Goal: Task Accomplishment & Management: Manage account settings

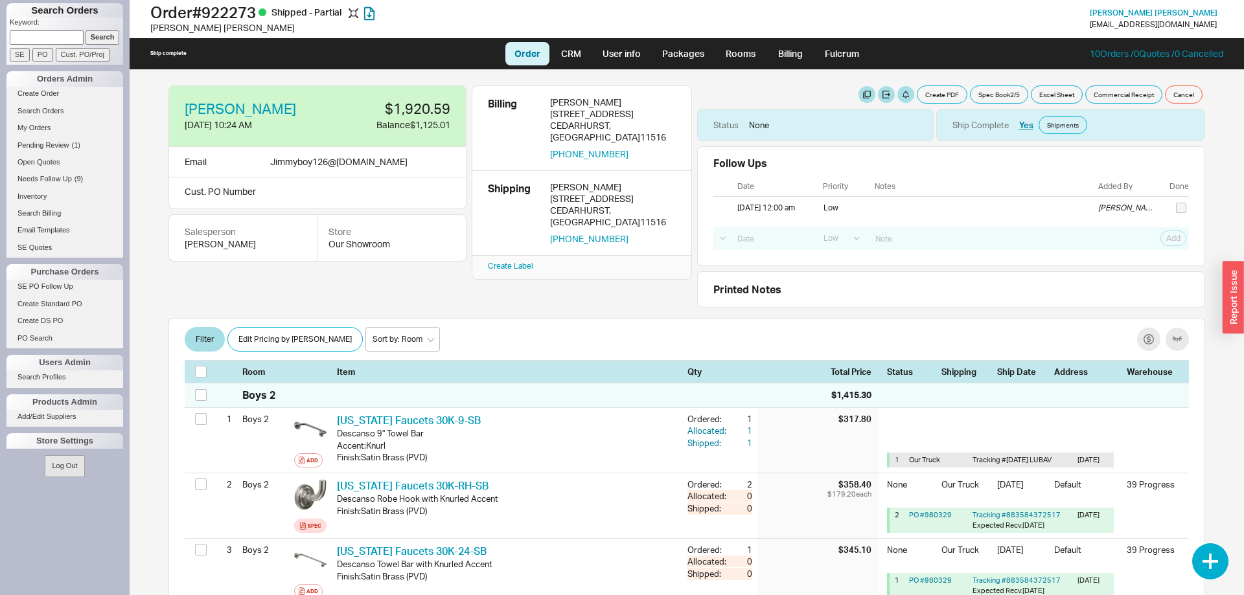
select select "LOW"
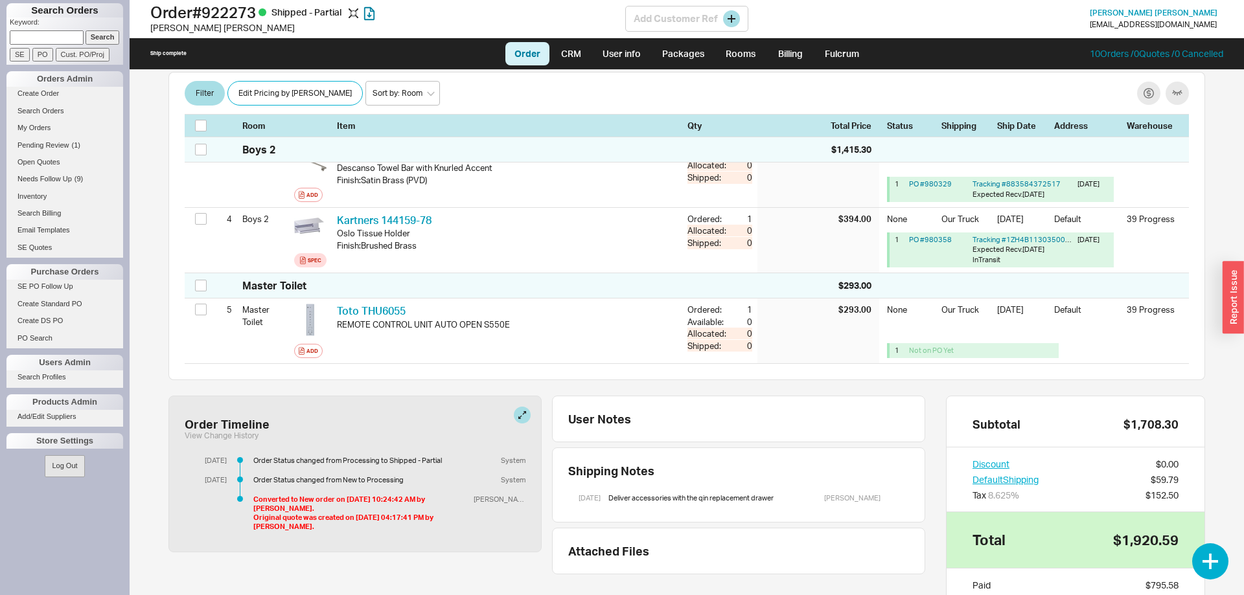
click at [482, 18] on h1 "Order # 922273 Shipped - Partial" at bounding box center [387, 12] width 475 height 18
click at [1149, 12] on span "Chaim Leibowitz" at bounding box center [1154, 13] width 128 height 10
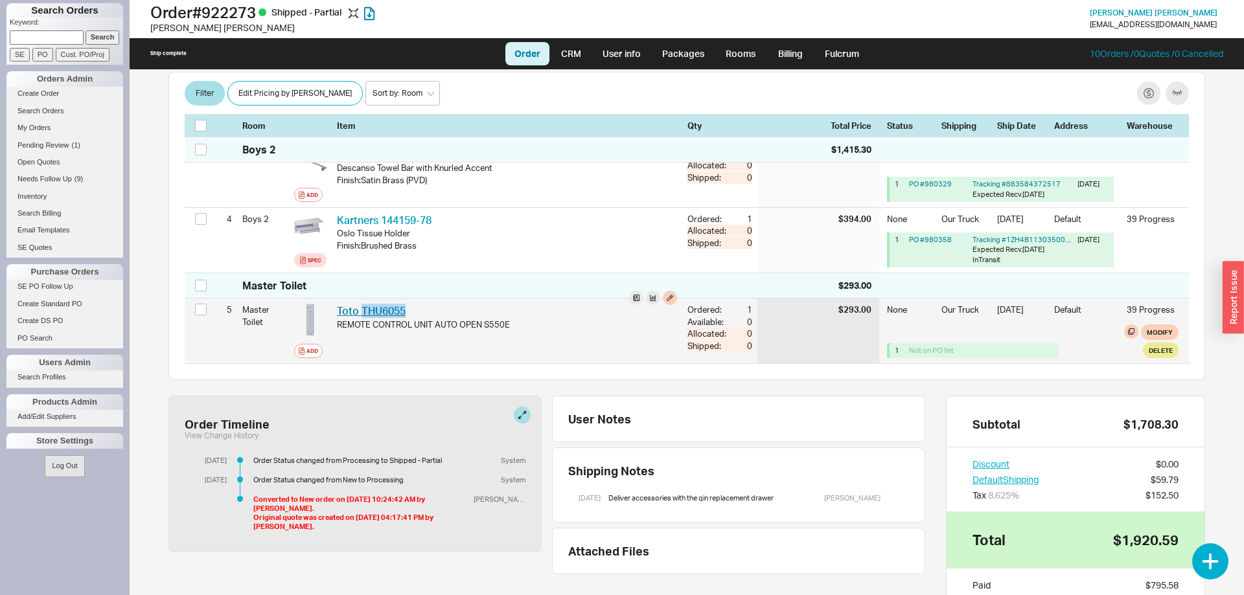
drag, startPoint x: 413, startPoint y: 306, endPoint x: 363, endPoint y: 309, distance: 50.6
click at [363, 309] on div "Toto THU6055 TOT THU6055" at bounding box center [507, 311] width 340 height 14
copy link "THU6055"
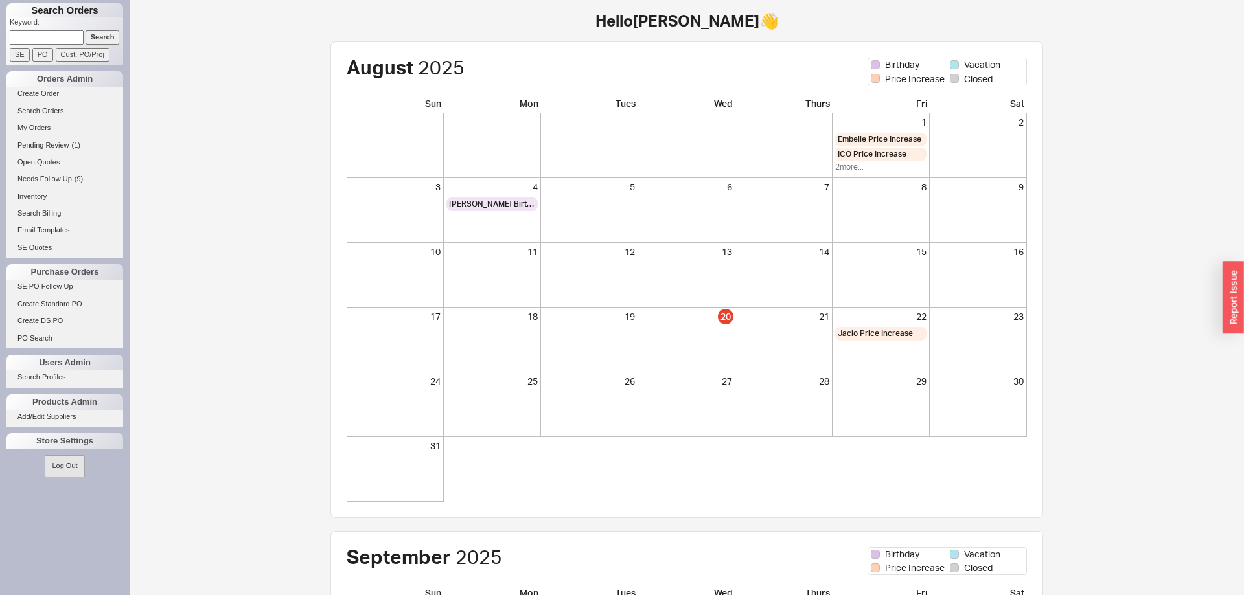
click at [69, 39] on input at bounding box center [47, 37] width 74 height 14
type input "toby eisenreich"
click at [93, 37] on input "Search" at bounding box center [103, 37] width 34 height 14
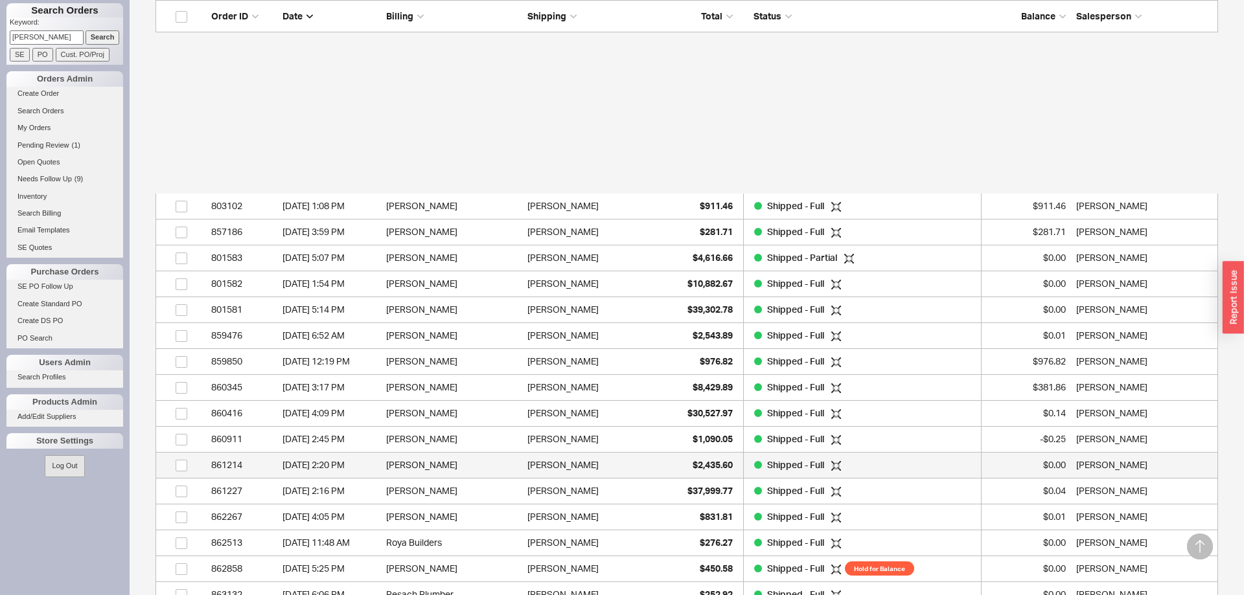
scroll to position [727, 0]
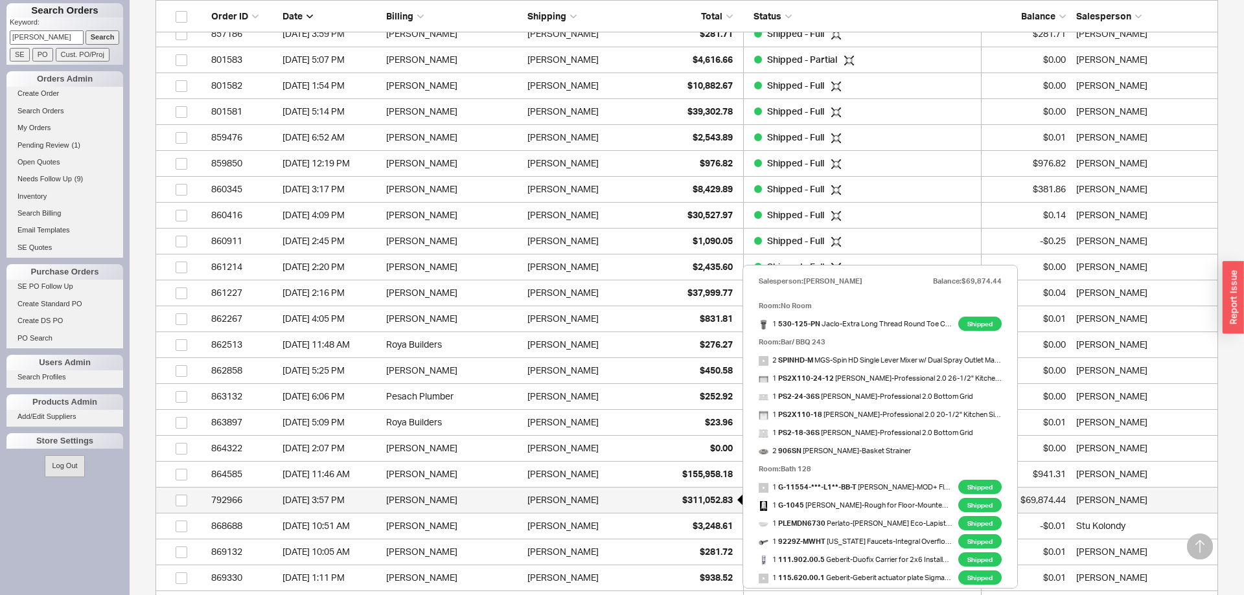
click at [707, 500] on span "$311,052.83" at bounding box center [707, 499] width 51 height 11
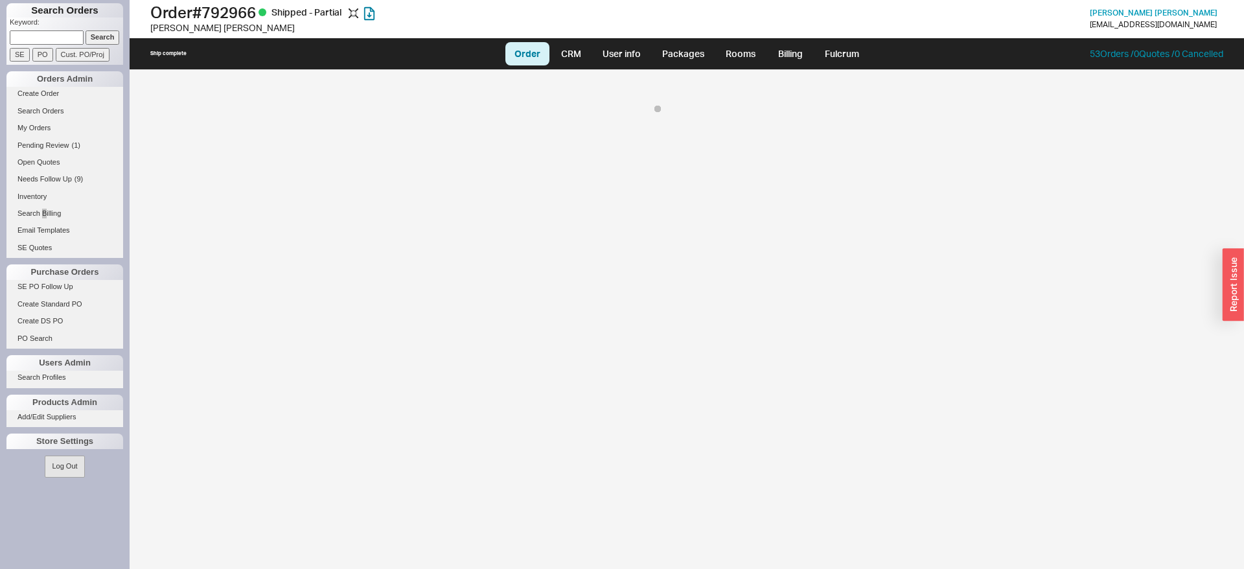
select select "LOW"
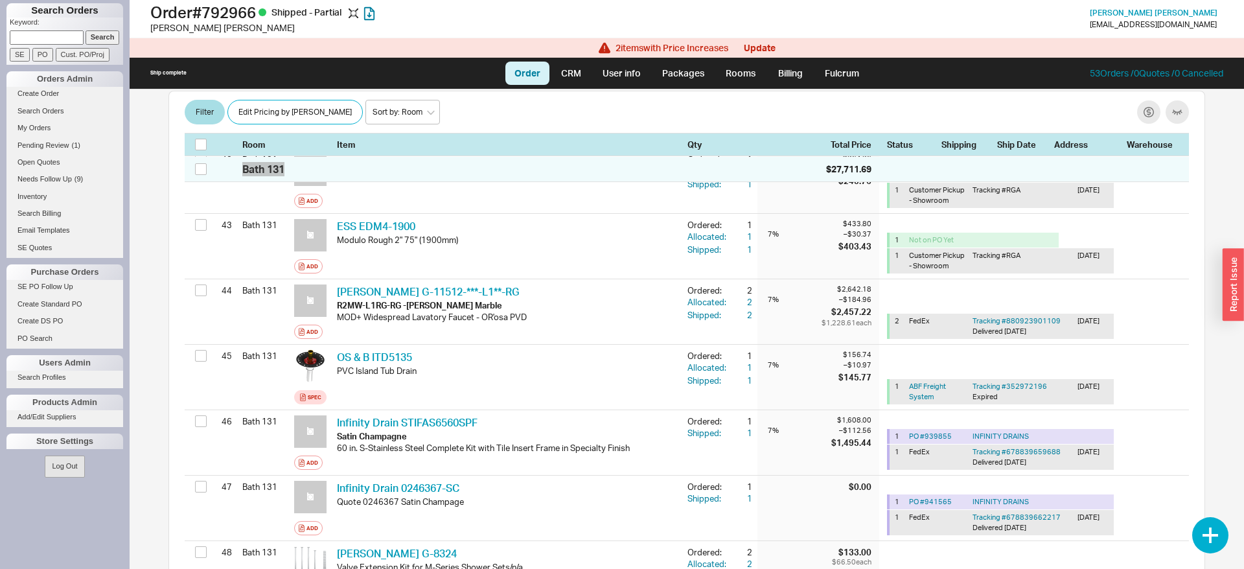
scroll to position [3143, 0]
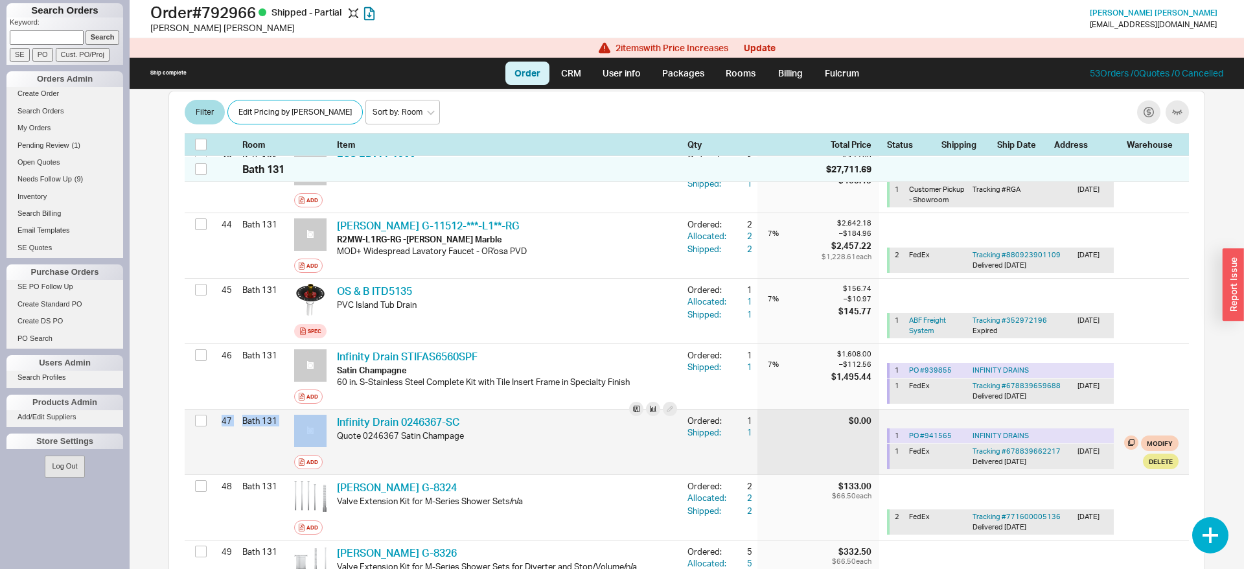
drag, startPoint x: 513, startPoint y: 379, endPoint x: 196, endPoint y: 382, distance: 317.5
click at [196, 409] on div "47 Bath 131 Add Infinity Drain 0246367-SC IFN 0246367-SC Quote 0246367 Satin Ch…" at bounding box center [687, 441] width 1004 height 65
drag, startPoint x: 962, startPoint y: 365, endPoint x: 1111, endPoint y: 391, distance: 150.6
click at [1111, 428] on div "1 PO # 941565 INFINITY DRAINS 1 FedEx Tracking # 678839662217 Delivered 3/18/24…" at bounding box center [1000, 448] width 227 height 41
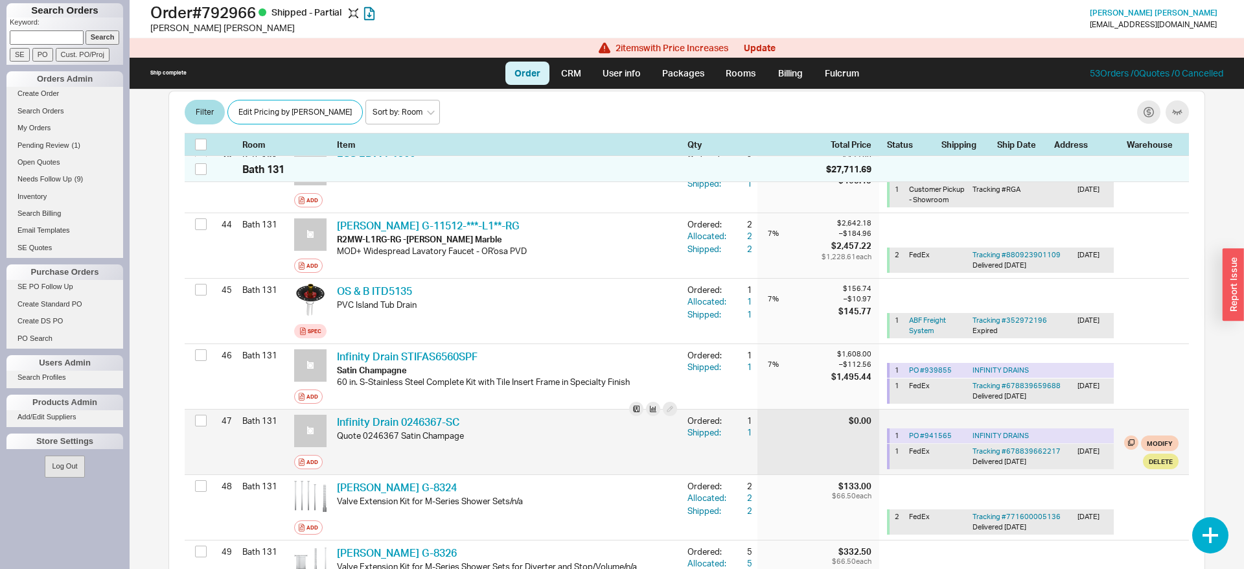
click at [1111, 444] on div "1 FedEx Tracking # 678839662217 Delivered 3/18/24 3/14/24" at bounding box center [1002, 456] width 224 height 25
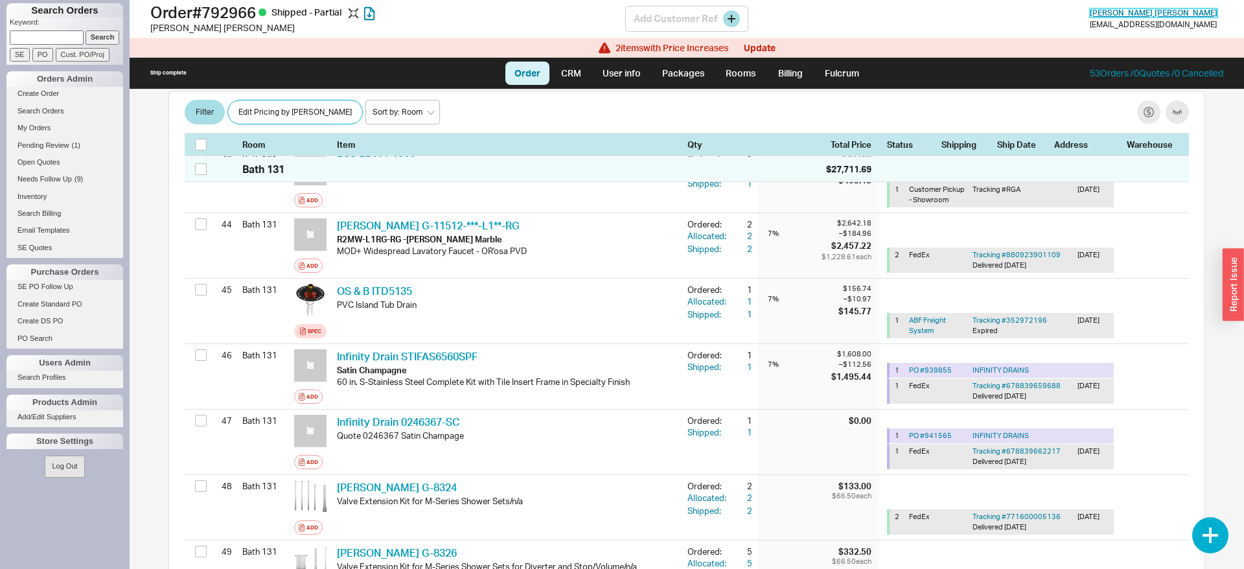
click at [1129, 10] on span "Toby Eisenreich" at bounding box center [1154, 13] width 128 height 10
click at [65, 41] on input at bounding box center [47, 37] width 74 height 14
type input "Kimmelman"
click at [86, 30] on input "Search" at bounding box center [103, 37] width 34 height 14
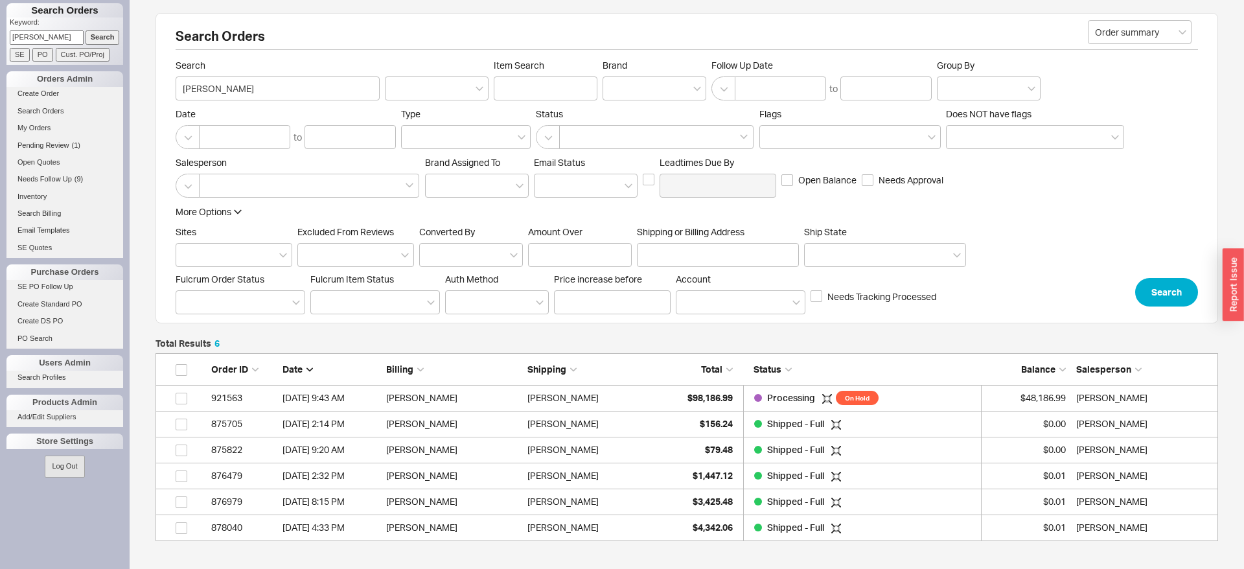
scroll to position [188, 1063]
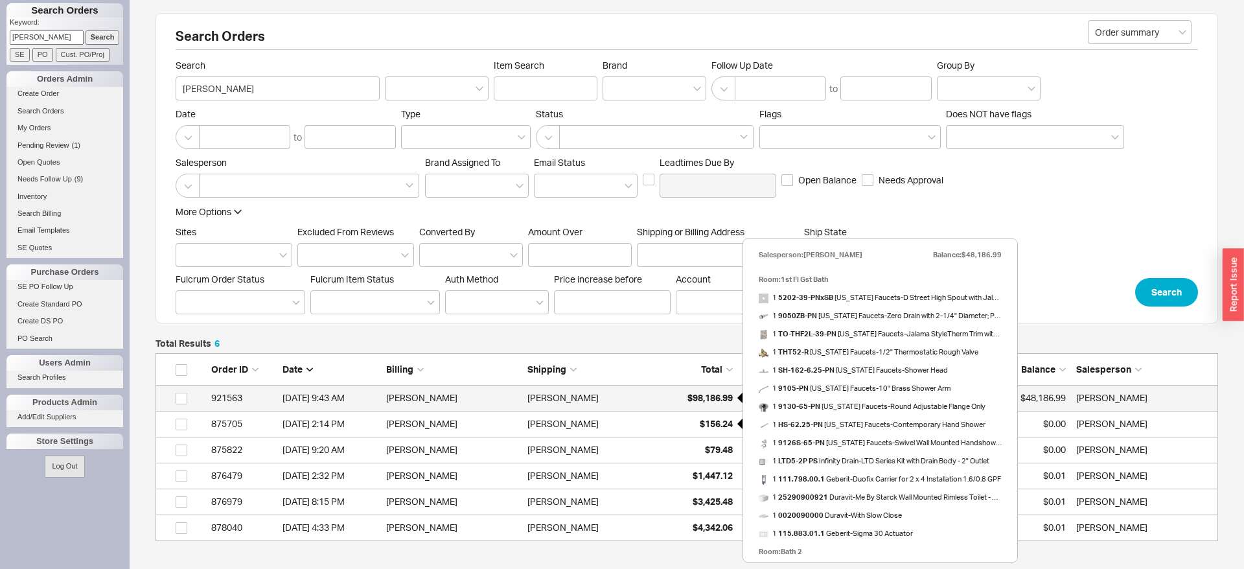
click at [697, 397] on span "$98,186.99" at bounding box center [709, 397] width 45 height 11
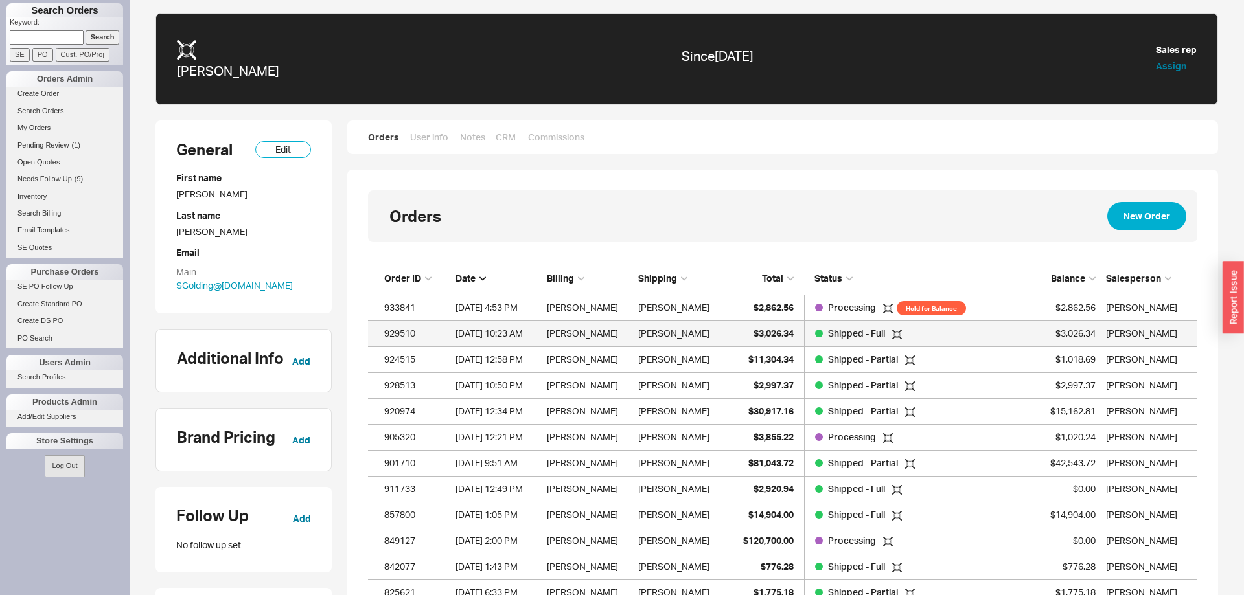
scroll to position [1, 1]
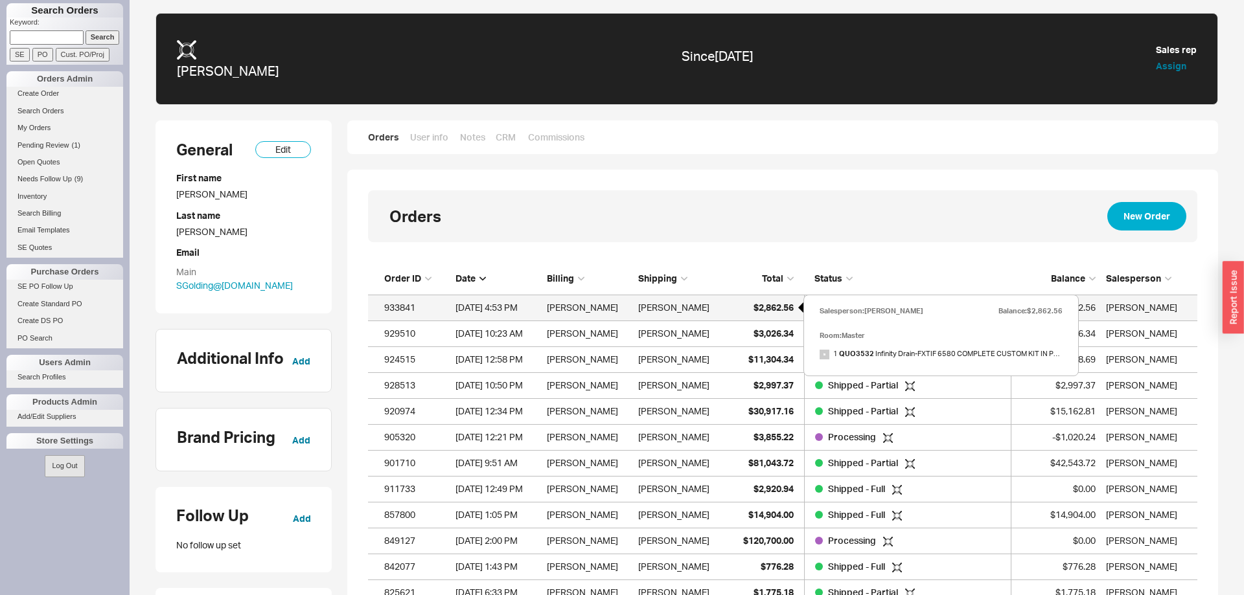
click at [770, 310] on span "$2,862.56" at bounding box center [774, 307] width 40 height 11
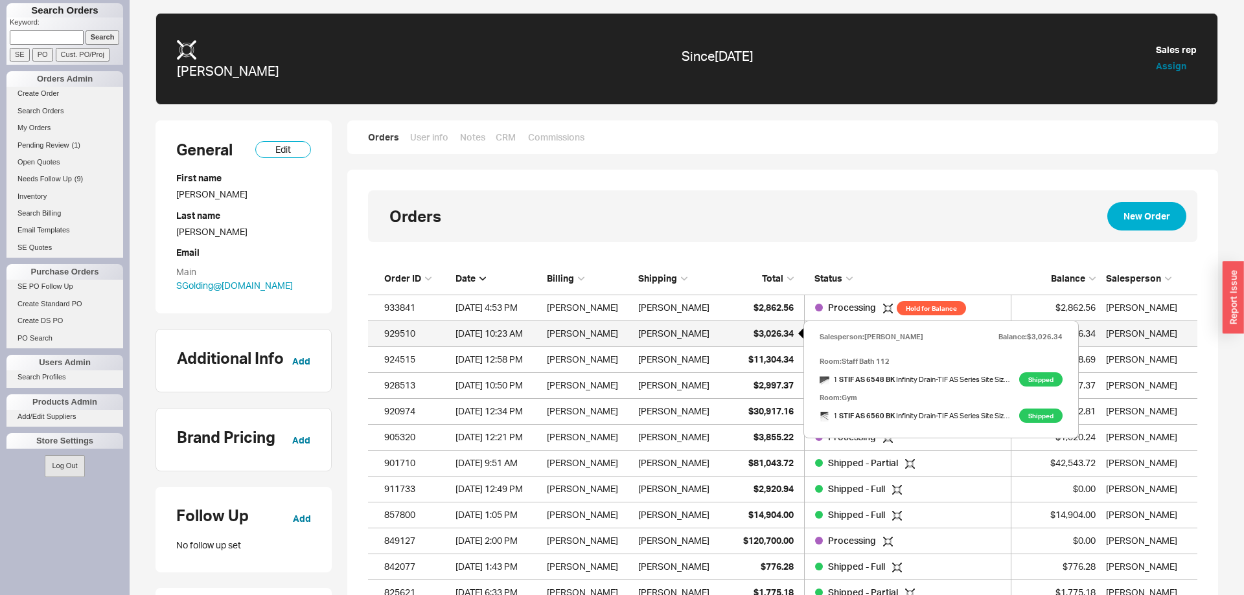
click at [763, 328] on span "$3,026.34" at bounding box center [774, 333] width 40 height 11
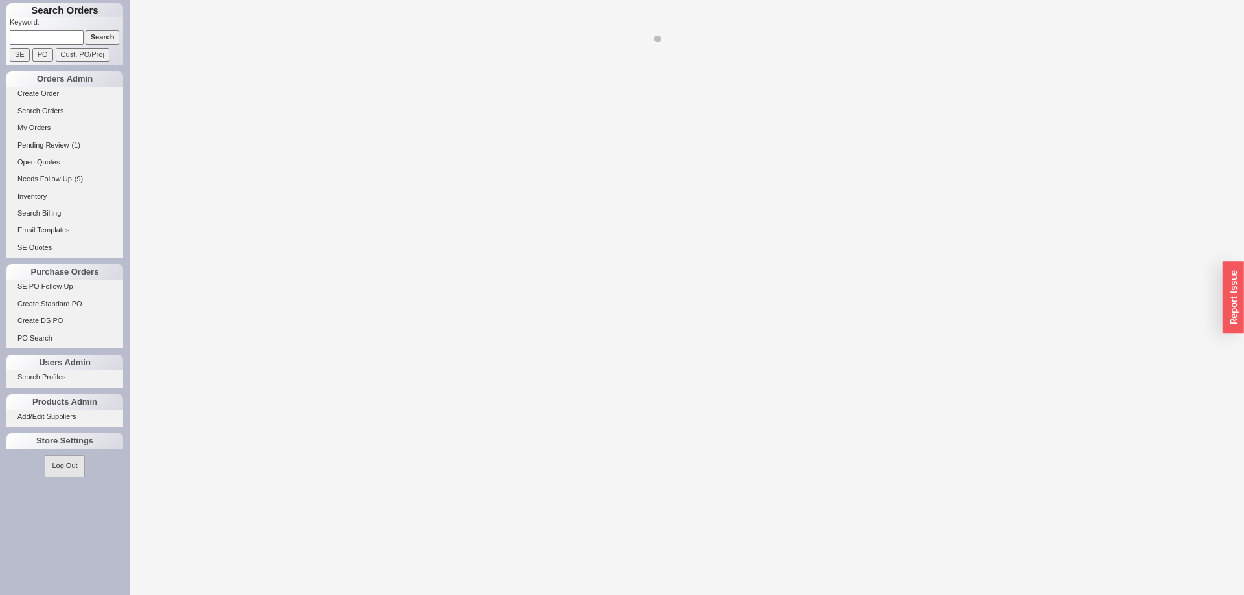
select select "LOW"
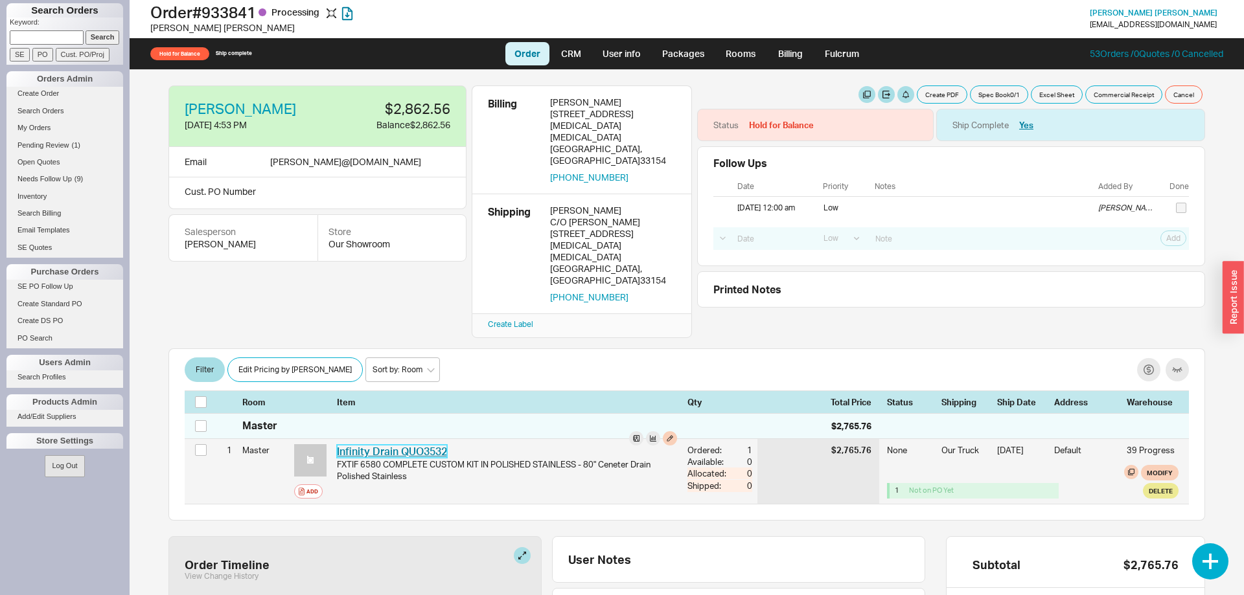
click at [429, 445] on link "Infinity Drain QUO3532" at bounding box center [392, 451] width 110 height 13
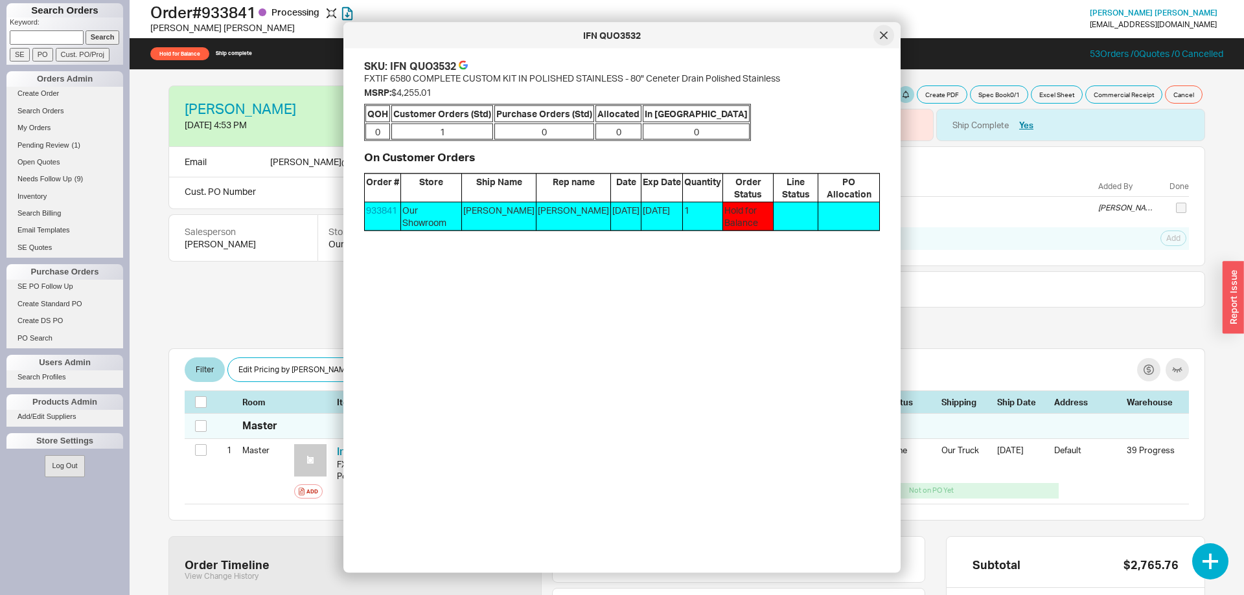
click at [882, 34] on icon at bounding box center [884, 36] width 8 height 8
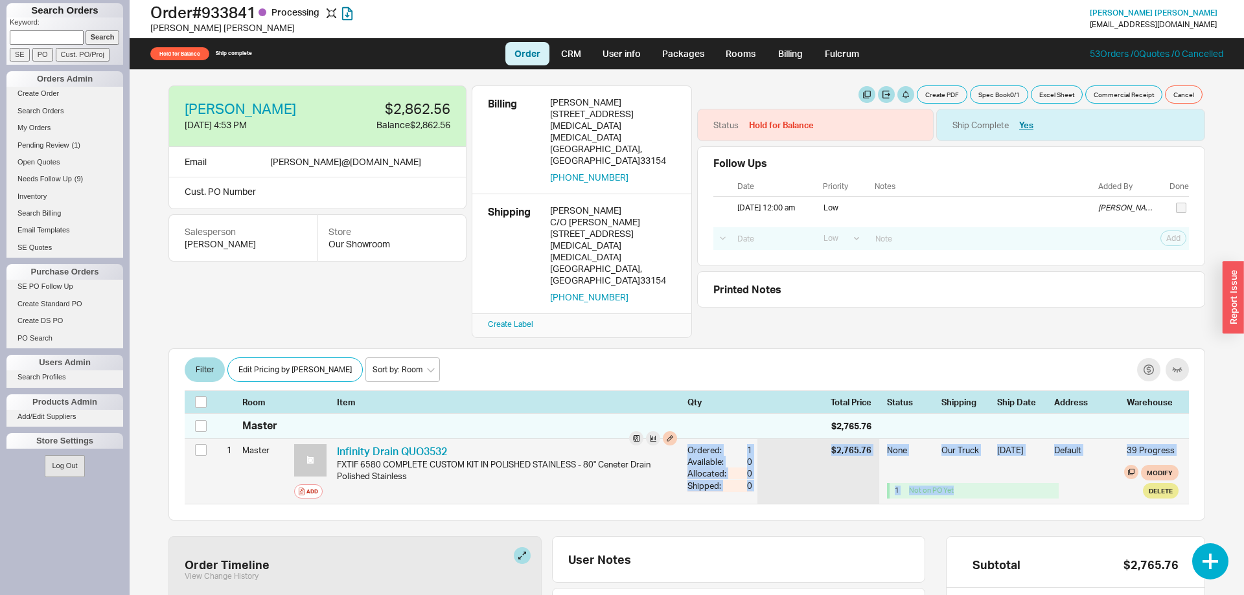
drag, startPoint x: 277, startPoint y: 403, endPoint x: 1109, endPoint y: 472, distance: 835.5
click at [1109, 472] on div "Master $2,765.76 1 Master Add Infinity Drain QUO3532 IFN QUO3532 FXTIF 6580 COM…" at bounding box center [687, 458] width 1004 height 91
click at [1109, 472] on div "None Our Truck 1/1/00 Default 39 Progress 1 Not on PO Yet Modify Delete" at bounding box center [1033, 471] width 292 height 65
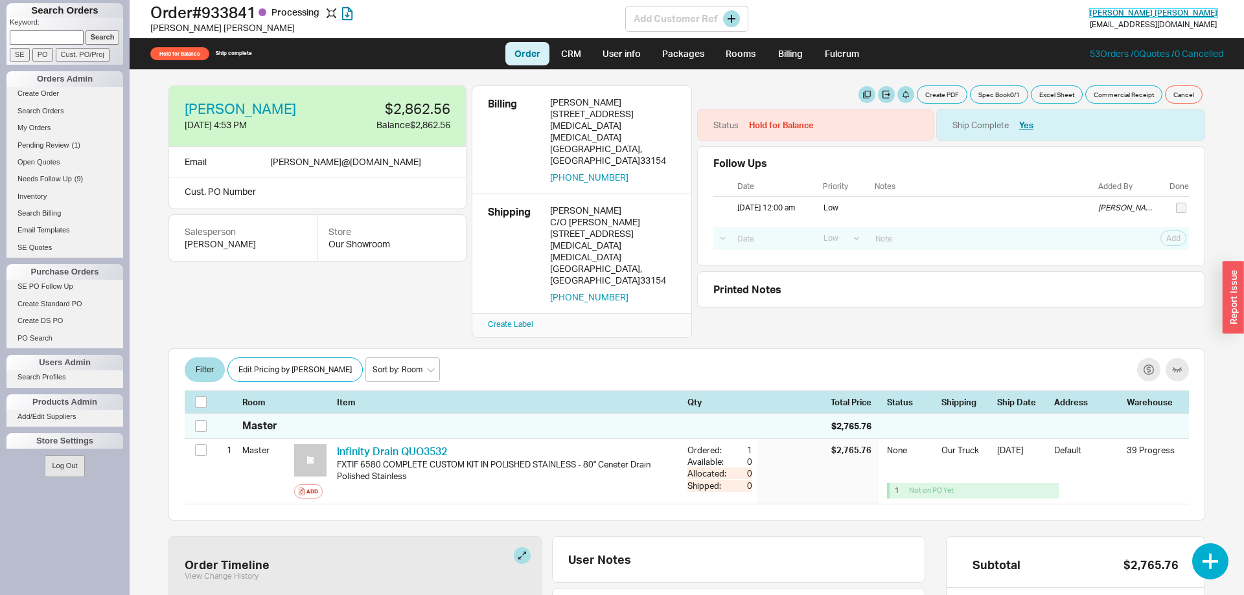
click at [1146, 12] on span "Toby Eisenreich" at bounding box center [1154, 13] width 128 height 10
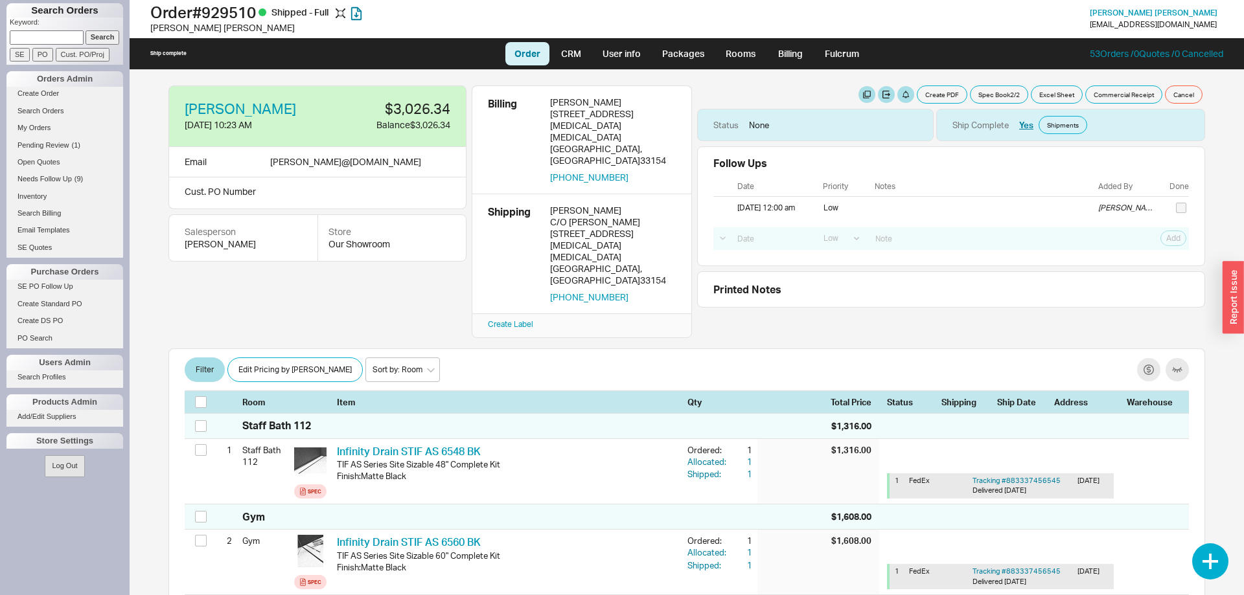
select select "LOW"
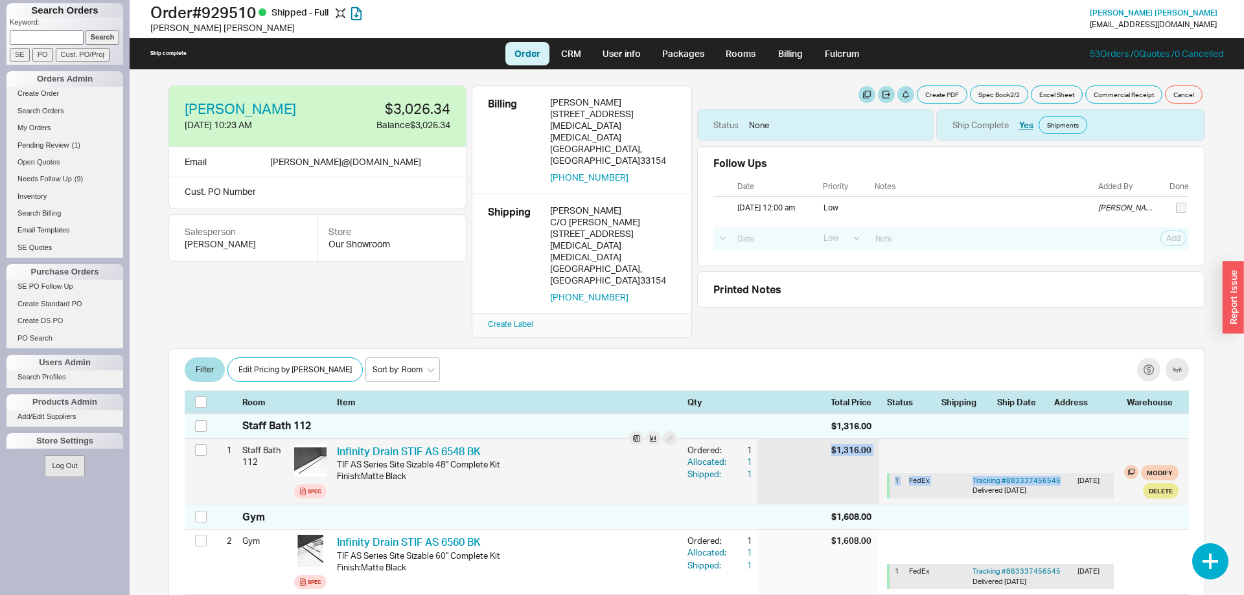
drag, startPoint x: 1062, startPoint y: 448, endPoint x: 814, endPoint y: 454, distance: 248.2
click at [814, 454] on div "1 Staff Bath 112 Spec Infinity Drain STIF AS 6548 BK IFN STIFAS6548BK TIF AS Se…" at bounding box center [687, 471] width 1004 height 65
click at [814, 454] on div "$1,316.00" at bounding box center [818, 471] width 122 height 65
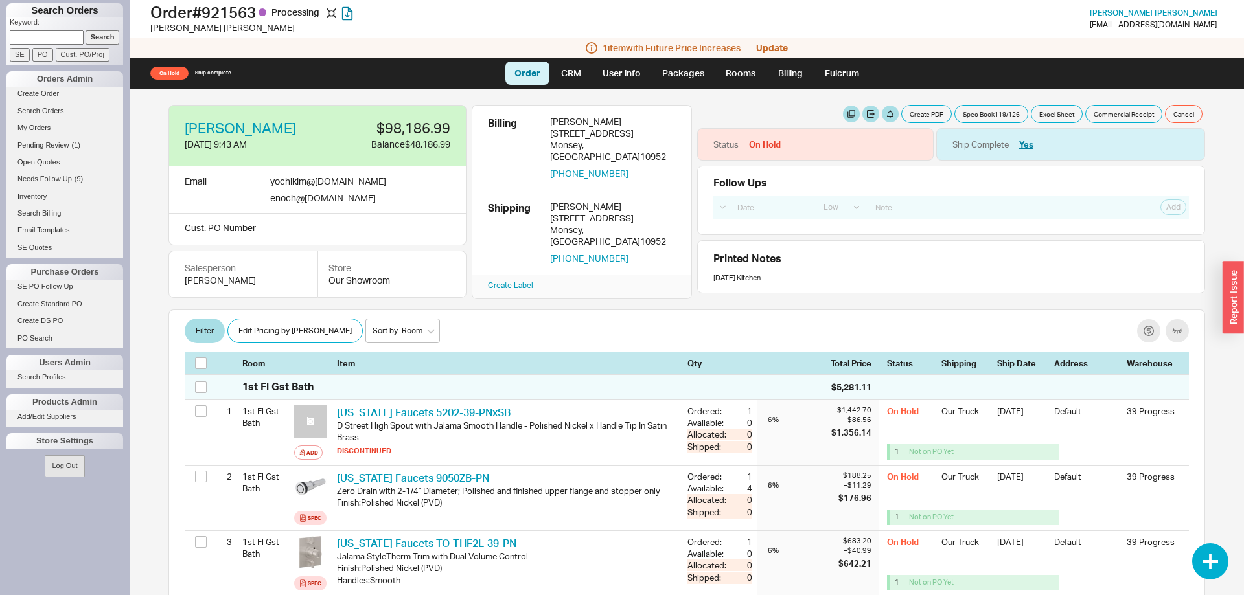
select select "LOW"
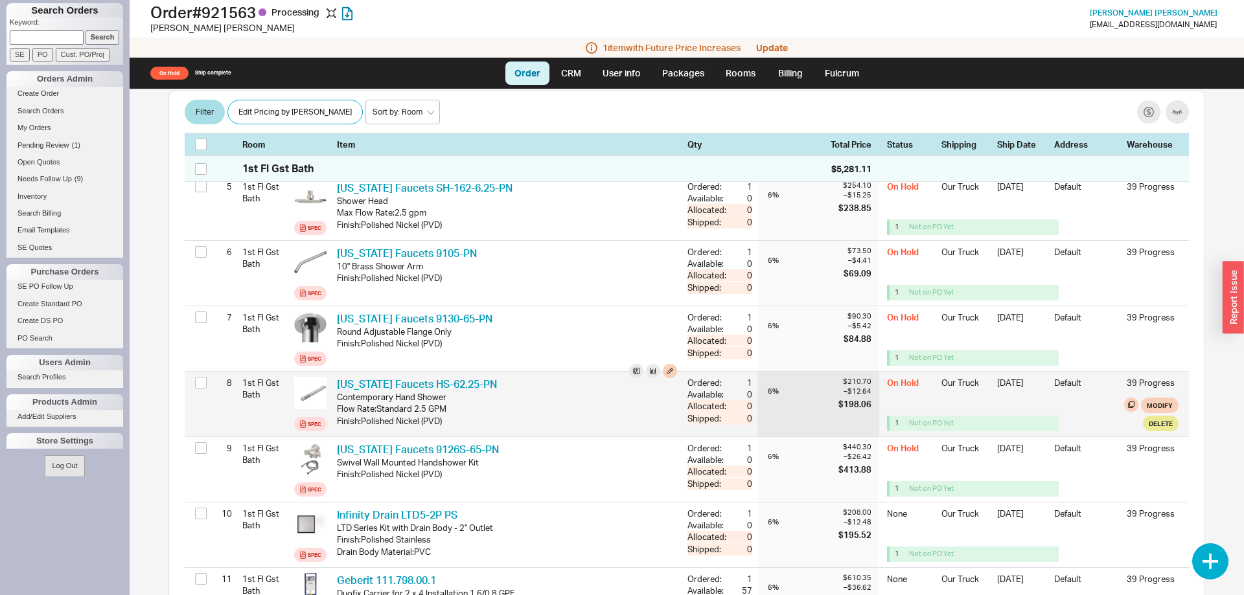
scroll to position [463, 0]
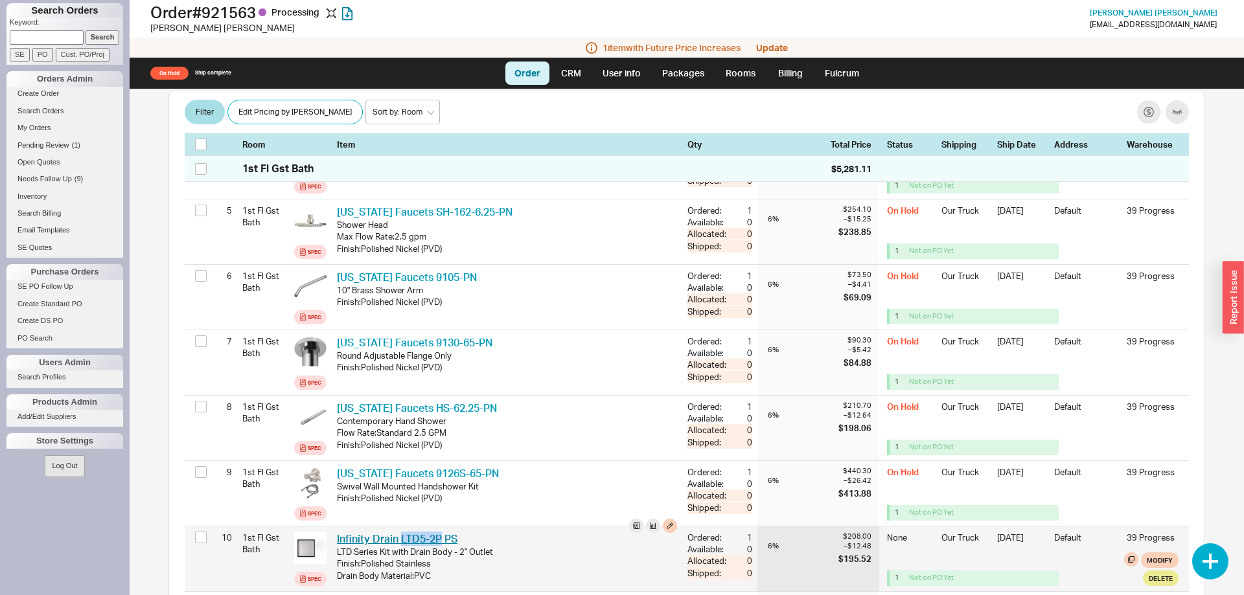
drag, startPoint x: 442, startPoint y: 534, endPoint x: 402, endPoint y: 538, distance: 40.4
click at [402, 538] on div "Infinity Drain LTD5-2P PS IFN LTD5-2PPS LTD Series Kit with Drain Body - 2" Out…" at bounding box center [507, 559] width 351 height 65
copy link "LTD5-2P"
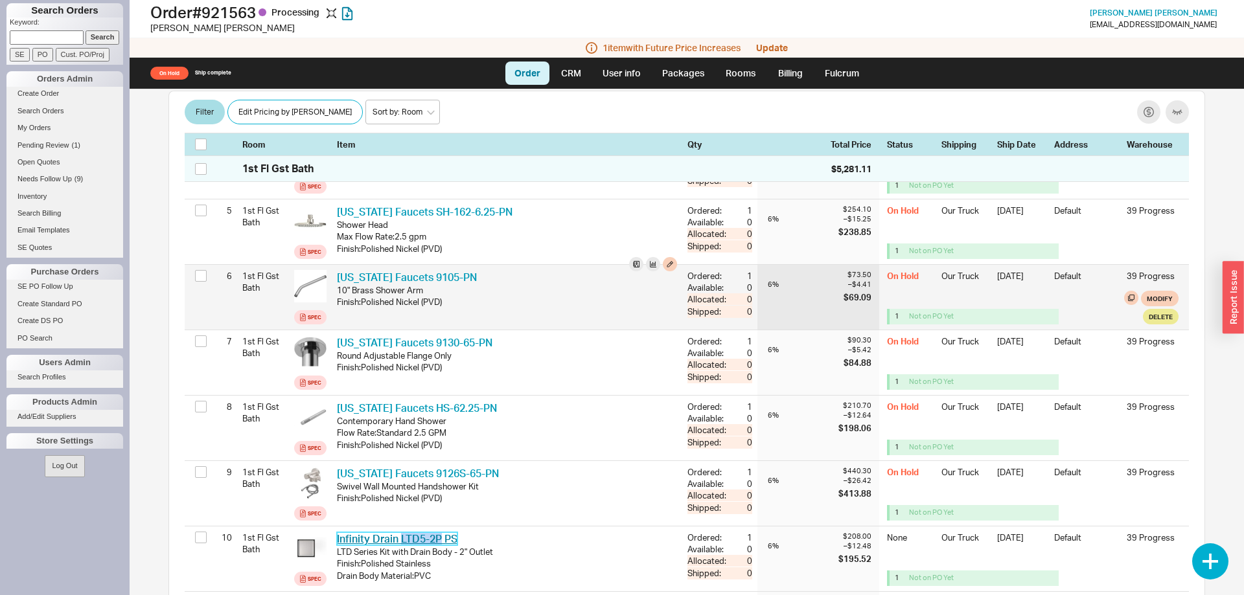
scroll to position [529, 0]
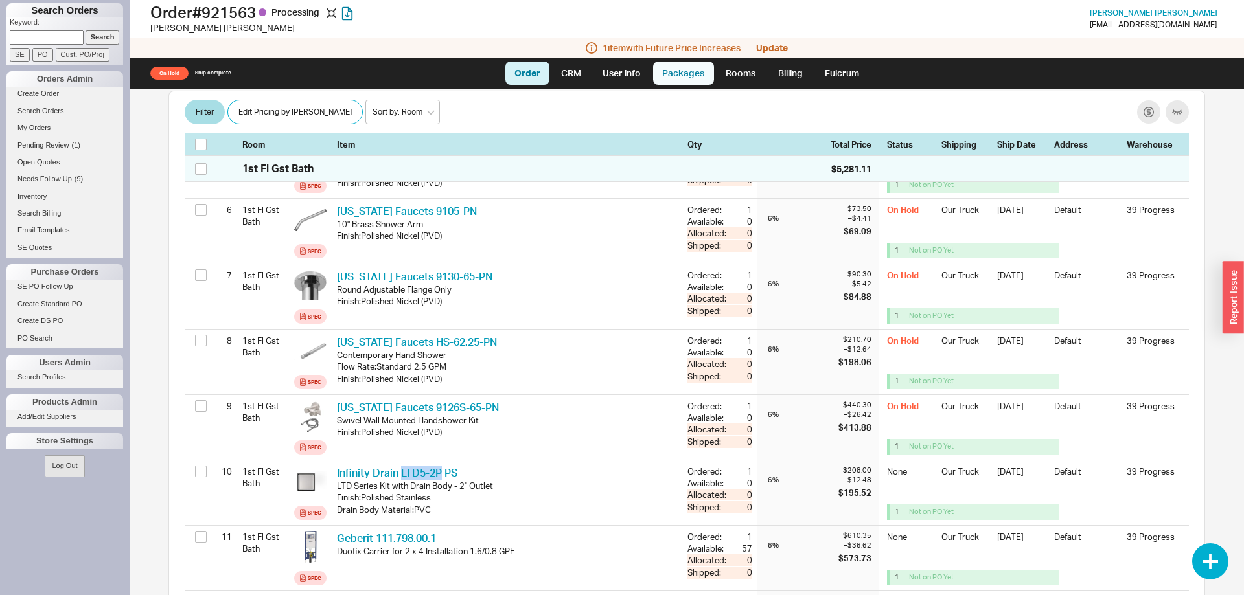
click at [684, 80] on link "Packages" at bounding box center [683, 73] width 61 height 23
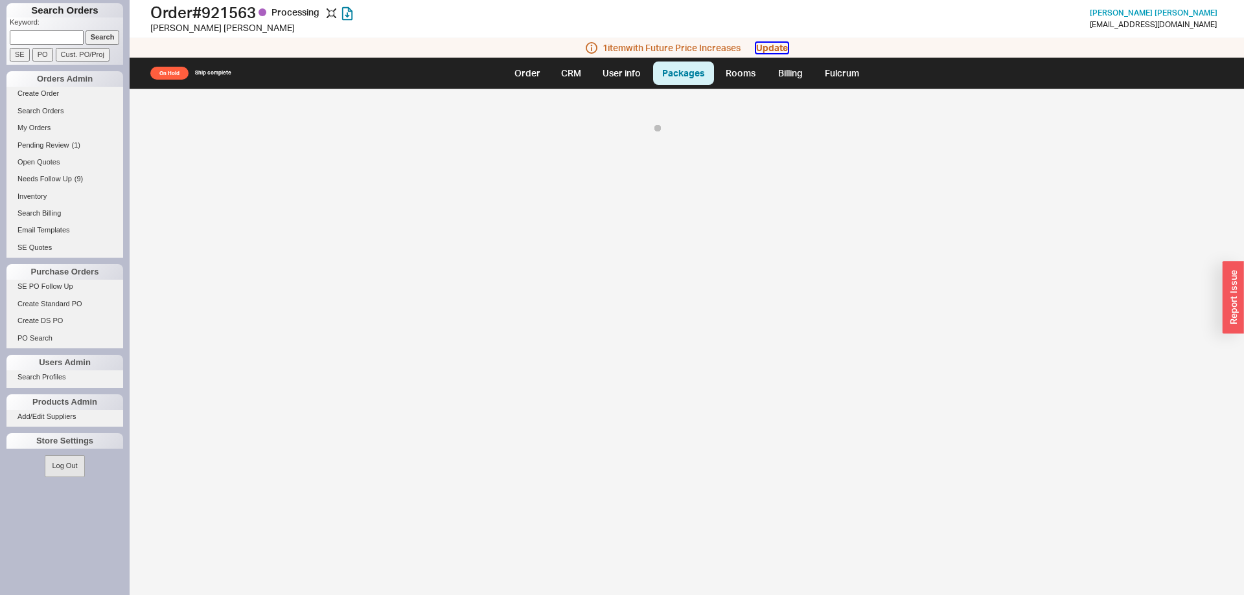
click at [781, 47] on button "Update" at bounding box center [772, 48] width 32 height 10
select select "On Hold"
select select "8"
select select "On Hold"
select select "8"
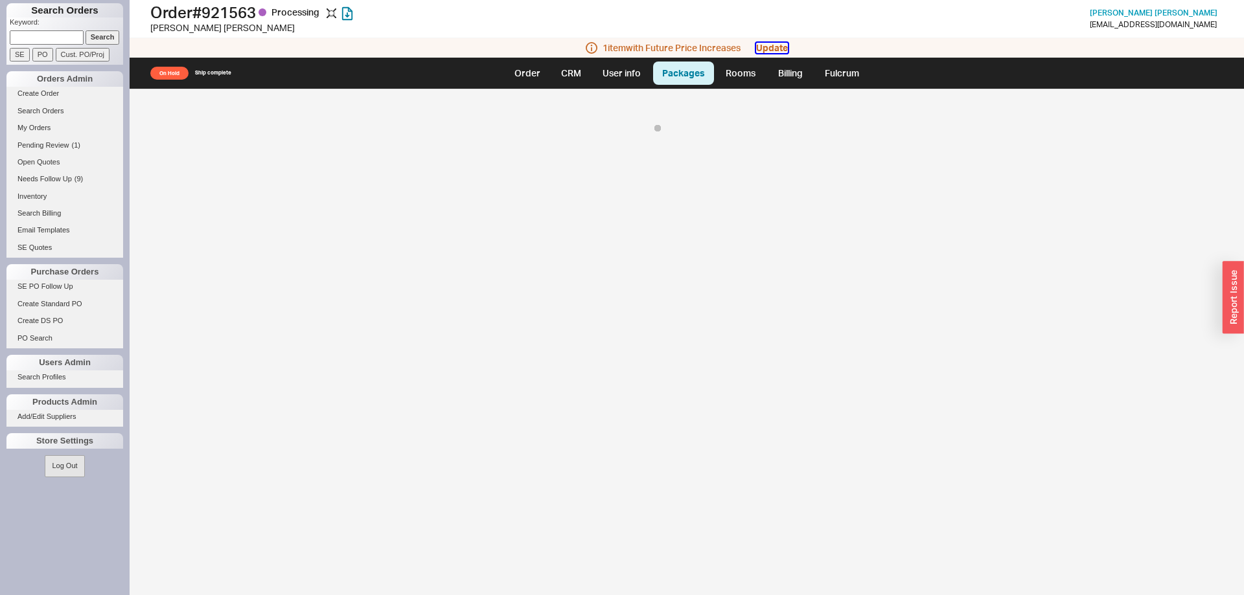
select select "On Hold"
select select "8"
select select "On Hold"
select select "8"
select select "On Hold"
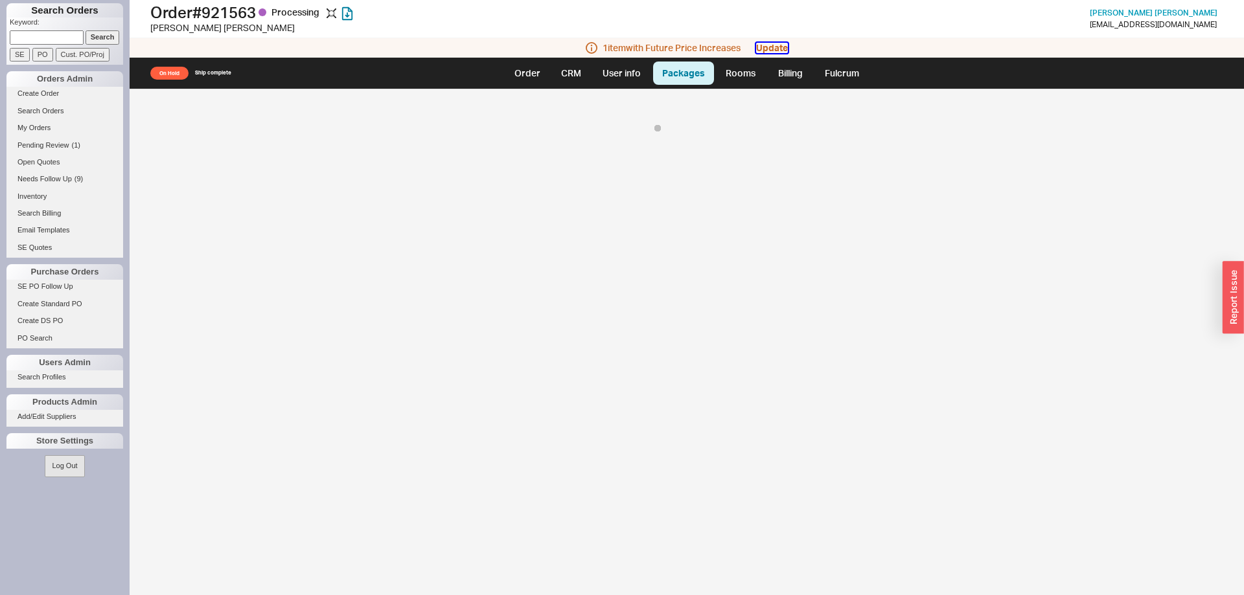
select select "8"
select select "On Hold"
select select "8"
select select "On Hold"
select select "8"
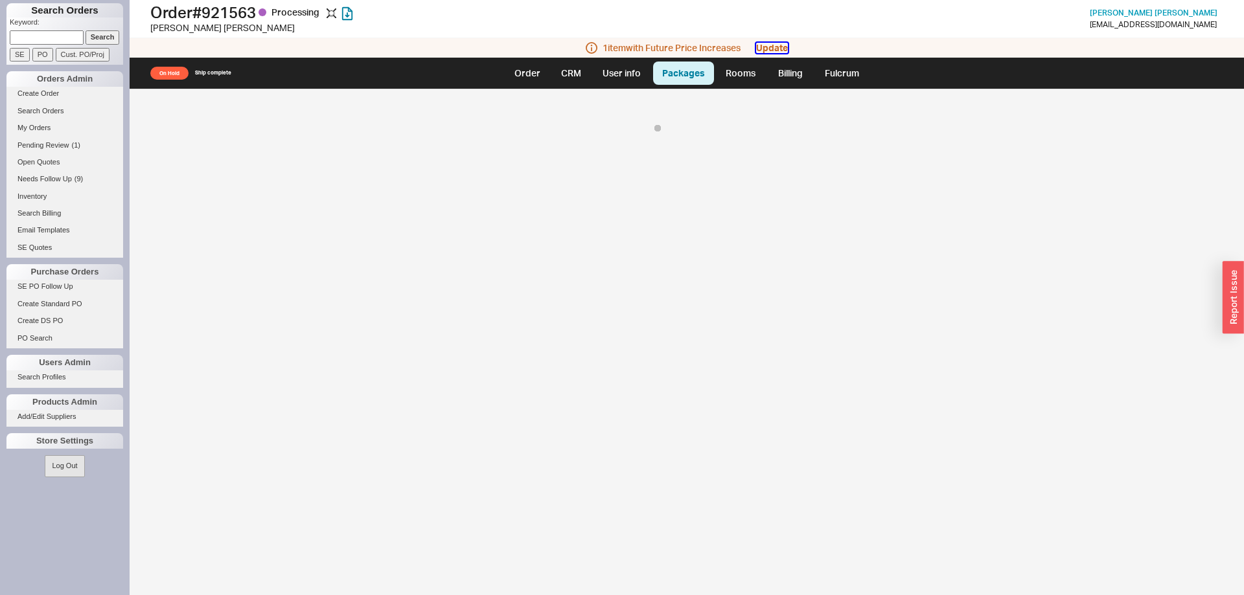
select select "On Hold"
select select "8"
select select "On Hold"
select select "8"
select select "On Hold"
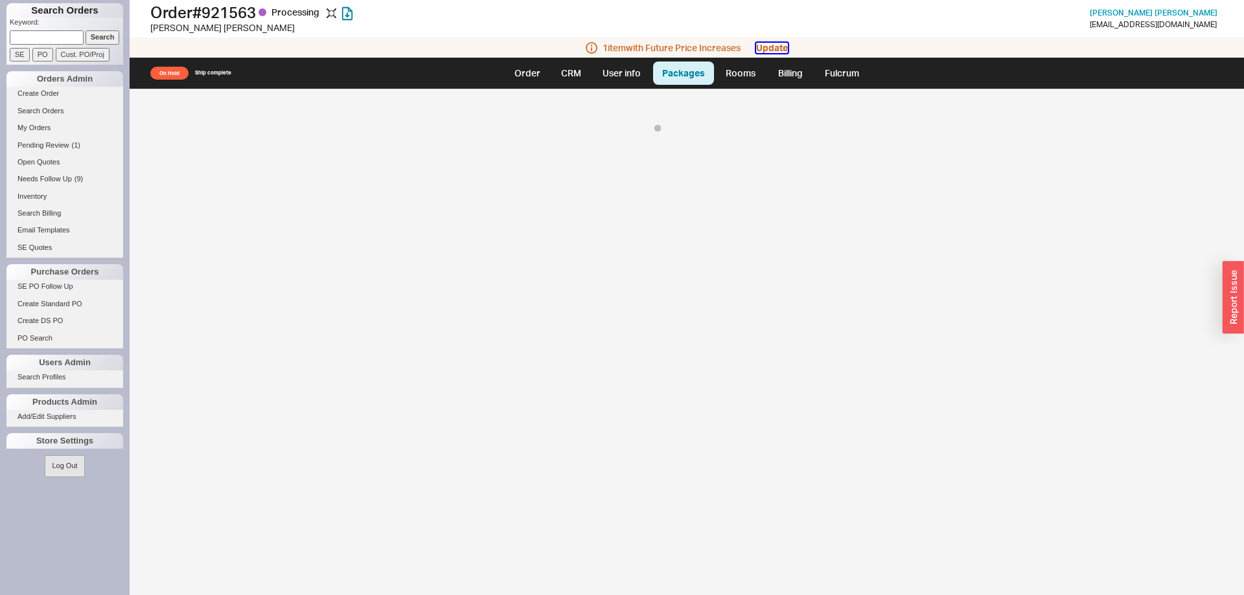
select select "8"
select select "On Hold"
select select "8"
select select "On Hold"
select select "8"
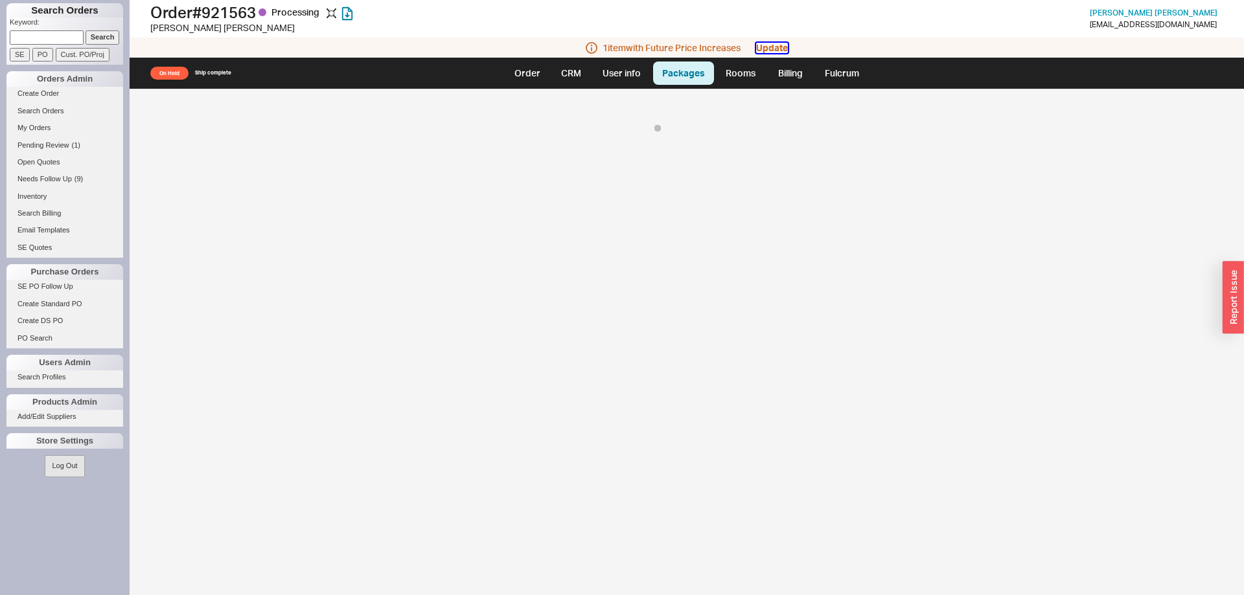
select select "On Hold"
select select "8"
select select "On Hold"
select select "8"
select select "On Hold"
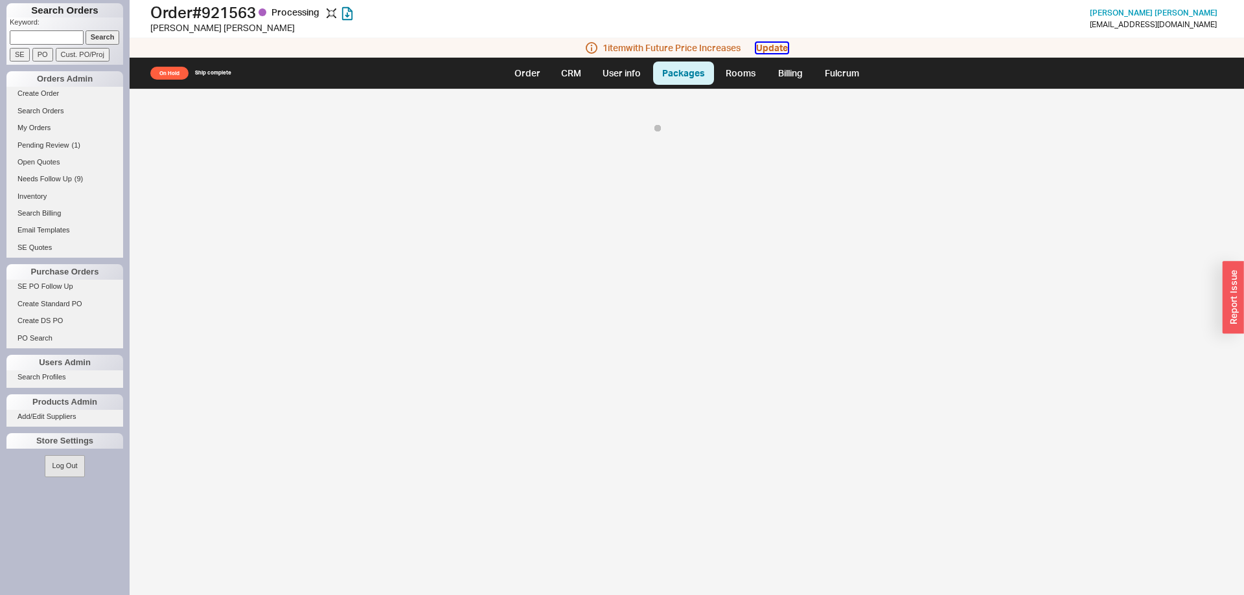
select select "8"
select select "On Hold"
select select "8"
select select "On Hold"
select select "8"
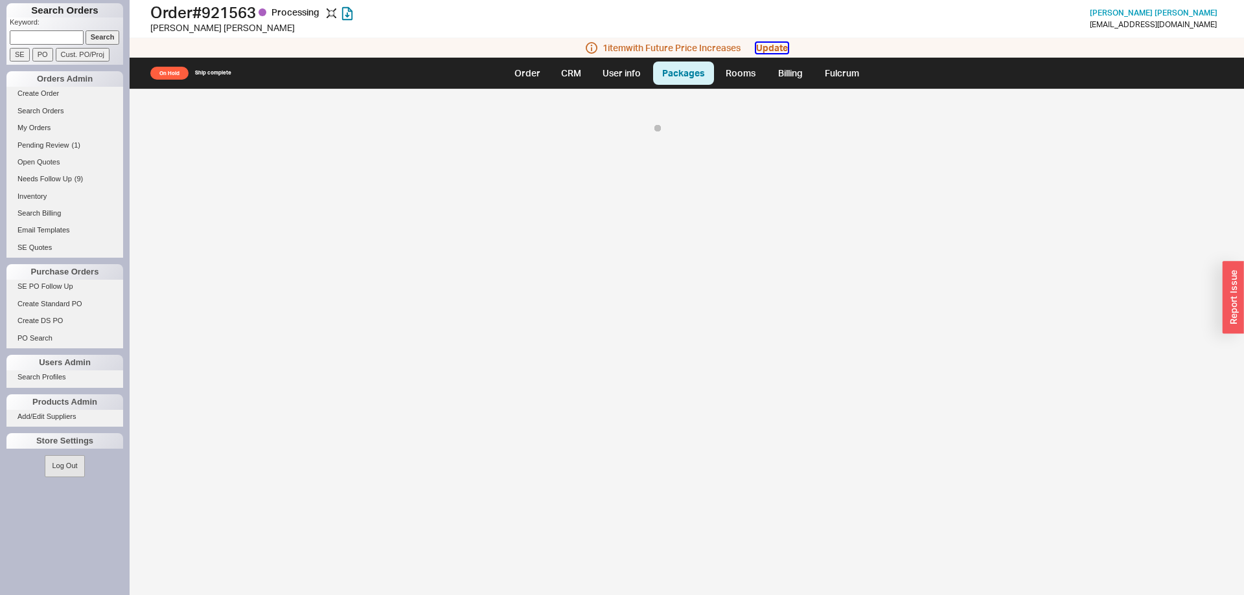
select select "On Hold"
select select "8"
select select "On Hold"
select select "8"
select select "On Hold"
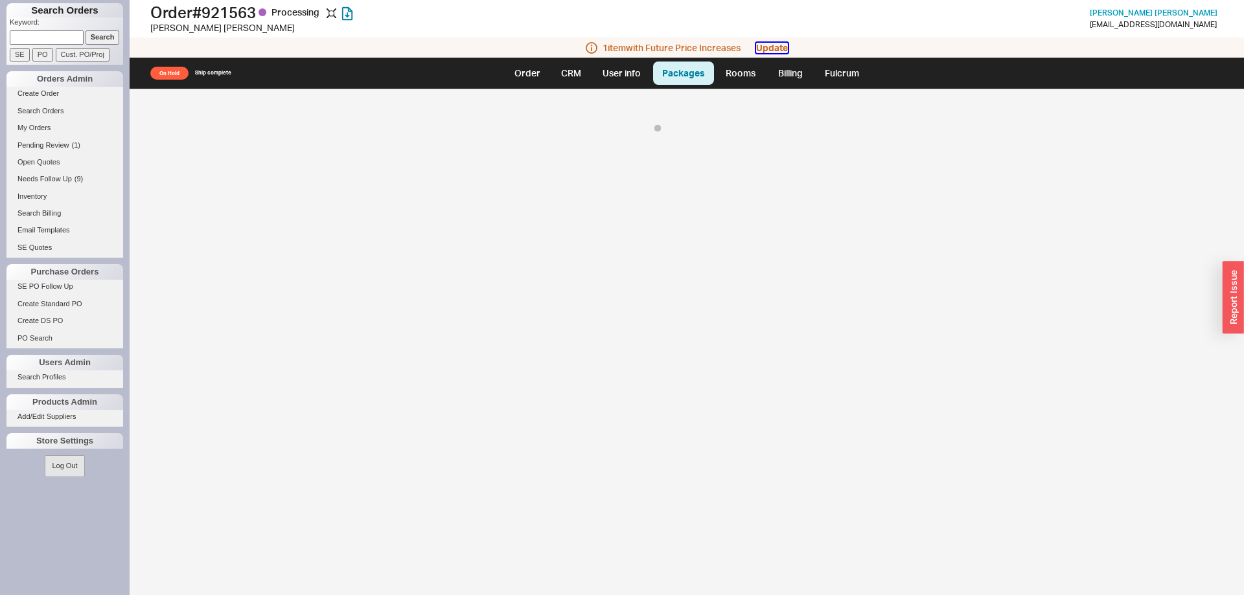
select select "8"
select select "On Hold"
select select "8"
select select "On Hold"
select select "8"
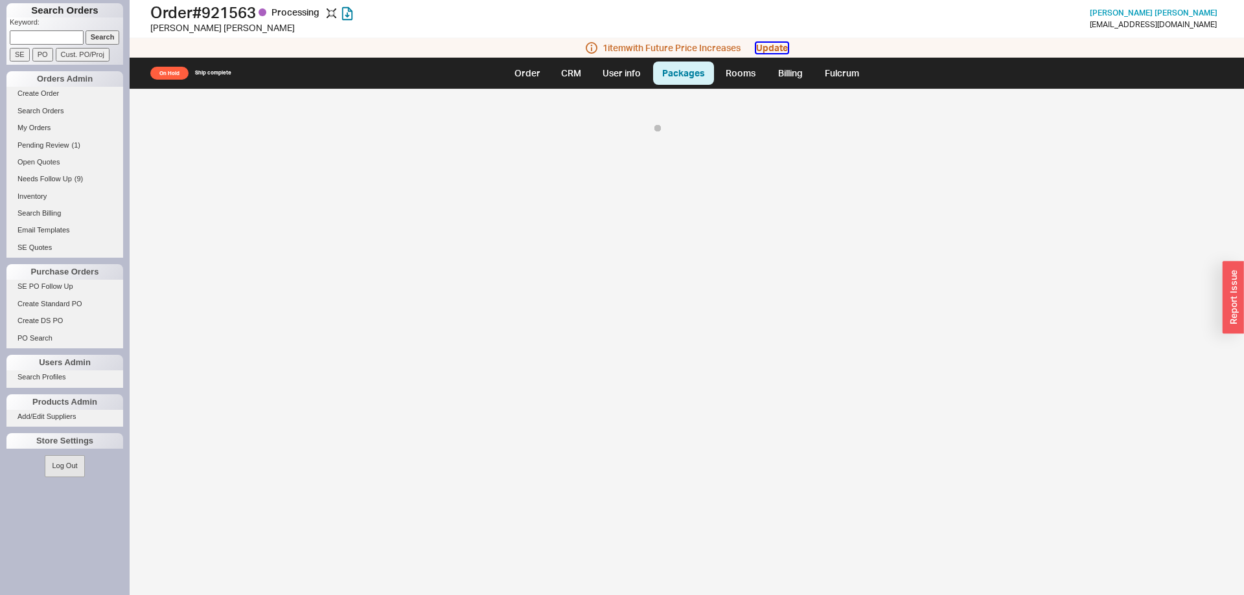
select select "On Hold"
select select "8"
select select "On Hold"
select select "8"
select select "On Hold"
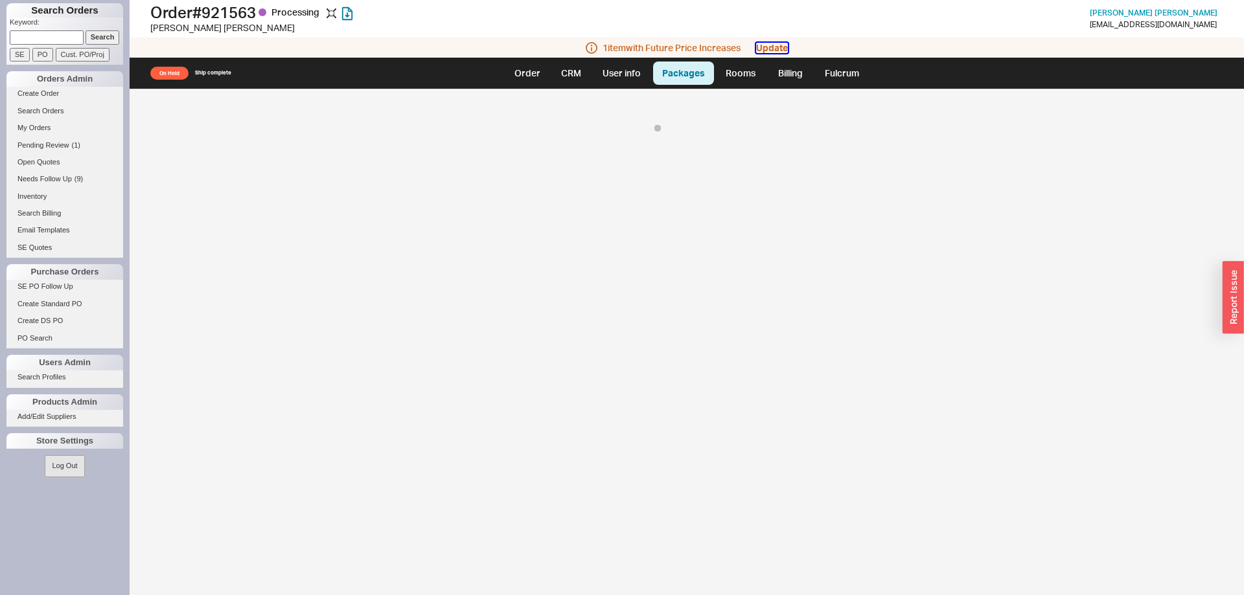
select select "8"
select select "On Hold"
select select "8"
select select "On Hold"
select select "8"
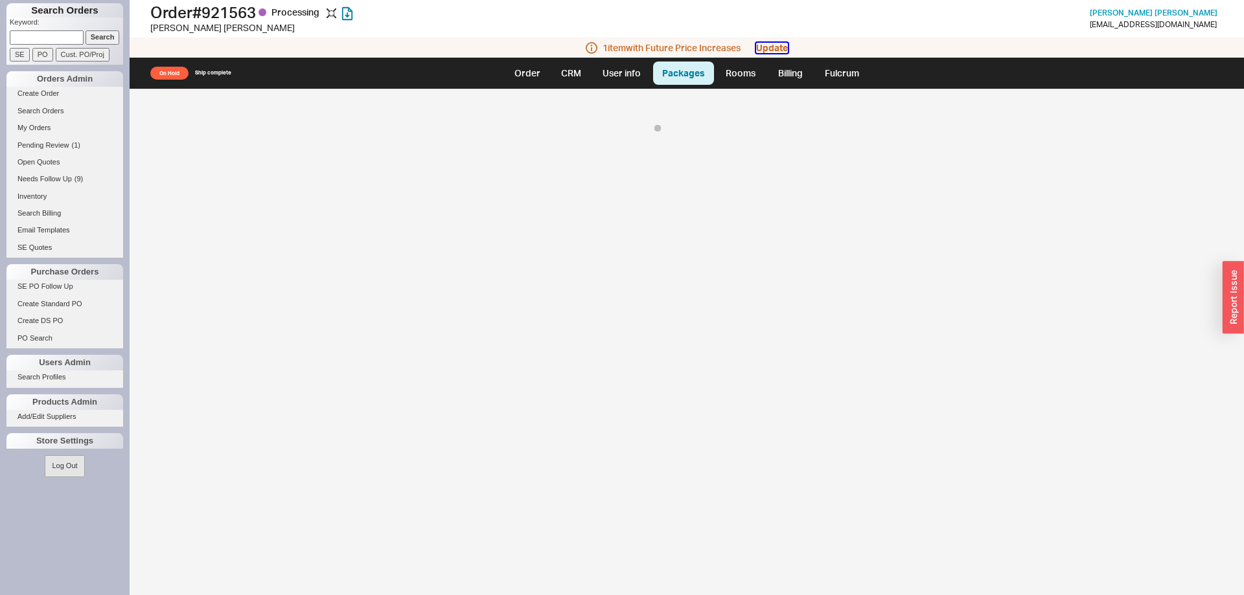
select select "On Hold"
select select "8"
select select "On Hold"
select select "8"
select select "On Hold"
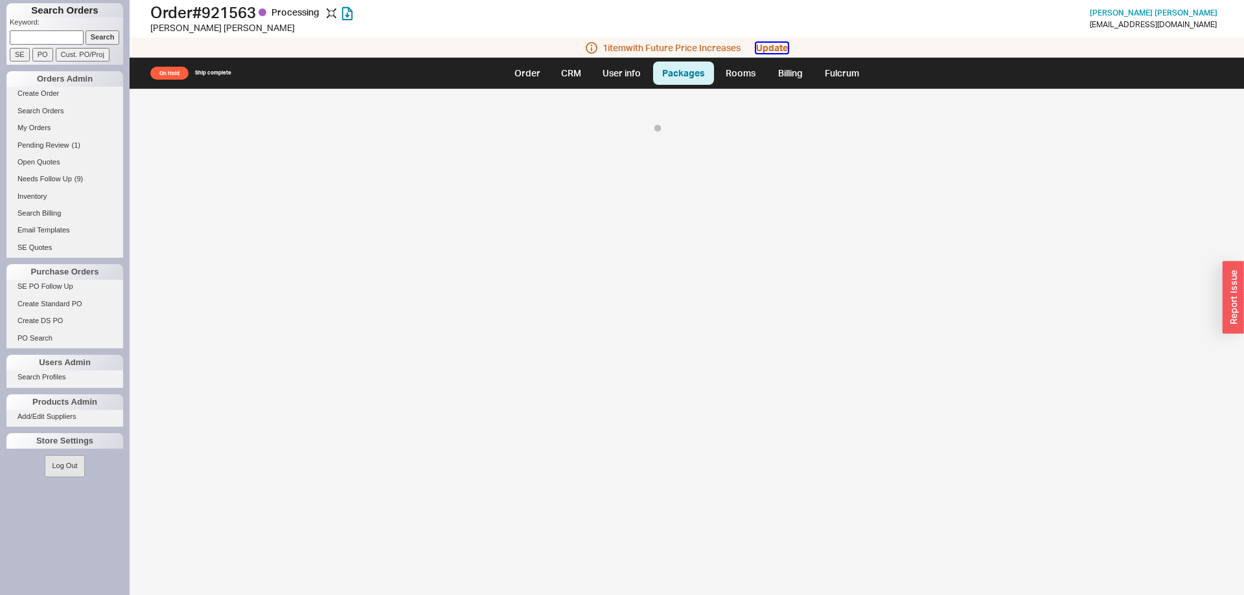
select select "8"
select select "On Hold"
select select "8"
select select "On Hold"
select select "8"
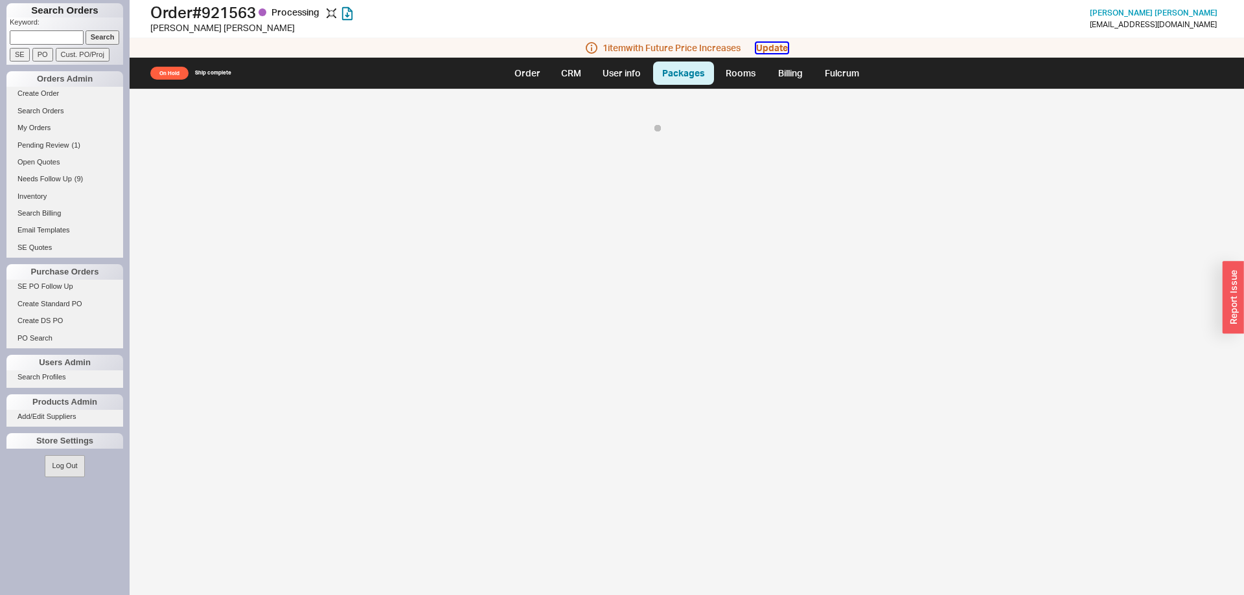
select select "On Hold"
select select "8"
select select "On Hold"
select select "8"
select select "On Hold"
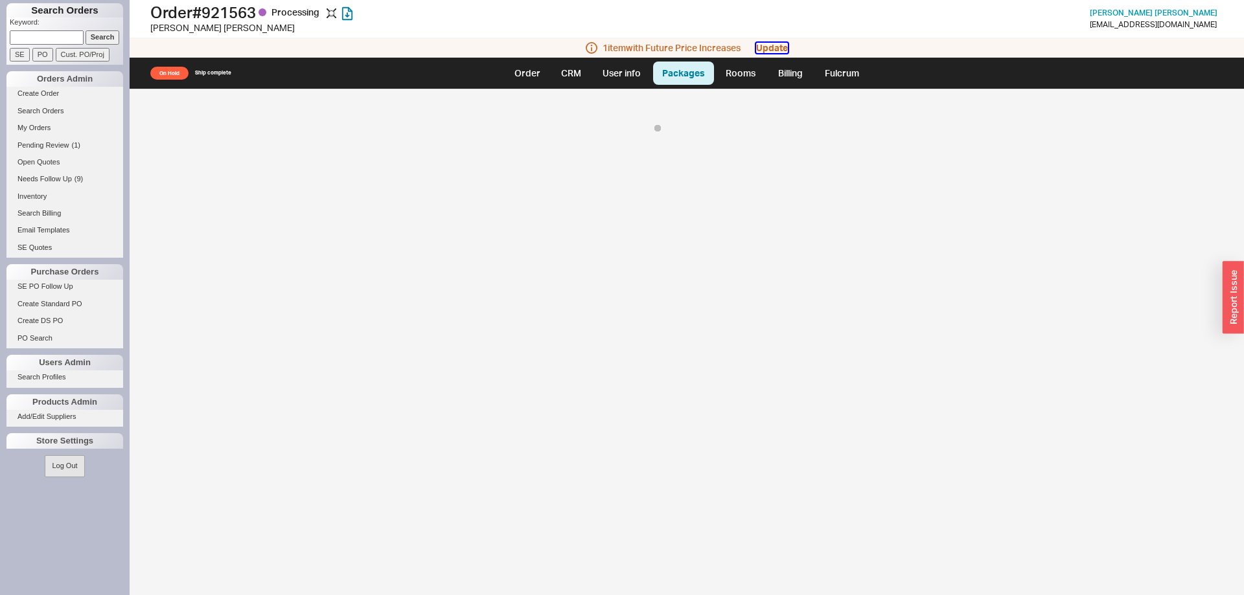
select select "8"
select select "On Hold"
select select "8"
select select "On Hold"
select select "8"
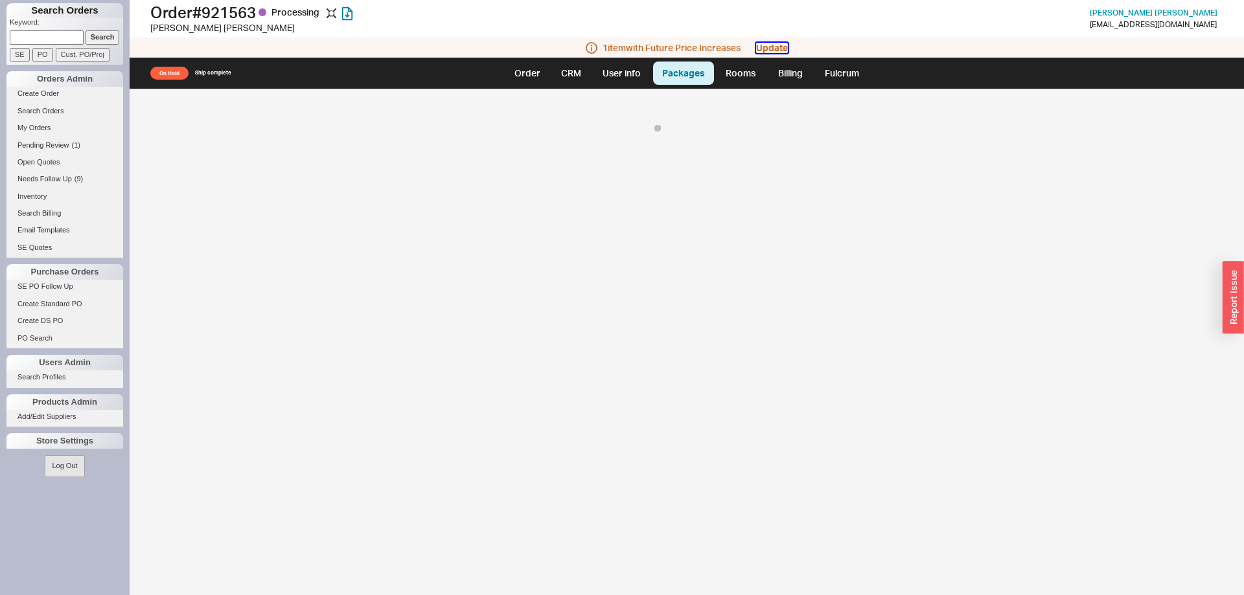
select select "On Hold"
select select "8"
select select "On Hold"
select select "8"
select select "On Hold"
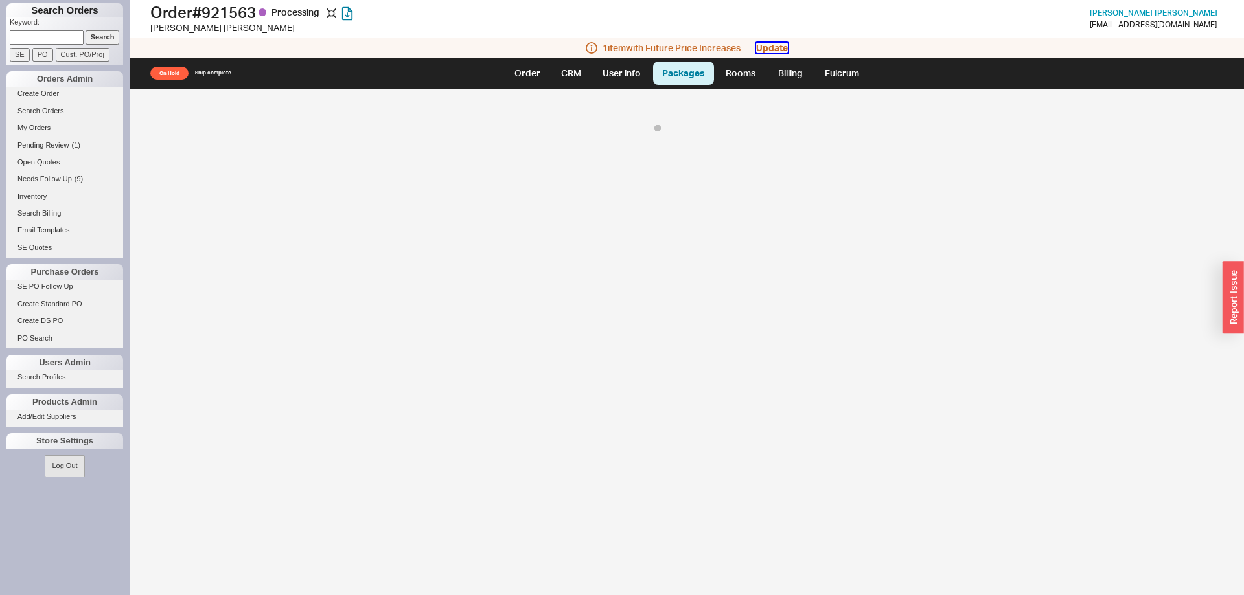
select select "8"
select select "On Hold"
select select "8"
select select "On Hold"
select select "8"
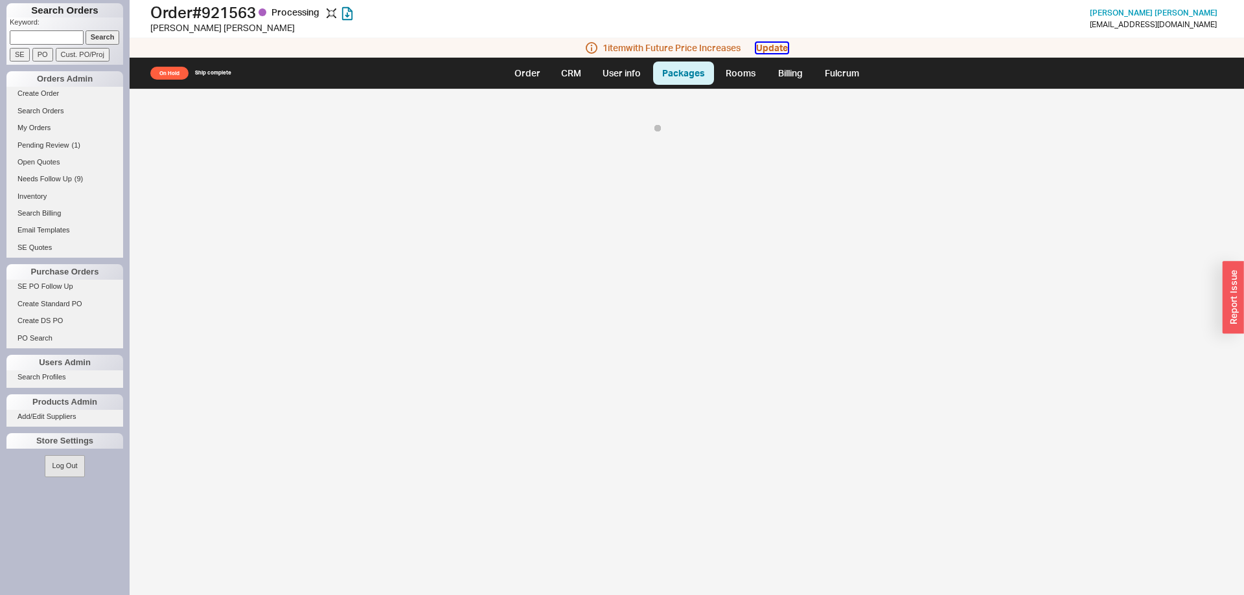
select select "On Hold"
select select "8"
select select "On Hold"
select select "8"
select select "On Hold"
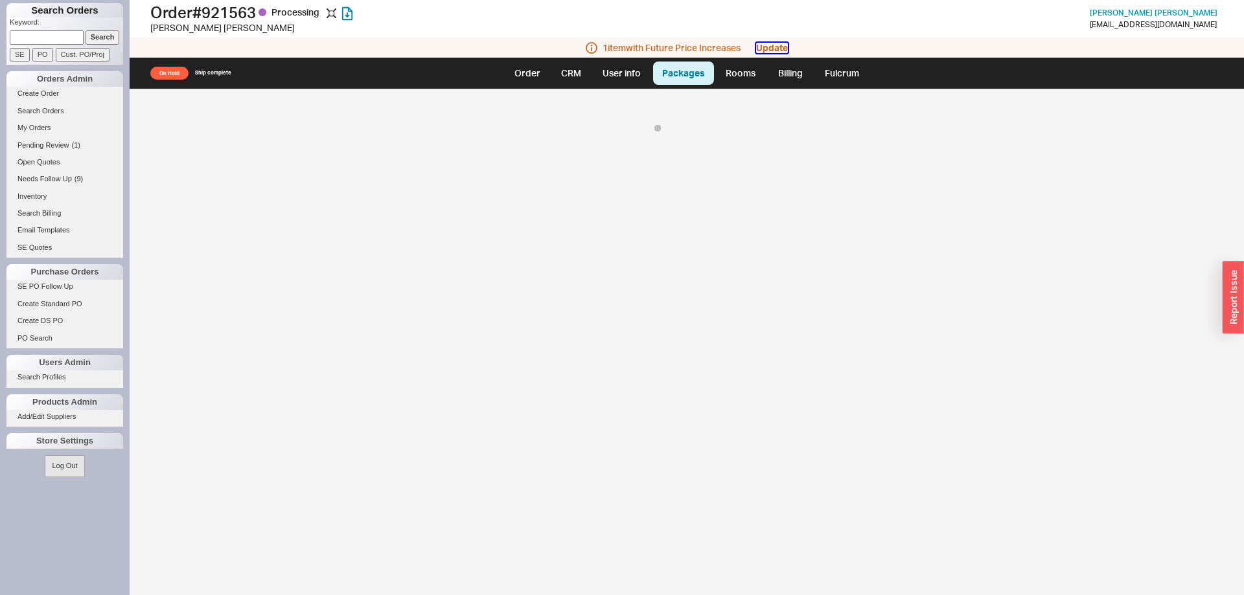
select select "8"
select select "On Hold"
select select "8"
select select "On Hold"
select select "8"
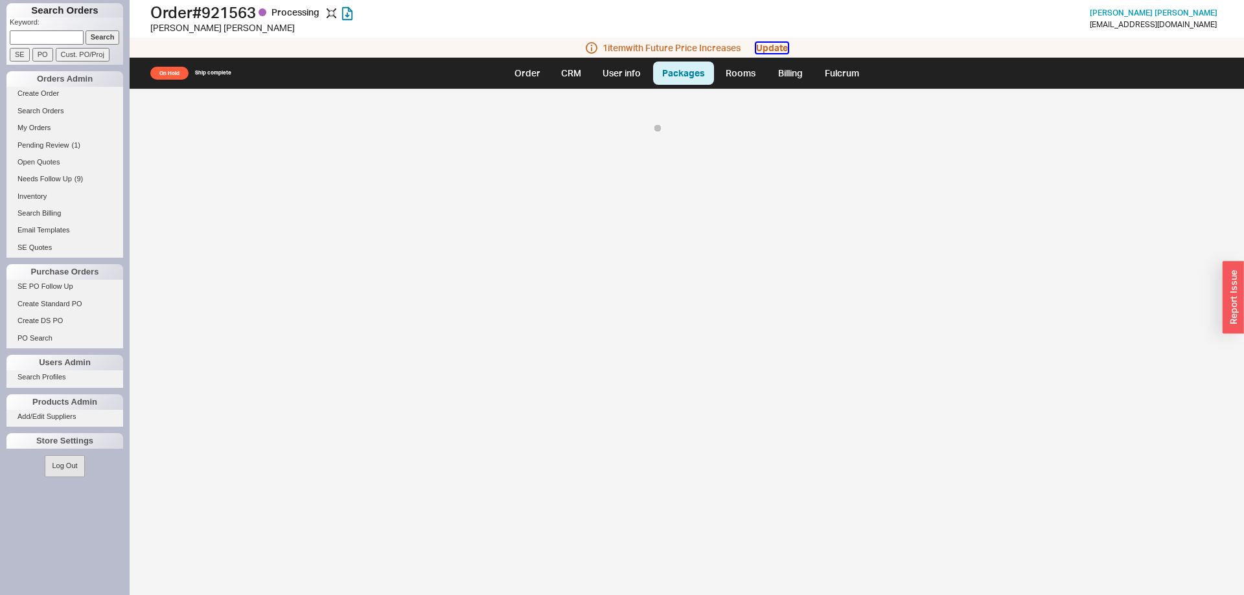
select select "8"
select select "On Hold"
select select "8"
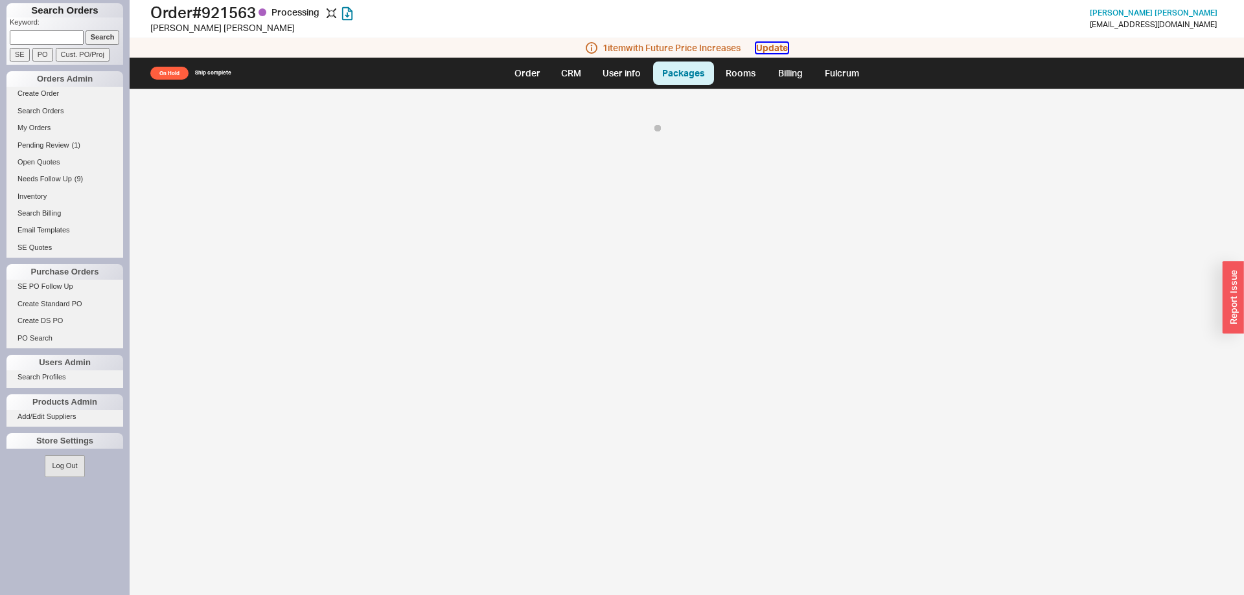
select select "On Hold"
select select "8"
select select "On Hold"
select select "8"
select select "On Hold"
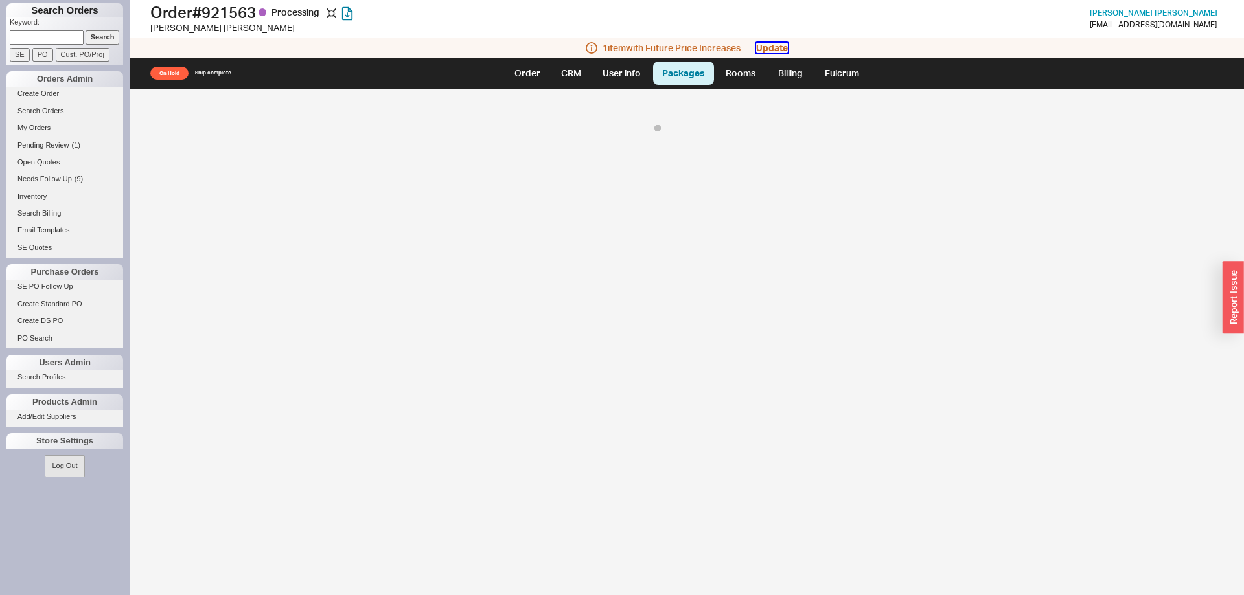
select select "8"
select select "On Hold"
select select "8"
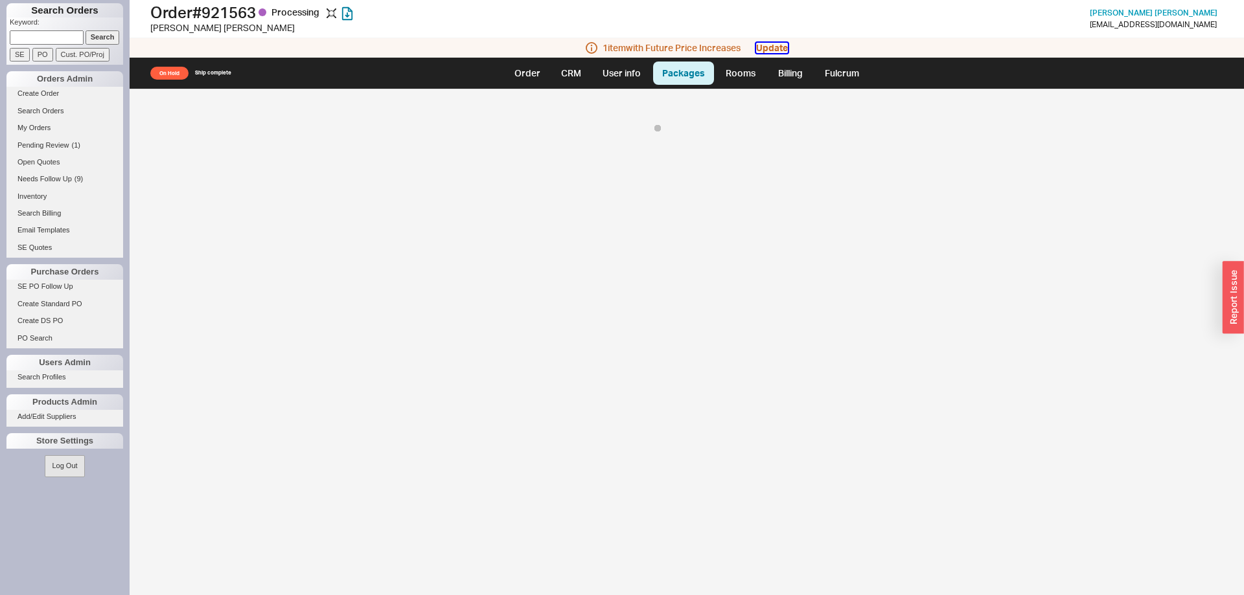
select select "On Hold"
select select "8"
select select "On Hold"
select select "8"
select select "On Hold"
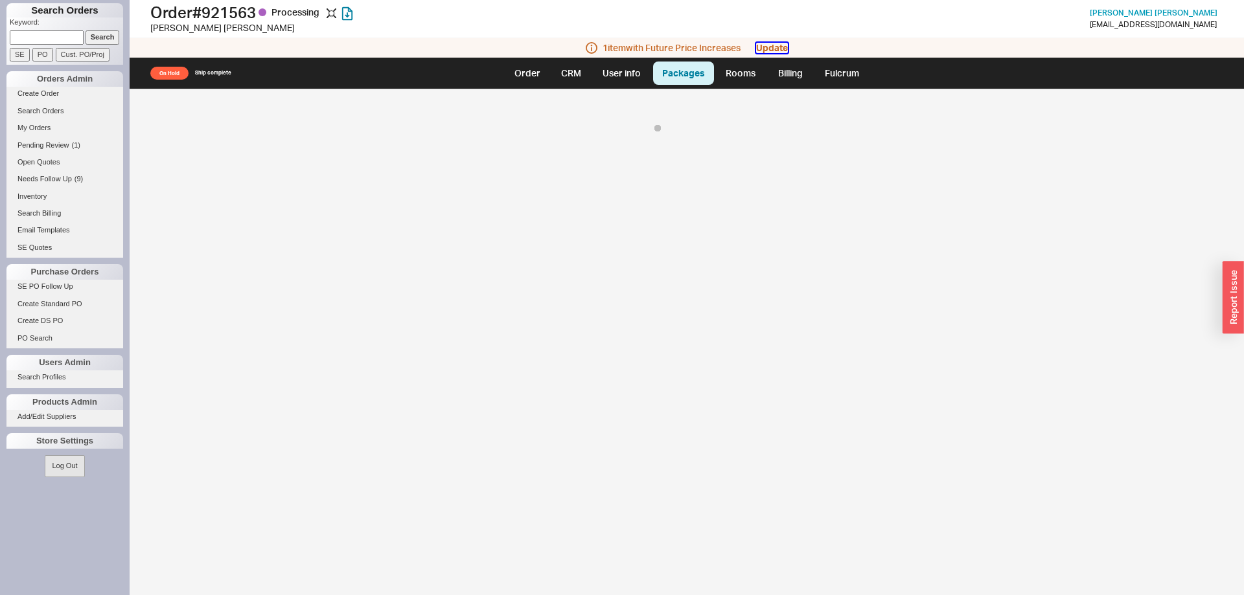
select select "8"
select select "On Hold"
select select "8"
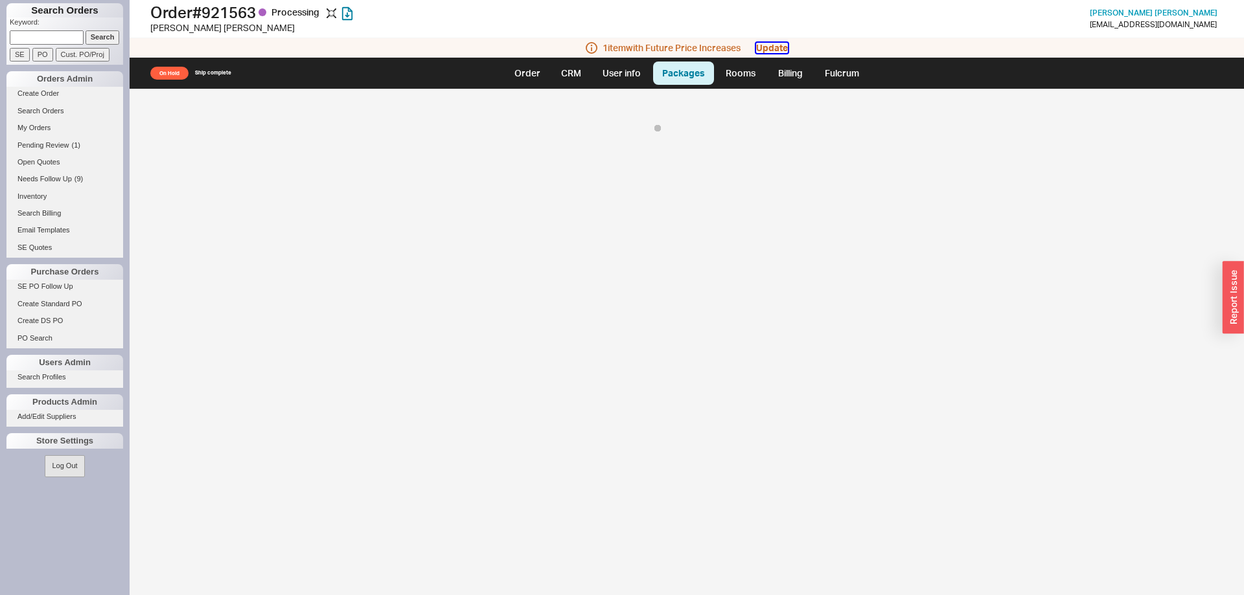
select select "8"
select select "On Hold"
select select "8"
select select "On Hold"
select select "8"
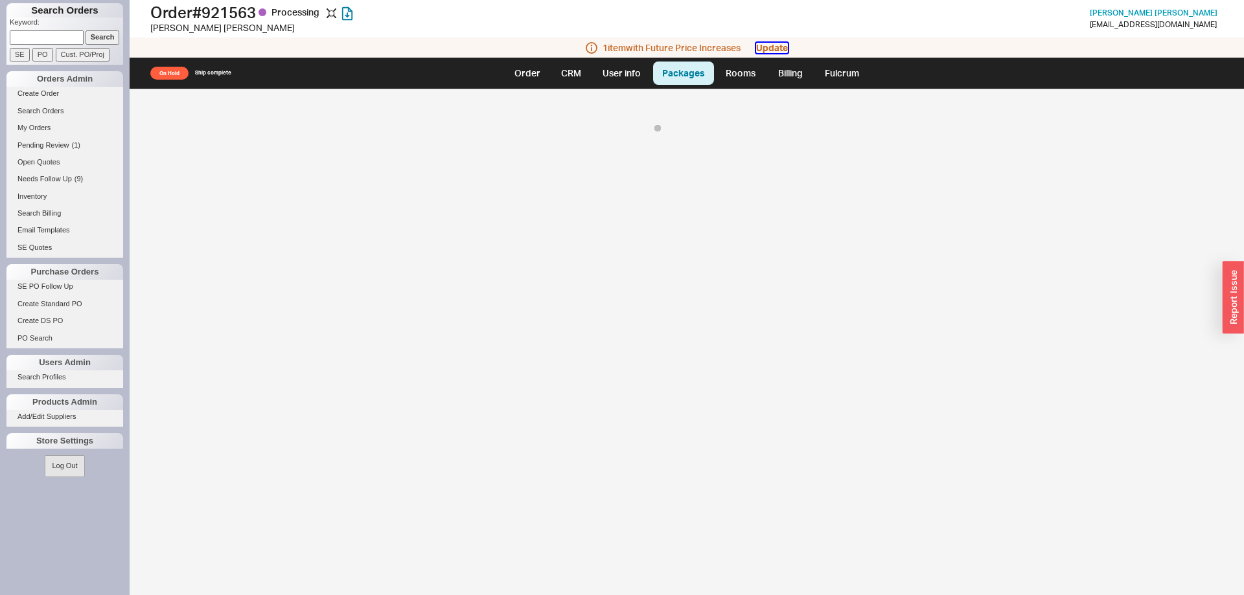
select select "On Hold"
select select "8"
select select "On Hold"
select select "8"
select select "On Hold"
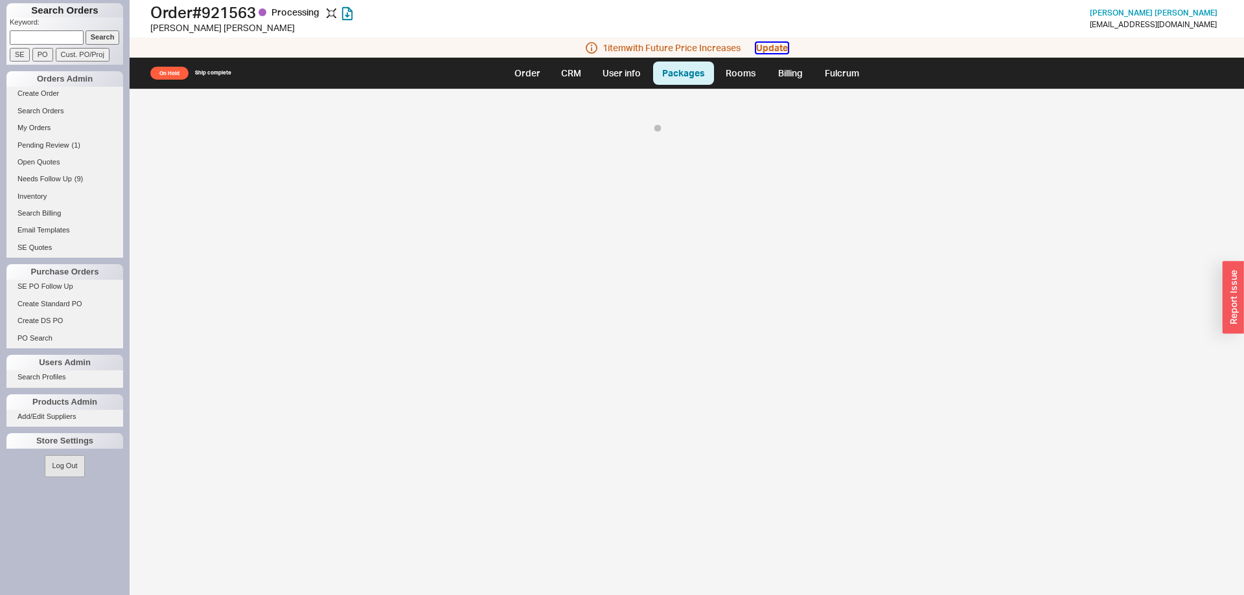
select select "8"
select select "On Hold"
select select "8"
select select "On Hold"
select select "8"
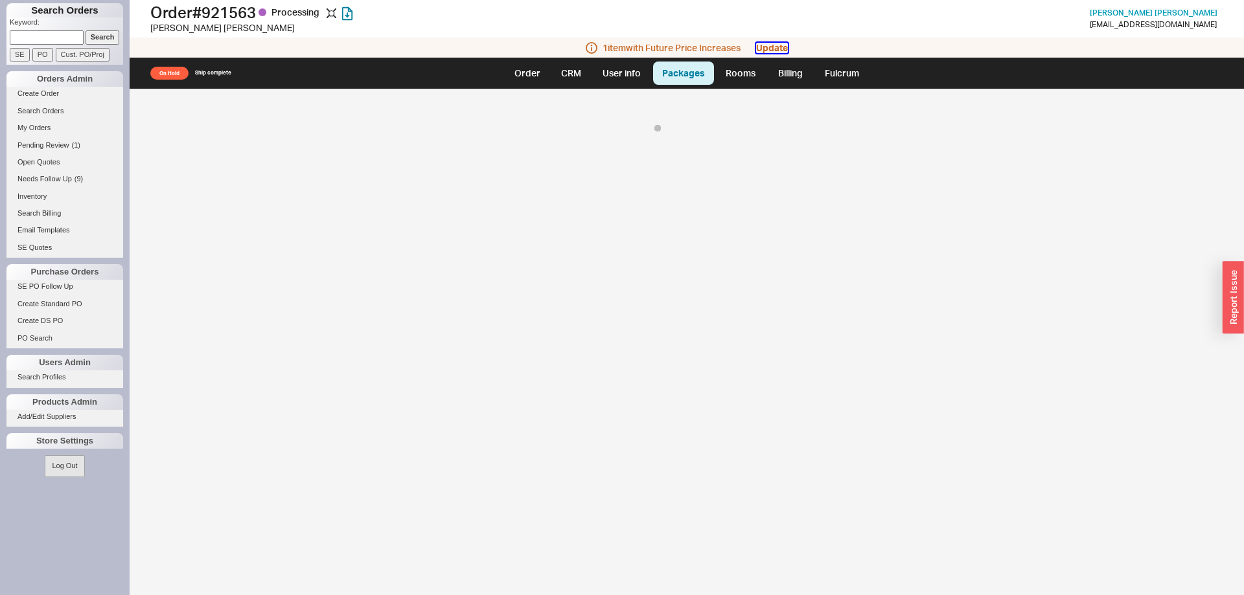
select select "On Hold"
select select "8"
select select "On Hold"
select select "8"
select select "On Hold"
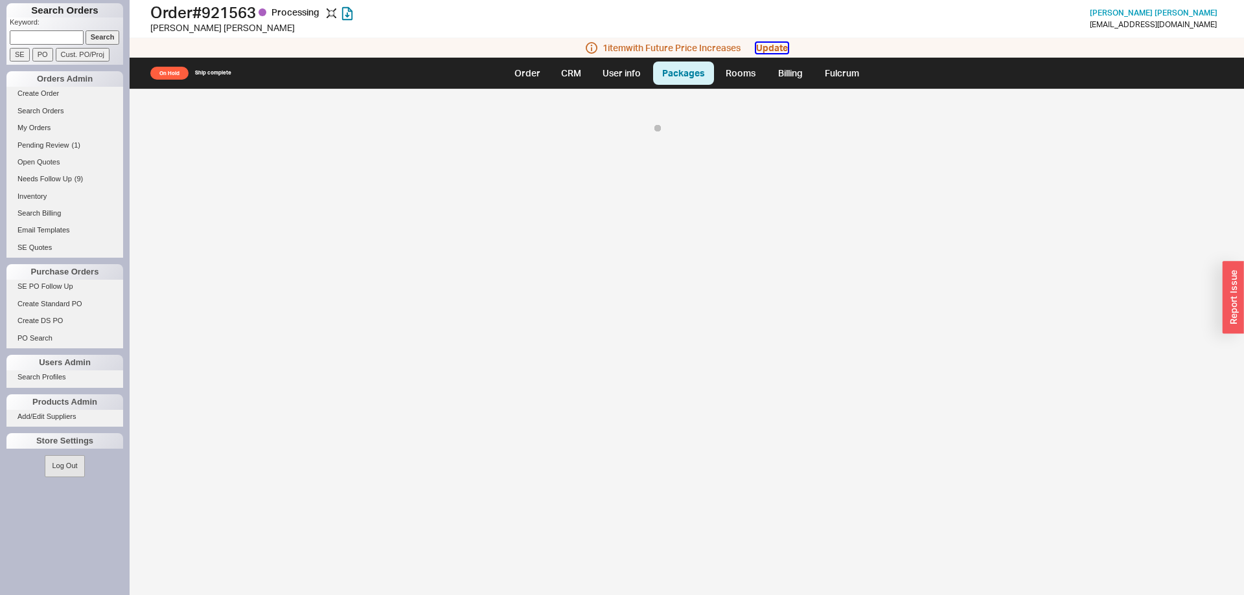
select select "8"
select select "On Hold"
select select "8"
select select "On Hold"
select select "8"
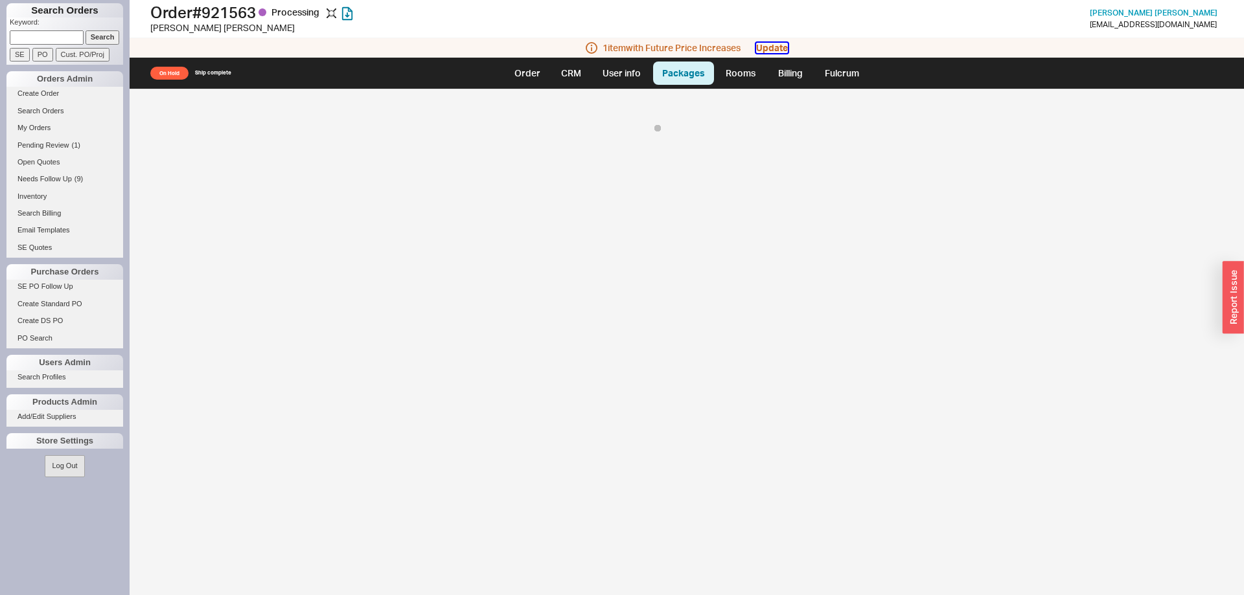
select select "On Hold"
select select "8"
select select "On Hold"
select select "8"
select select "On Hold"
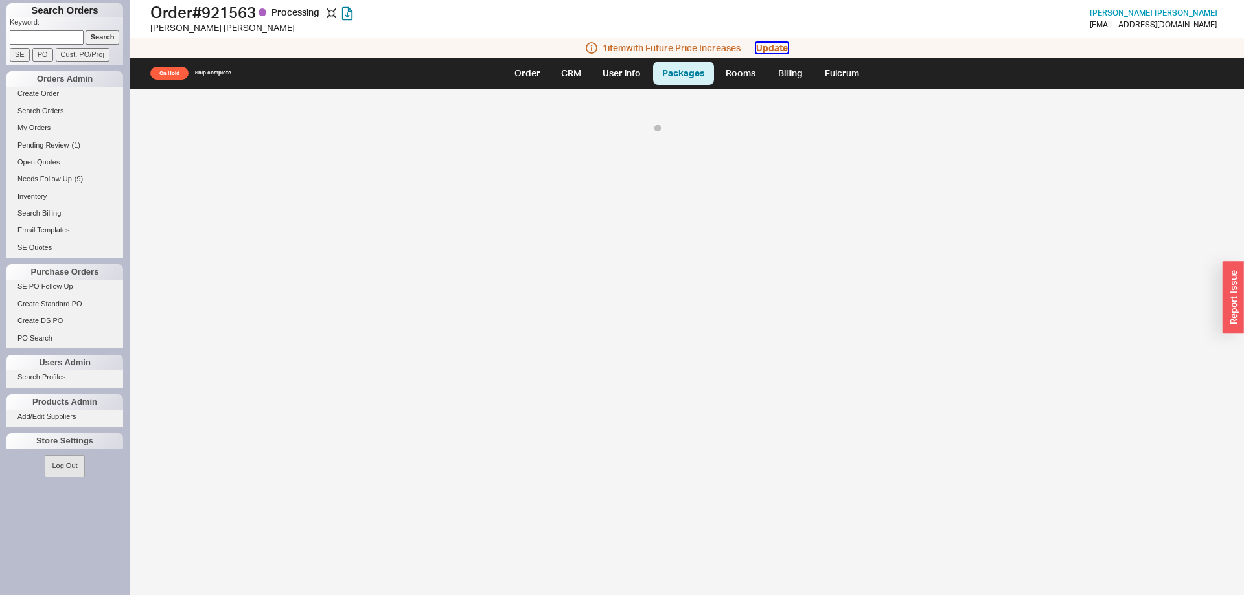
select select "8"
select select "On Hold"
select select "8"
select select "On Hold"
select select "8"
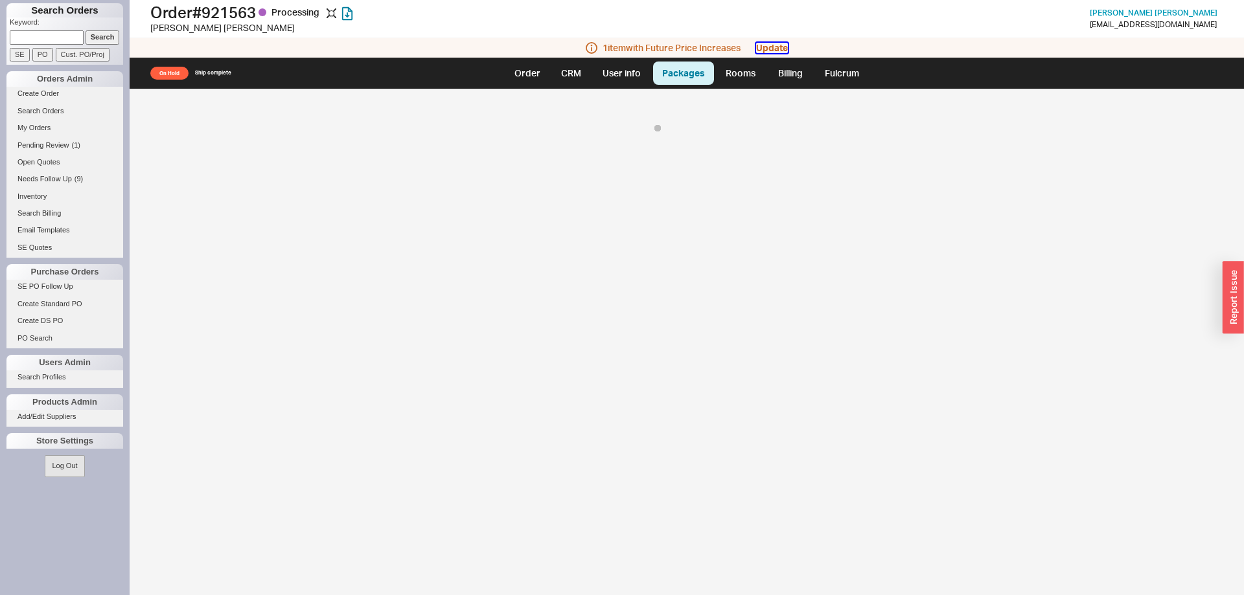
select select "On Hold"
select select "8"
select select "On Hold"
select select "8"
select select "On Hold"
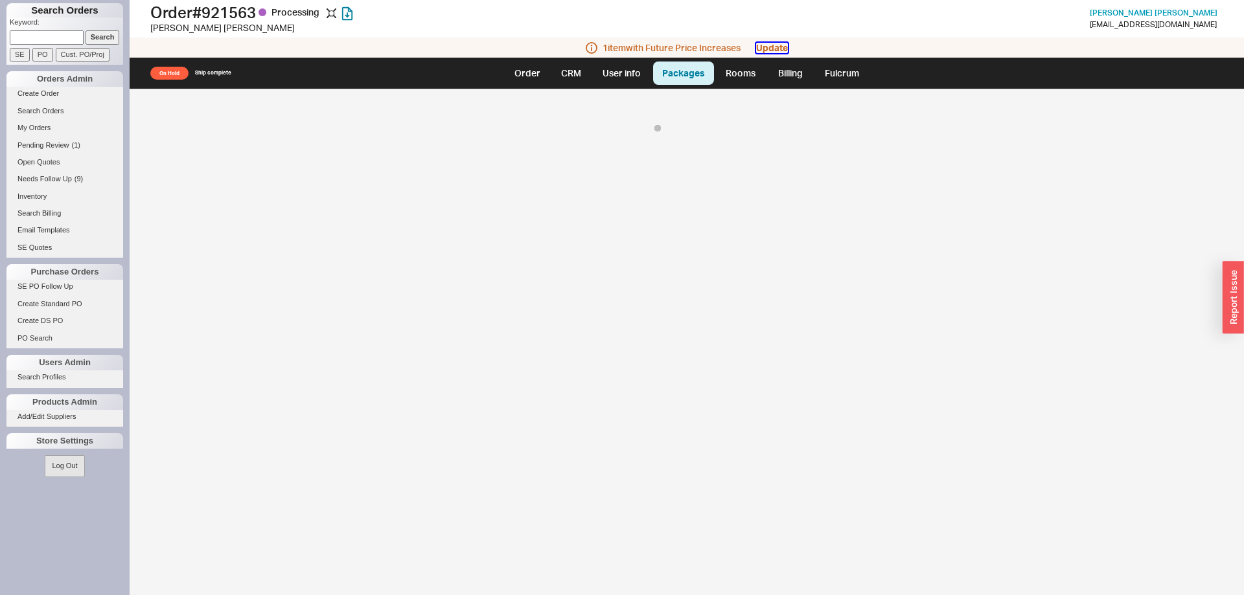
select select "8"
select select "On Hold"
select select "8"
select select "On Hold"
select select "8"
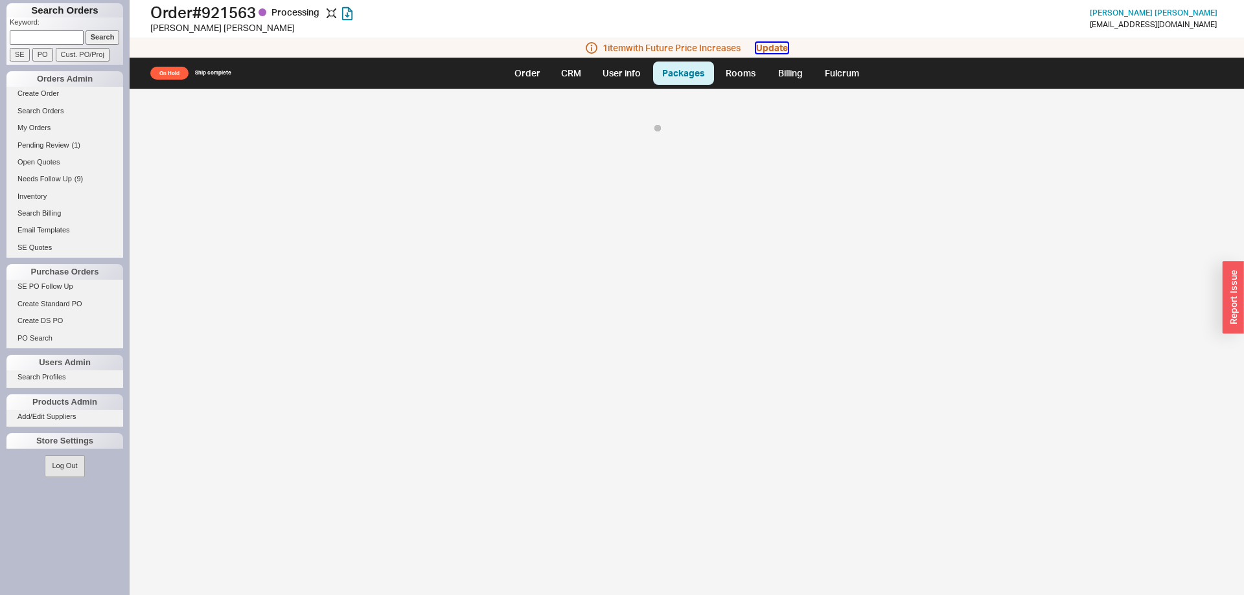
select select "On Hold"
select select "8"
select select "On Hold"
select select "8"
select select "On Hold"
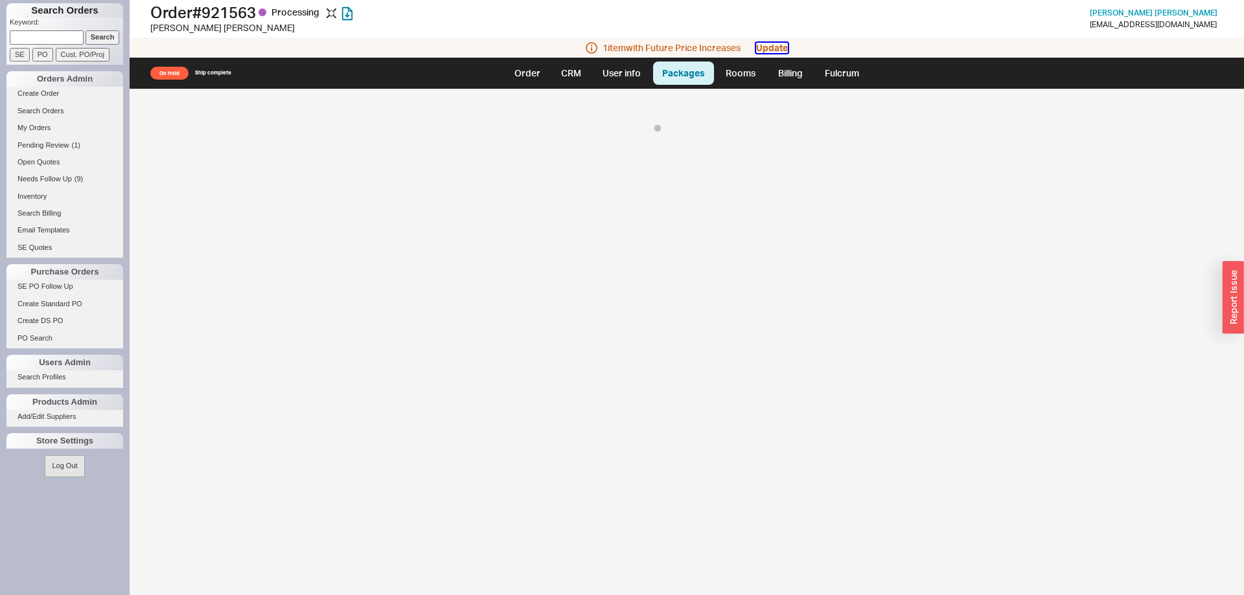
select select "8"
select select "On Hold"
select select "8"
select select "On Hold"
select select "8"
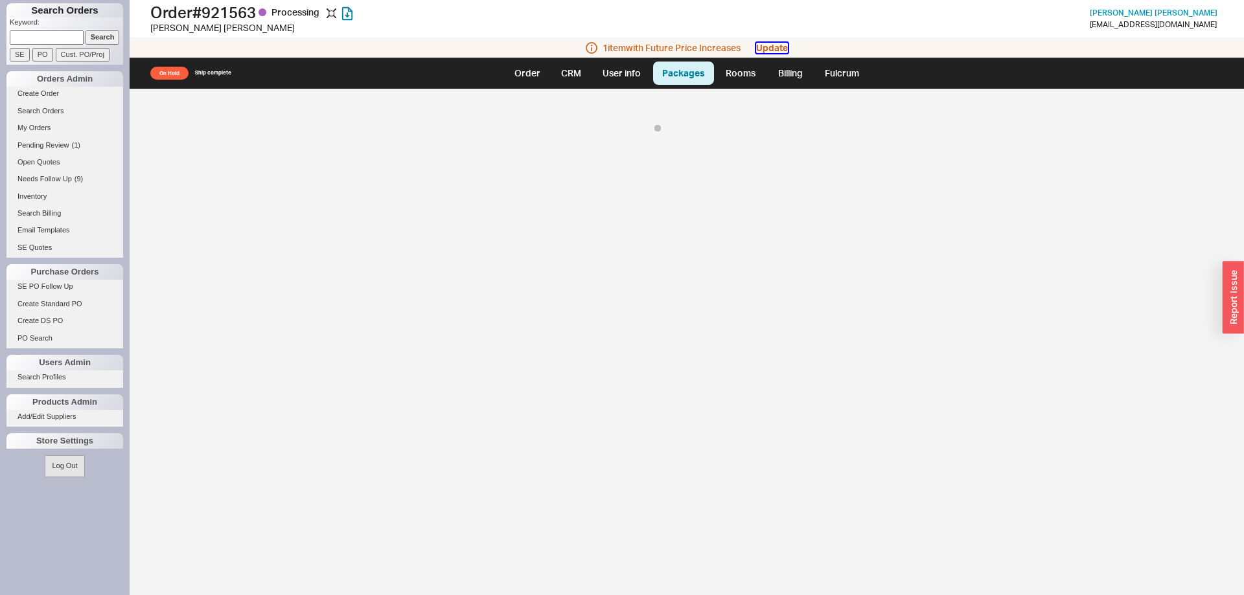
select select "On Hold"
select select "8"
select select "On Hold"
select select "8"
select select "On Hold"
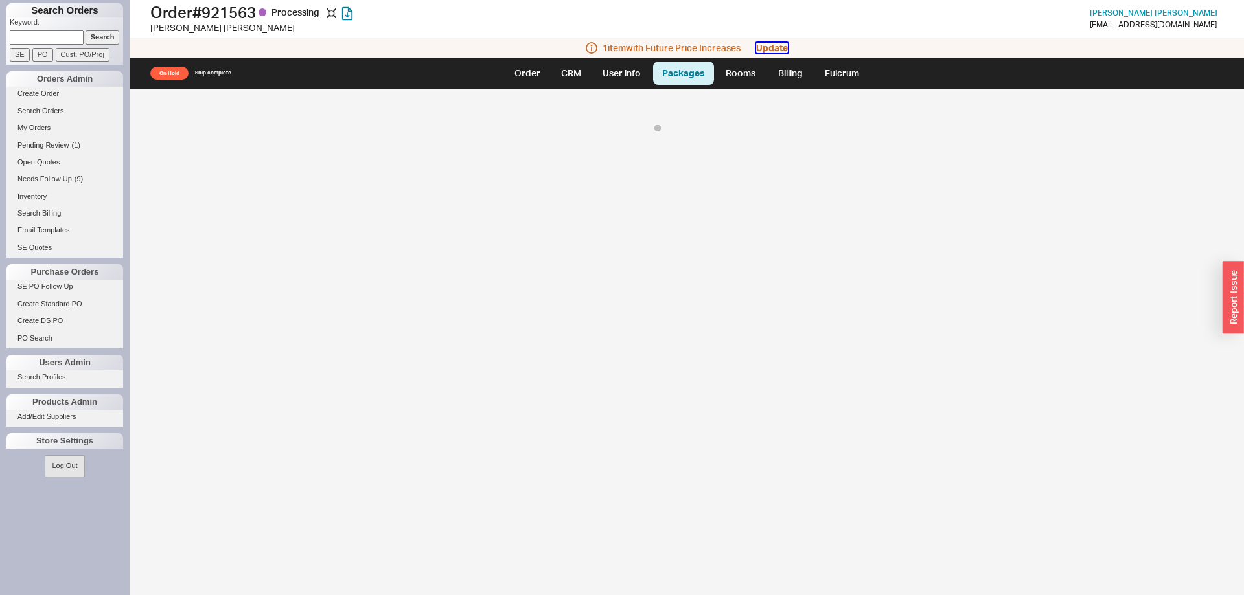
select select "8"
select select "On Hold"
select select "8"
select select "On Hold"
select select "8"
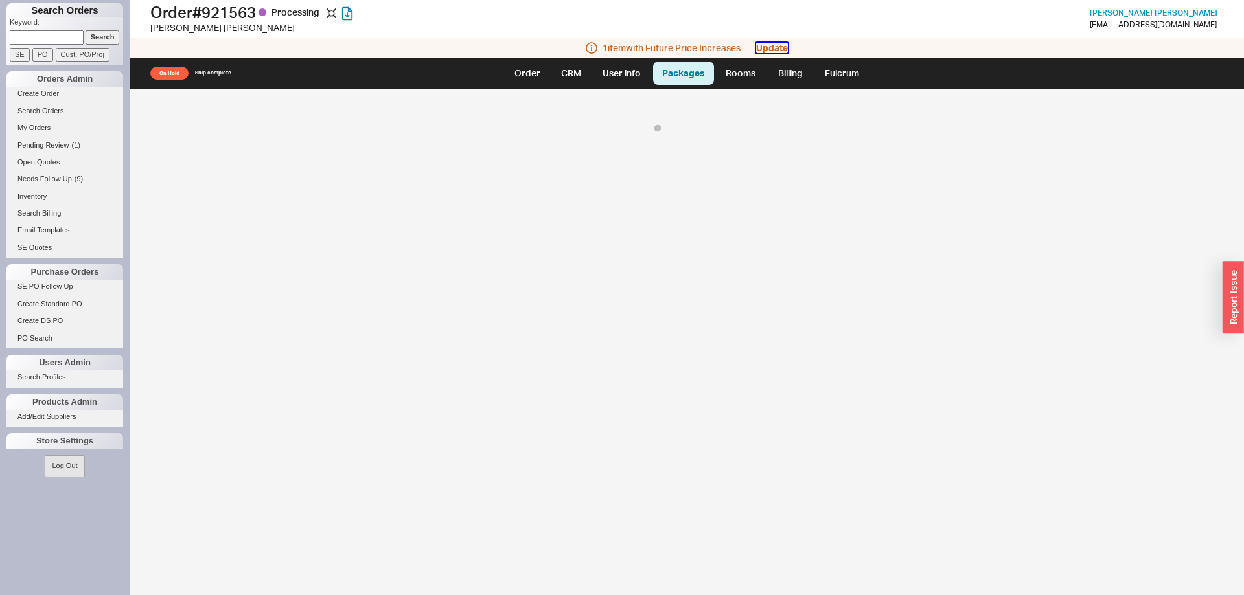
select select "On Hold"
select select "8"
select select "On Hold"
select select "8"
select select "On Hold"
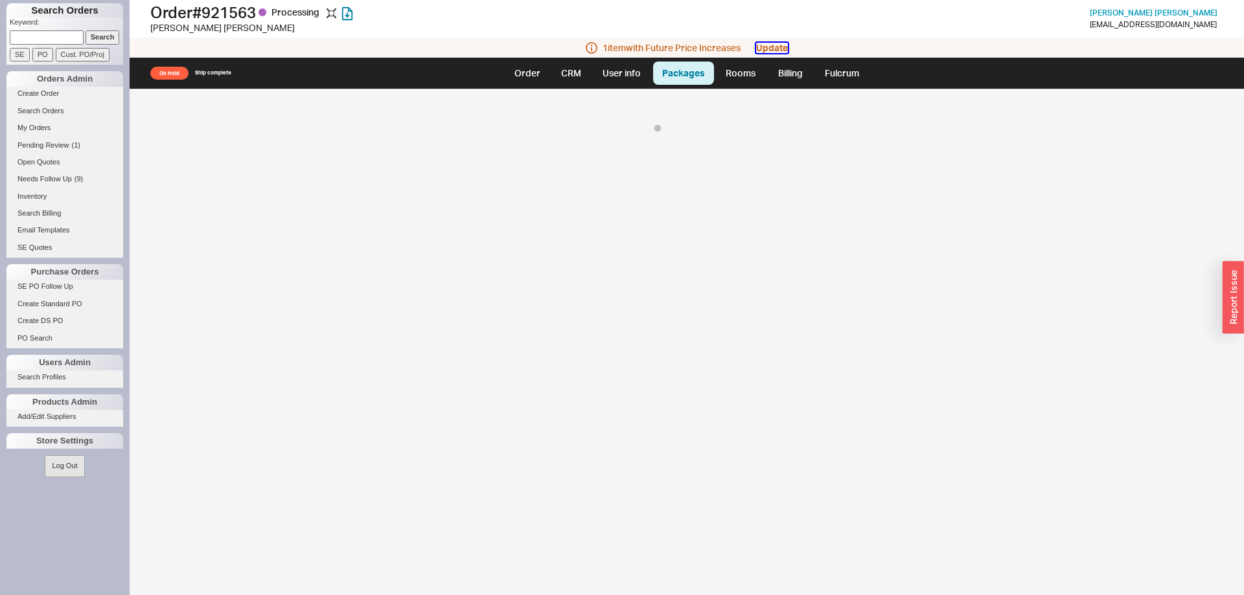
select select "8"
select select "On Hold"
select select "8"
select select "On Hold"
select select "8"
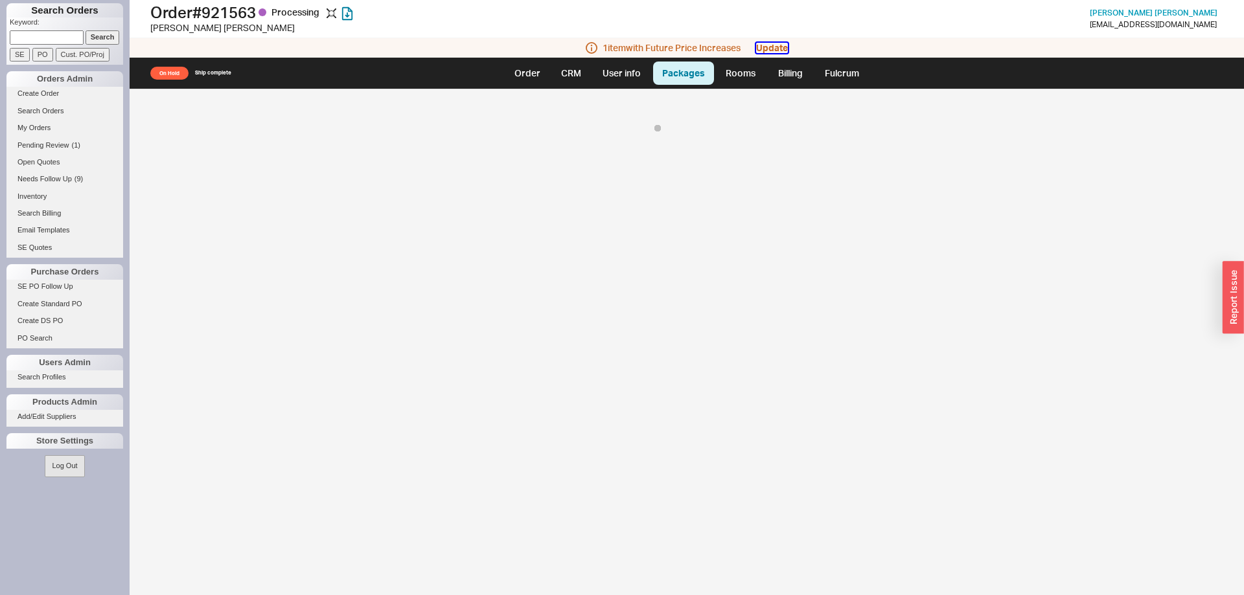
select select "On Hold"
select select "8"
select select "On Hold"
select select "8"
select select "On Hold"
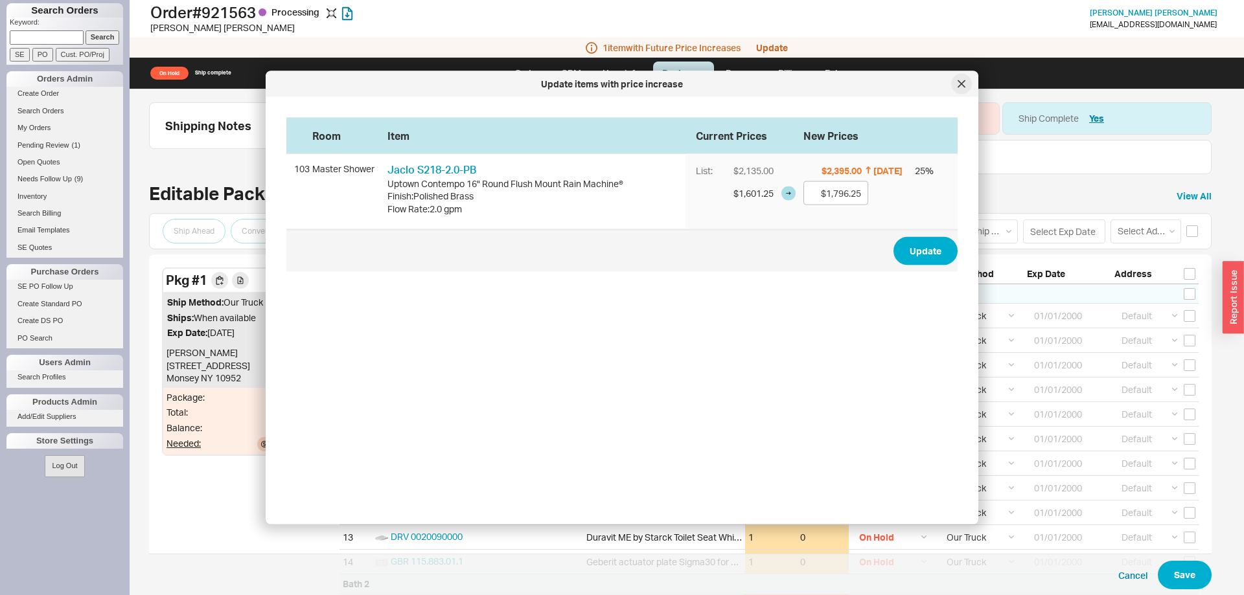
click at [956, 87] on div at bounding box center [961, 84] width 21 height 21
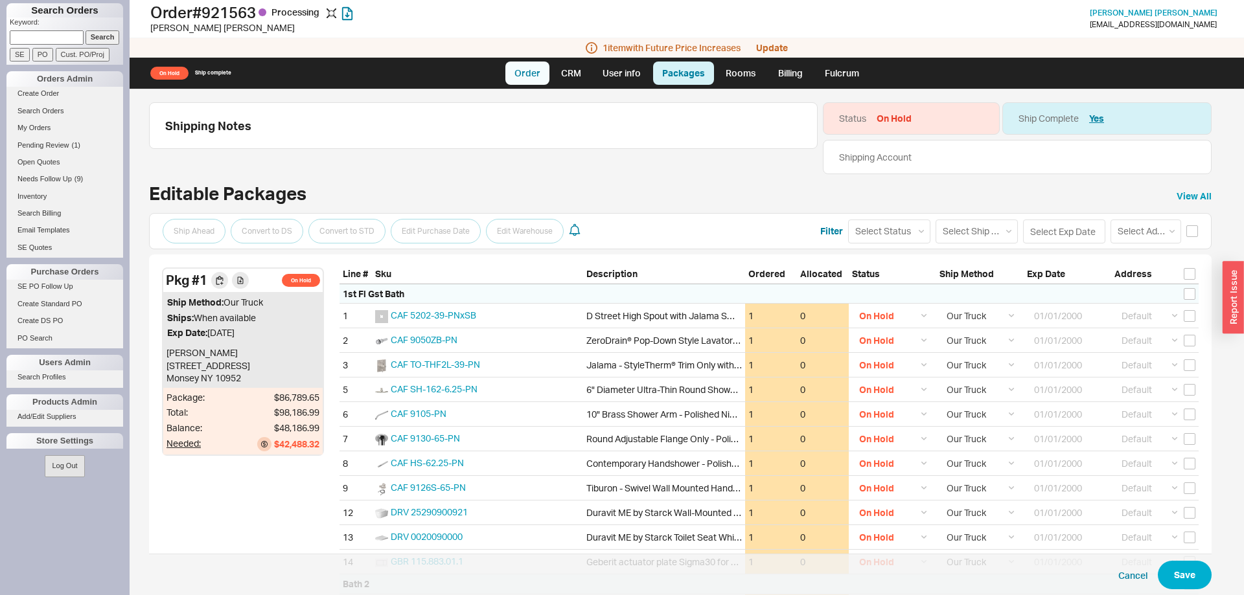
click at [514, 77] on link "Order" at bounding box center [527, 73] width 44 height 23
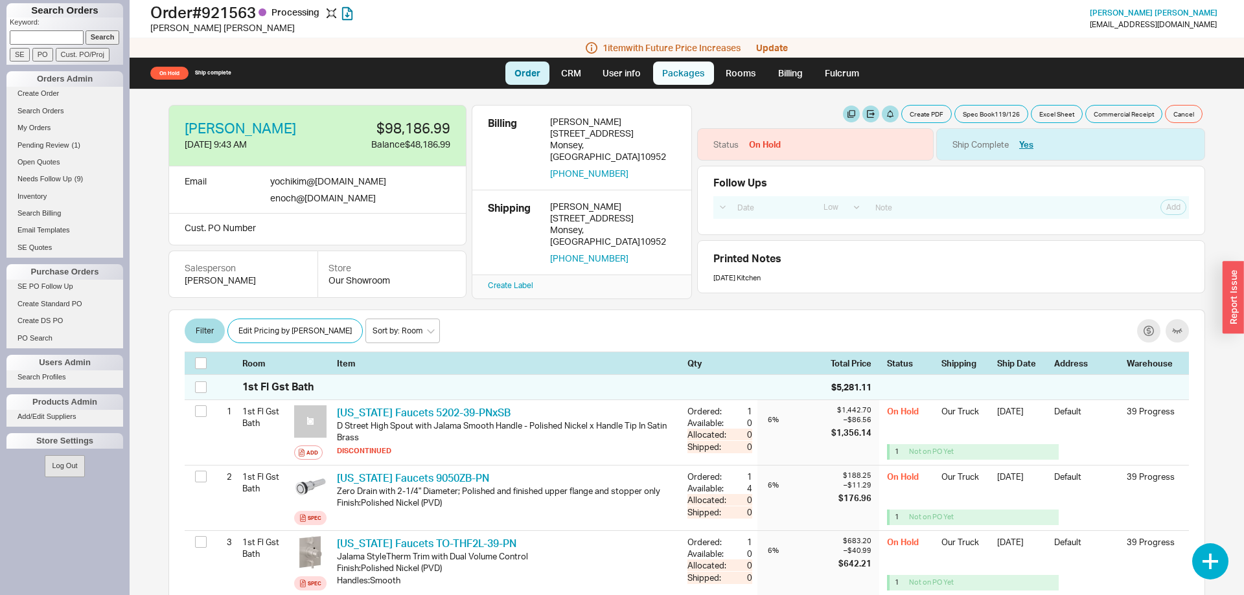
click at [680, 69] on link "Packages" at bounding box center [683, 73] width 61 height 23
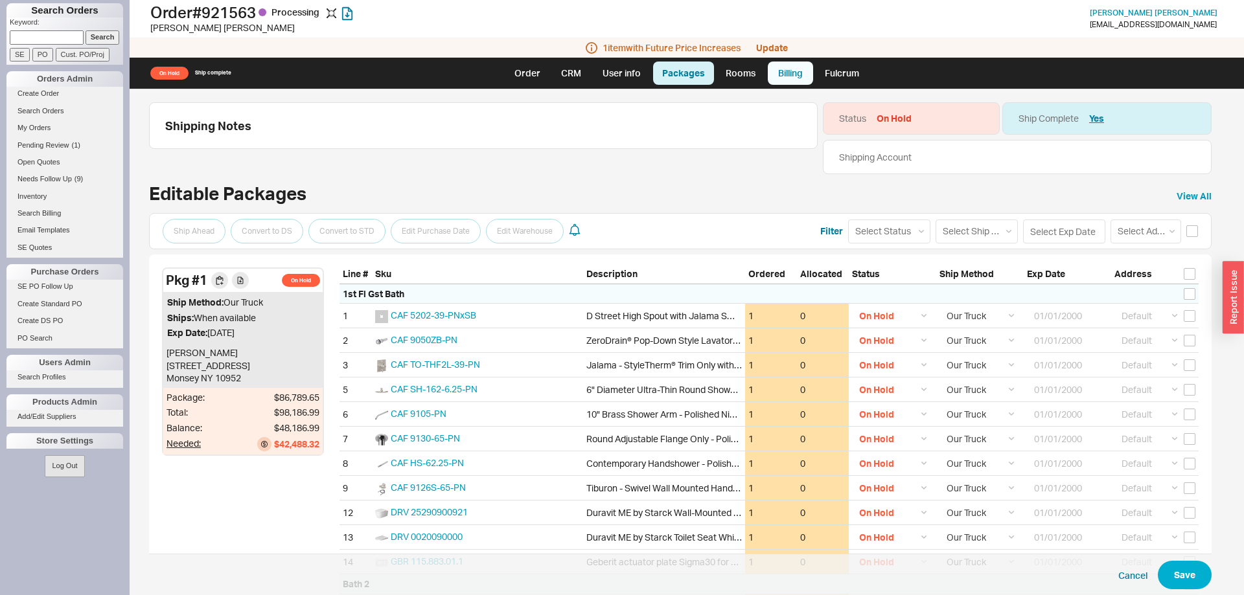
click at [789, 70] on link "Billing" at bounding box center [790, 73] width 45 height 23
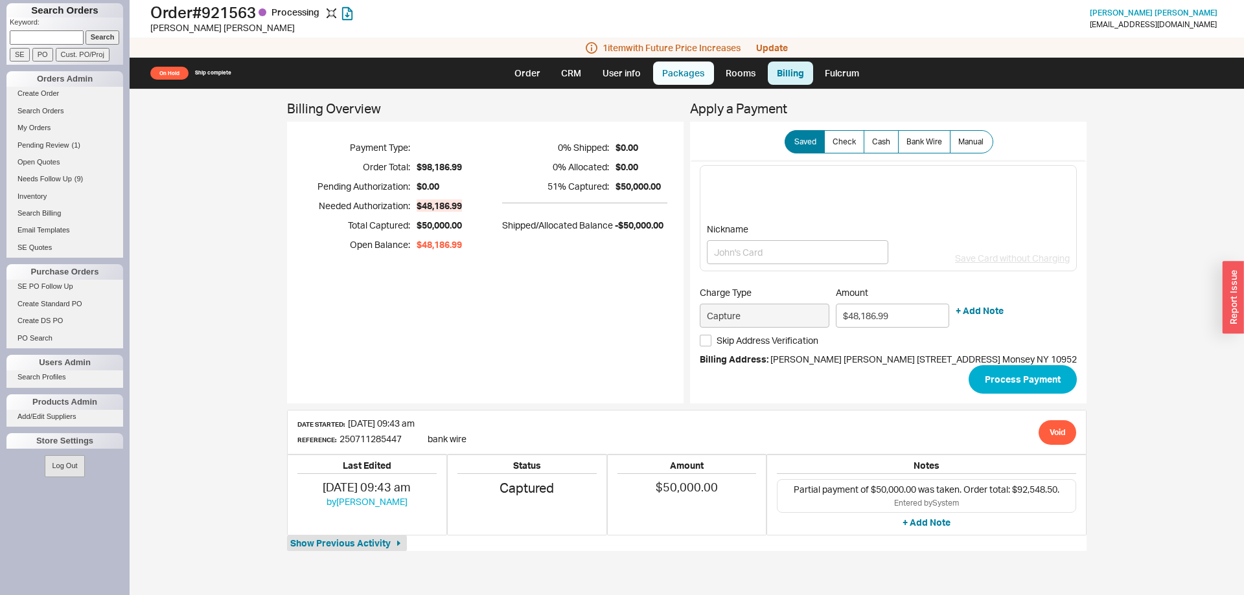
click at [680, 78] on link "Packages" at bounding box center [683, 73] width 61 height 23
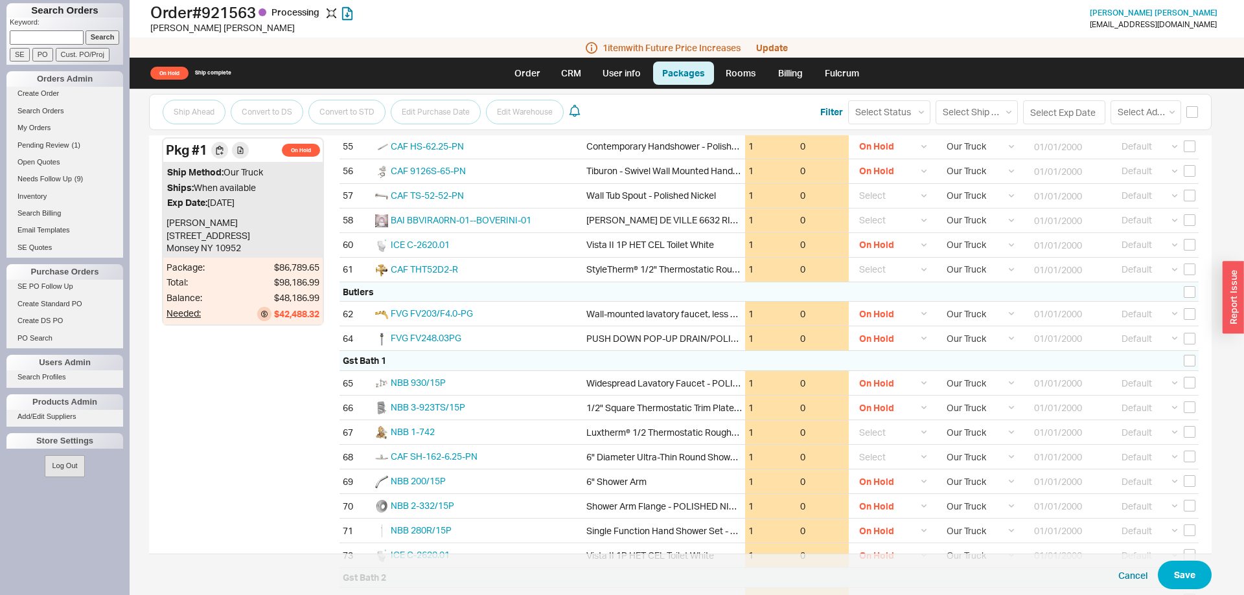
scroll to position [1329, 0]
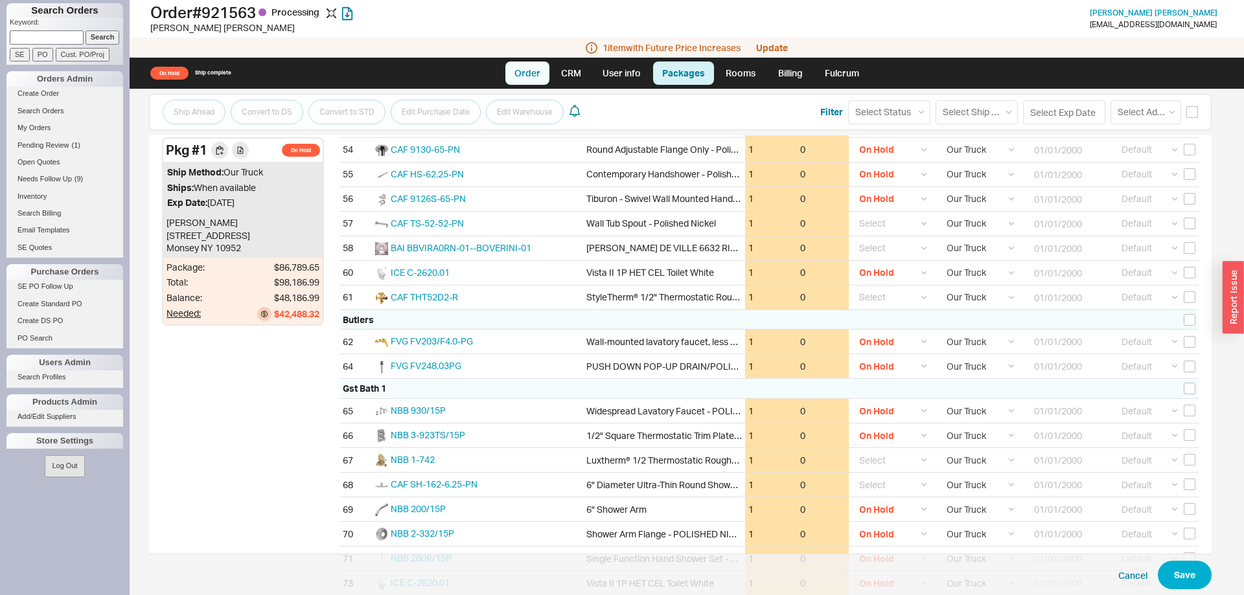
click at [533, 80] on link "Order" at bounding box center [527, 73] width 44 height 23
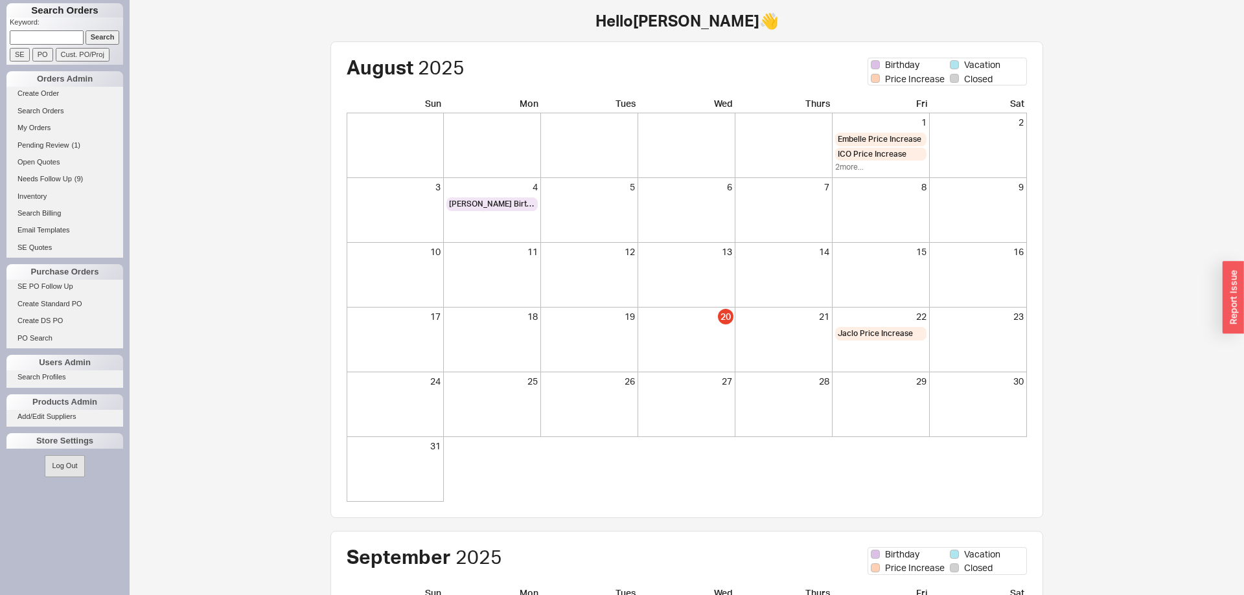
click at [40, 39] on input at bounding box center [47, 37] width 74 height 14
click at [108, 32] on input "Search" at bounding box center [103, 37] width 34 height 14
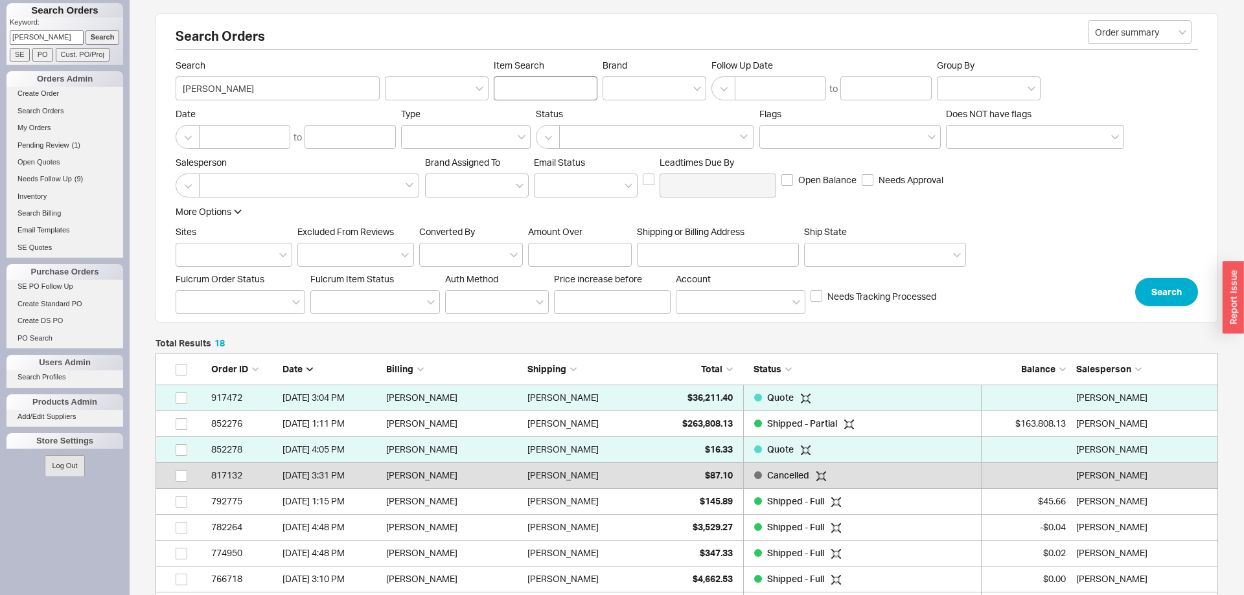
scroll to position [499, 1063]
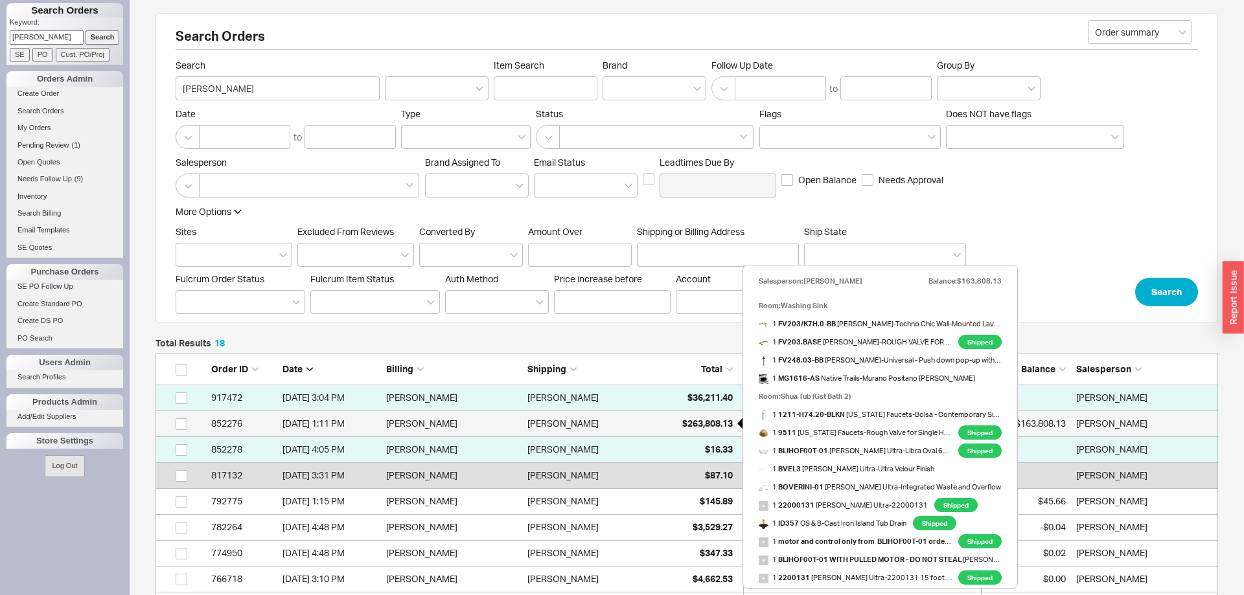
click at [726, 420] on span "$263,808.13" at bounding box center [707, 423] width 51 height 11
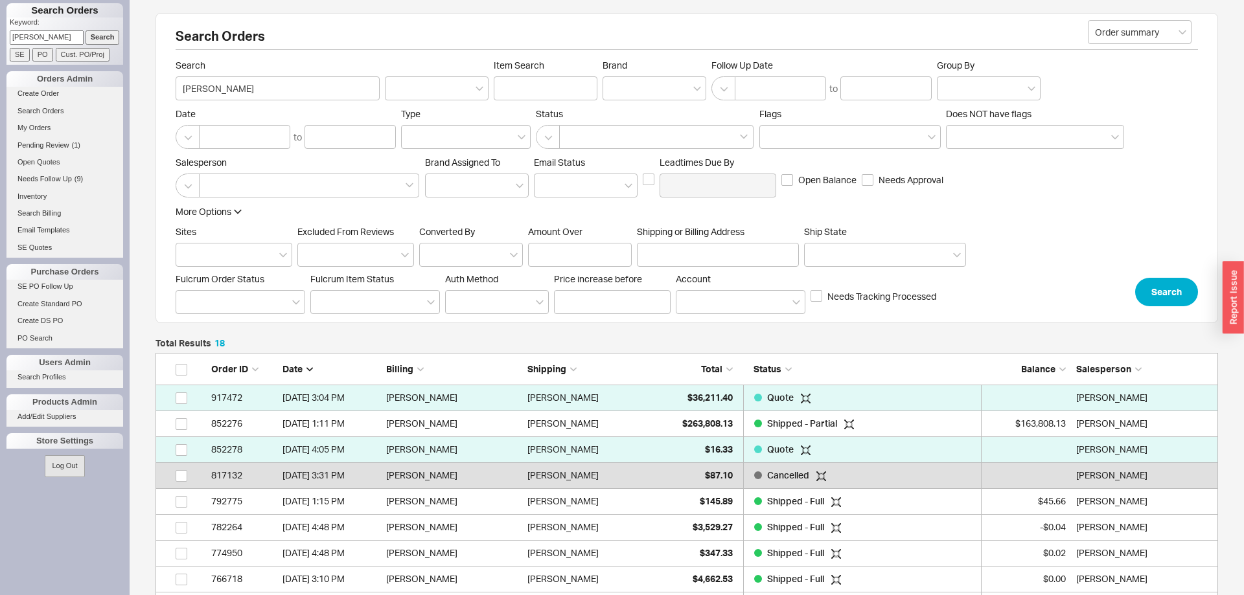
drag, startPoint x: 61, startPoint y: 40, endPoint x: 0, endPoint y: 34, distance: 61.2
click at [10, 34] on input "[PERSON_NAME]" at bounding box center [47, 37] width 74 height 14
type input "[PERSON_NAME]"
click at [106, 34] on input "Search" at bounding box center [103, 37] width 34 height 14
type input "[PERSON_NAME]"
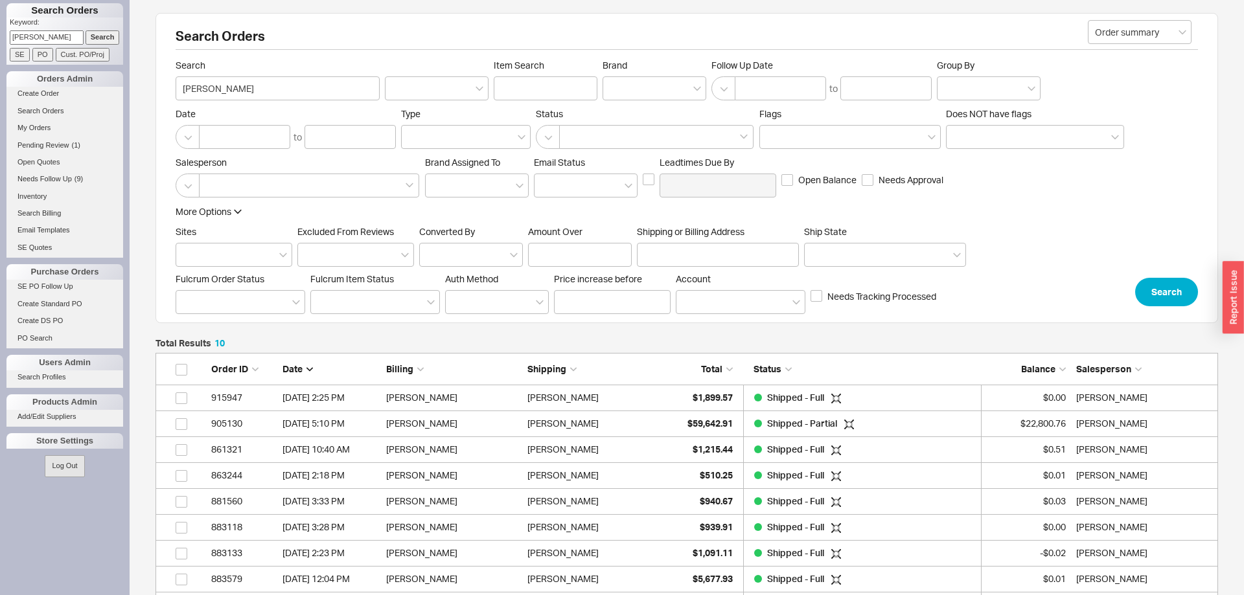
scroll to position [292, 1063]
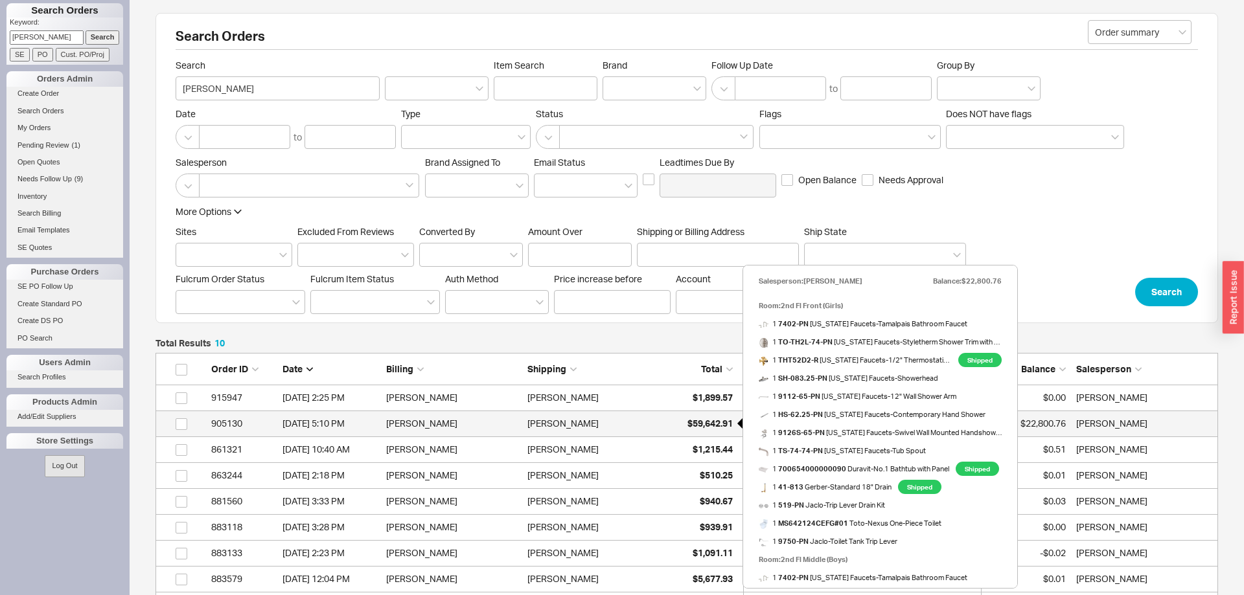
click at [696, 422] on span "$59,642.91" at bounding box center [709, 423] width 45 height 11
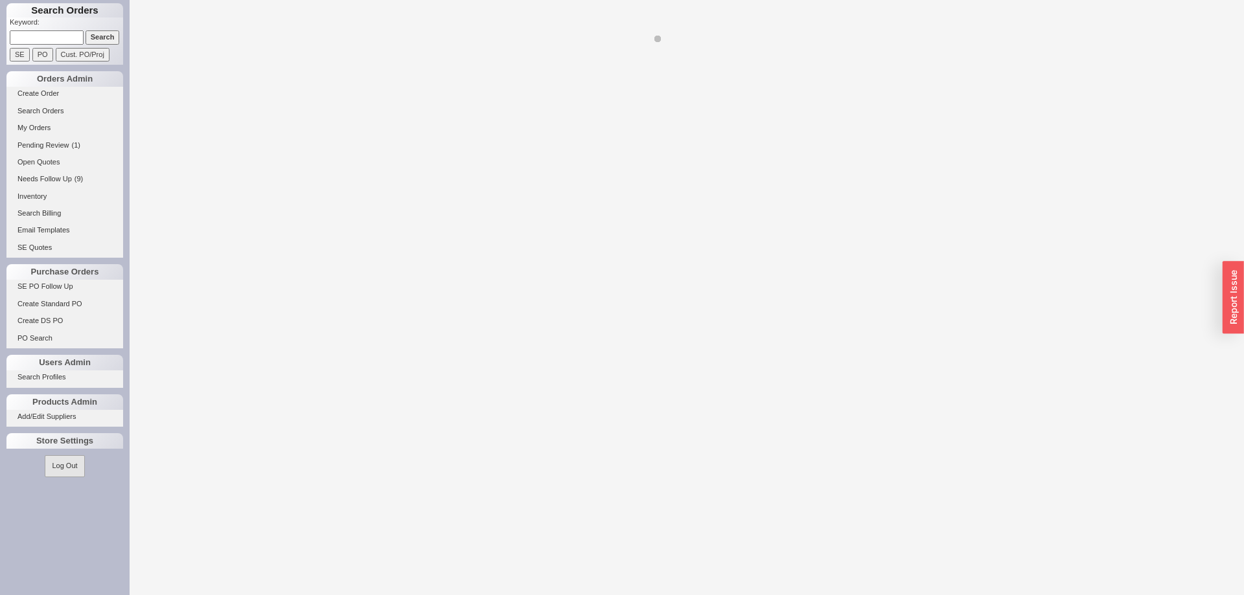
select select "LOW"
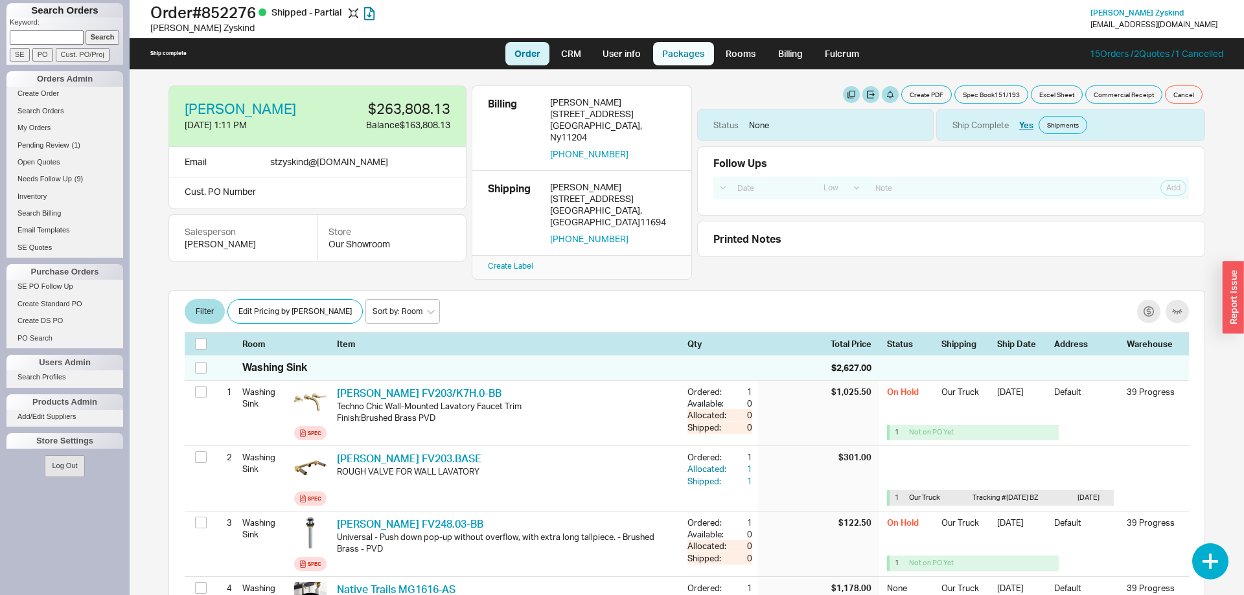
click at [697, 62] on link "Packages" at bounding box center [683, 53] width 61 height 23
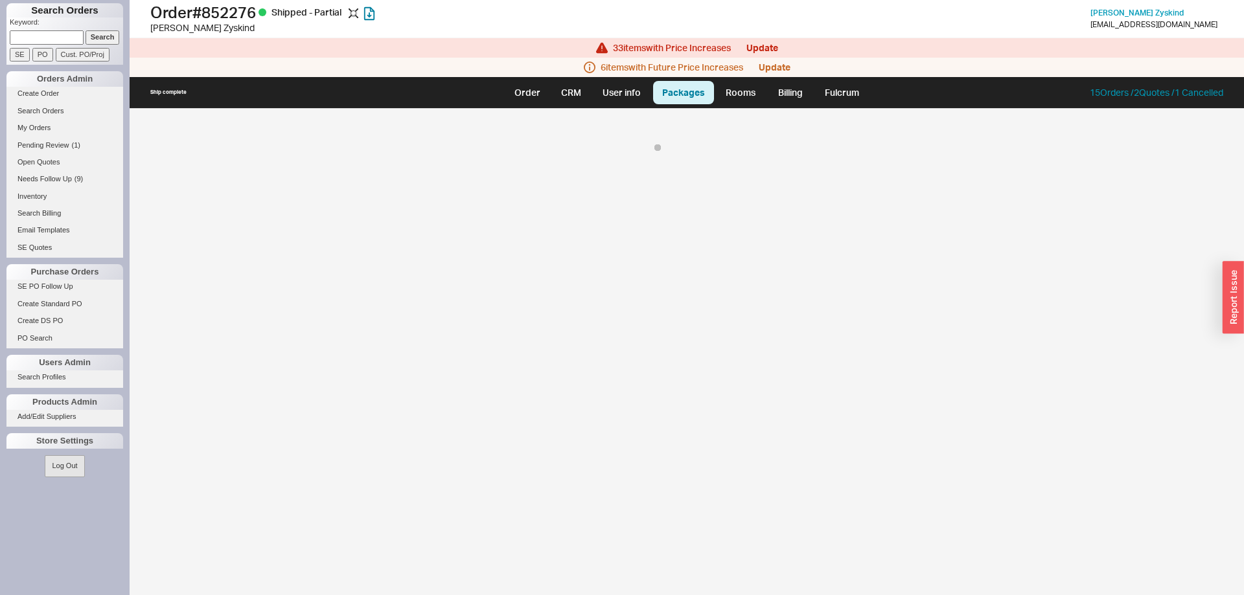
select select "8"
select select "On Hold"
select select "8"
select select "On Hold"
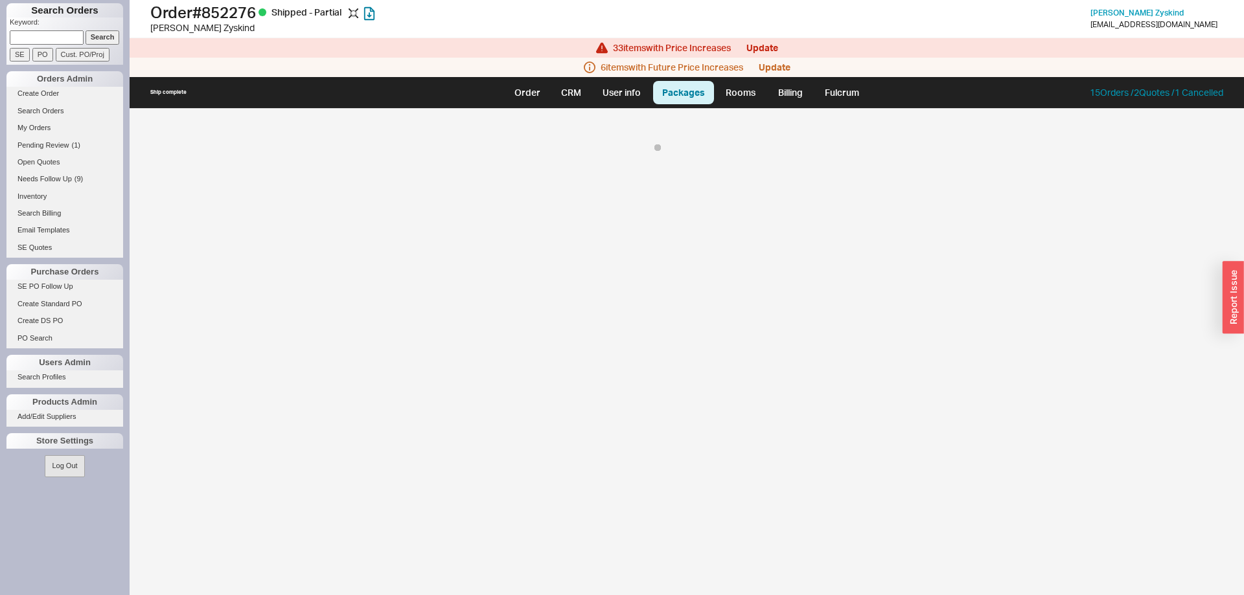
select select "8"
select select "On Hold"
select select "8"
select select "On Hold"
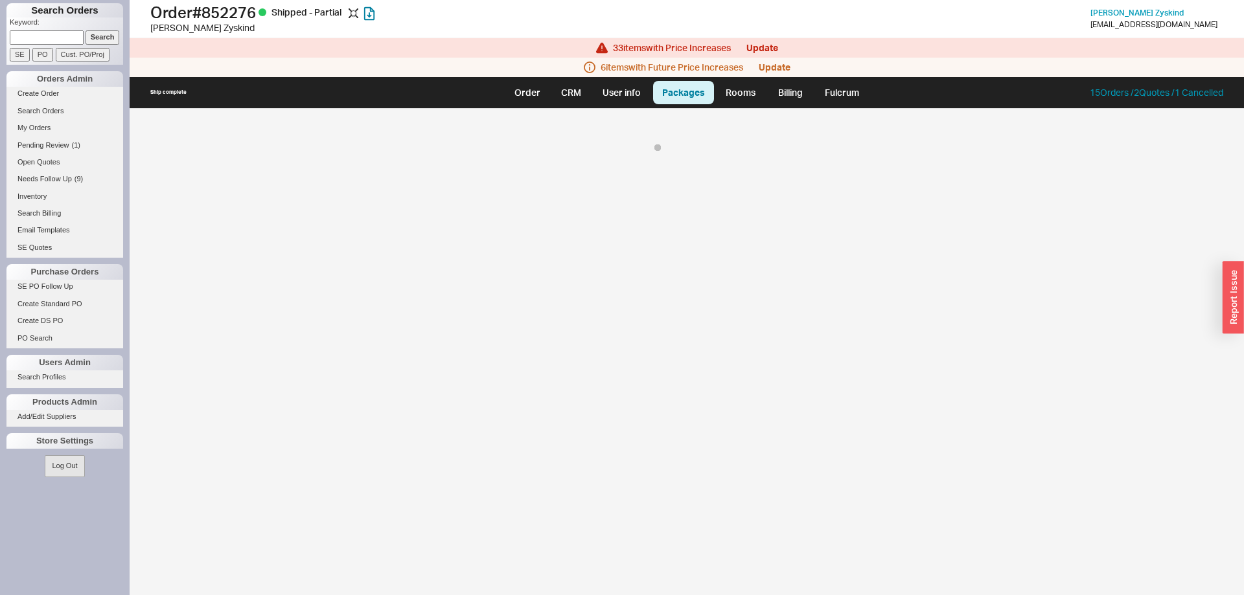
select select "8"
select select "On Hold"
select select "8"
select select "On Hold"
select select "8"
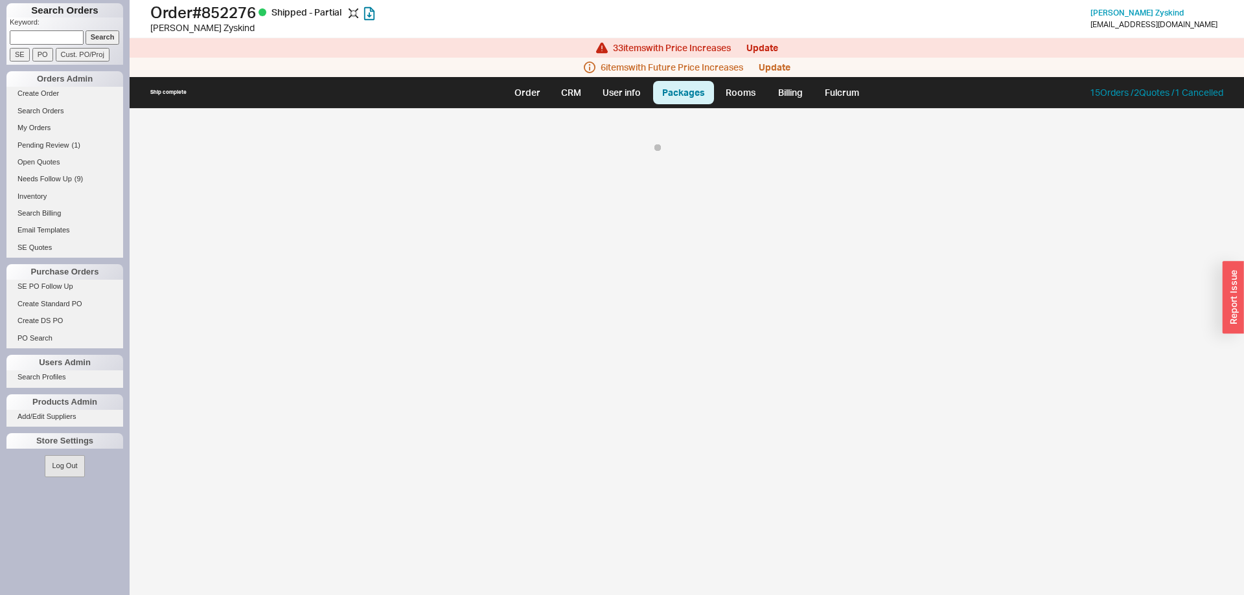
select select "On Hold"
select select "8"
select select "On Hold"
select select "8"
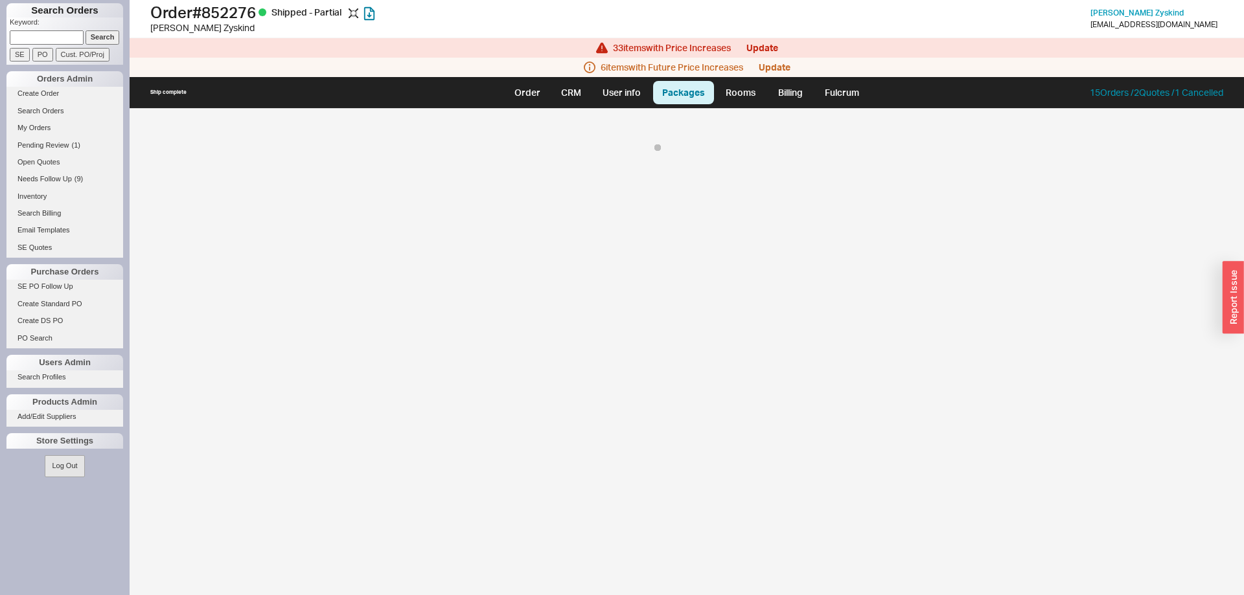
select select "On Hold"
select select "8"
select select "On Hold"
select select "8"
select select "On Hold"
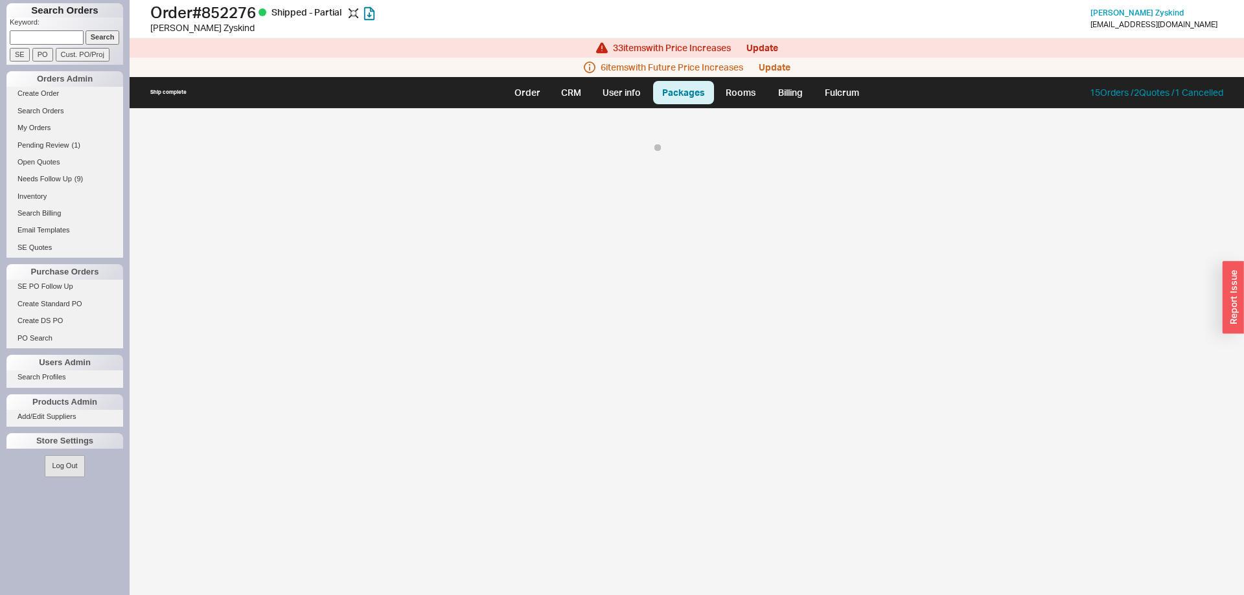
select select "8"
select select "On Hold"
select select "8"
select select "On Hold"
select select "8"
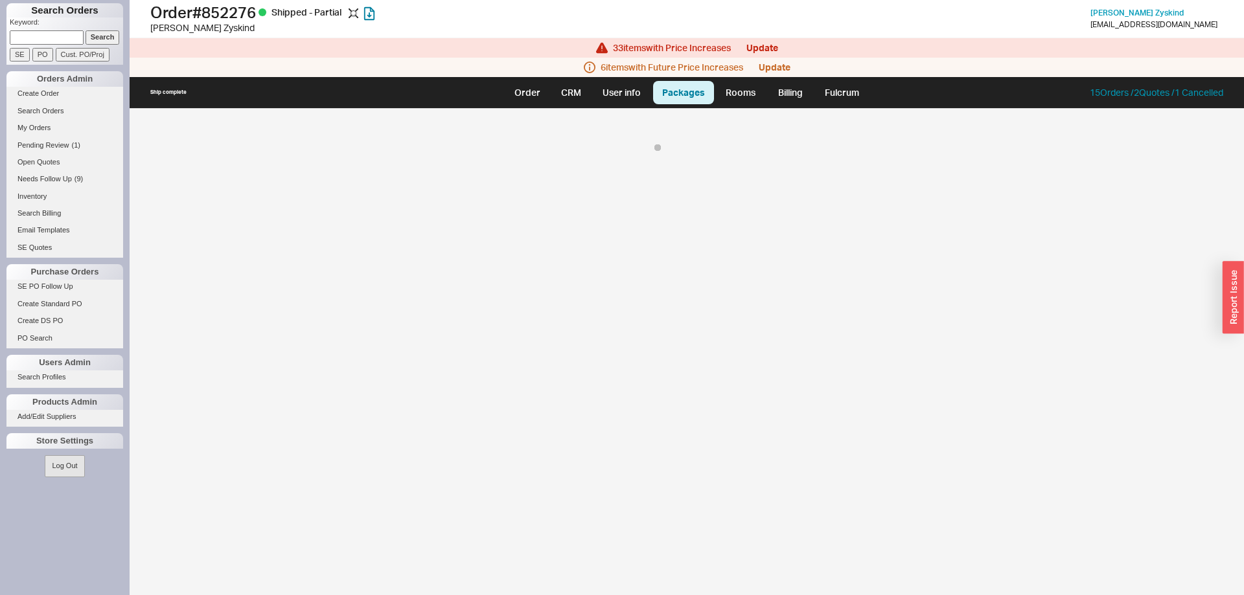
select select "On Hold"
select select "8"
select select "On Hold"
select select "8"
select select "On Hold"
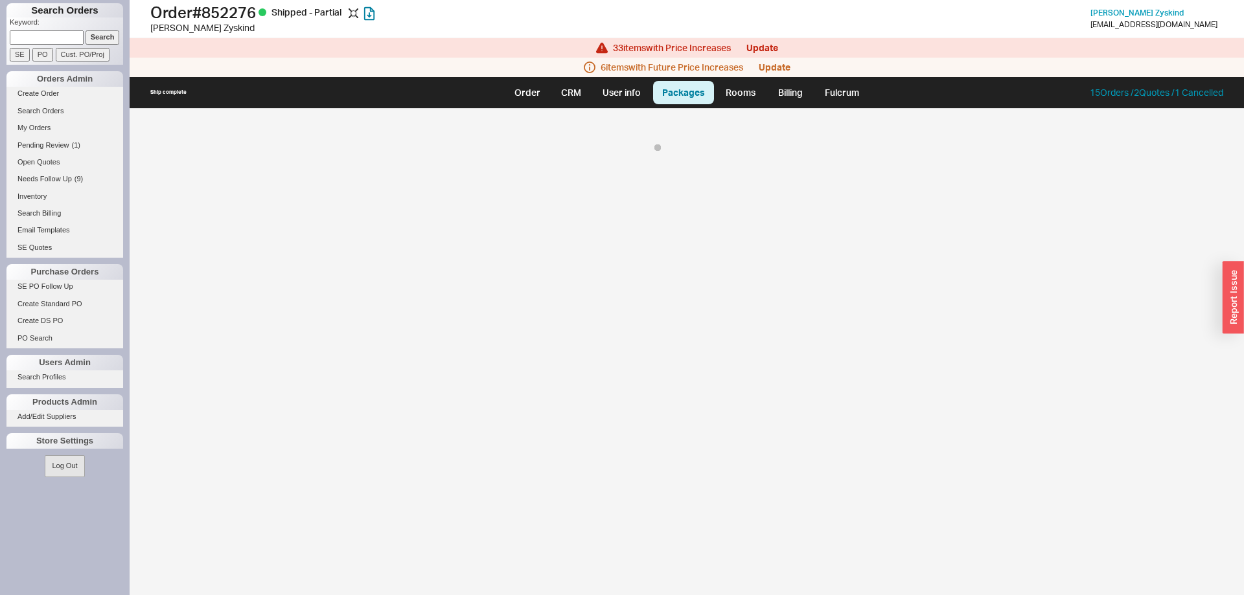
select select "8"
select select "On Hold"
select select "8"
select select "On Hold"
select select "8"
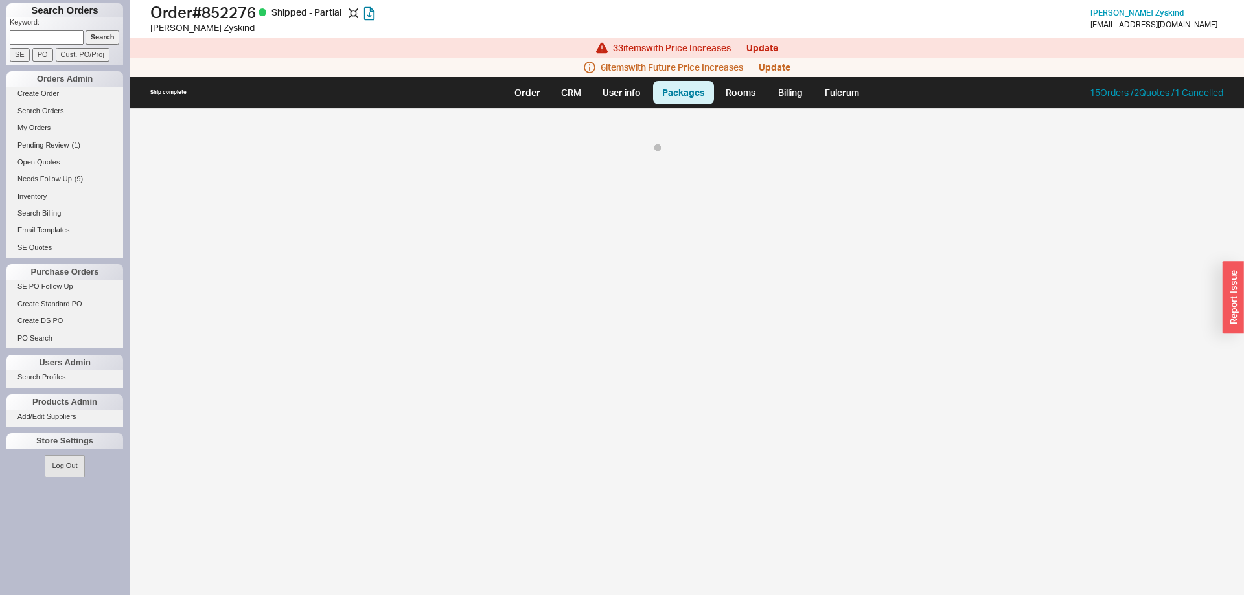
select select "8"
select select "On Hold"
select select "8"
select select "On Hold"
select select "8"
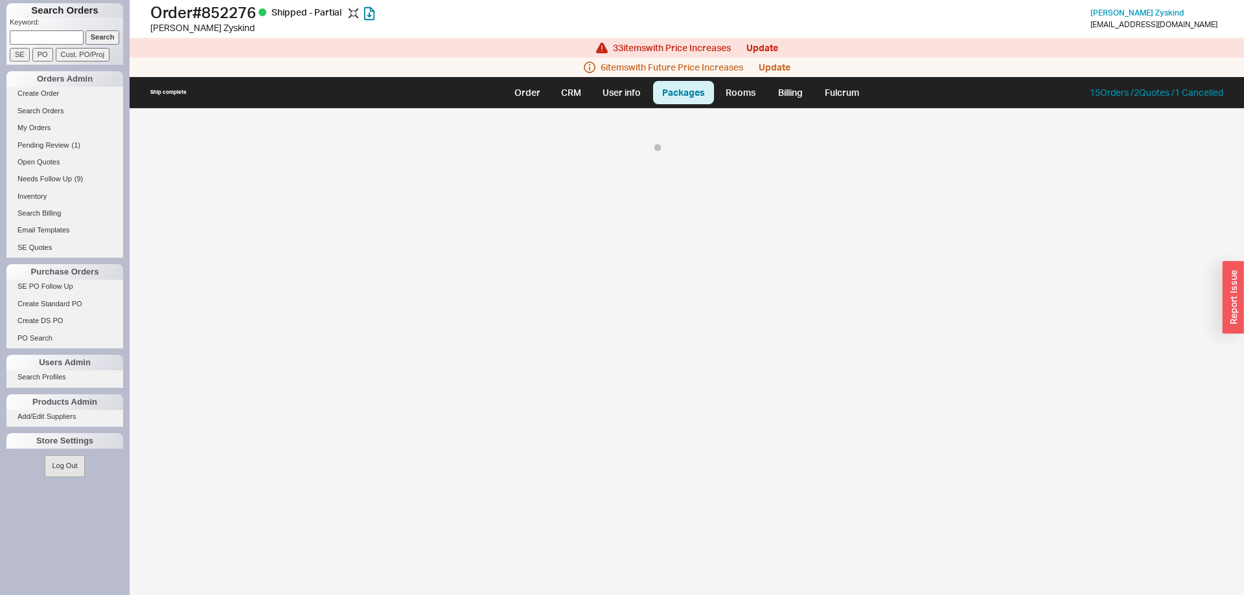
select select "On Hold"
select select "8"
select select "On Hold"
select select "8"
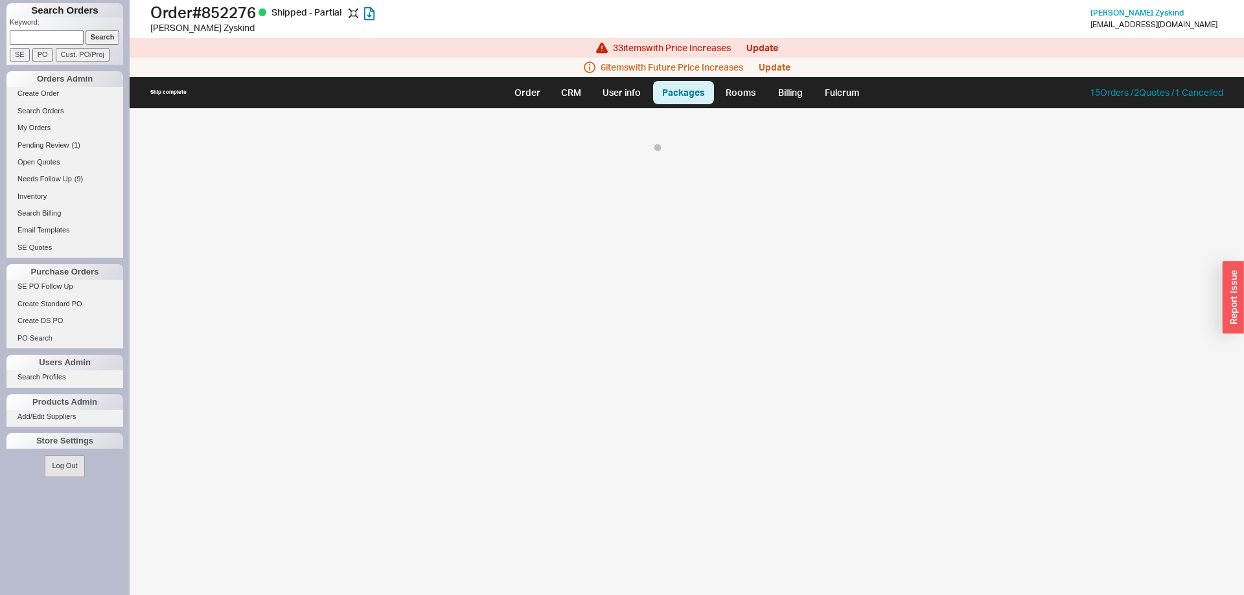
select select "8"
select select "On Hold"
select select "8"
select select "On Hold"
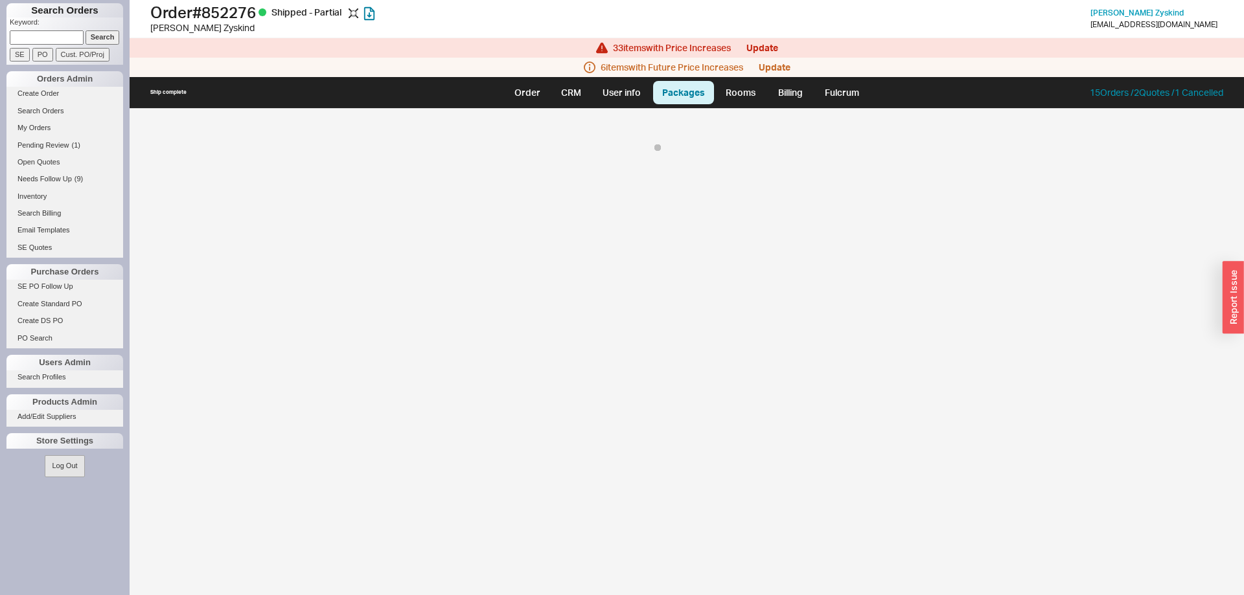
select select "8"
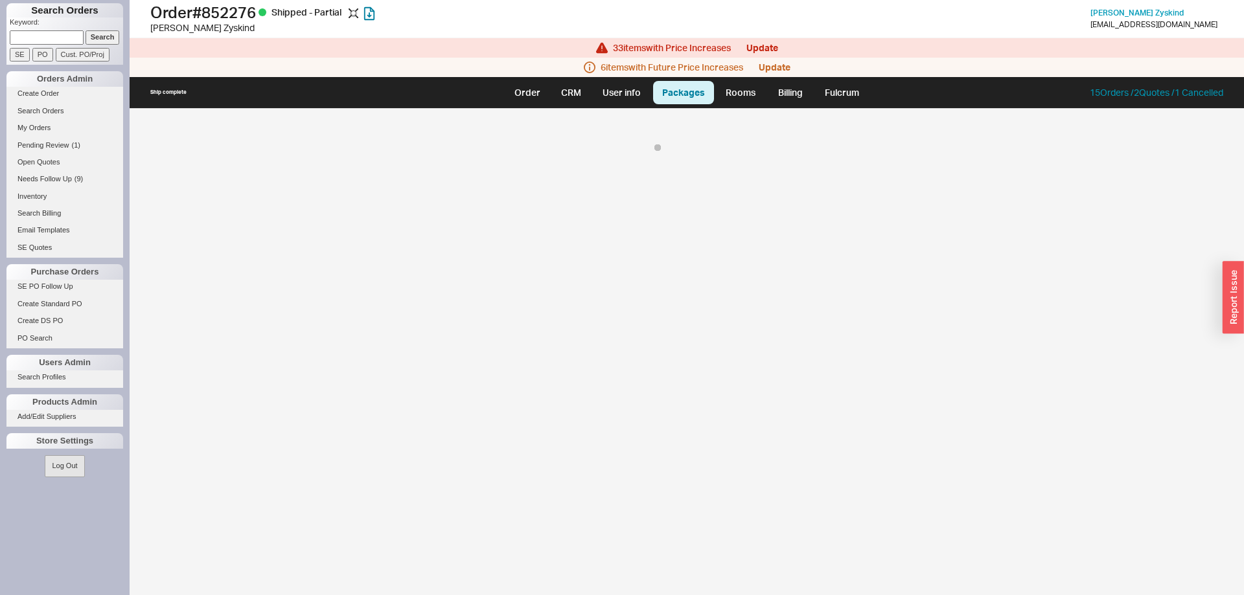
select select "8"
select select "On Hold"
select select "8"
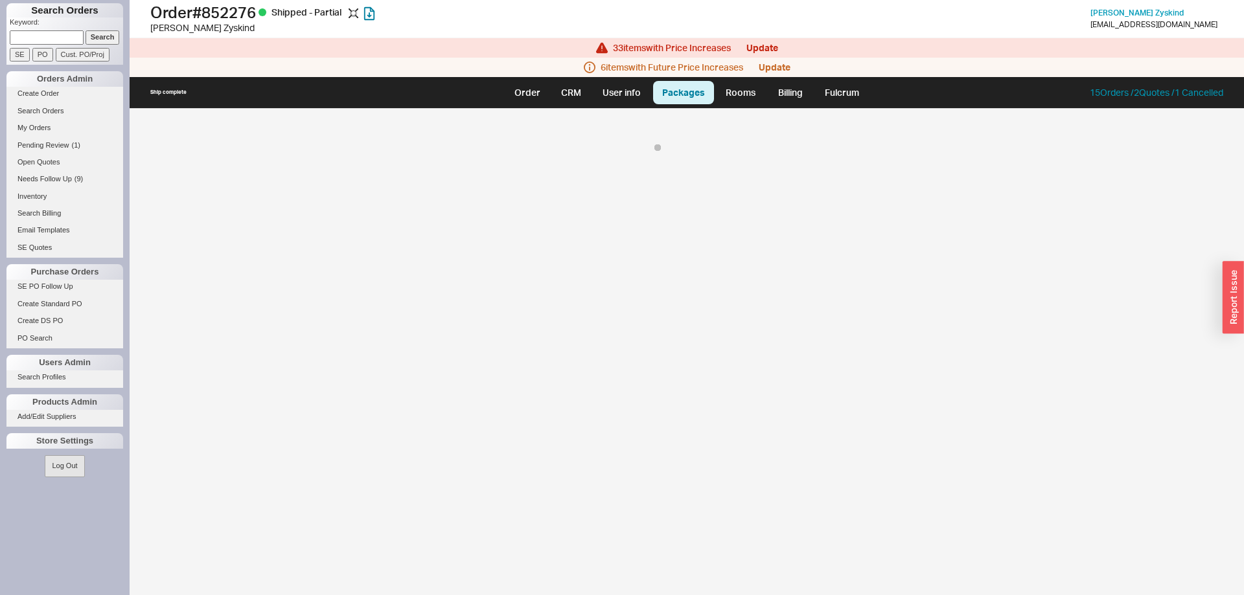
select select "8"
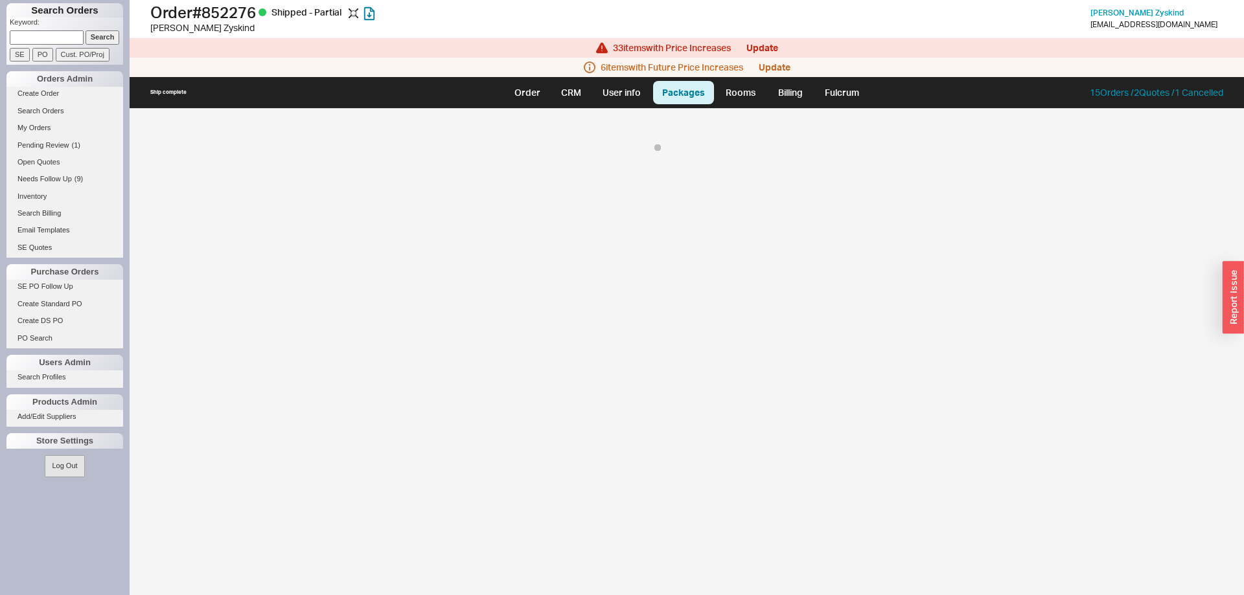
select select "8"
select select "On Hold"
select select "8"
select select "On Hold"
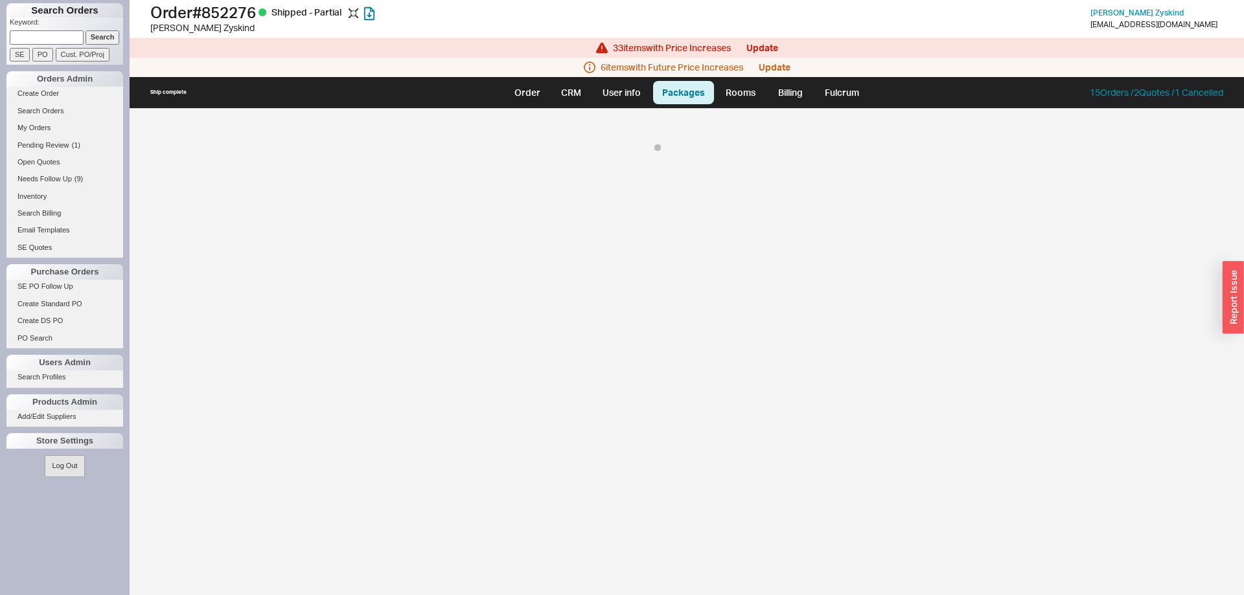
select select "8"
select select "On Hold"
select select "8"
select select "On Hold"
select select "8"
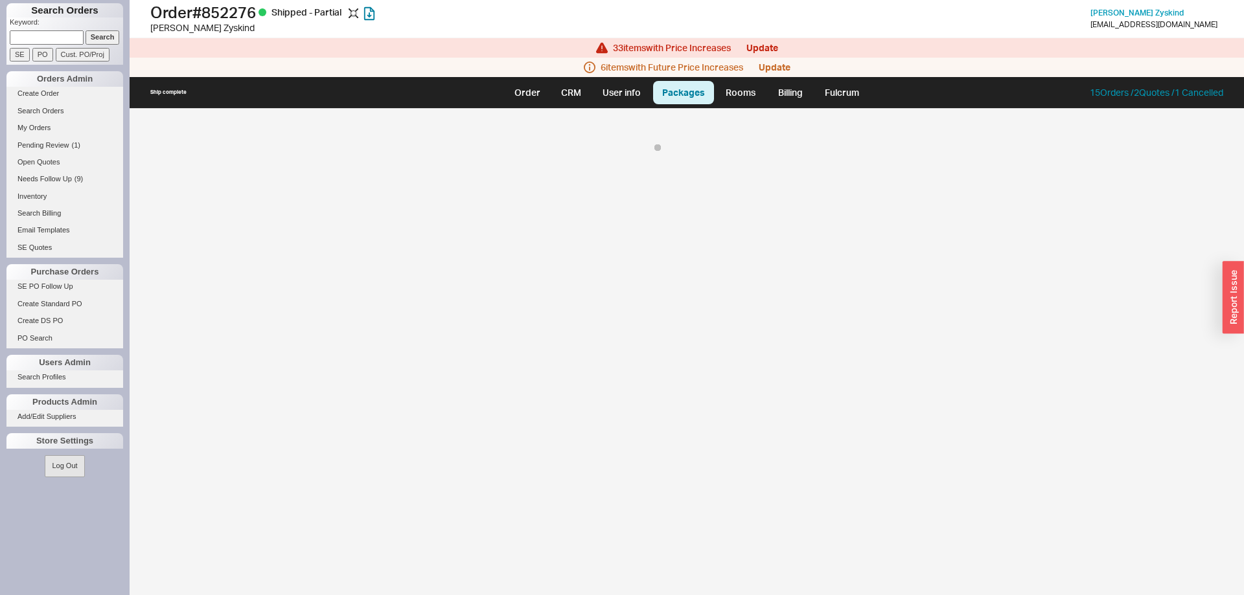
select select "On Hold"
select select "8"
select select "On Hold"
select select "8"
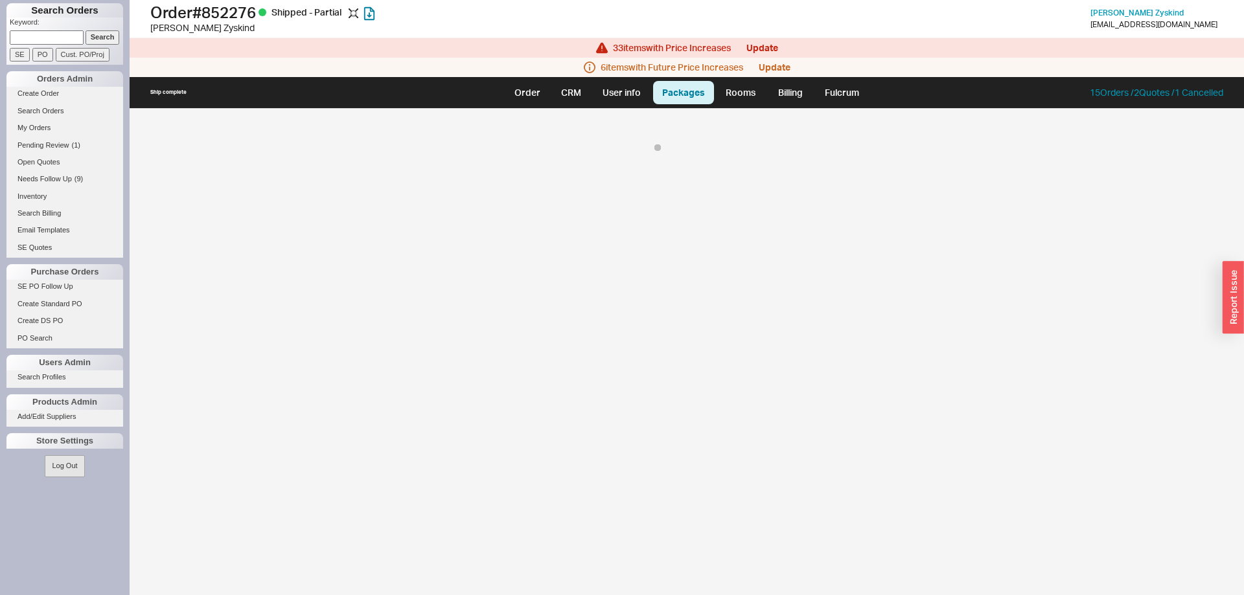
select select "On Hold"
select select "8"
select select "On Hold"
select select "8"
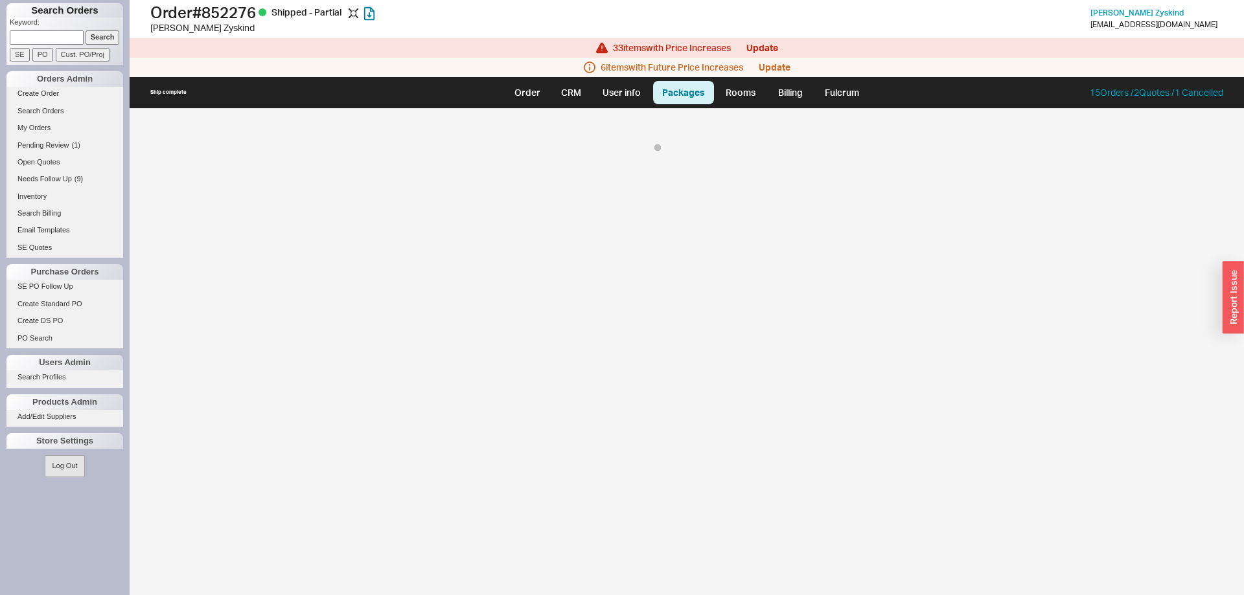
select select "On Hold"
select select "8"
select select "On Hold"
select select "8"
select select "On Hold"
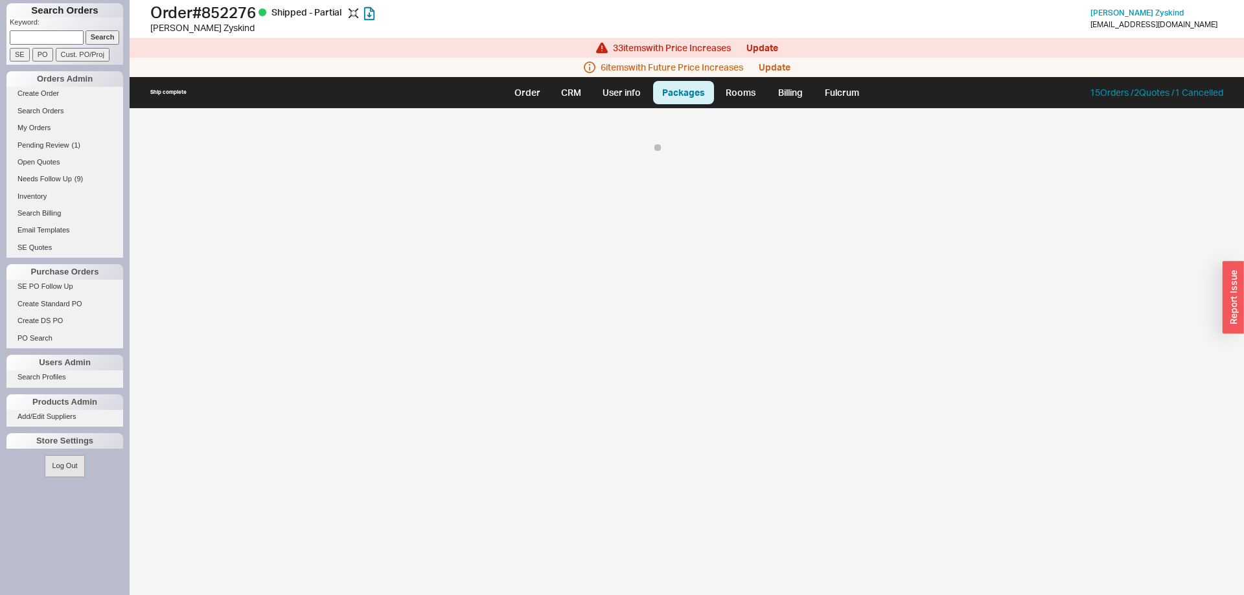
select select "8"
select select "On Hold"
select select "8"
select select "On Hold"
select select "8"
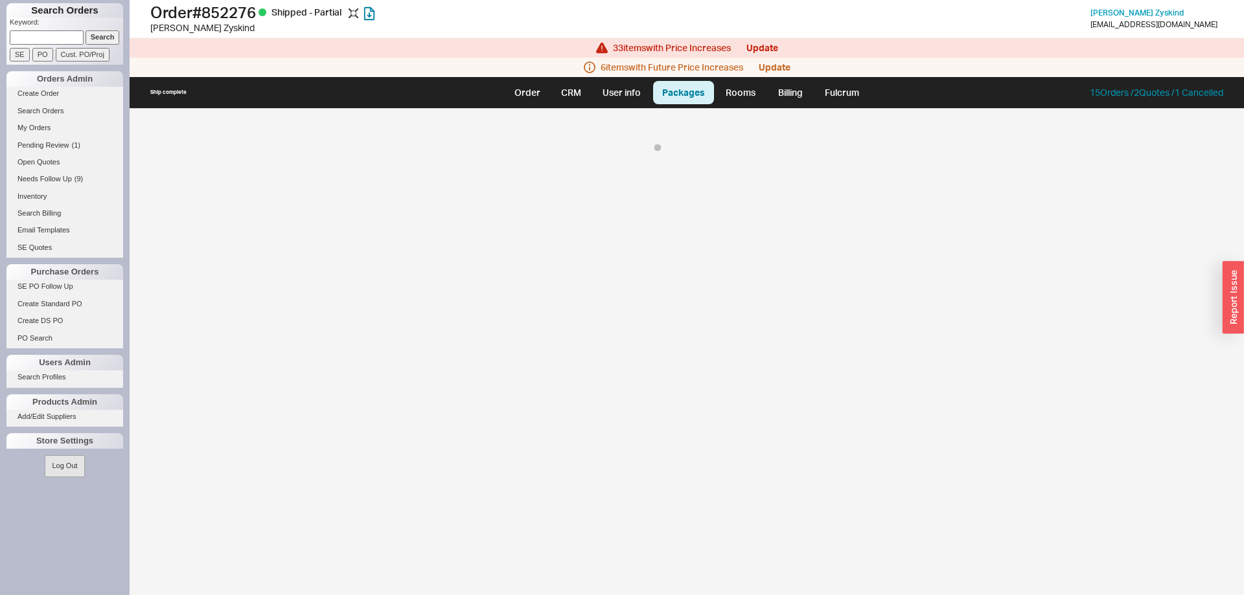
select select "On Hold"
select select "8"
select select "On Hold"
select select "8"
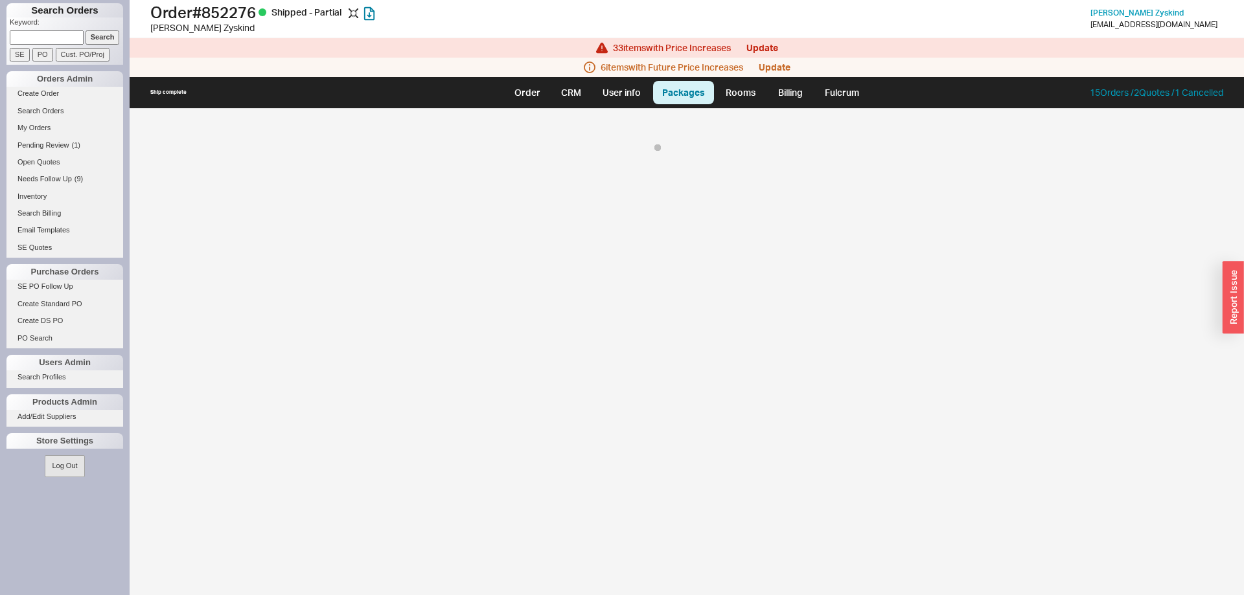
select select "8"
select select "On Hold"
select select "8"
select select "On Hold"
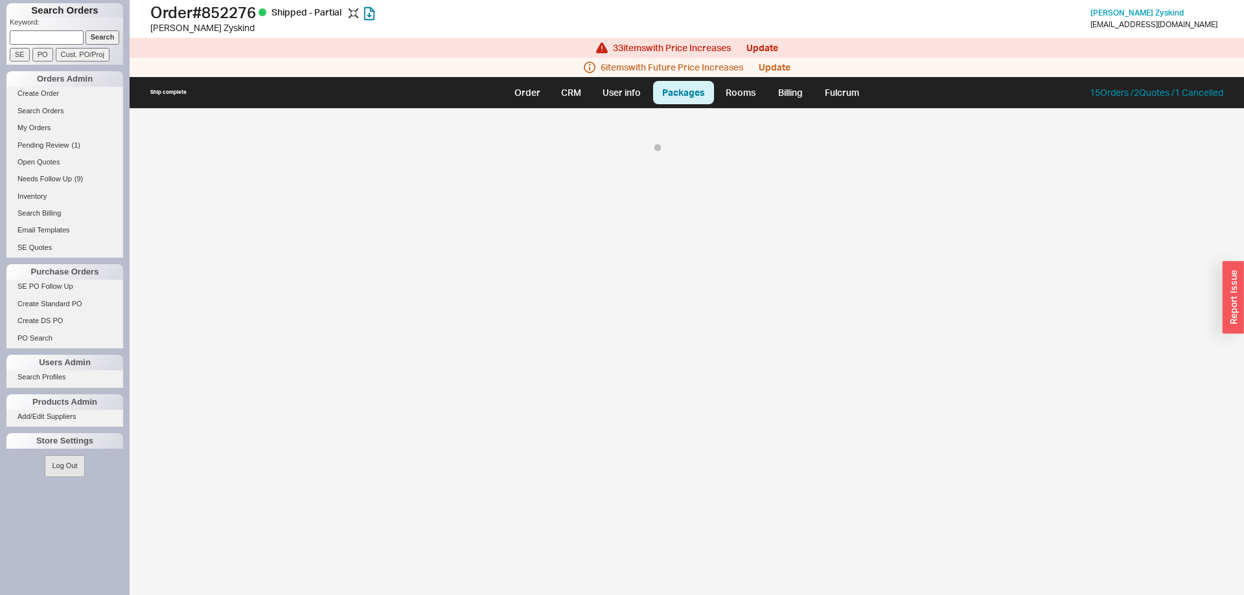
select select "8"
select select "On Hold"
select select "8"
select select "On Hold"
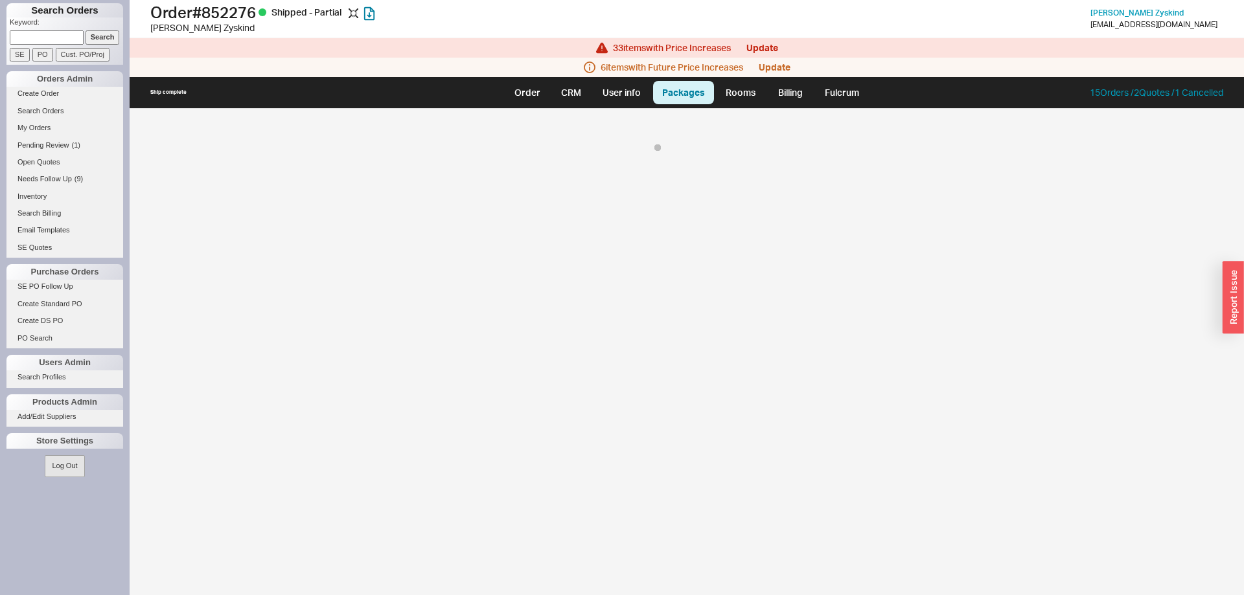
select select "8"
select select "On Hold"
select select "8"
select select "On Hold"
select select "8"
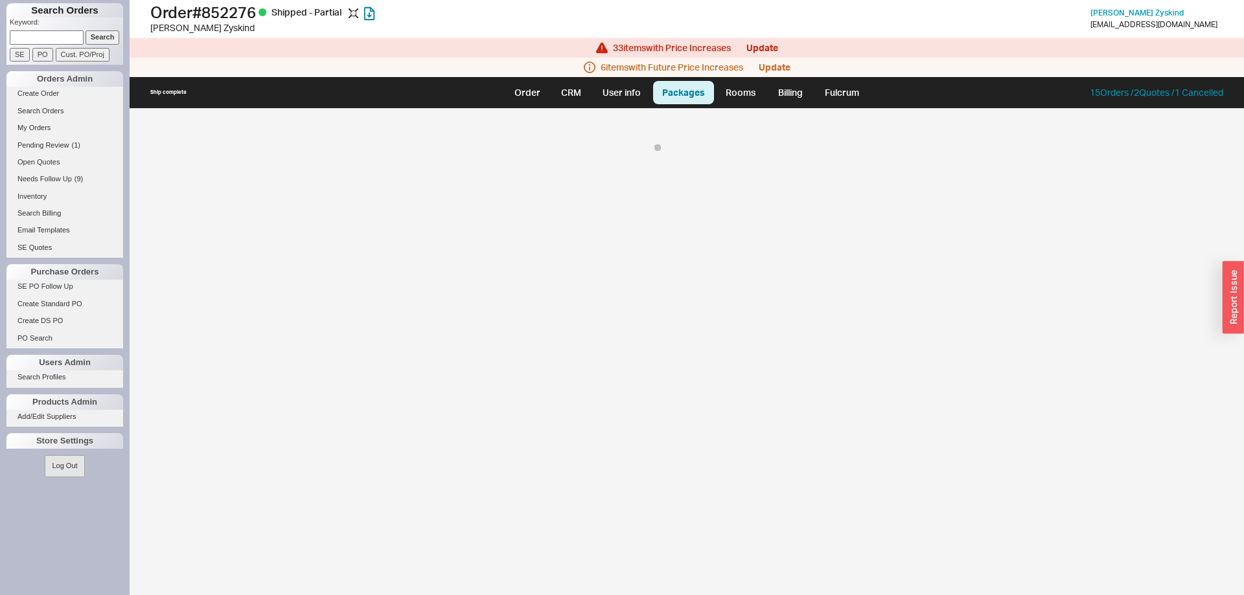
select select "On Hold"
select select "8"
select select "On Hold"
select select "8"
select select "On Hold"
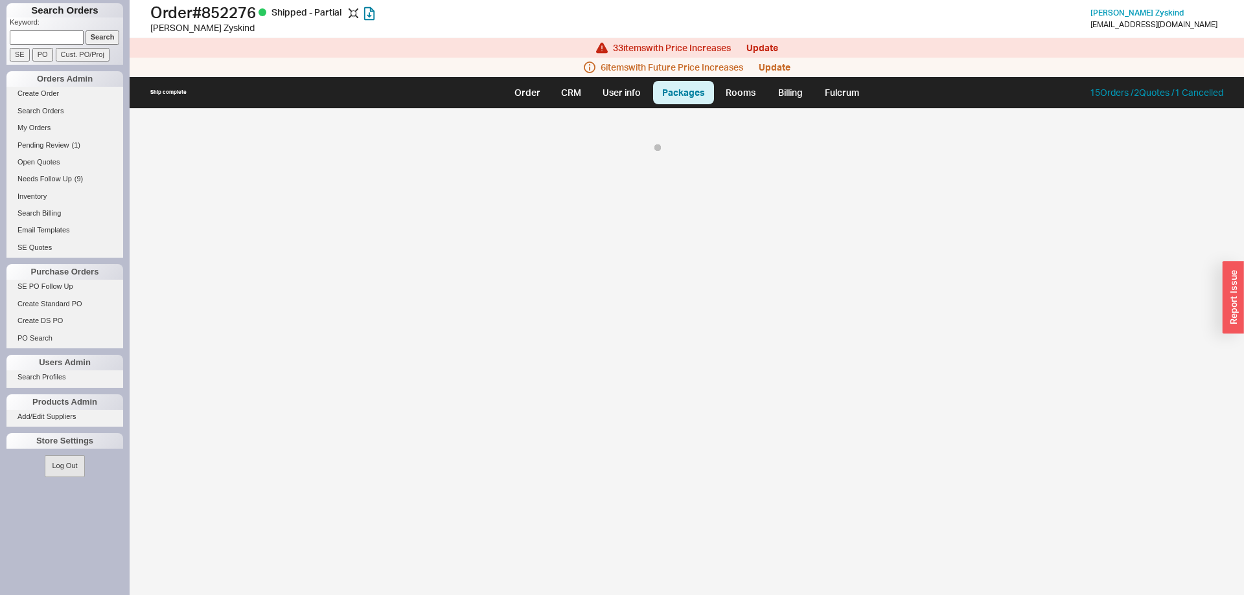
select select "8"
select select "On Hold"
select select "8"
select select "On Hold"
select select "8"
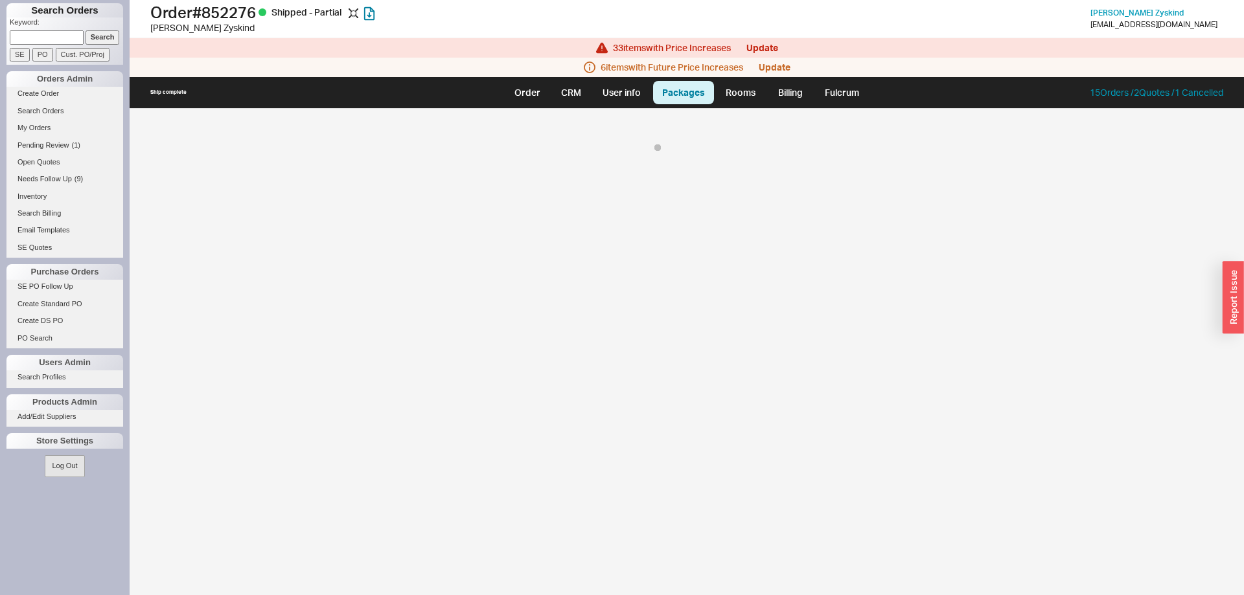
select select "On Hold"
select select "8"
select select "On Hold"
select select "8"
select select "On Hold"
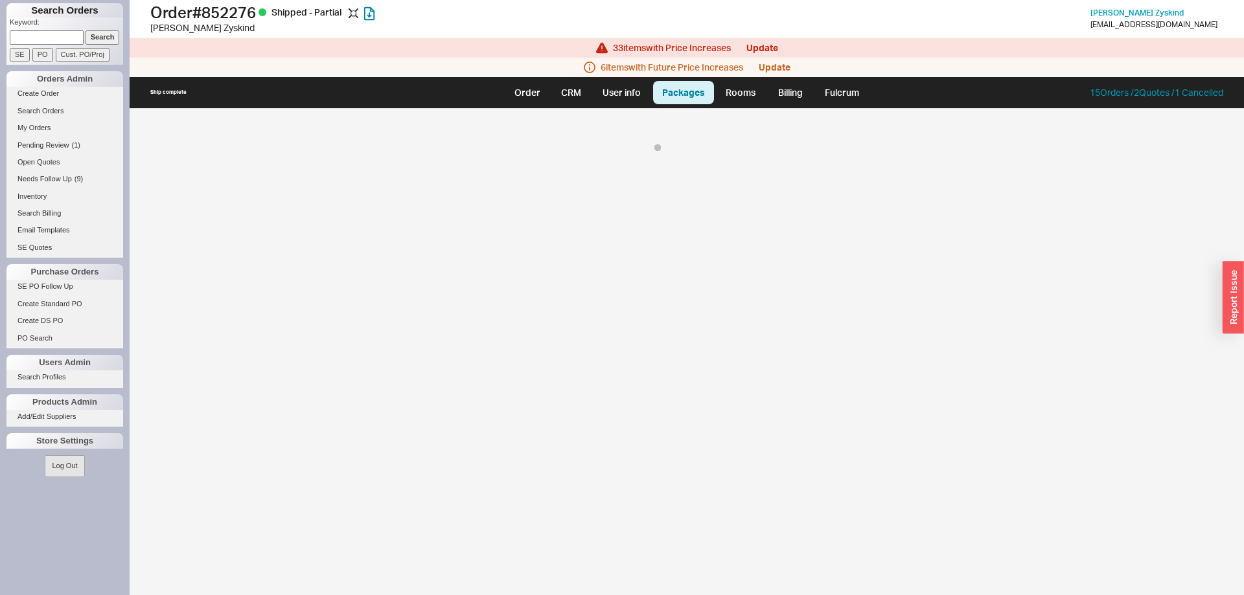
select select "8"
select select "On Hold"
select select "8"
select select "On Hold"
select select "8"
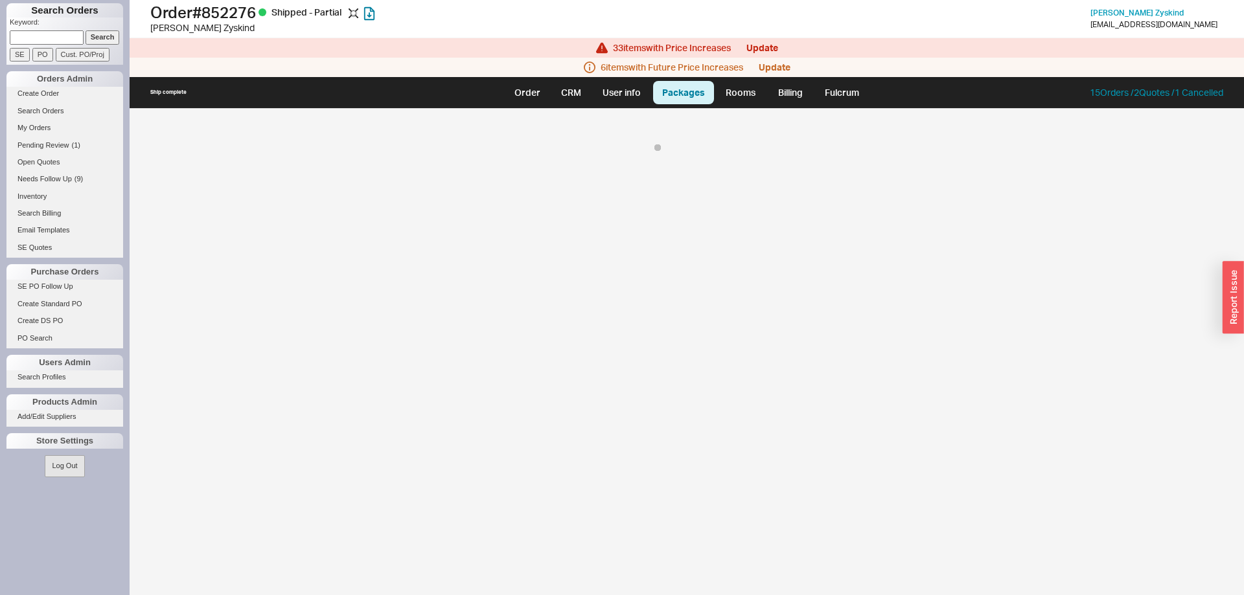
select select "On Hold"
select select "8"
select select "On Hold"
select select "8"
select select "On Hold"
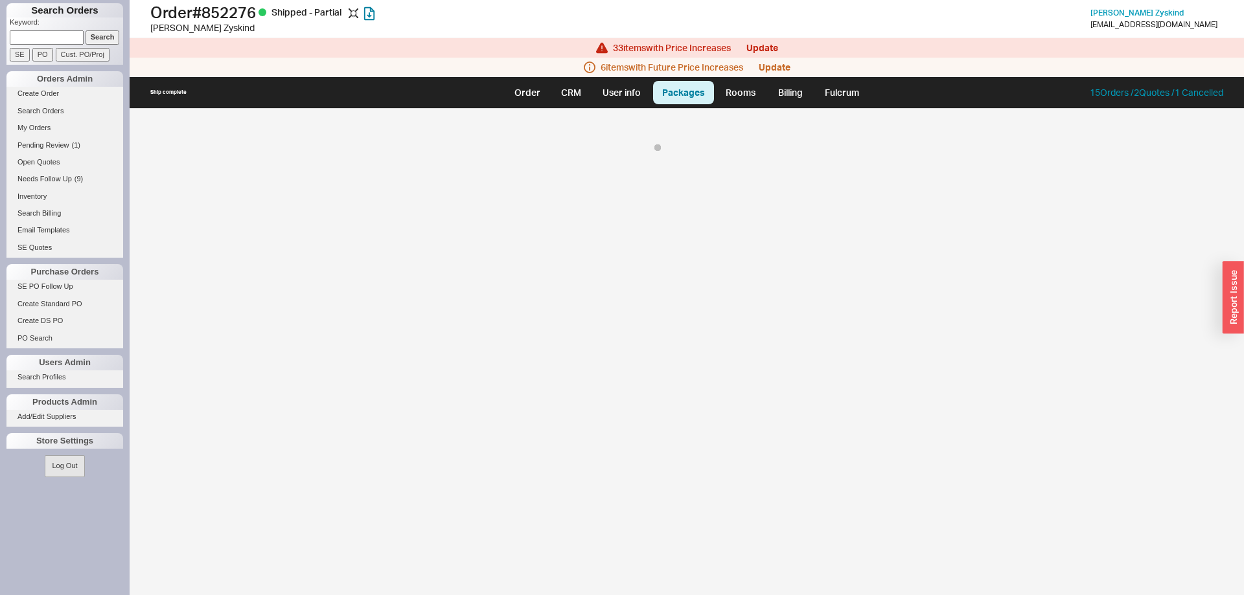
select select "8"
select select "On Hold"
select select "8"
select select "On Hold"
select select "8"
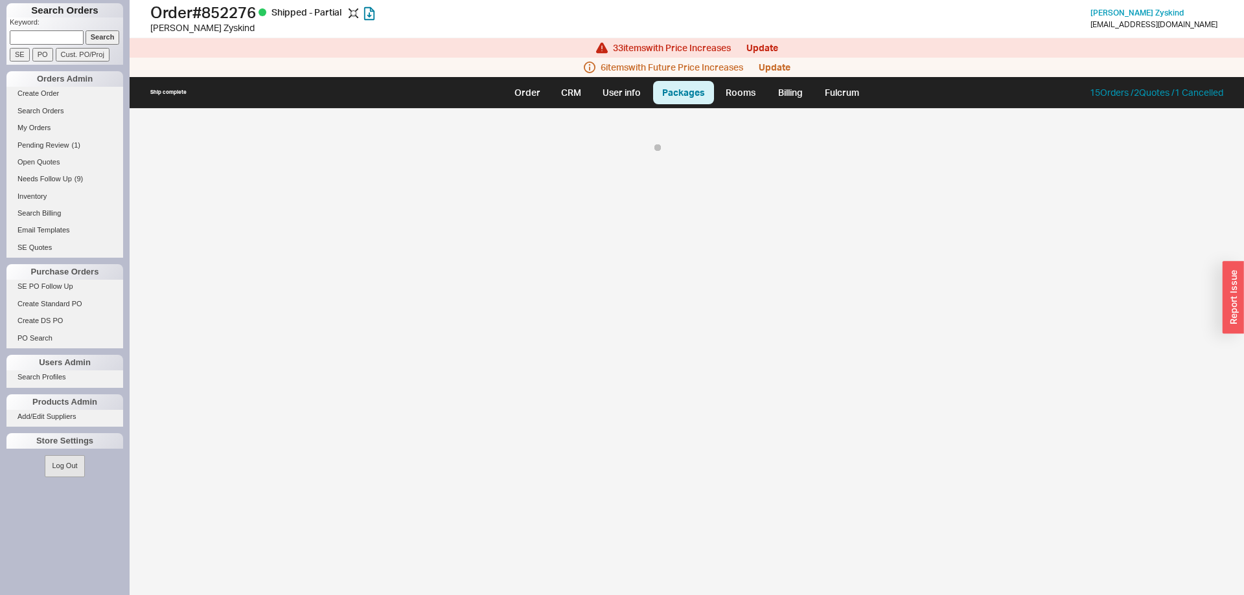
select select "On Hold"
select select "8"
select select "On Hold"
select select "8"
select select "On Hold"
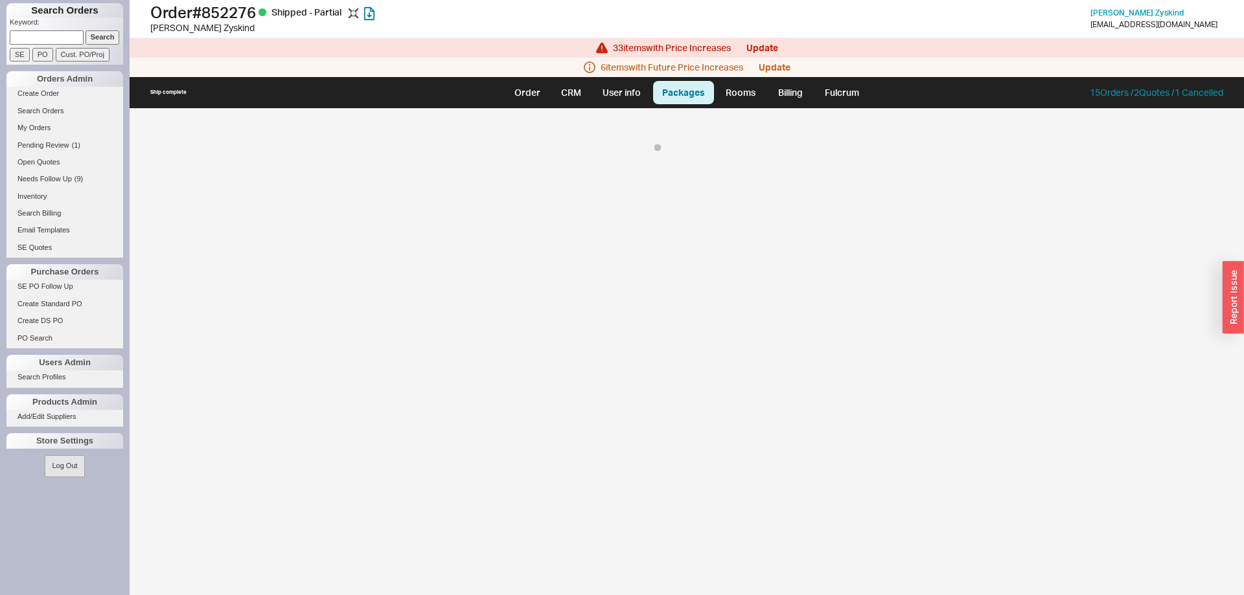
select select "8"
select select "On Hold"
select select "8"
select select "On Hold"
select select "8"
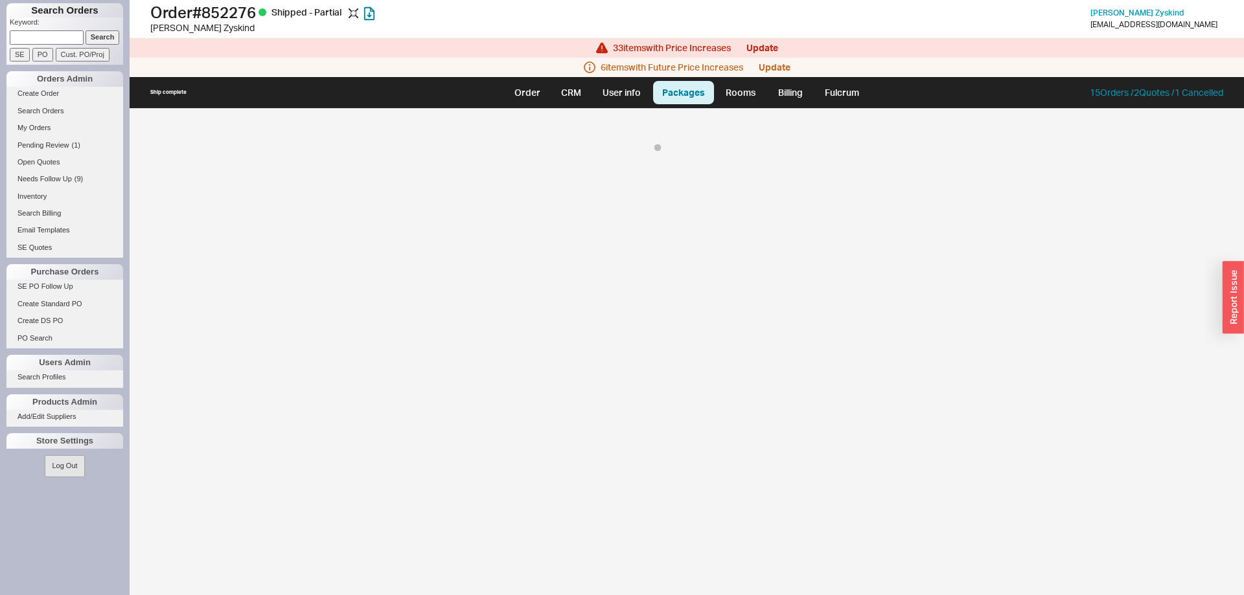
select select "On Hold"
select select "8"
select select "On Hold"
select select "8"
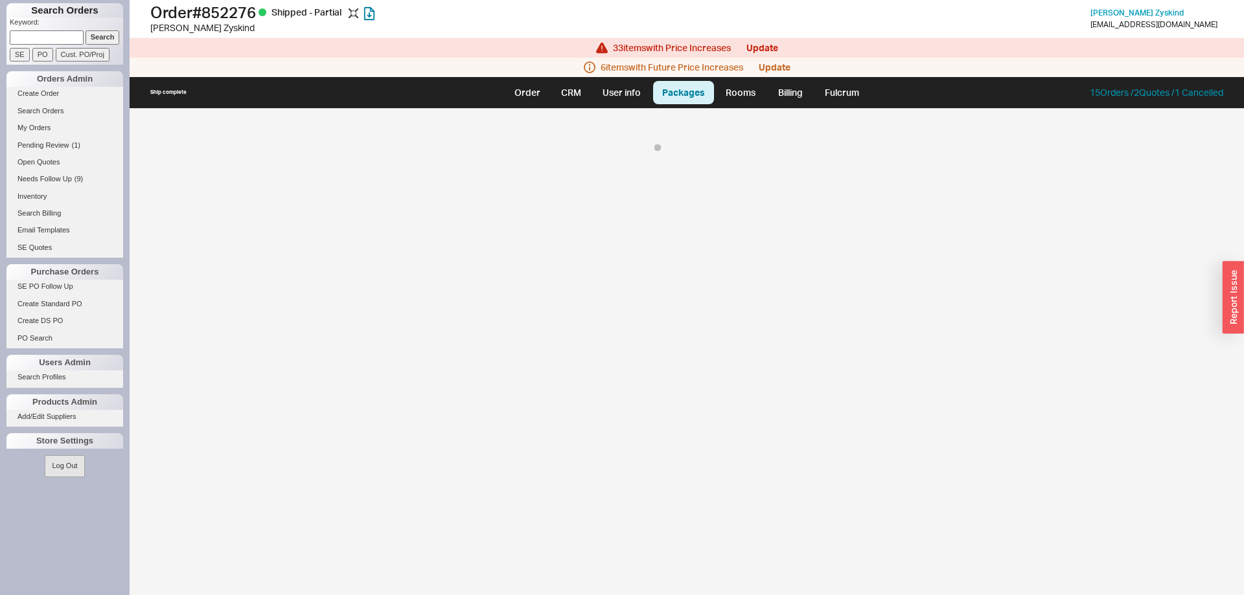
select select "On Hold"
select select "8"
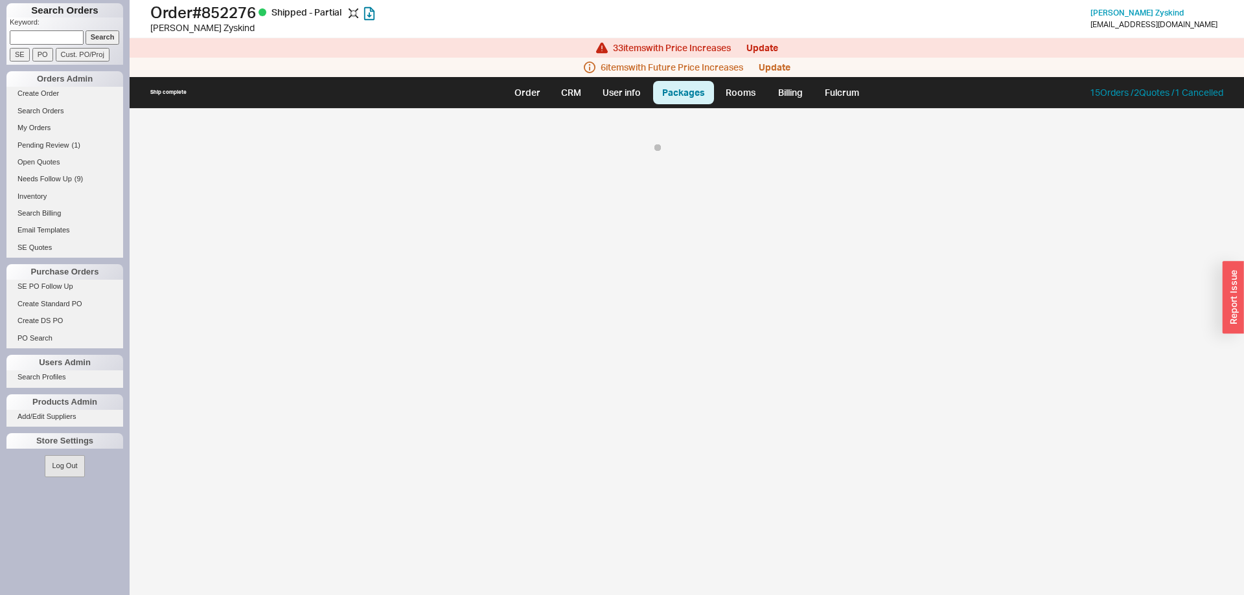
select select "8"
select select "On Hold"
select select "8"
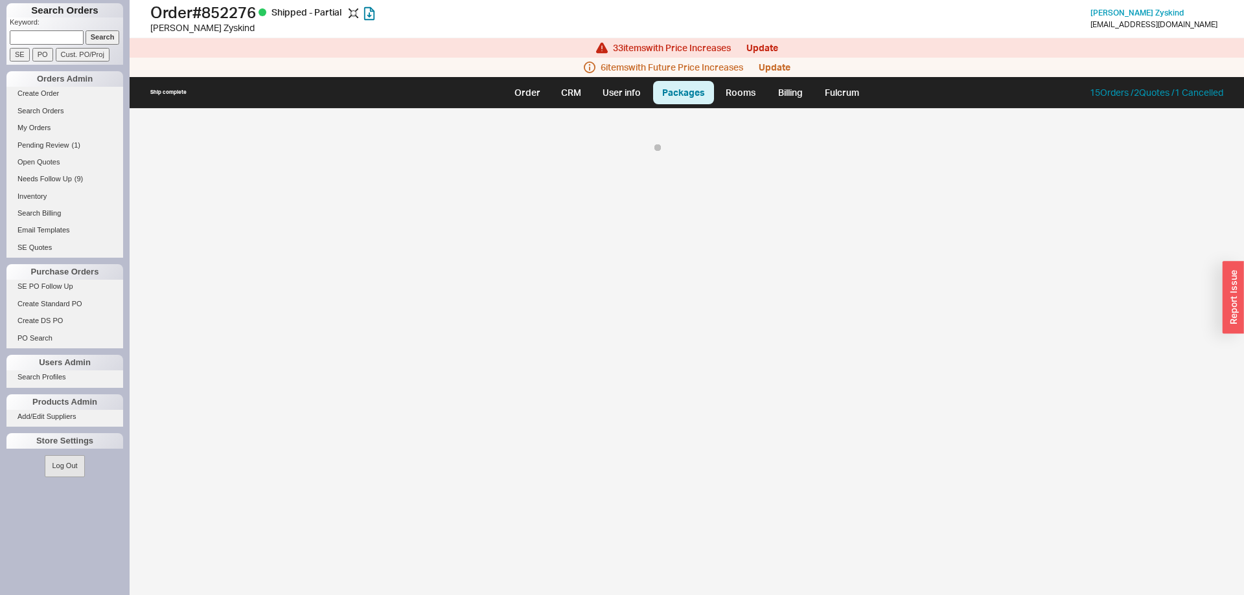
select select "On Hold"
select select "8"
select select "On Hold"
select select "8"
select select "On Hold"
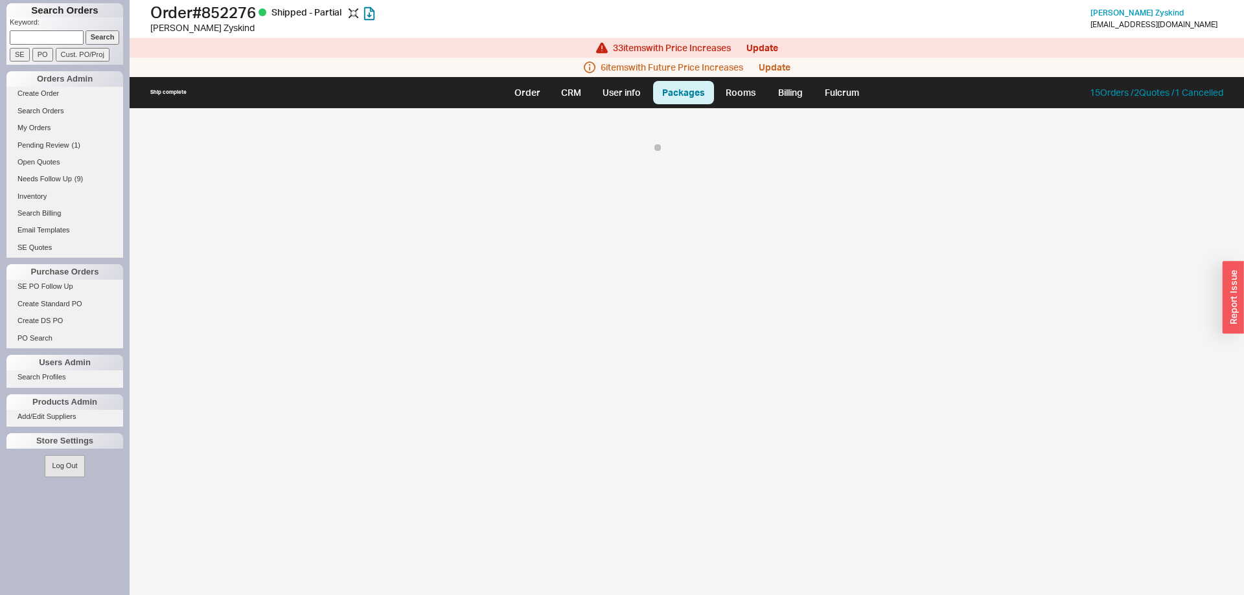
select select "8"
select select "On Hold"
select select "8"
select select "On Hold"
select select "8"
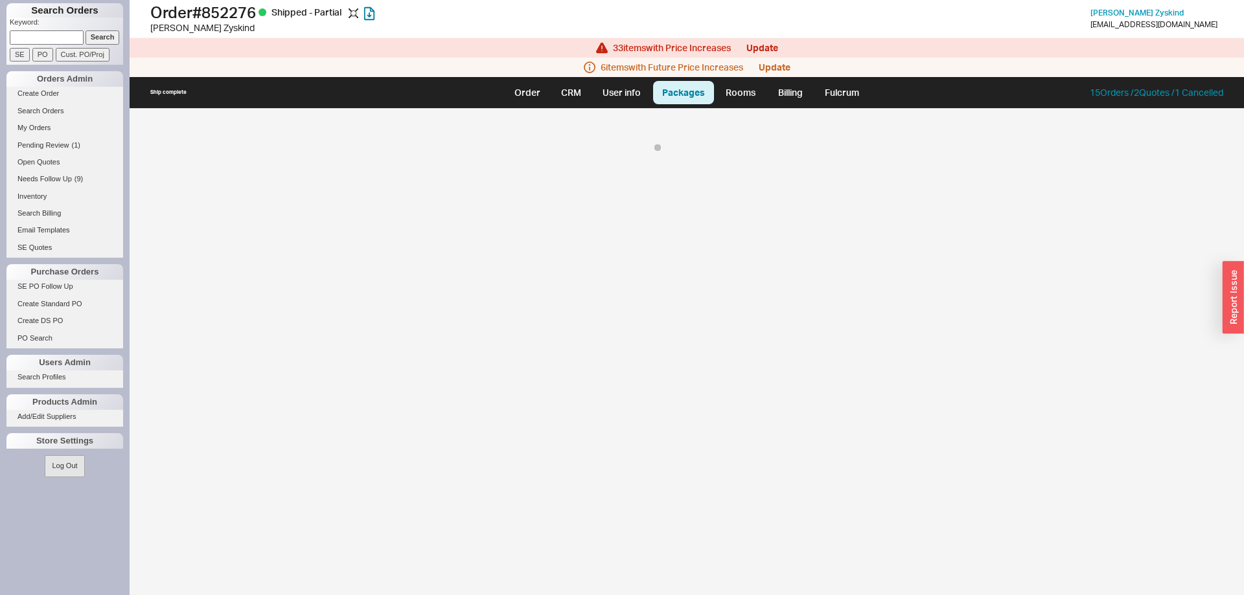
select select "8"
select select "On Hold"
select select "8"
select select "On Hold"
select select "8"
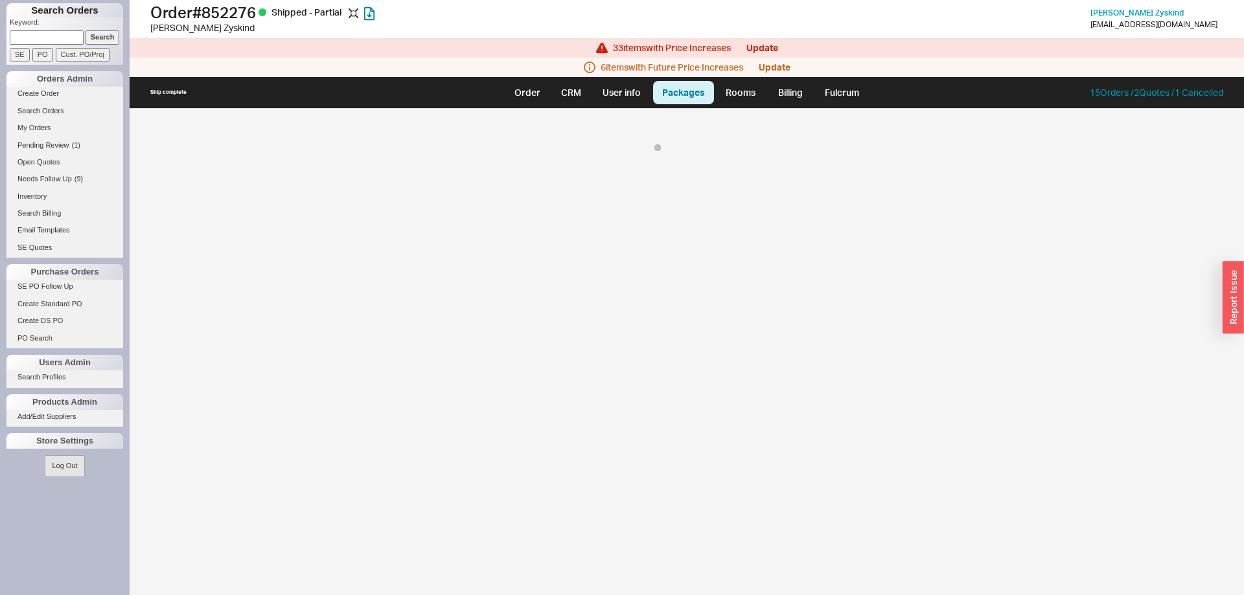
select select "On Hold"
select select "8"
select select "On Hold"
select select "8"
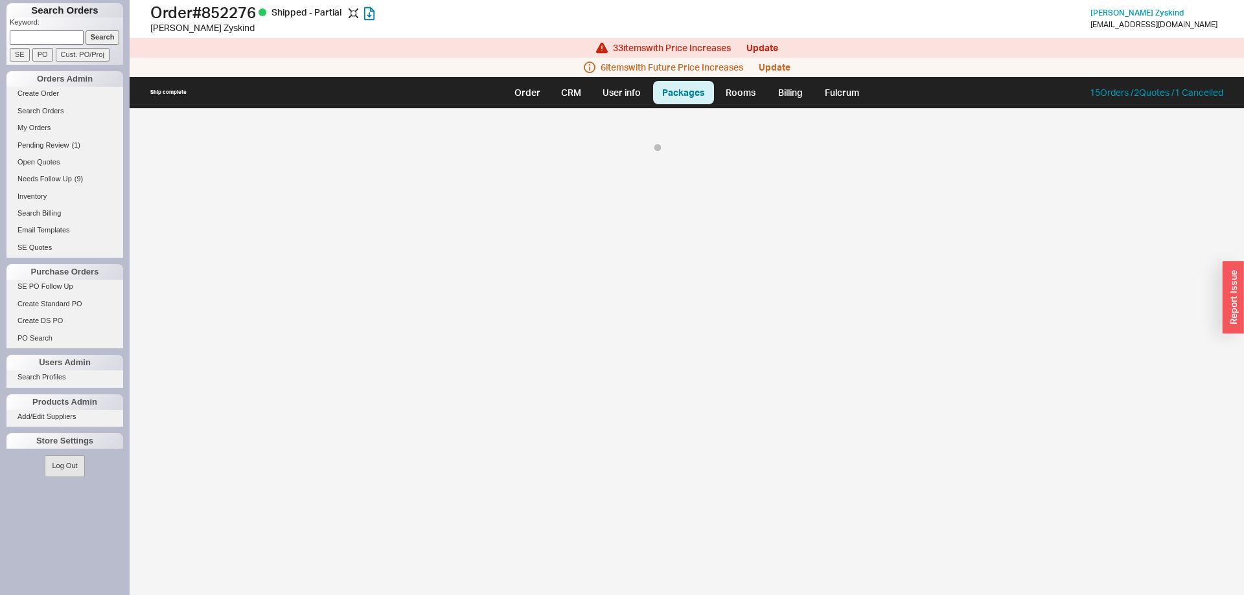
select select "On Hold"
select select "8"
select select "On Hold"
select select "8"
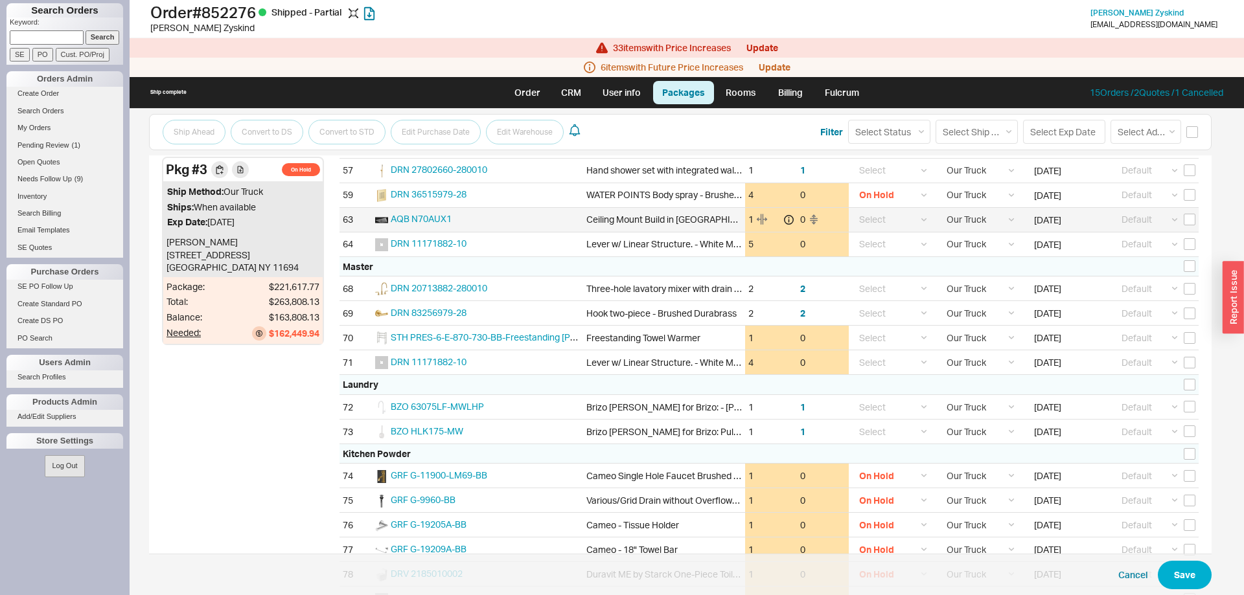
scroll to position [1718, 0]
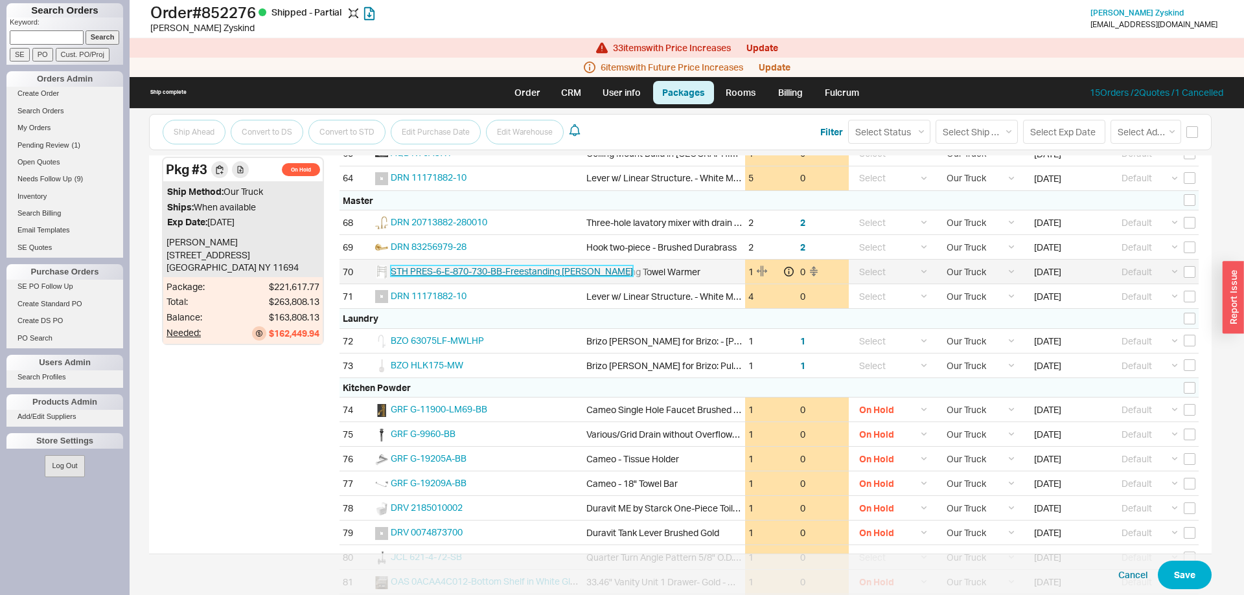
click at [500, 273] on span "STH PRES-6-E-870-730-BB-Freestanding Towel Warmer" at bounding box center [512, 271] width 242 height 11
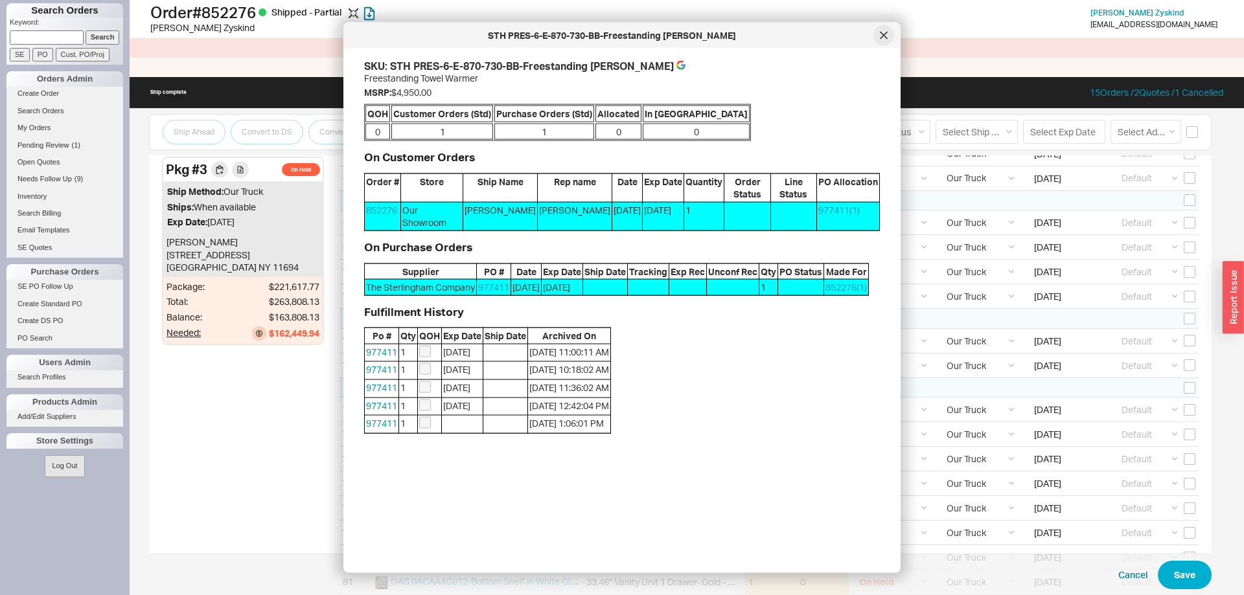
click at [884, 34] on icon at bounding box center [884, 36] width 8 height 8
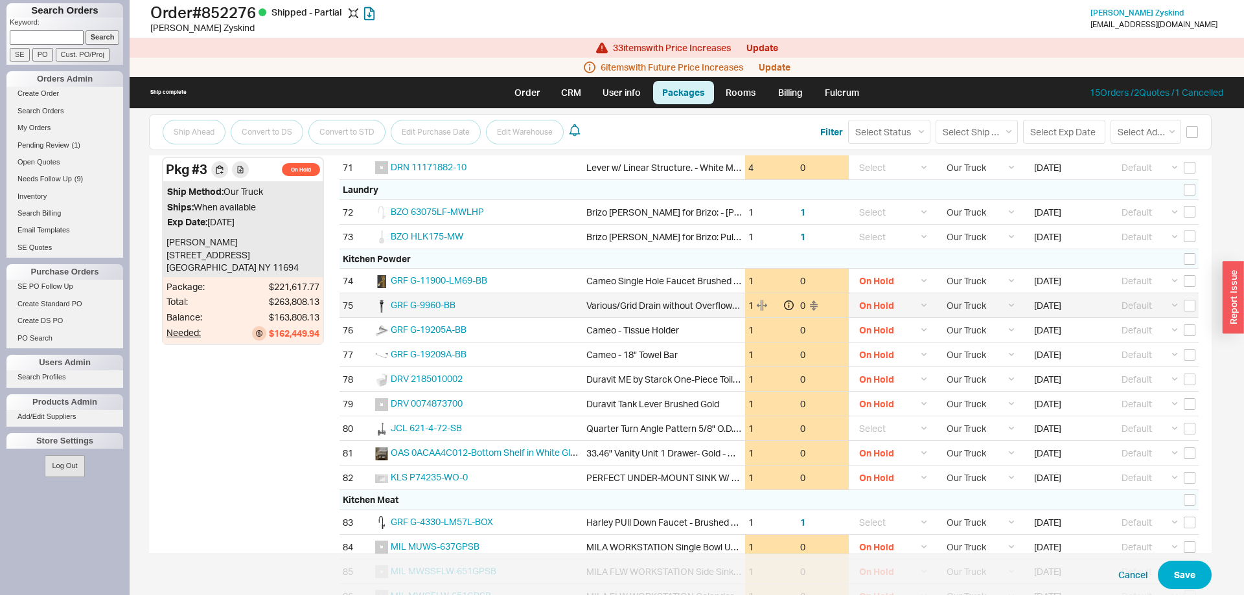
scroll to position [1850, 0]
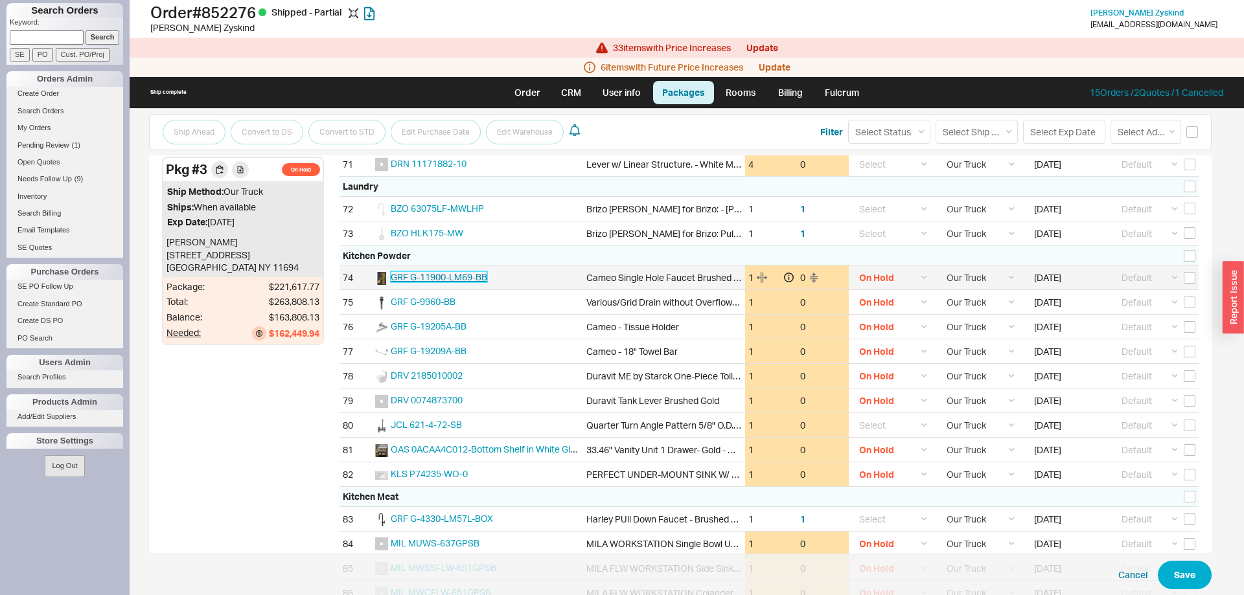
click at [465, 274] on span "GRF G-11900-LM69-BB" at bounding box center [439, 276] width 97 height 11
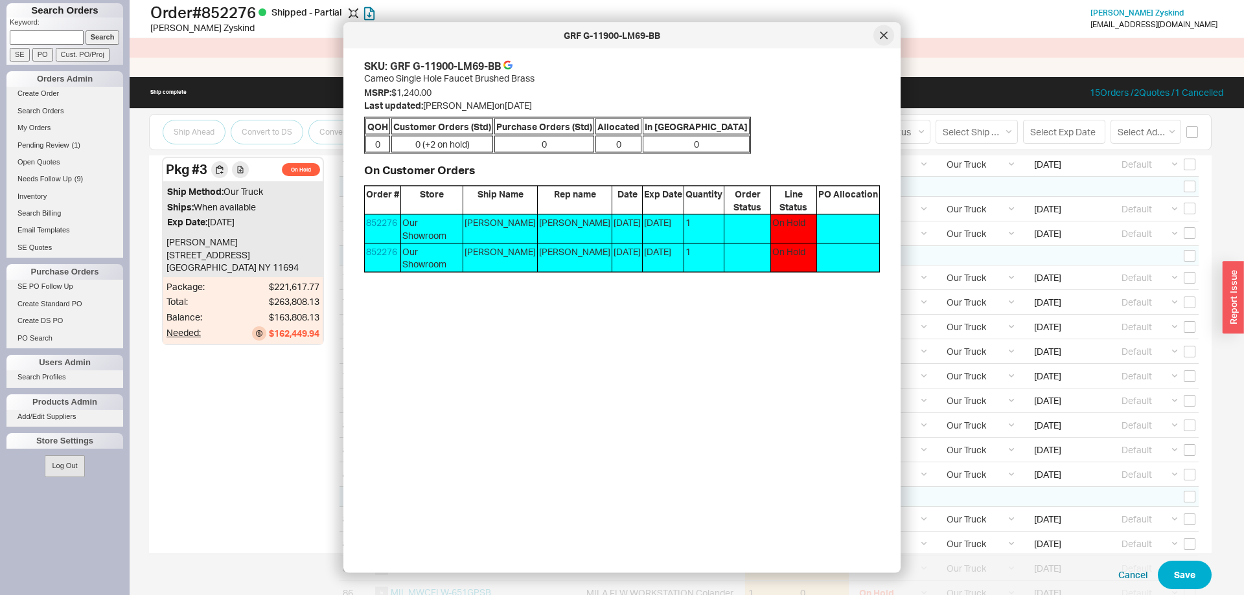
click at [883, 40] on div at bounding box center [883, 35] width 21 height 21
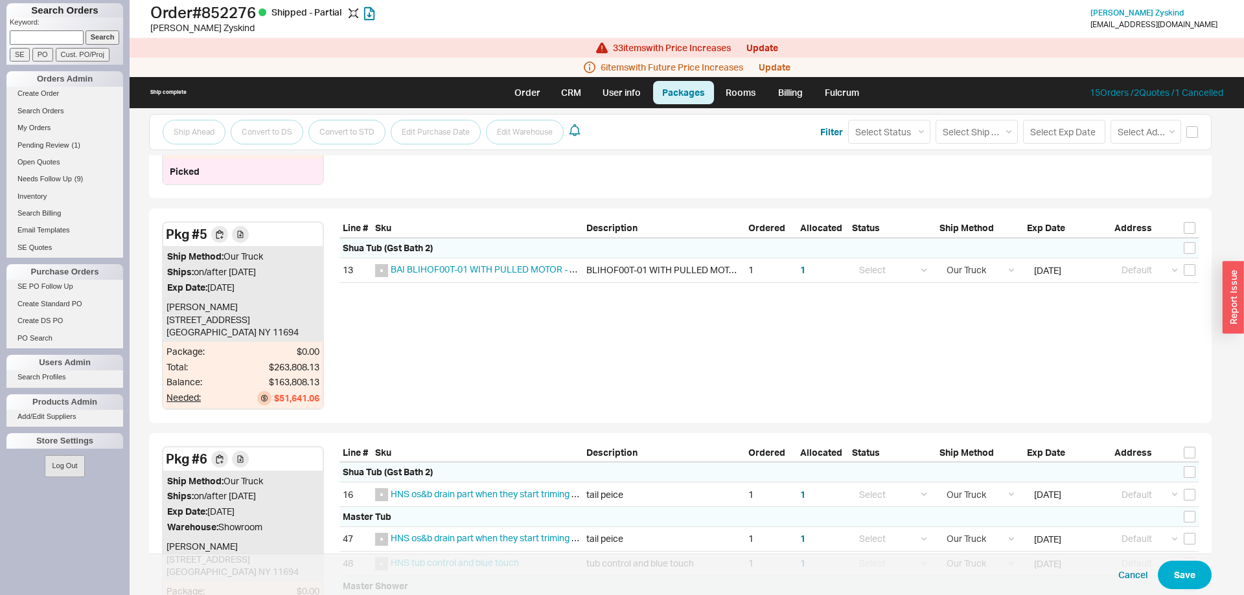
scroll to position [4968, 0]
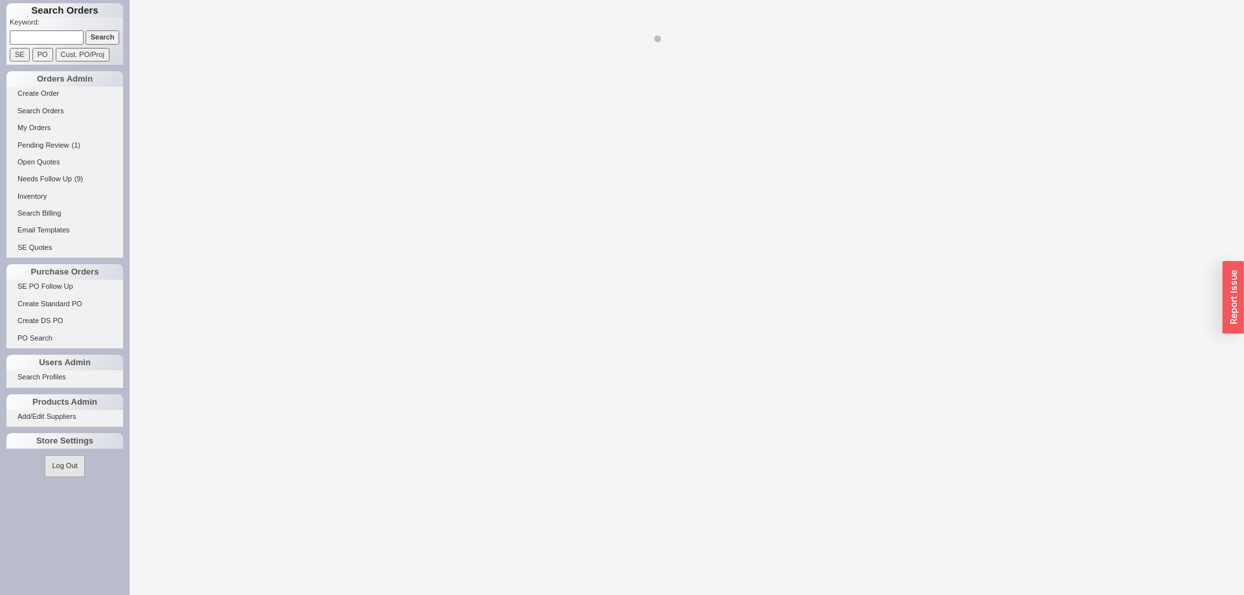
select select "LOW"
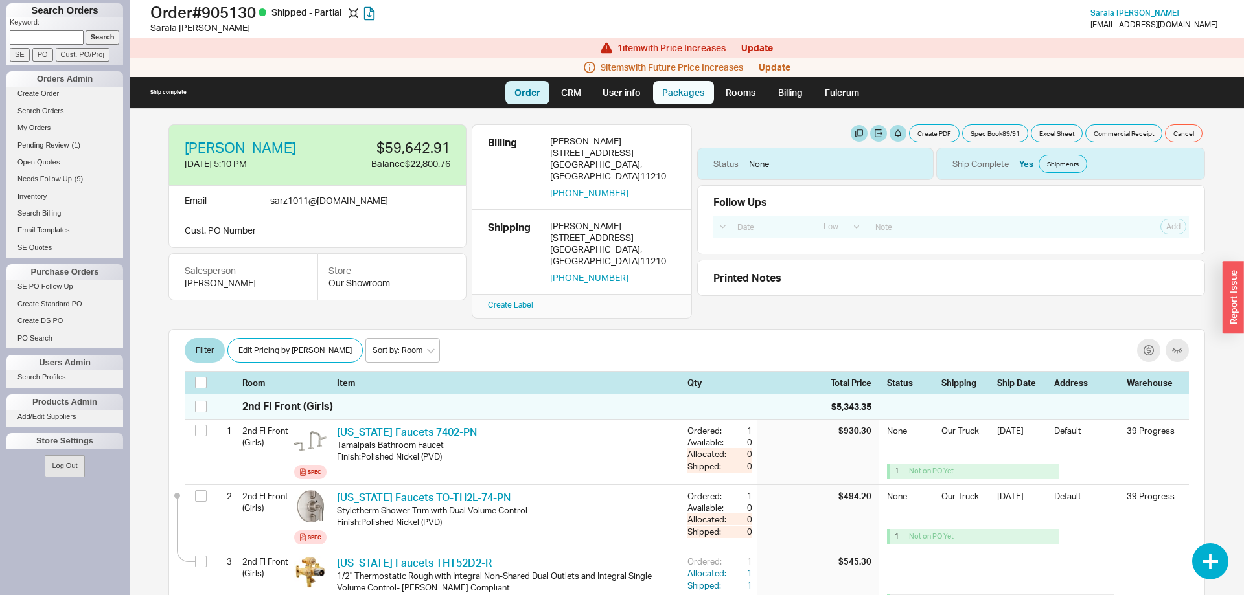
click at [684, 97] on link "Packages" at bounding box center [683, 92] width 61 height 23
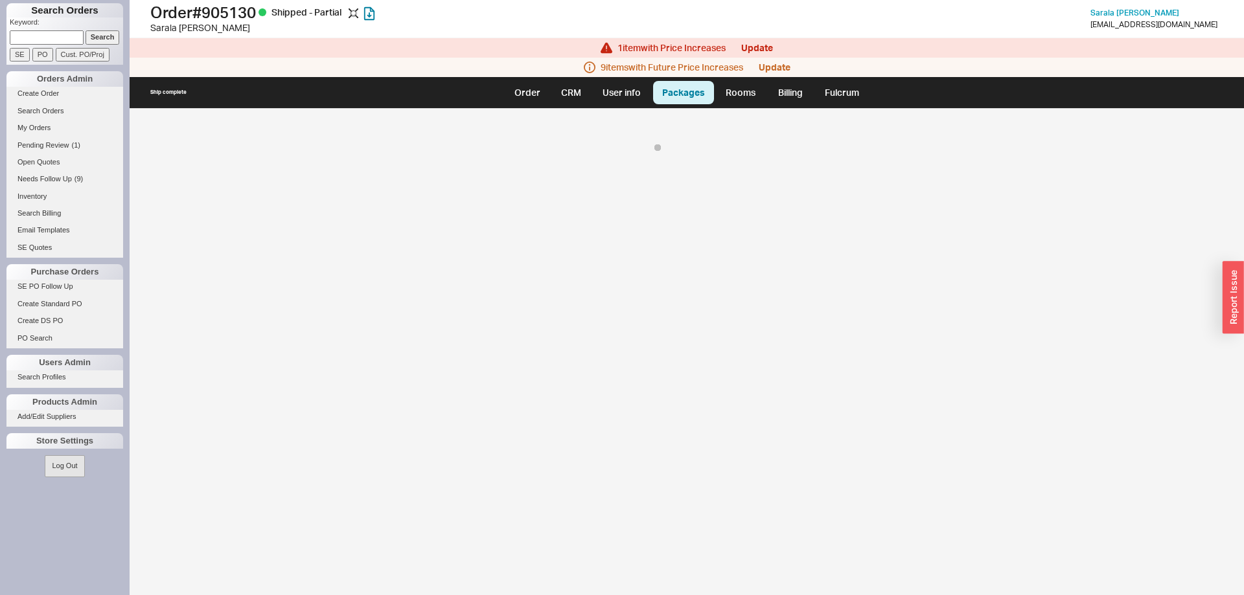
select select "8"
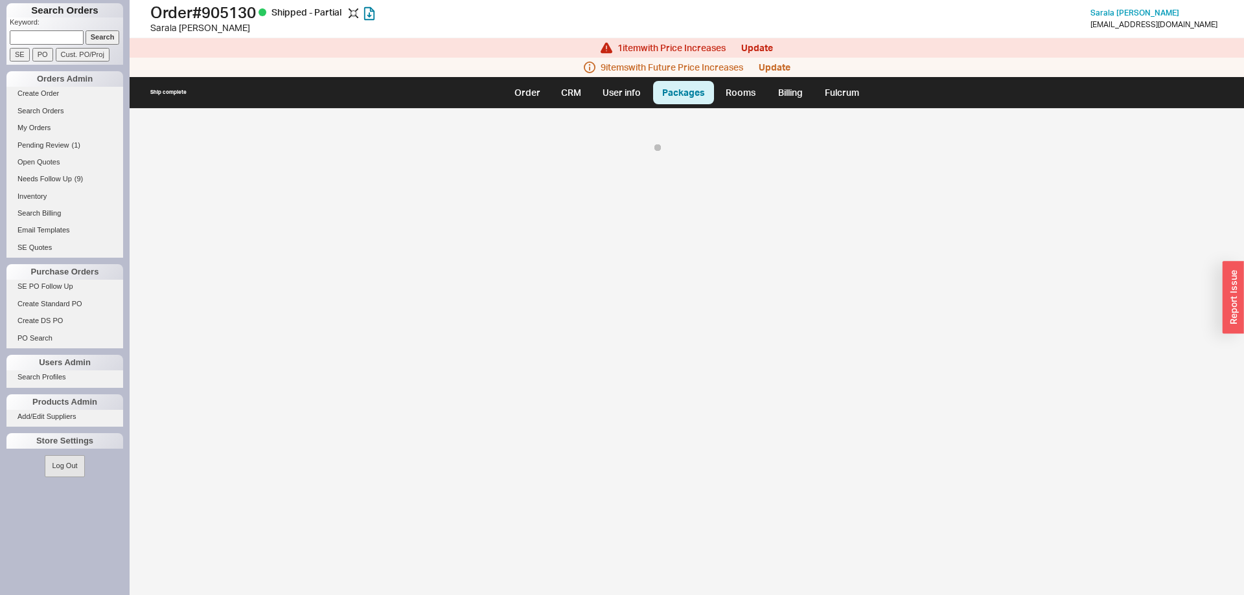
select select "8"
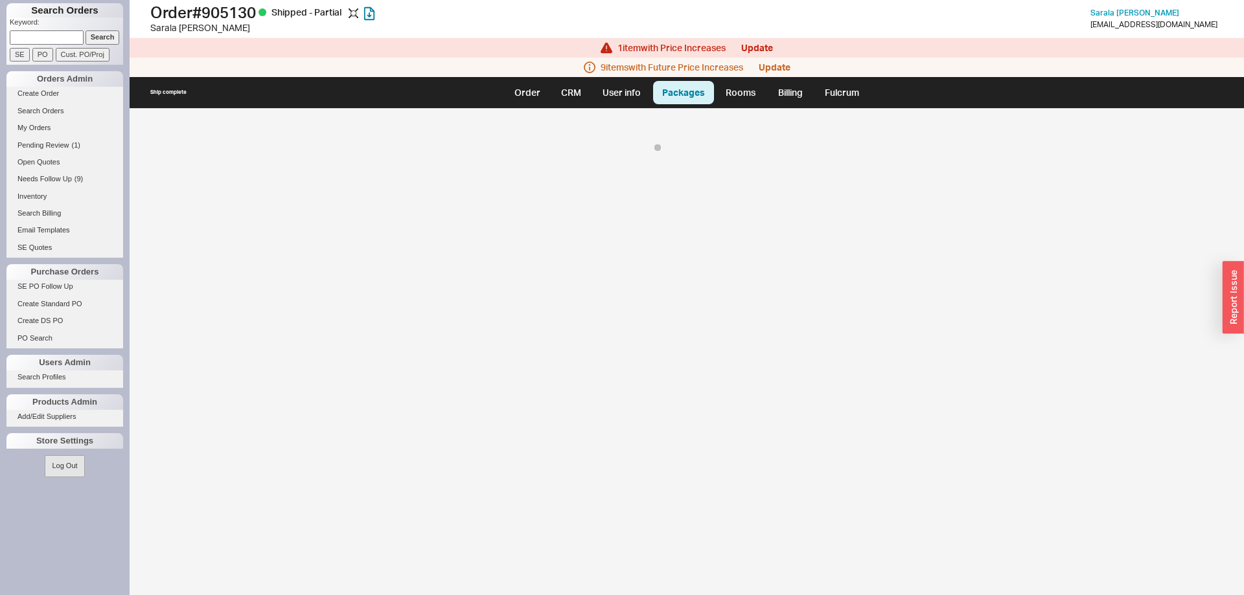
select select "8"
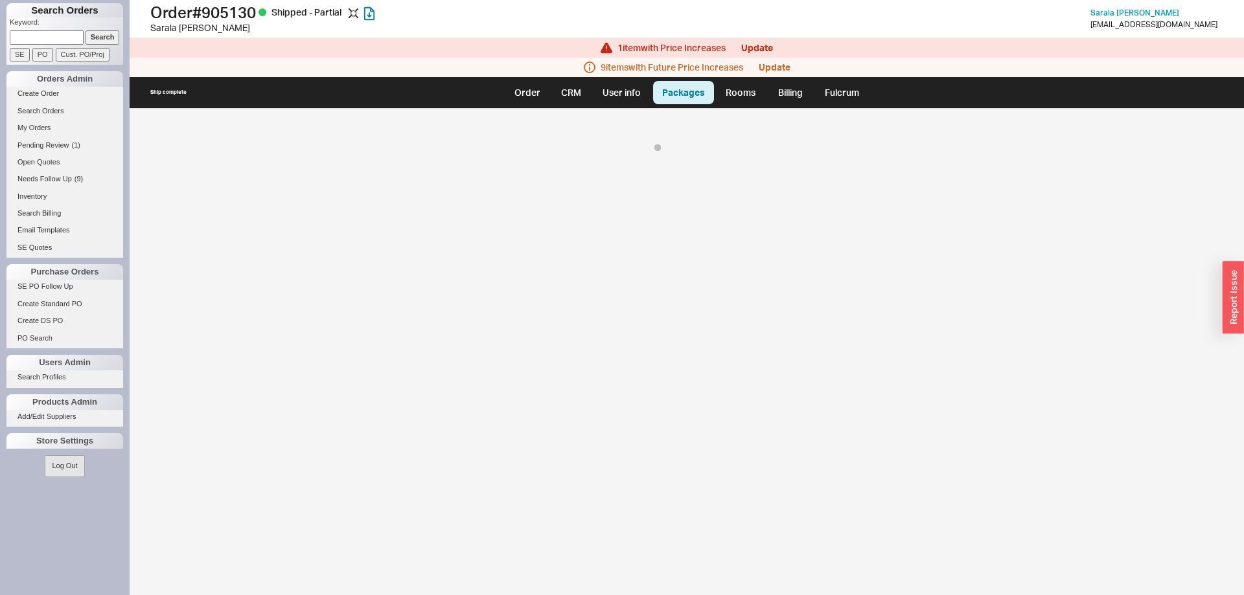
select select "8"
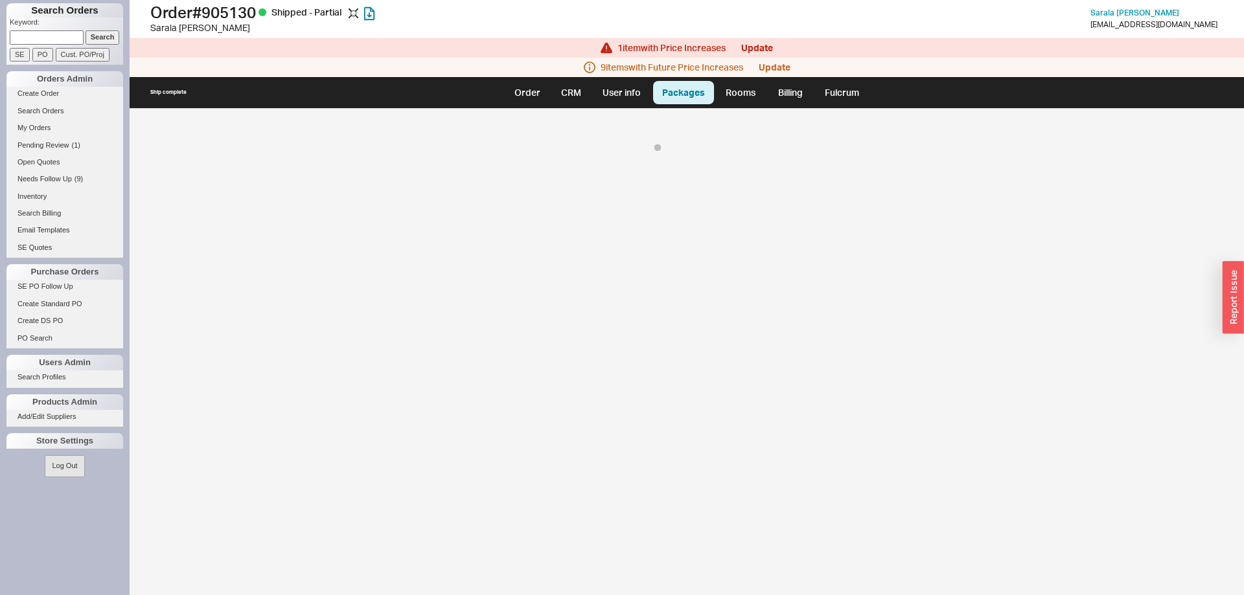
select select "8"
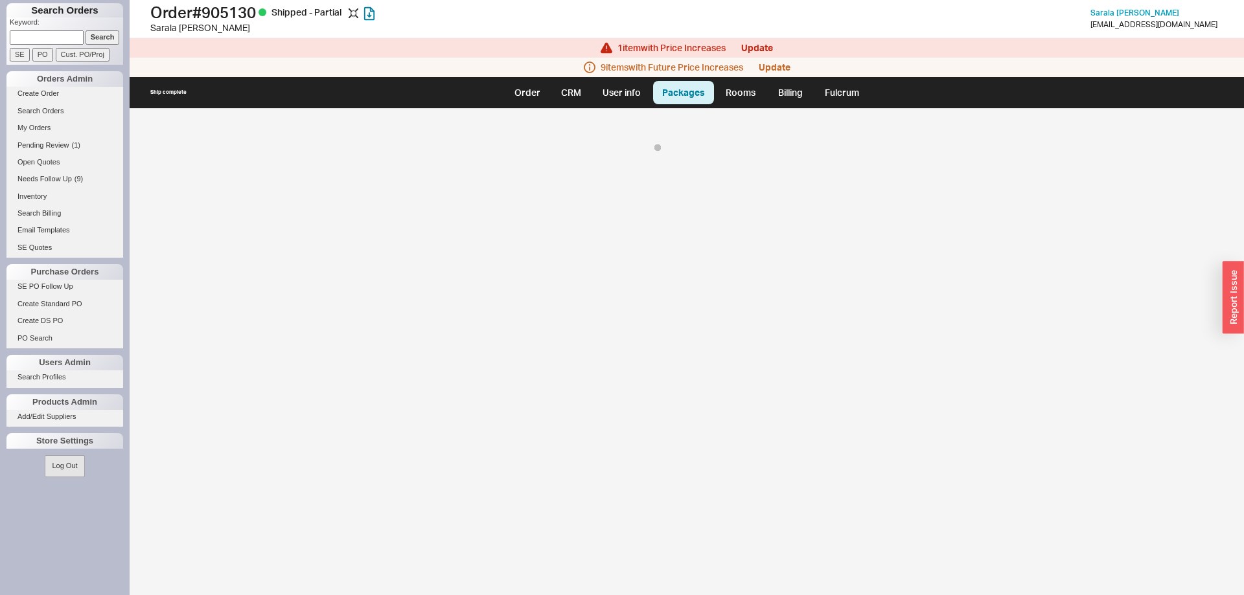
select select "8"
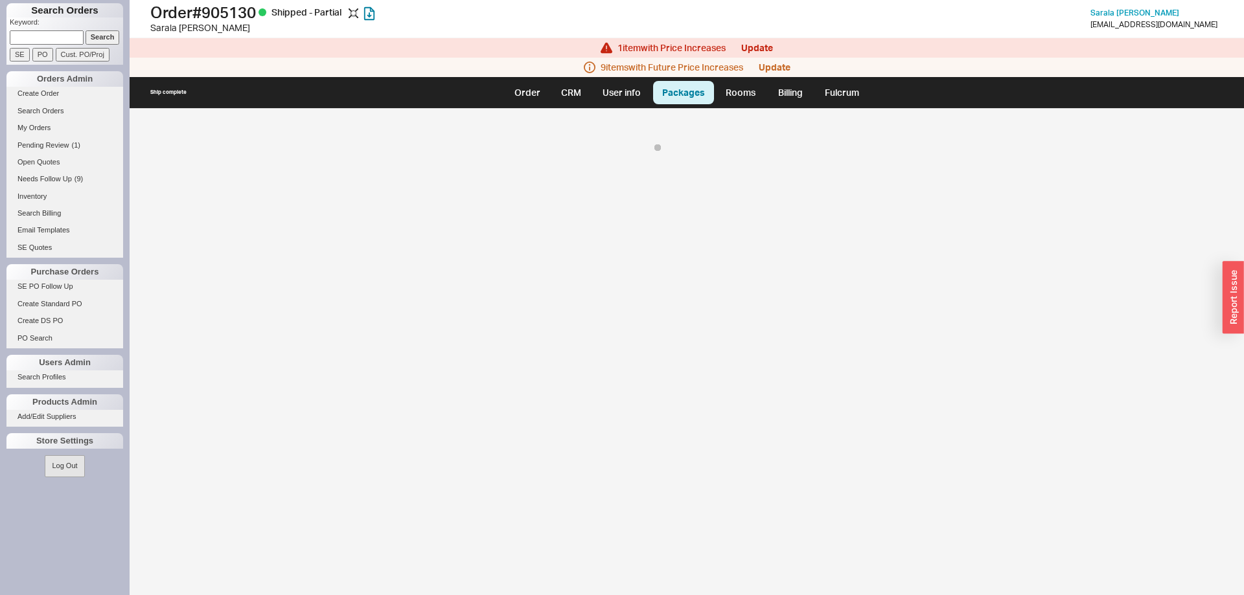
select select "8"
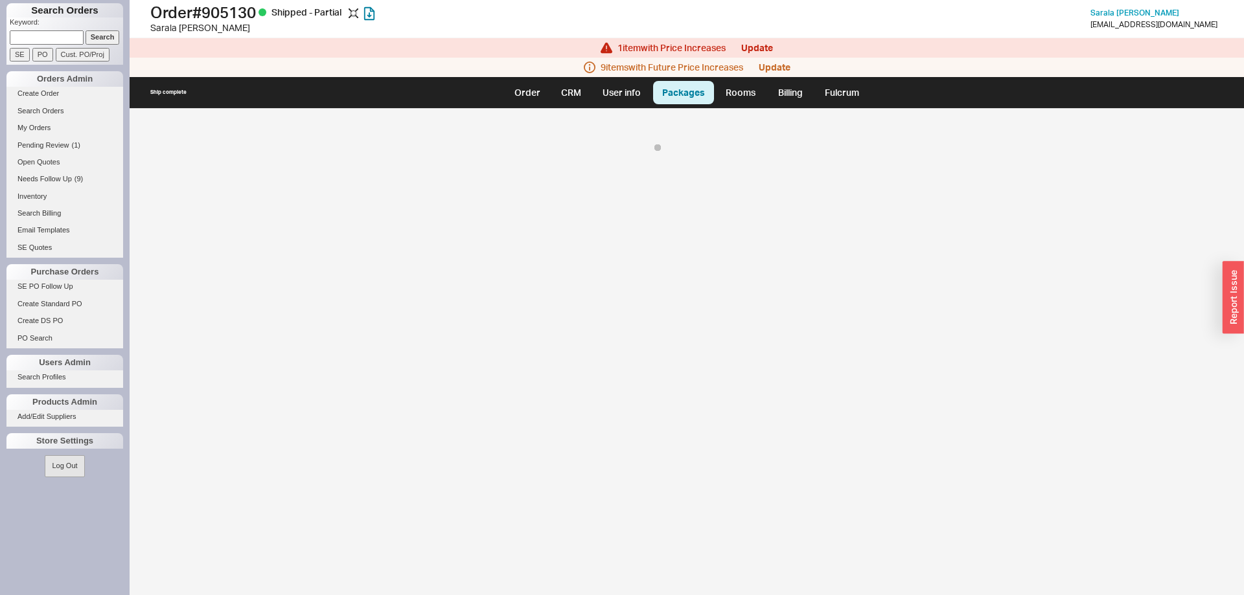
select select "8"
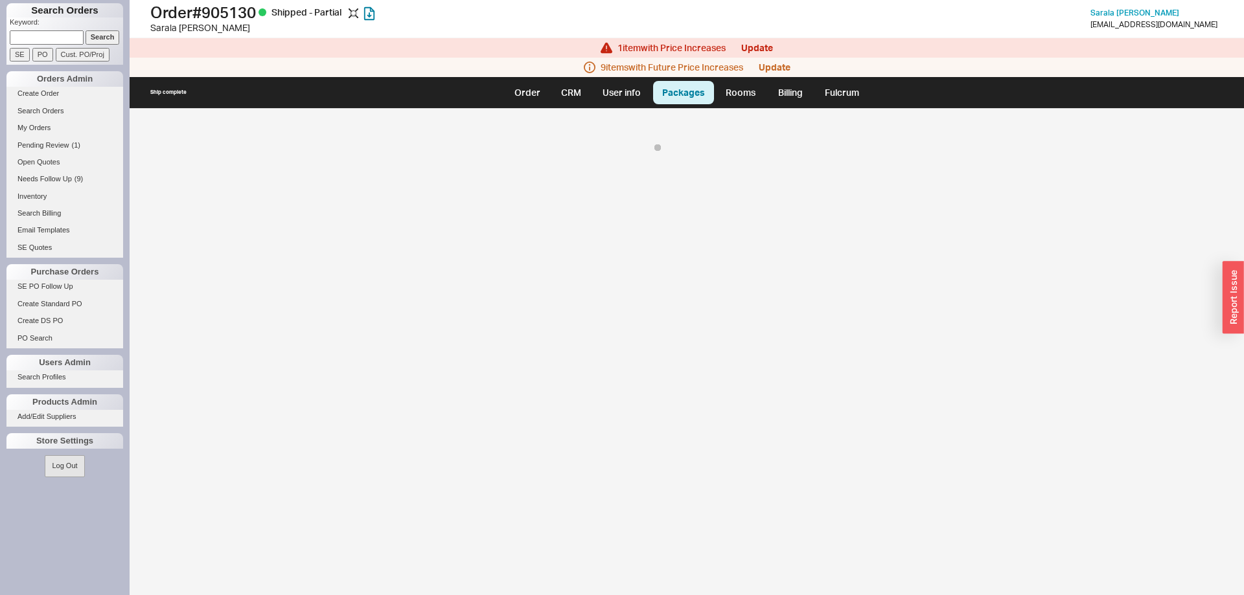
select select "8"
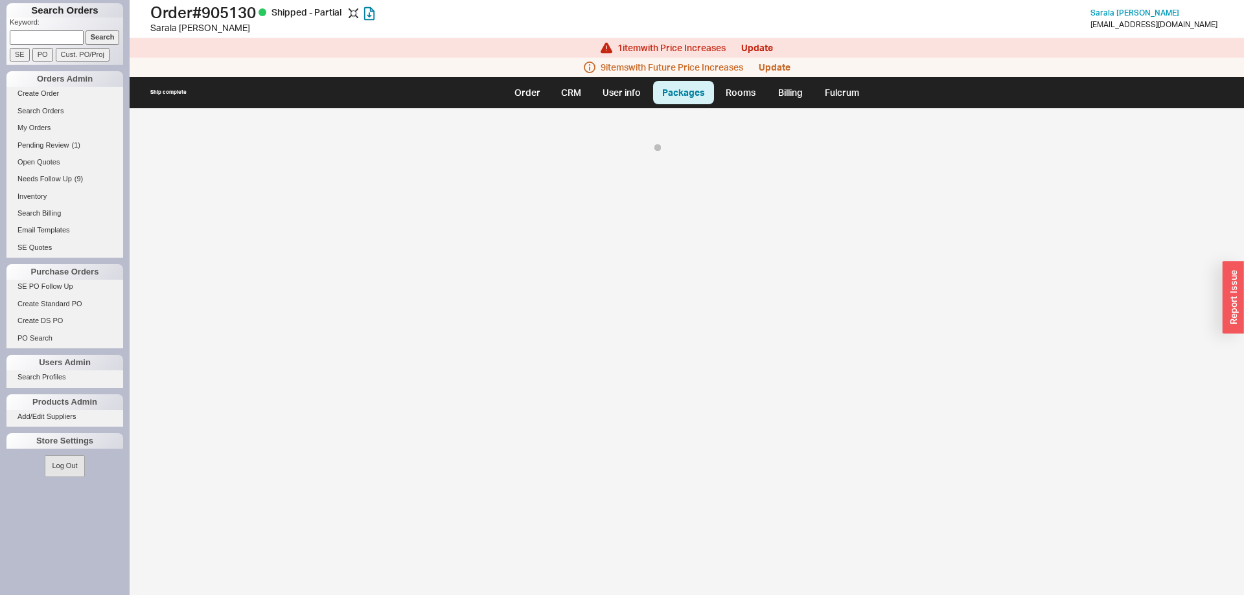
select select "8"
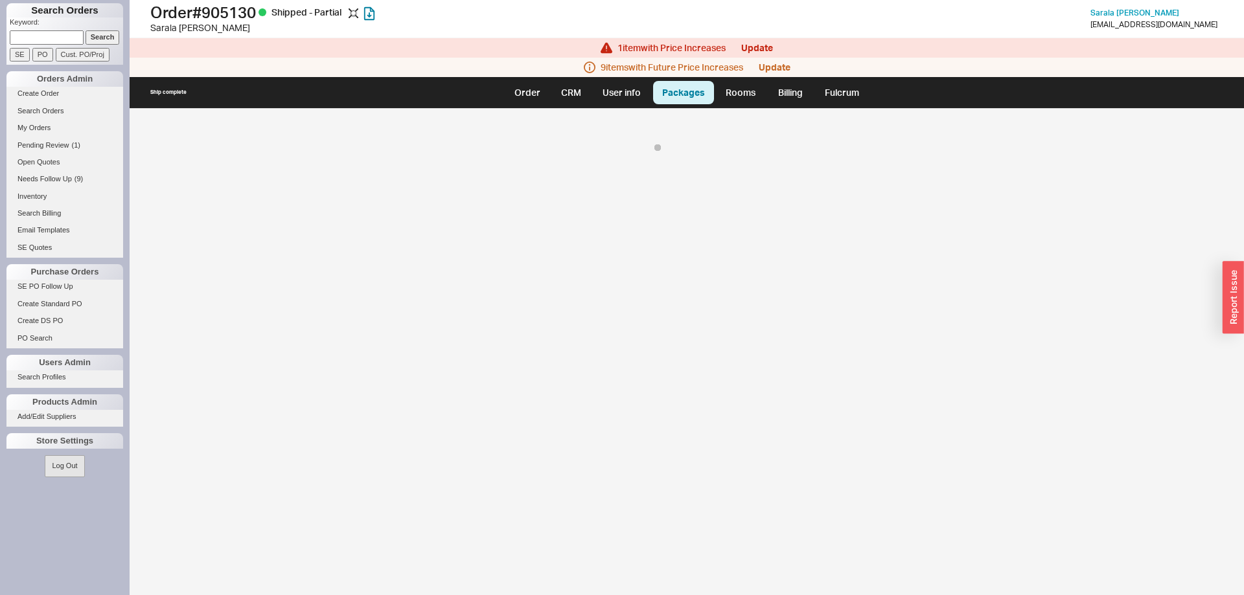
select select "8"
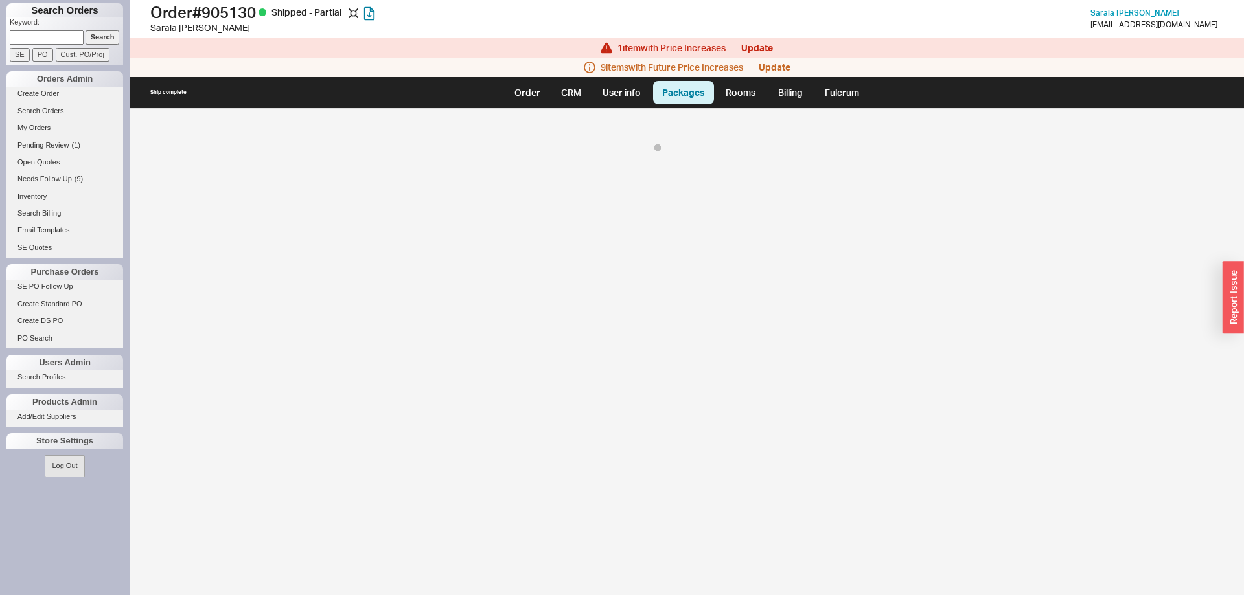
select select "8"
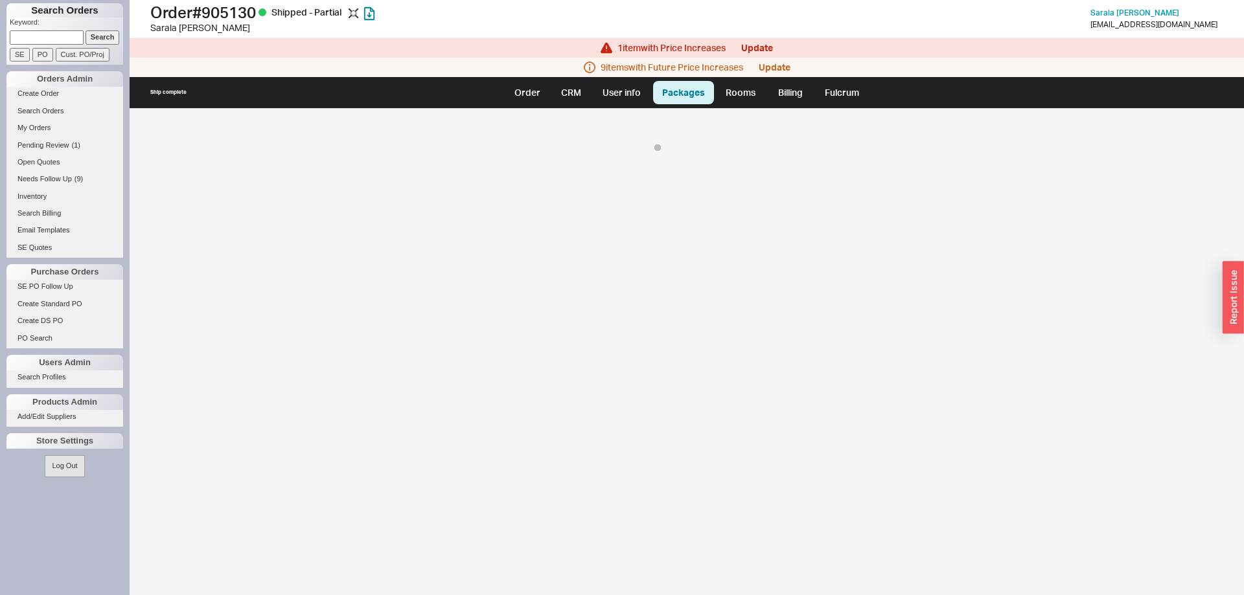
select select "8"
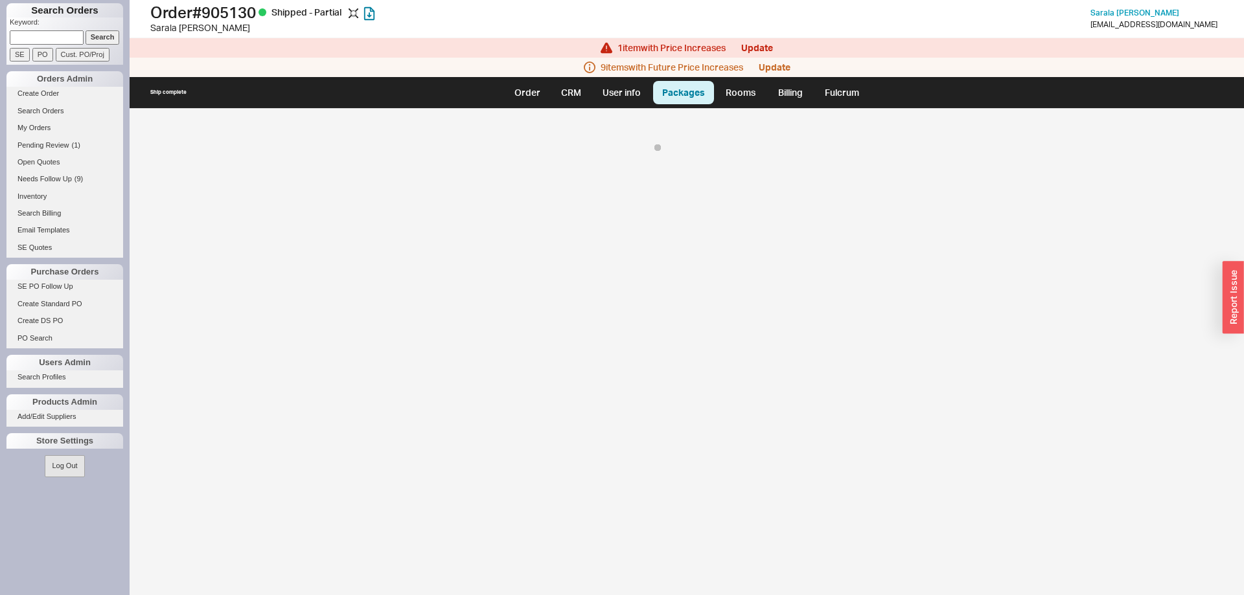
select select "8"
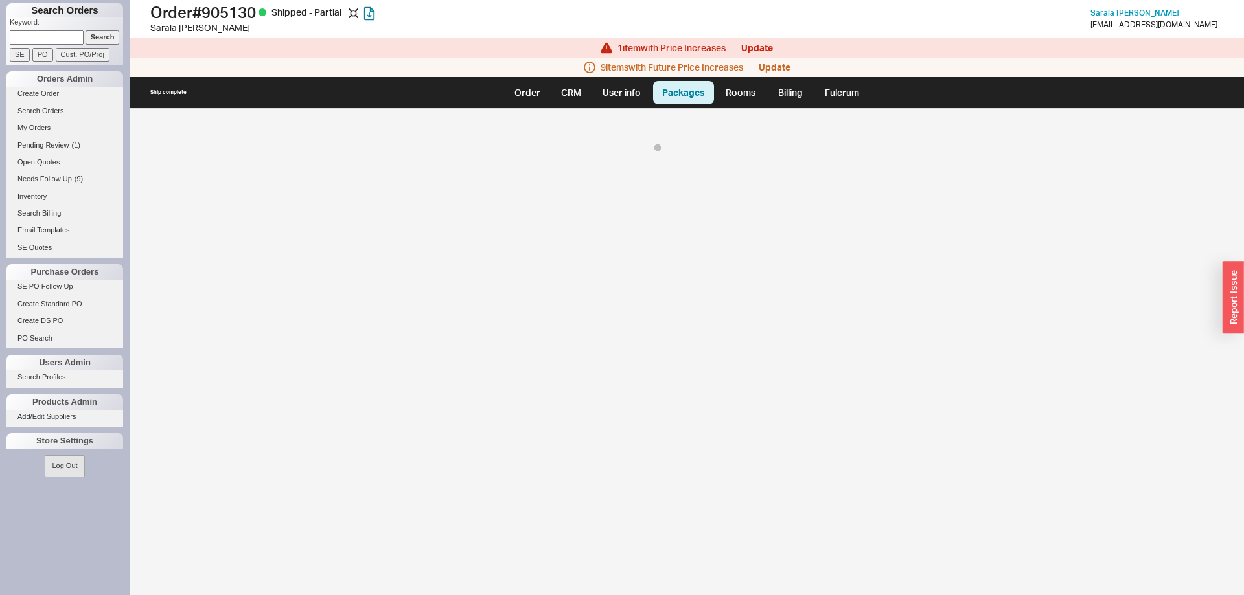
select select "8"
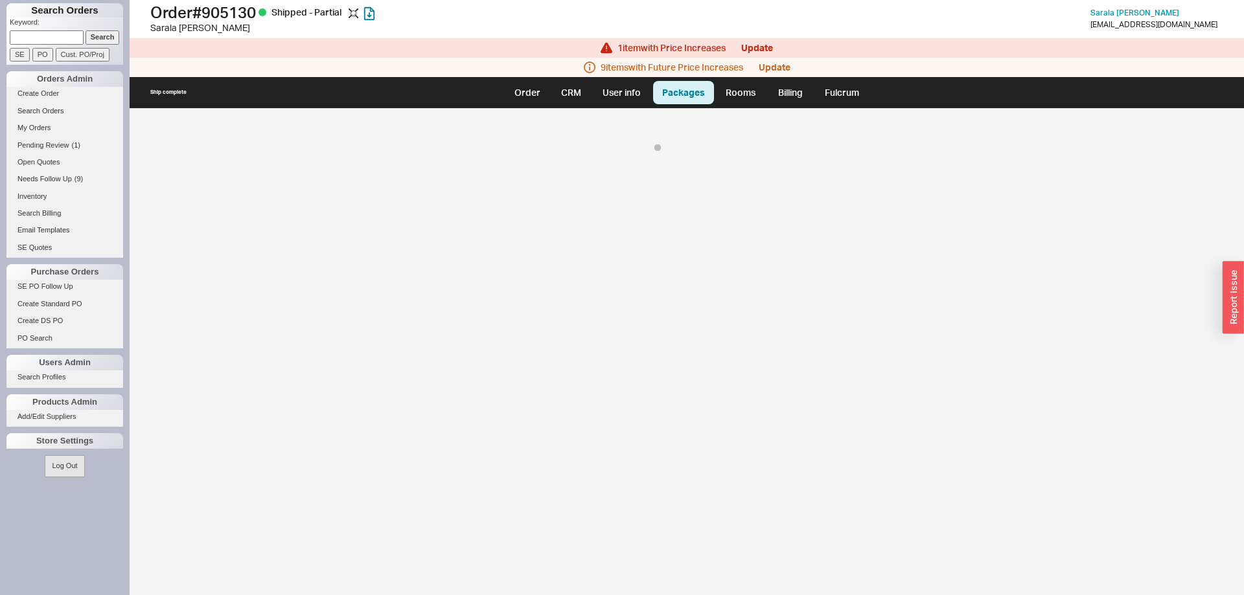
select select "8"
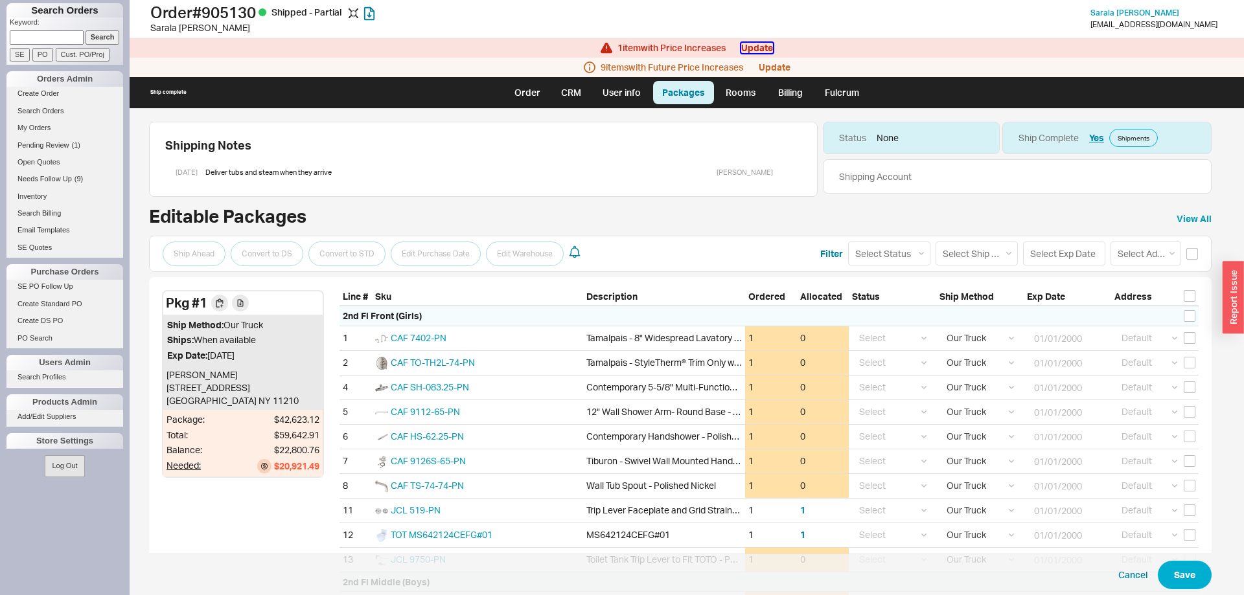
click at [770, 49] on button "Update" at bounding box center [757, 48] width 32 height 10
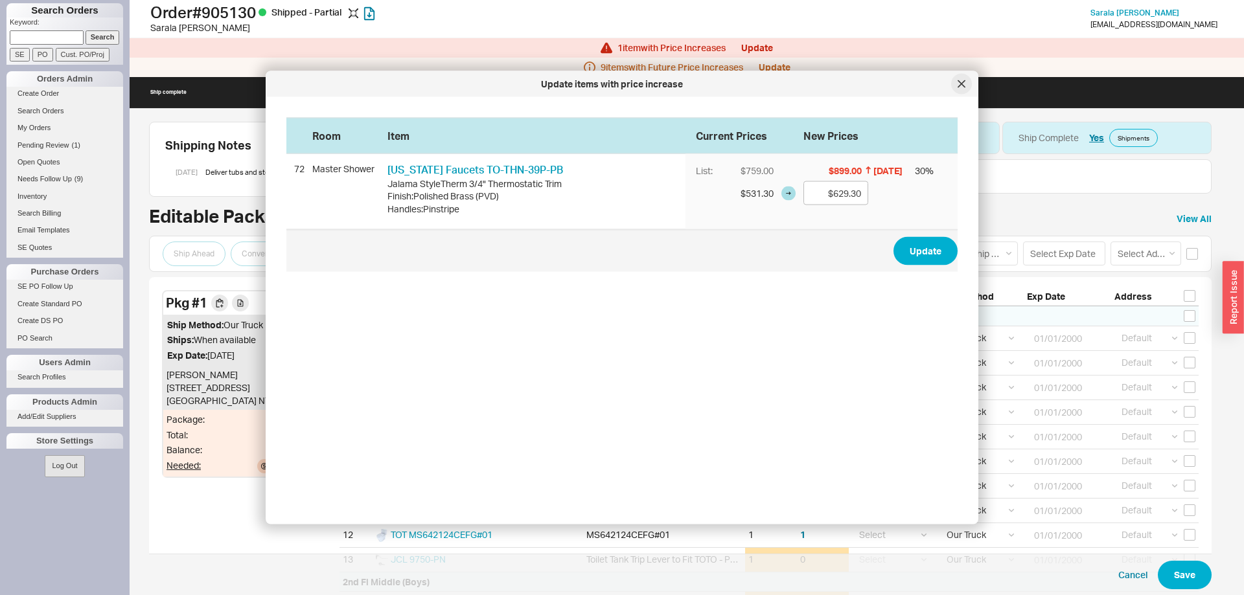
click at [967, 80] on div at bounding box center [961, 84] width 21 height 21
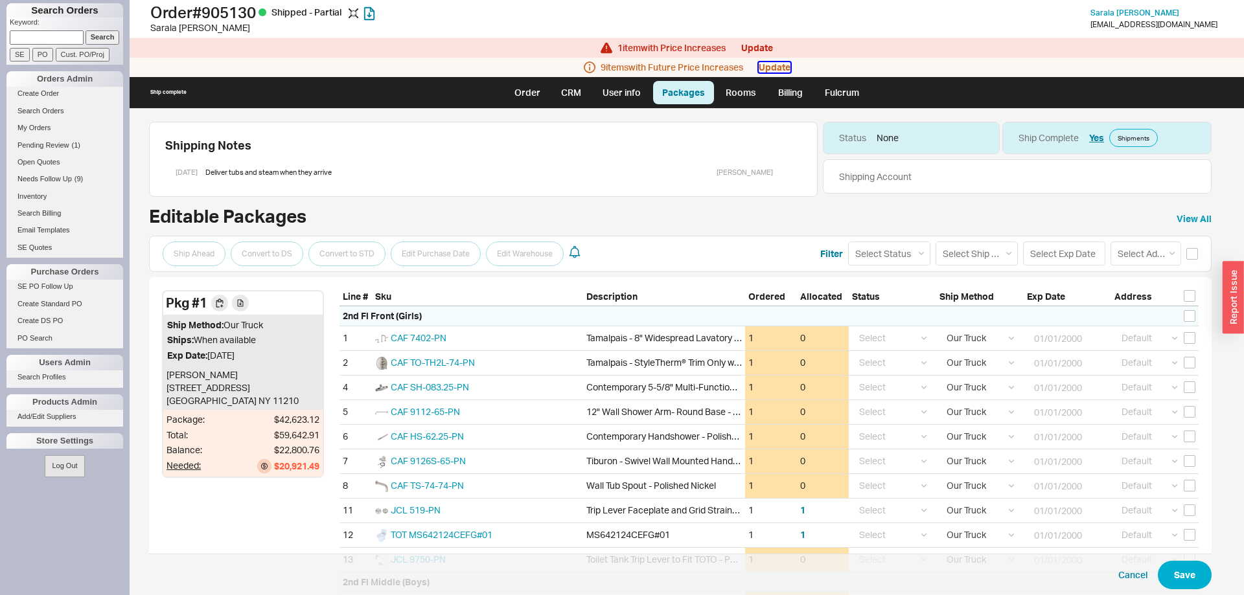
click at [781, 73] on button "Update" at bounding box center [775, 67] width 32 height 10
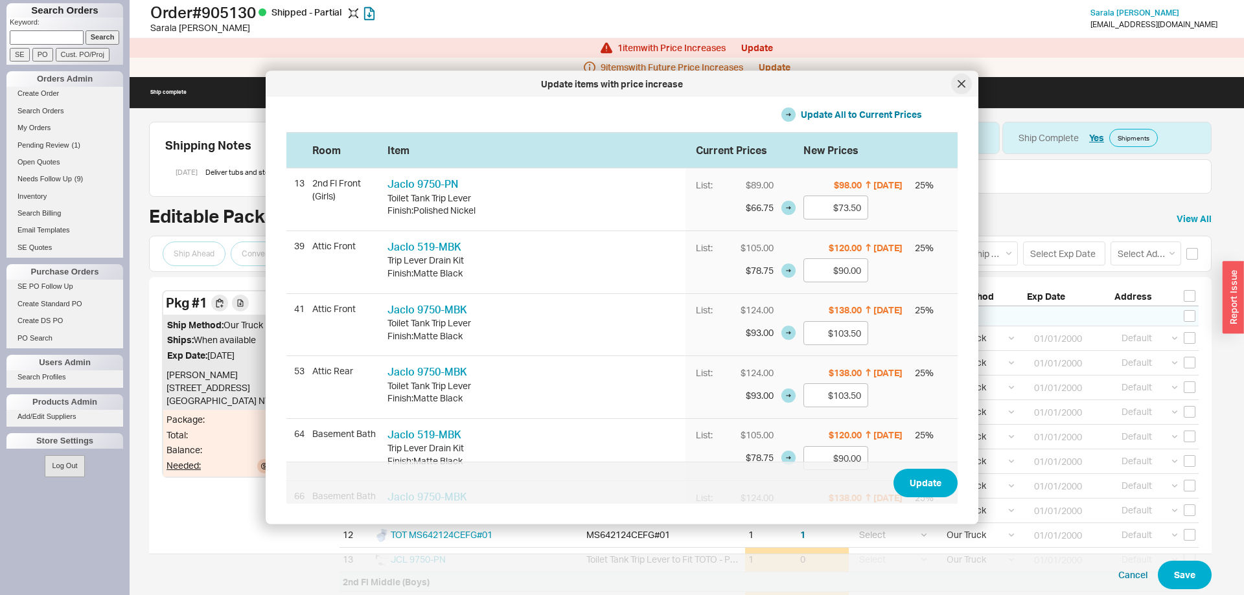
click at [961, 86] on icon at bounding box center [962, 84] width 8 height 8
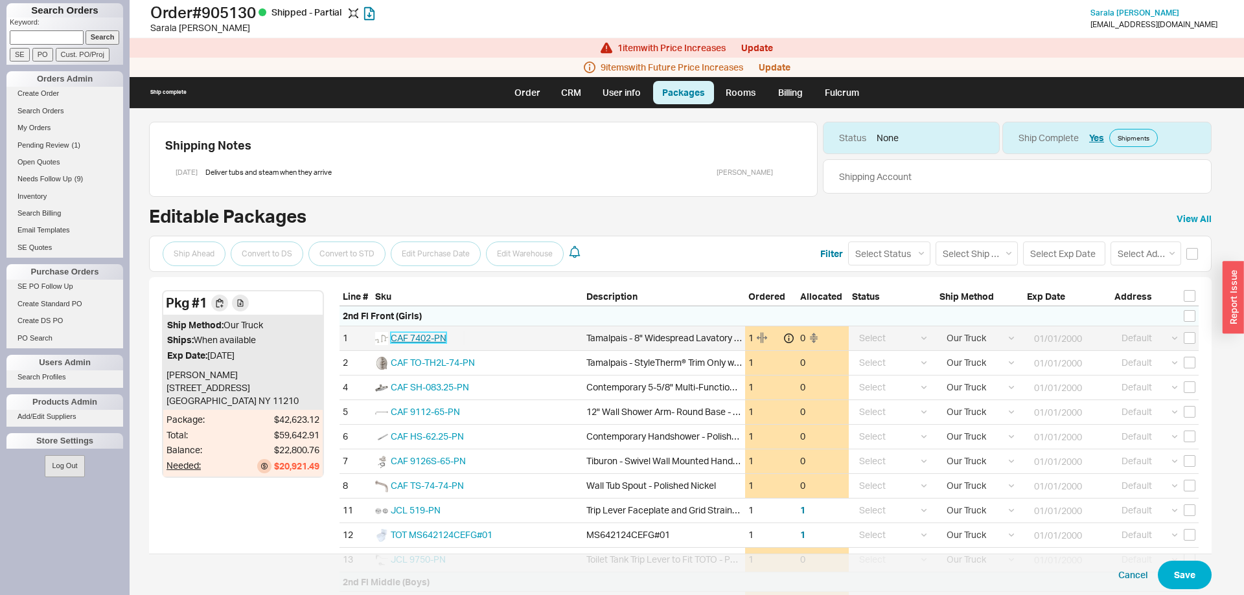
click at [443, 337] on span "CAF 7402-PN" at bounding box center [419, 337] width 56 height 11
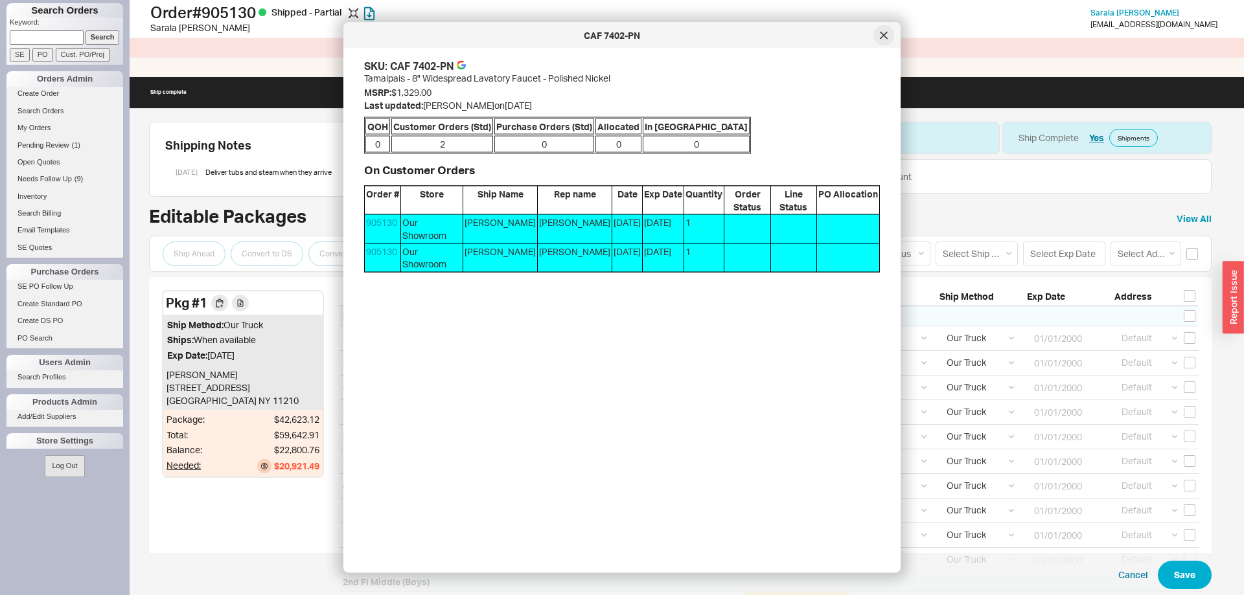
click at [878, 40] on div at bounding box center [883, 35] width 21 height 21
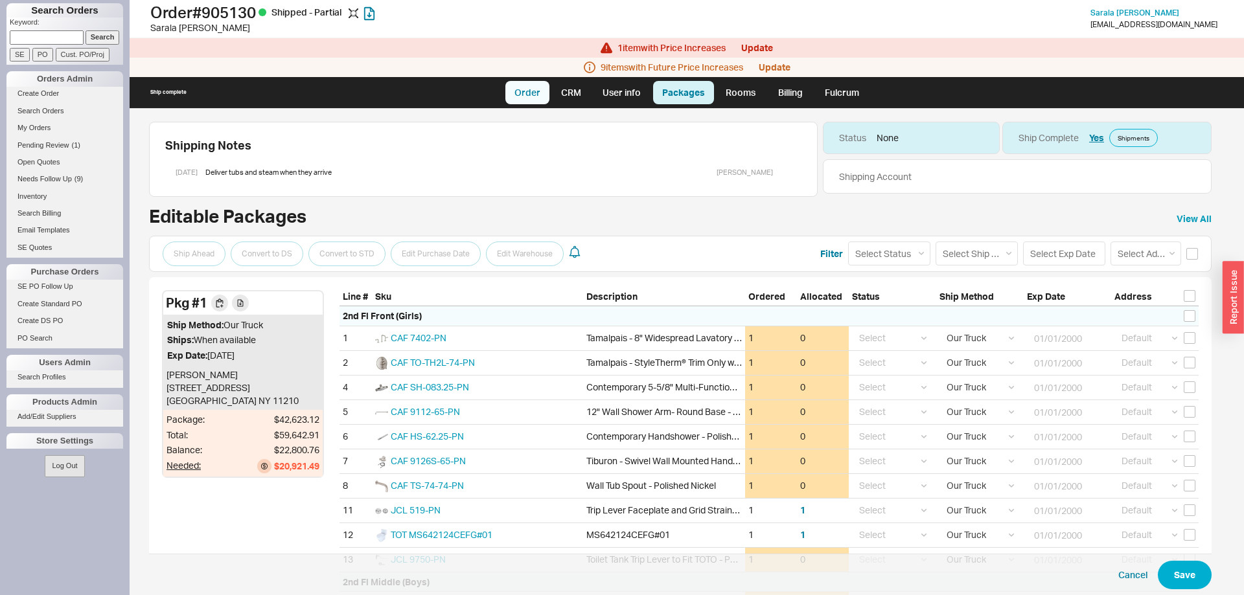
click at [538, 89] on link "Order" at bounding box center [527, 92] width 44 height 23
select select "LOW"
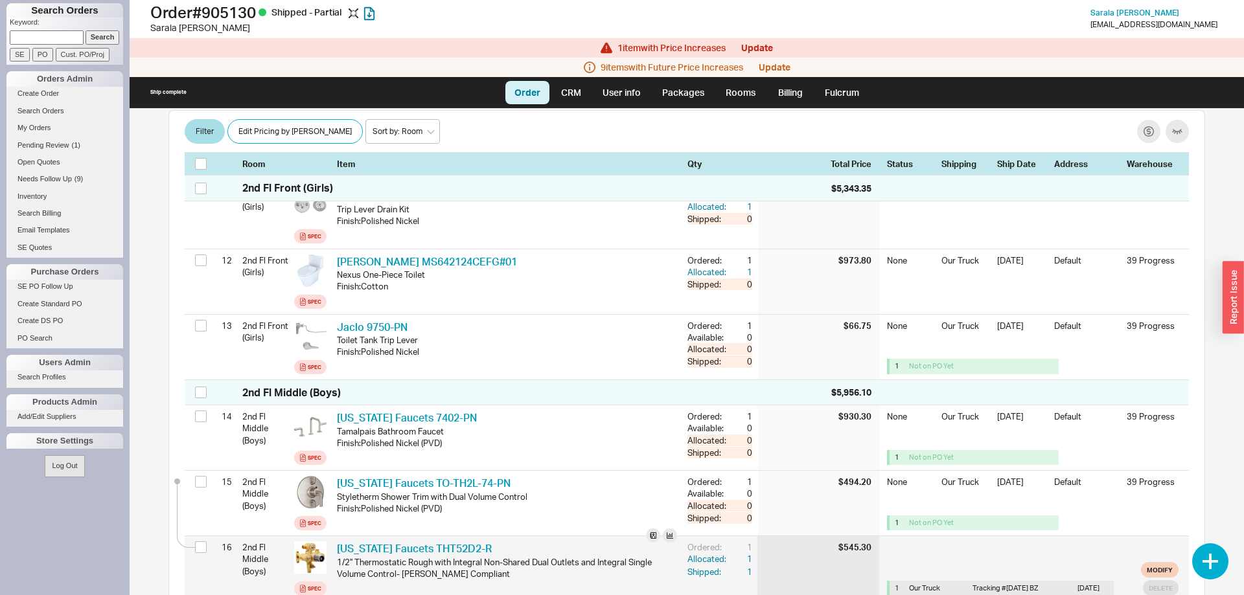
scroll to position [925, 0]
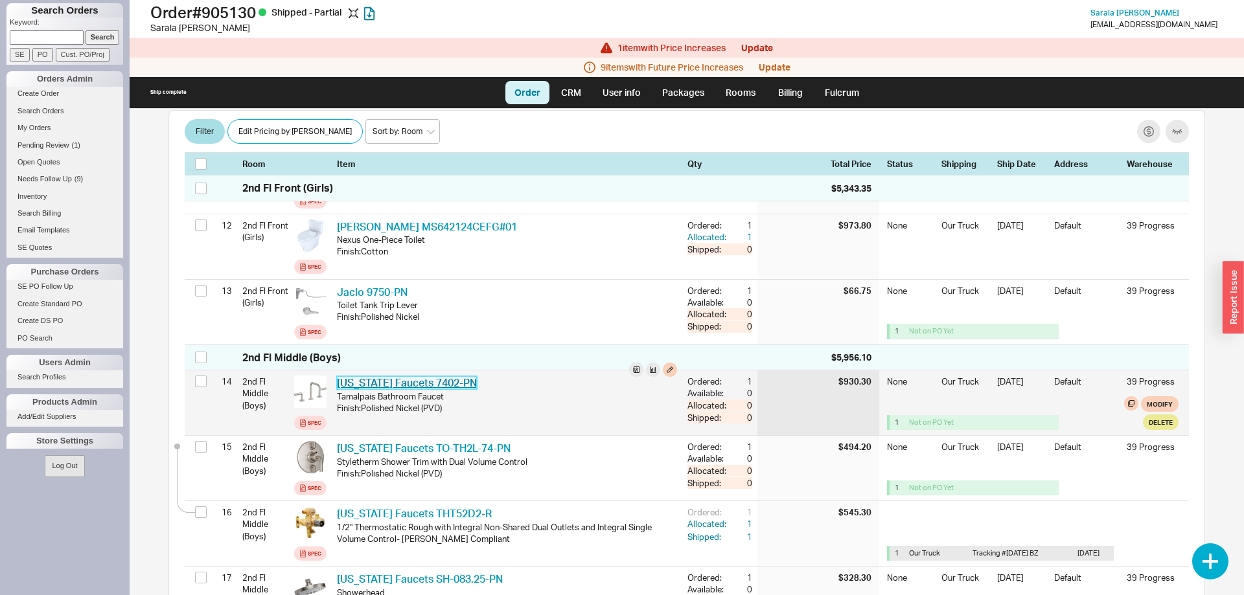
click at [429, 376] on link "[US_STATE] Faucets 7402-PN" at bounding box center [407, 382] width 140 height 13
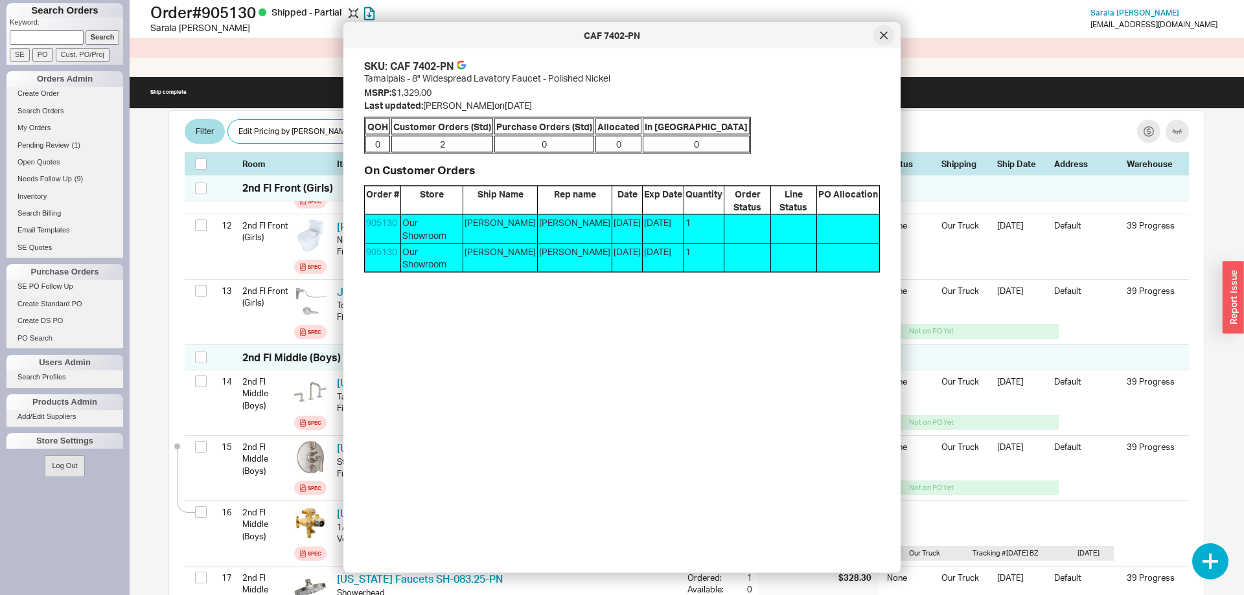
click at [884, 38] on icon at bounding box center [884, 36] width 8 height 8
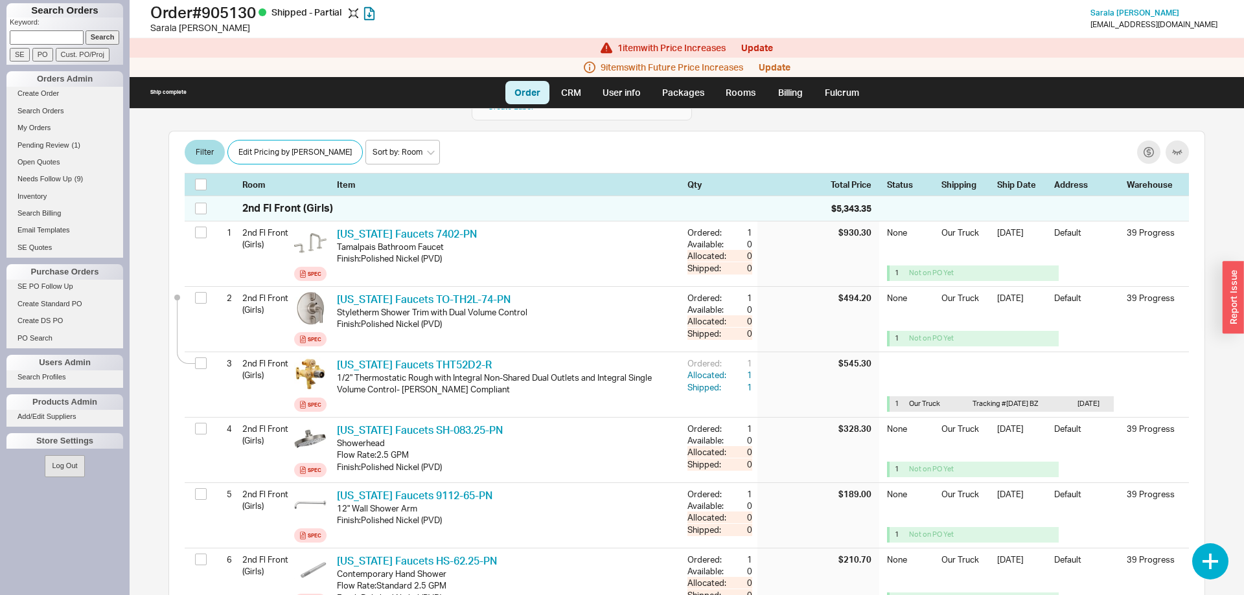
scroll to position [0, 0]
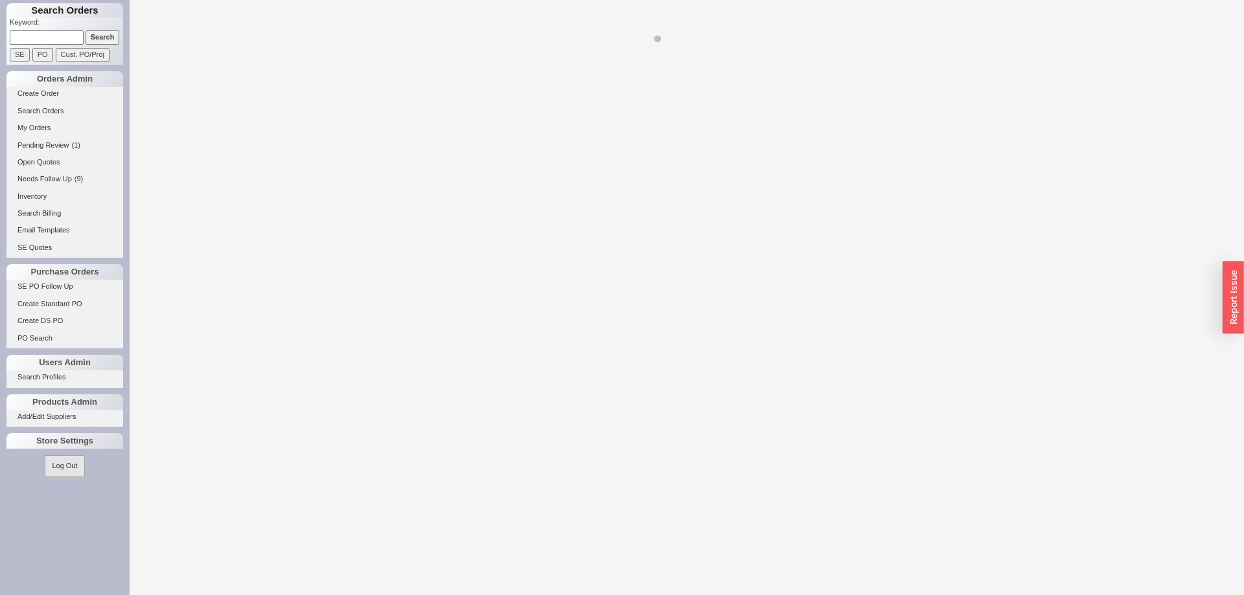
select select "LOW"
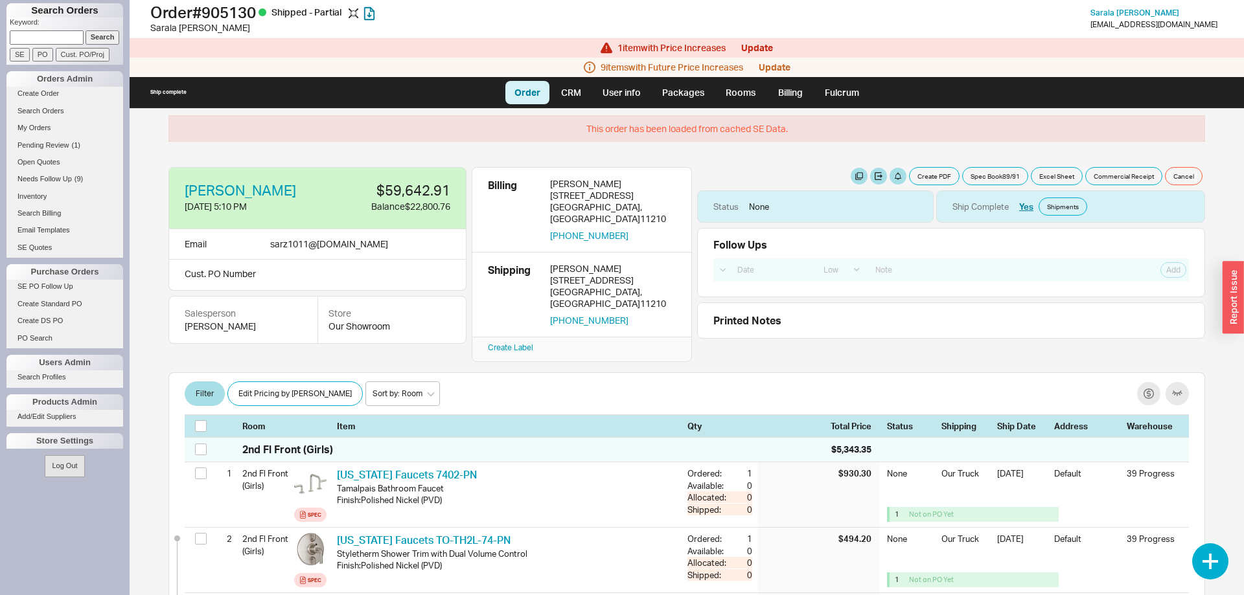
drag, startPoint x: 559, startPoint y: 64, endPoint x: 831, endPoint y: 65, distance: 272.1
click at [831, 65] on div "9 item s with Future Price Increases Update" at bounding box center [687, 67] width 1114 height 19
click at [764, 46] on button "Update" at bounding box center [757, 48] width 32 height 10
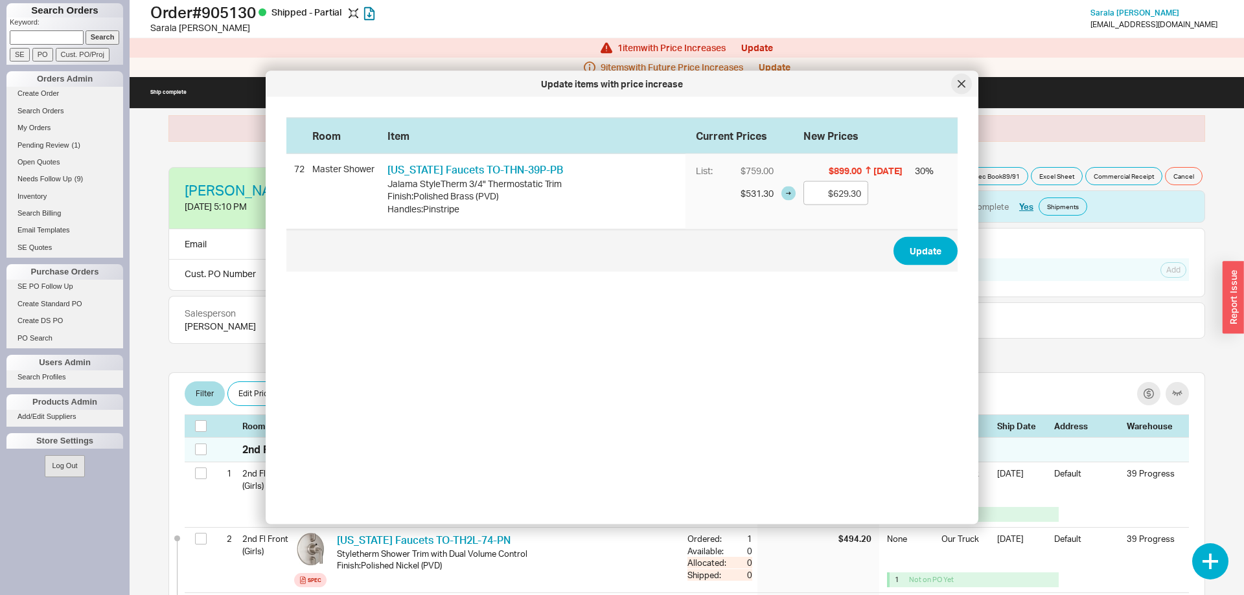
click at [955, 88] on div at bounding box center [961, 84] width 21 height 21
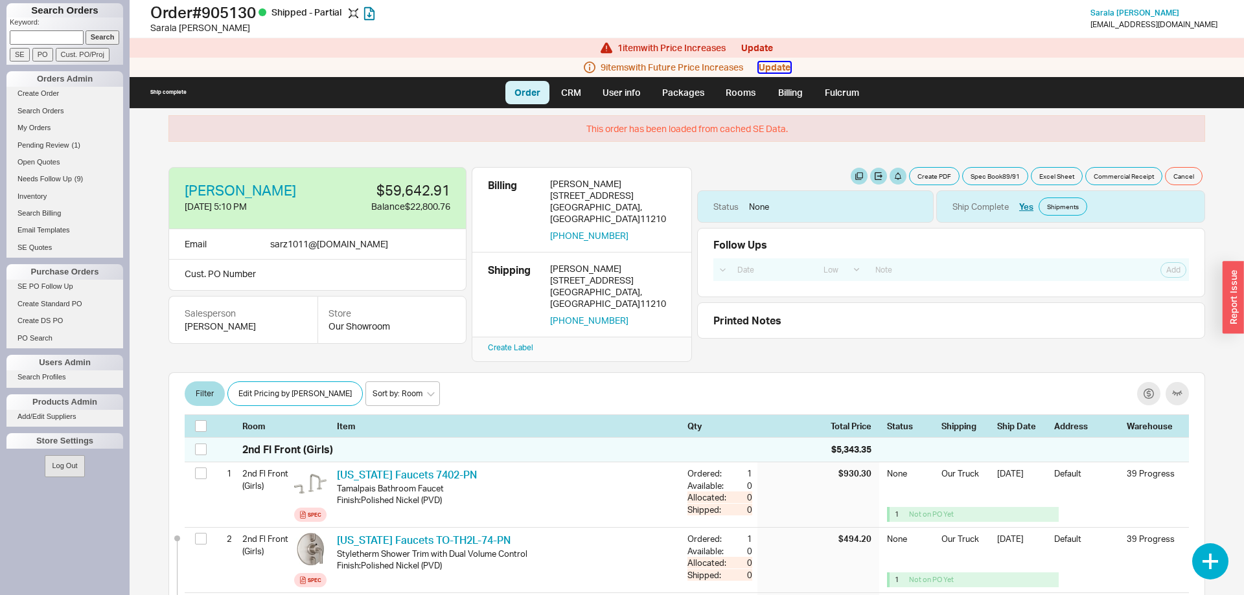
click at [781, 69] on button "Update" at bounding box center [775, 67] width 32 height 10
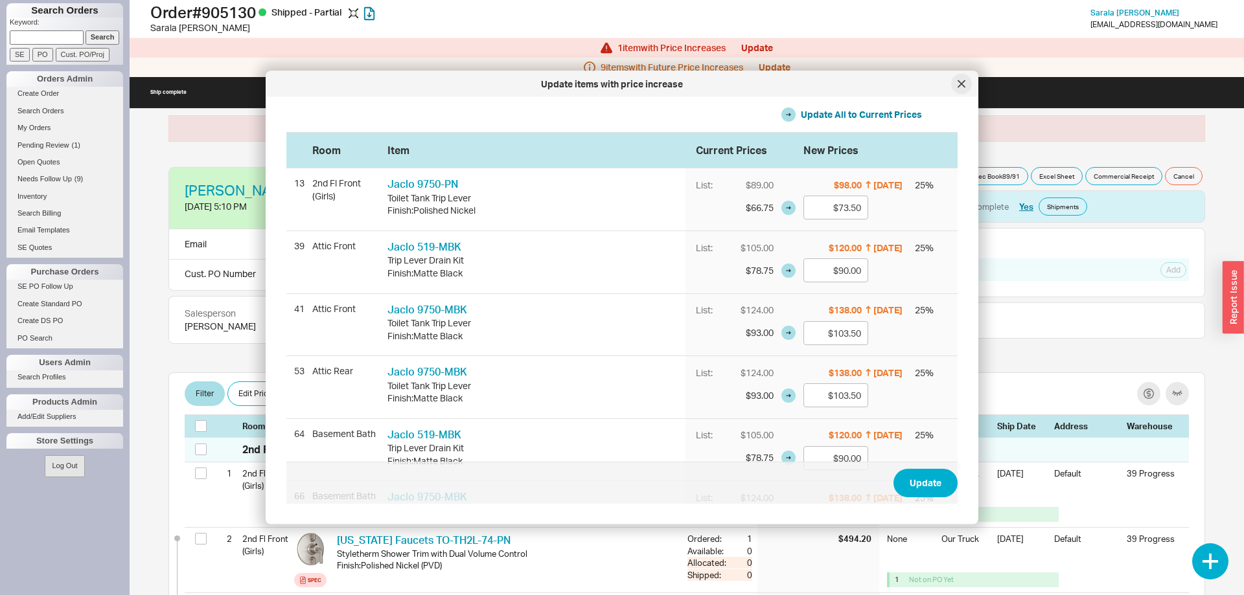
click at [956, 87] on div at bounding box center [961, 84] width 21 height 21
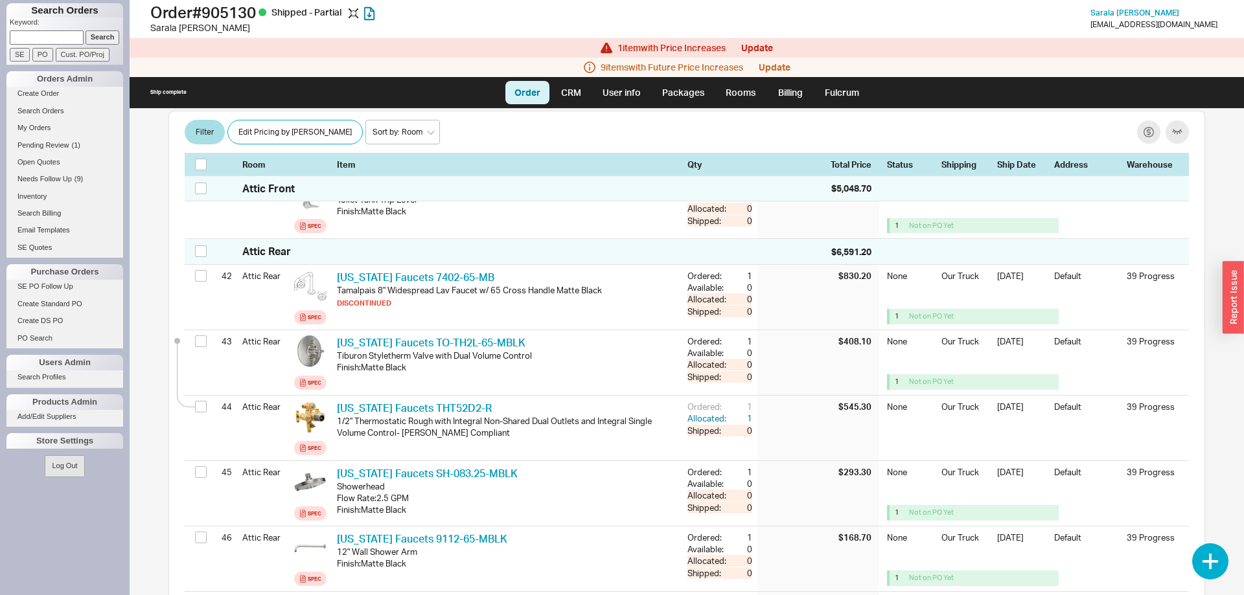
scroll to position [2974, 0]
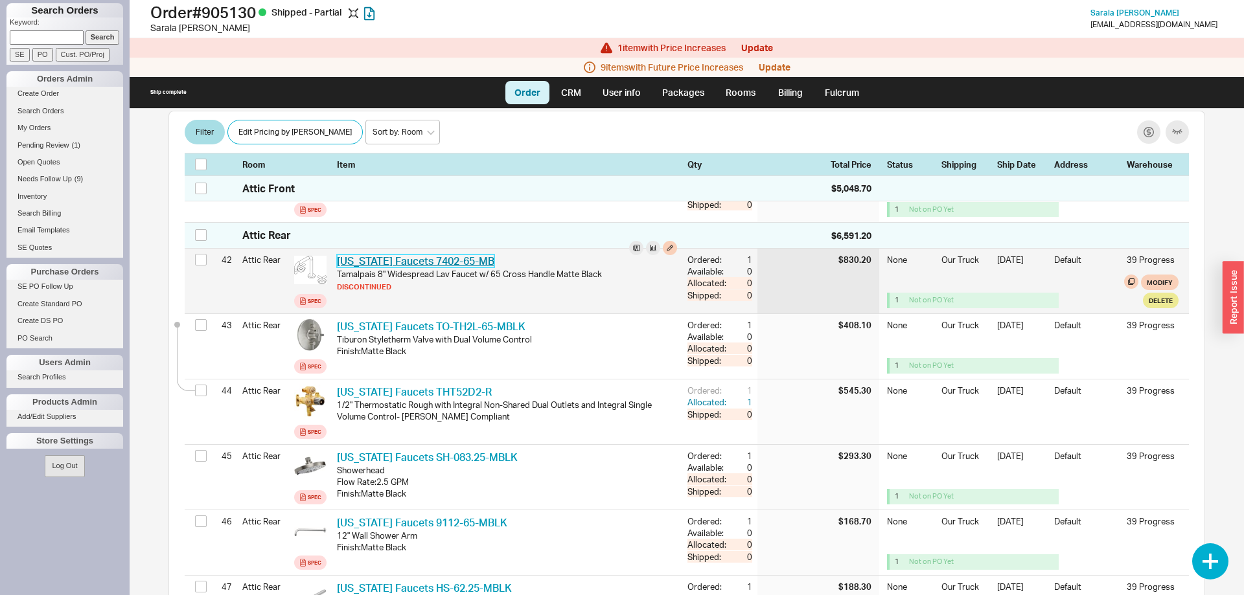
click at [405, 255] on link "California Faucets 7402-65-MB" at bounding box center [415, 261] width 157 height 13
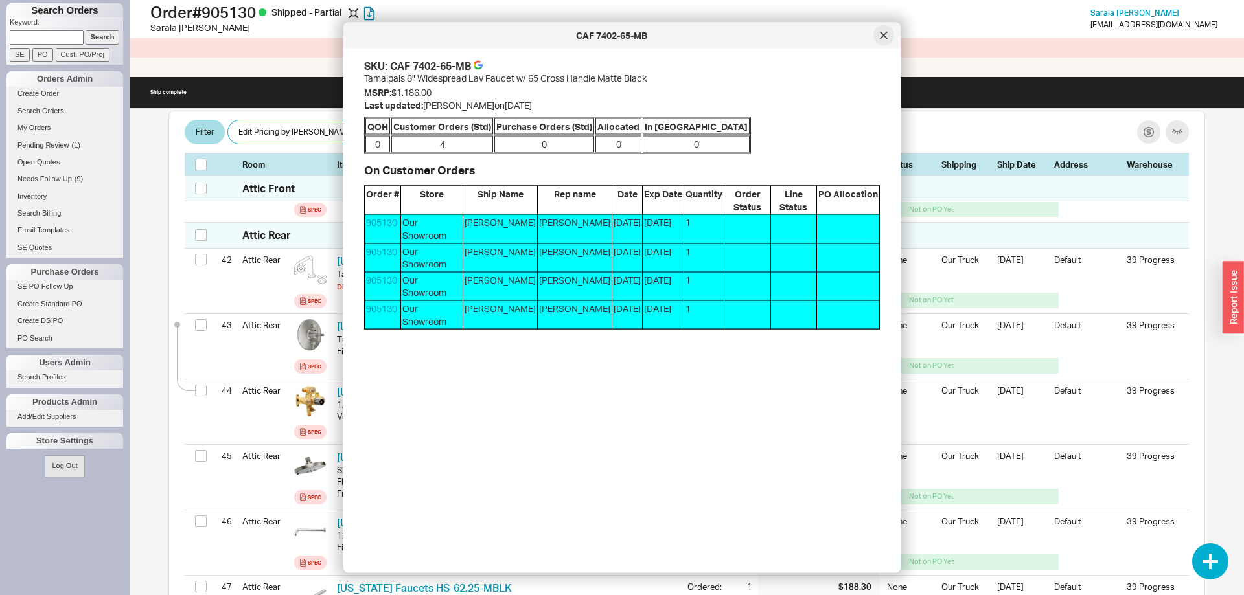
click at [883, 36] on icon at bounding box center [884, 35] width 6 height 6
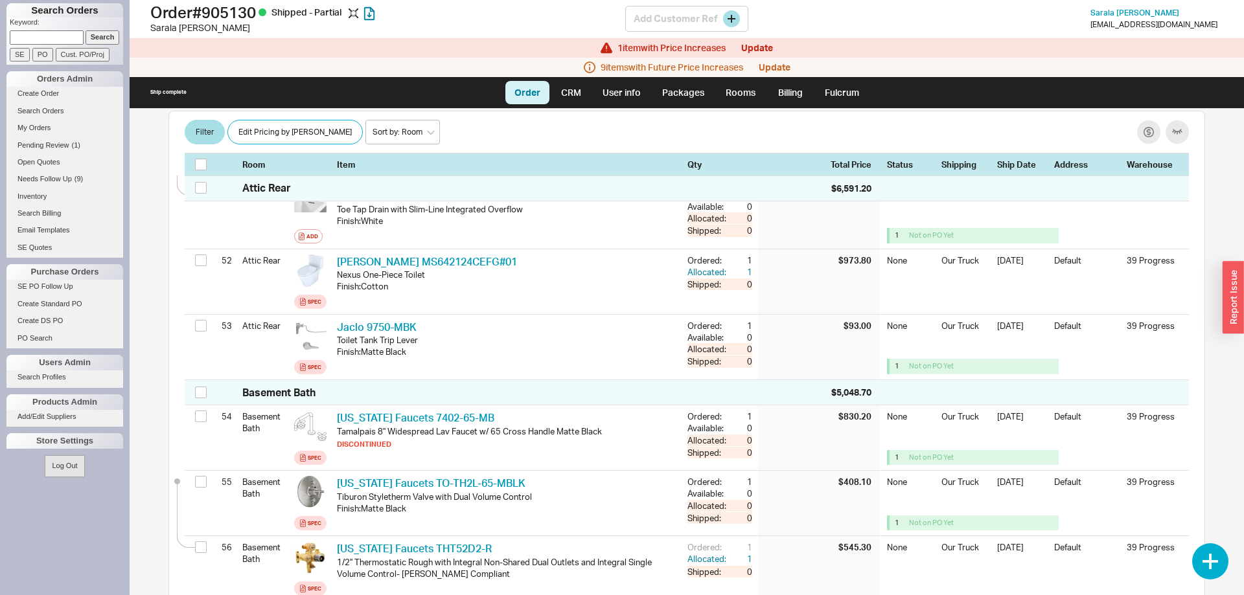
scroll to position [3701, 0]
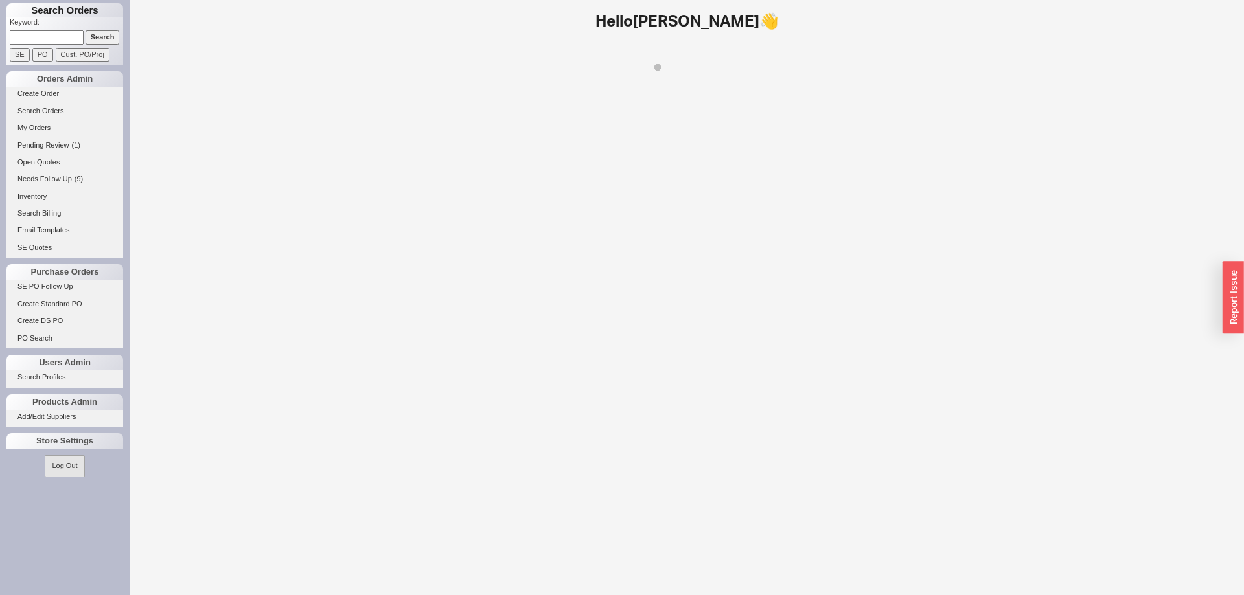
click at [52, 35] on input at bounding box center [47, 37] width 74 height 14
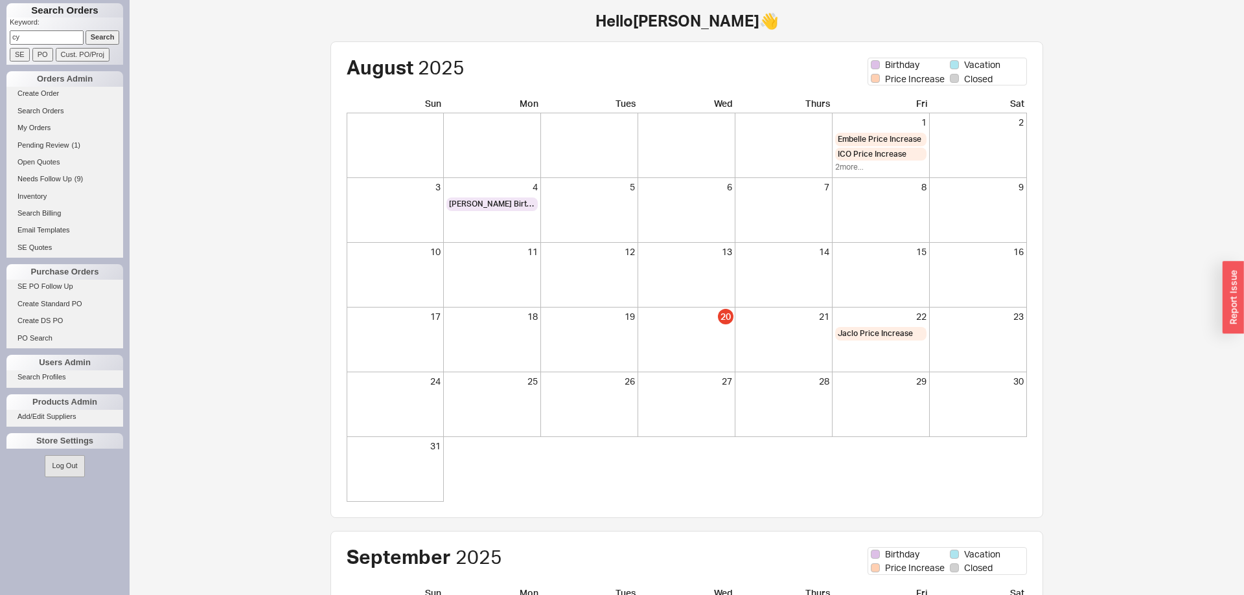
type input "c"
type input "[PERSON_NAME] fasten"
click at [95, 37] on input "Search" at bounding box center [103, 37] width 34 height 14
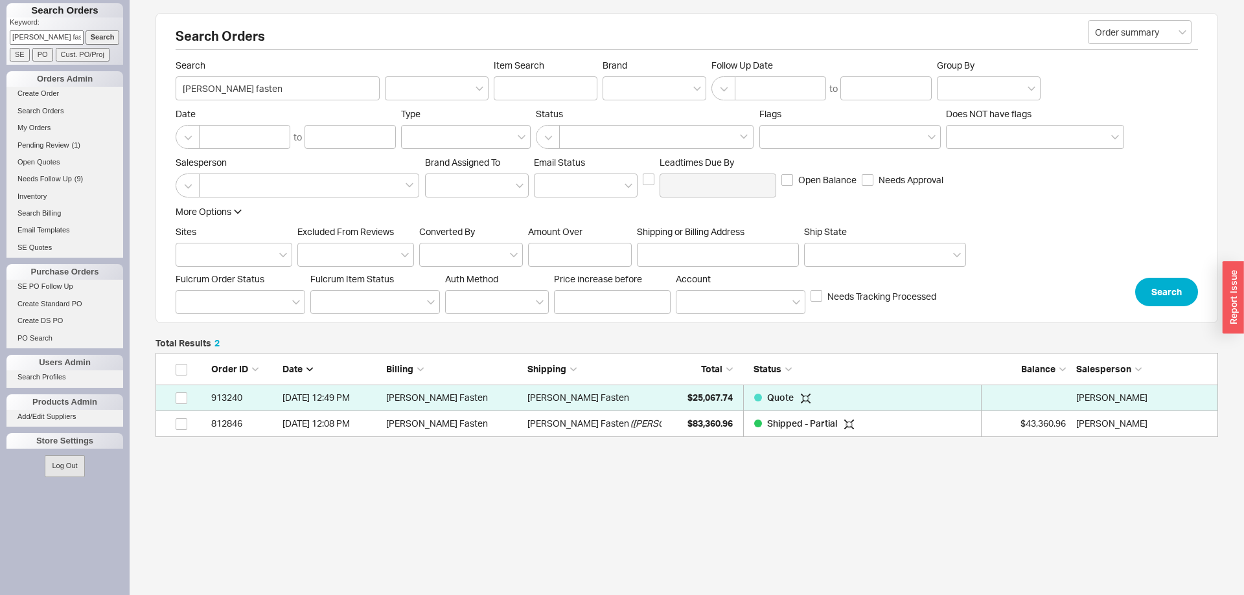
scroll to position [84, 1063]
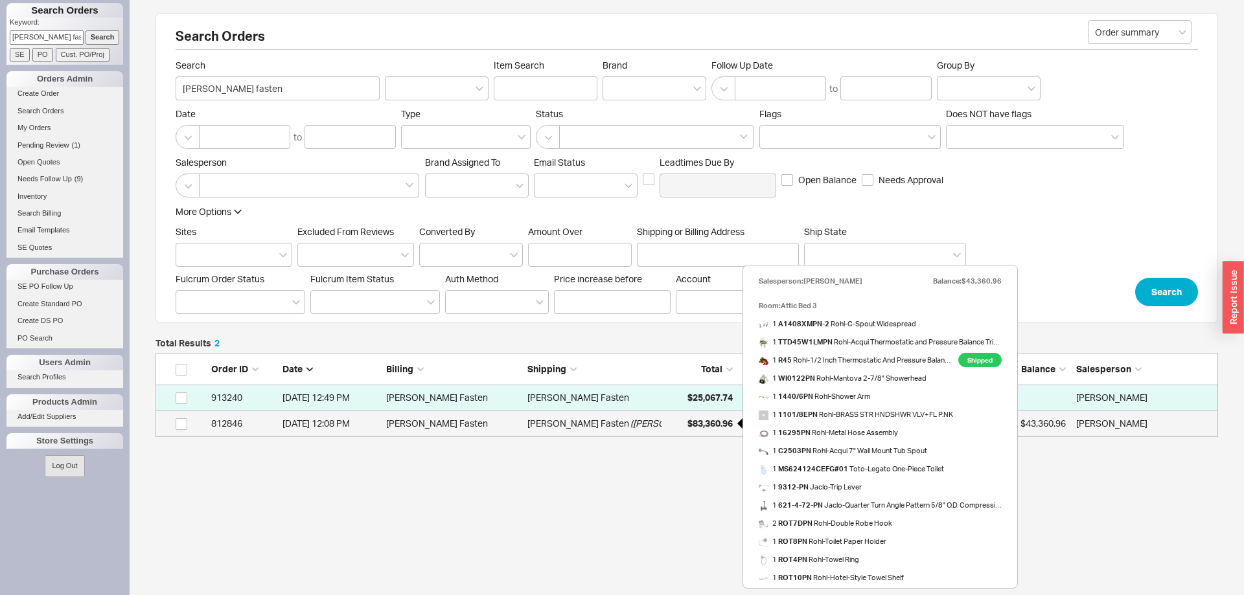
click at [706, 426] on span "$83,360.96" at bounding box center [709, 423] width 45 height 11
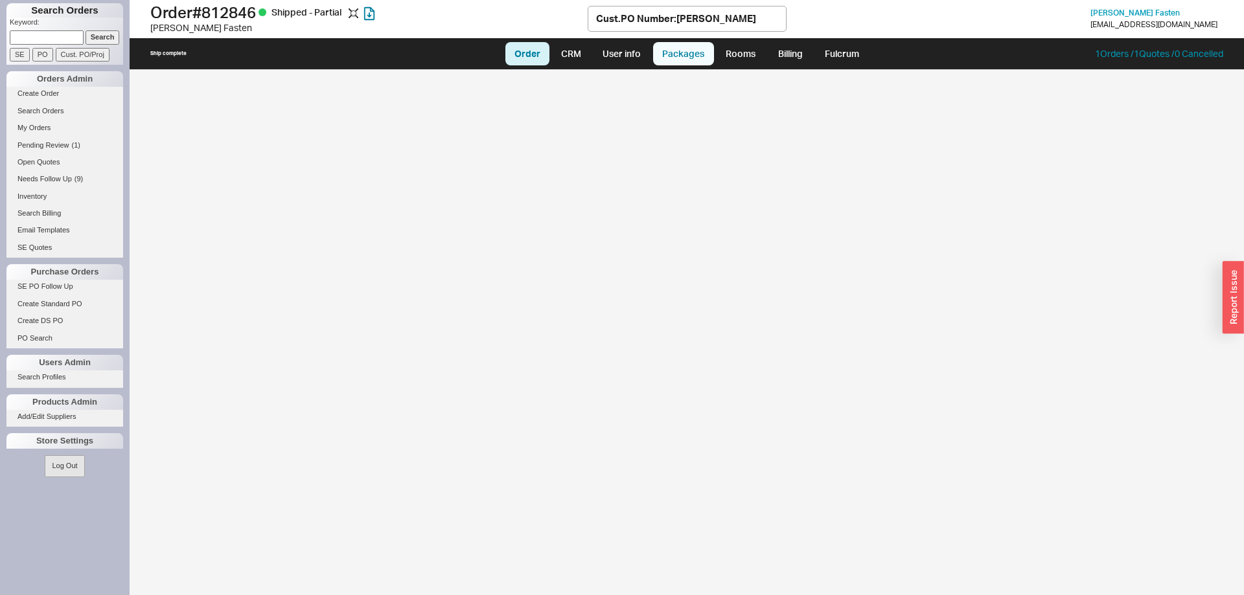
click at [673, 51] on link "Packages" at bounding box center [683, 53] width 61 height 23
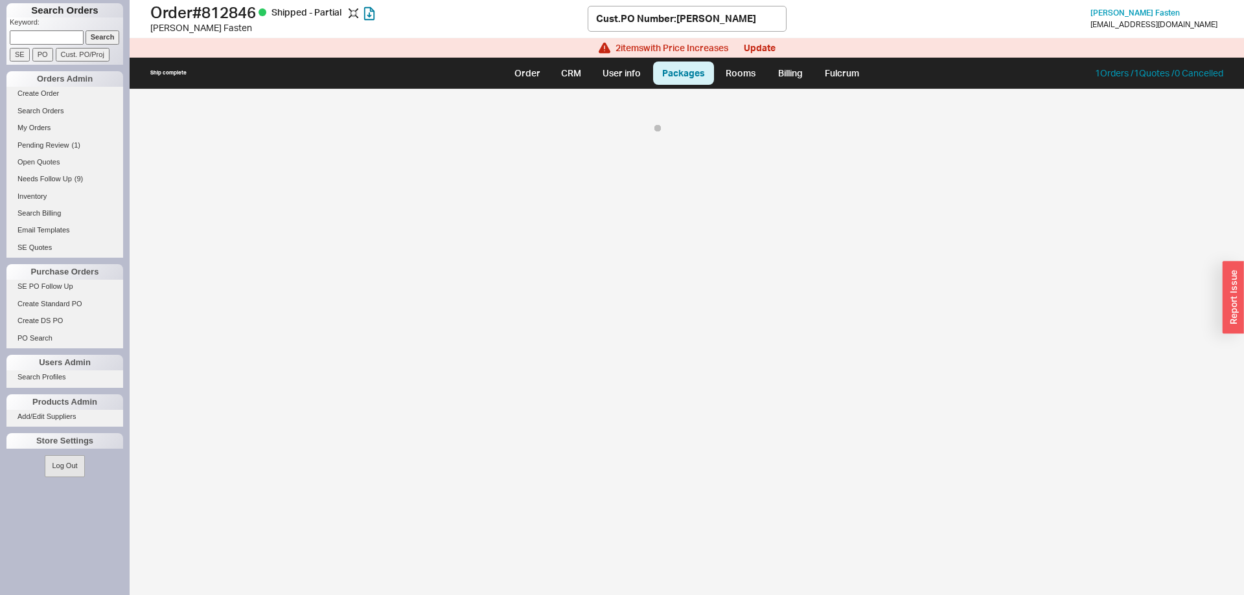
select select "8"
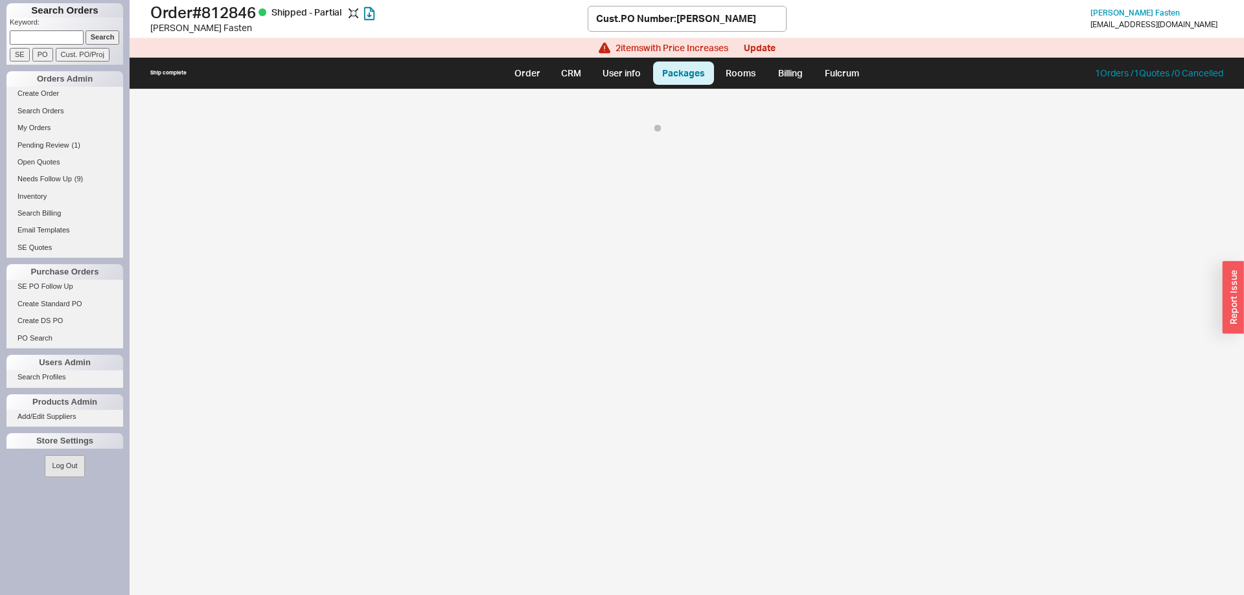
select select "8"
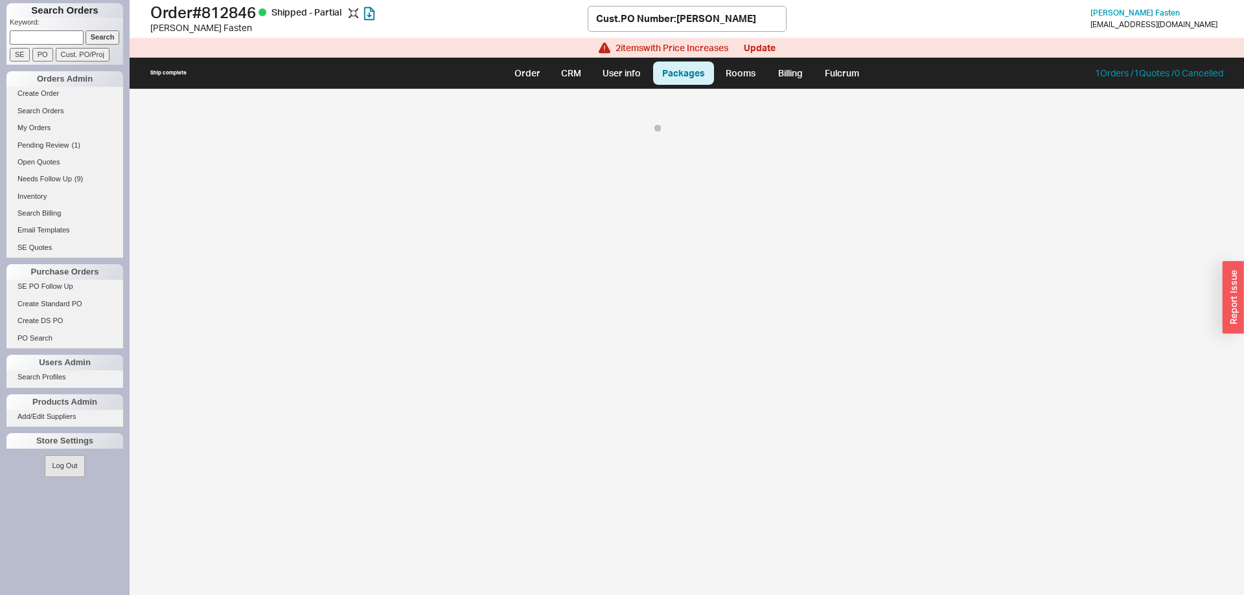
select select "8"
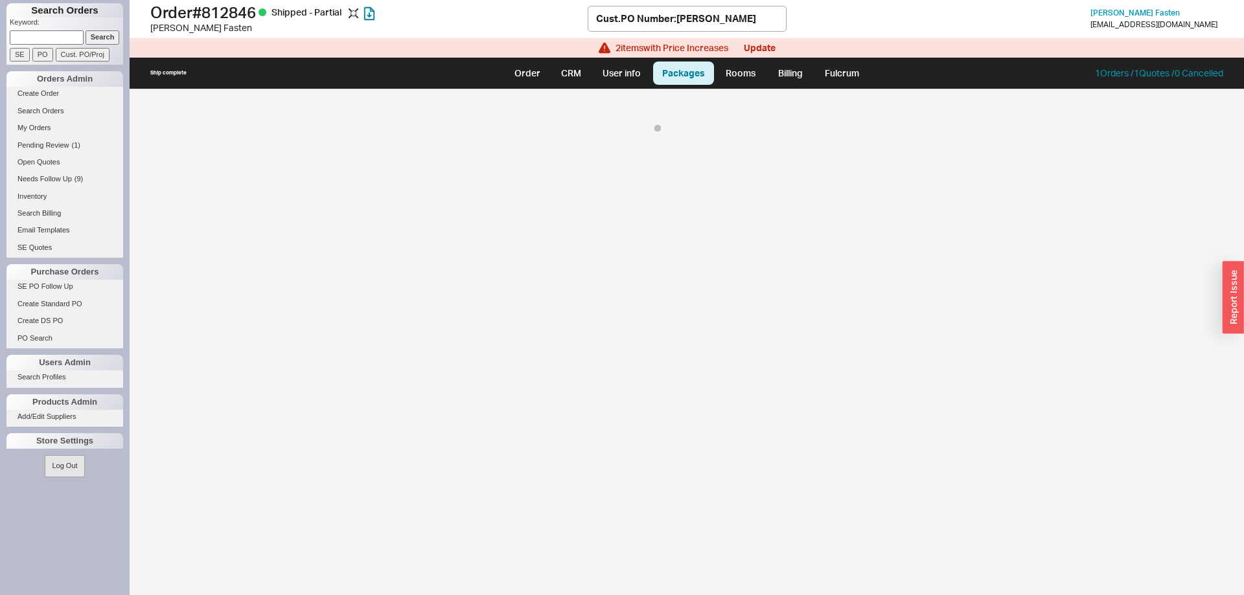
select select "8"
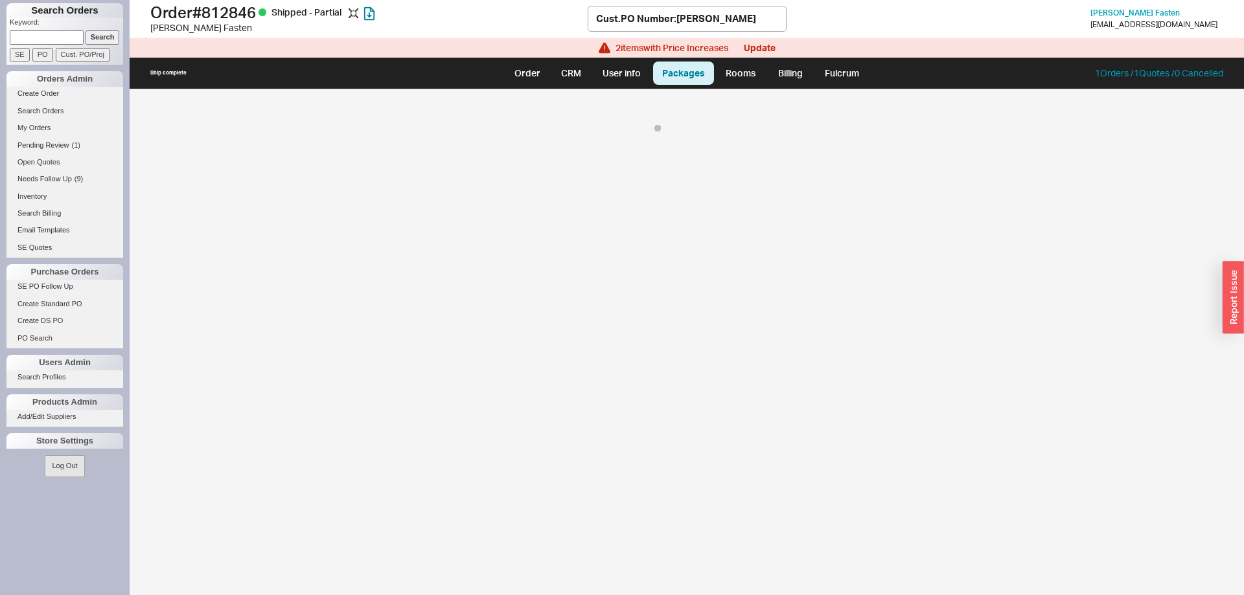
select select "8"
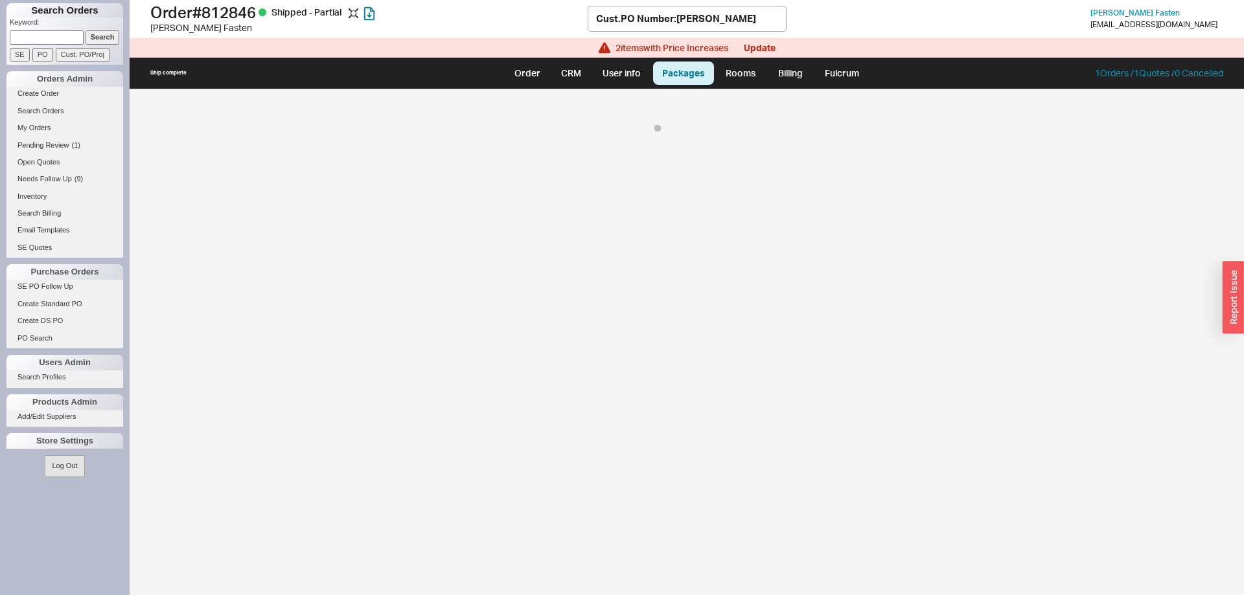
select select "8"
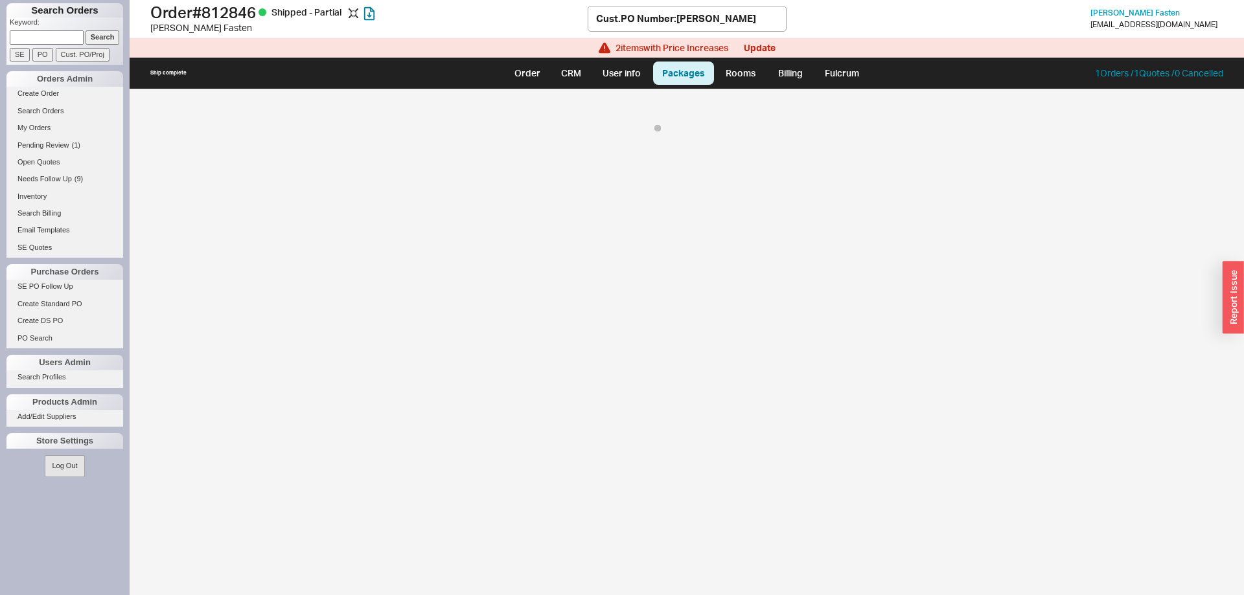
select select "8"
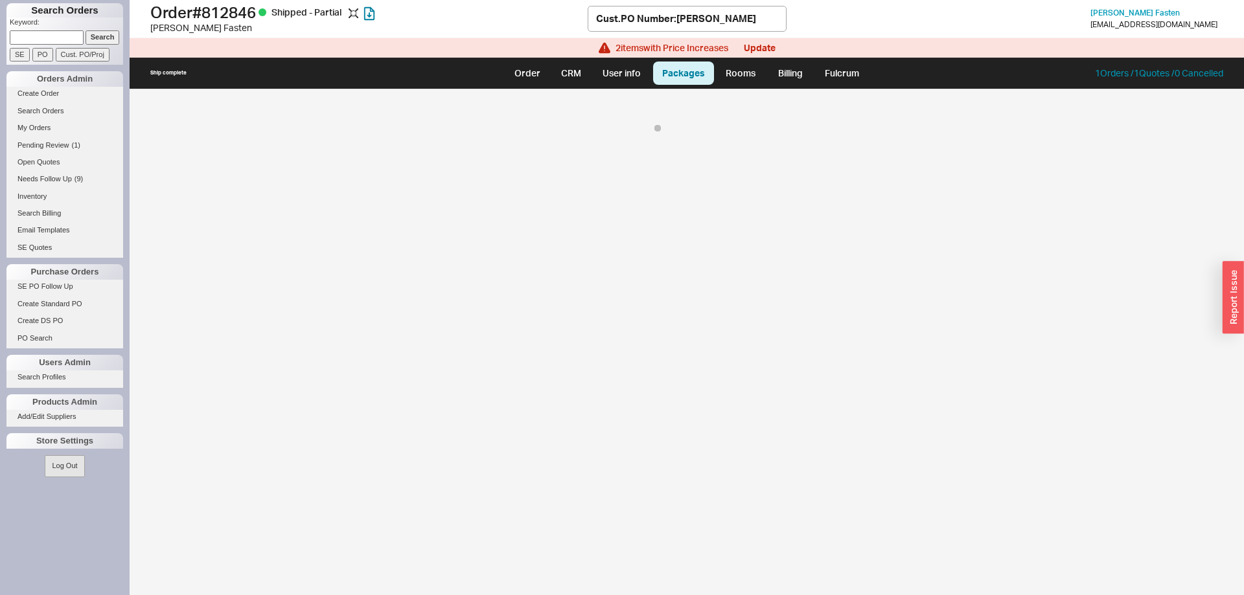
select select "8"
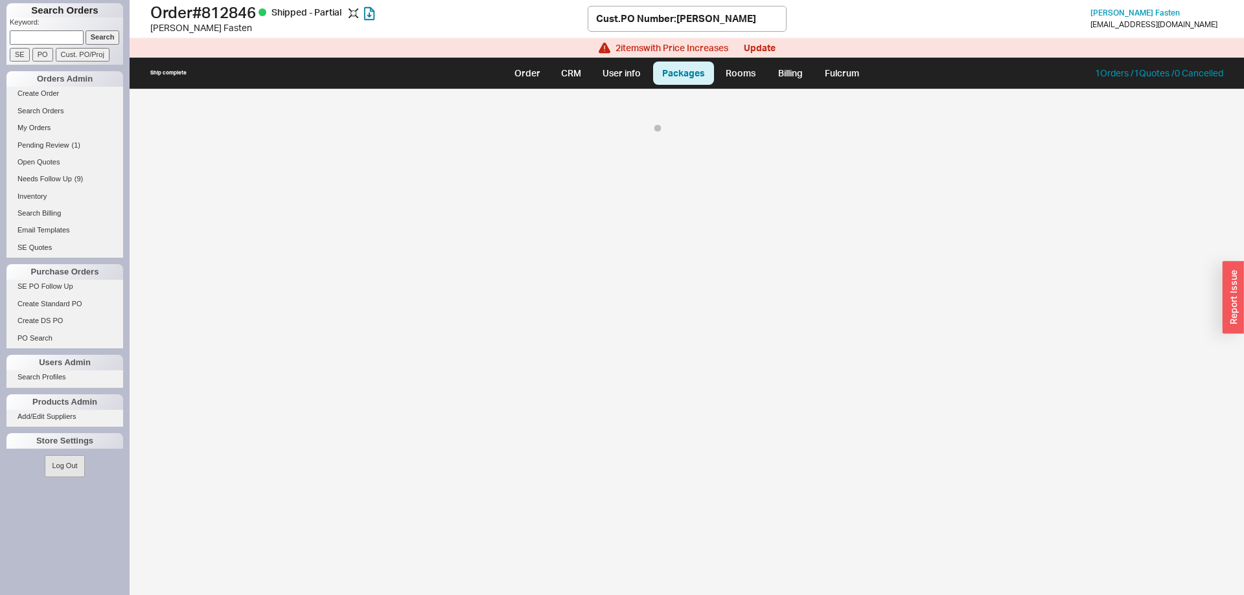
select select "8"
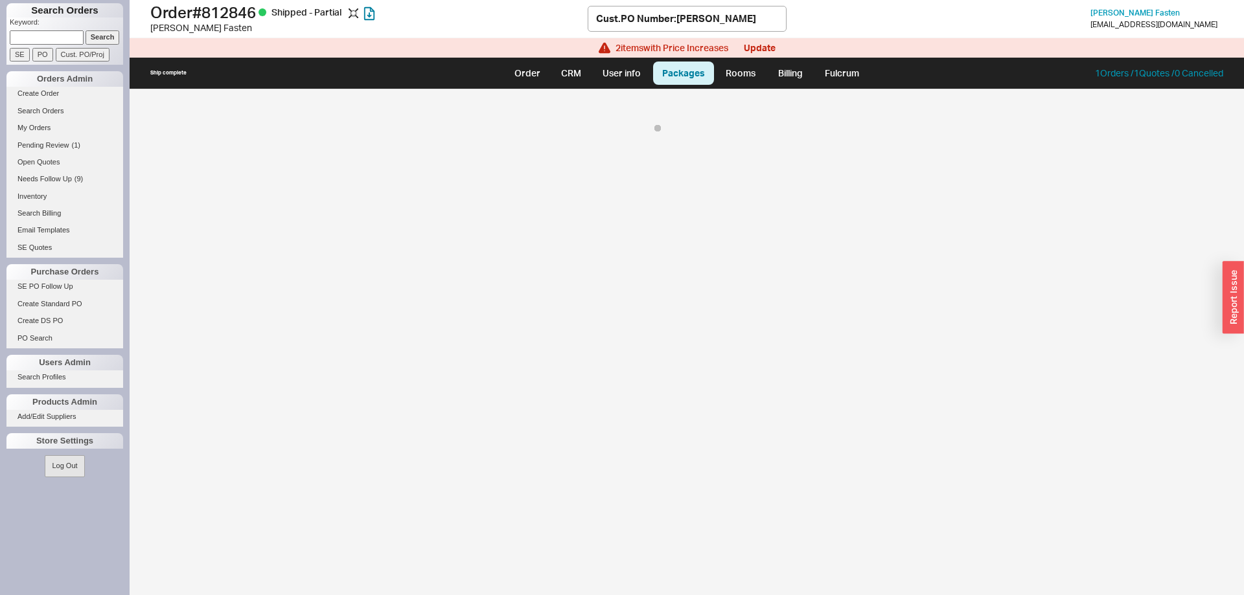
select select "8"
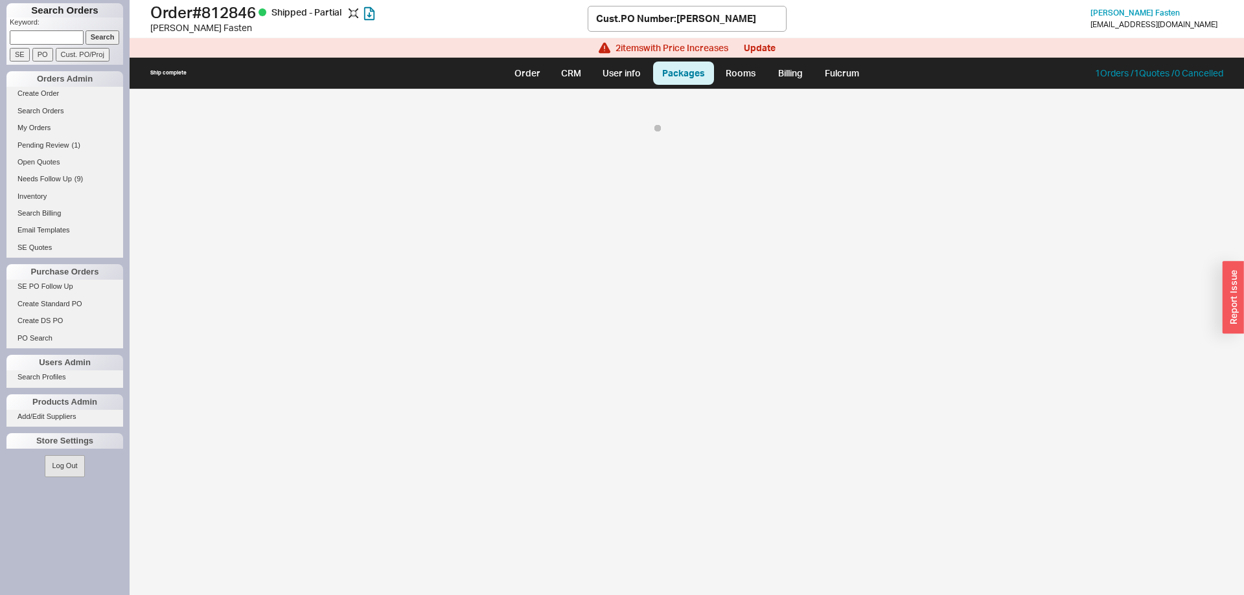
select select "8"
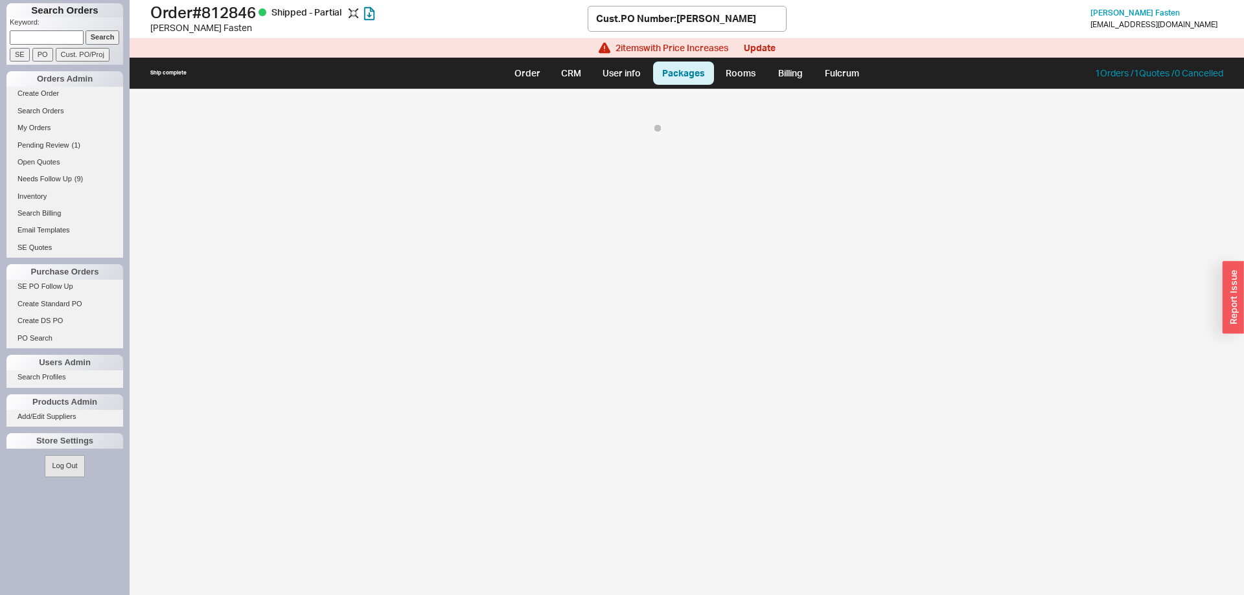
select select "8"
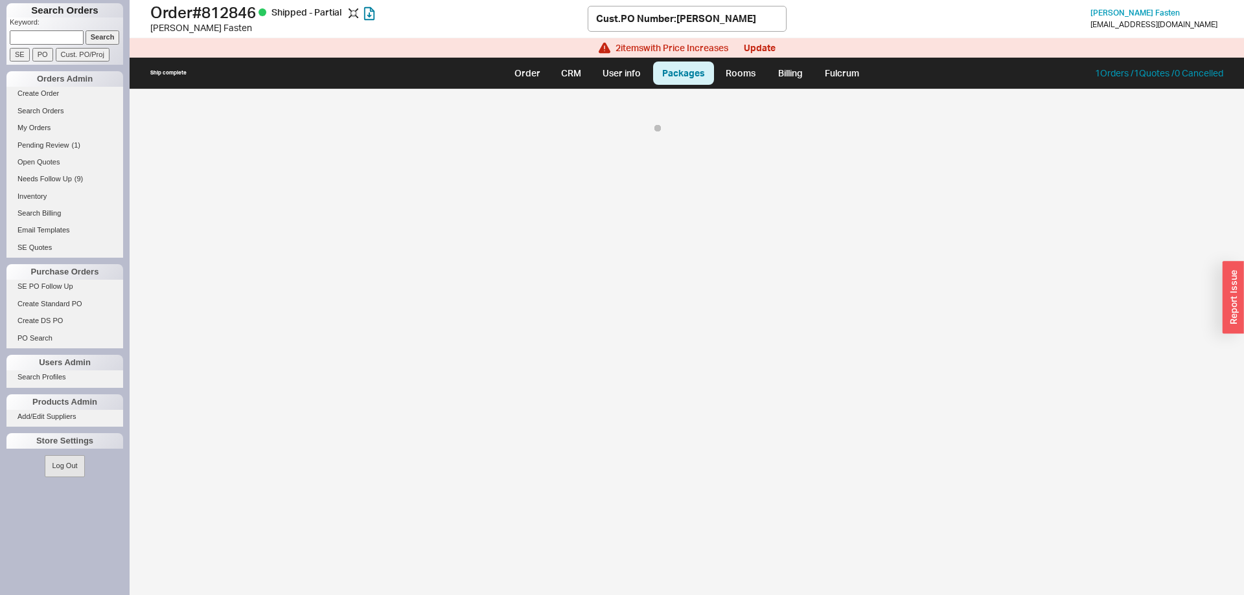
select select "8"
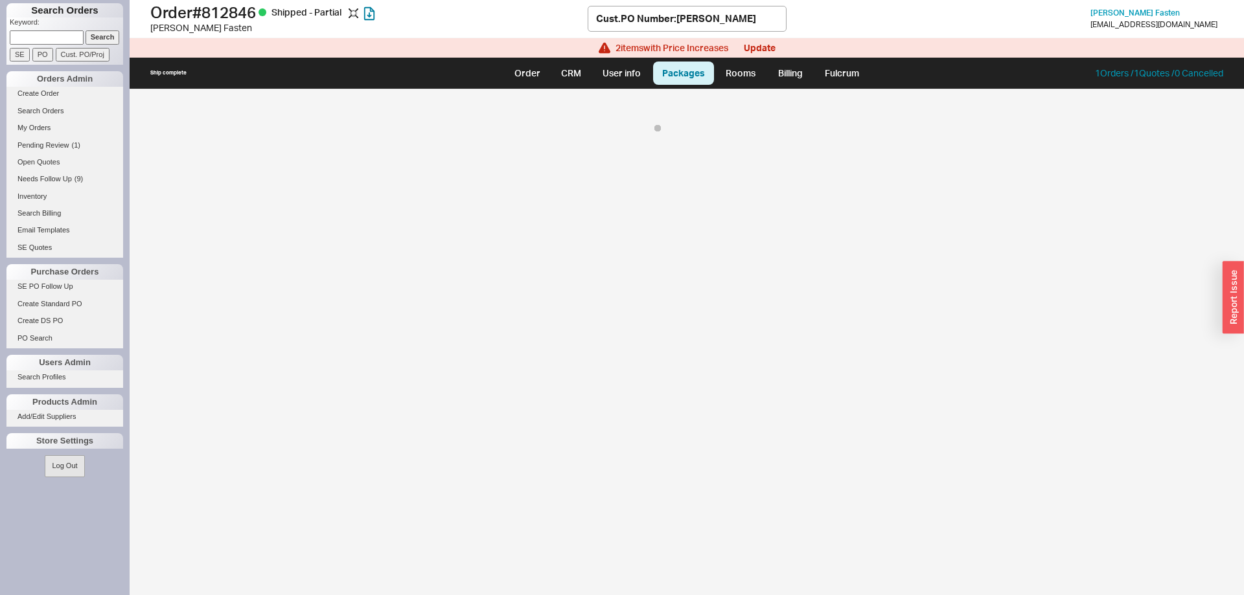
select select "8"
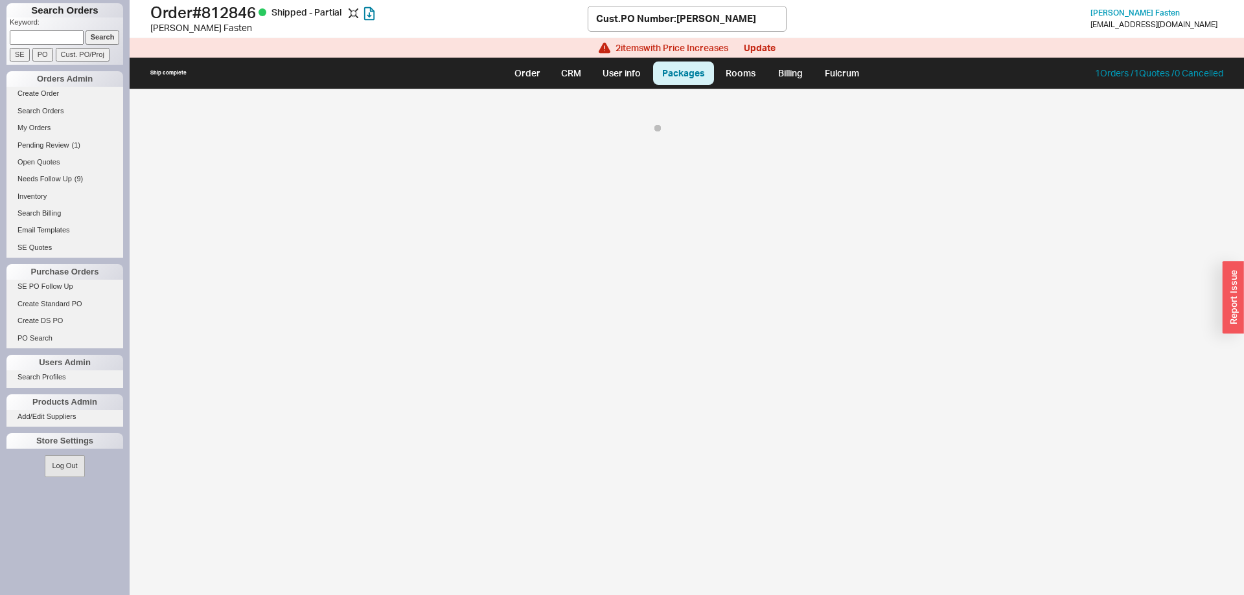
select select "8"
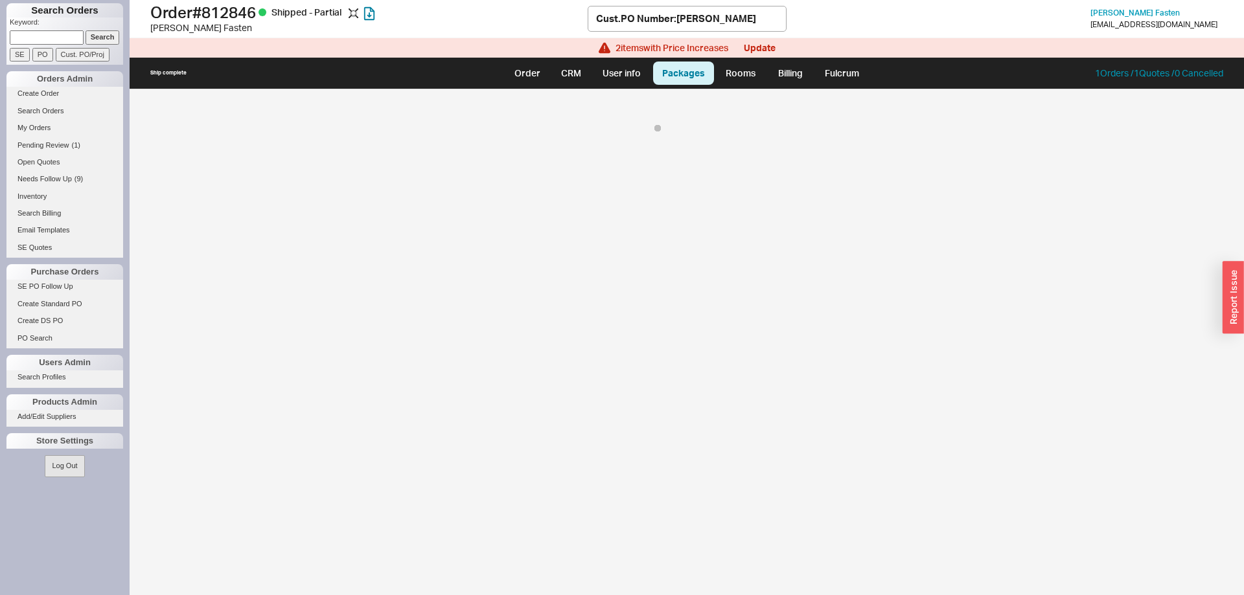
select select "8"
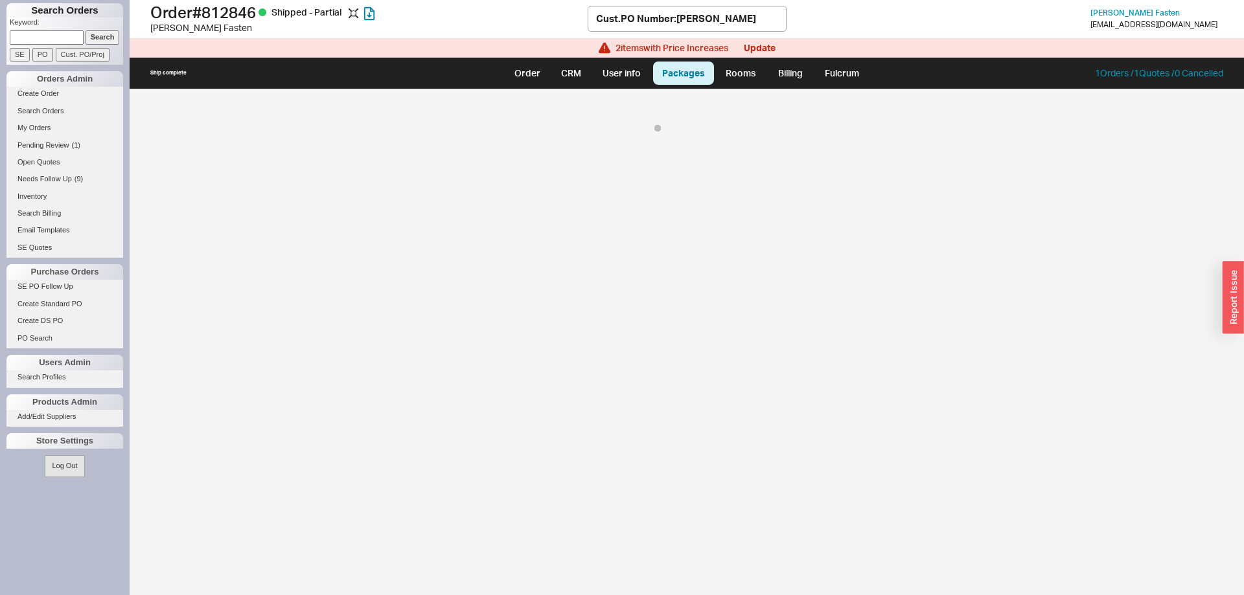
select select "8"
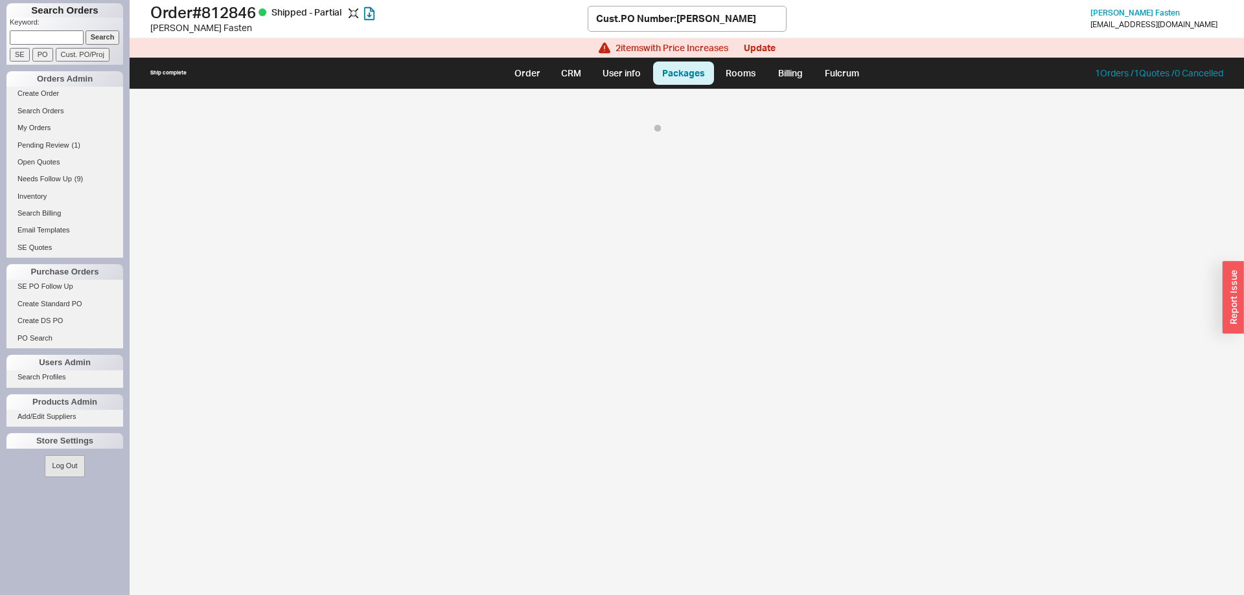
select select "8"
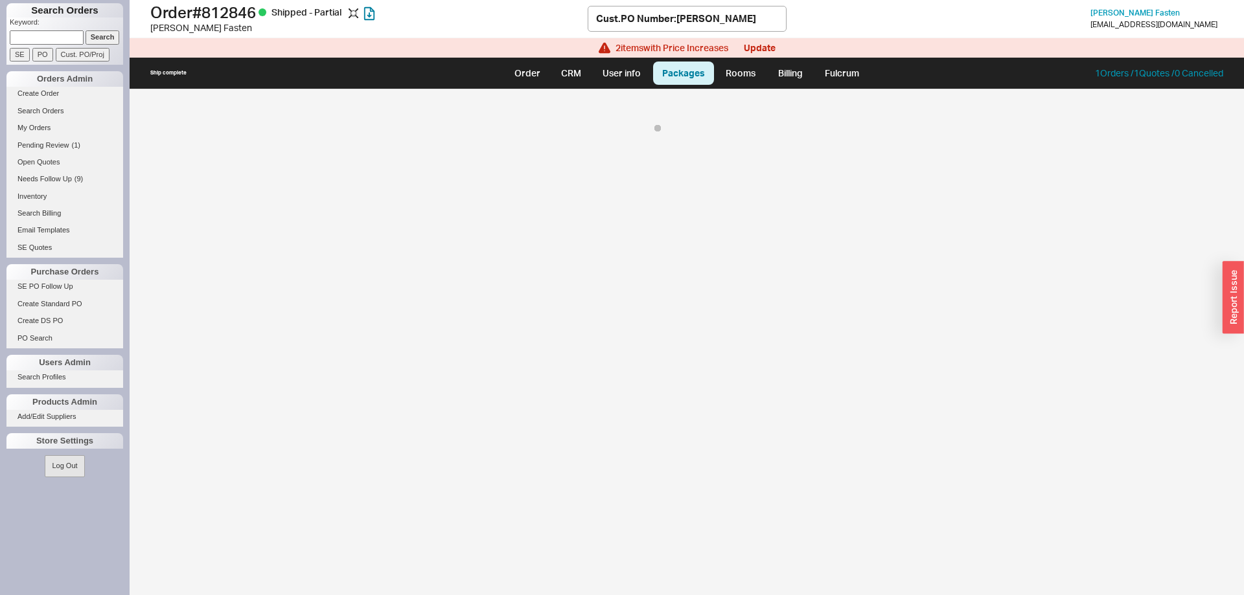
select select "8"
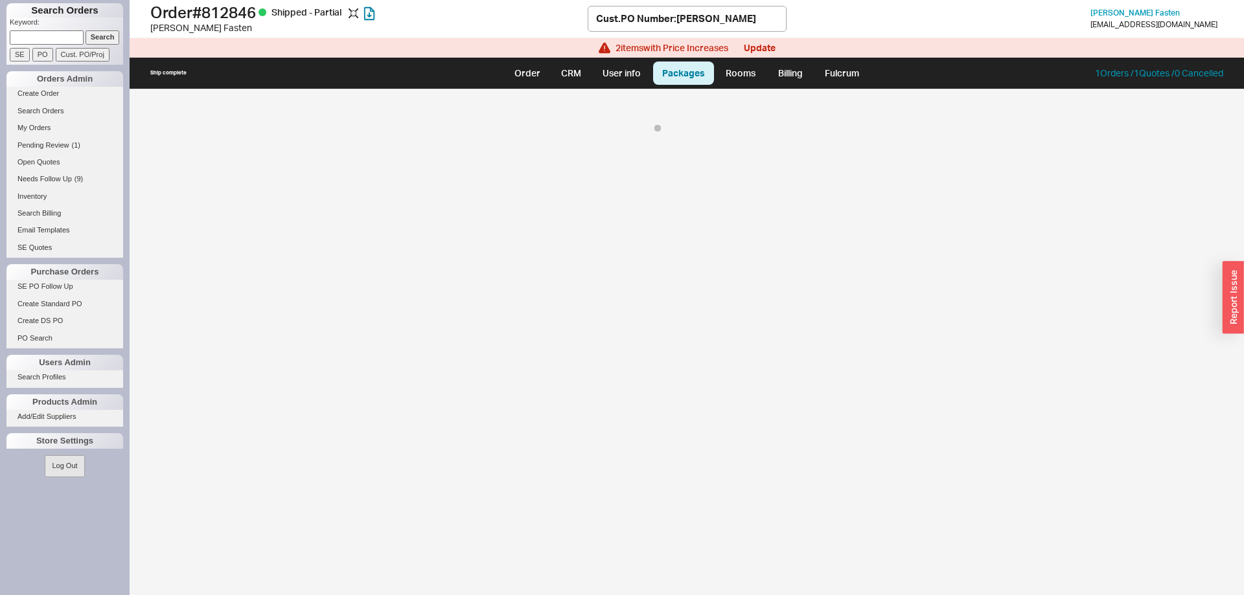
select select "8"
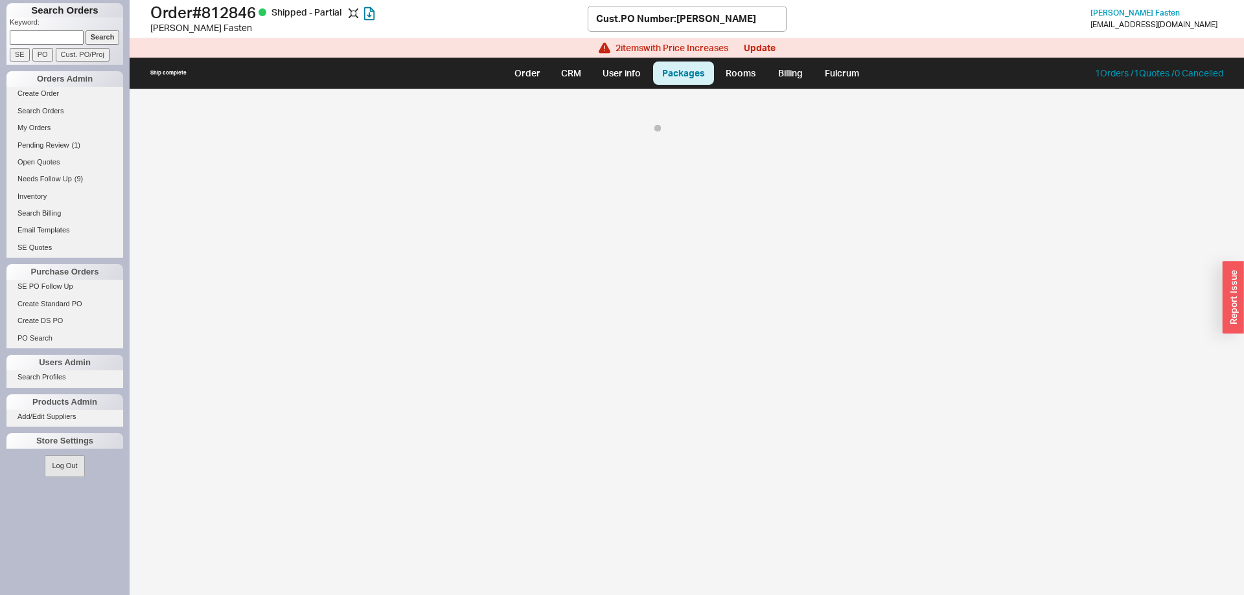
select select "8"
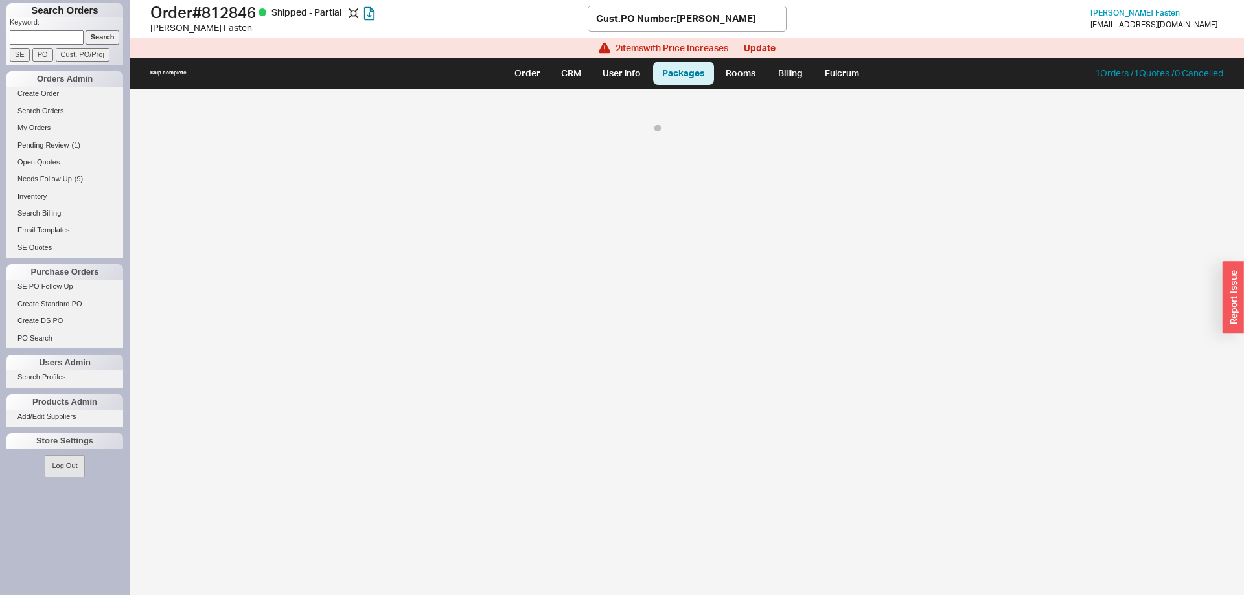
select select "8"
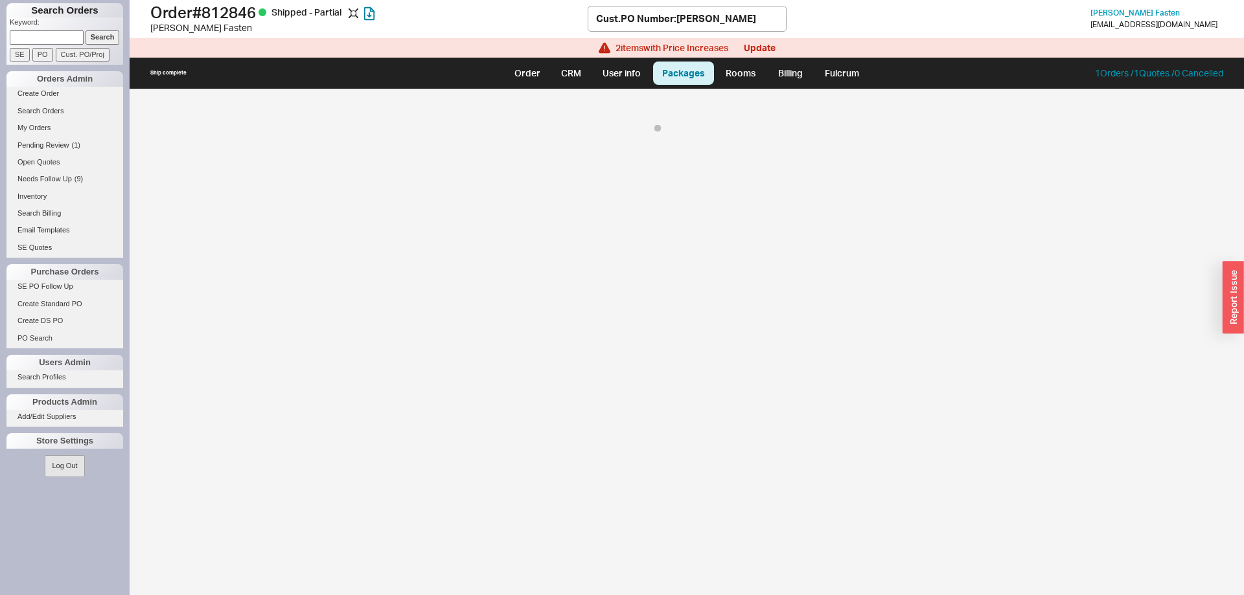
select select "8"
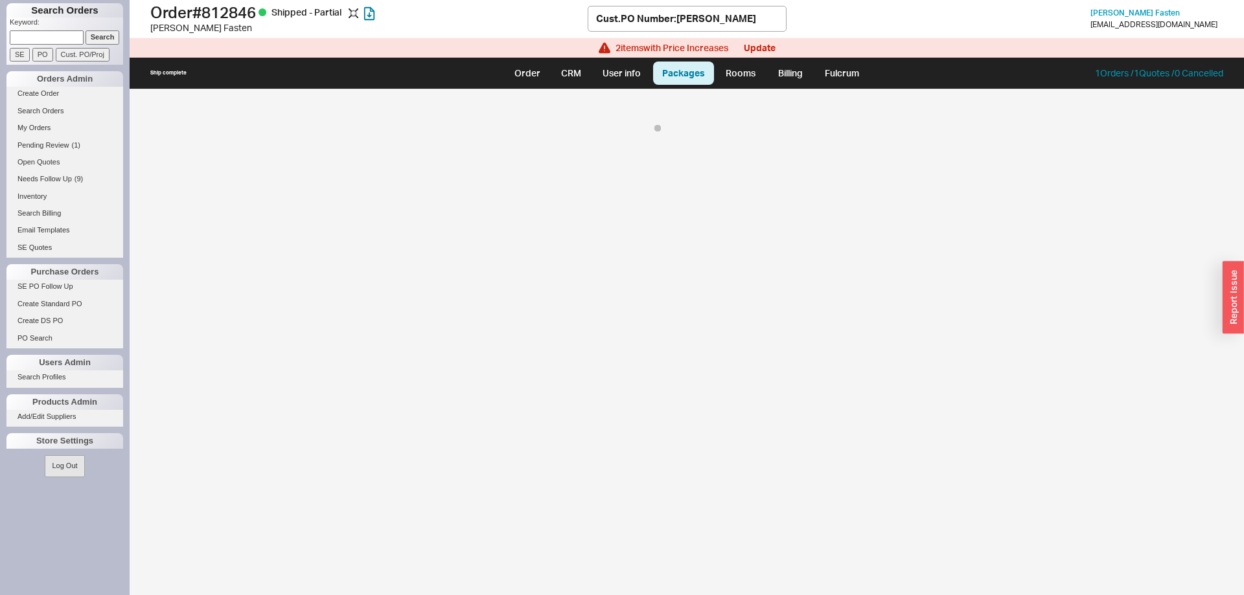
select select "8"
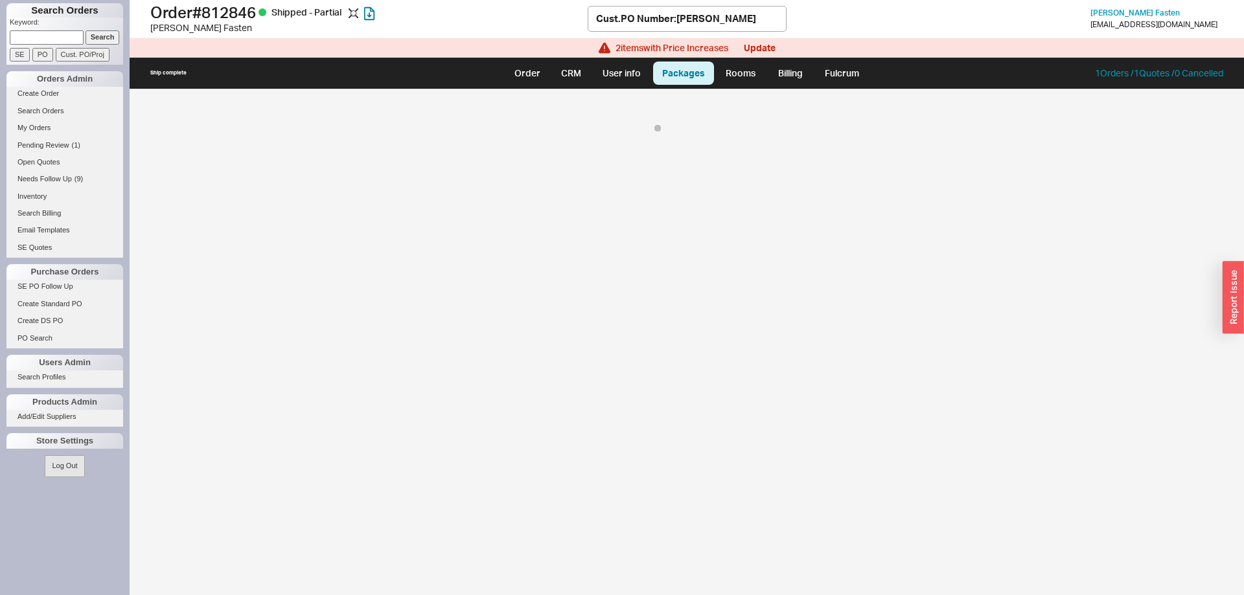
select select "8"
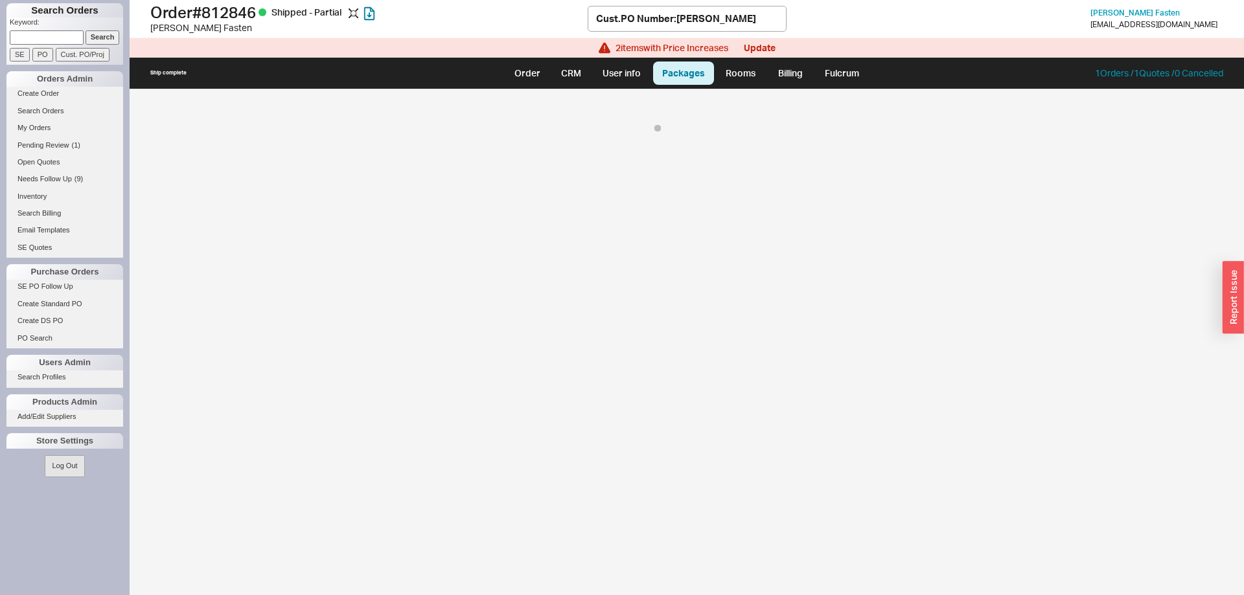
select select "8"
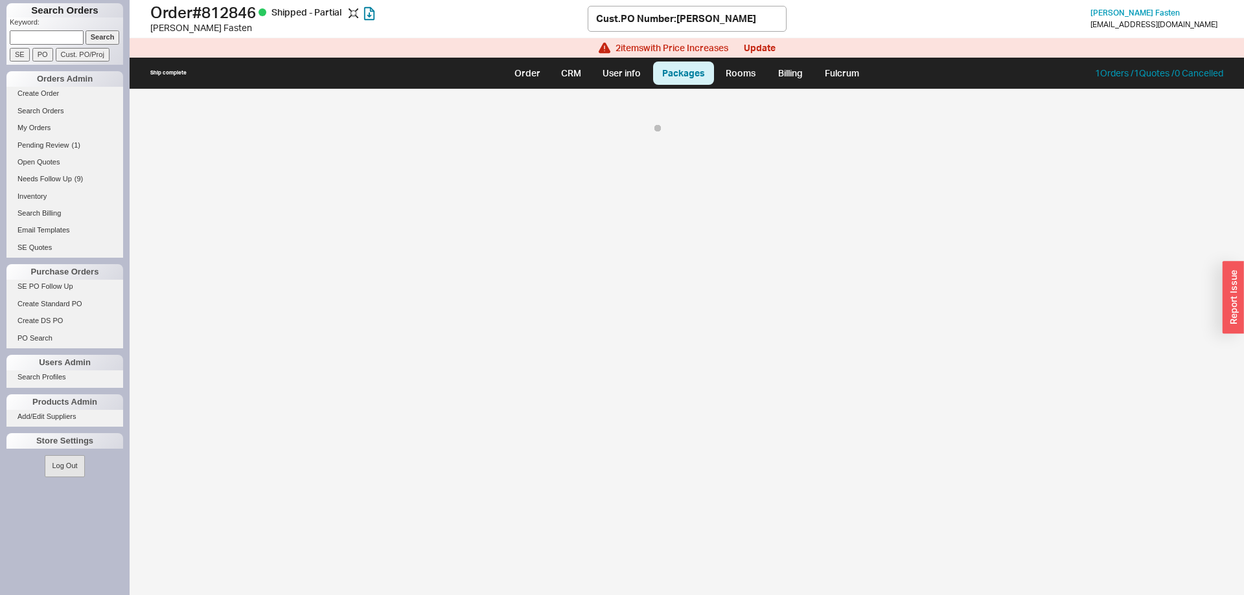
select select "8"
select select "10"
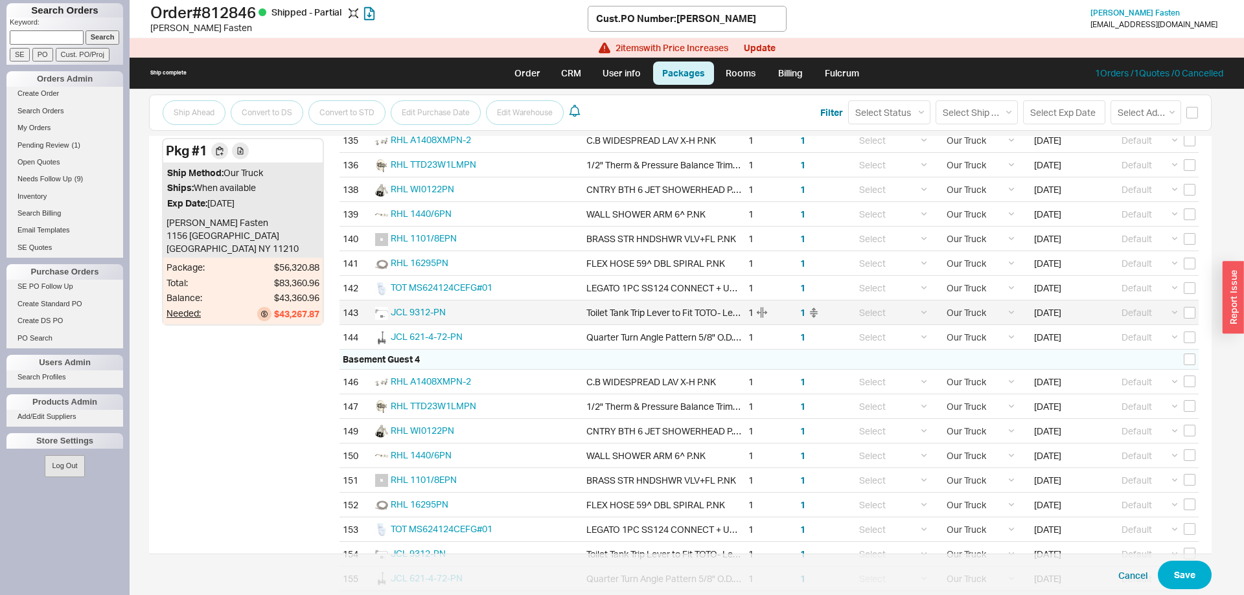
scroll to position [3613, 0]
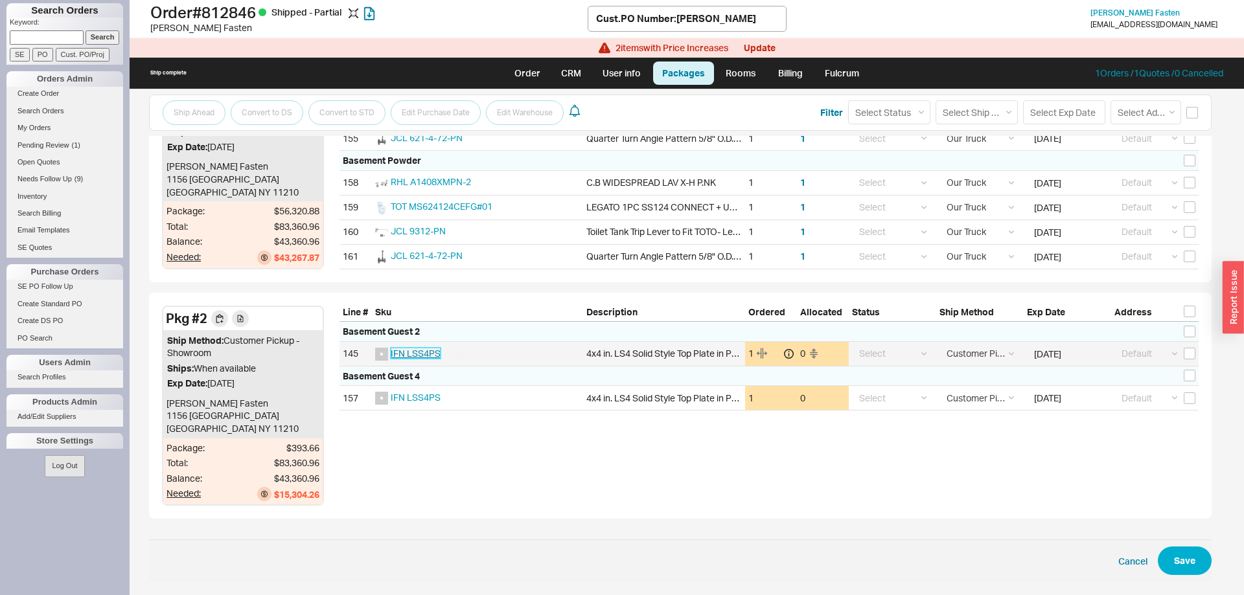
click at [419, 352] on span "IFN LSS4PS" at bounding box center [416, 353] width 50 height 11
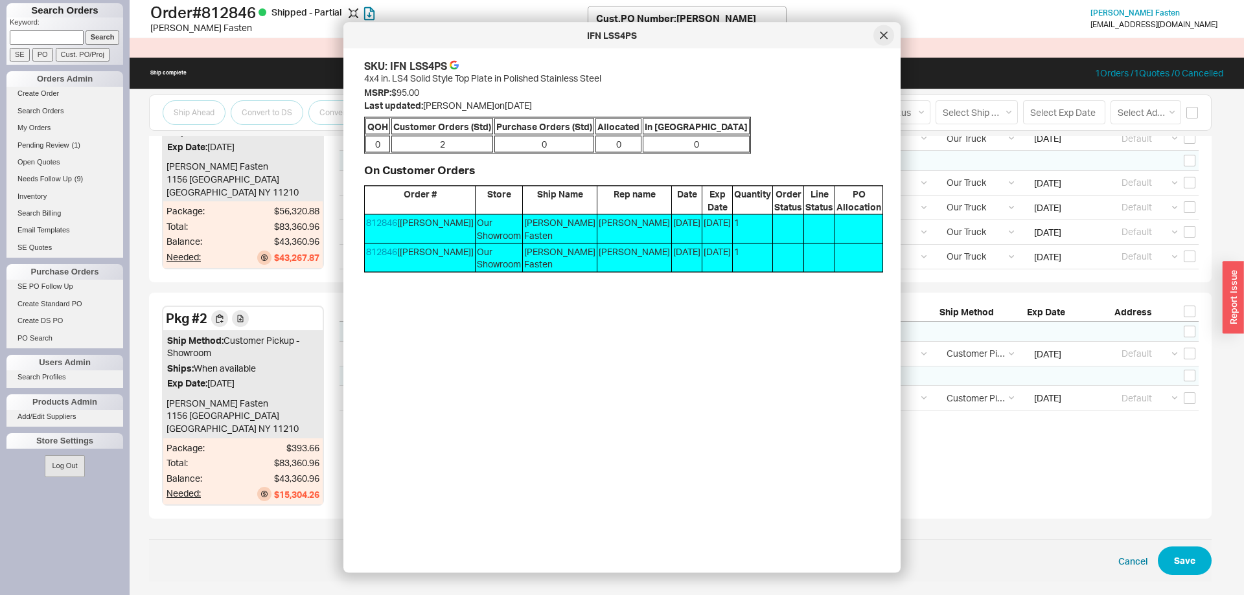
click at [888, 31] on div at bounding box center [883, 35] width 21 height 21
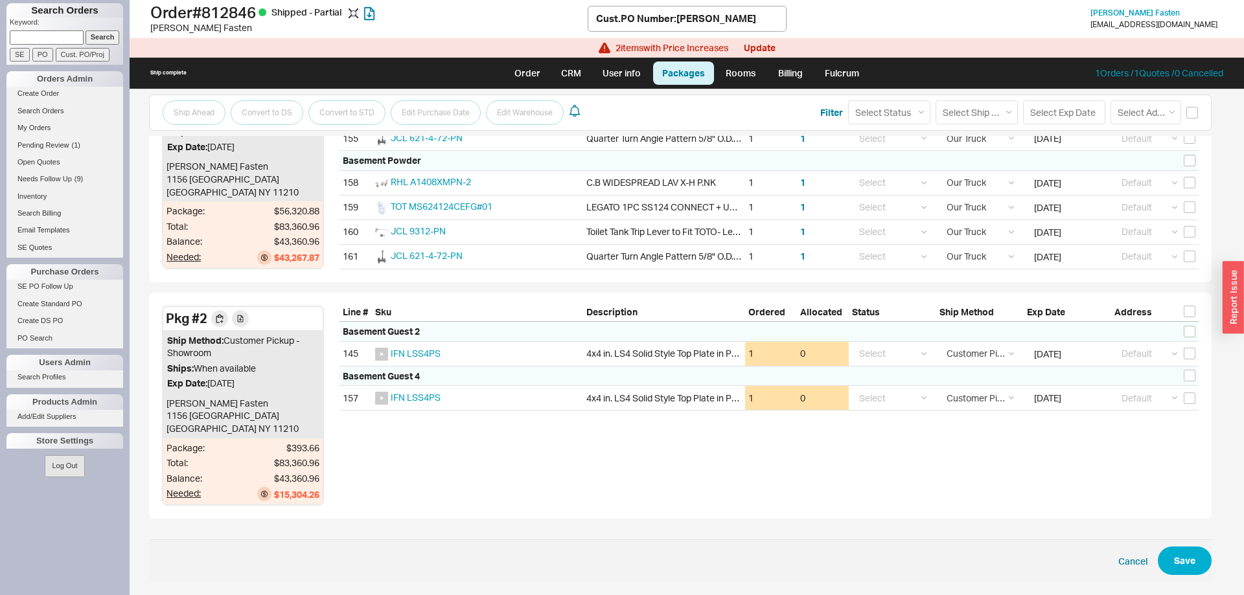
drag, startPoint x: 364, startPoint y: 494, endPoint x: 167, endPoint y: 308, distance: 271.3
click at [167, 308] on div "Pkg # 2 Ship Method: Customer Pickup - Showroom Ships: When available Exp Date:…" at bounding box center [680, 406] width 1063 height 227
click at [167, 308] on div "Pkg # 2" at bounding box center [242, 318] width 159 height 23
drag, startPoint x: 175, startPoint y: 318, endPoint x: 936, endPoint y: 439, distance: 770.3
click at [936, 439] on div "Pkg # 2 Ship Method: Customer Pickup - Showroom Ships: When available Exp Date:…" at bounding box center [680, 406] width 1063 height 227
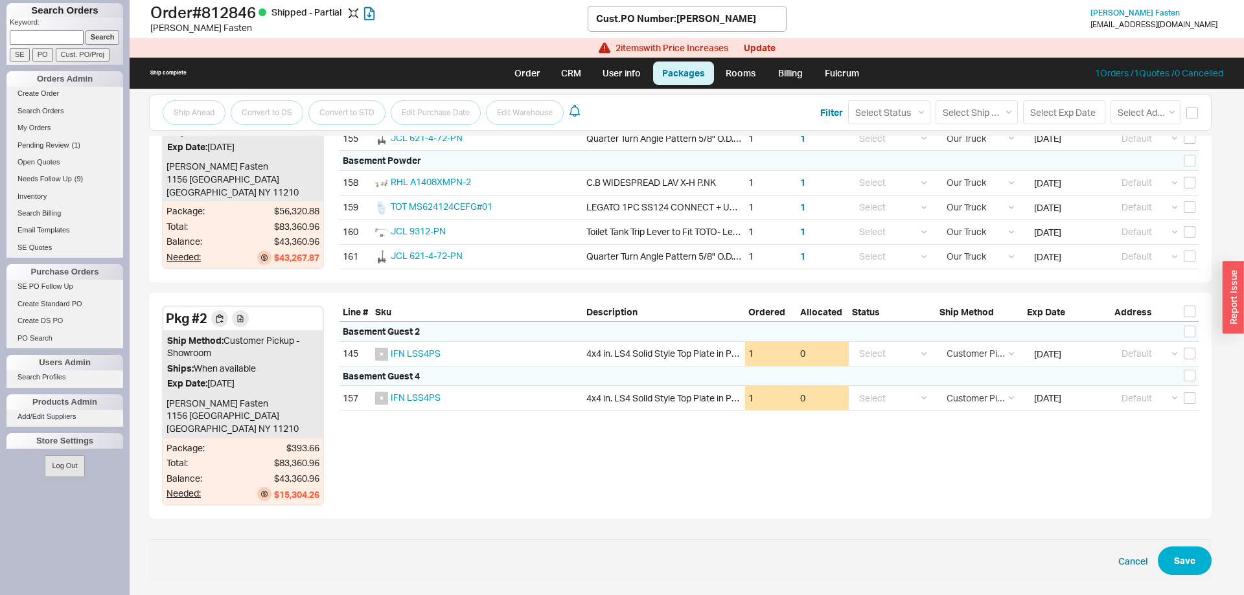
drag, startPoint x: 936, startPoint y: 439, endPoint x: 892, endPoint y: 455, distance: 46.9
click at [933, 441] on div "Pkg # 2 Ship Method: Customer Pickup - Showroom Ships: When available Exp Date:…" at bounding box center [680, 406] width 1063 height 227
drag, startPoint x: 654, startPoint y: 425, endPoint x: 163, endPoint y: 295, distance: 508.1
click at [163, 295] on div "Pkg # 2 Ship Method: Customer Pickup - Showroom Ships: When available Exp Date:…" at bounding box center [680, 406] width 1063 height 227
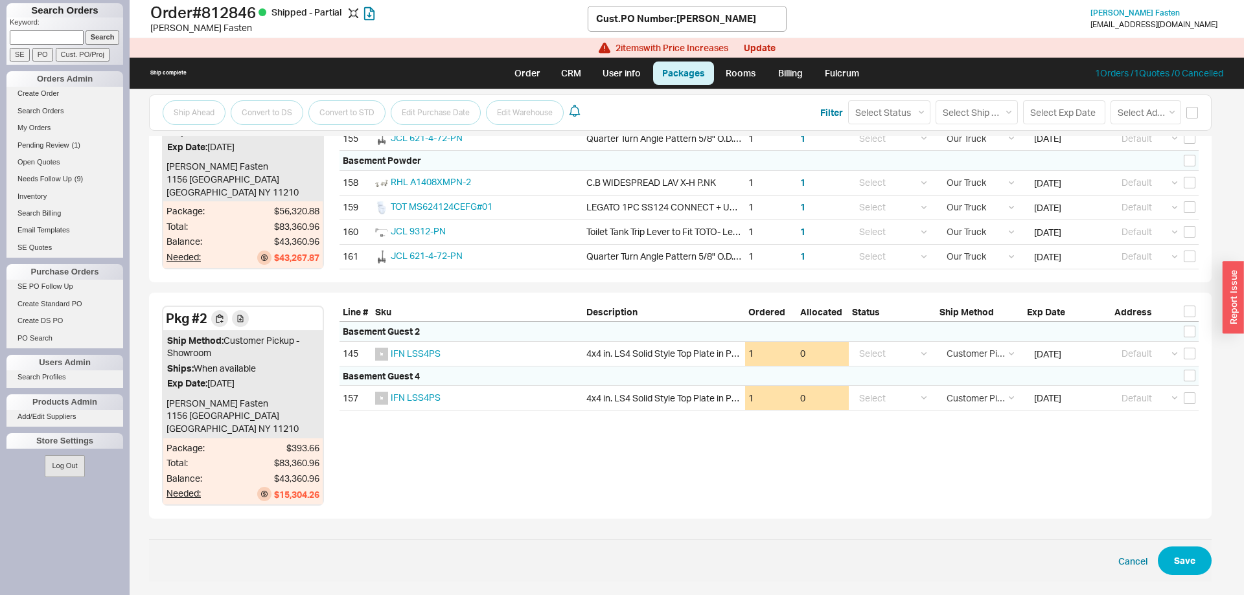
drag, startPoint x: 162, startPoint y: 297, endPoint x: 535, endPoint y: 448, distance: 402.8
click at [535, 448] on div "Pkg # 2 Ship Method: Customer Pickup - Showroom Ships: When available Exp Date:…" at bounding box center [680, 406] width 1063 height 227
drag, startPoint x: 380, startPoint y: 485, endPoint x: 154, endPoint y: 308, distance: 286.7
click at [154, 308] on div "Pkg # 2 Ship Method: Customer Pickup - Showroom Ships: When available Exp Date:…" at bounding box center [680, 406] width 1063 height 227
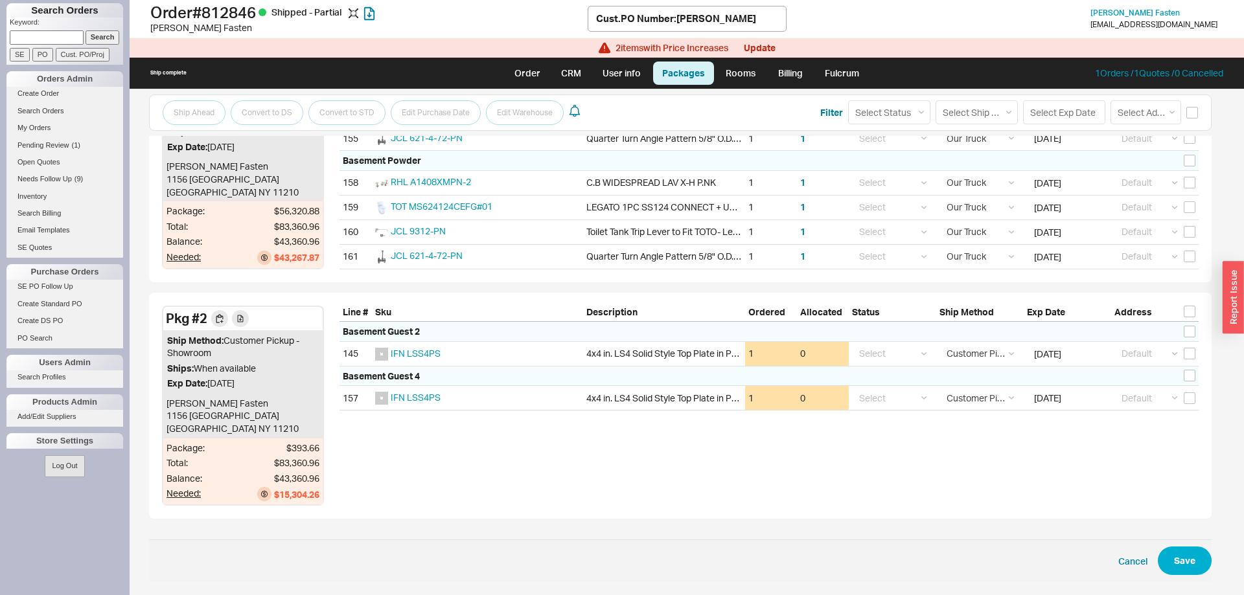
click at [154, 308] on div "Pkg # 2 Ship Method: Customer Pickup - Showroom Ships: When available Exp Date:…" at bounding box center [680, 406] width 1063 height 227
drag, startPoint x: 203, startPoint y: 331, endPoint x: 377, endPoint y: 450, distance: 210.6
click at [377, 450] on div "Pkg # 2 Ship Method: Customer Pickup - Showroom Ships: When available Exp Date:…" at bounding box center [680, 406] width 1063 height 227
click at [418, 352] on span "IFN LSS4PS" at bounding box center [416, 353] width 50 height 11
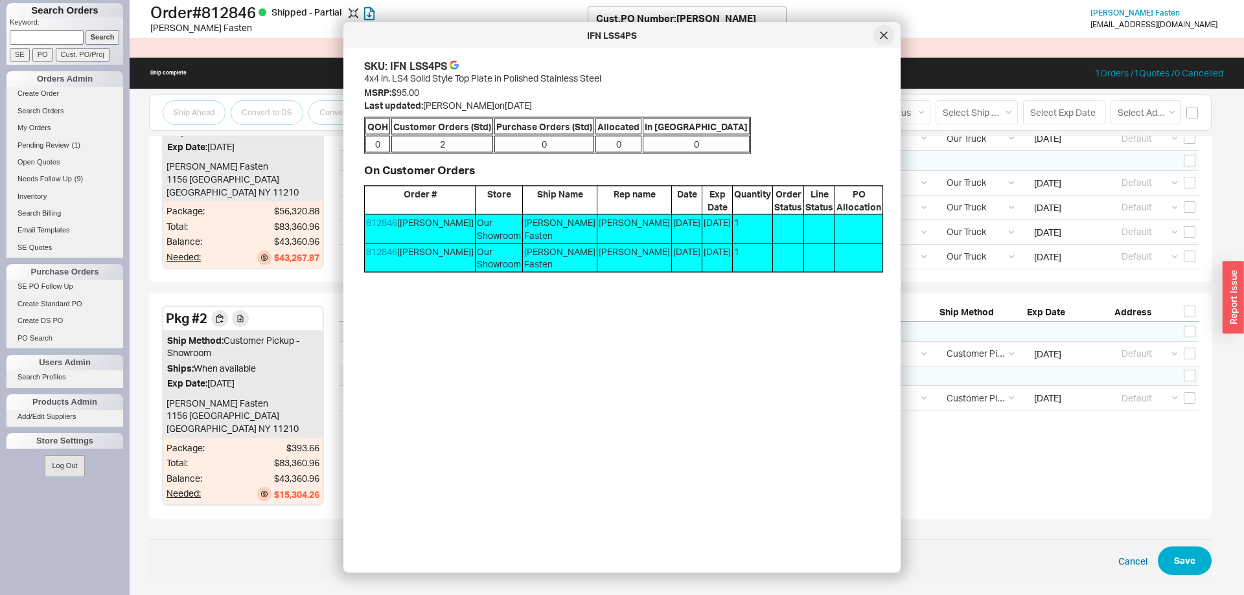
click at [882, 40] on div at bounding box center [883, 35] width 21 height 21
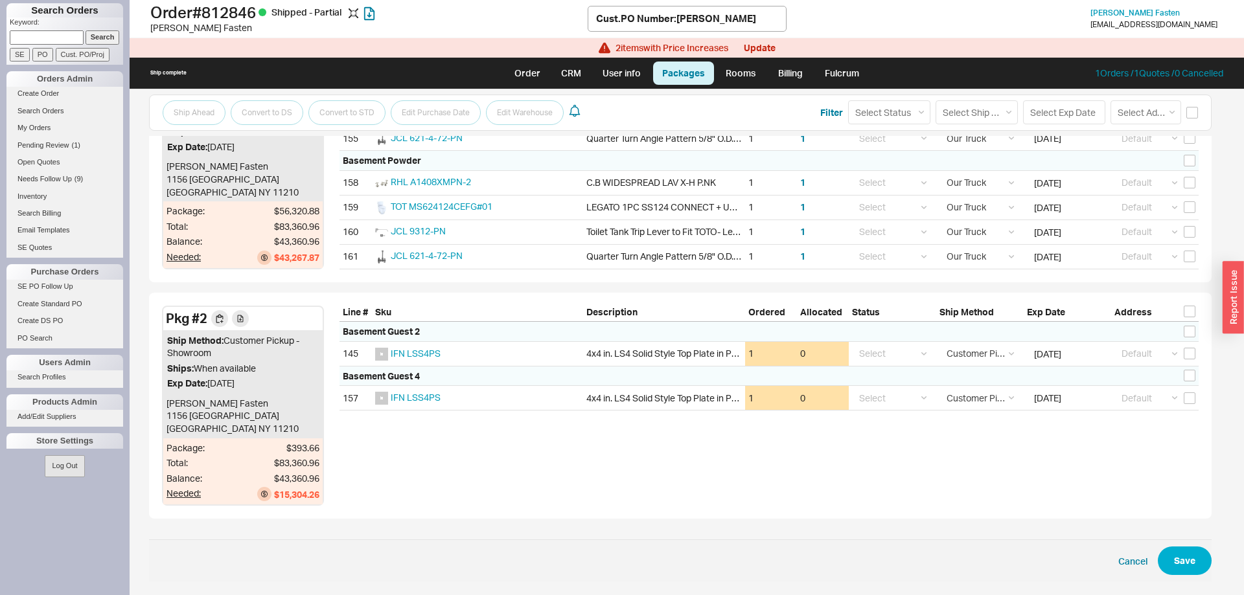
drag, startPoint x: 325, startPoint y: 500, endPoint x: 165, endPoint y: 316, distance: 243.9
click at [165, 316] on div "Pkg # 2 Ship Method: Customer Pickup - Showroom Ships: When available Exp Date:…" at bounding box center [680, 406] width 1063 height 227
click at [165, 316] on div "Pkg # 2" at bounding box center [242, 318] width 159 height 23
drag, startPoint x: 201, startPoint y: 320, endPoint x: 585, endPoint y: 455, distance: 407.4
click at [585, 455] on div "Pkg # 2 Ship Method: Customer Pickup - Showroom Ships: When available Exp Date:…" at bounding box center [680, 406] width 1063 height 227
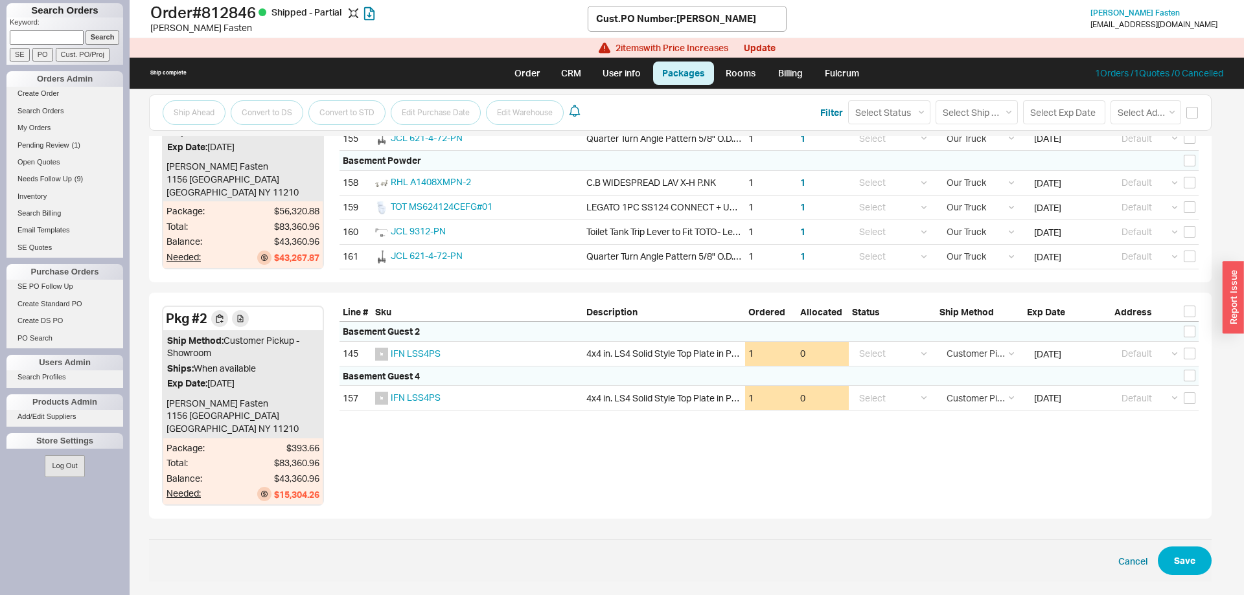
click at [585, 455] on div "Pkg # 2 Ship Method: Customer Pickup - Showroom Ships: When available Exp Date:…" at bounding box center [680, 406] width 1063 height 227
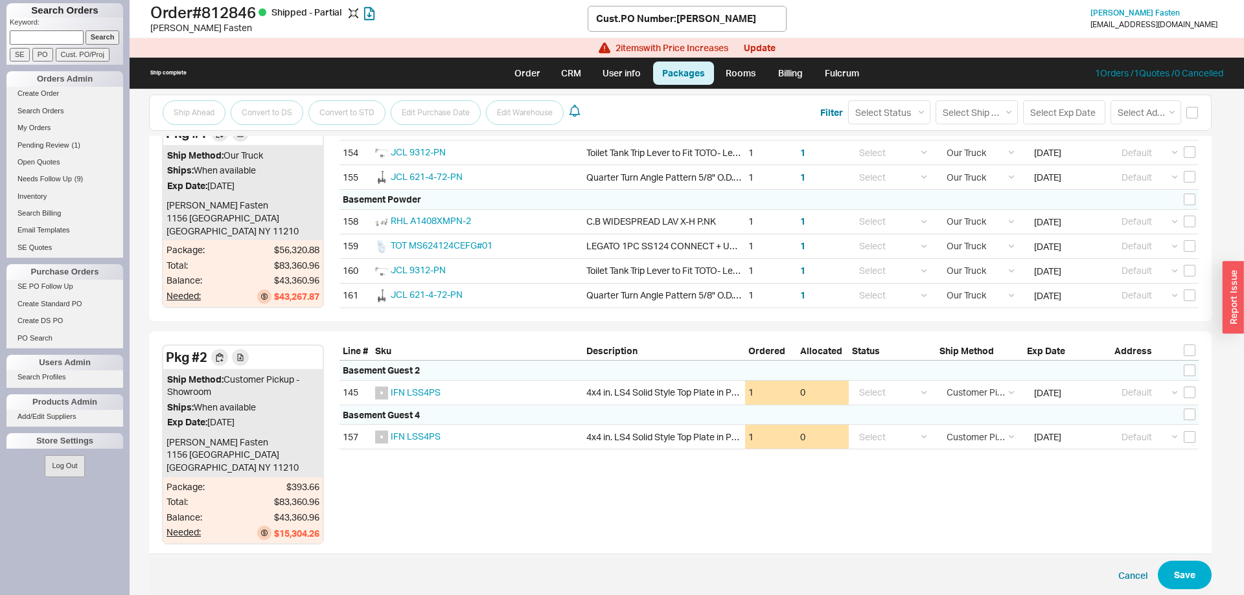
scroll to position [3547, 0]
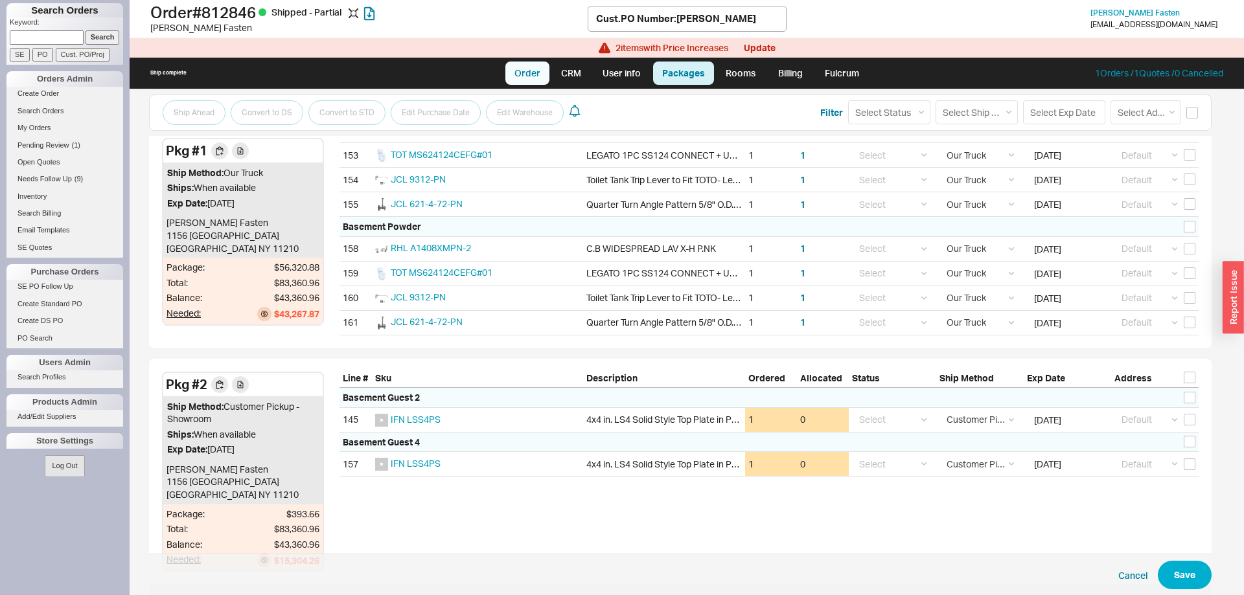
click at [537, 67] on link "Order" at bounding box center [527, 73] width 44 height 23
select select "LOW"
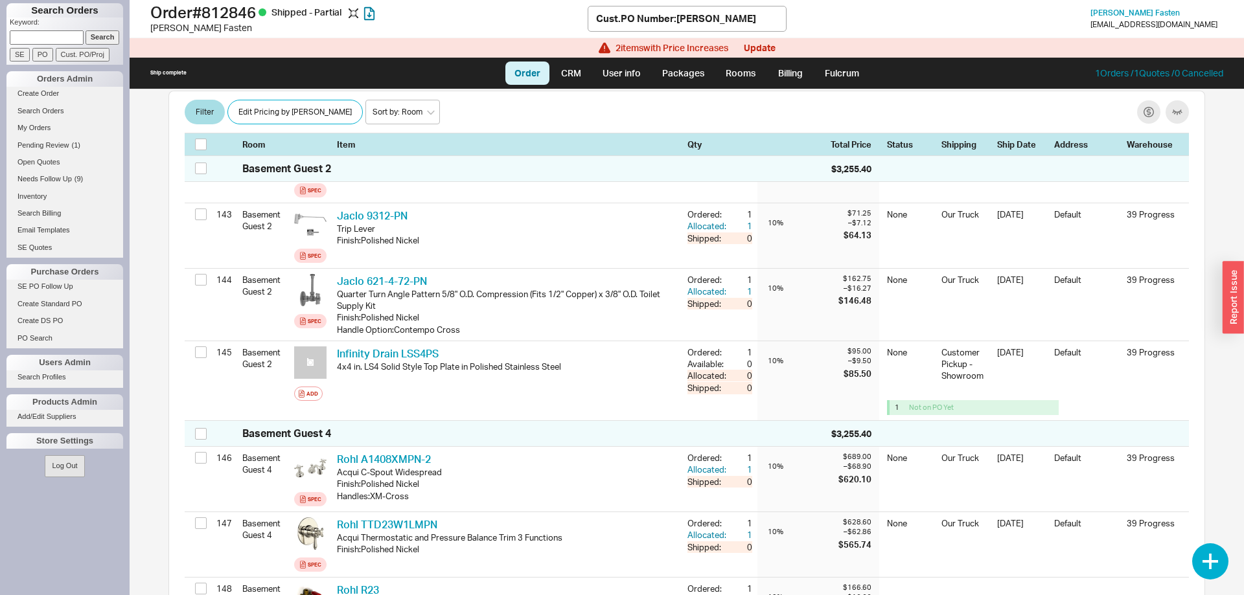
scroll to position [9913, 0]
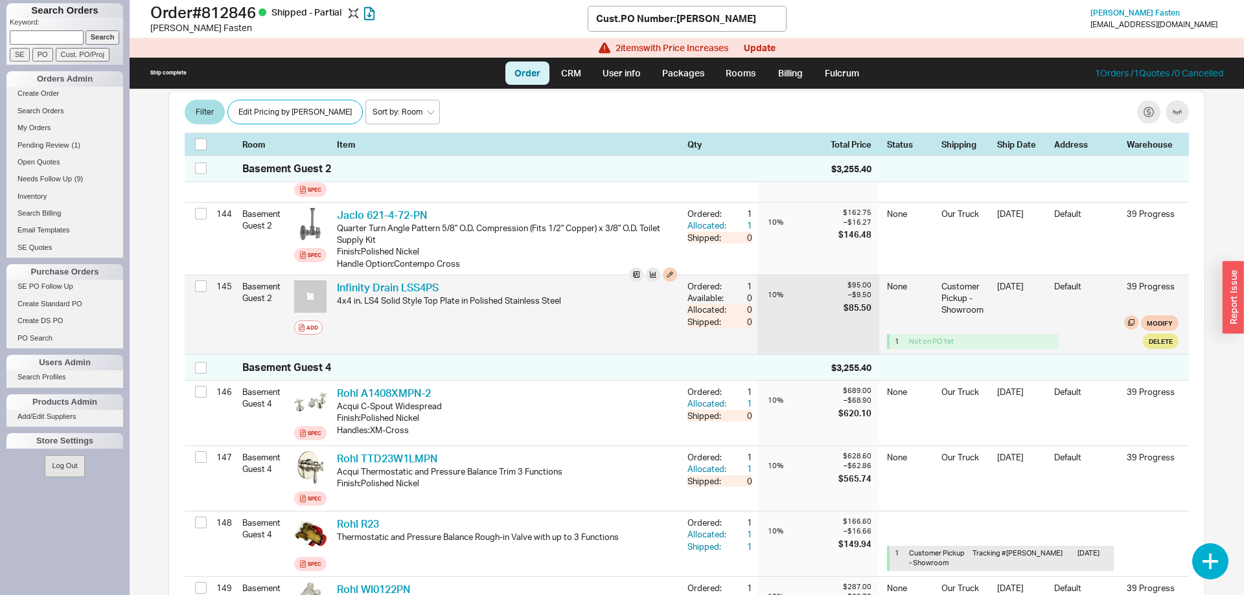
click at [461, 281] on div "Infinity Drain LSS4PS IFN LSS4PS" at bounding box center [507, 288] width 340 height 14
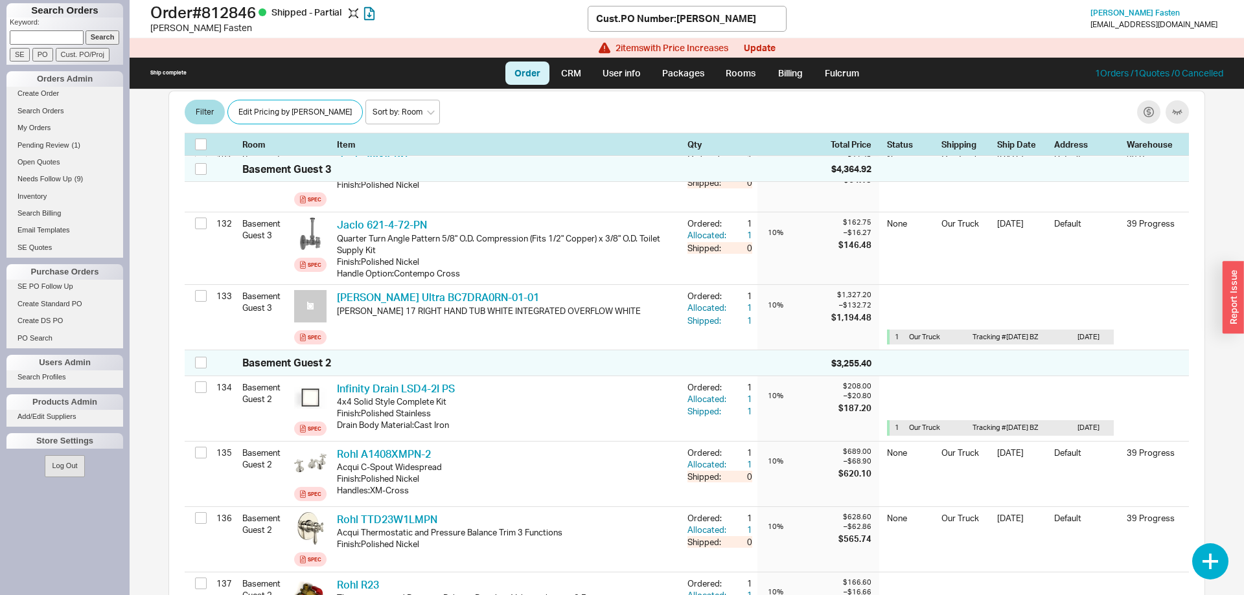
scroll to position [9054, 0]
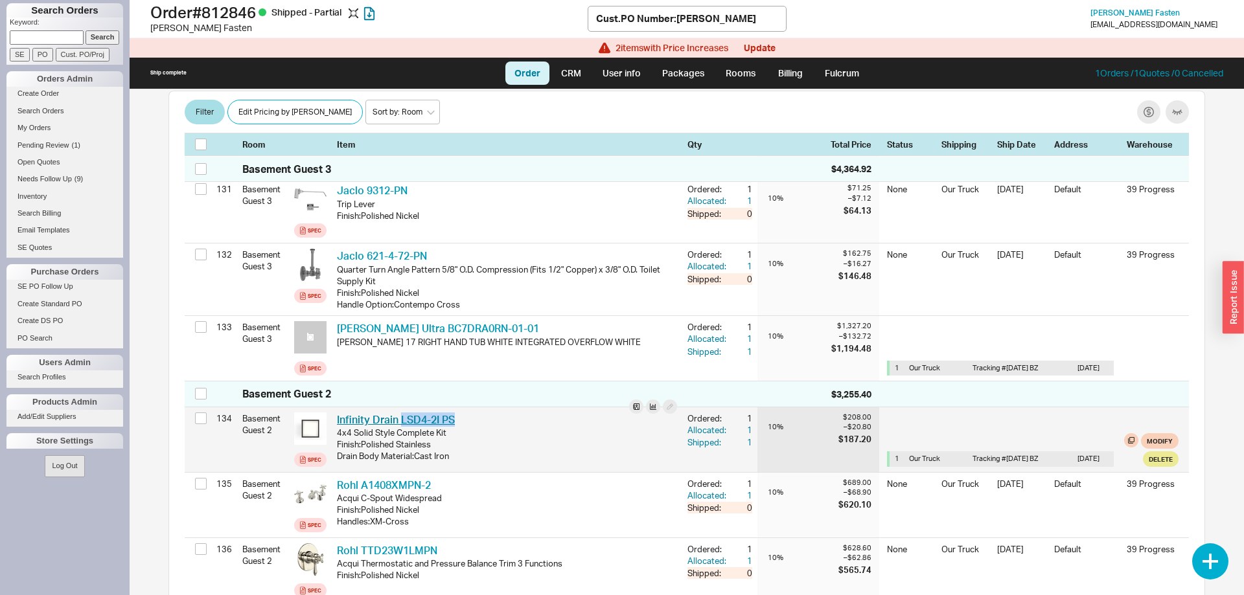
drag, startPoint x: 464, startPoint y: 395, endPoint x: 400, endPoint y: 398, distance: 63.6
click at [400, 413] on div "Infinity Drain LSD4-2I PS IFN LSD42IPS" at bounding box center [507, 420] width 340 height 14
click at [487, 413] on div "Infinity Drain LSD4-2I PS IFN LSD42IPS" at bounding box center [507, 420] width 340 height 14
click at [427, 413] on link "Infinity Drain LSD4-2I PS" at bounding box center [396, 419] width 118 height 13
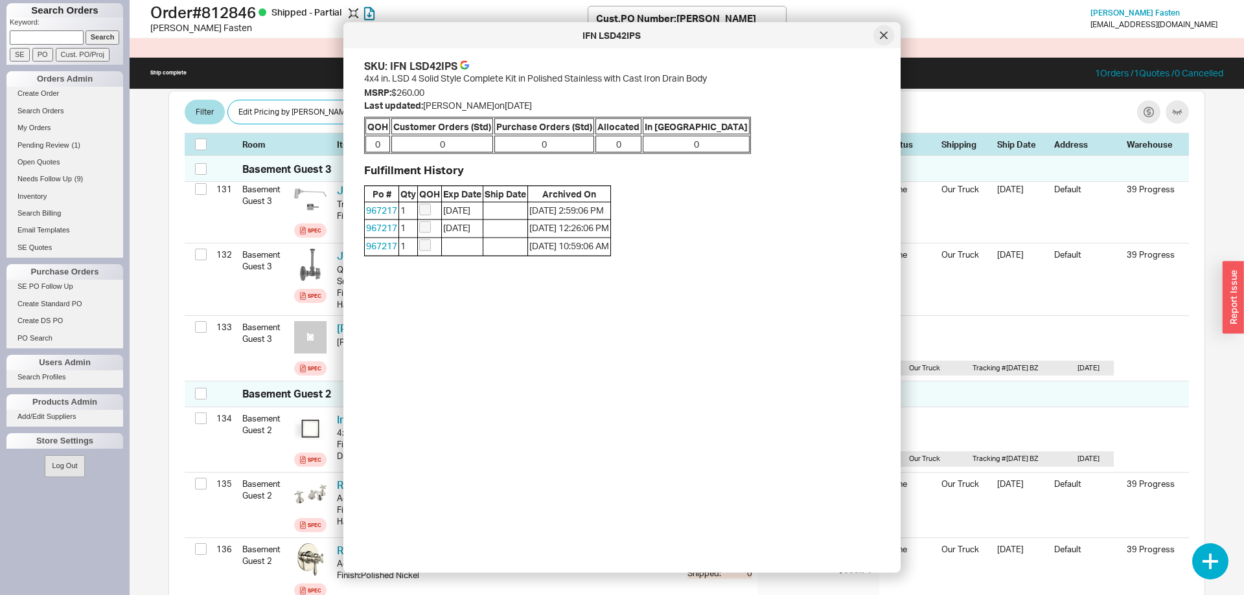
click at [886, 38] on icon at bounding box center [884, 35] width 6 height 6
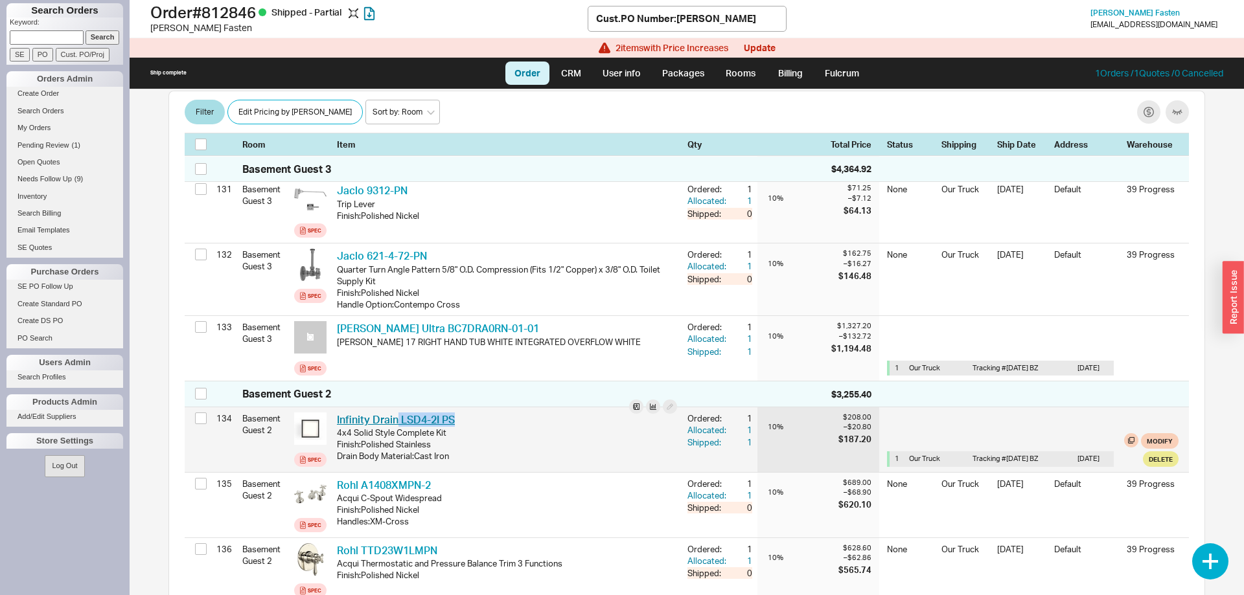
drag, startPoint x: 465, startPoint y: 399, endPoint x: 399, endPoint y: 402, distance: 66.2
click at [399, 413] on div "Infinity Drain LSD4-2I PS IFN LSD42IPS" at bounding box center [507, 420] width 340 height 14
copy link "LSD4-2I PS"
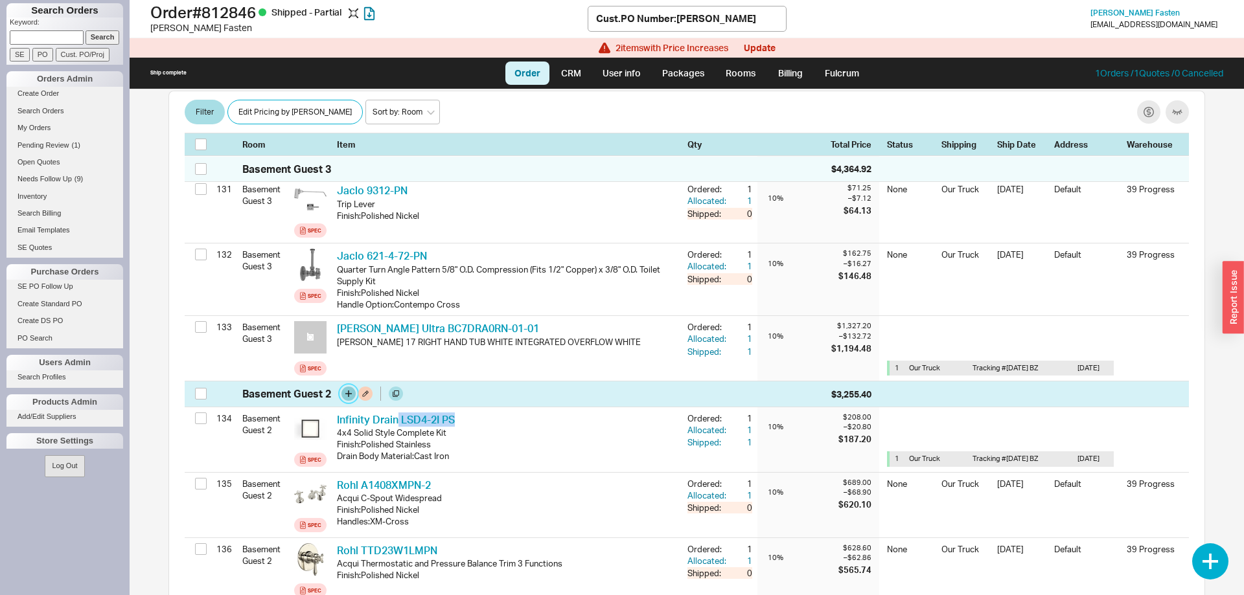
click at [351, 387] on button "button" at bounding box center [348, 394] width 14 height 14
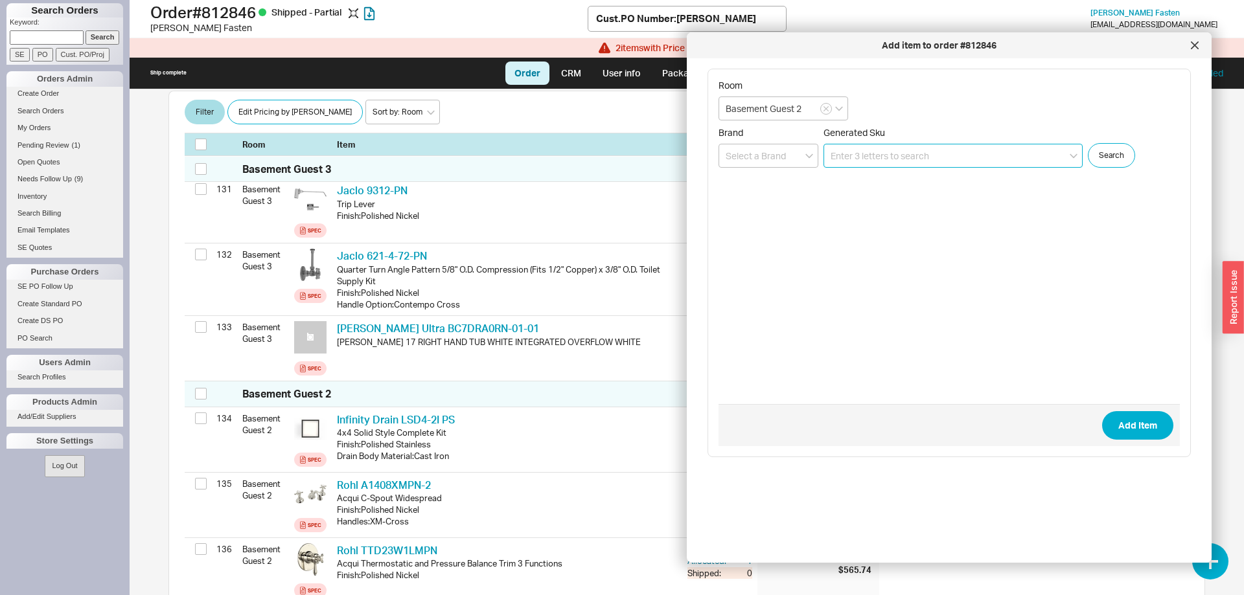
paste input "LSD4-2I PS"
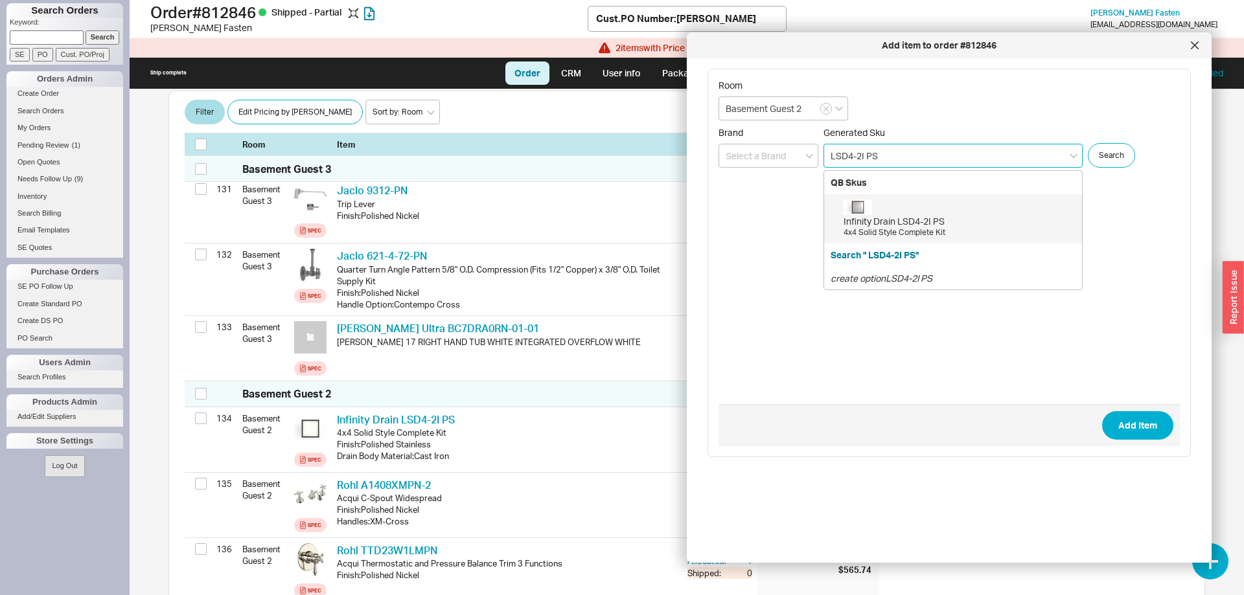
click at [930, 227] on div "Infinity Drain LSD4-2I PS" at bounding box center [960, 221] width 232 height 13
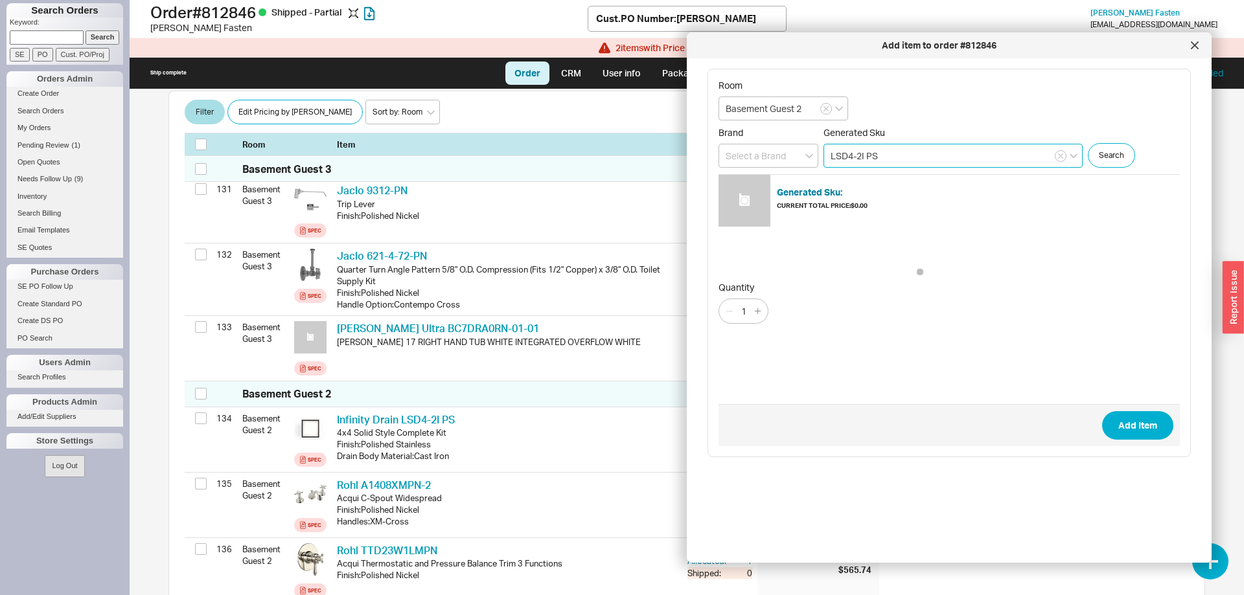
type input "LSD4-2I PS"
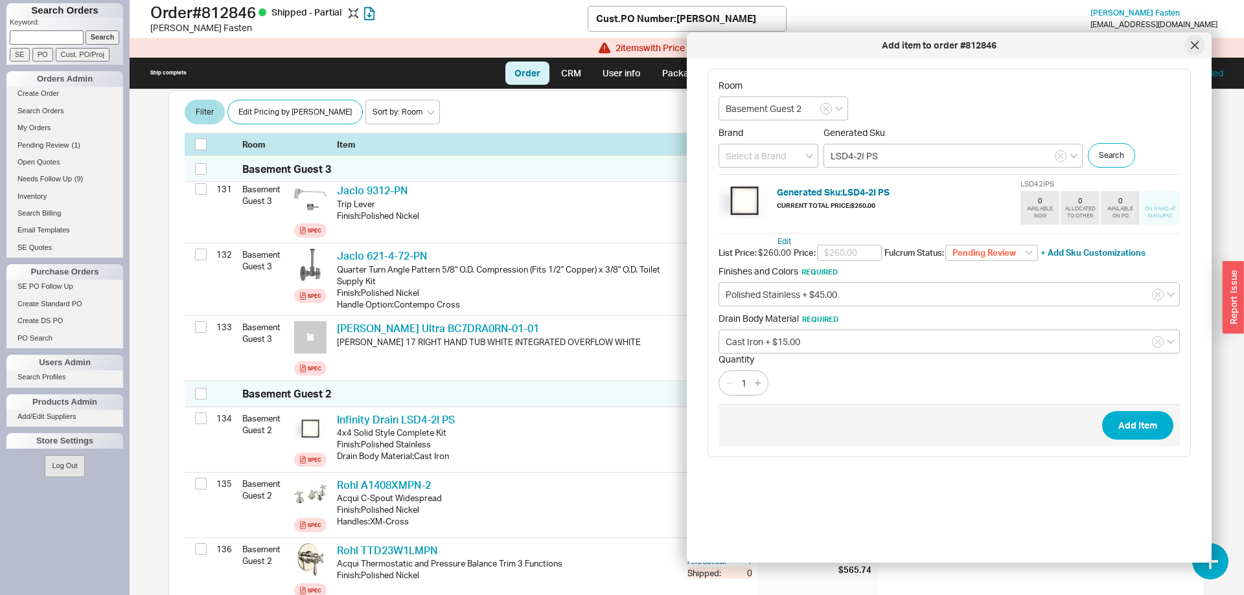
click at [1193, 40] on div at bounding box center [1194, 45] width 21 height 21
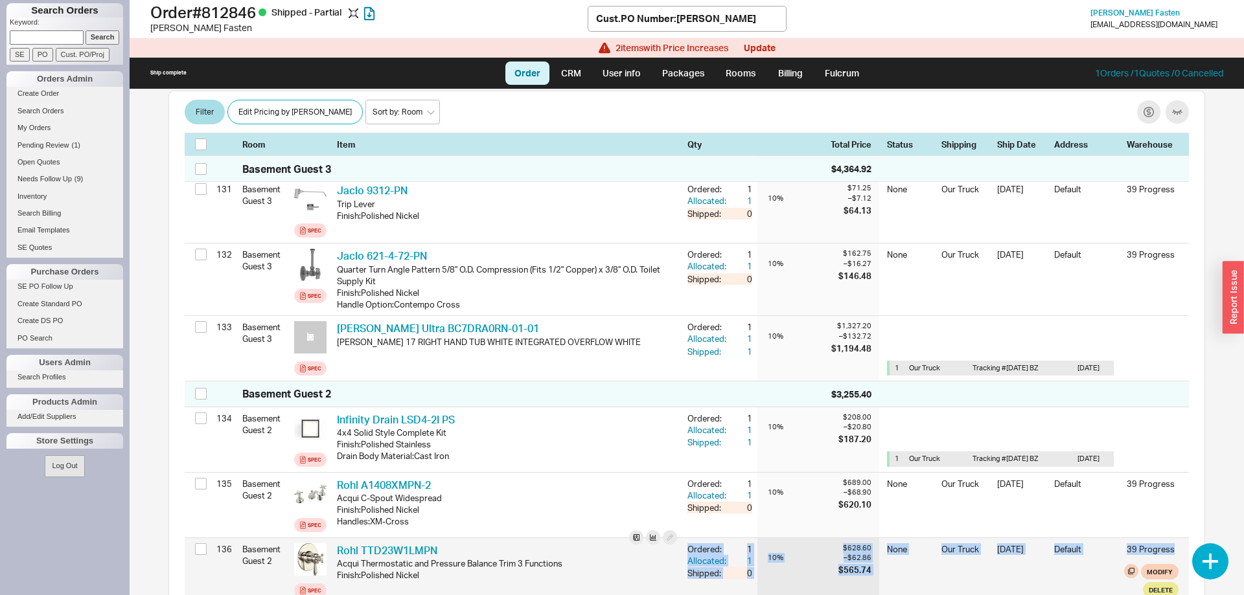
drag, startPoint x: 238, startPoint y: 378, endPoint x: 1132, endPoint y: 566, distance: 913.8
click at [1113, 577] on div "Modify Delete" at bounding box center [1033, 581] width 292 height 34
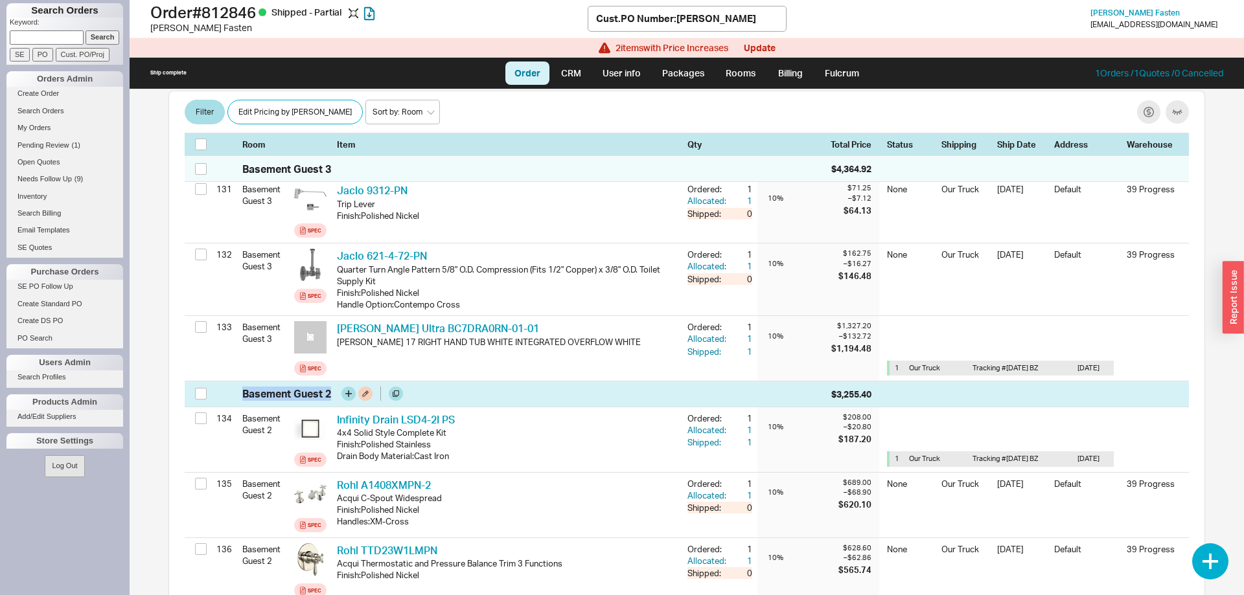
drag, startPoint x: 1114, startPoint y: 576, endPoint x: 246, endPoint y: 373, distance: 892.2
click at [246, 387] on div "Basement Guest 2" at bounding box center [286, 394] width 89 height 14
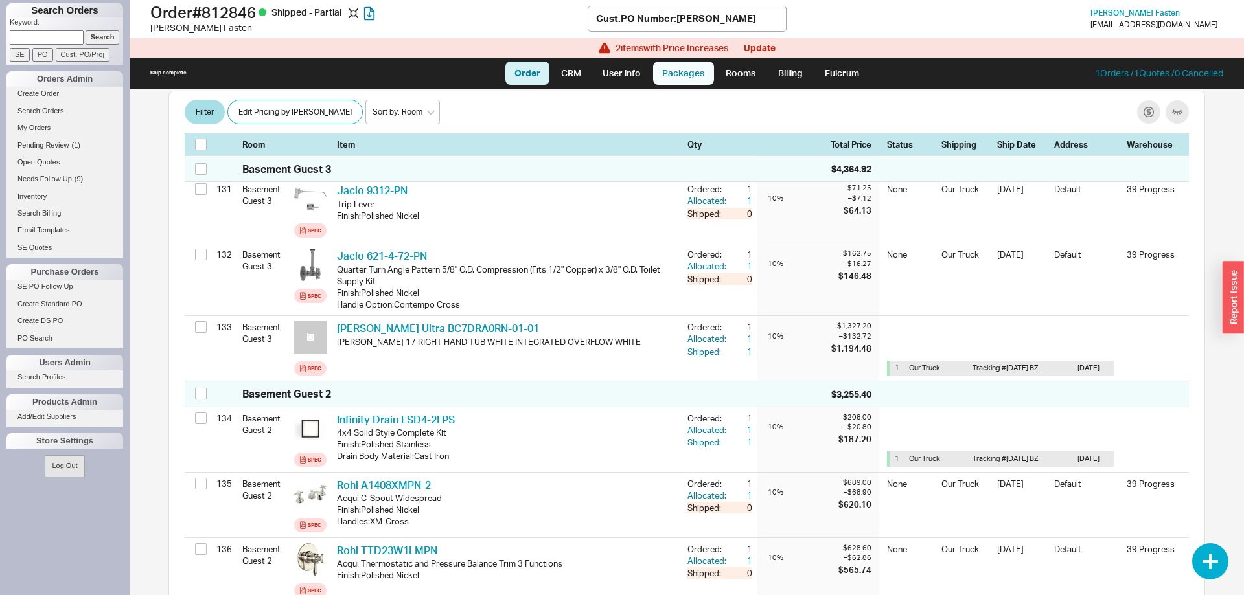
click at [690, 79] on link "Packages" at bounding box center [683, 73] width 61 height 23
select select "8"
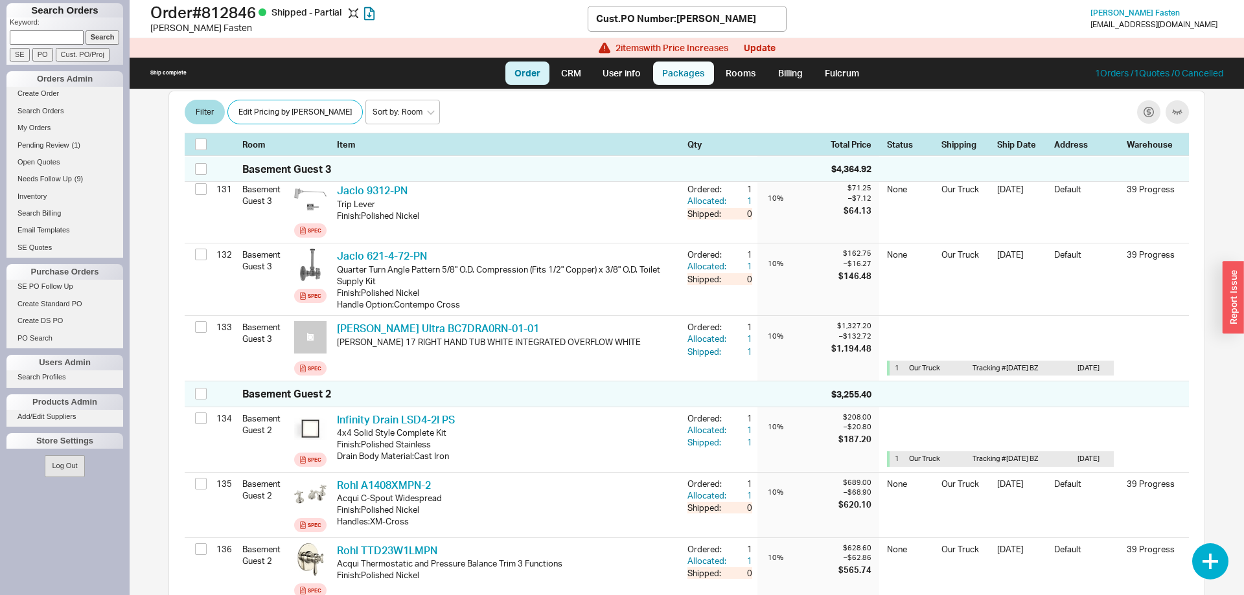
select select "8"
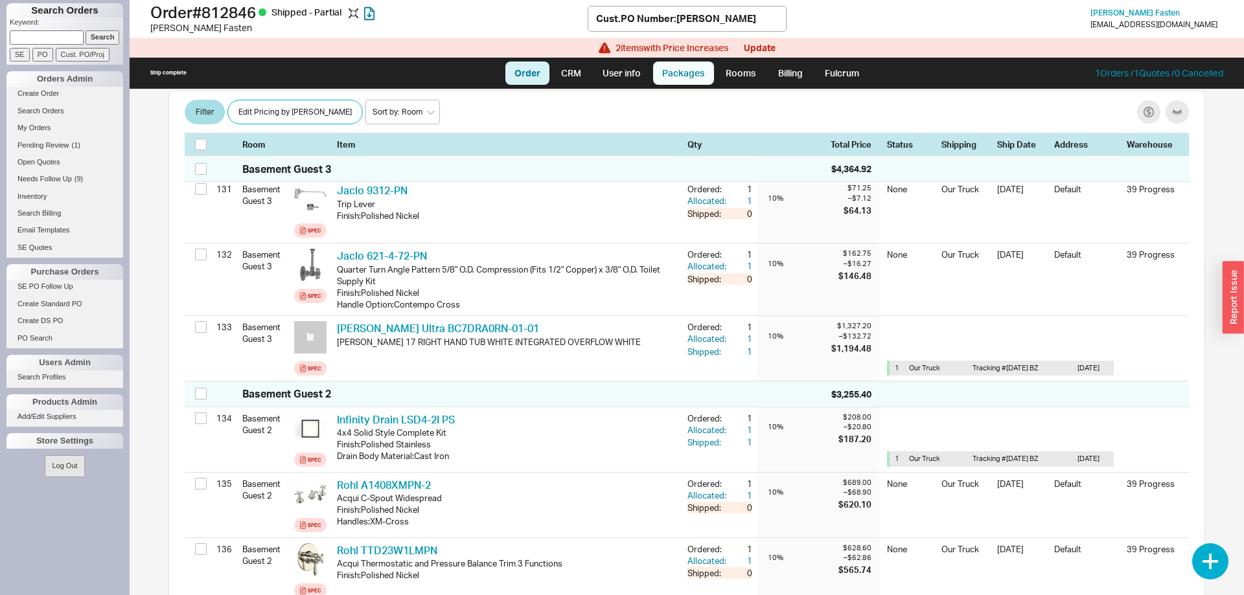
select select "8"
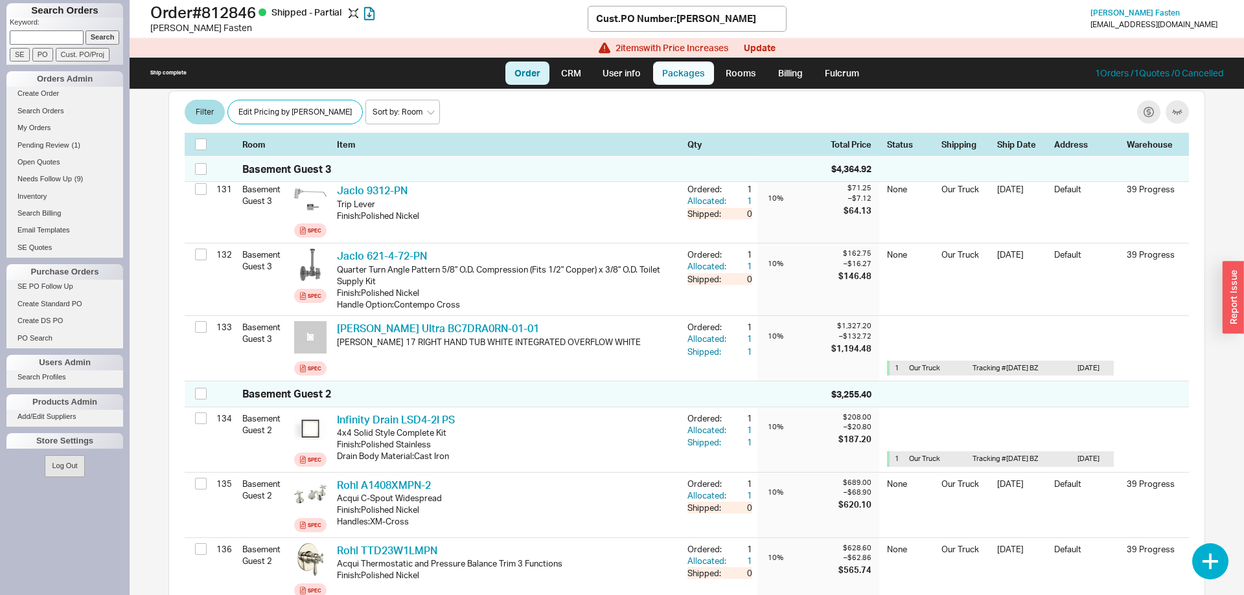
select select "8"
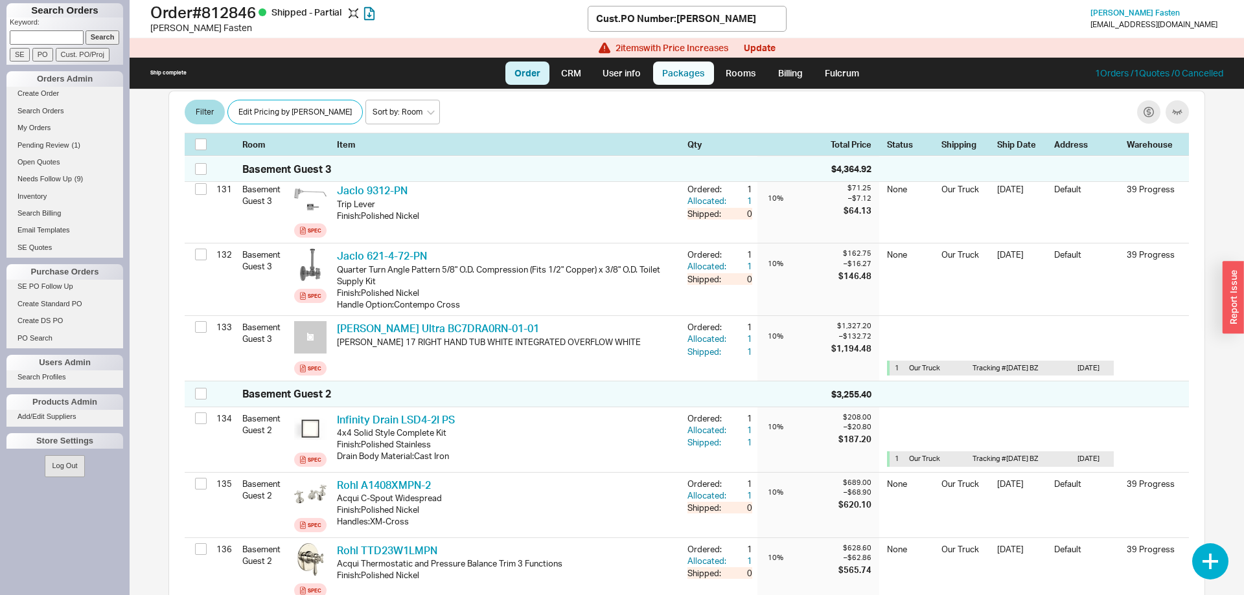
select select "8"
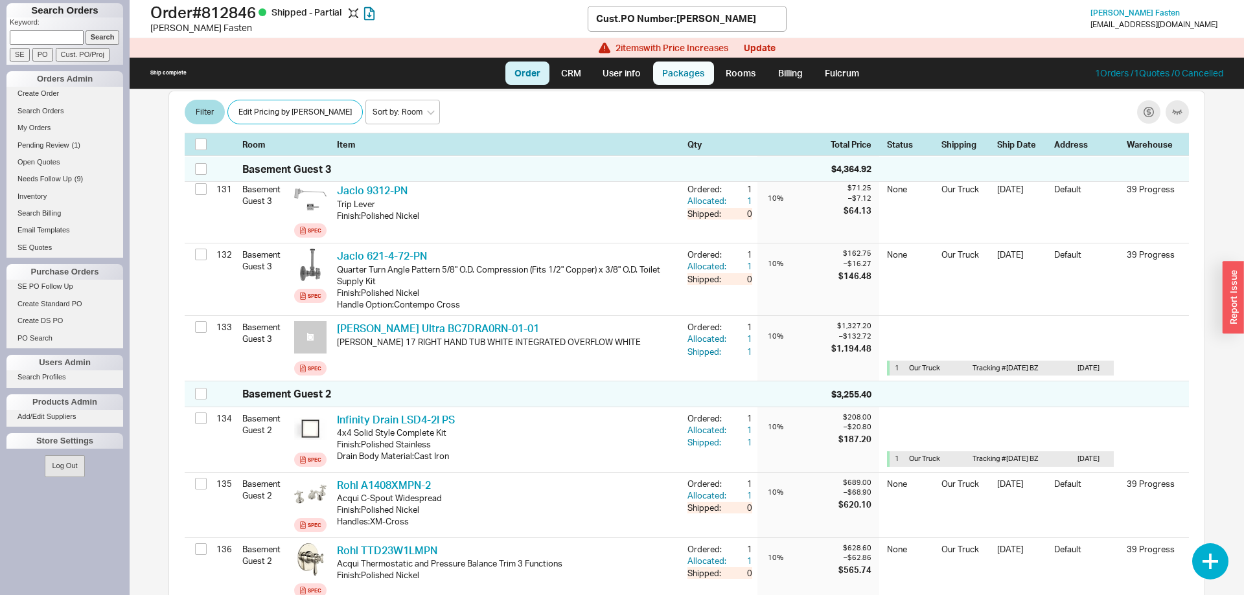
select select "8"
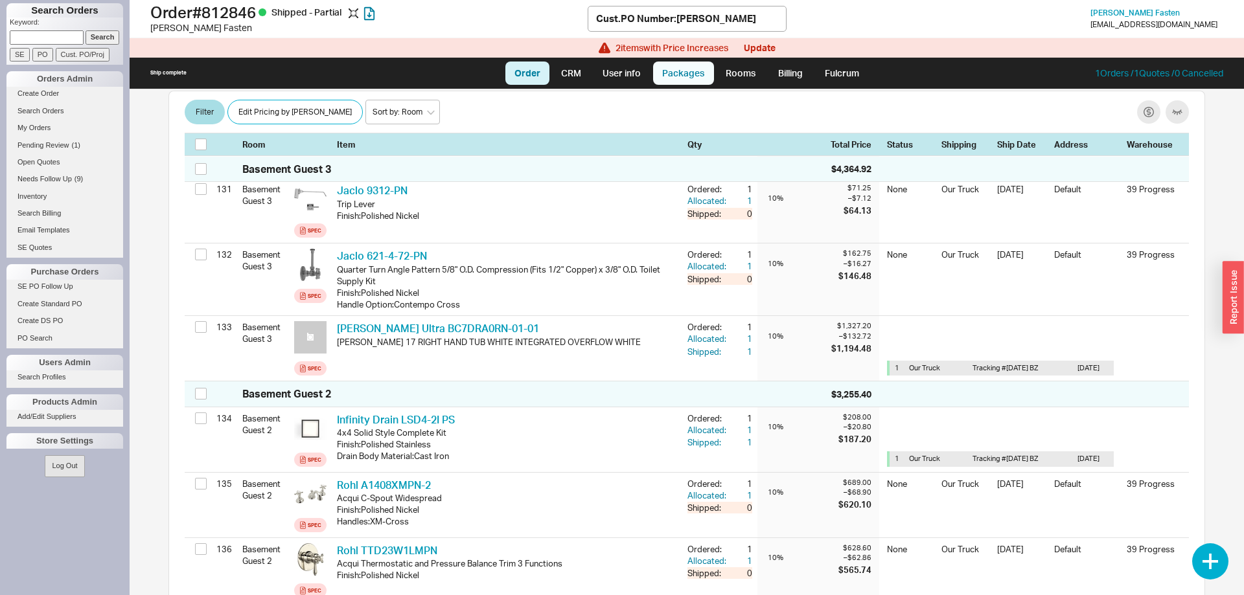
select select "8"
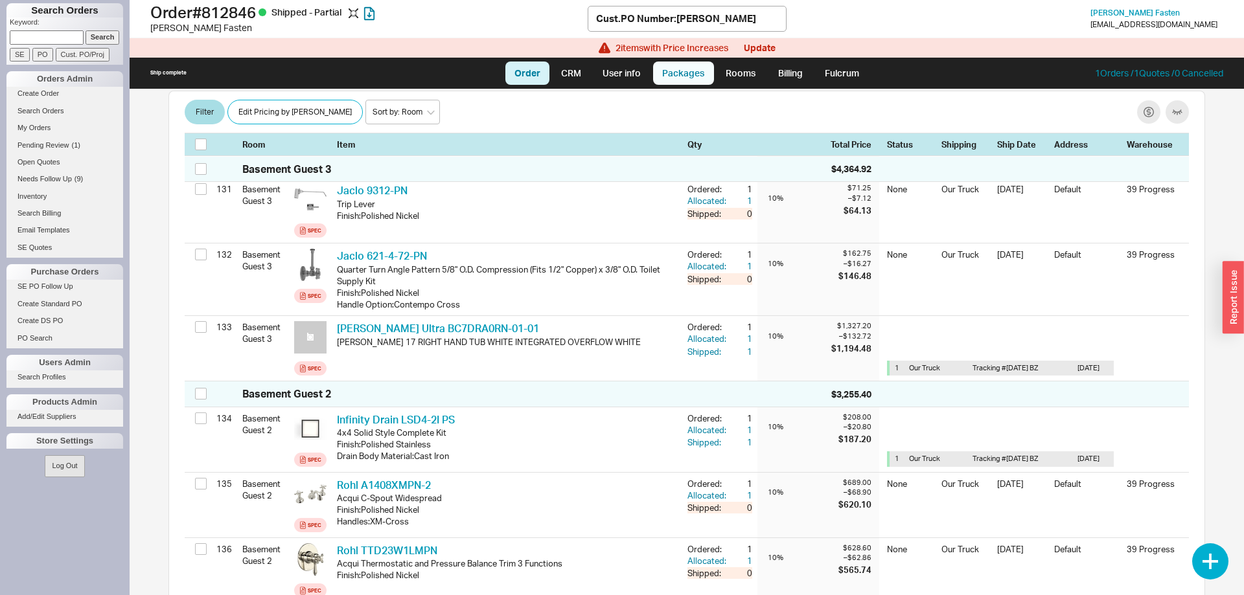
select select "8"
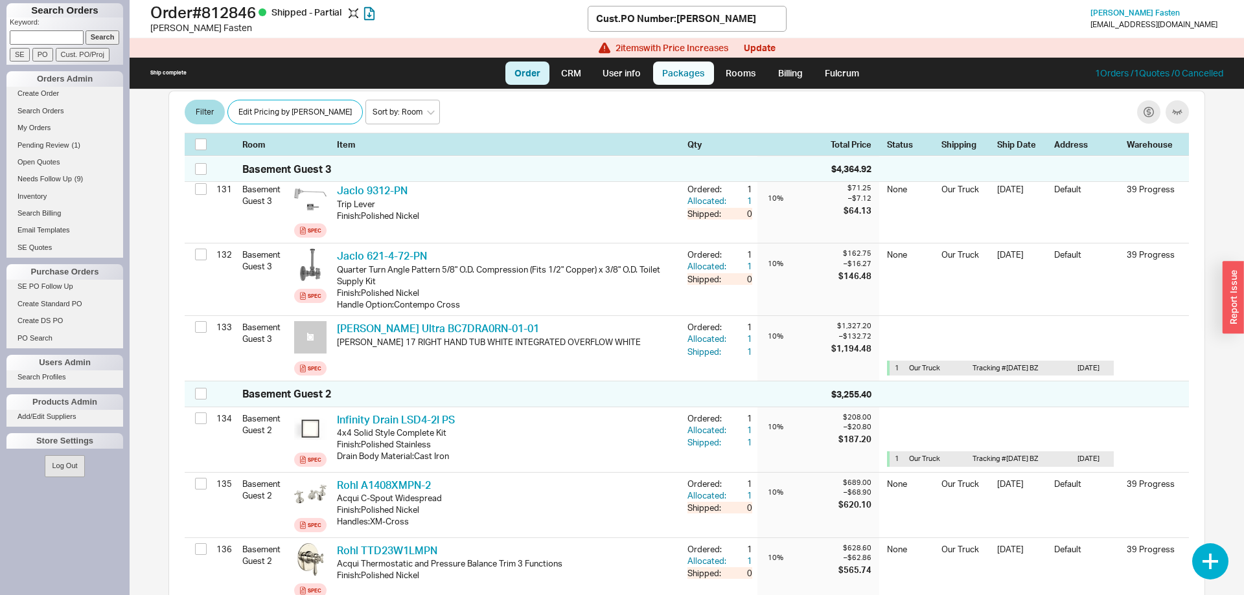
select select "8"
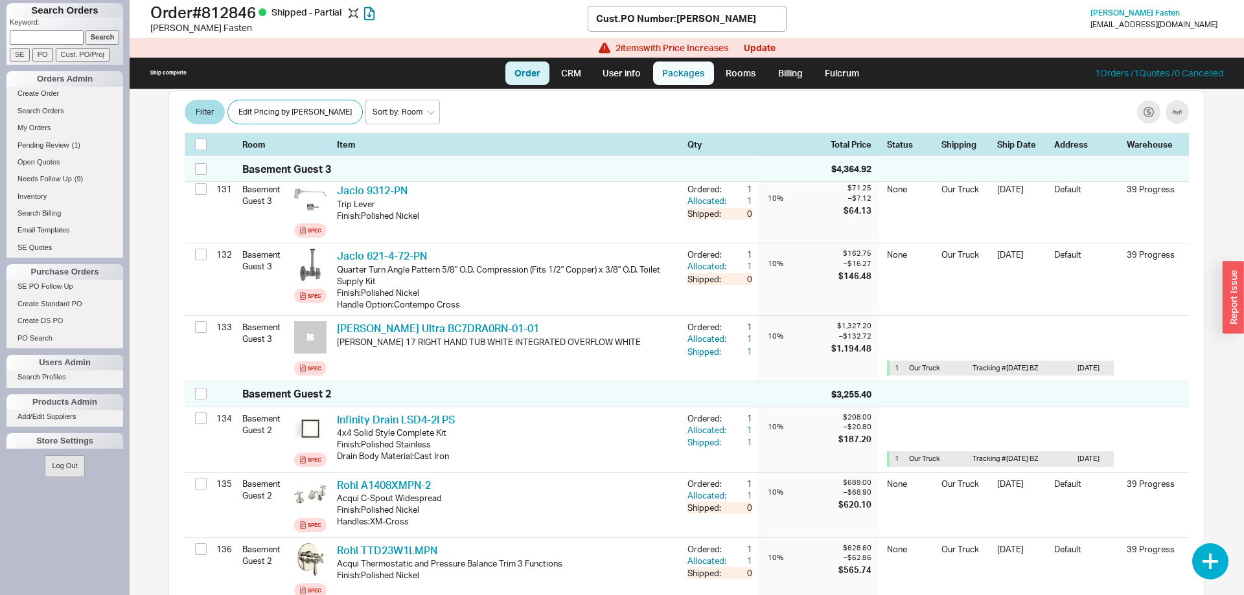
select select "8"
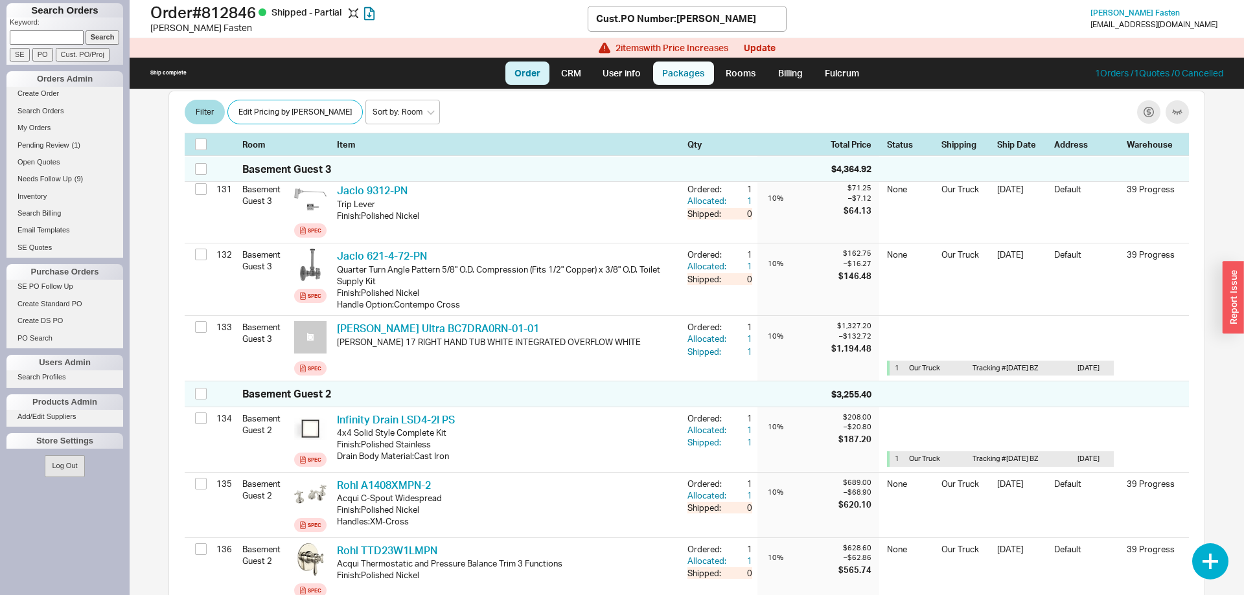
select select "8"
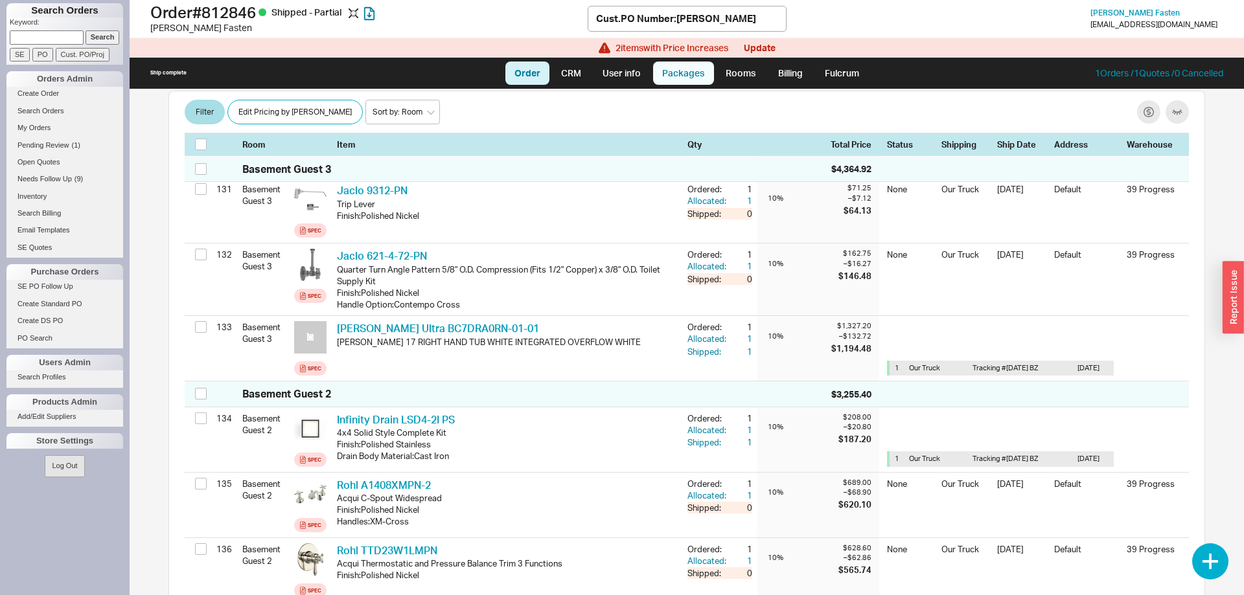
select select "8"
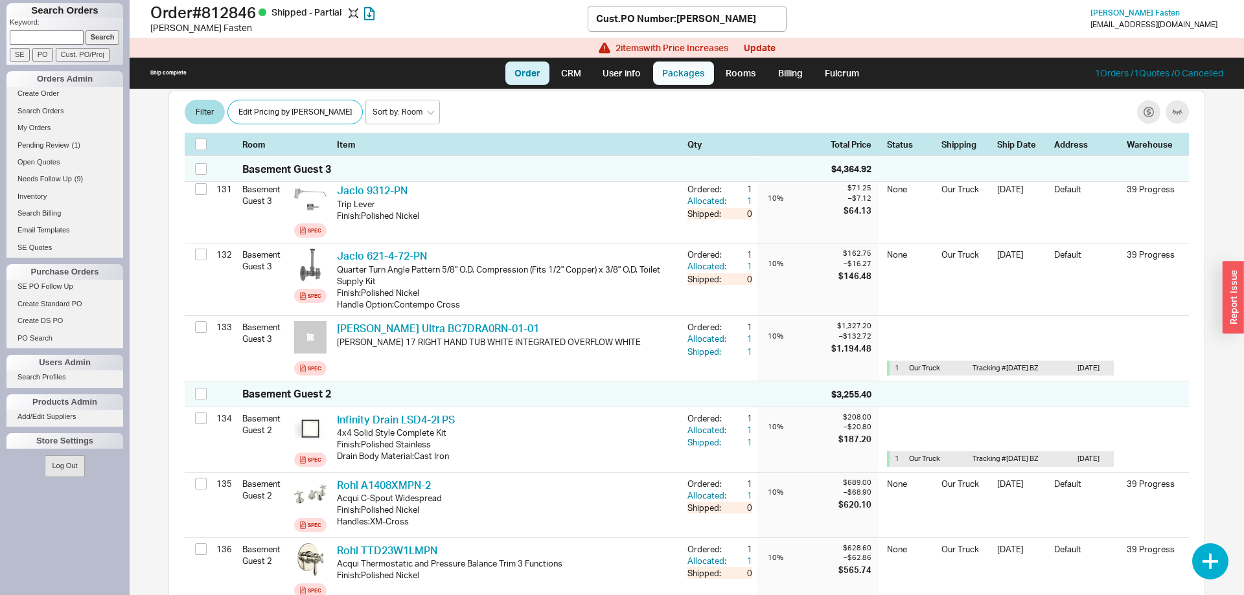
select select "8"
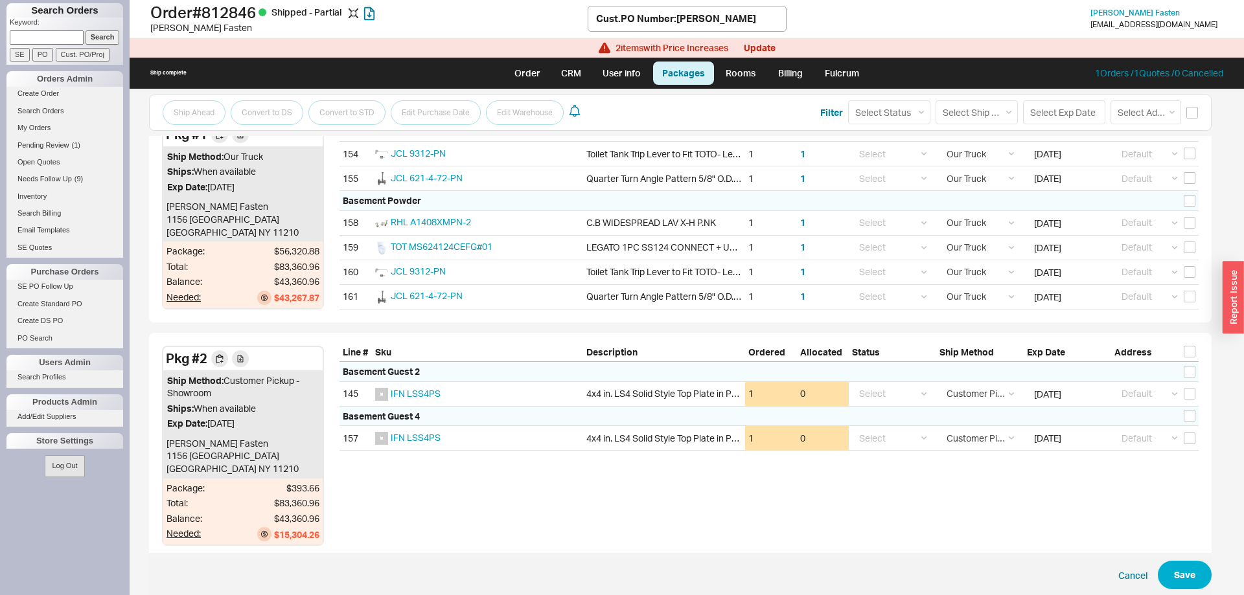
scroll to position [3613, 0]
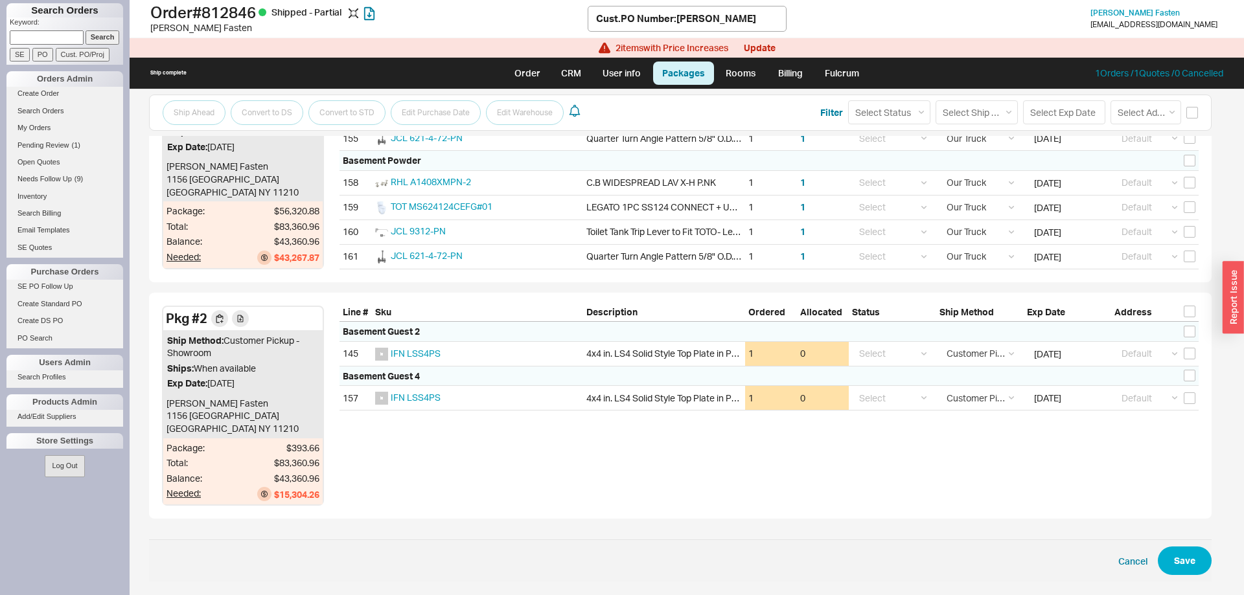
drag, startPoint x: 164, startPoint y: 315, endPoint x: 479, endPoint y: 509, distance: 370.6
click at [479, 509] on div "Pkg # 2 Ship Method: Customer Pickup - Showroom Ships: When available Exp Date:…" at bounding box center [680, 406] width 1063 height 227
drag, startPoint x: 430, startPoint y: 498, endPoint x: 165, endPoint y: 309, distance: 325.6
click at [165, 309] on div "Pkg # 2 Ship Method: Customer Pickup - Showroom Ships: When available Exp Date:…" at bounding box center [680, 406] width 1063 height 227
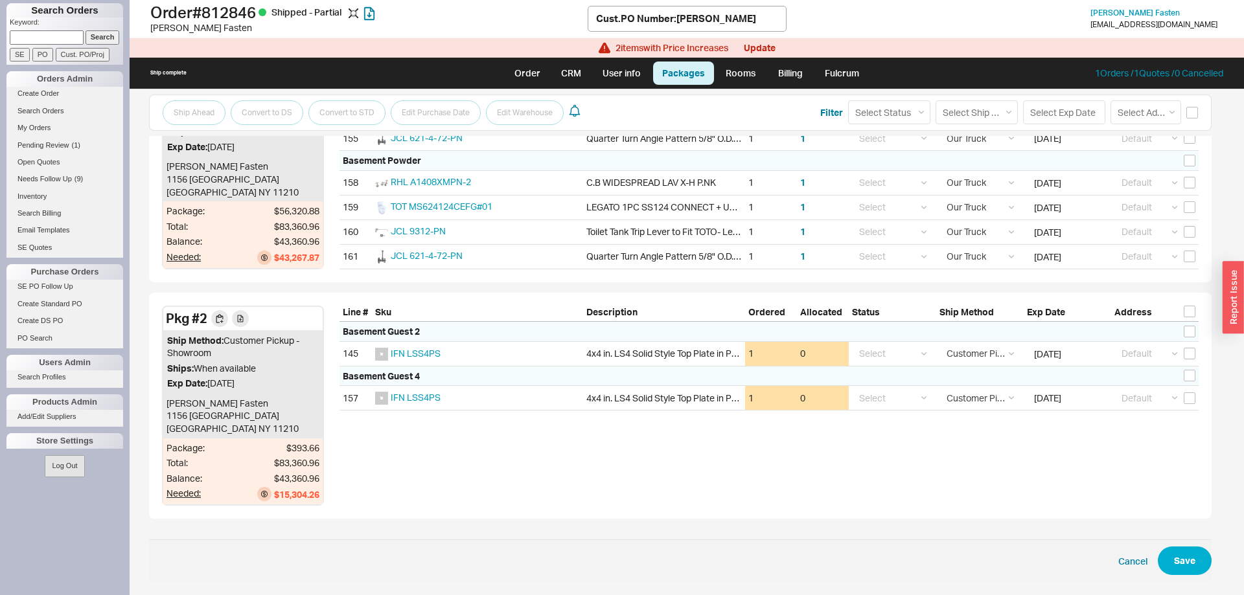
click at [165, 309] on div "Pkg # 2" at bounding box center [242, 318] width 159 height 23
drag, startPoint x: 168, startPoint y: 311, endPoint x: 429, endPoint y: 452, distance: 296.9
click at [429, 452] on div "Pkg # 2 Ship Method: Customer Pickup - Showroom Ships: When available Exp Date:…" at bounding box center [680, 406] width 1063 height 227
click at [522, 76] on link "Order" at bounding box center [527, 73] width 44 height 23
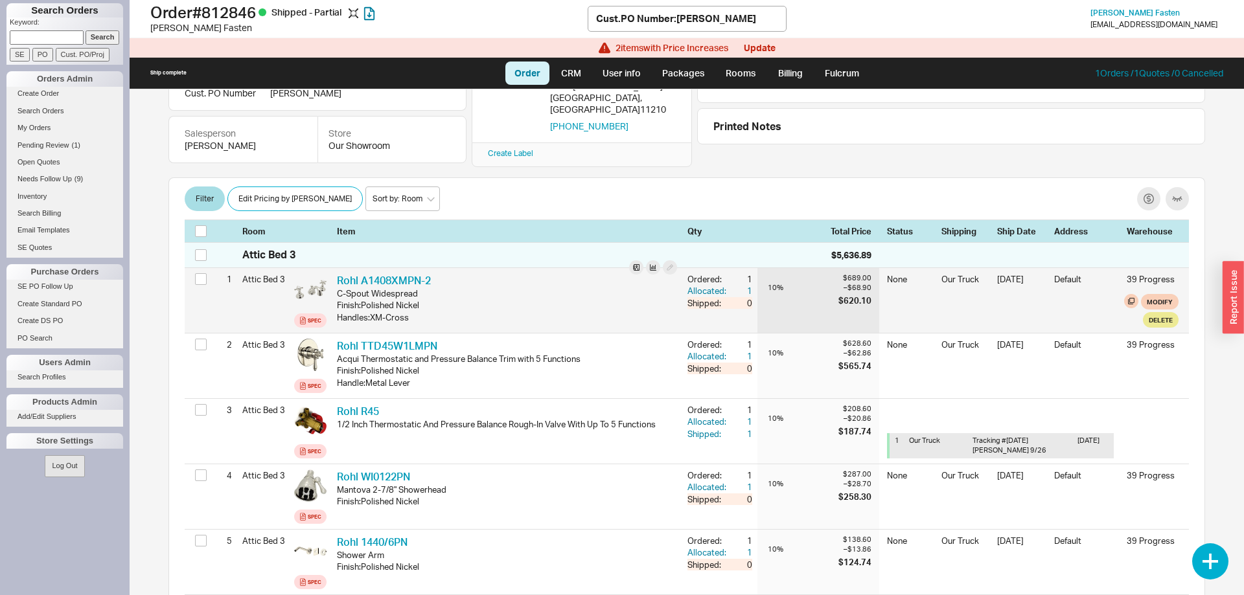
scroll to position [529, 0]
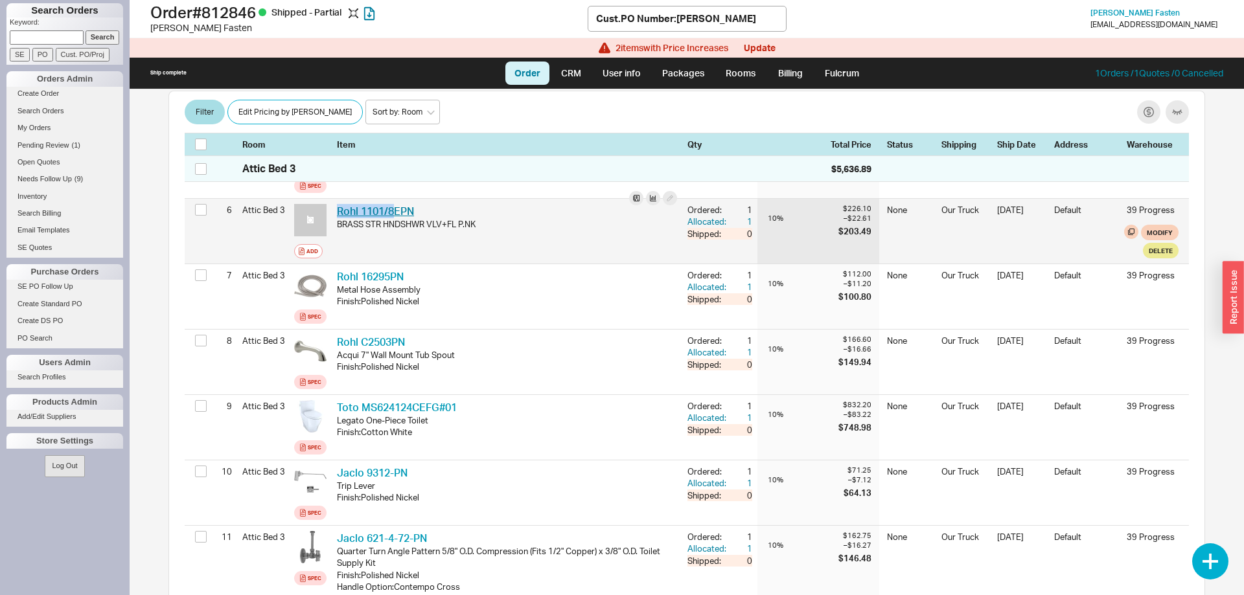
drag, startPoint x: 395, startPoint y: 184, endPoint x: 338, endPoint y: 189, distance: 56.6
click at [338, 199] on div "Rohl 1101/8EPN RHL 1101/8EPN BRASS STR HNDSHWR VLV+FL P.NK" at bounding box center [507, 231] width 351 height 65
click at [311, 215] on icon at bounding box center [311, 220] width 10 height 10
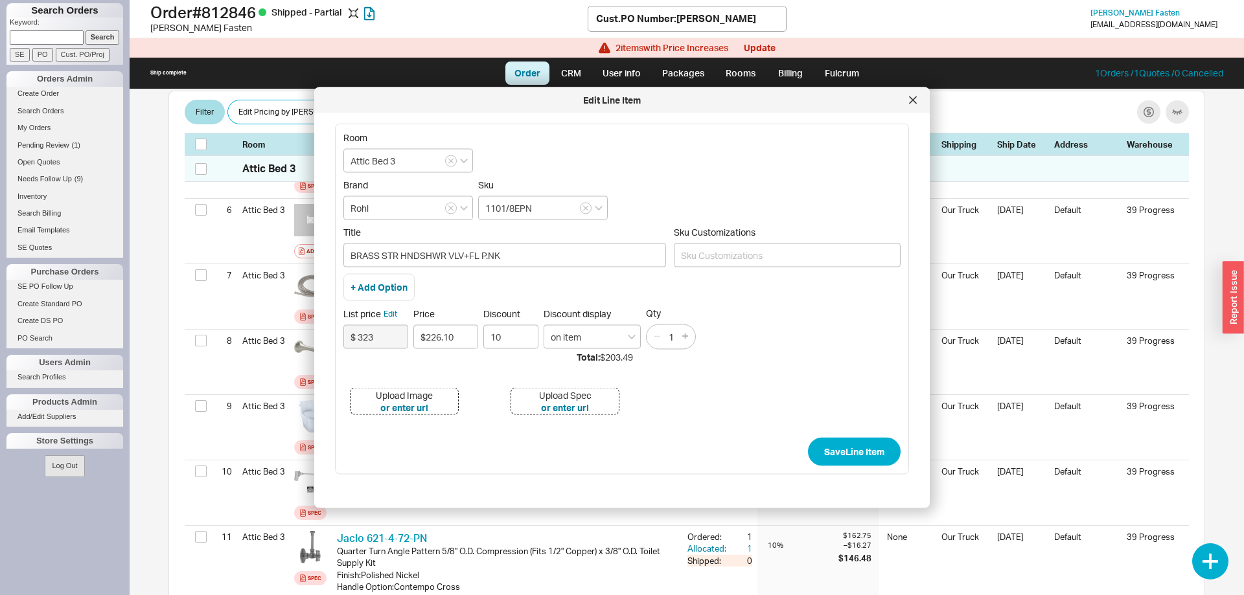
click at [390, 399] on div "Upload Image" at bounding box center [404, 395] width 57 height 13
click at [919, 101] on div at bounding box center [913, 100] width 21 height 21
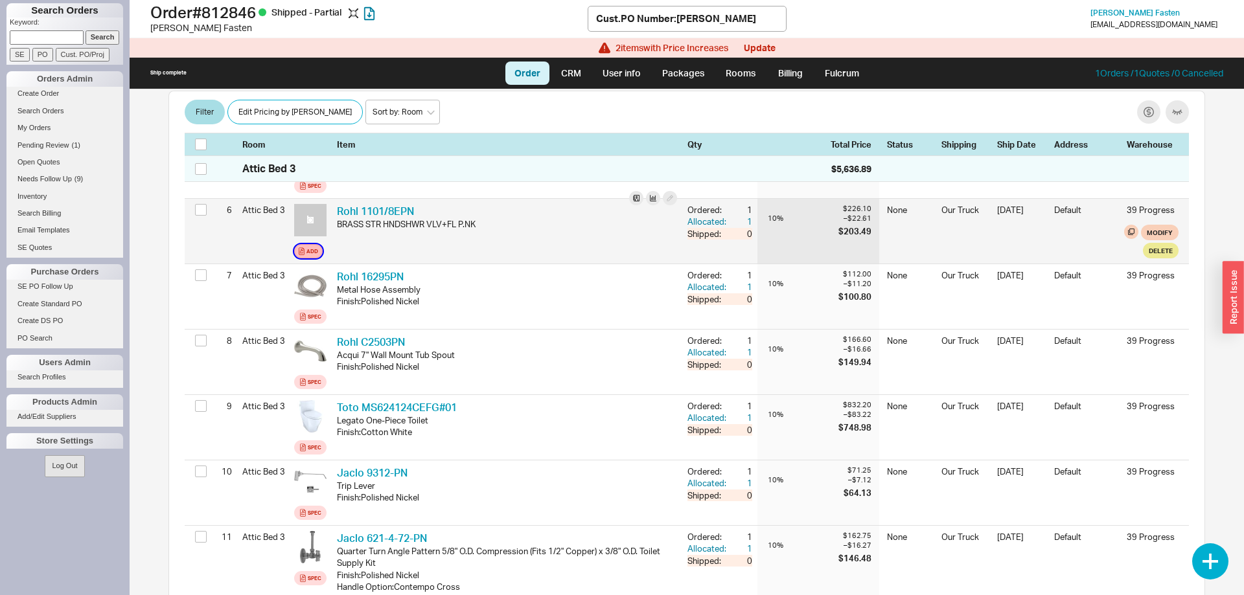
click at [302, 244] on button "Add" at bounding box center [308, 251] width 29 height 14
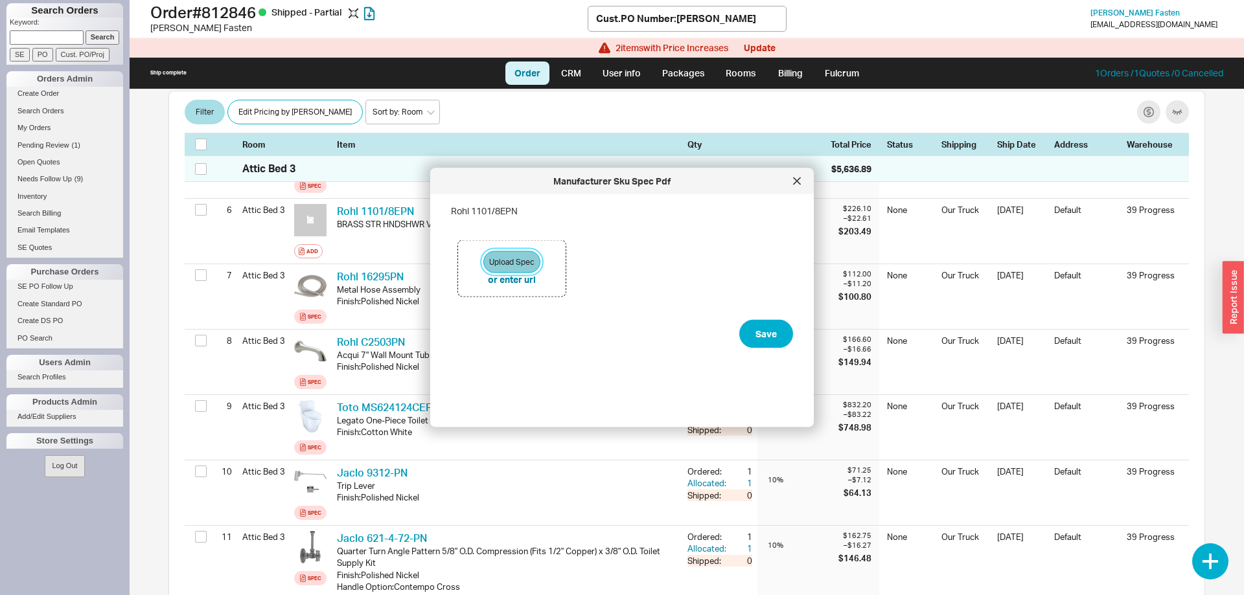
click at [505, 257] on button "Upload Spec" at bounding box center [511, 262] width 57 height 22
click at [797, 181] on icon at bounding box center [797, 181] width 6 height 6
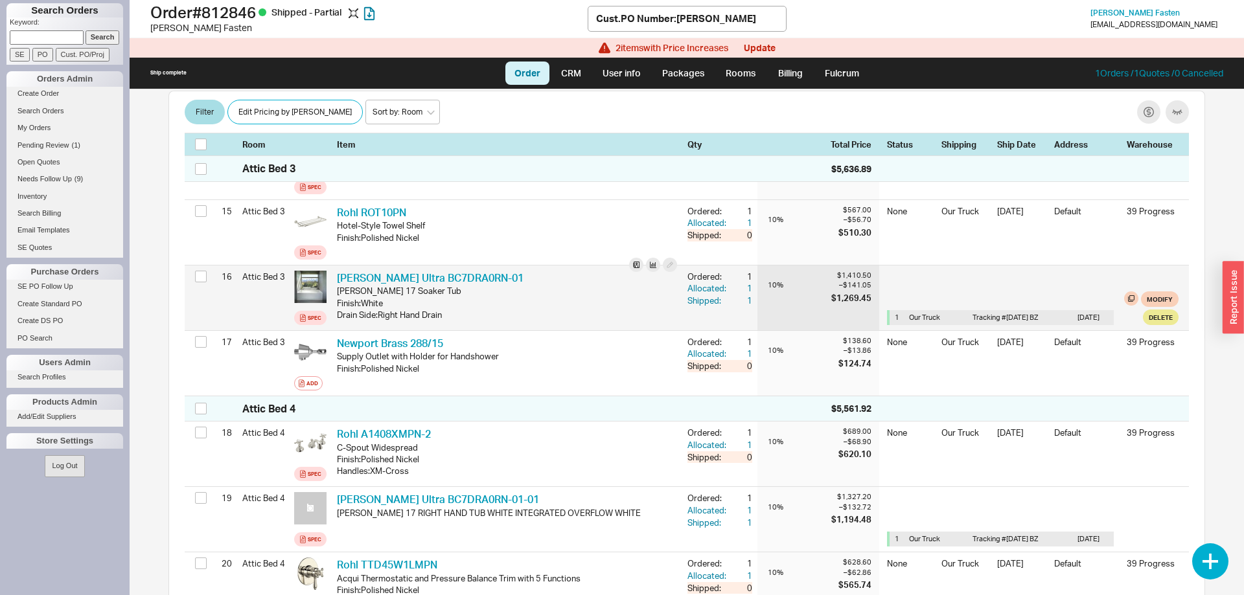
scroll to position [1190, 0]
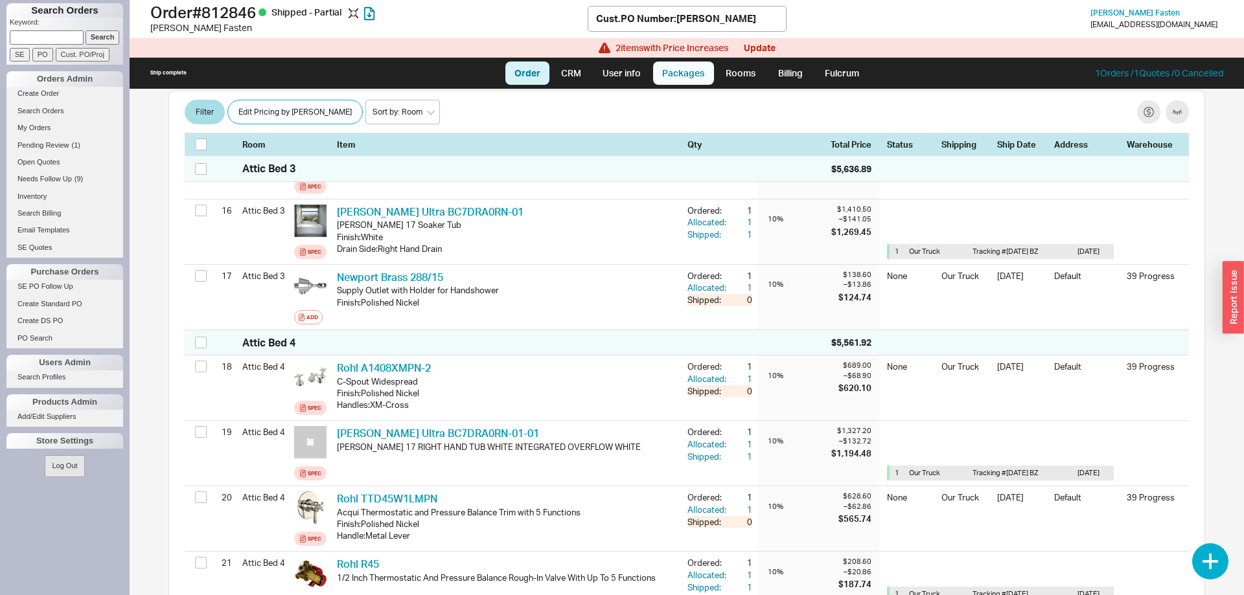
click at [687, 68] on link "Packages" at bounding box center [683, 73] width 61 height 23
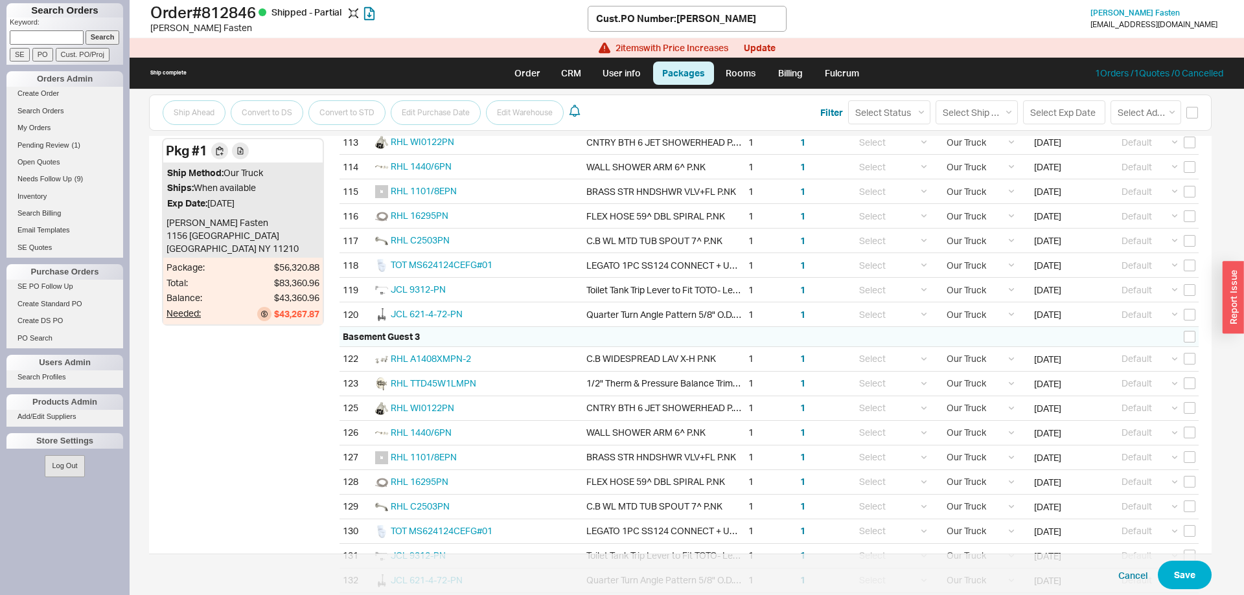
scroll to position [2291, 0]
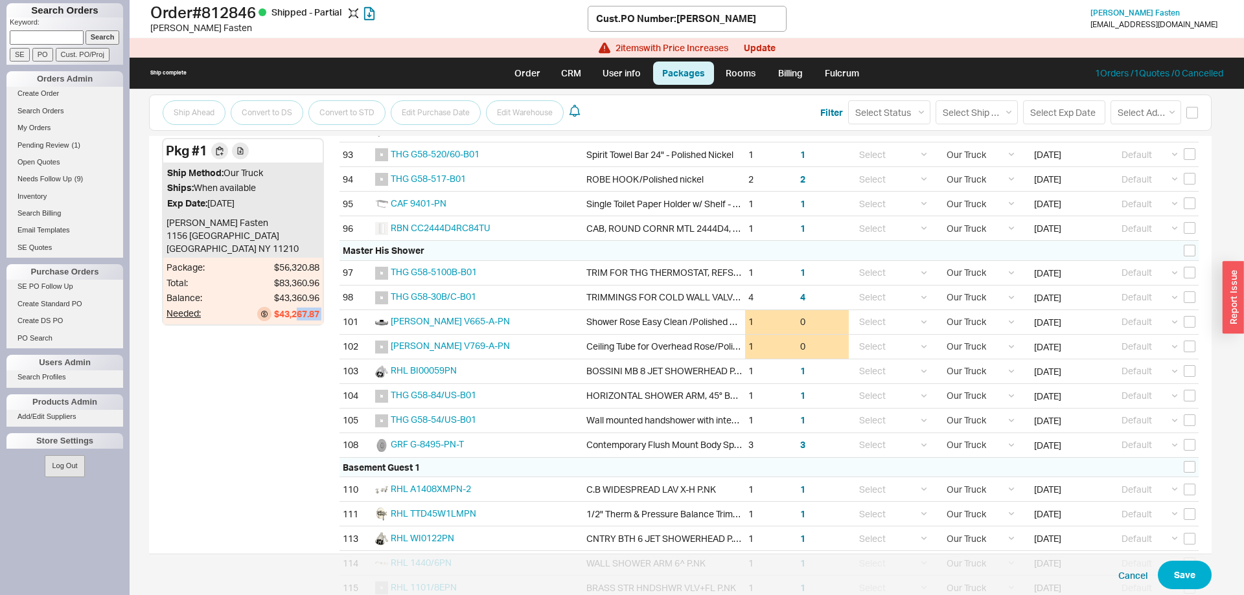
drag, startPoint x: 336, startPoint y: 320, endPoint x: 297, endPoint y: 335, distance: 41.6
click at [432, 323] on span "SAM V665-A-PN" at bounding box center [450, 321] width 119 height 11
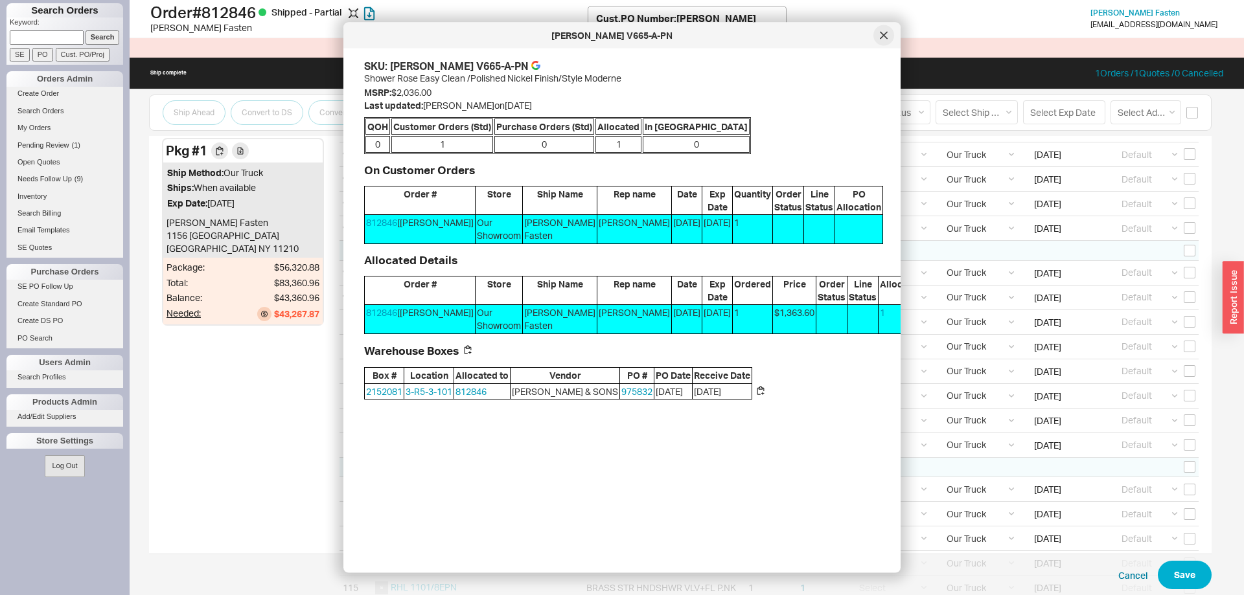
click at [883, 39] on icon at bounding box center [884, 36] width 8 height 8
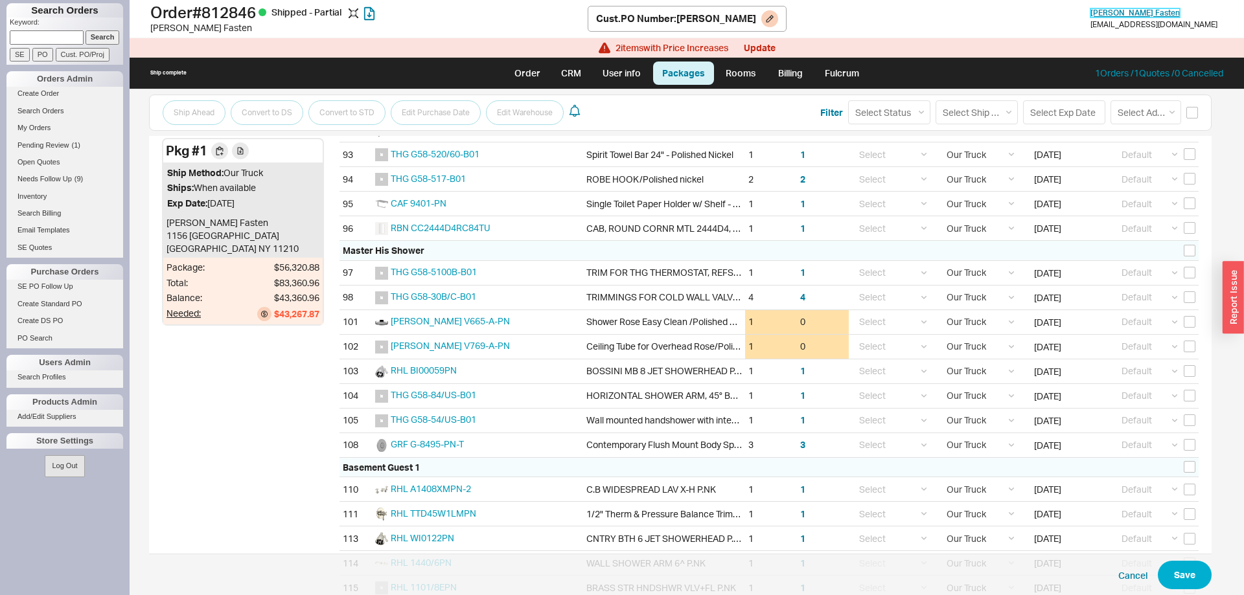
click at [1179, 11] on span "Malky Fasten" at bounding box center [1134, 13] width 89 height 10
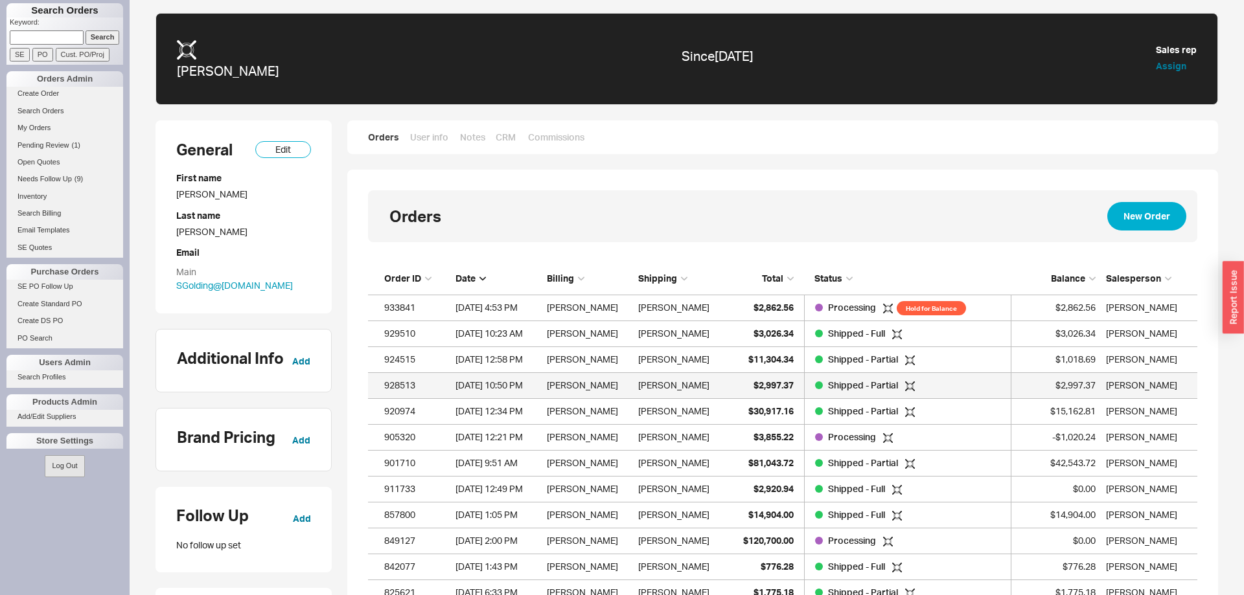
scroll to position [1406, 829]
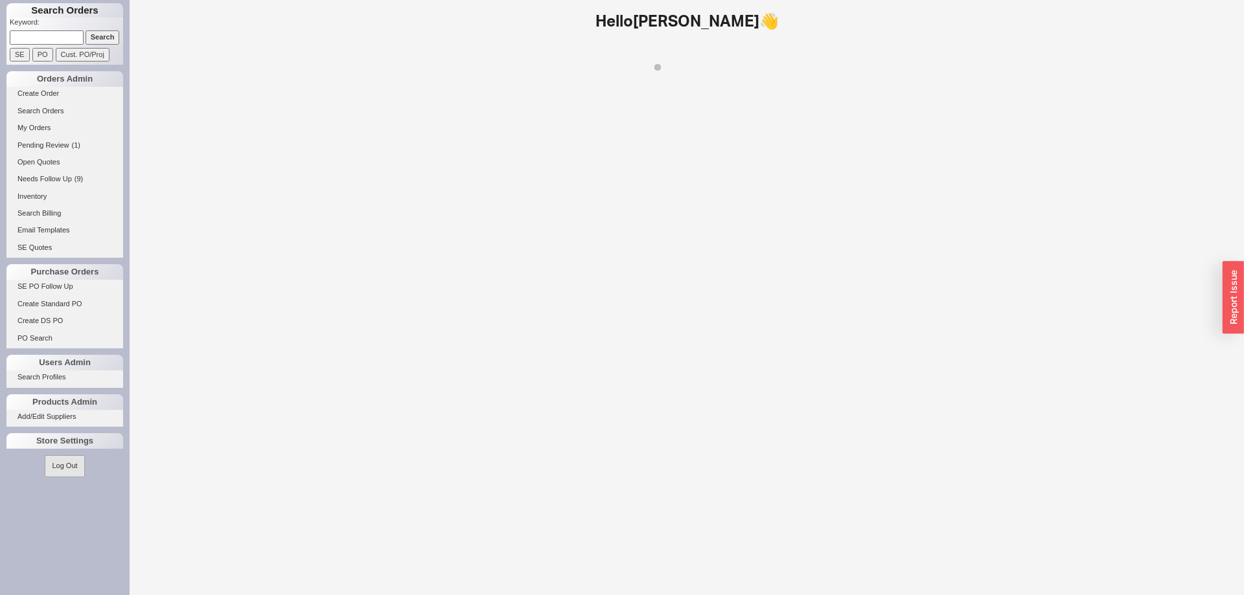
click at [58, 38] on input at bounding box center [47, 37] width 74 height 14
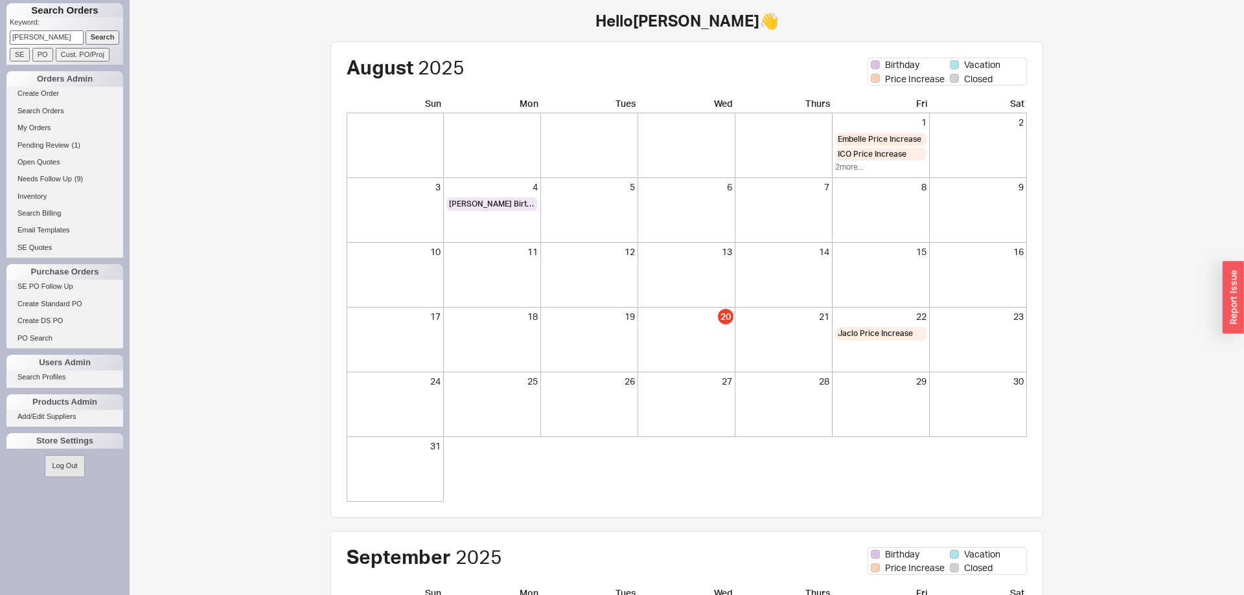
type input "golomb"
click at [96, 34] on input "Search" at bounding box center [103, 37] width 34 height 14
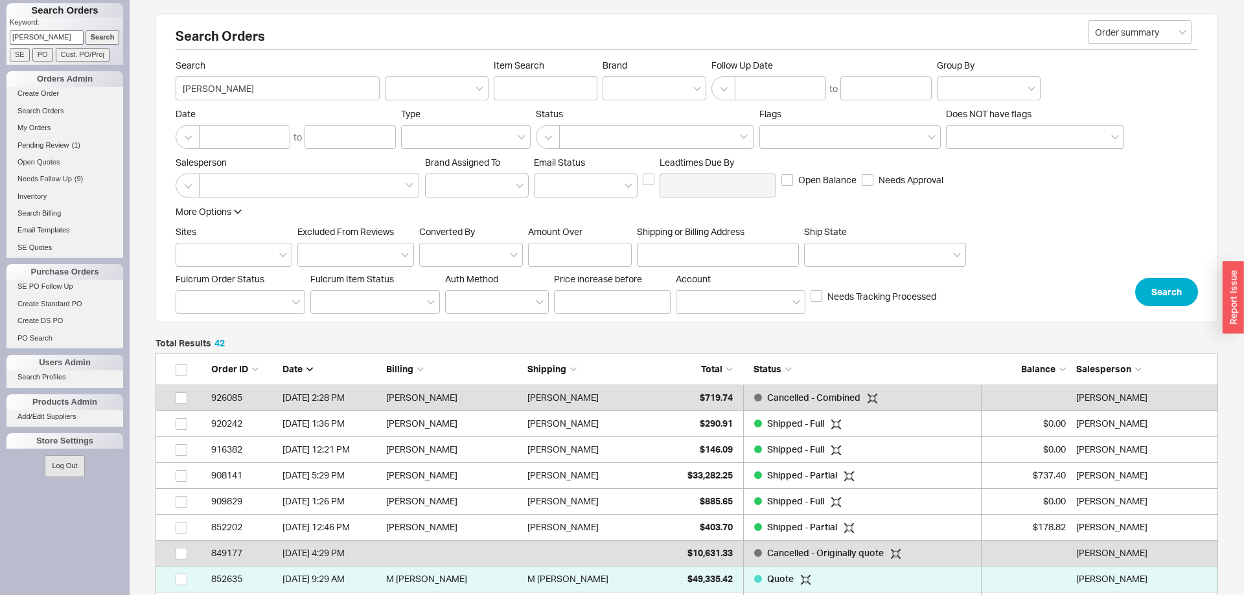
scroll to position [1121, 1063]
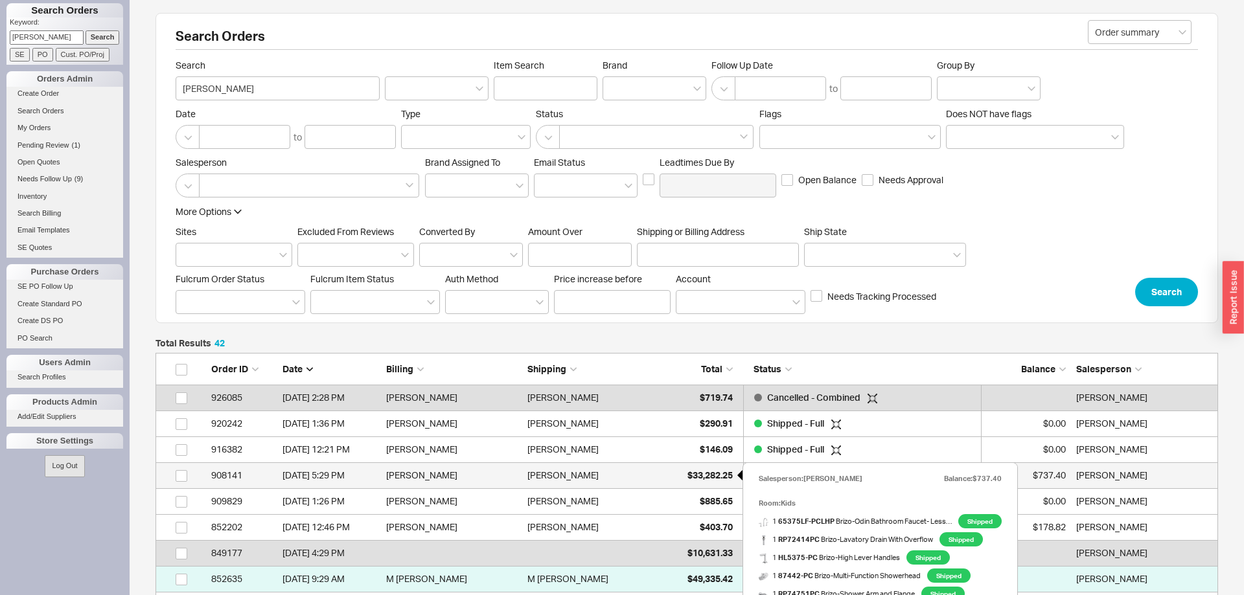
click at [705, 474] on span "$33,282.25" at bounding box center [709, 475] width 45 height 11
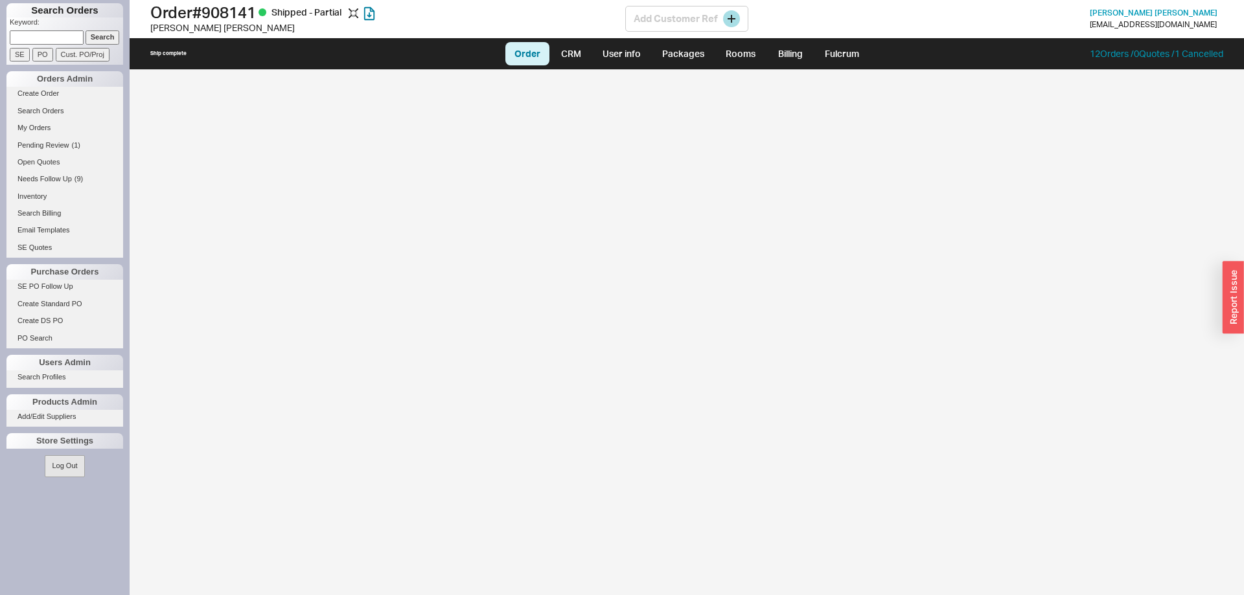
select select "LOW"
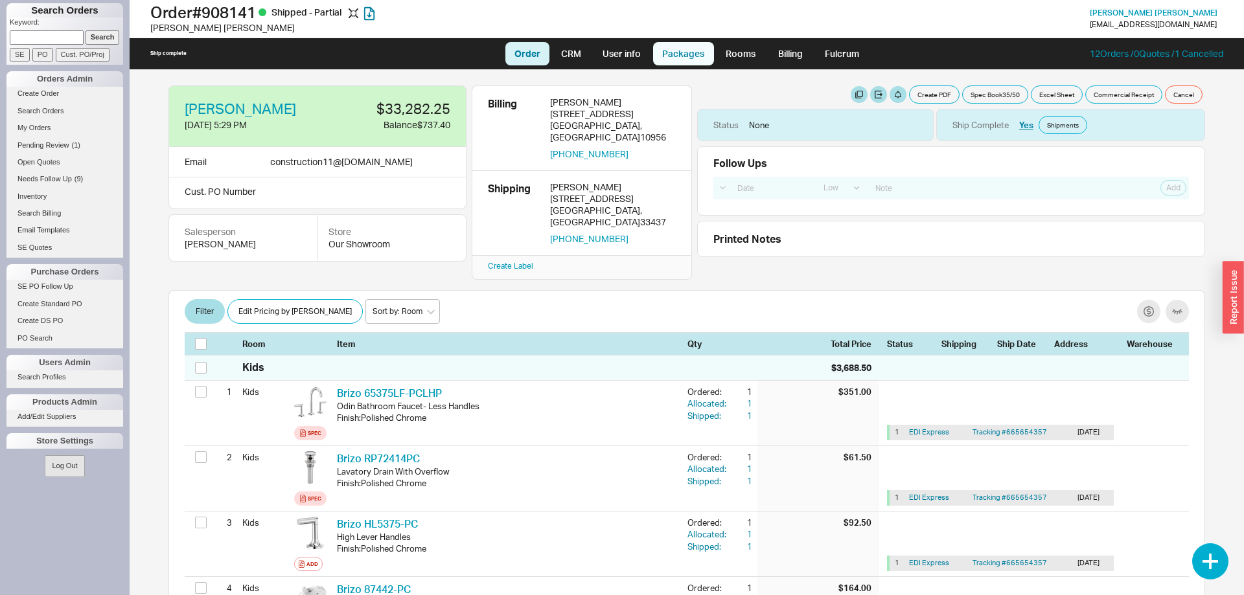
click at [688, 54] on link "Packages" at bounding box center [683, 53] width 61 height 23
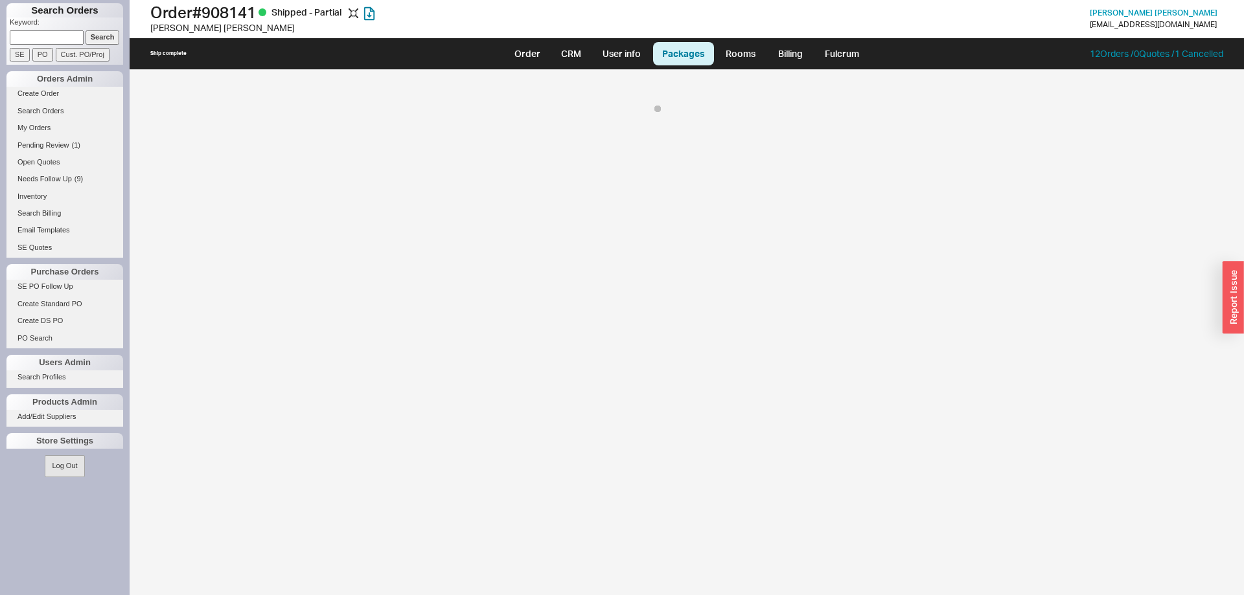
select select "8"
select select "9"
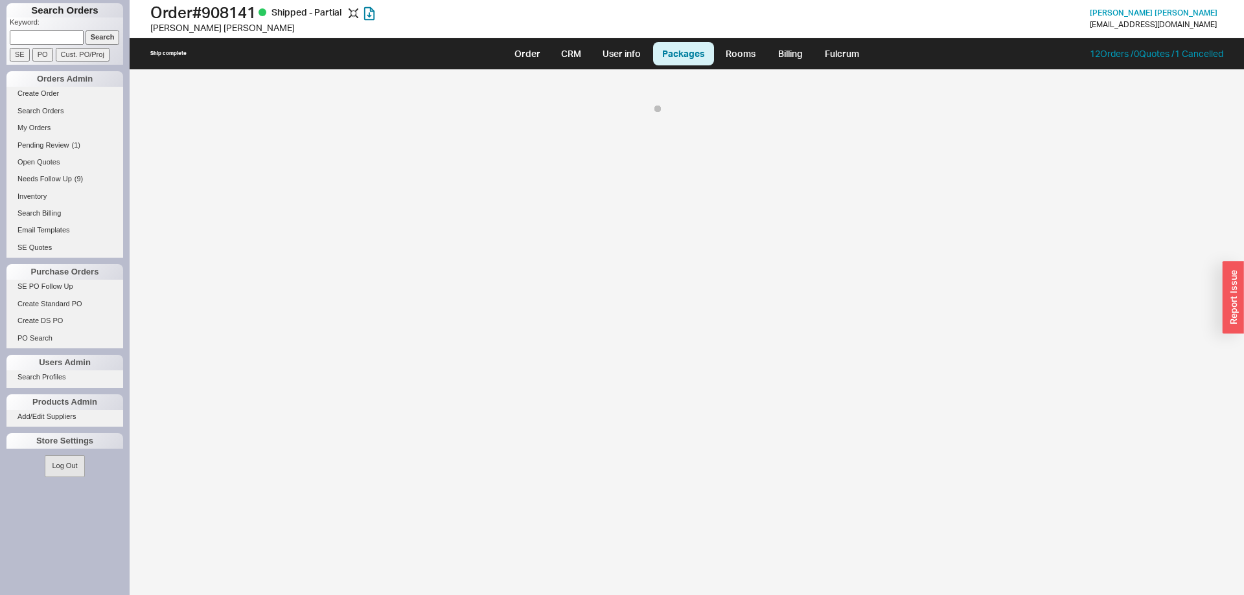
select select "9"
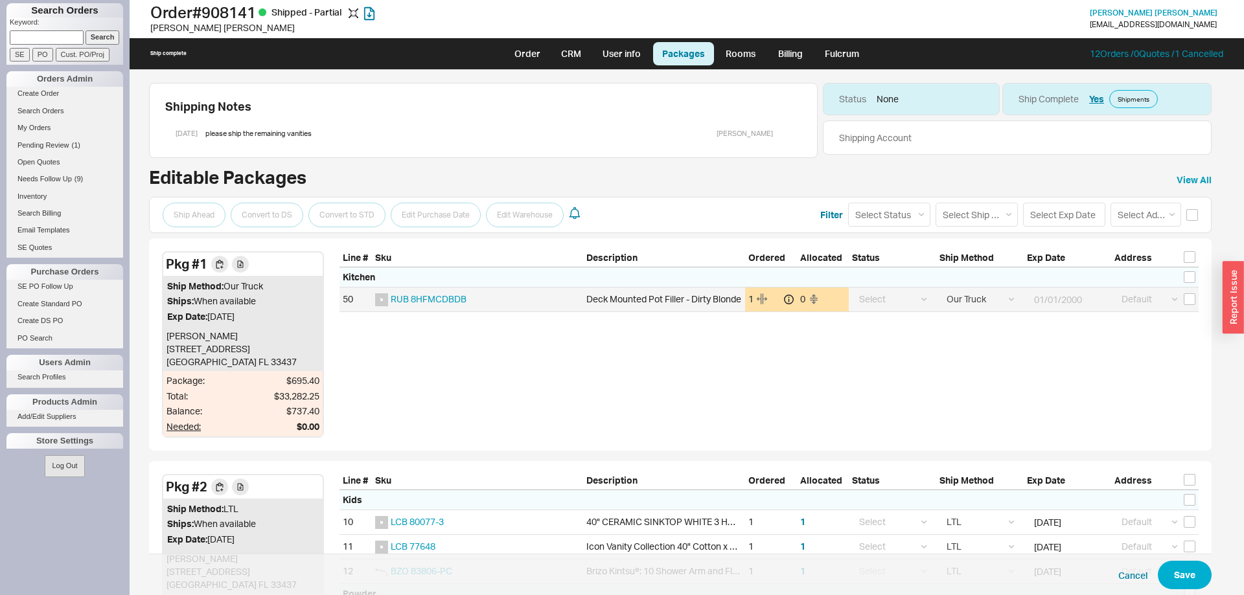
click at [1195, 296] on div "Default ----- Add New Address Select" at bounding box center [1154, 300] width 87 height 24
click at [1191, 299] on input "checkbox" at bounding box center [1190, 300] width 12 height 12
checkbox input "true"
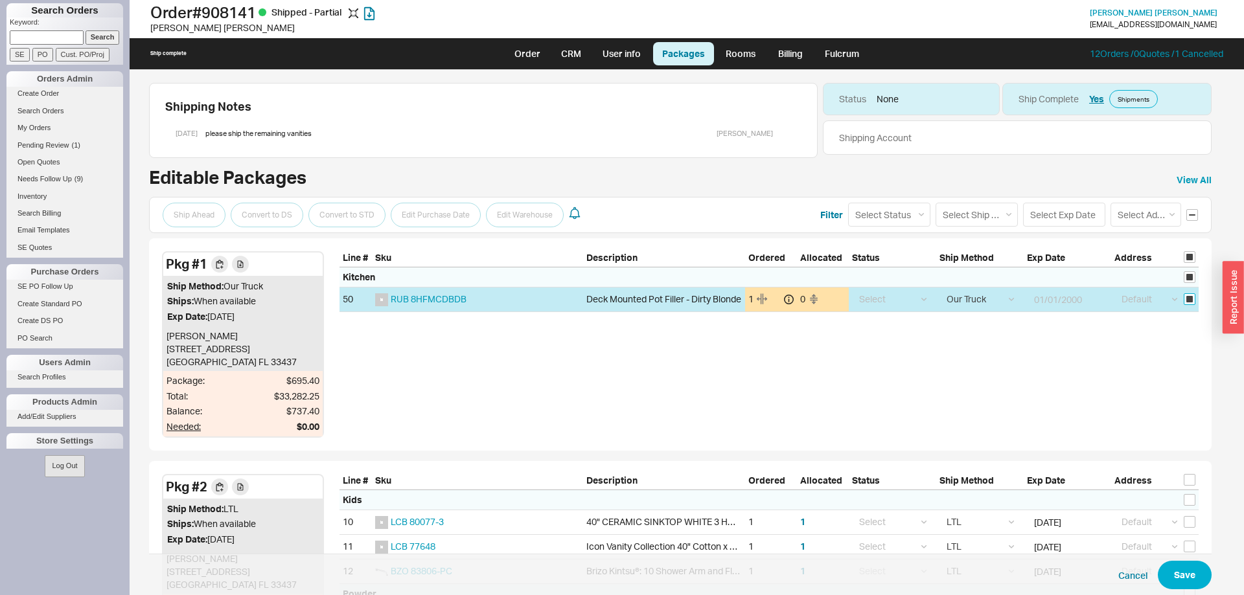
checkbox input "true"
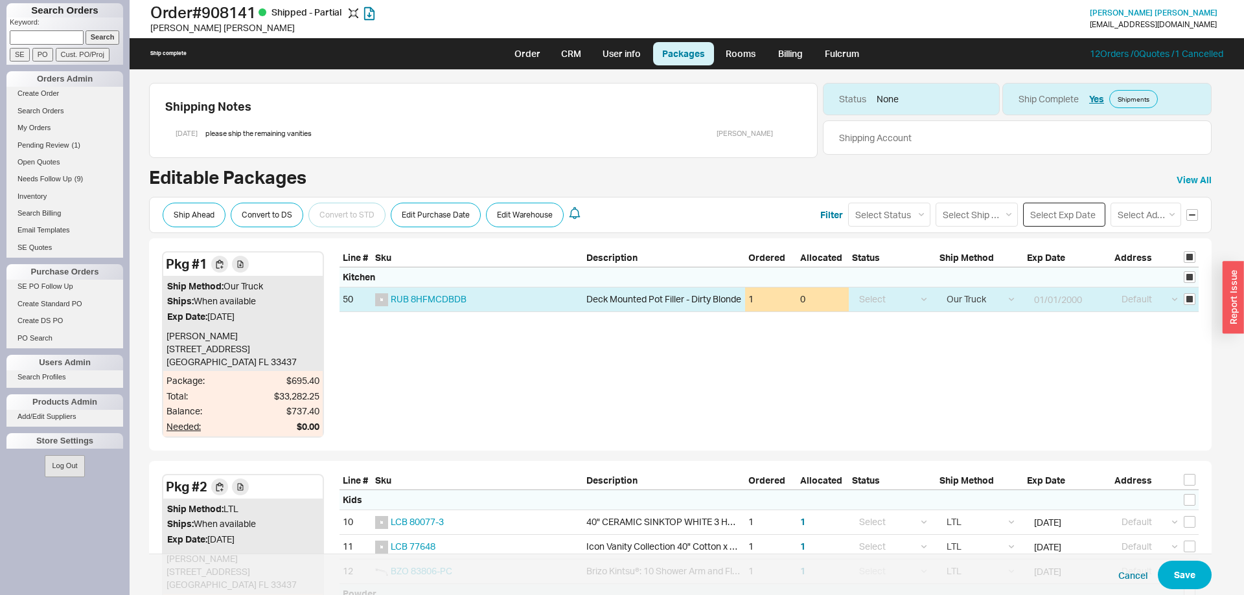
click at [1064, 218] on input at bounding box center [1064, 215] width 82 height 24
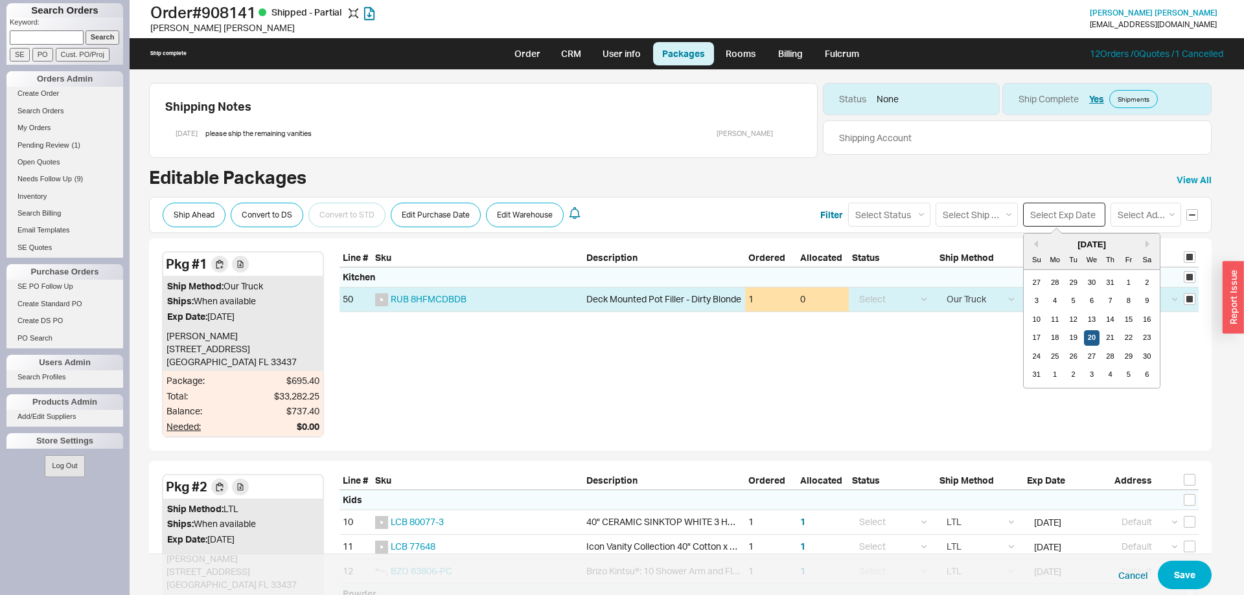
click at [1092, 338] on div "20" at bounding box center [1092, 338] width 16 height 16
type input "[DATE]"
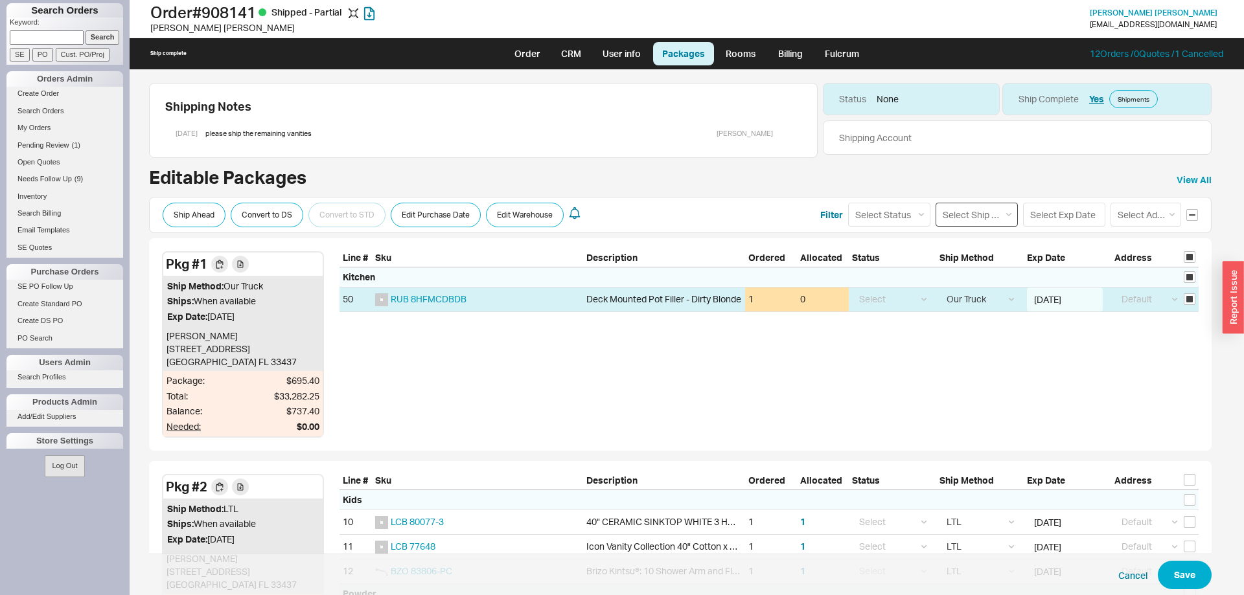
click at [936, 203] on select "Select Ship Method Ground LTL Our Truck --------------- Customer Pickup - Showr…" at bounding box center [977, 215] width 82 height 24
select select "1"
click option "Ground" at bounding box center [0, 0] width 0 height 0
select select
select select "1"
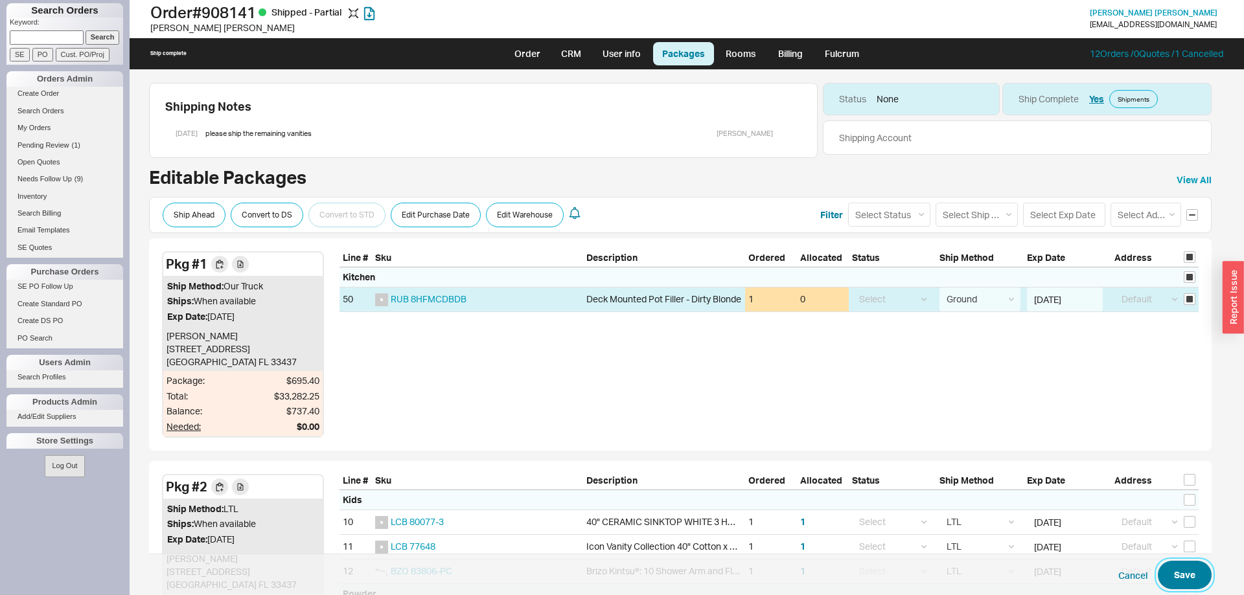
click at [1184, 577] on button "Save" at bounding box center [1185, 575] width 54 height 29
checkbox input "false"
select select "1"
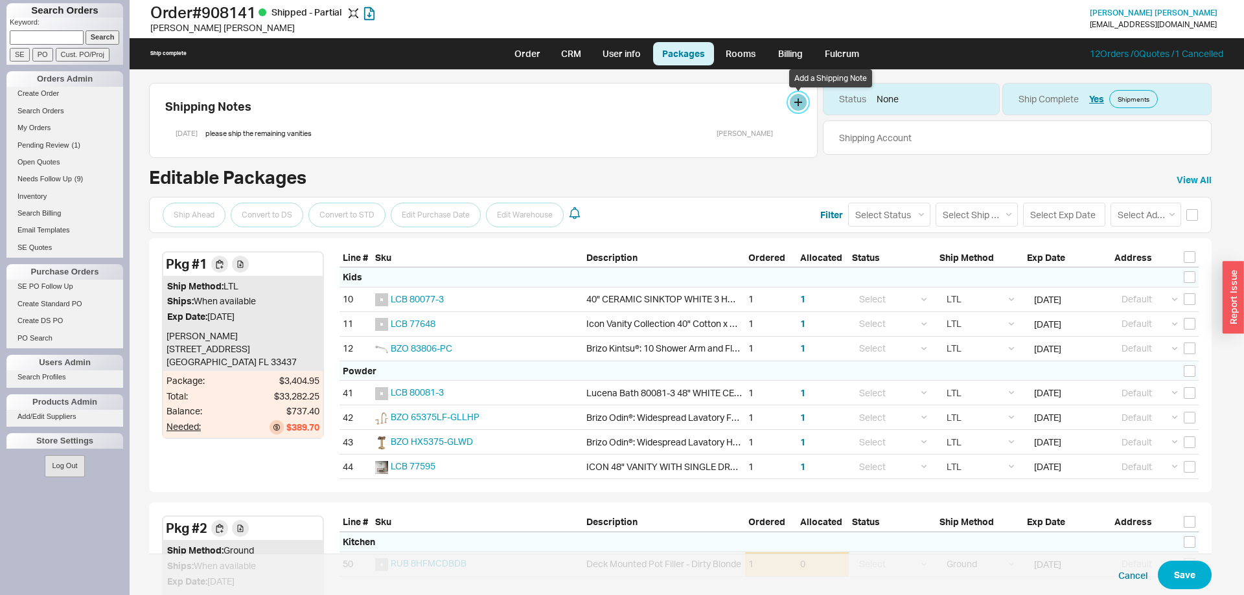
click at [800, 106] on button at bounding box center [798, 102] width 17 height 17
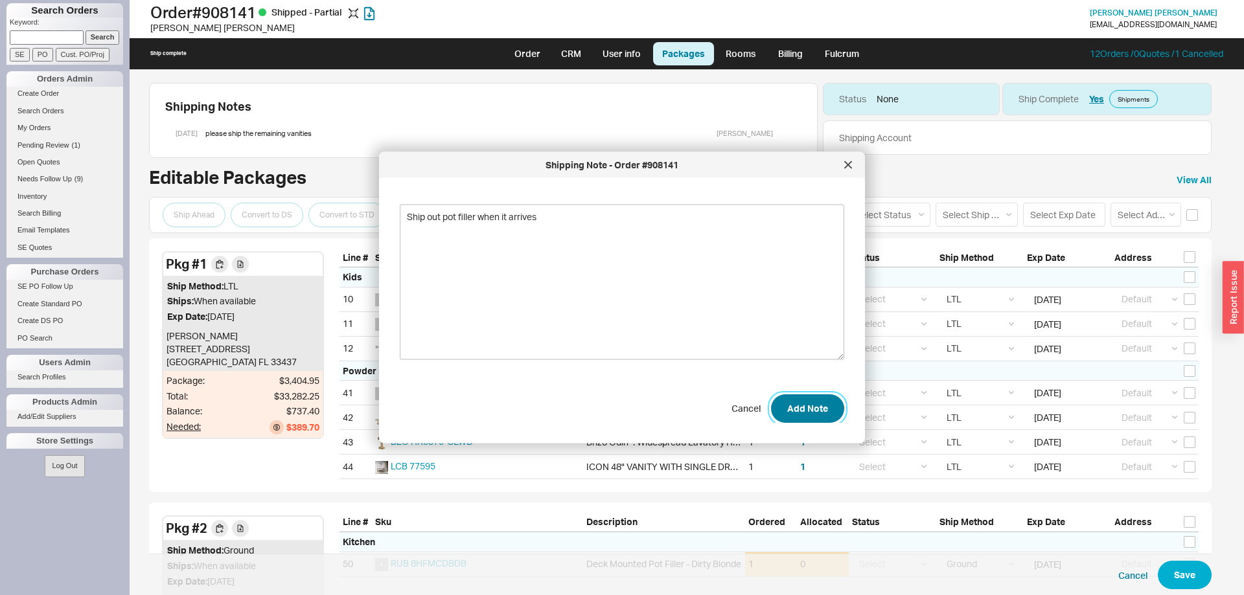
type textarea "Ship out pot filler when it arrives"
click at [800, 402] on button "Add Note" at bounding box center [807, 408] width 73 height 29
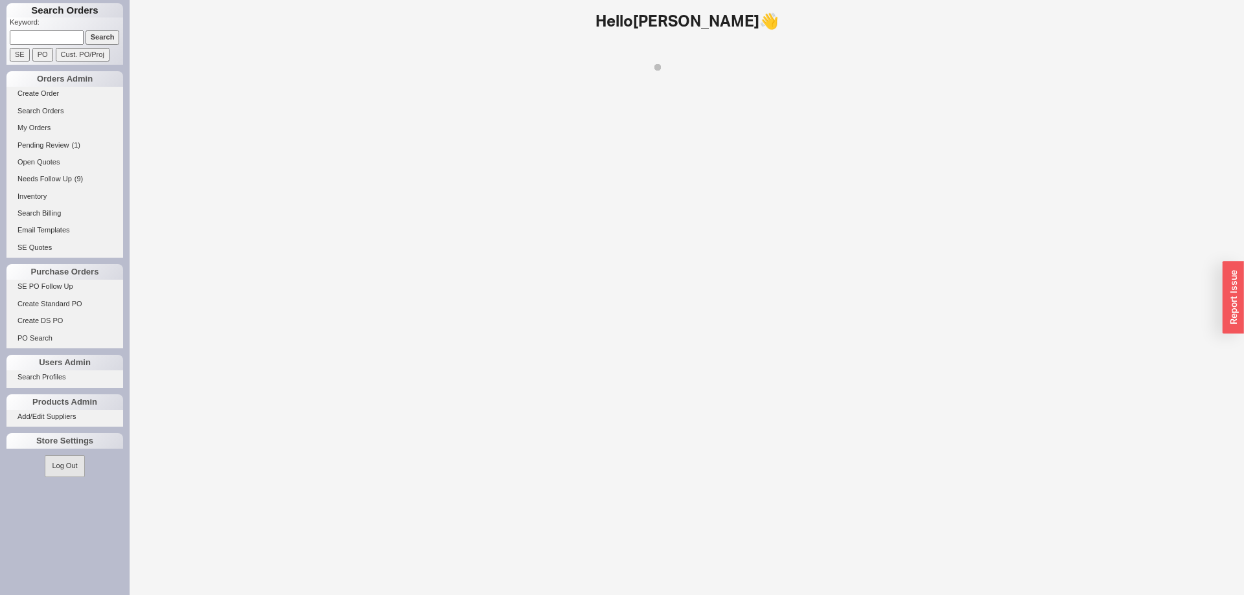
click at [42, 34] on input at bounding box center [47, 37] width 74 height 14
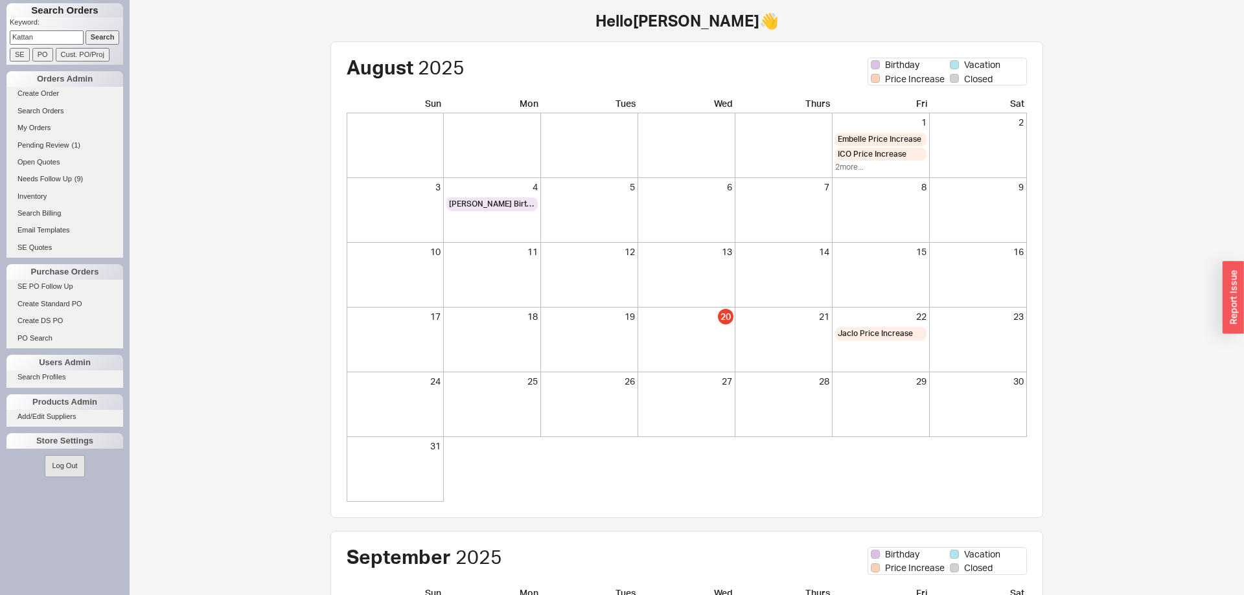
type input "Kattan"
click at [108, 36] on input "Search" at bounding box center [103, 37] width 34 height 14
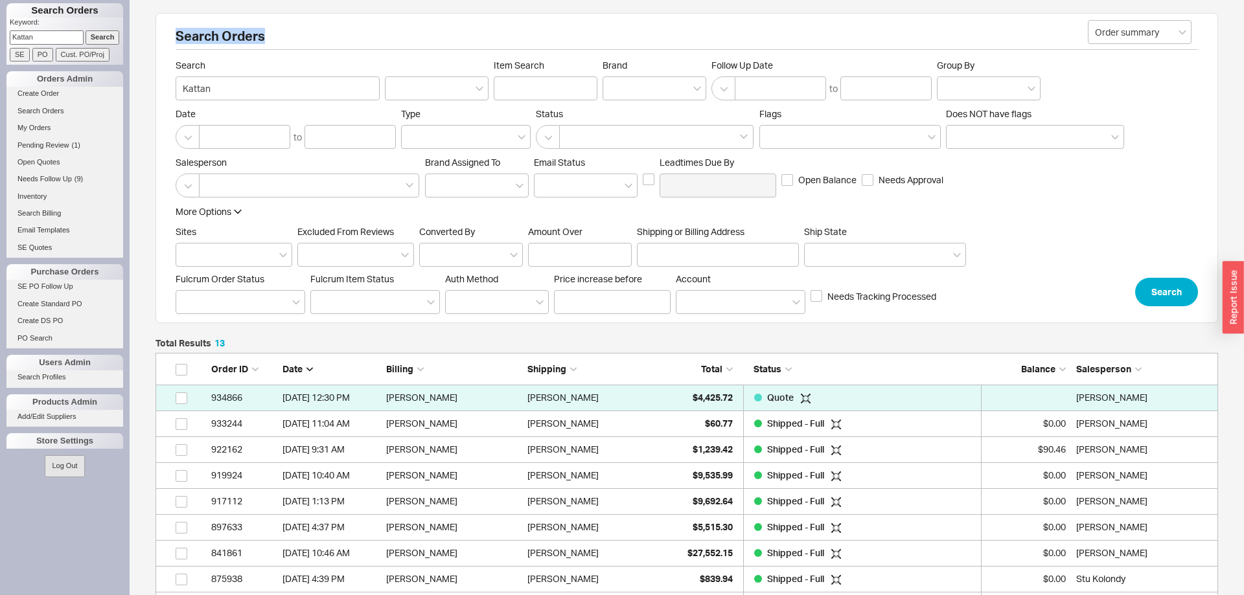
scroll to position [369, 1063]
drag, startPoint x: 176, startPoint y: 36, endPoint x: 313, endPoint y: 44, distance: 137.6
click at [313, 44] on h2 "Search Orders" at bounding box center [687, 40] width 1022 height 20
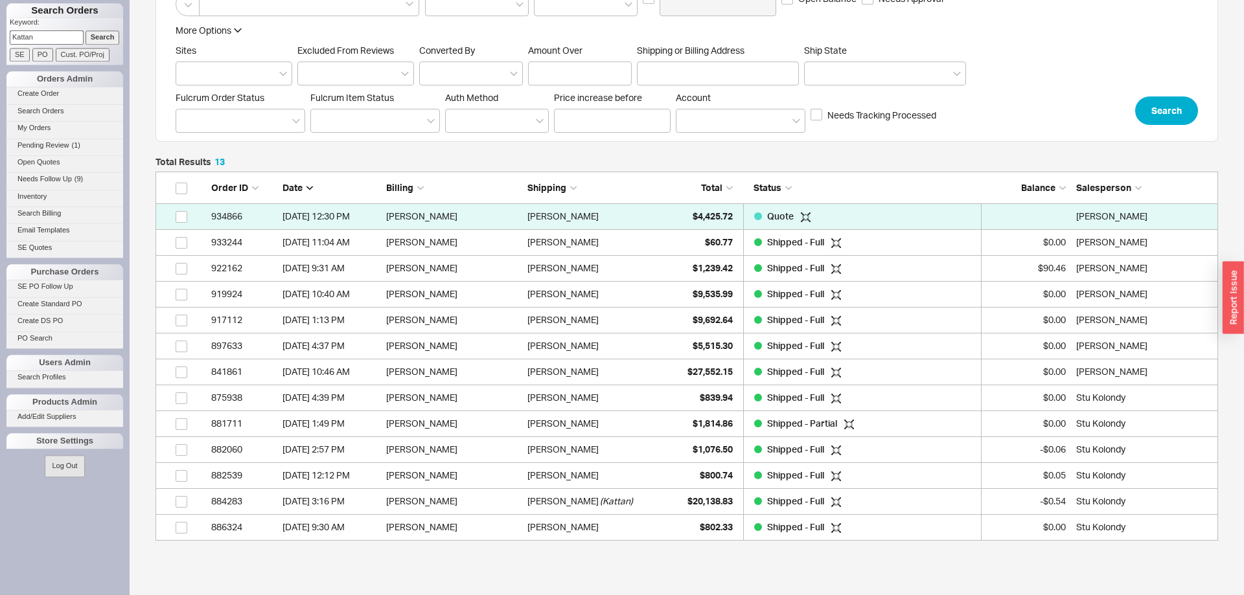
scroll to position [198, 0]
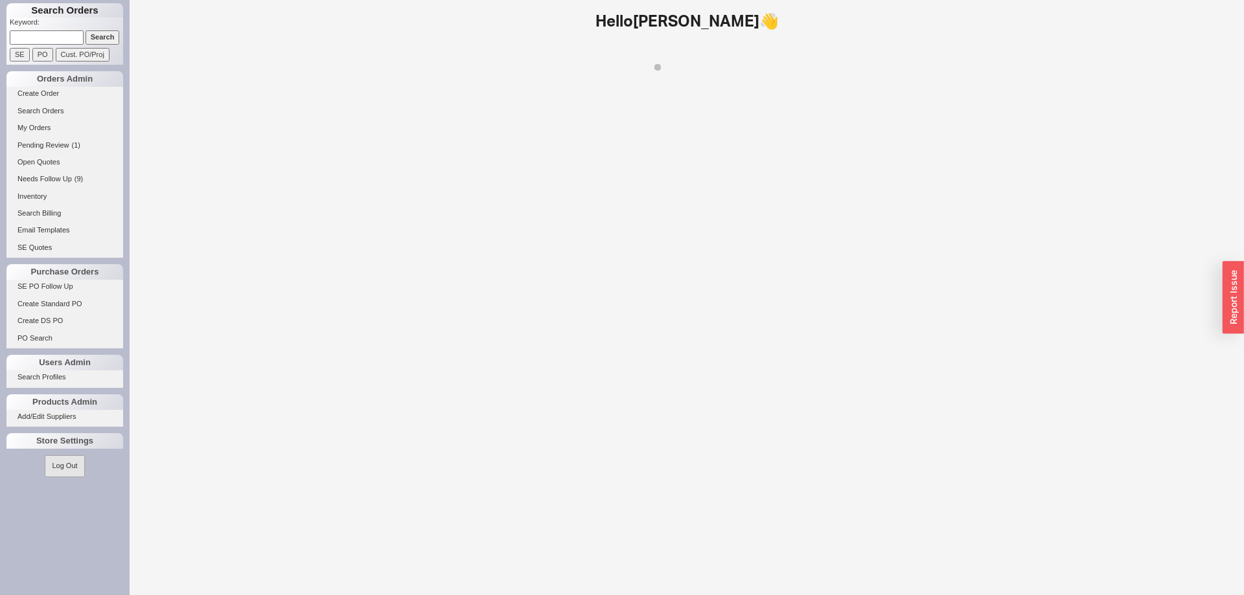
click at [51, 41] on input at bounding box center [47, 37] width 74 height 14
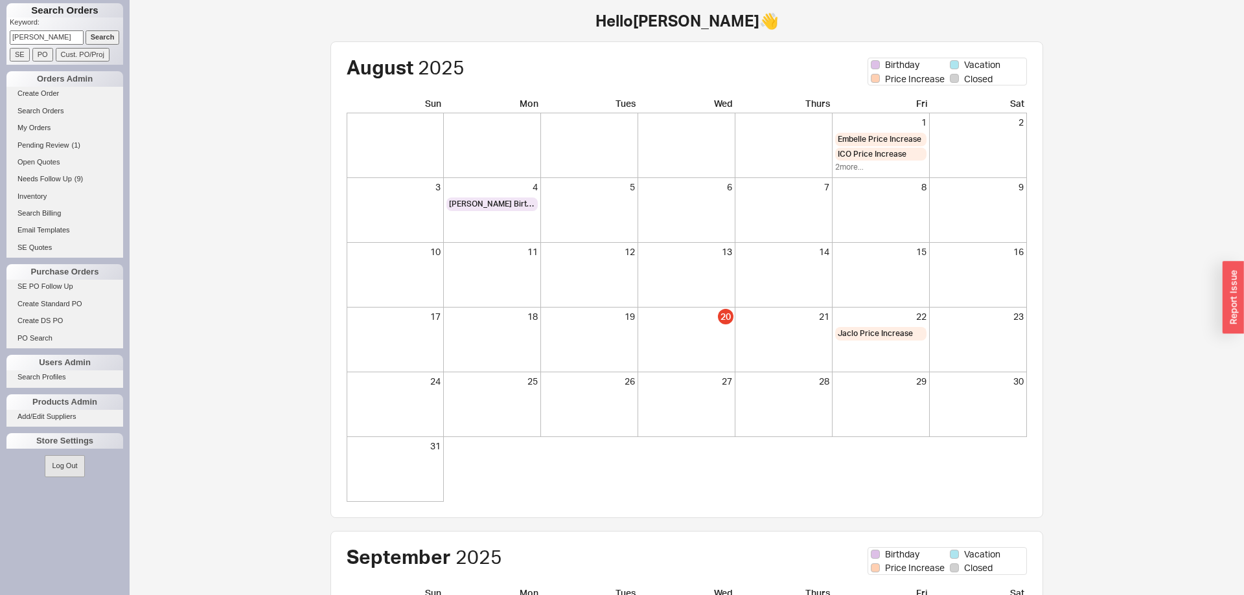
type input "[PERSON_NAME]"
click at [95, 35] on input "Search" at bounding box center [103, 37] width 34 height 14
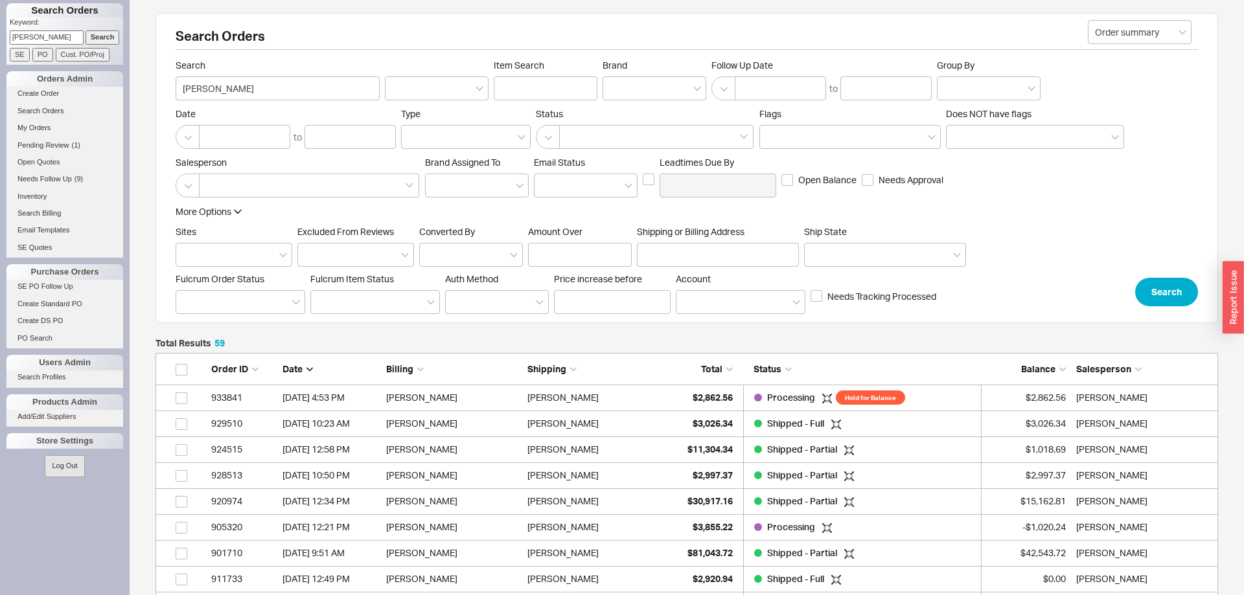
scroll to position [1, 1]
drag, startPoint x: 722, startPoint y: 342, endPoint x: 934, endPoint y: 343, distance: 211.9
click at [934, 345] on div "Total Results 59" at bounding box center [687, 346] width 1063 height 14
click at [934, 343] on div "Total Results 59" at bounding box center [687, 346] width 1063 height 14
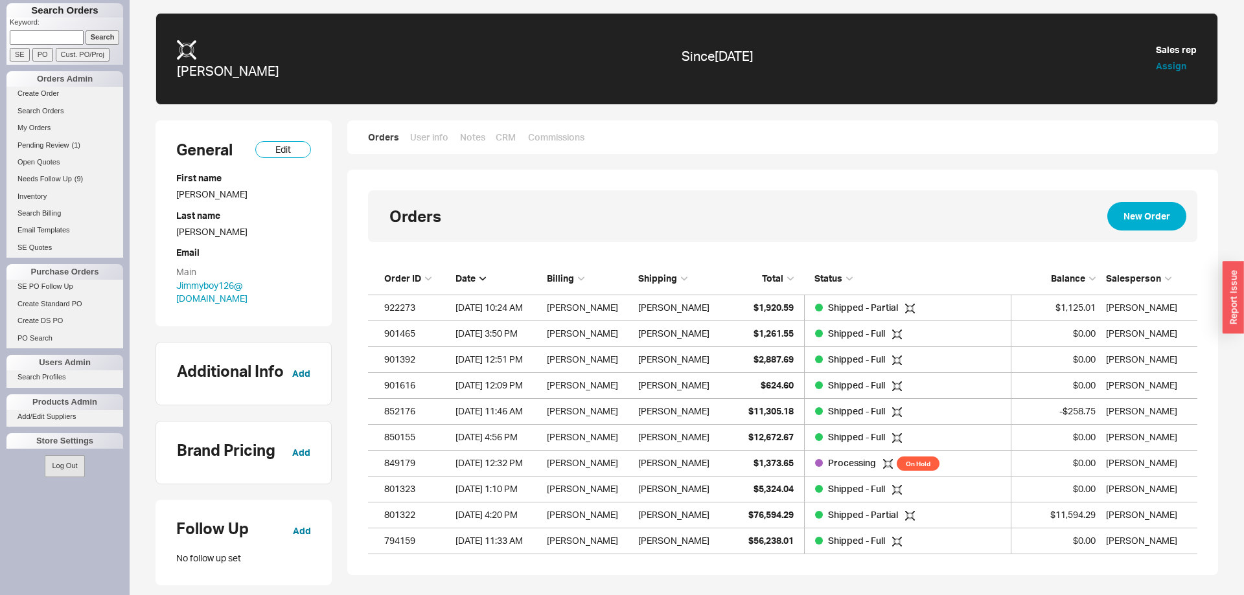
scroll to position [1, 1]
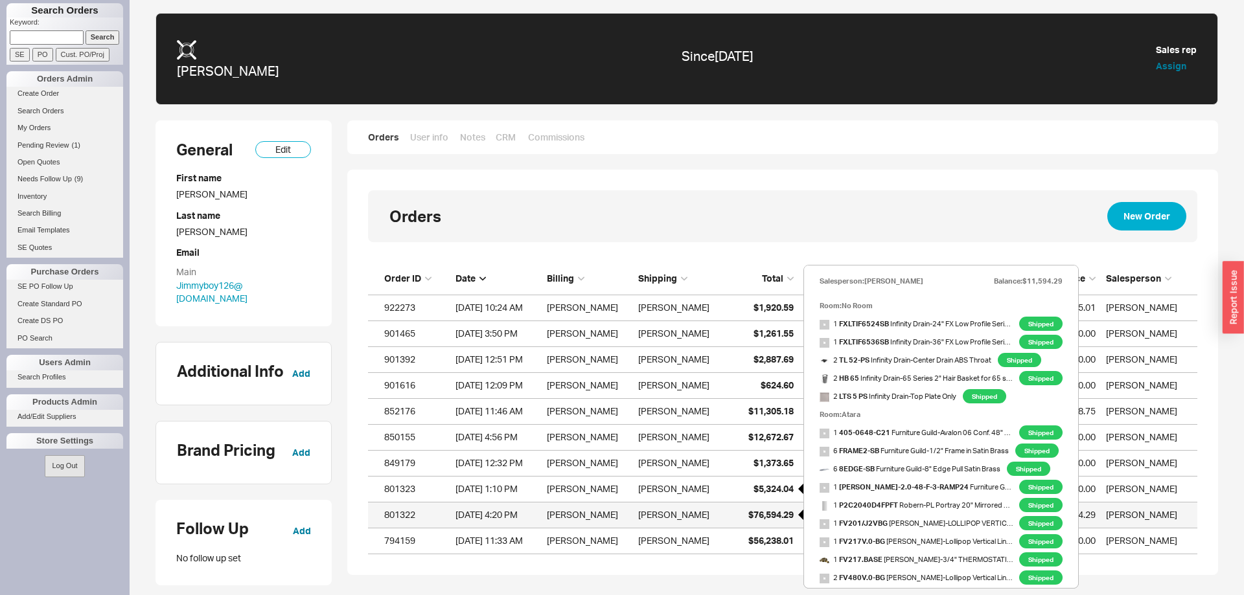
click at [764, 515] on span "$76,594.29" at bounding box center [770, 514] width 45 height 11
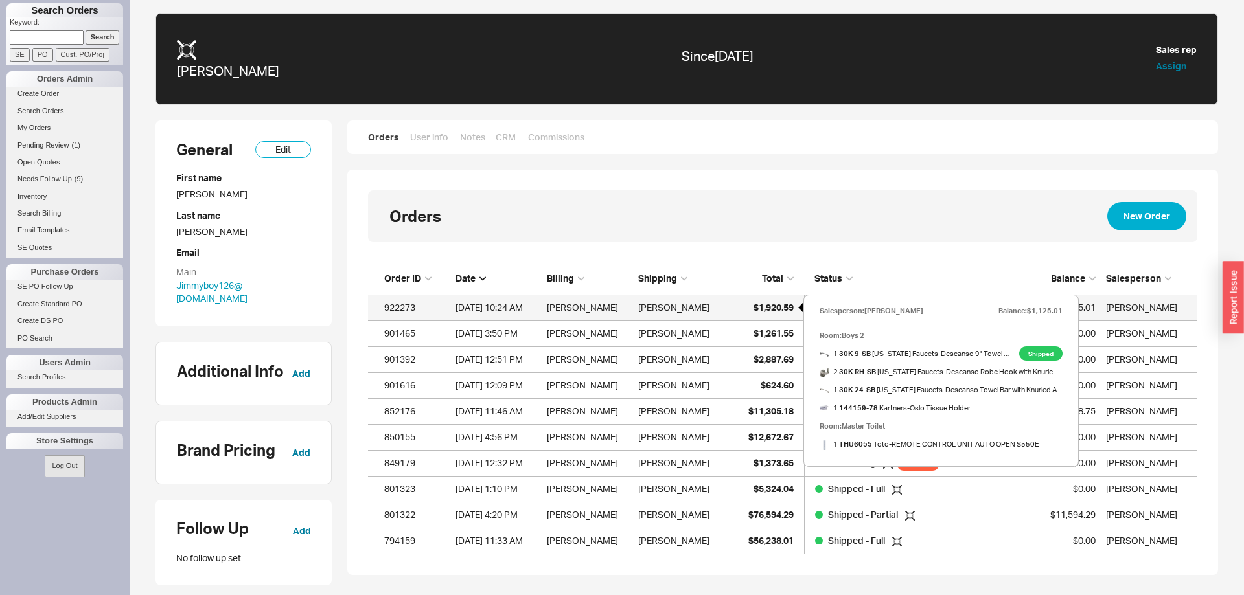
click at [776, 307] on span "$1,920.59" at bounding box center [774, 307] width 40 height 11
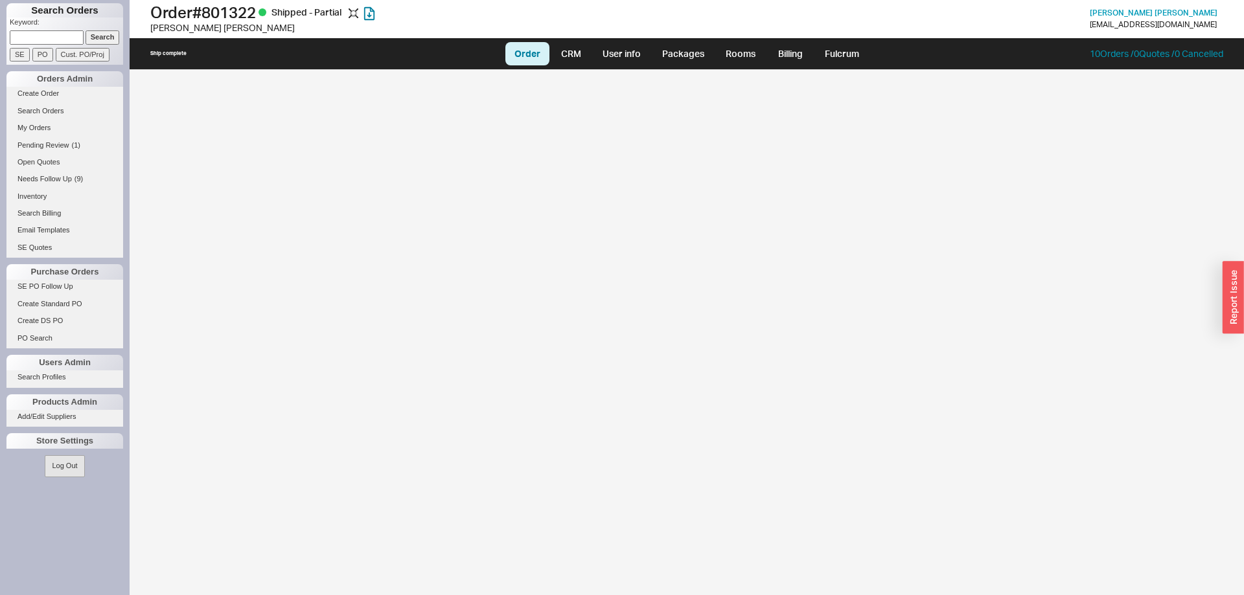
select select "LOW"
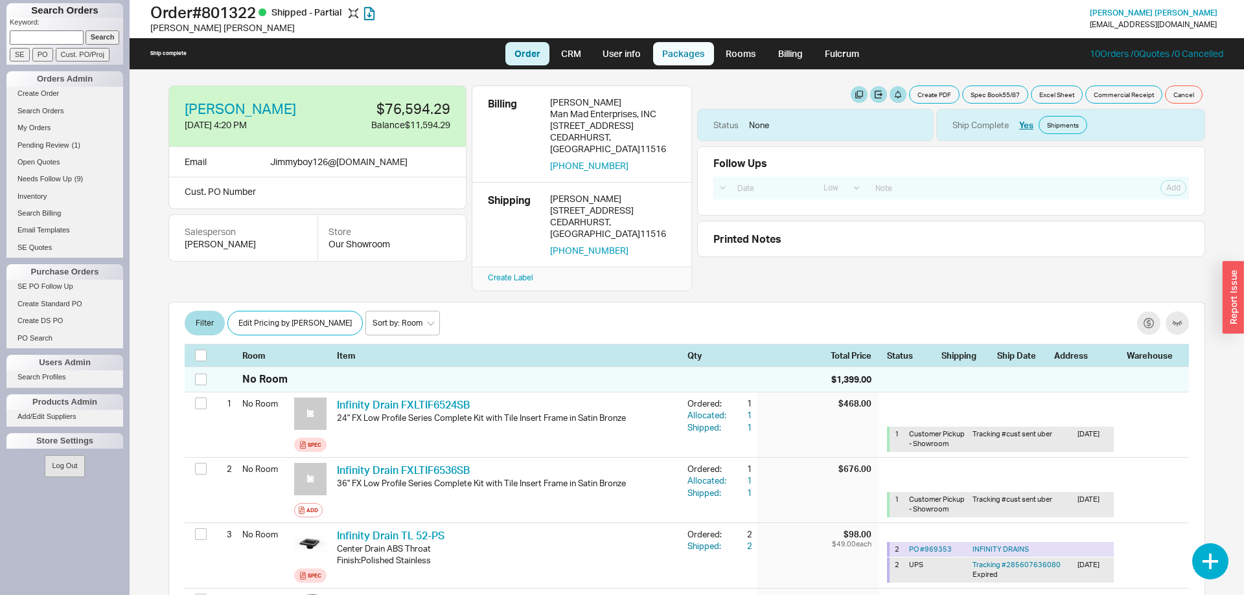
click at [683, 61] on link "Packages" at bounding box center [683, 53] width 61 height 23
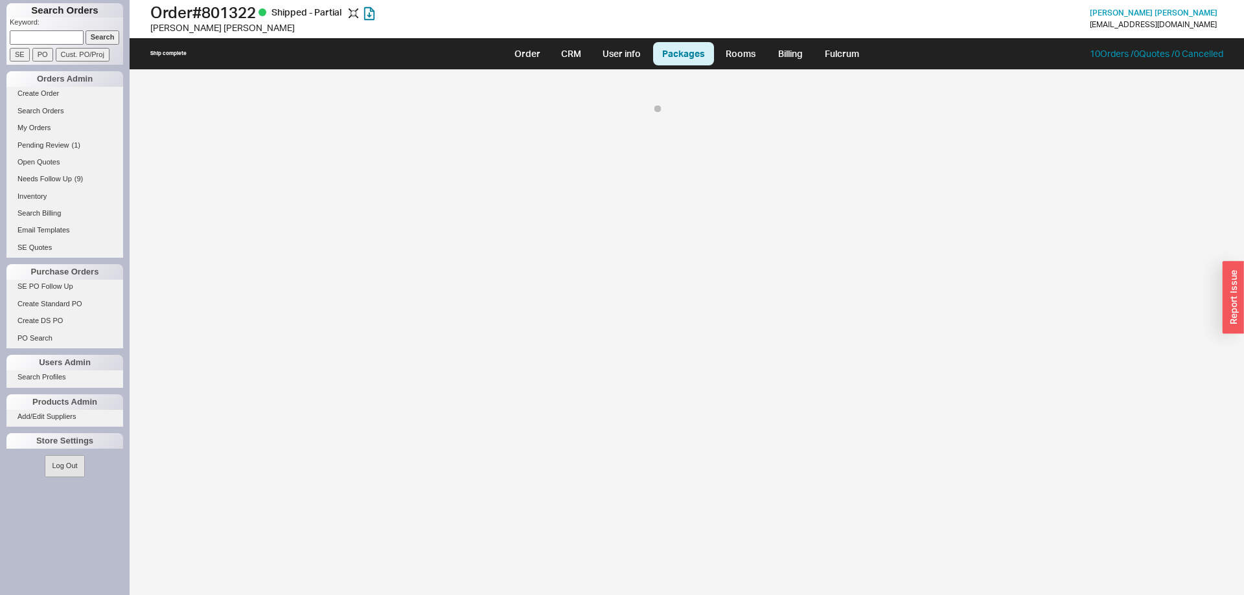
select select "8"
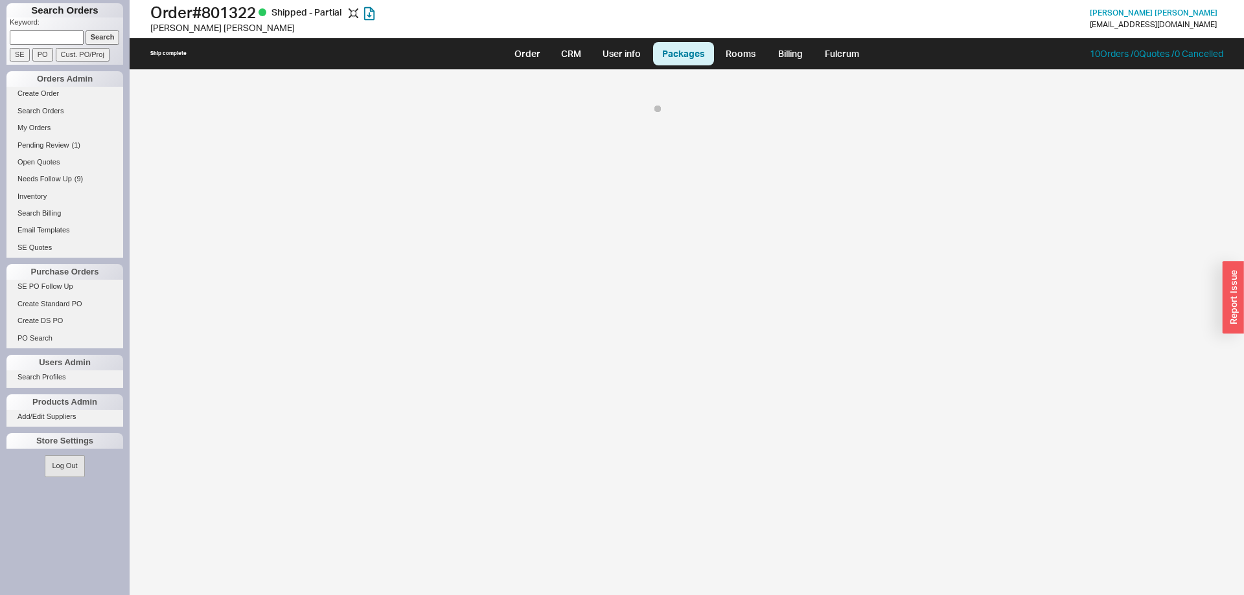
select select "8"
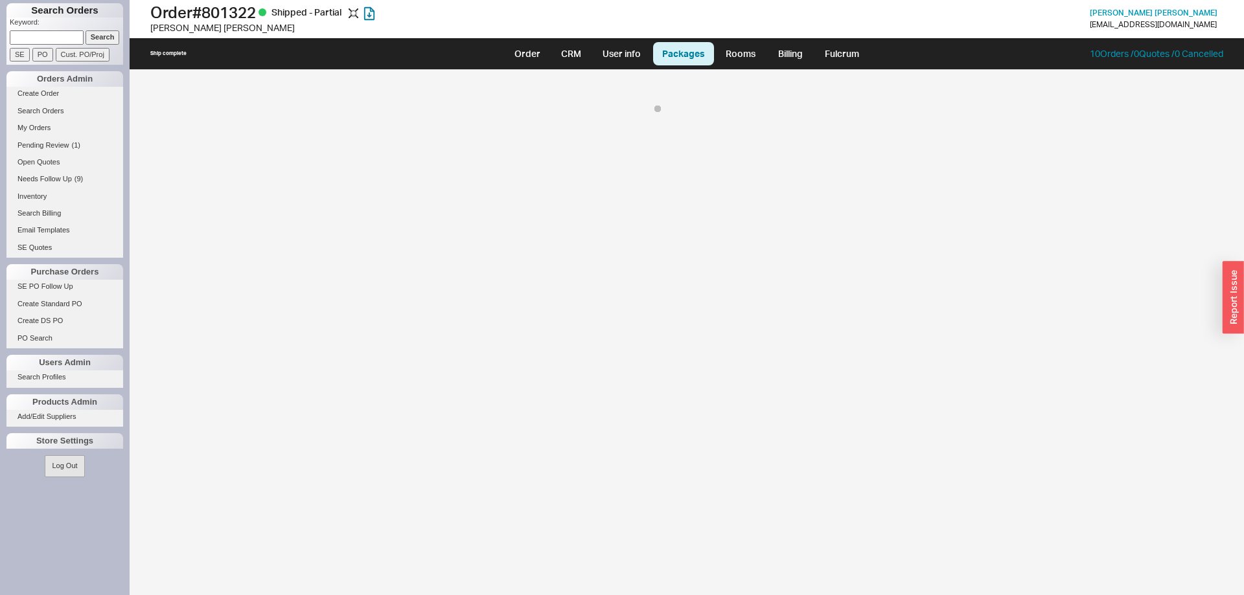
select select "8"
select select "On Hold"
select select "8"
select select "On Hold"
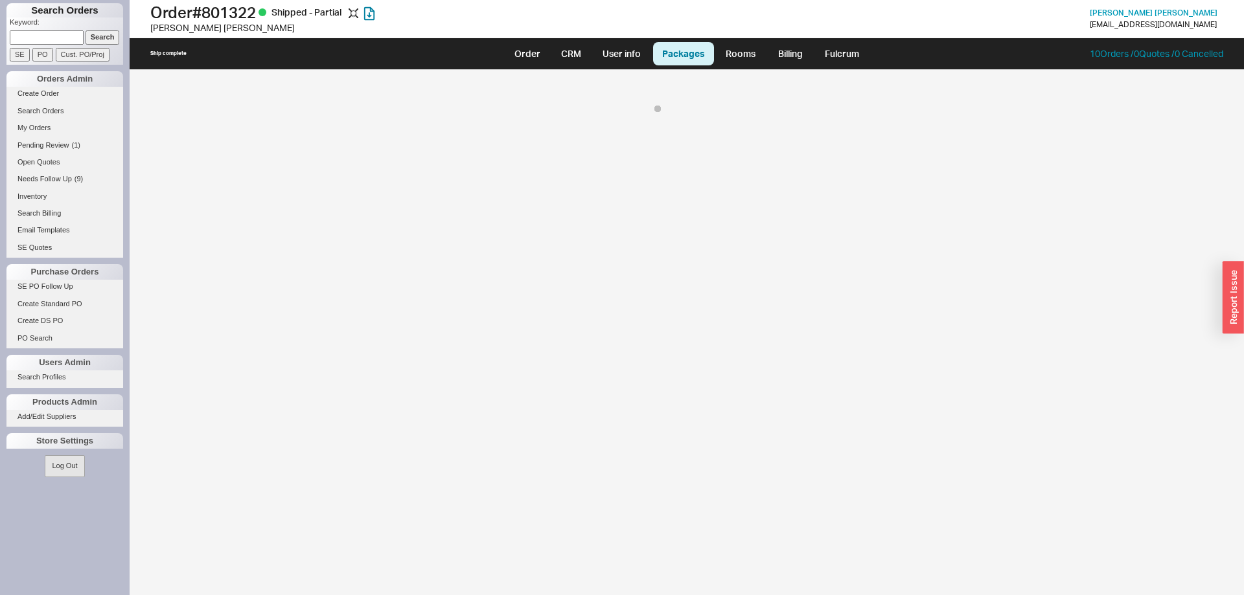
select select "8"
select select "On Hold"
select select "8"
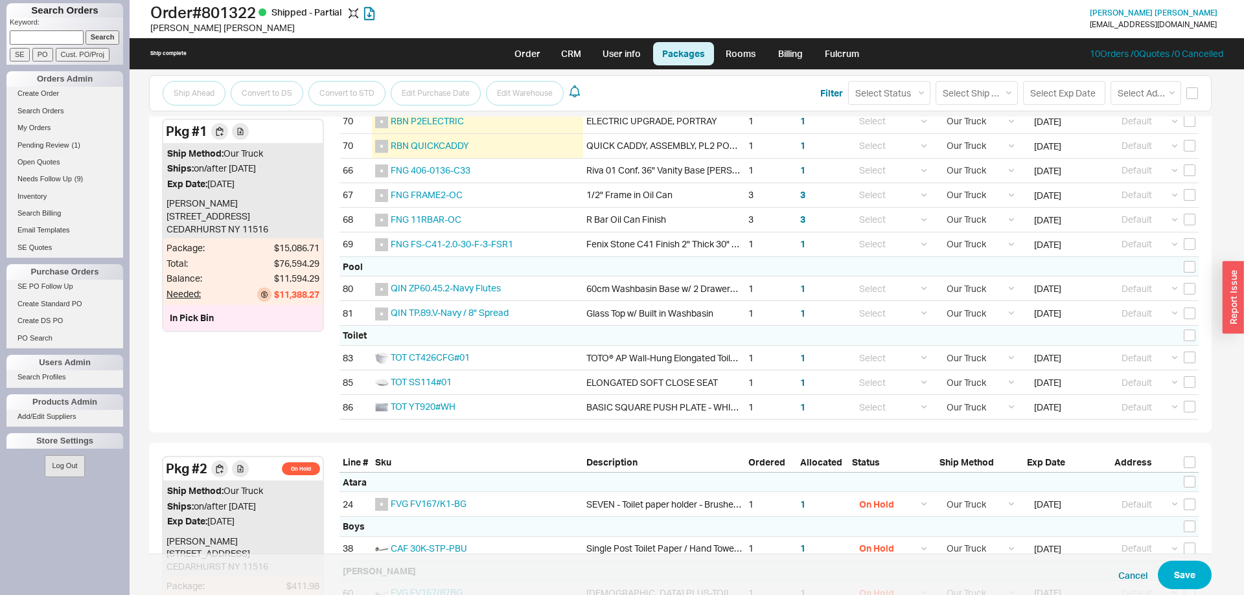
scroll to position [131, 0]
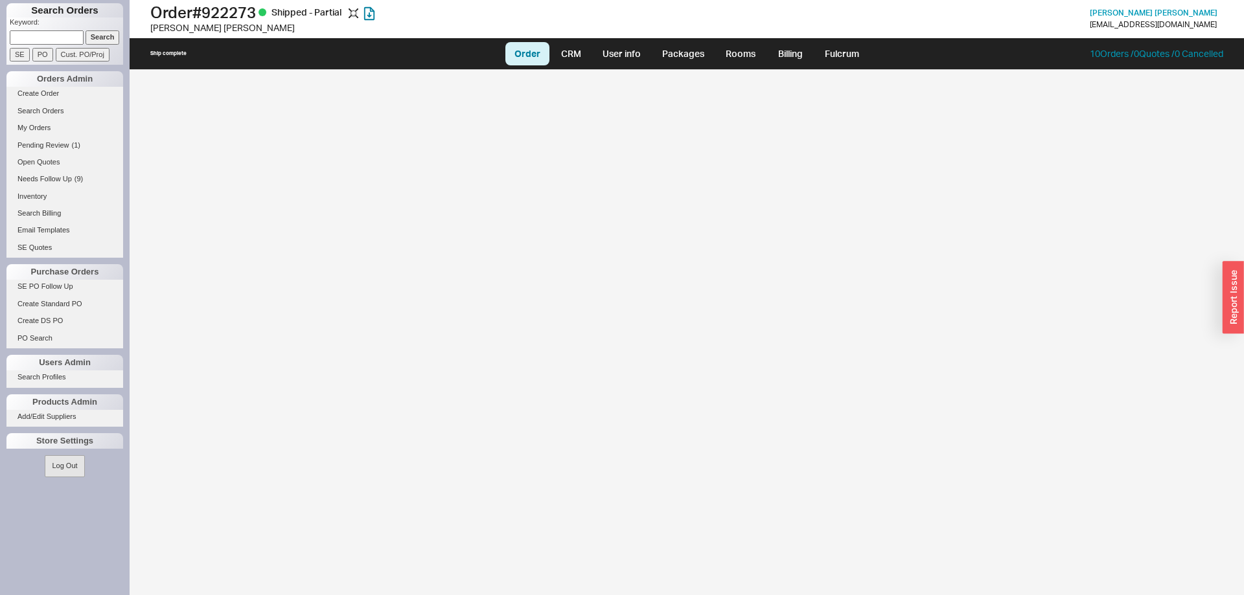
select select "LOW"
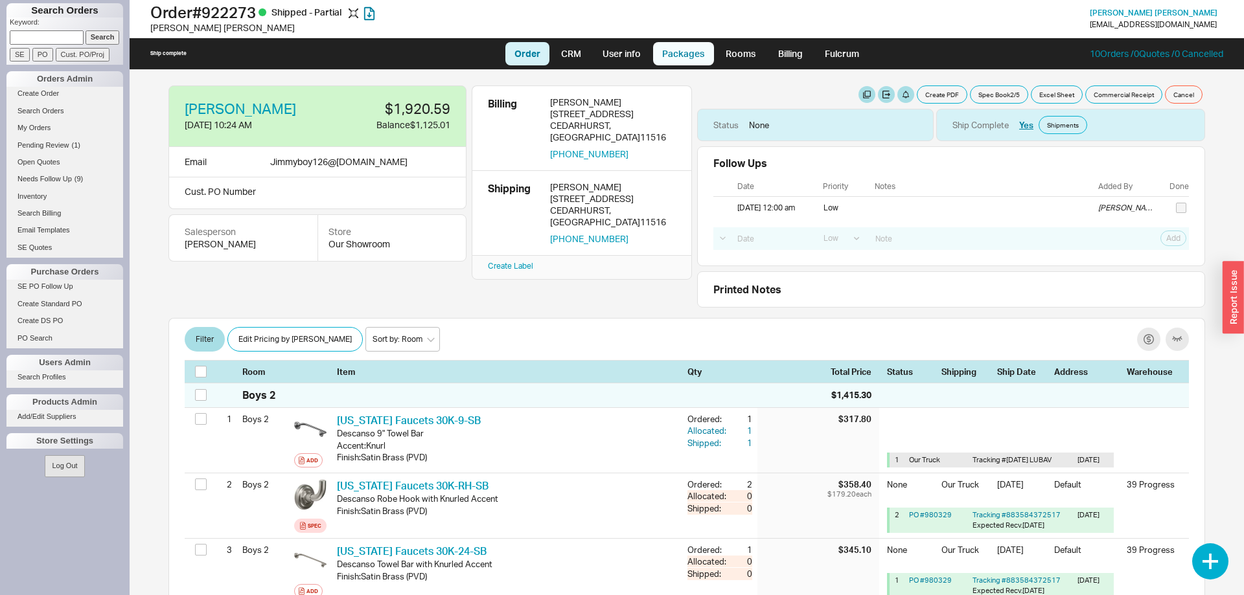
click at [678, 52] on link "Packages" at bounding box center [683, 53] width 61 height 23
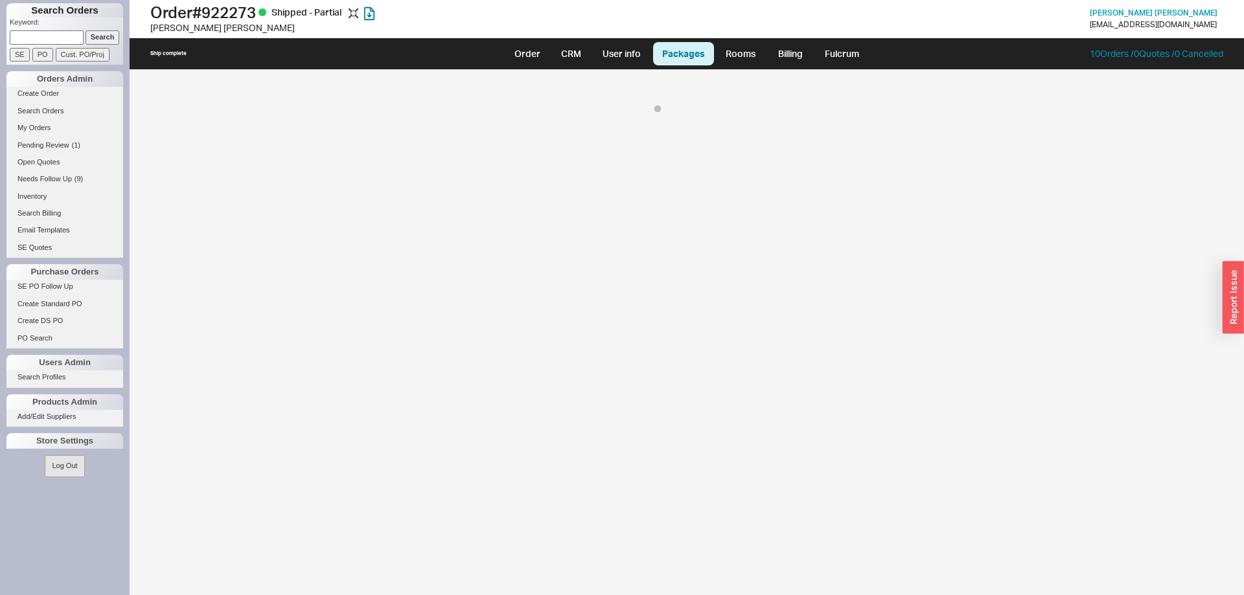
select select "8"
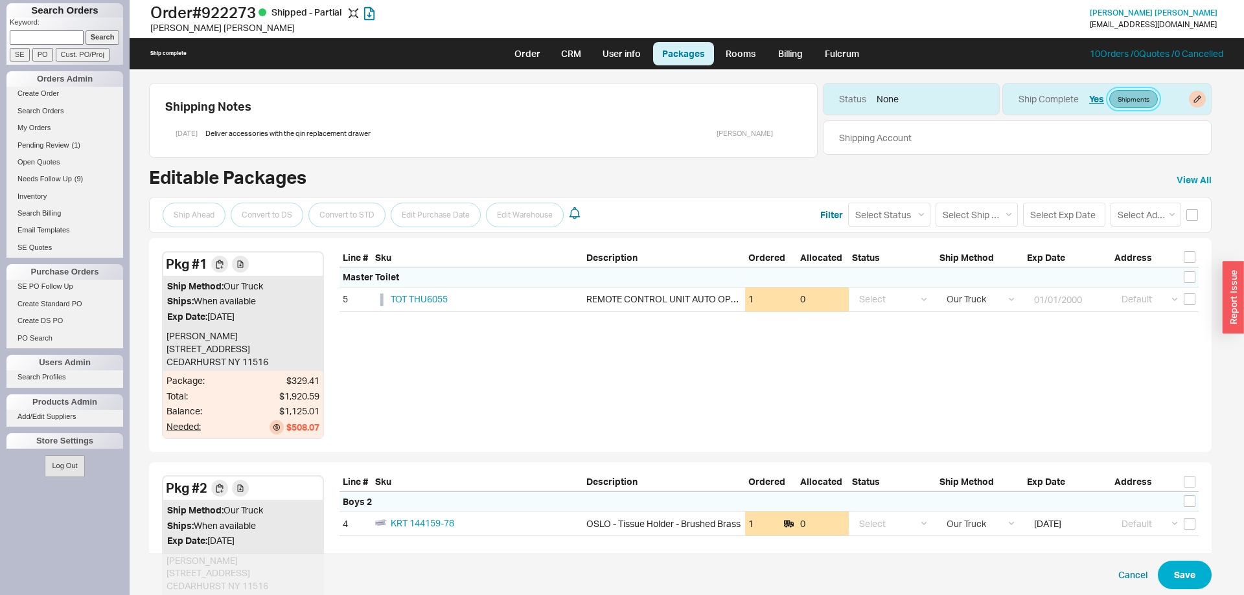
click at [1134, 105] on link "Shipments" at bounding box center [1133, 99] width 49 height 18
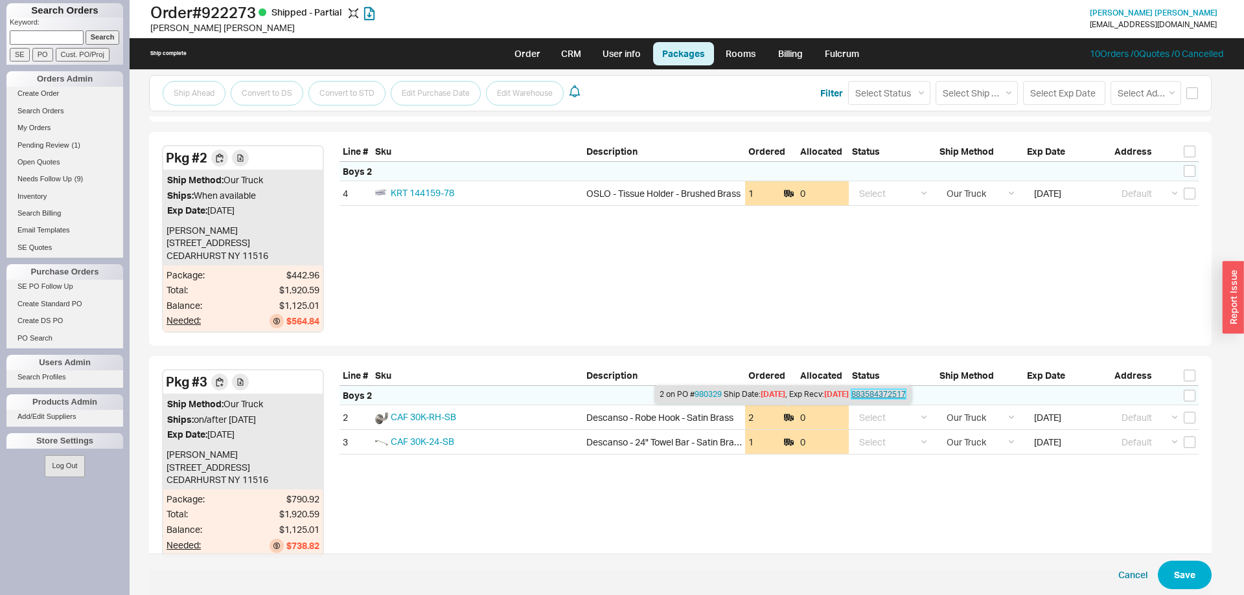
click at [890, 394] on link "883584372517" at bounding box center [878, 394] width 54 height 10
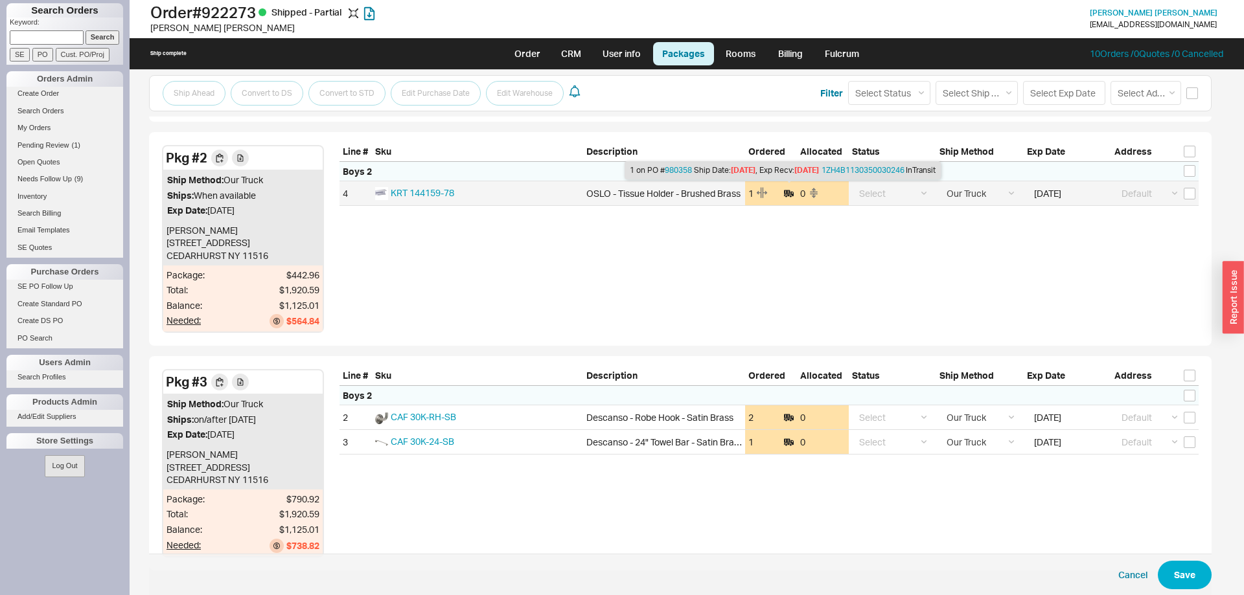
click at [787, 190] on icon at bounding box center [787, 192] width 6 height 4
click at [860, 173] on link "1ZH4B1130350030246" at bounding box center [863, 170] width 83 height 10
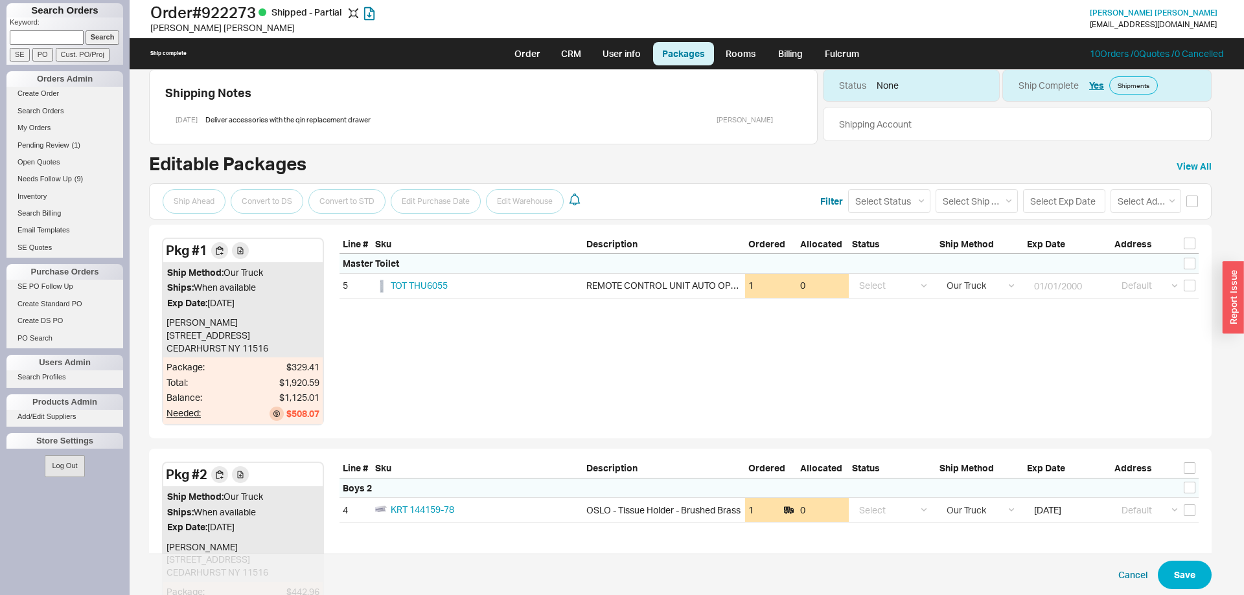
scroll to position [0, 0]
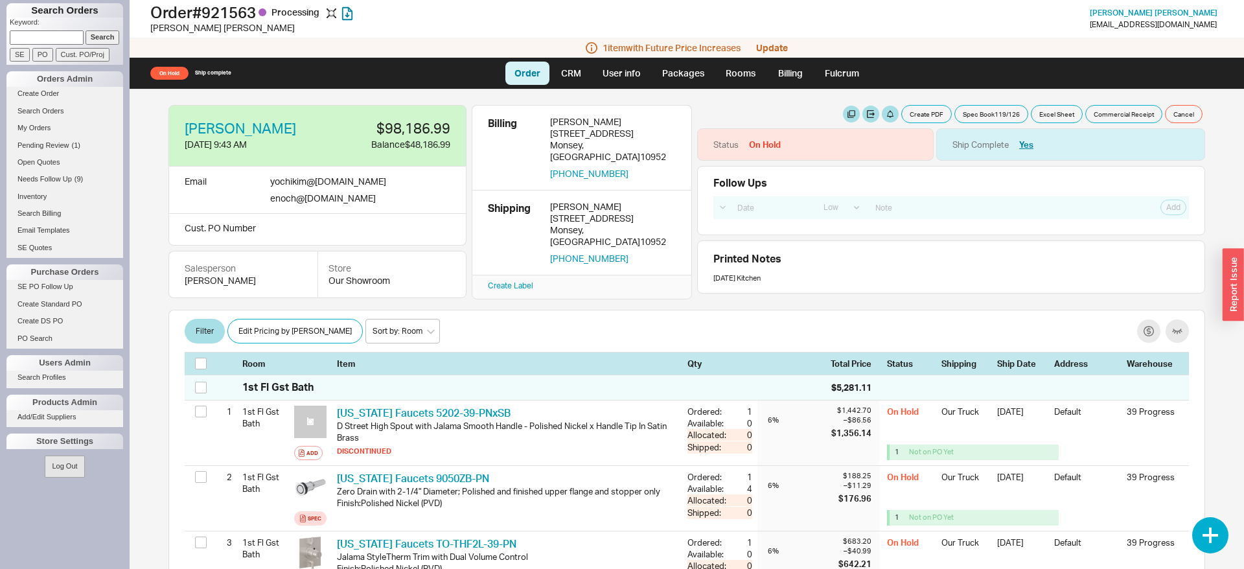
select select "LOW"
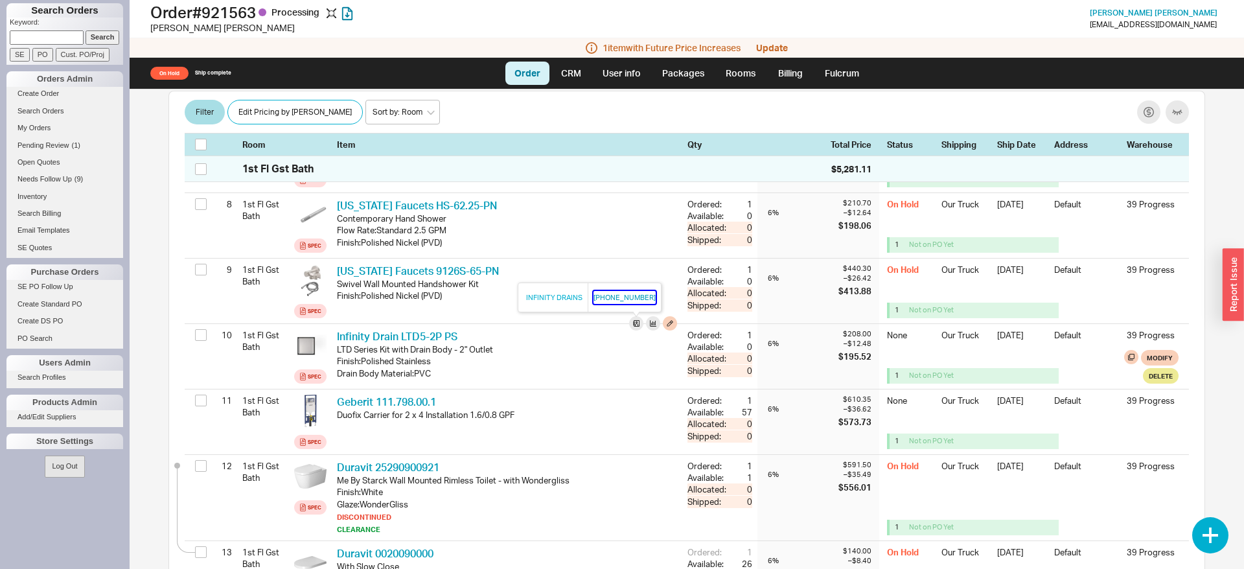
click at [609, 299] on button "516-767-6786" at bounding box center [624, 297] width 62 height 13
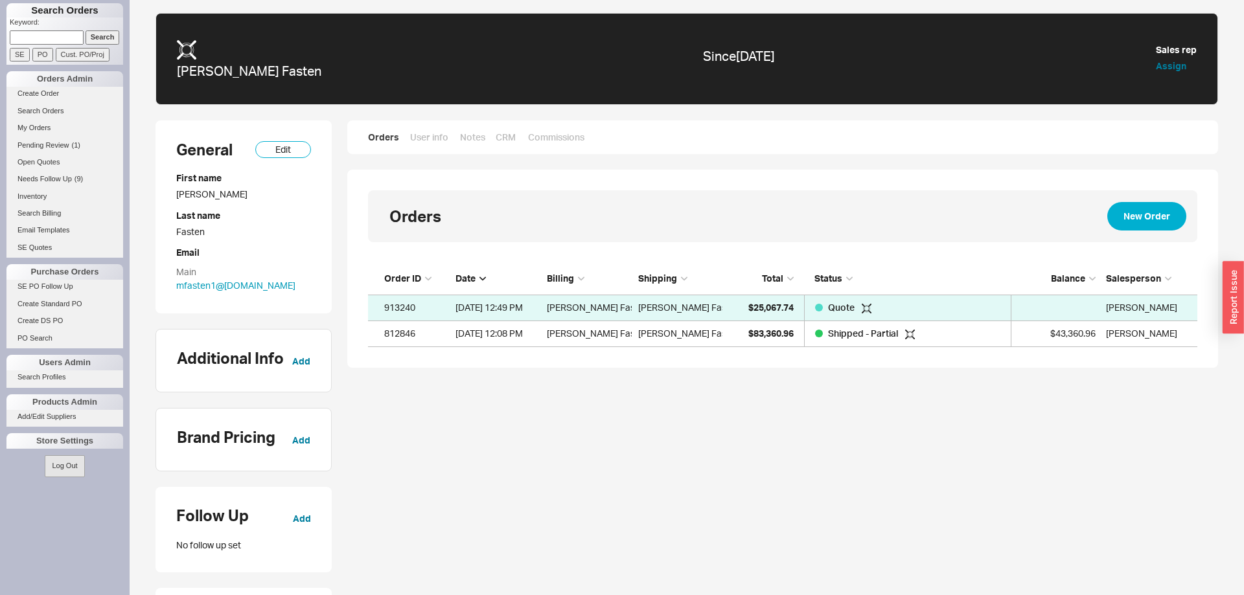
scroll to position [84, 829]
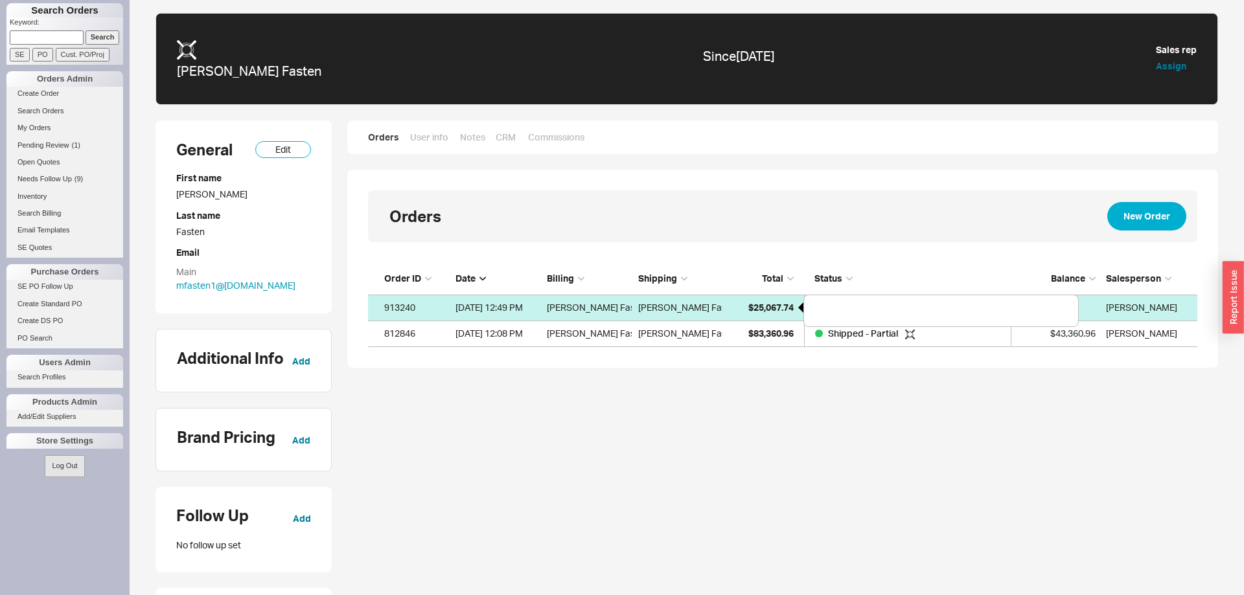
click at [755, 310] on span "$25,067.74" at bounding box center [770, 307] width 45 height 11
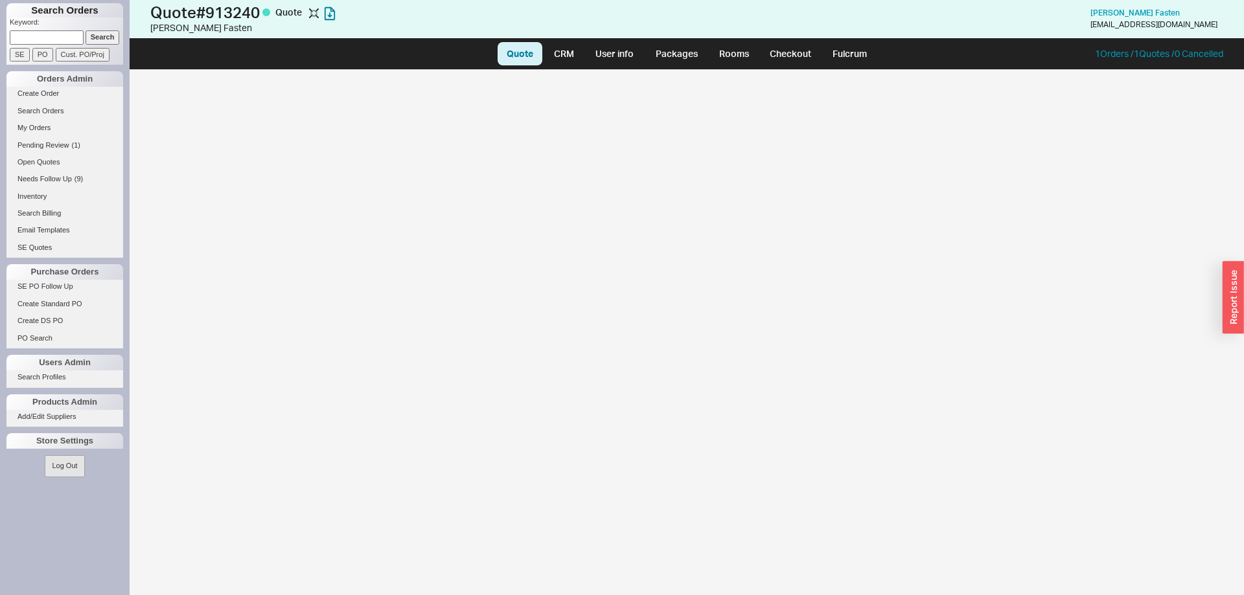
select select "LOW"
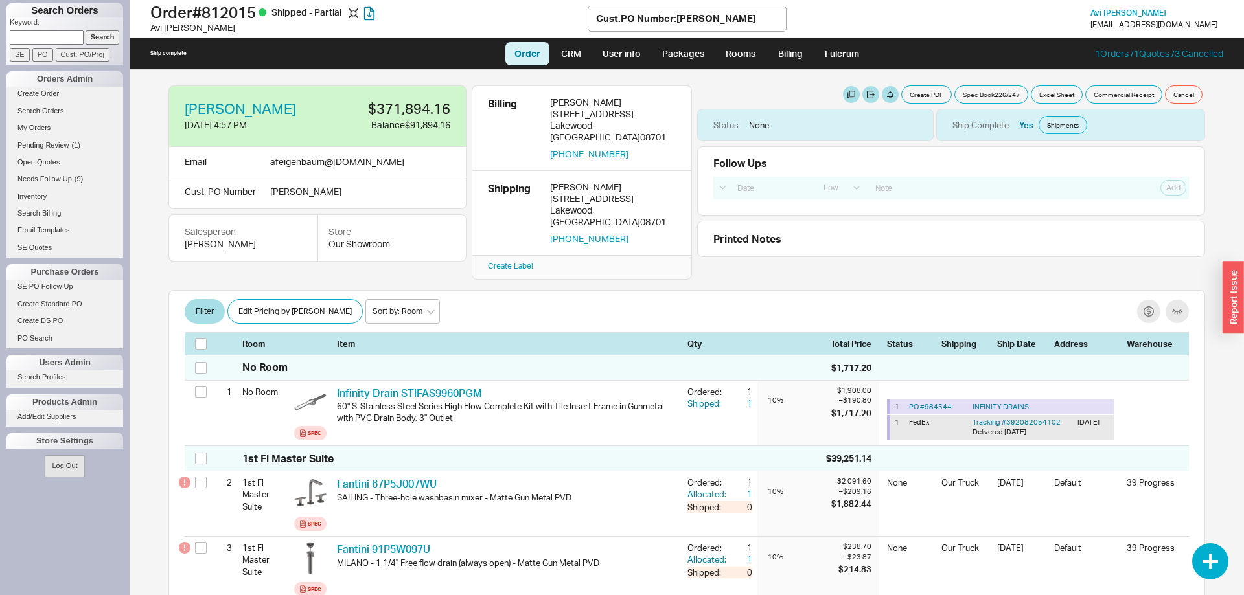
select select "LOW"
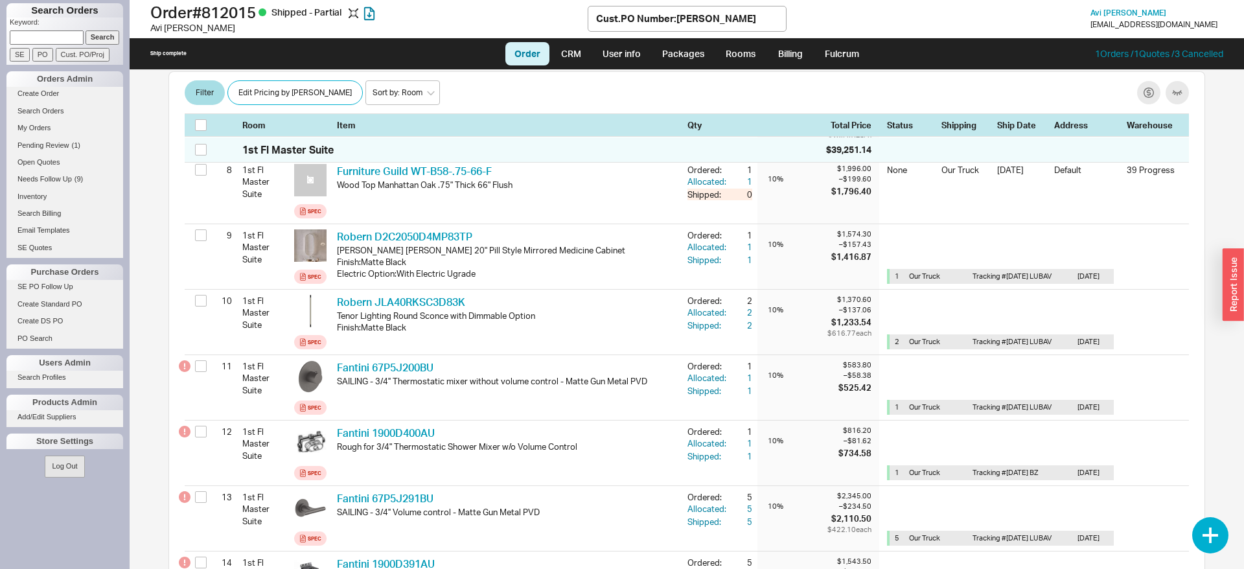
scroll to position [640, 0]
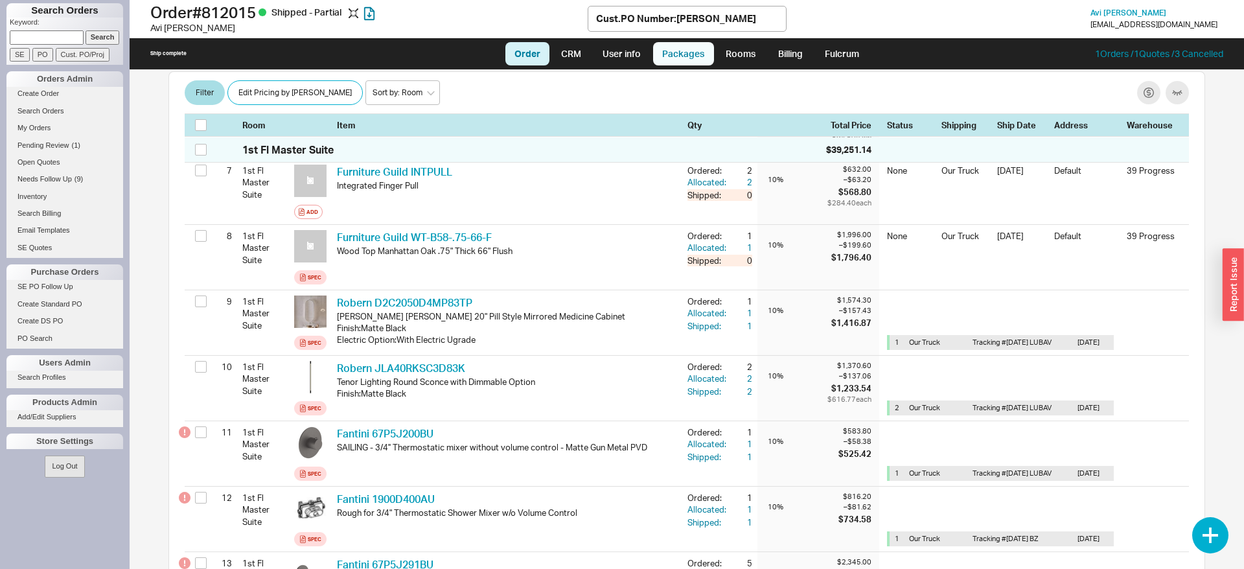
click at [688, 63] on link "Packages" at bounding box center [683, 53] width 61 height 23
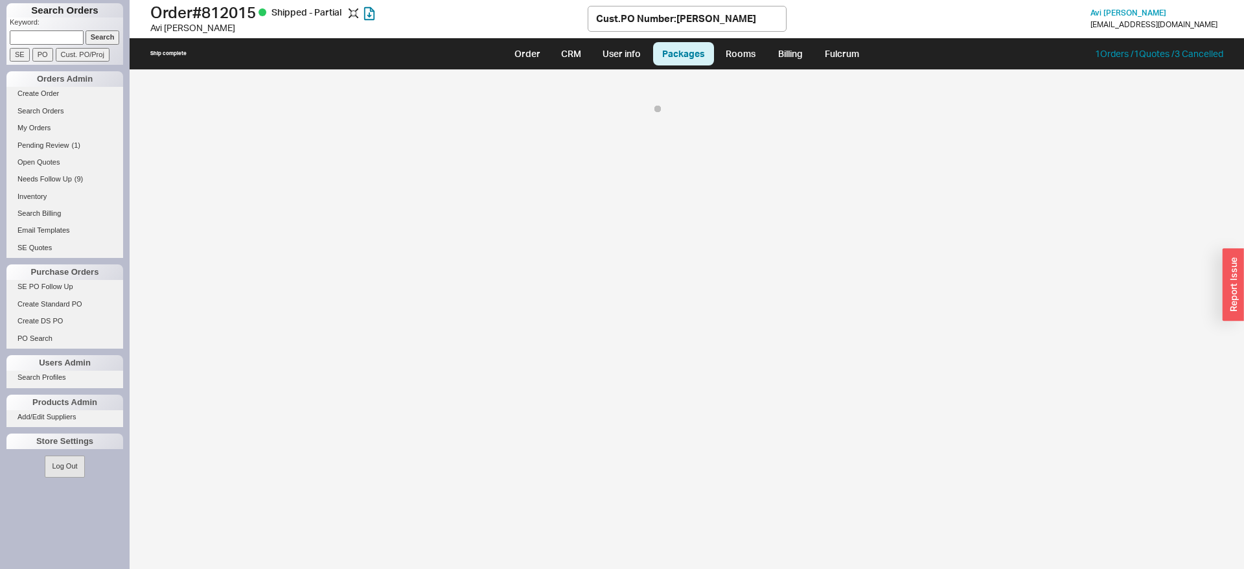
select select "8"
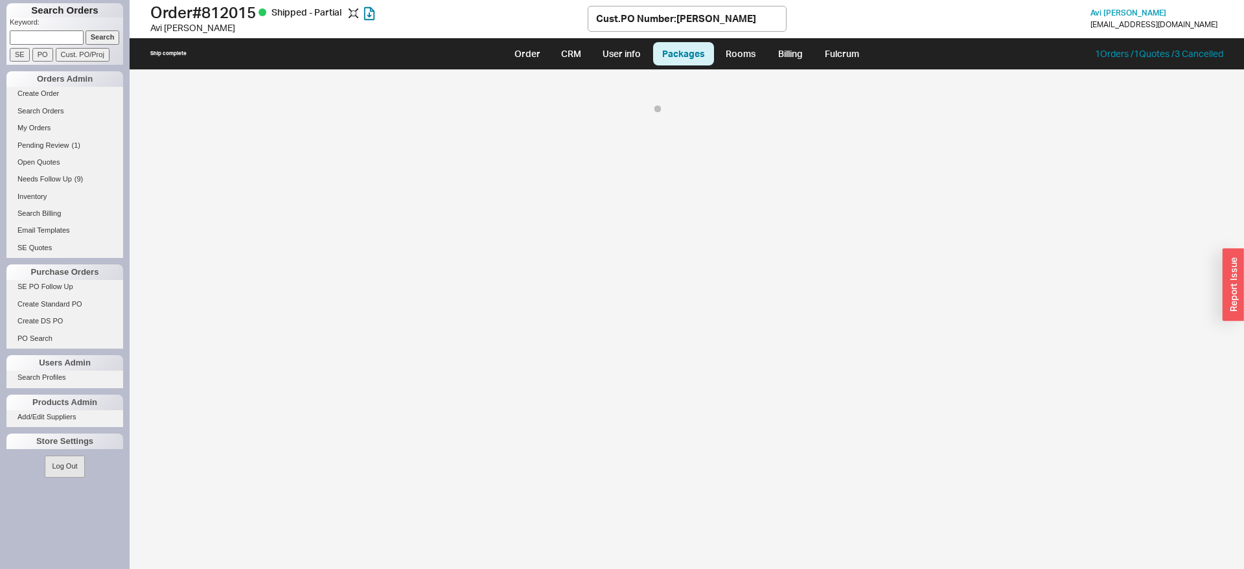
select select "8"
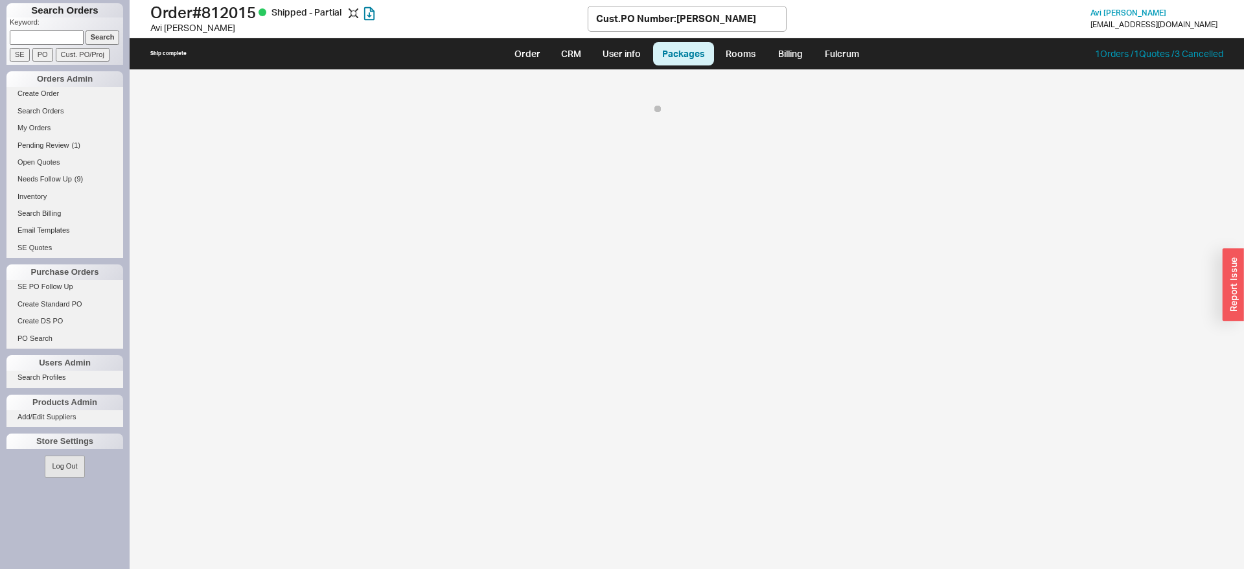
select select "8"
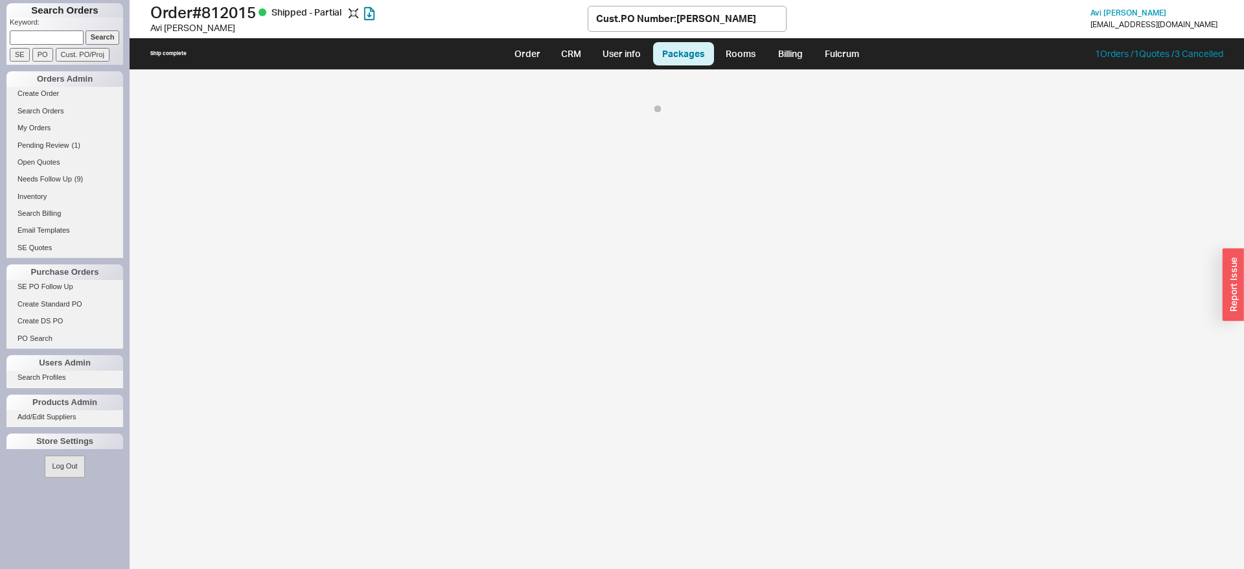
select select "8"
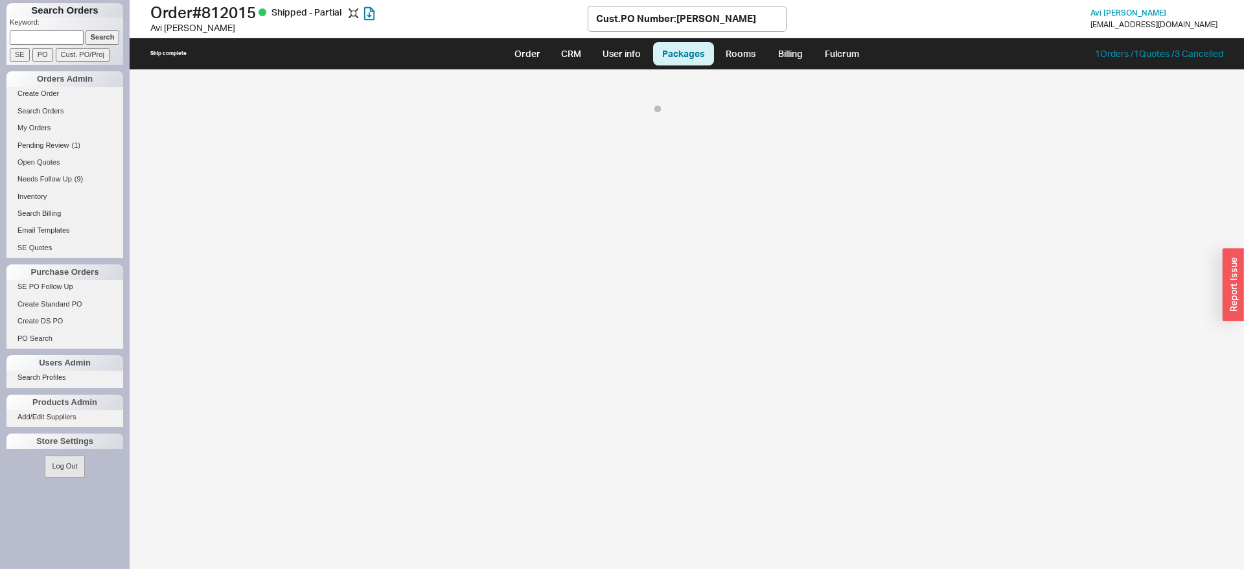
select select "8"
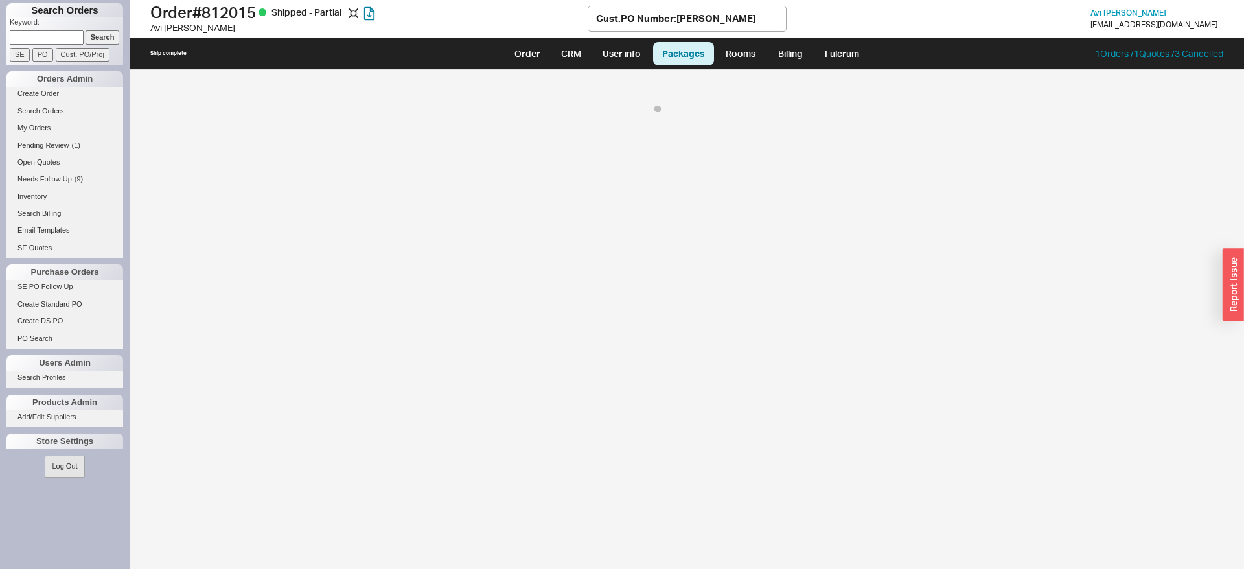
select select "8"
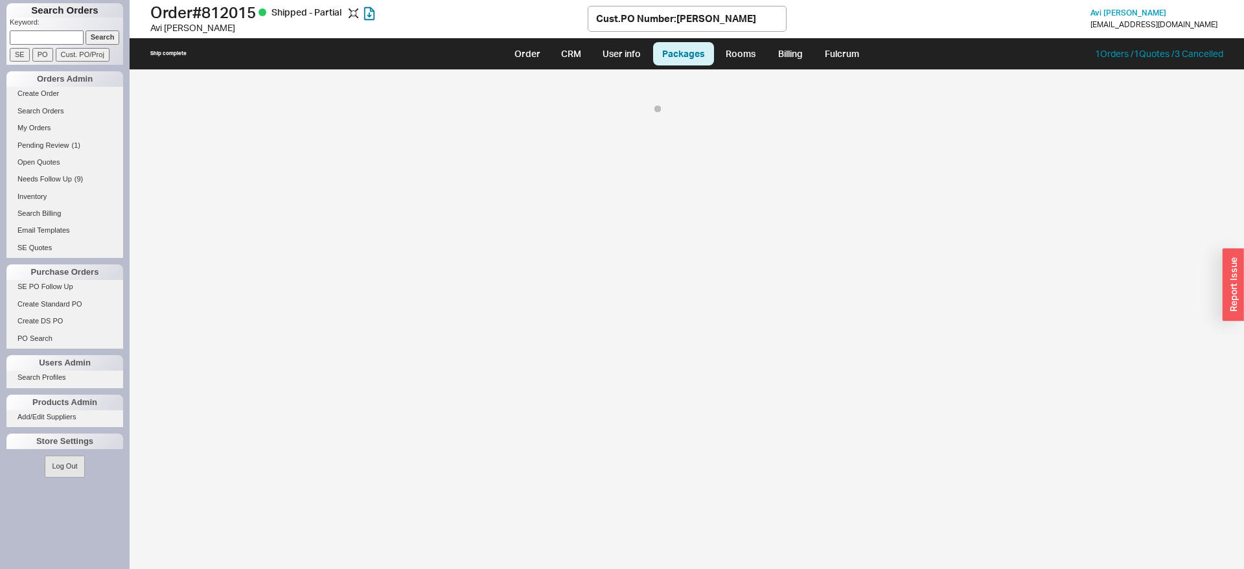
select select "8"
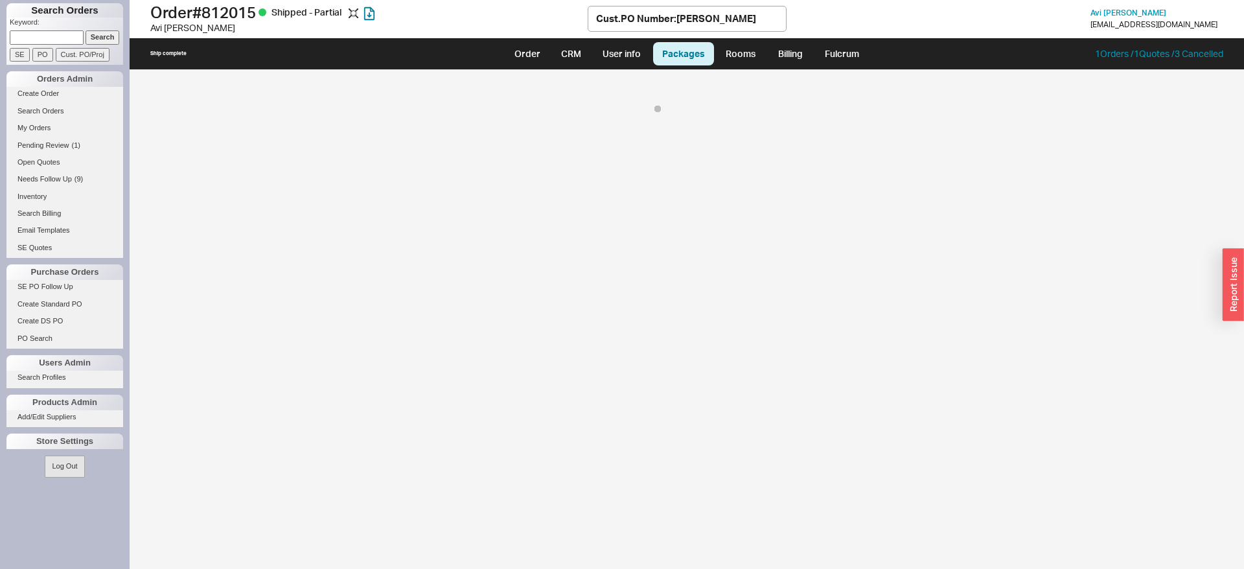
select select "8"
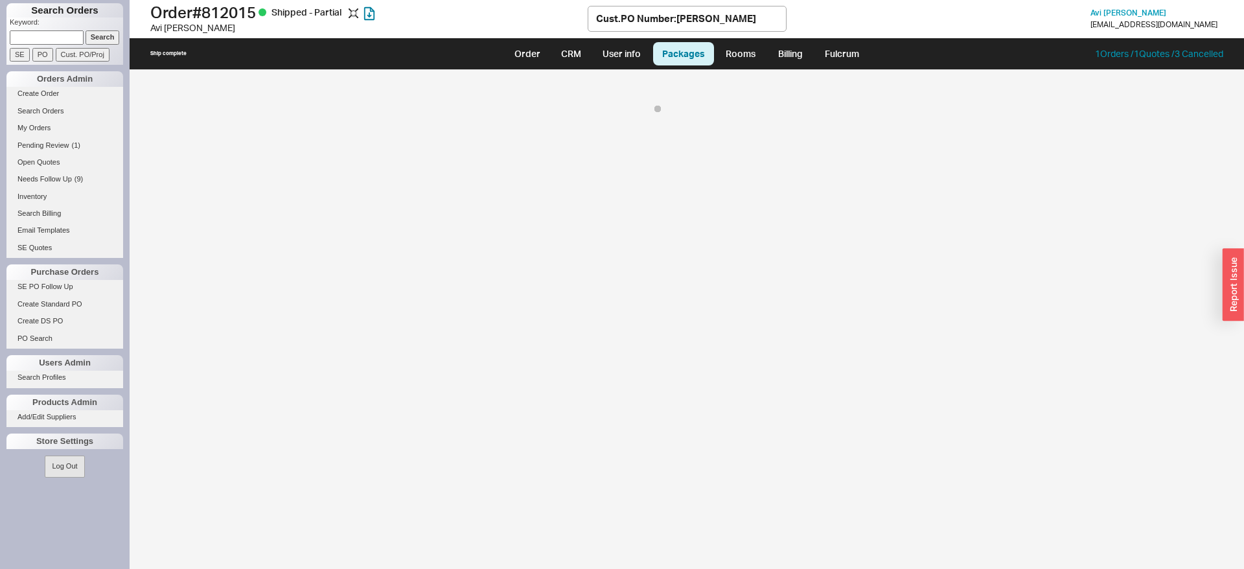
select select "8"
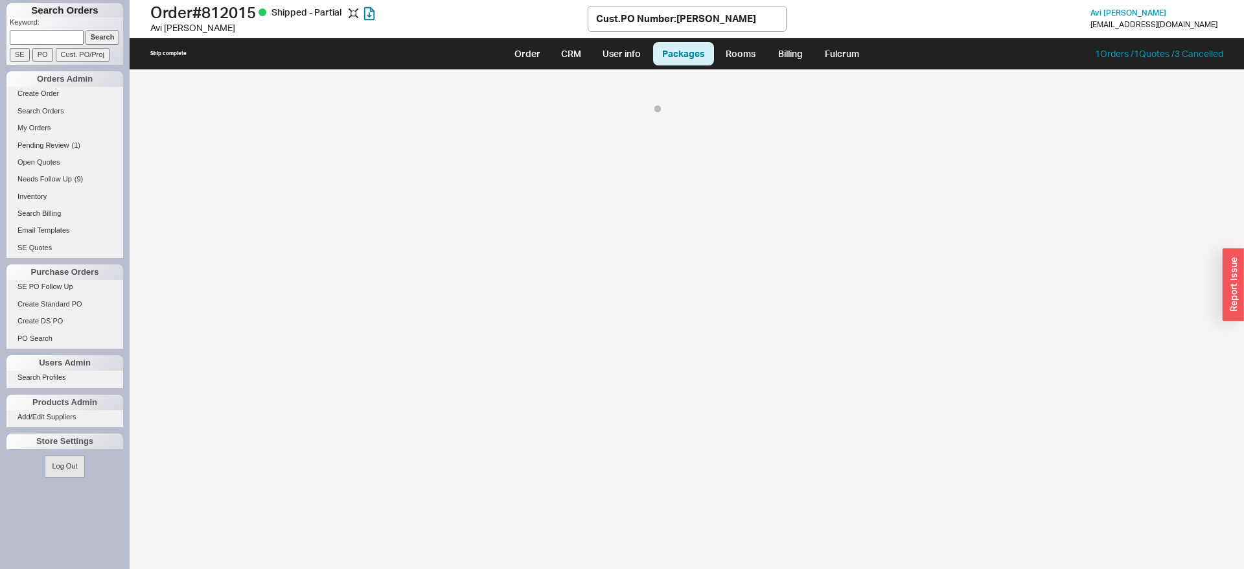
select select "8"
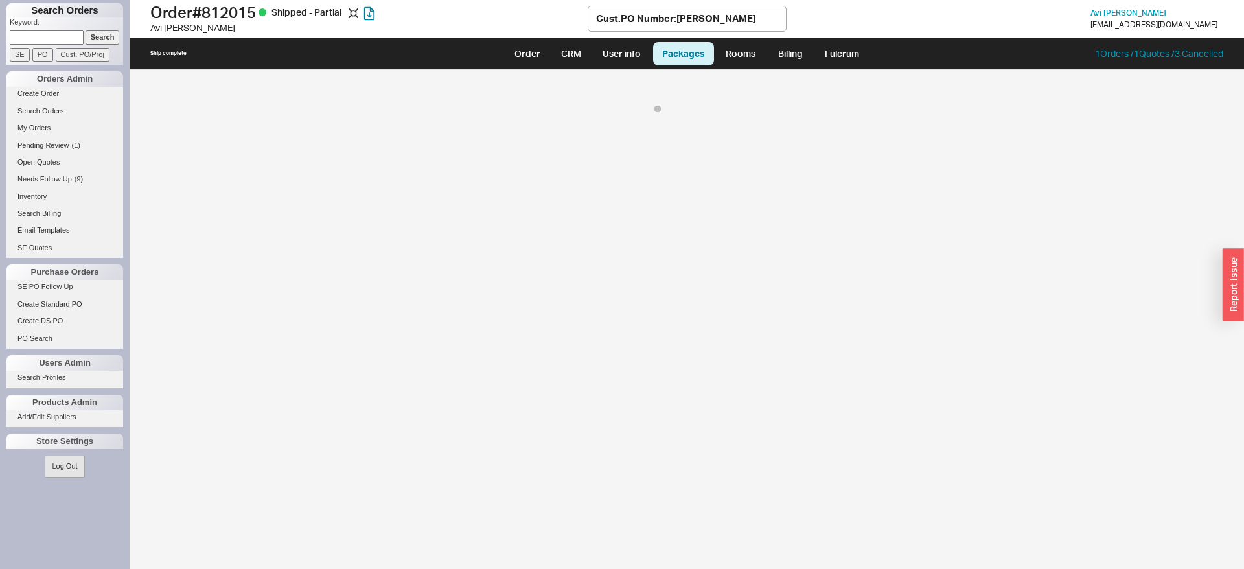
select select "8"
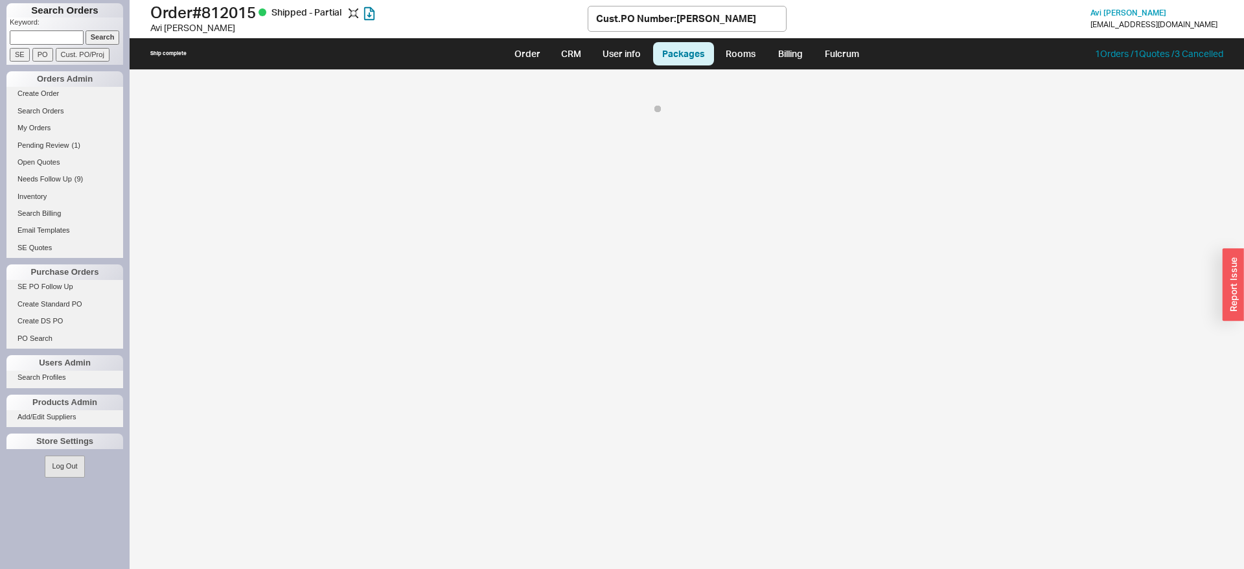
select select "8"
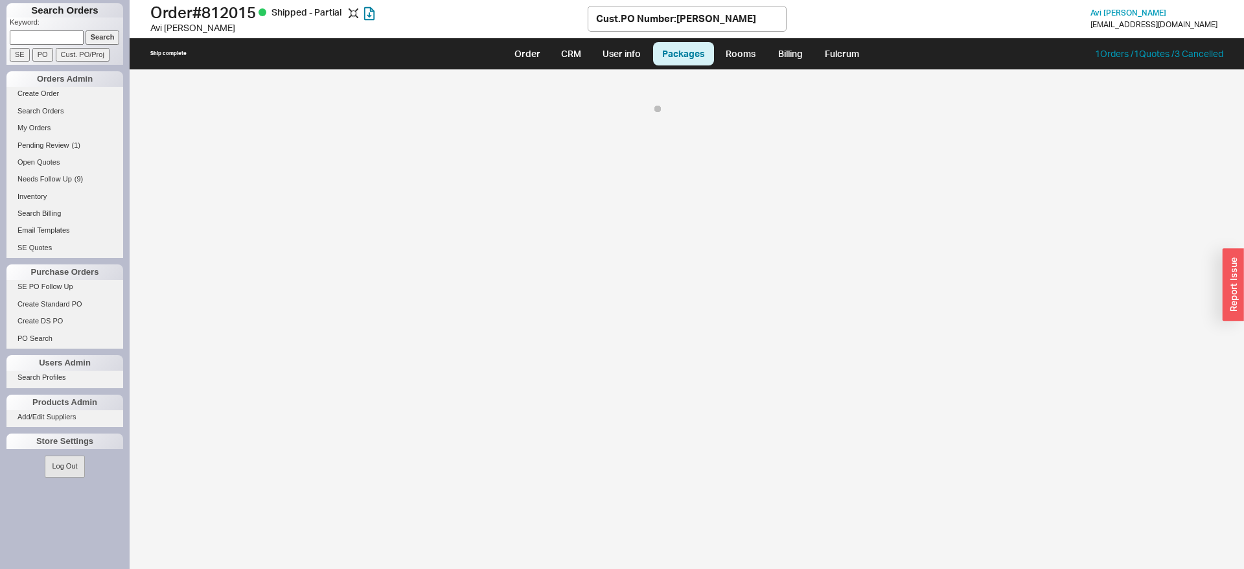
select select "8"
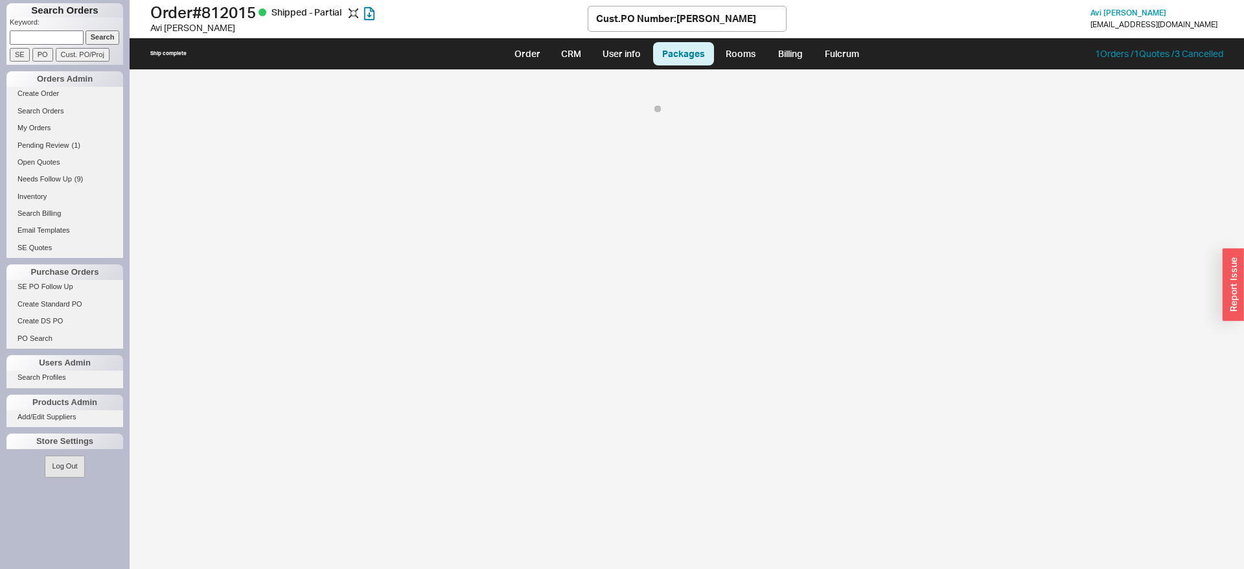
select select "8"
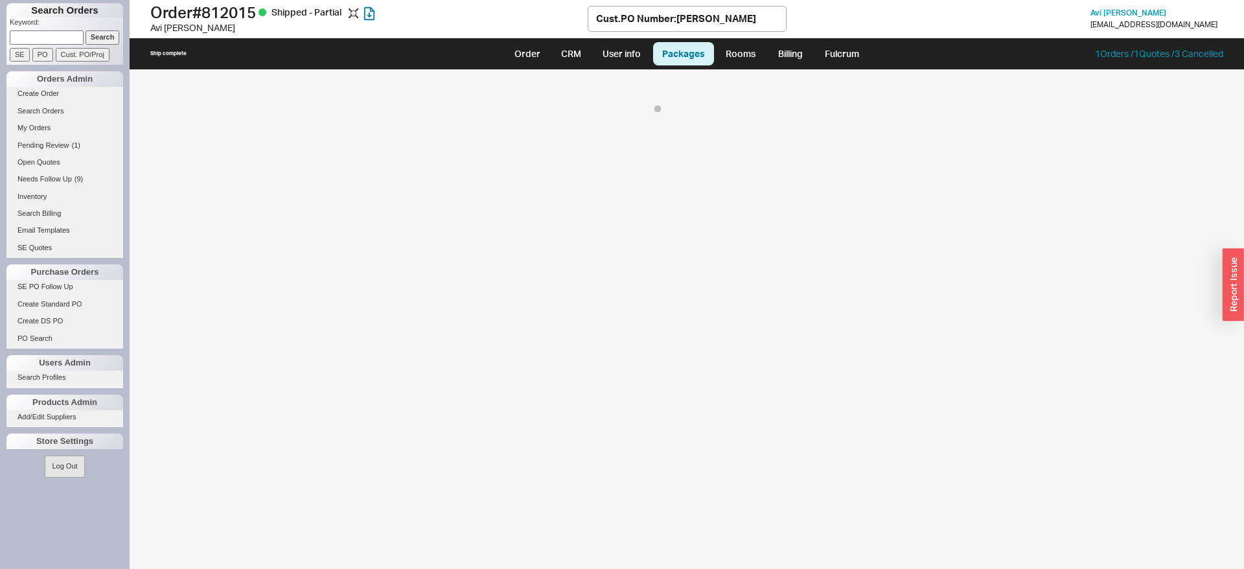
select select "8"
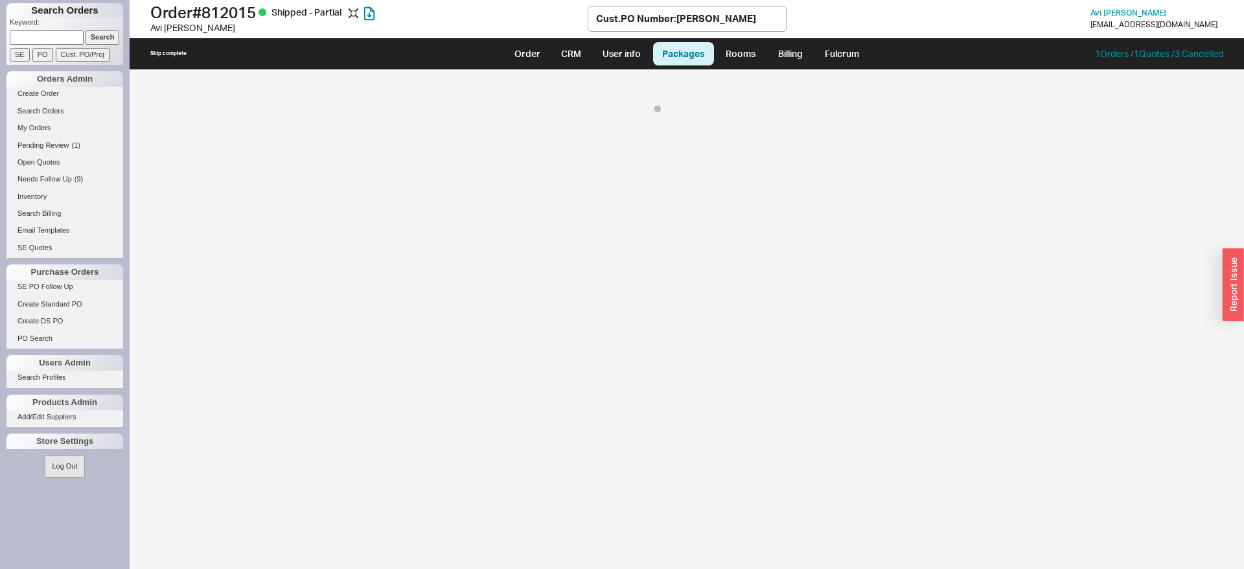
select select "8"
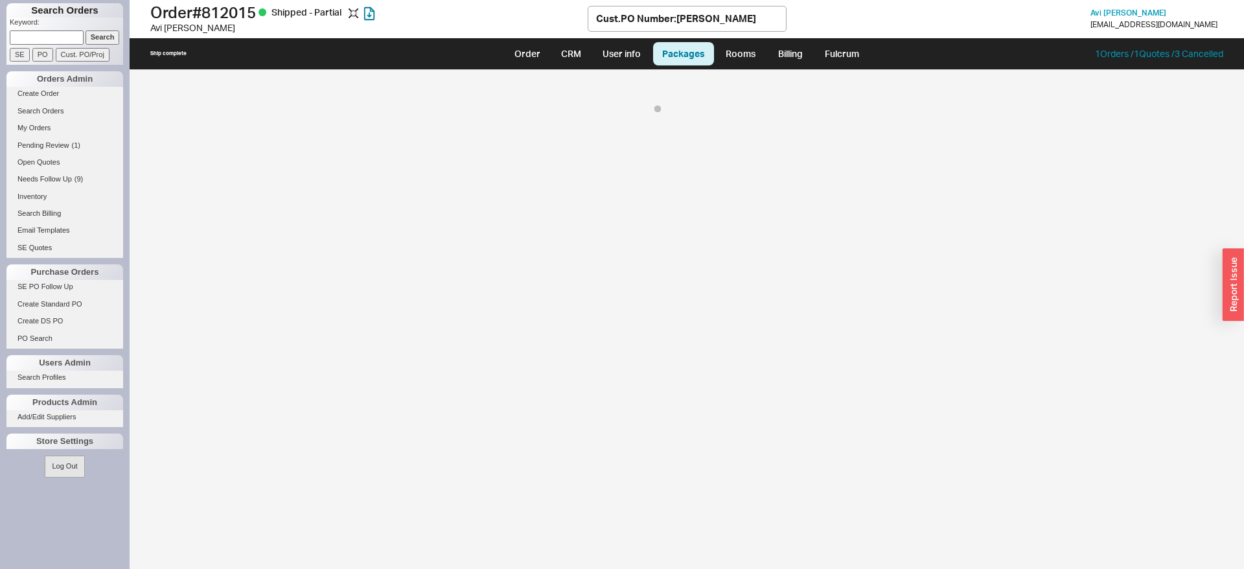
select select "8"
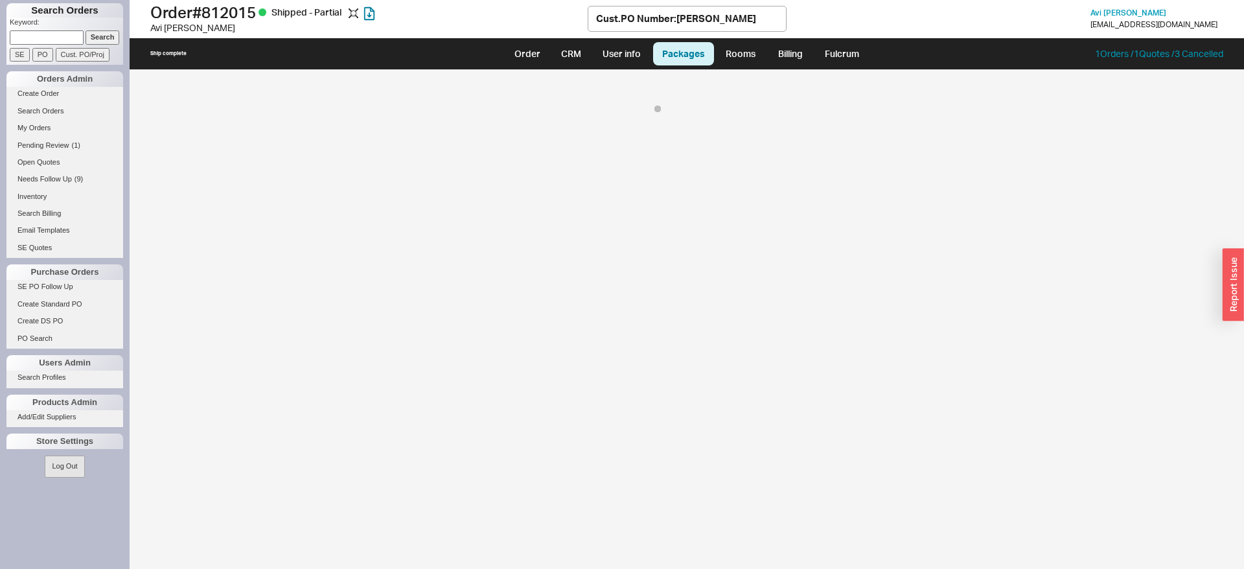
select select "8"
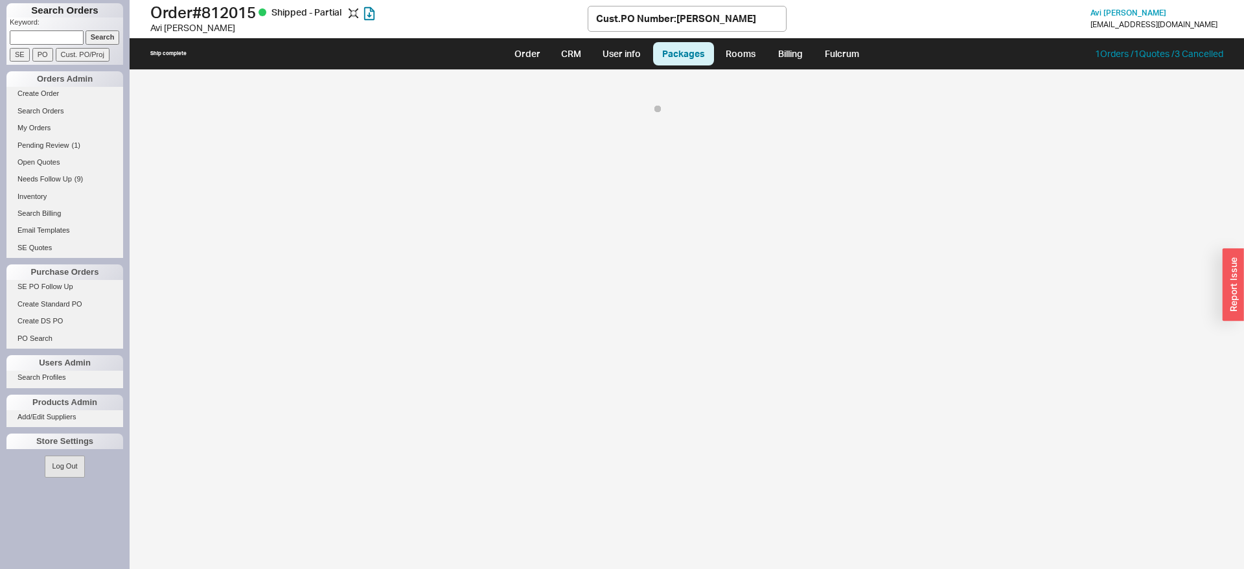
select select "8"
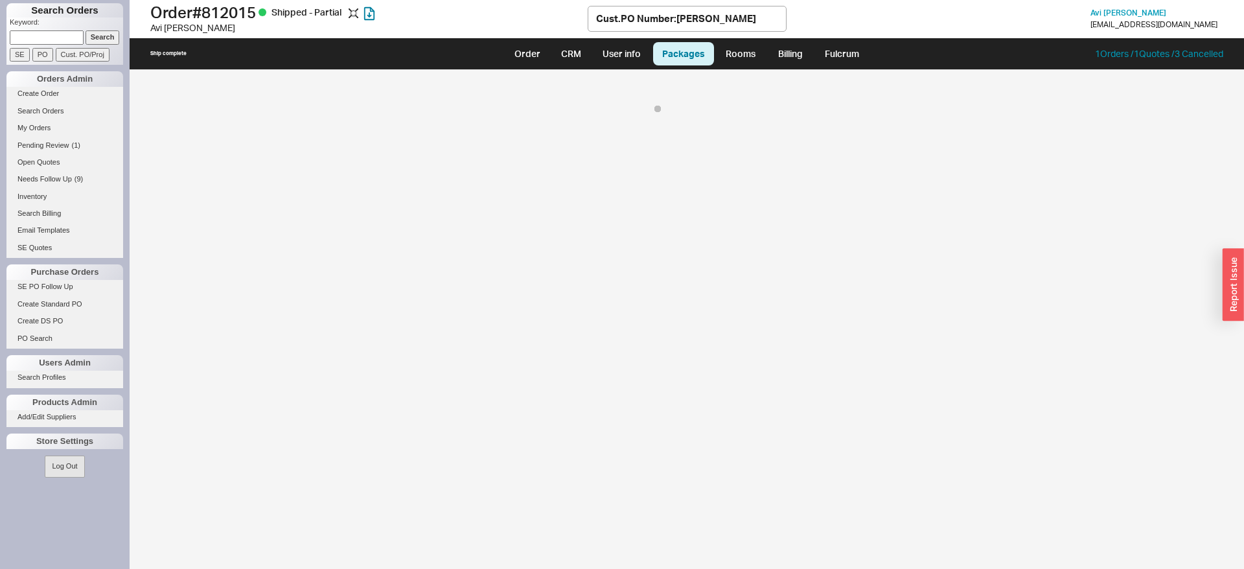
select select "8"
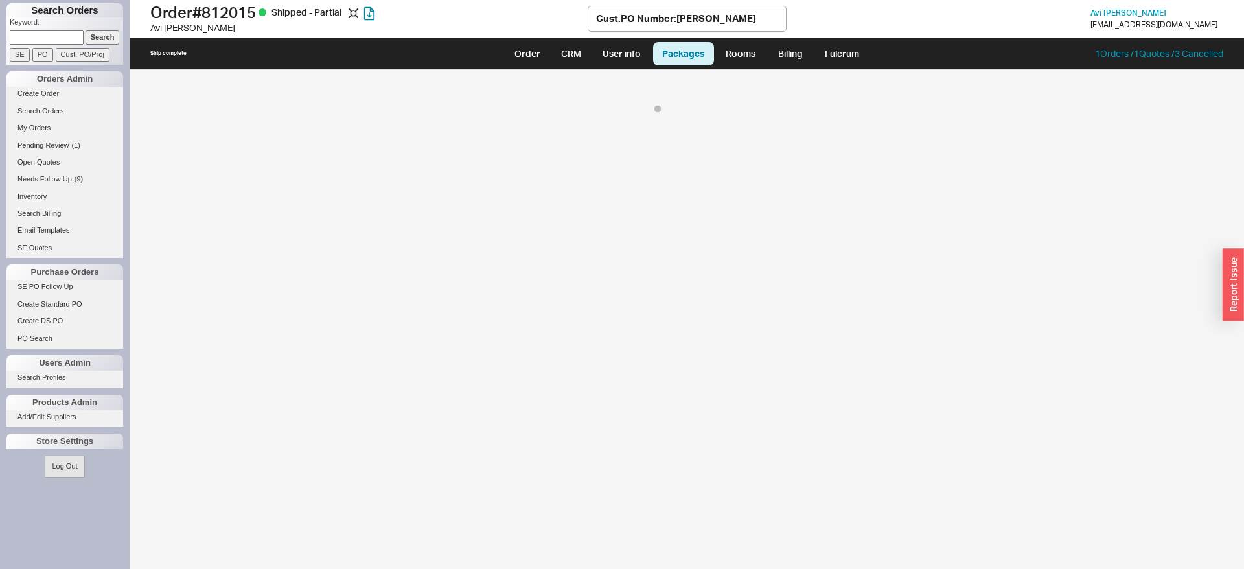
select select "8"
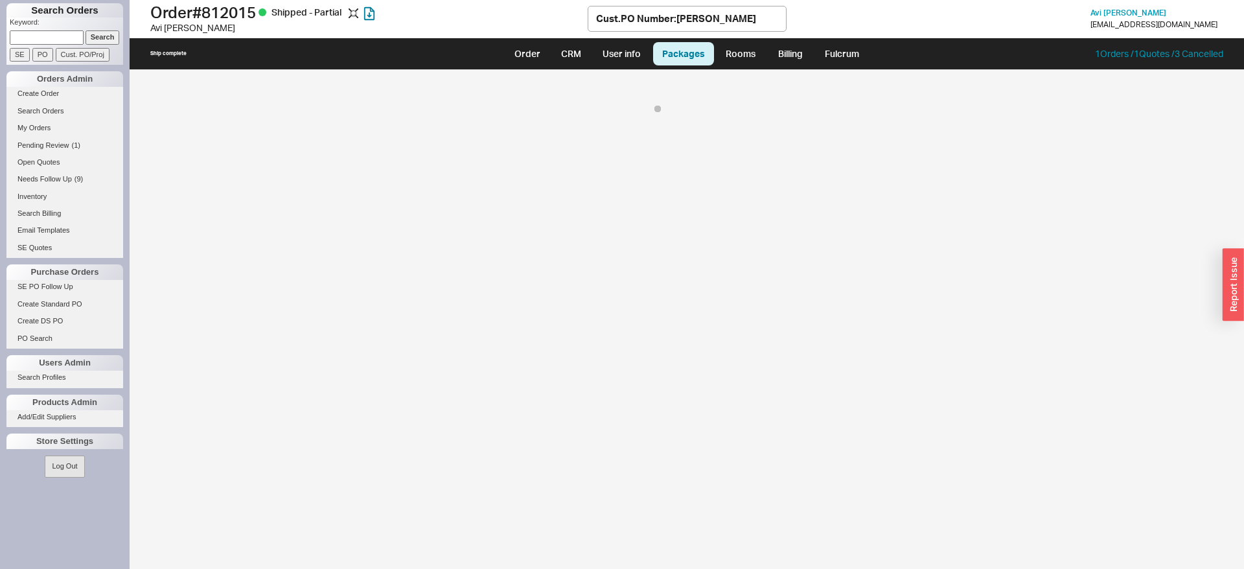
select select "8"
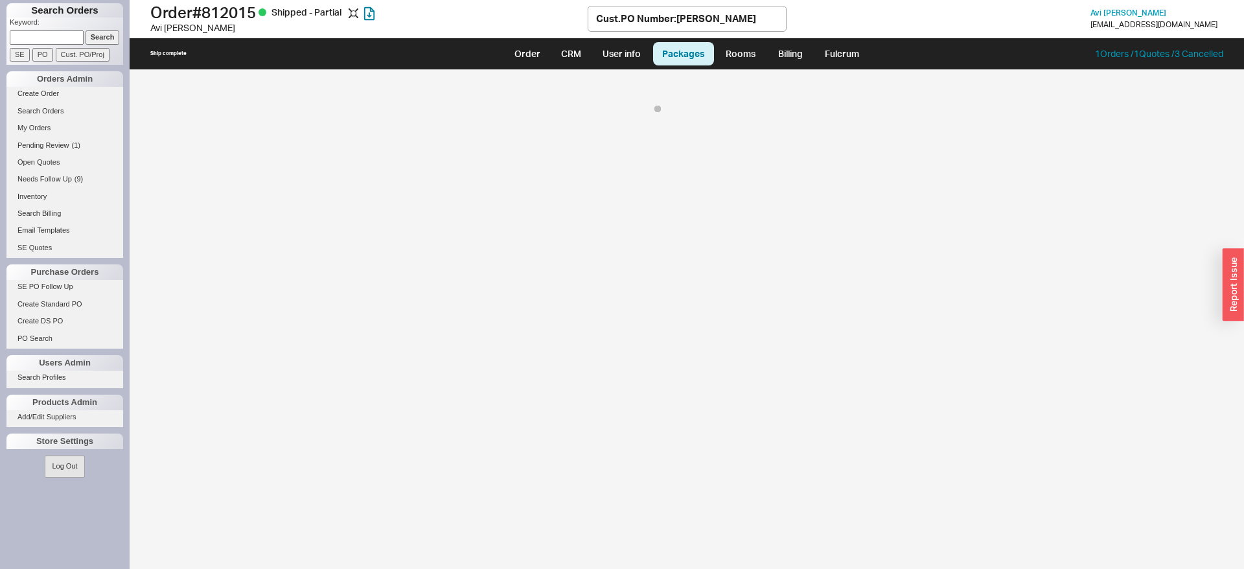
select select "8"
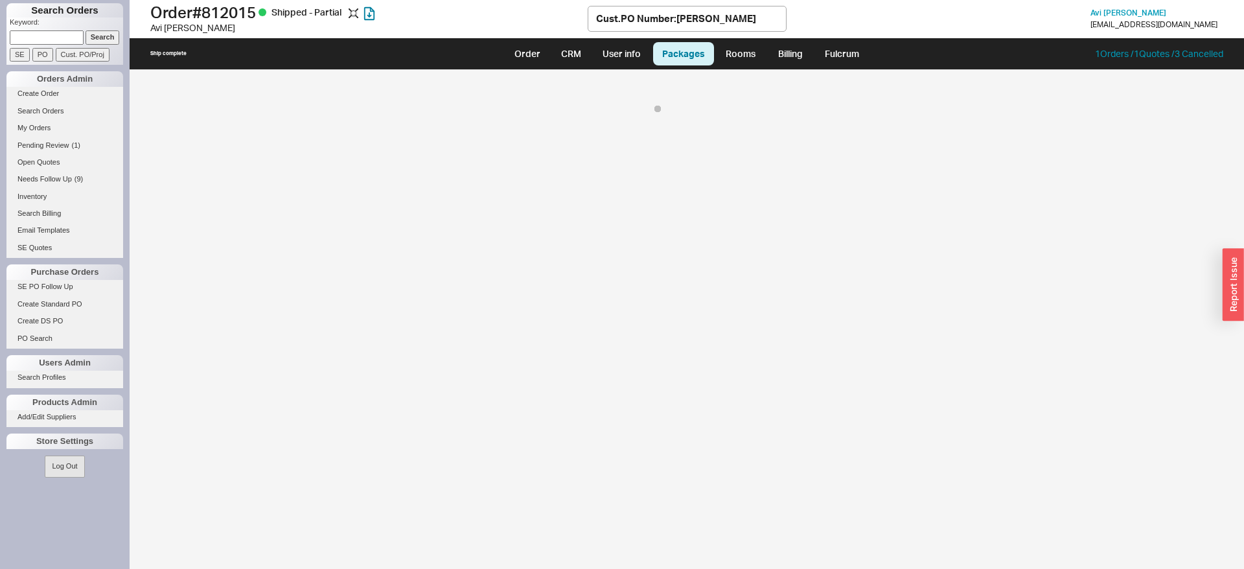
select select "8"
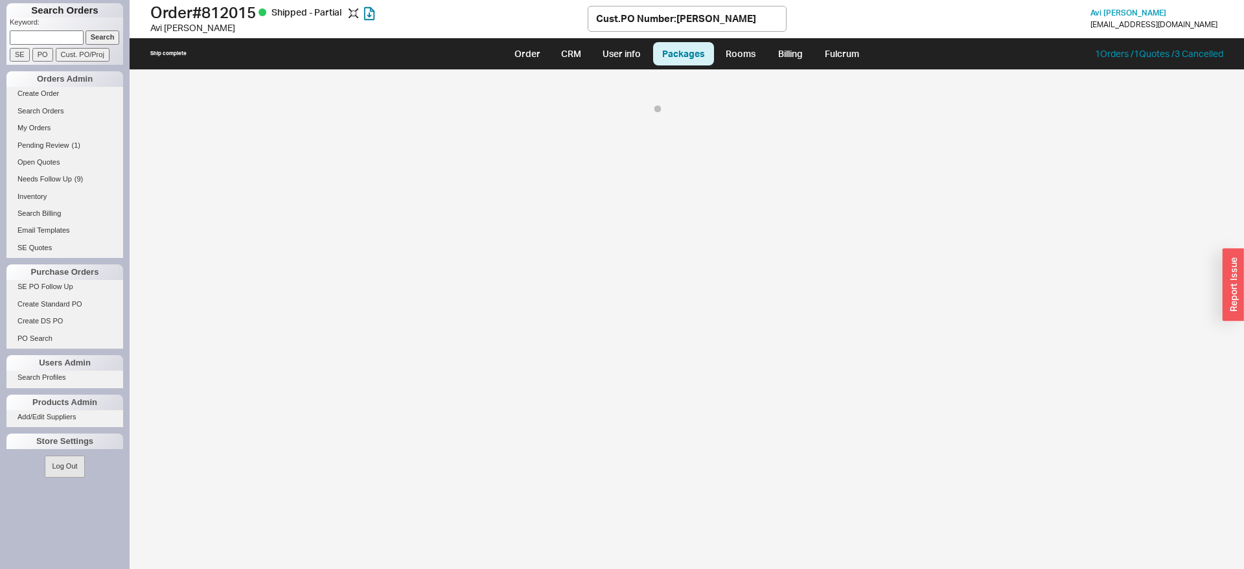
select select "8"
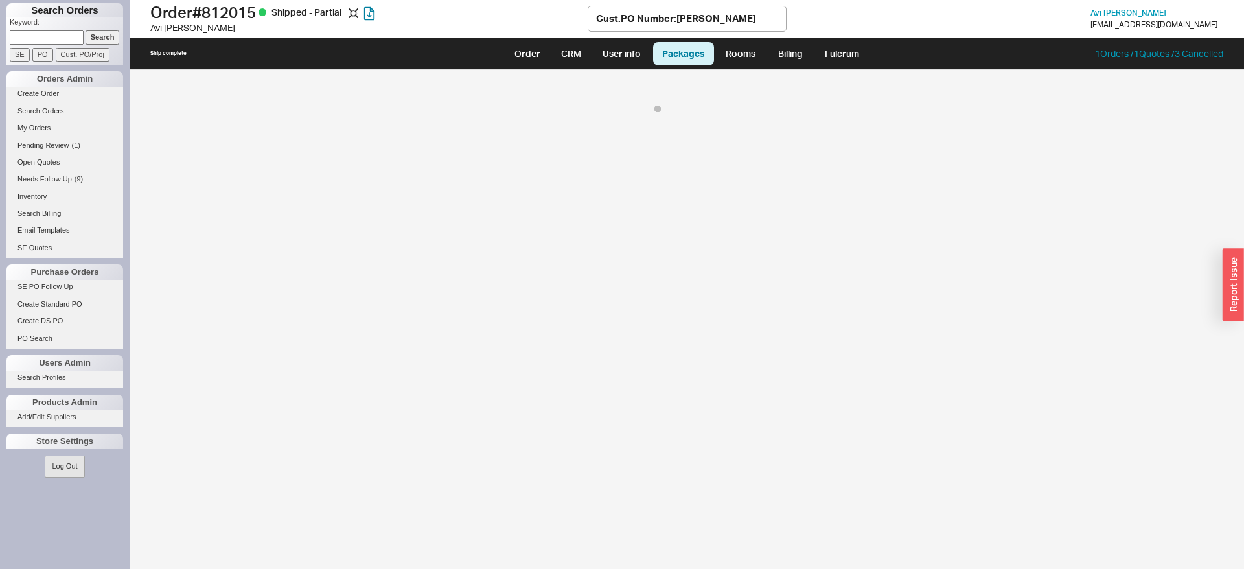
select select "8"
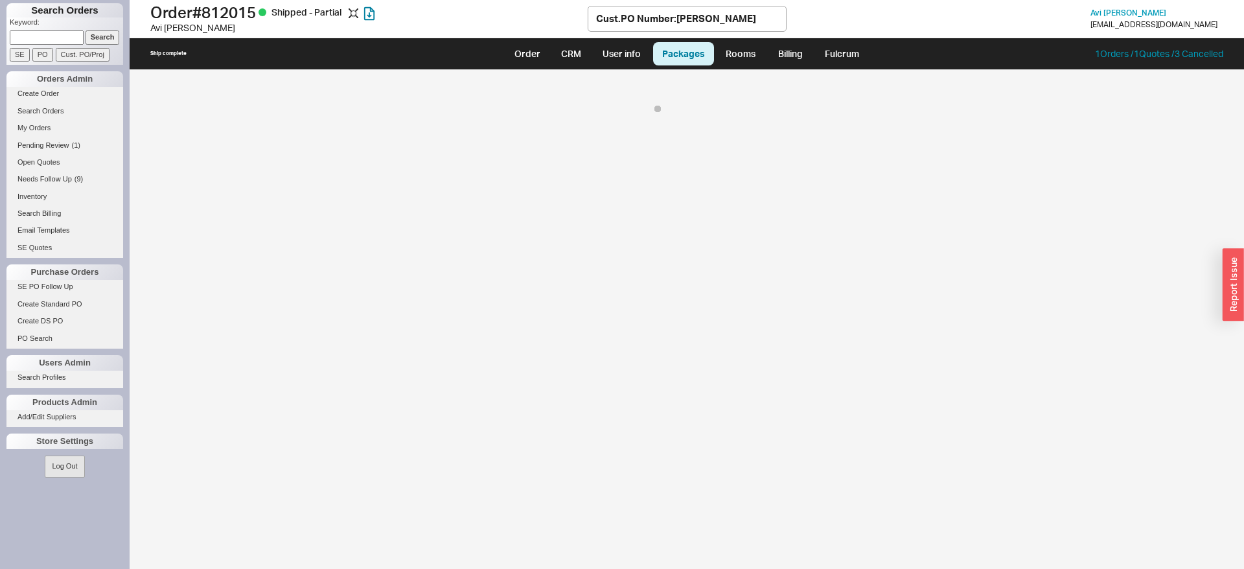
select select "8"
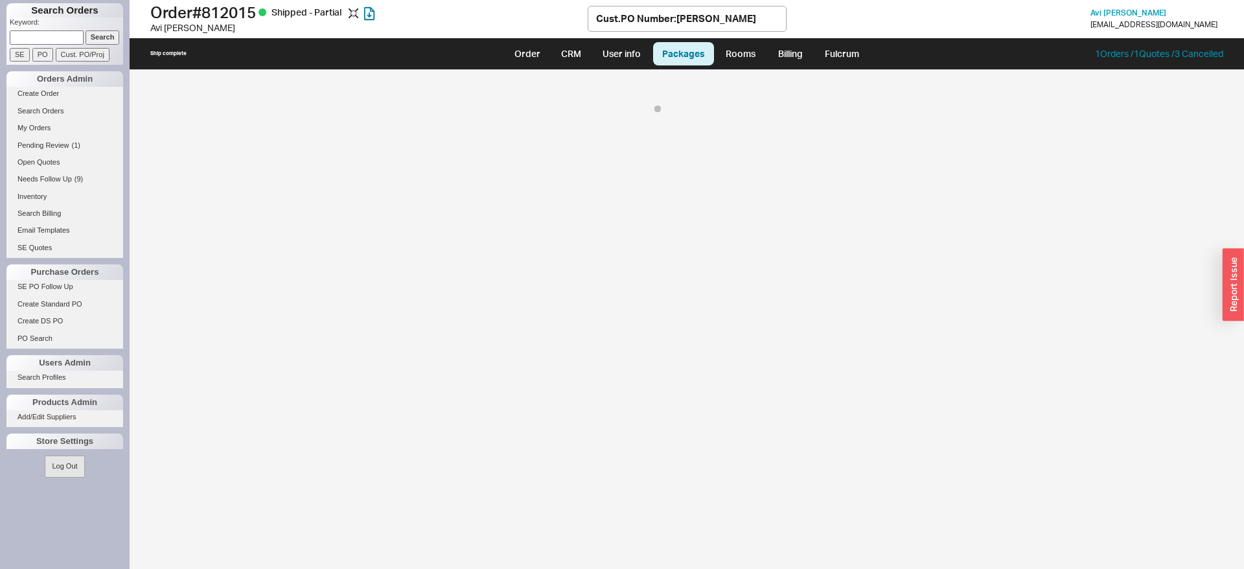
select select "8"
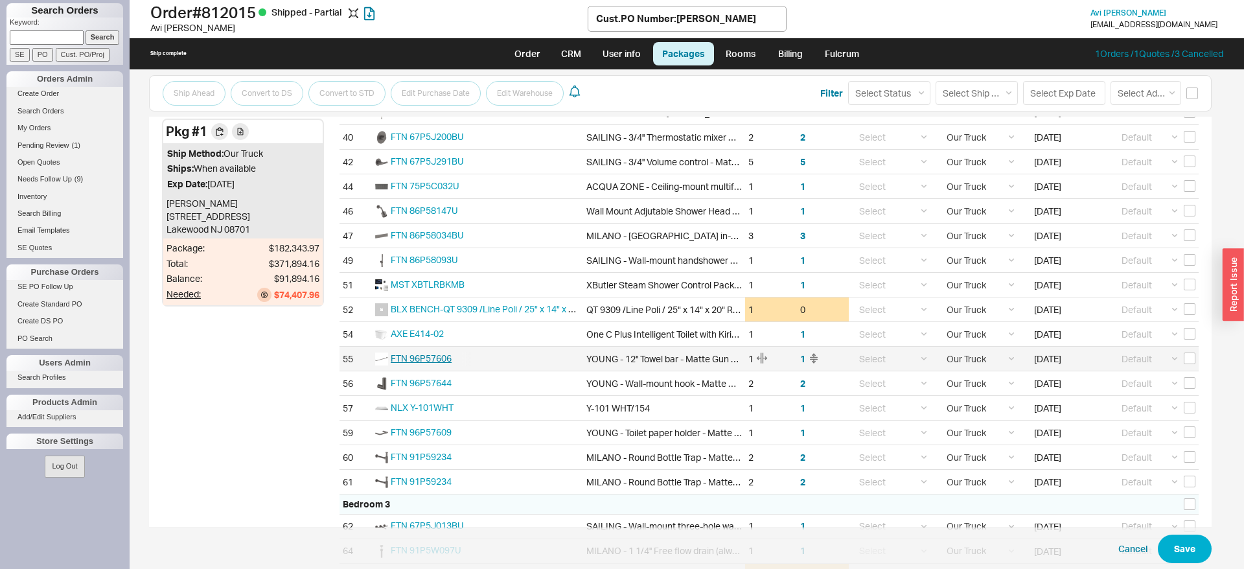
scroll to position [793, 0]
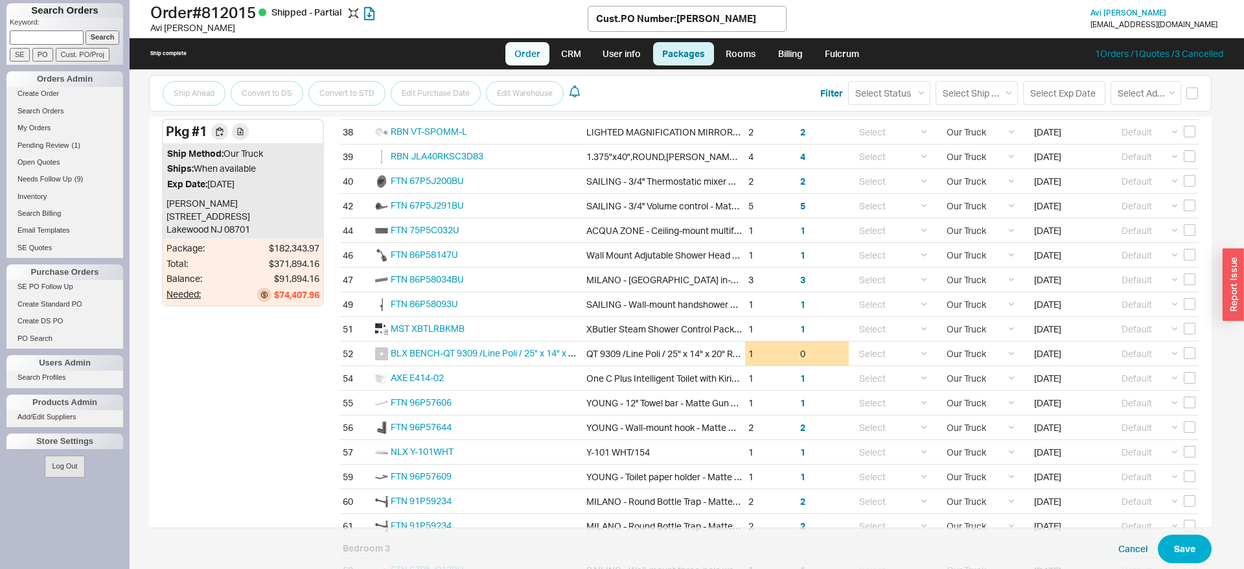
click at [534, 53] on link "Order" at bounding box center [527, 53] width 44 height 23
select select "LOW"
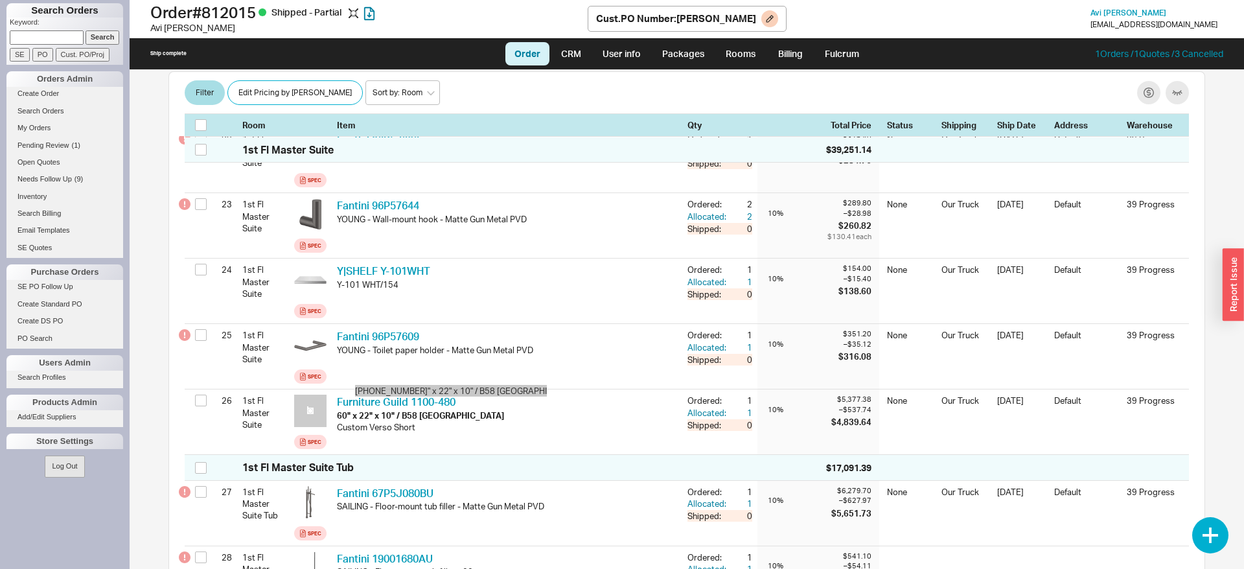
scroll to position [1631, 0]
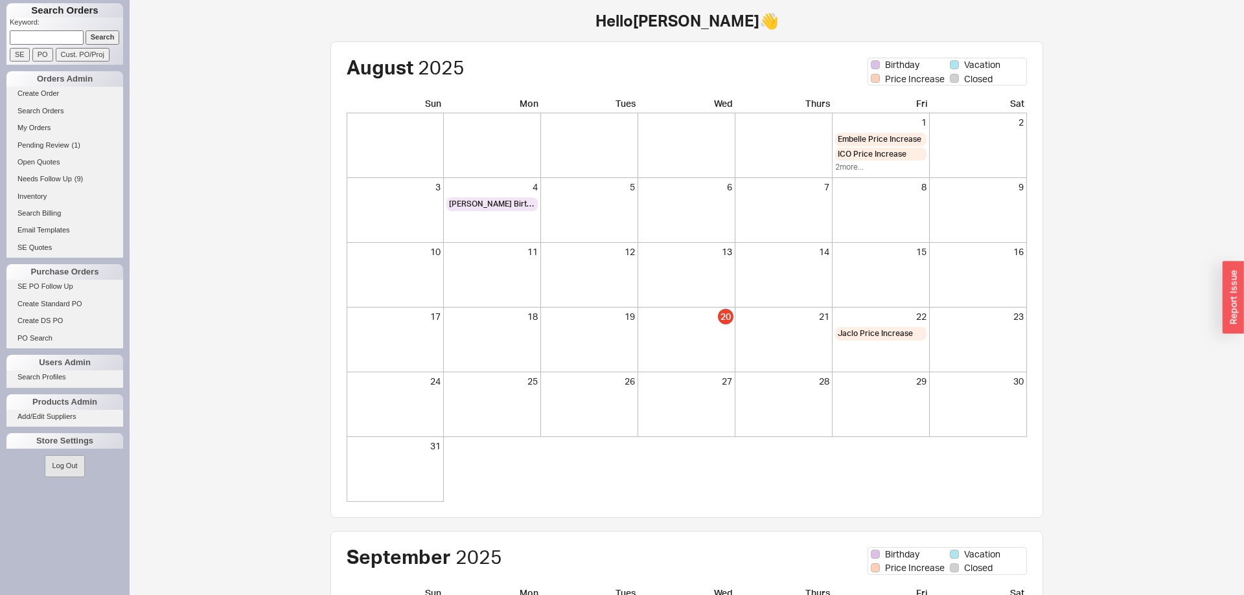
click at [32, 37] on input at bounding box center [47, 37] width 74 height 14
type input "[PERSON_NAME]"
click at [86, 30] on input "Search" at bounding box center [103, 37] width 34 height 14
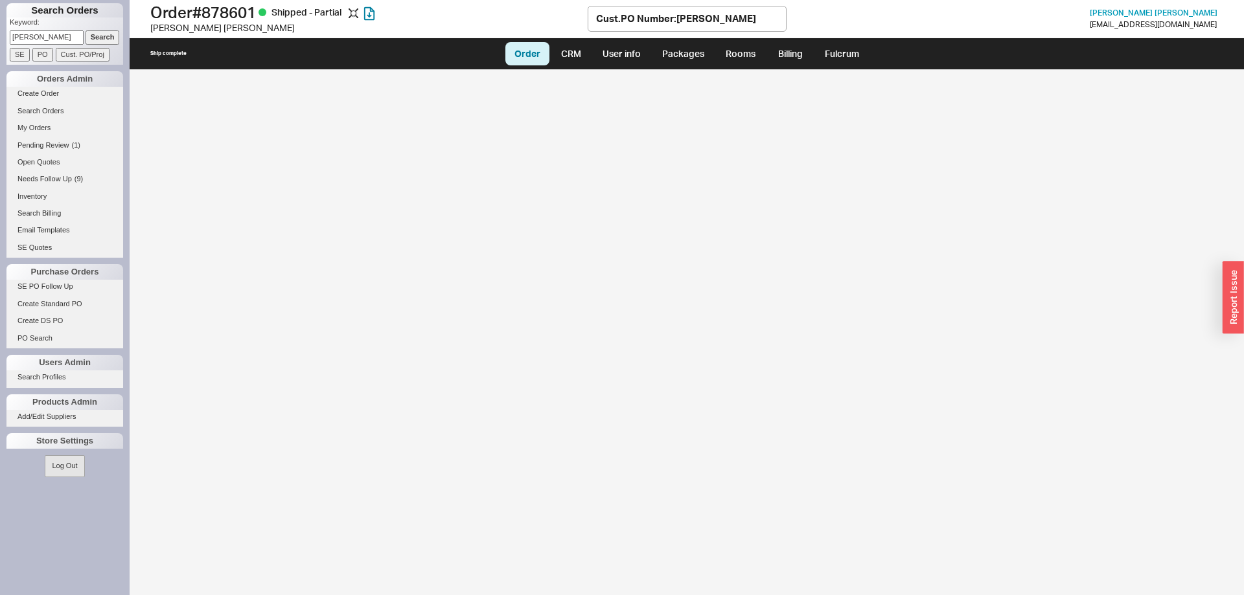
select select "LOW"
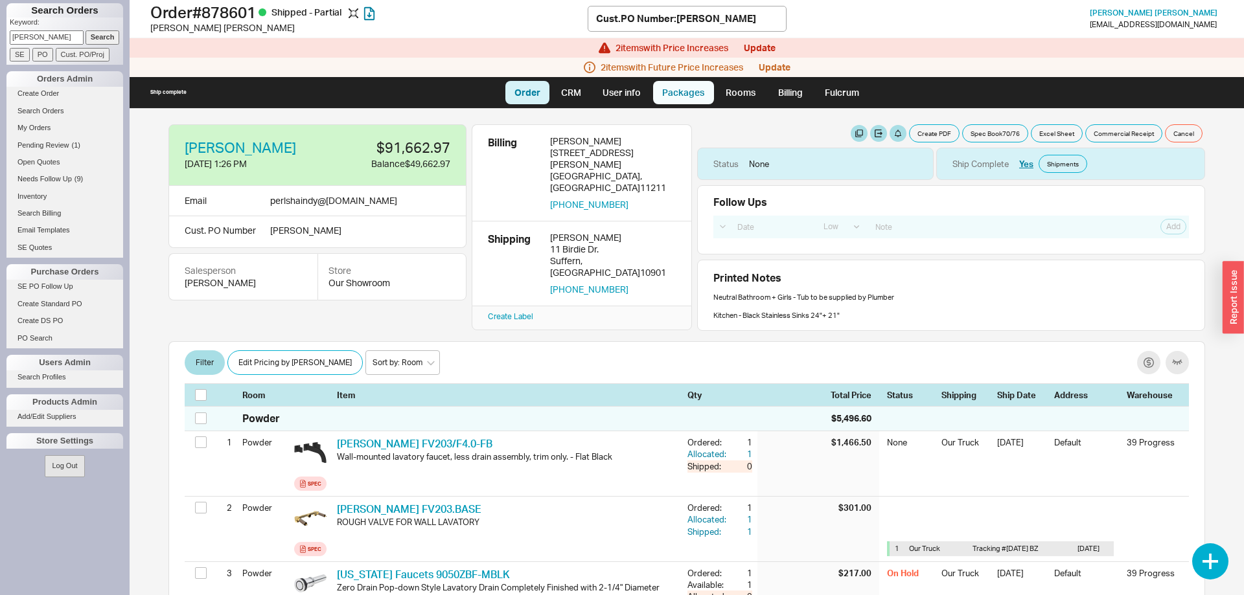
click at [682, 94] on link "Packages" at bounding box center [683, 92] width 61 height 23
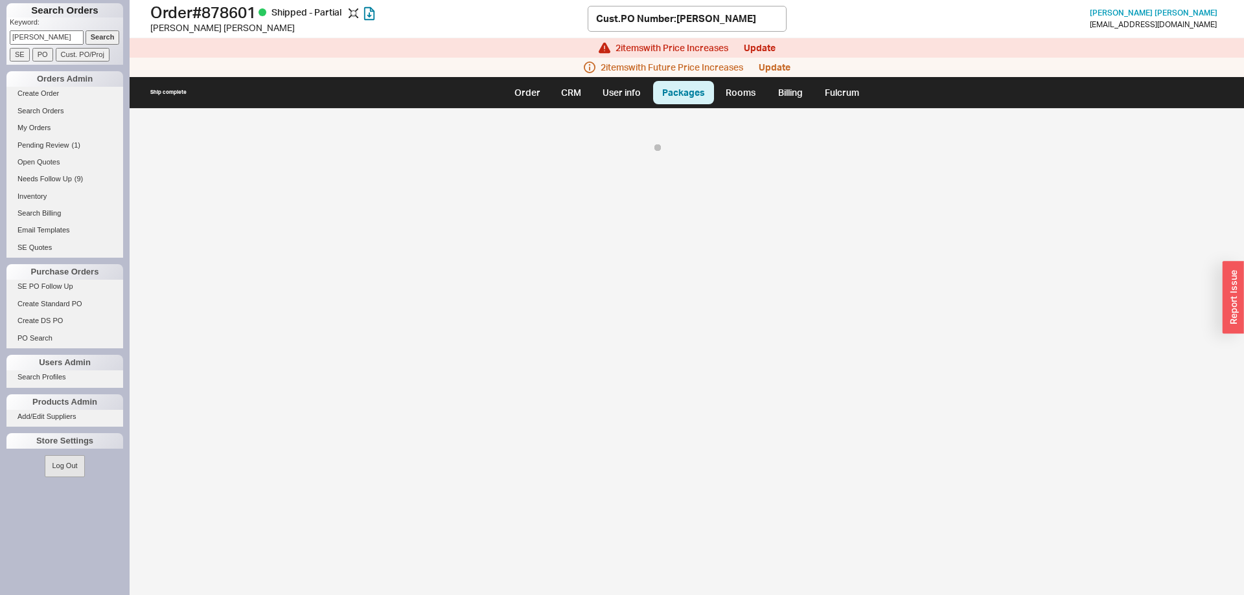
select select "8"
select select "On Hold"
select select "8"
select select "On Hold"
select select "8"
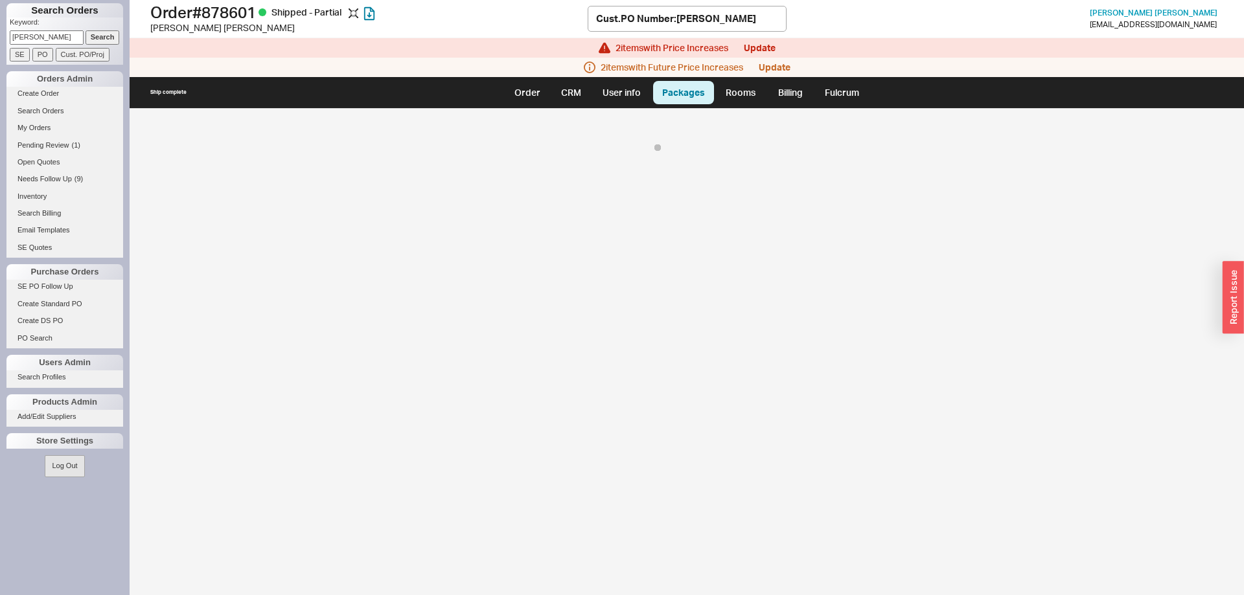
select select "8"
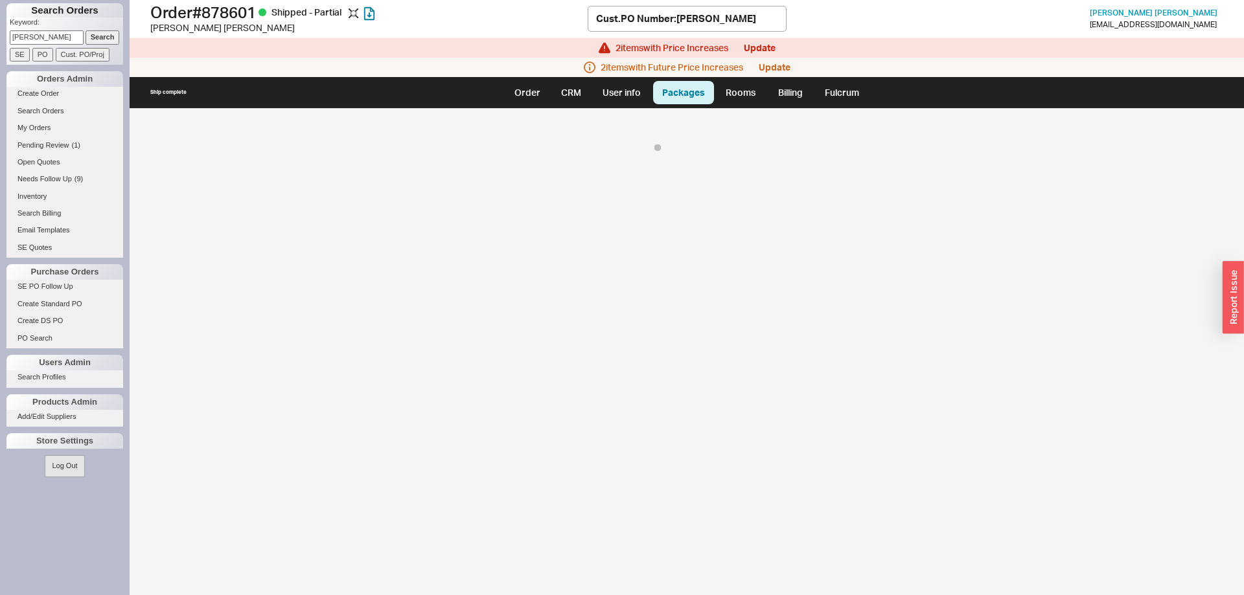
select select "8"
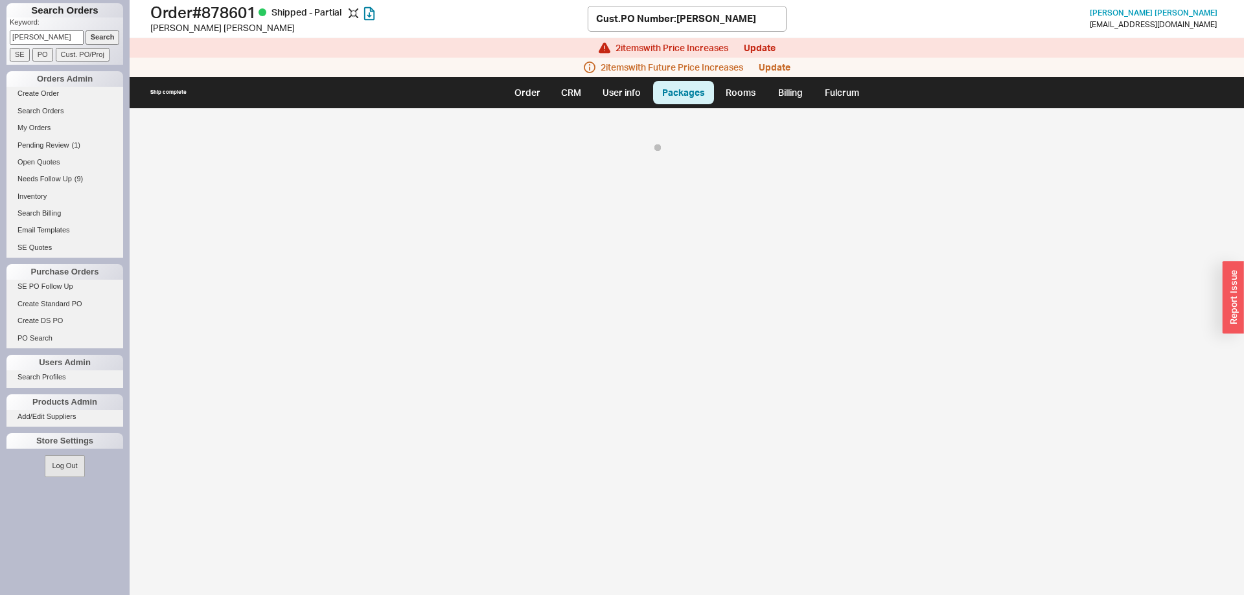
select select "8"
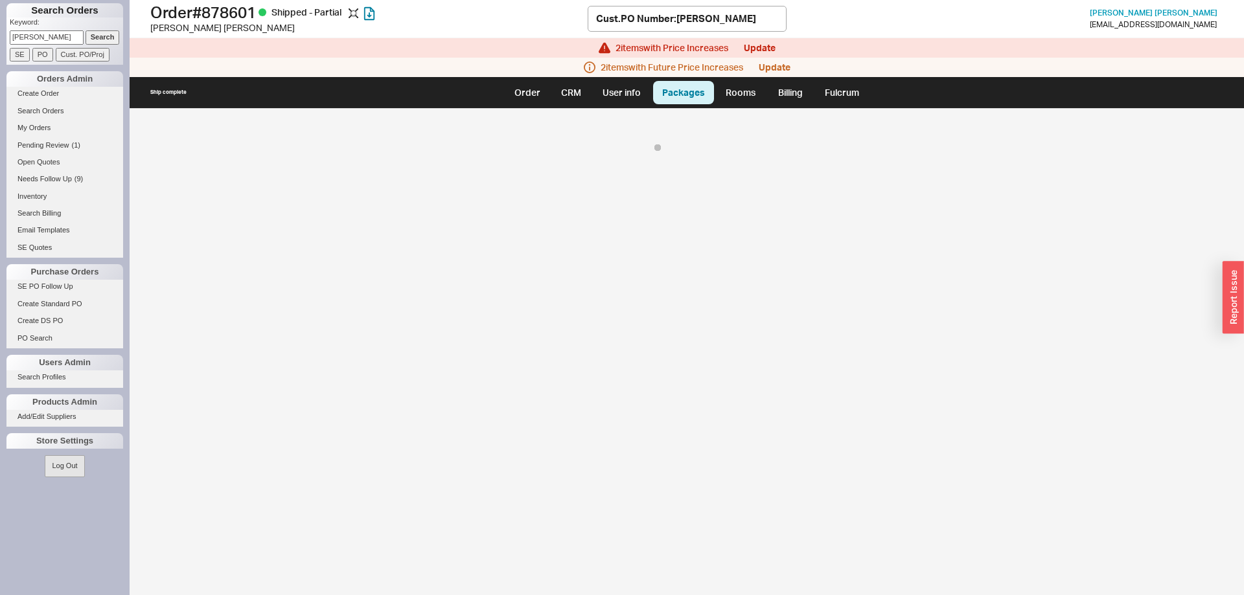
select select "8"
select select "On Hold"
select select "8"
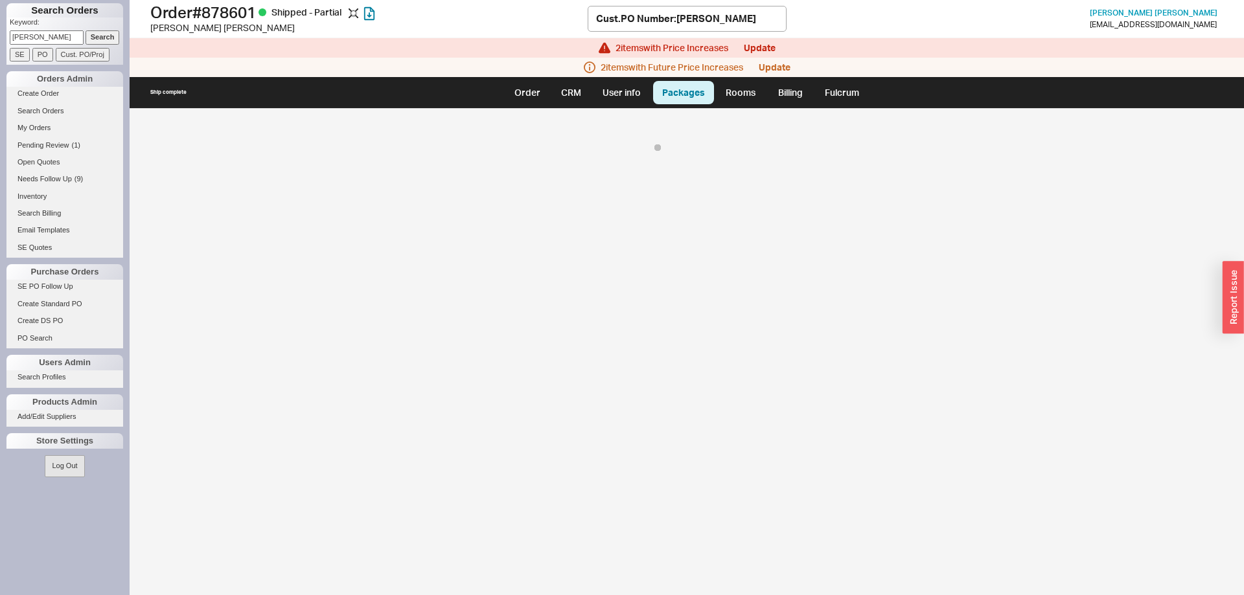
select select "8"
select select "On Hold"
select select "8"
select select "On Hold"
select select "8"
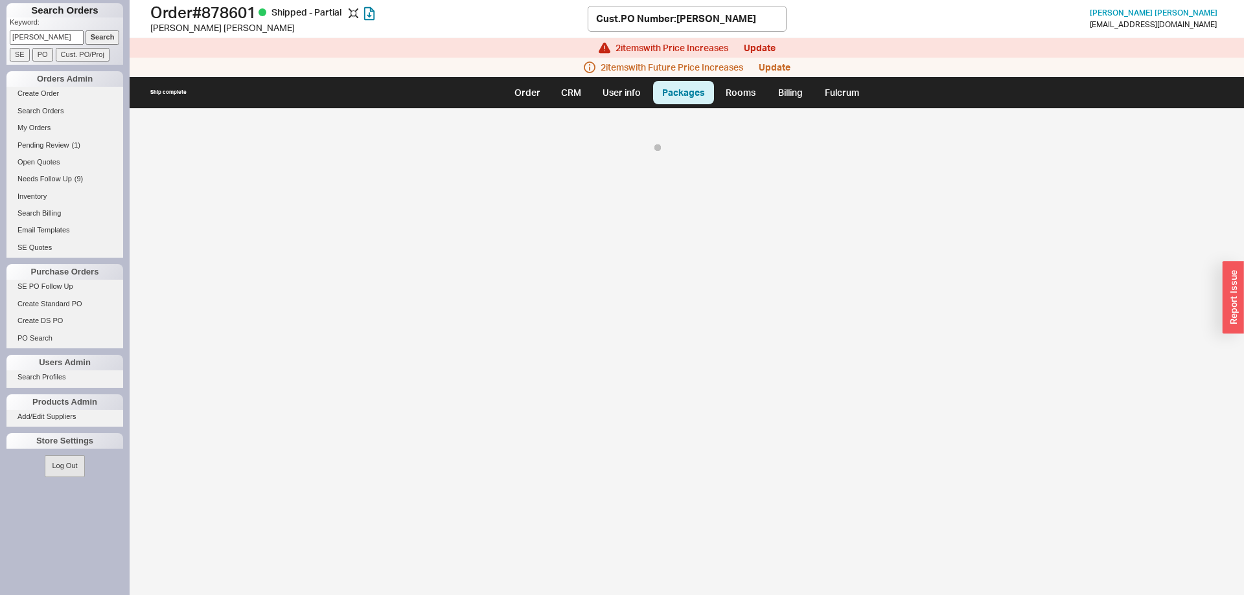
select select "On Hold"
select select "8"
select select "On Hold"
select select "8"
select select "On Hold"
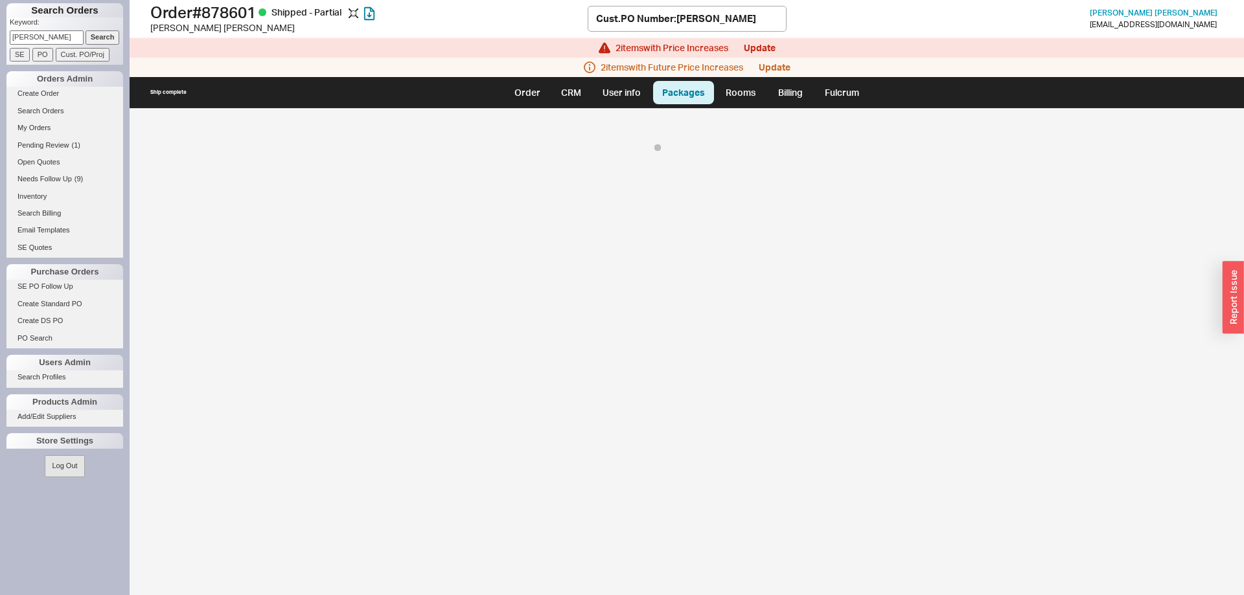
select select "8"
select select "On Hold"
select select "8"
select select "On Hold"
select select "8"
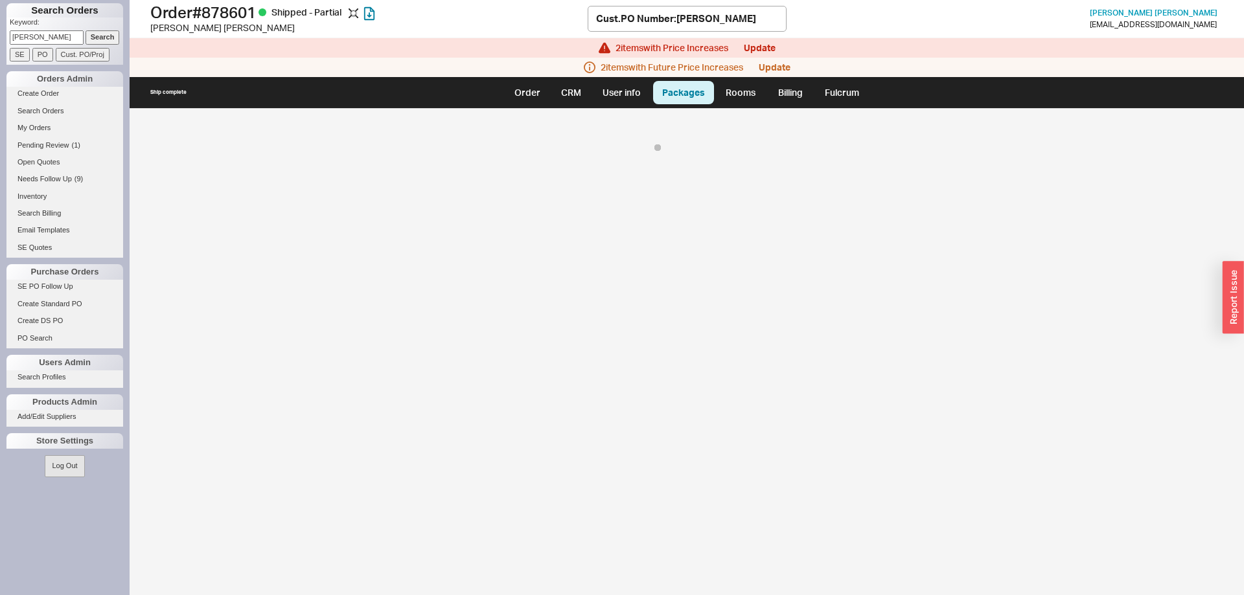
select select "On Hold"
select select "8"
select select "On Hold"
select select "8"
select select "On Hold"
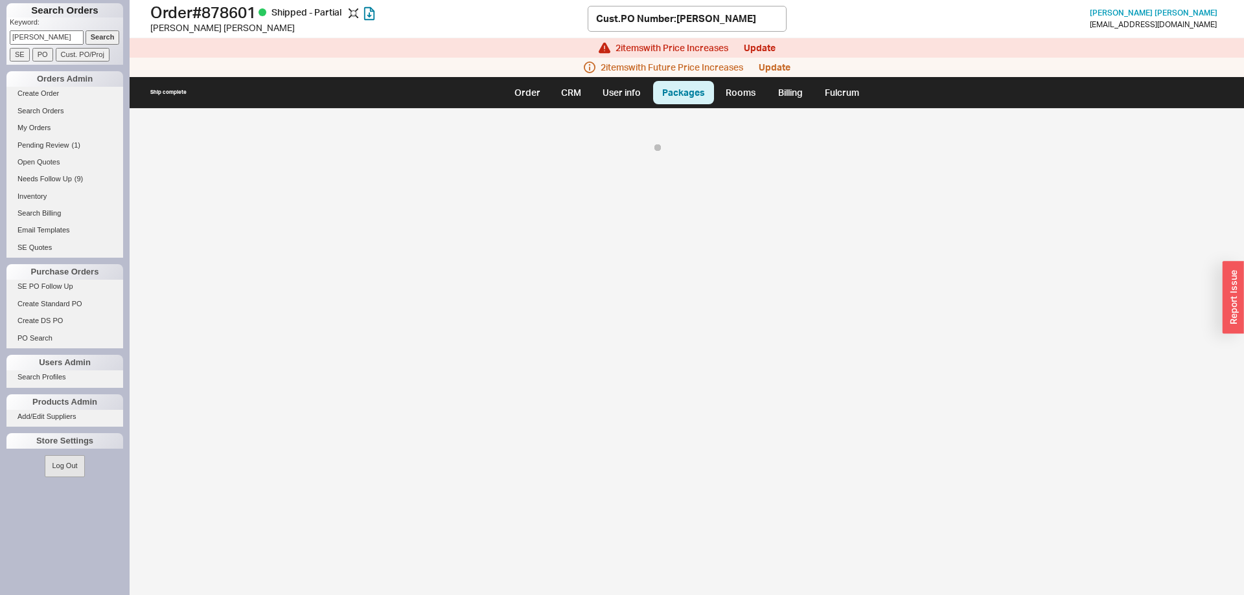
select select "8"
select select "On Hold"
select select "8"
select select "On Hold"
select select "8"
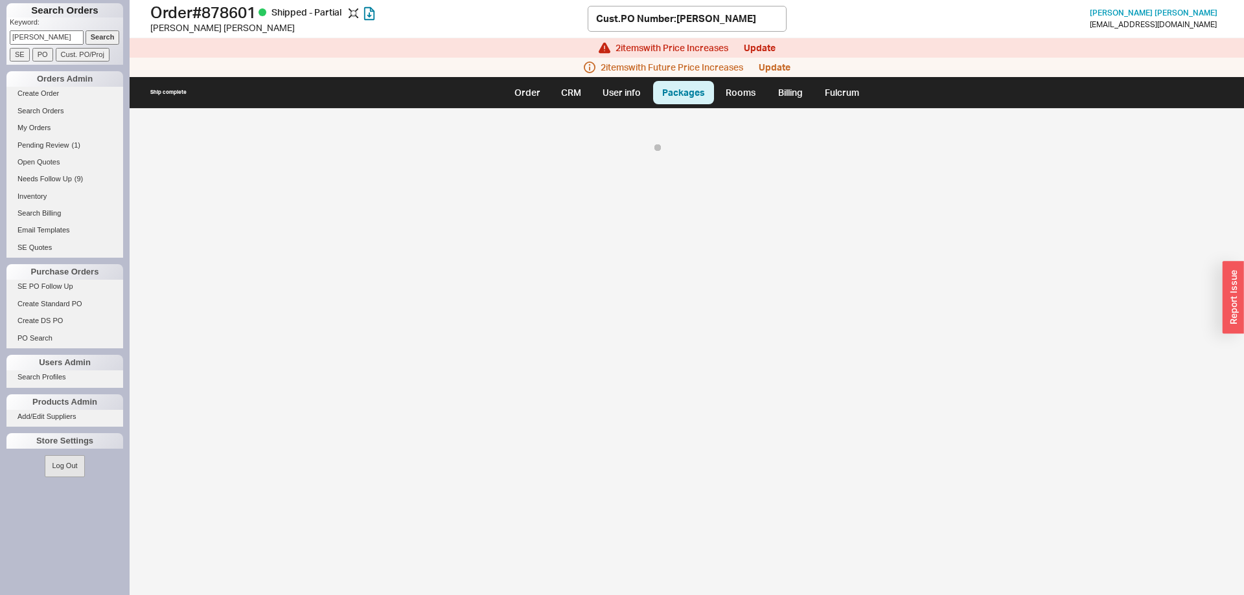
select select "8"
select select "On Hold"
select select "8"
select select "On Hold"
select select "8"
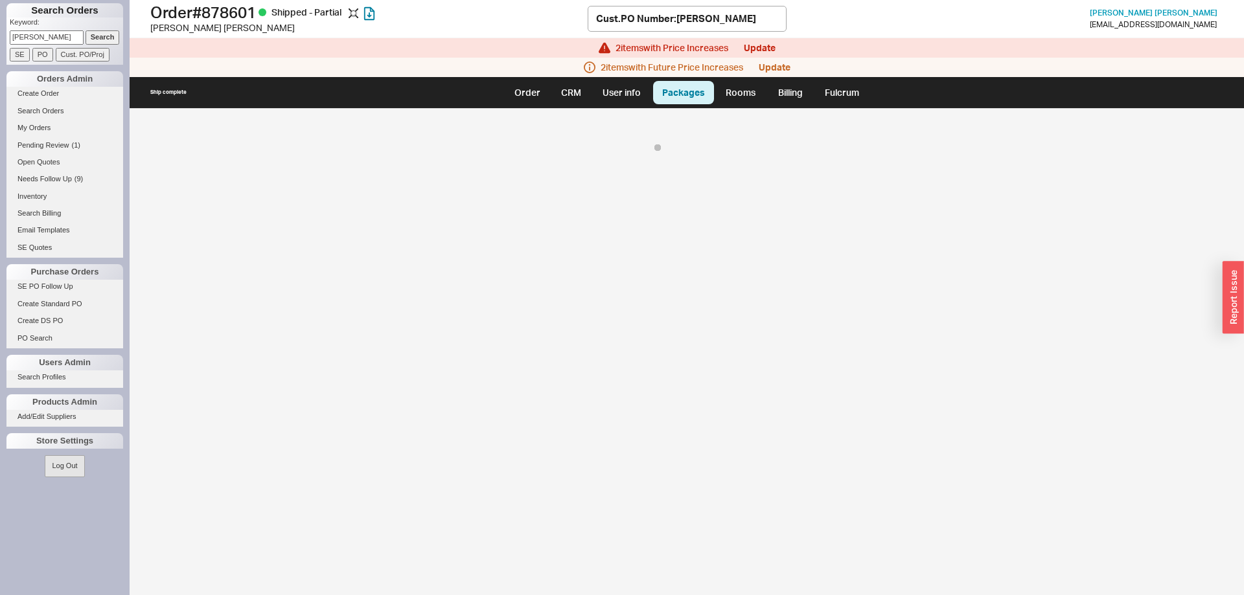
select select "On Hold"
select select "8"
select select "On Hold"
select select "8"
select select "On Hold"
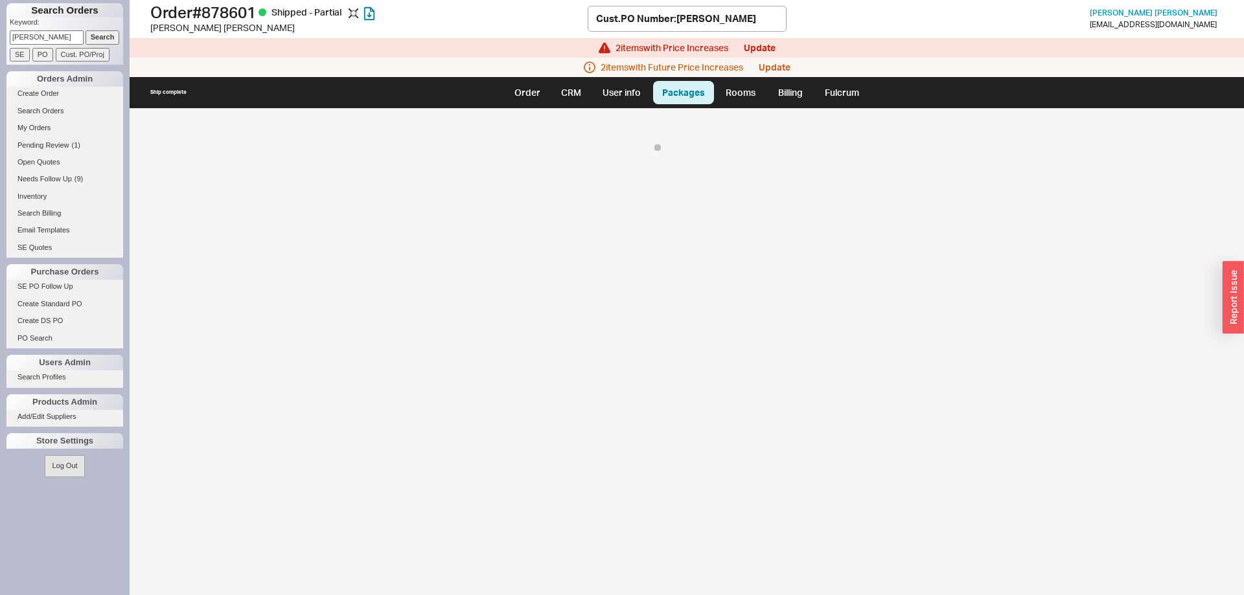
select select "8"
select select "On Hold"
select select "8"
select select "On Hold"
select select "8"
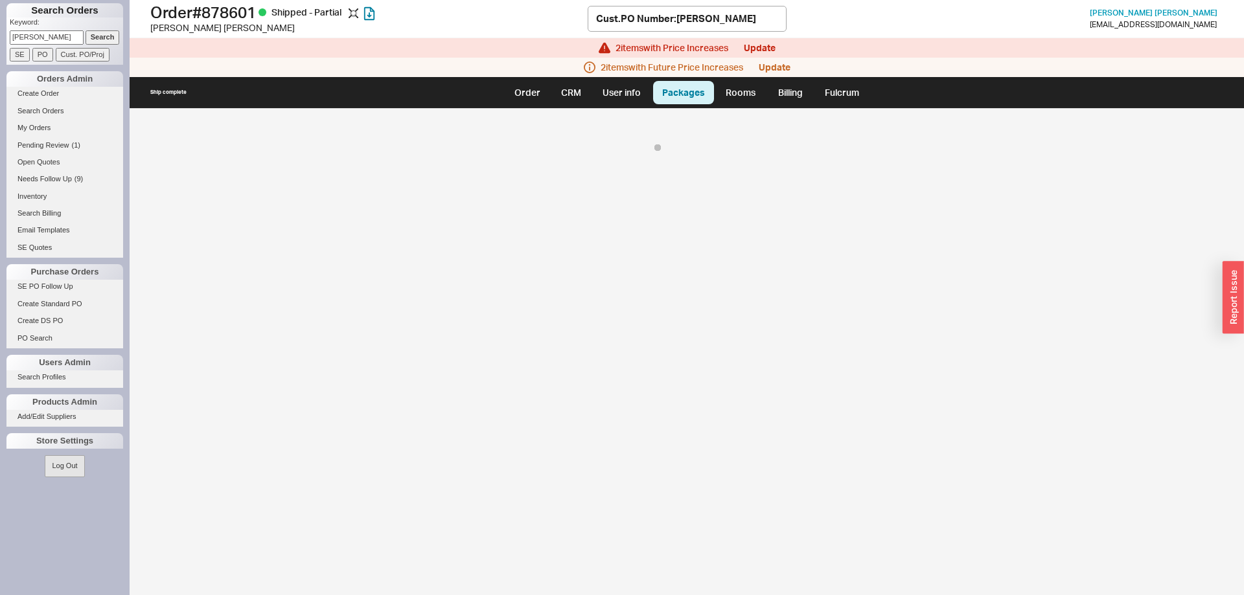
select select "On Hold"
select select "8"
select select "On Hold"
select select "8"
select select "On Hold"
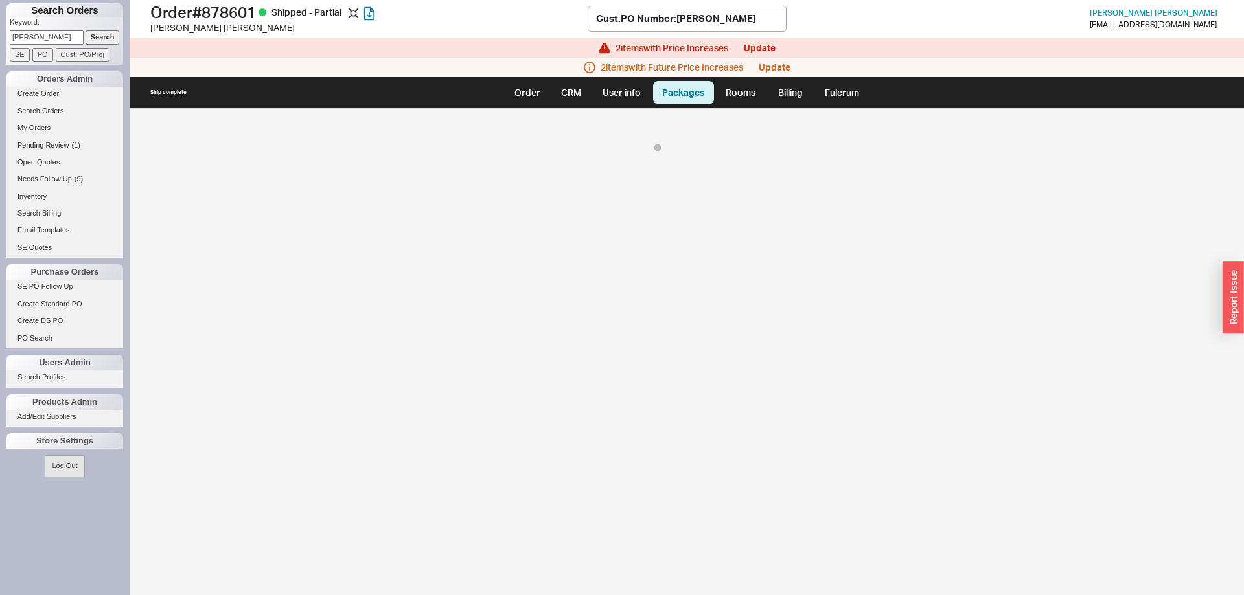
select select "8"
select select "On Hold"
select select "8"
select select "On Hold"
select select "8"
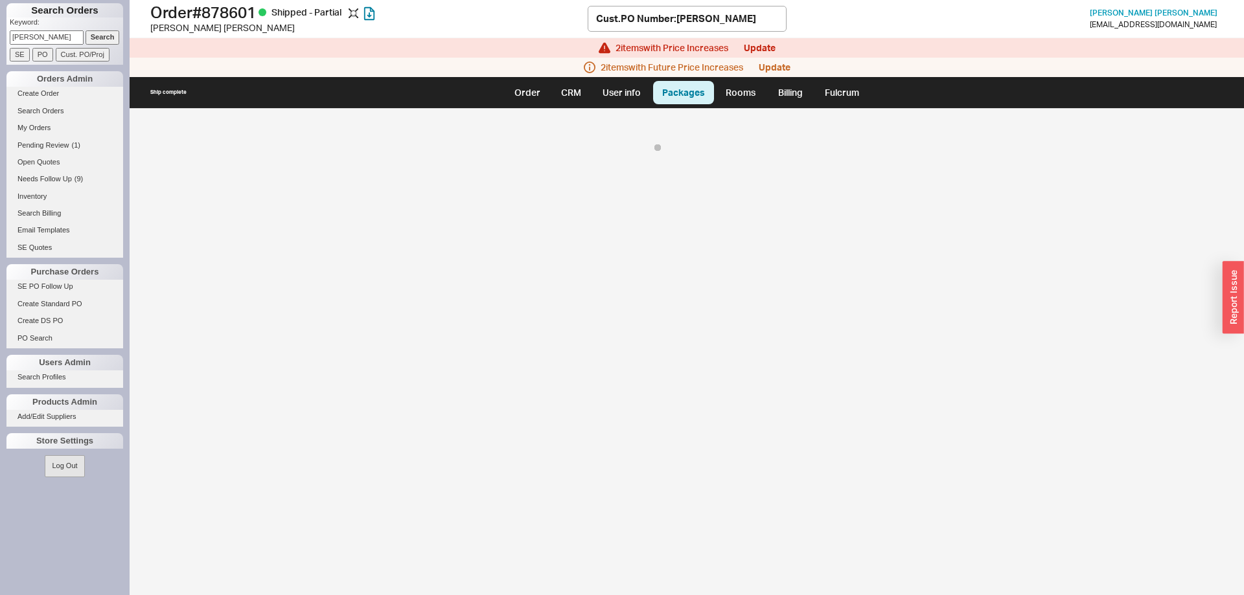
select select "On Hold"
select select "8"
select select "On Hold"
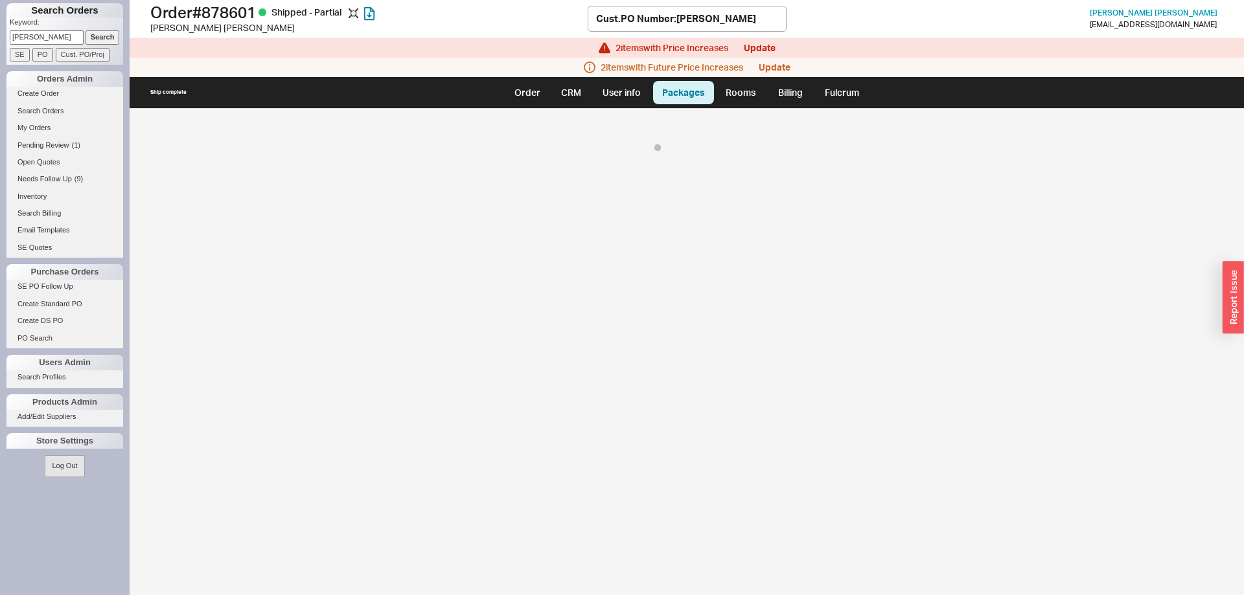
select select "8"
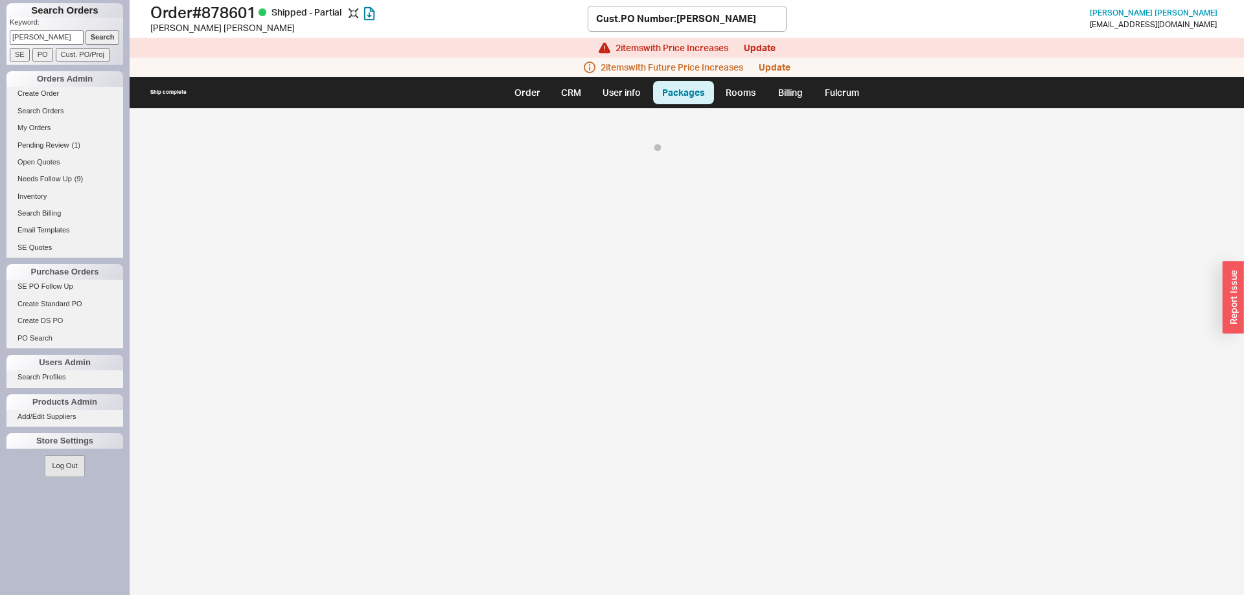
select select "On Hold"
select select "8"
select select "On Hold"
select select "8"
select select "On Hold"
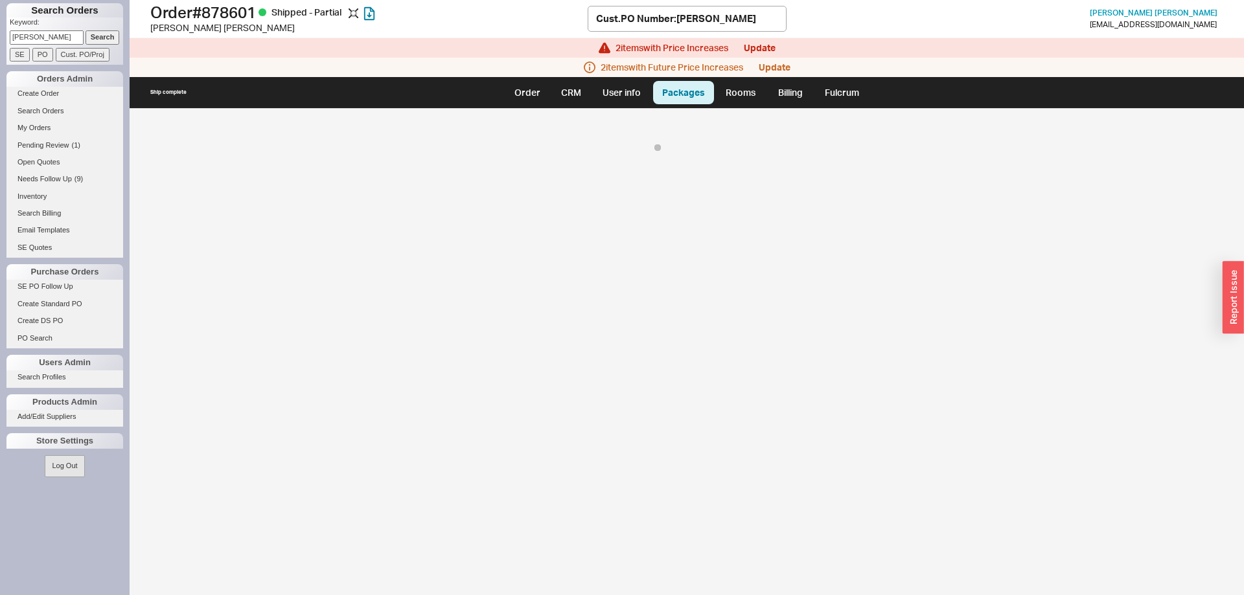
select select "8"
select select "On Hold"
select select "8"
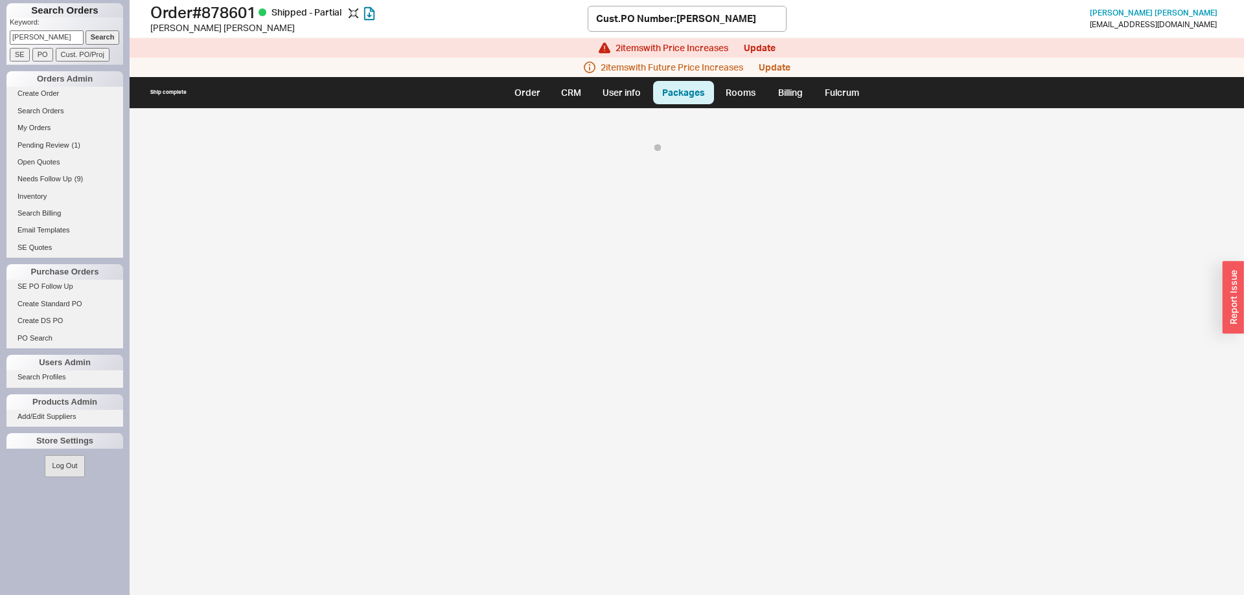
select select "On Hold"
select select "8"
select select "On Hold"
select select "8"
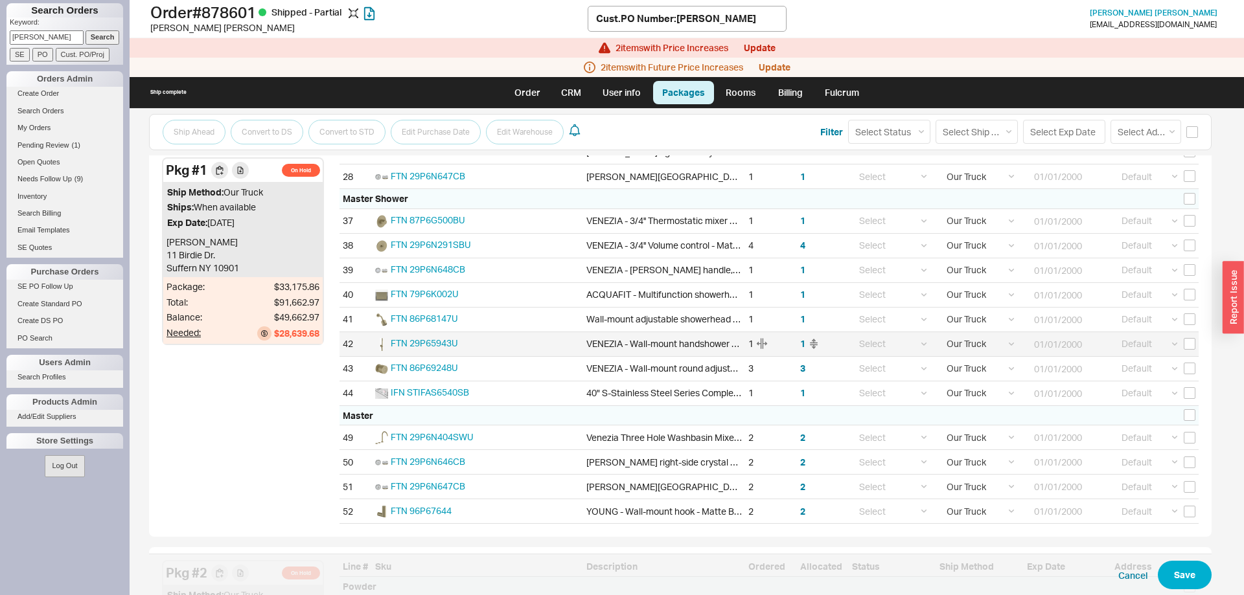
scroll to position [397, 0]
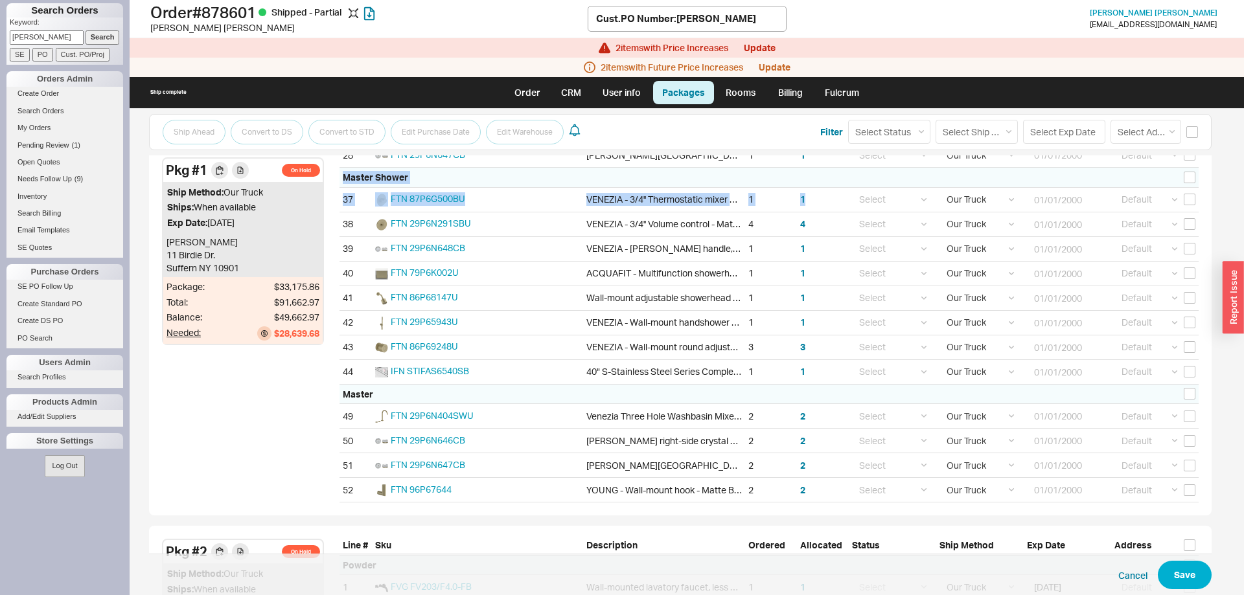
drag, startPoint x: 350, startPoint y: 235, endPoint x: 334, endPoint y: 183, distance: 54.1
click at [334, 183] on div "Pkg # 1 On Hold Ship Method: Our Truck Ships: When available Exp Date: [DATE] […" at bounding box center [680, 223] width 1063 height 585
click at [335, 183] on div "Pkg # 1 On Hold Ship Method: Our Truck Ships: When available Exp Date: [DATE] […" at bounding box center [680, 223] width 1063 height 585
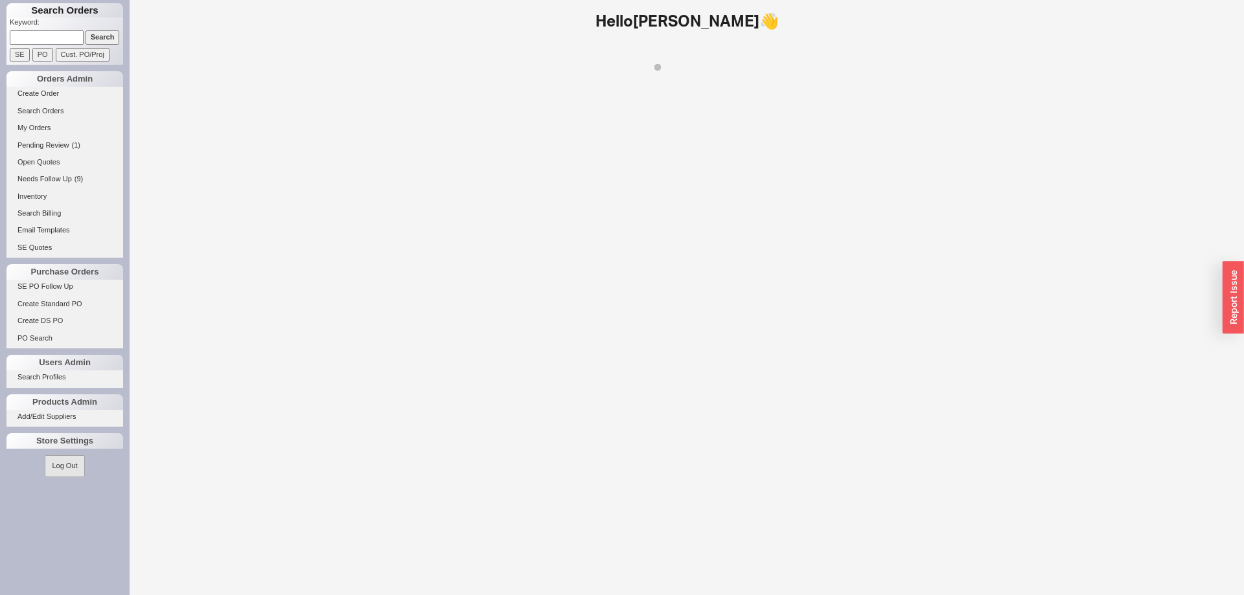
click at [39, 31] on input at bounding box center [47, 37] width 74 height 14
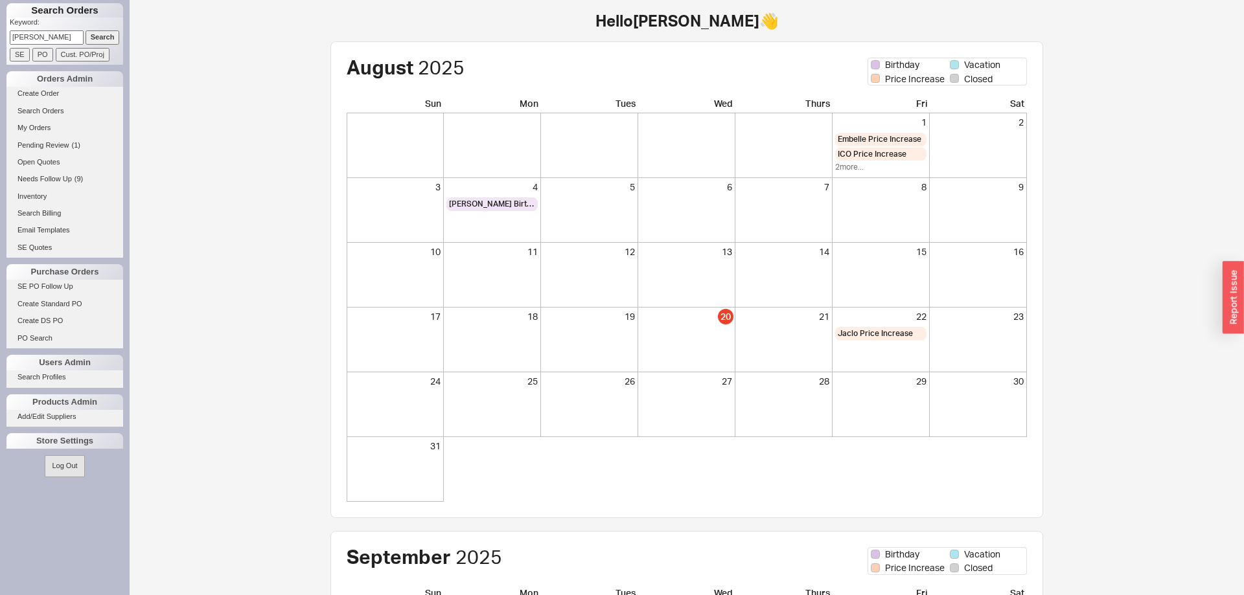
type input "[PERSON_NAME]"
click at [86, 30] on input "Search" at bounding box center [103, 37] width 34 height 14
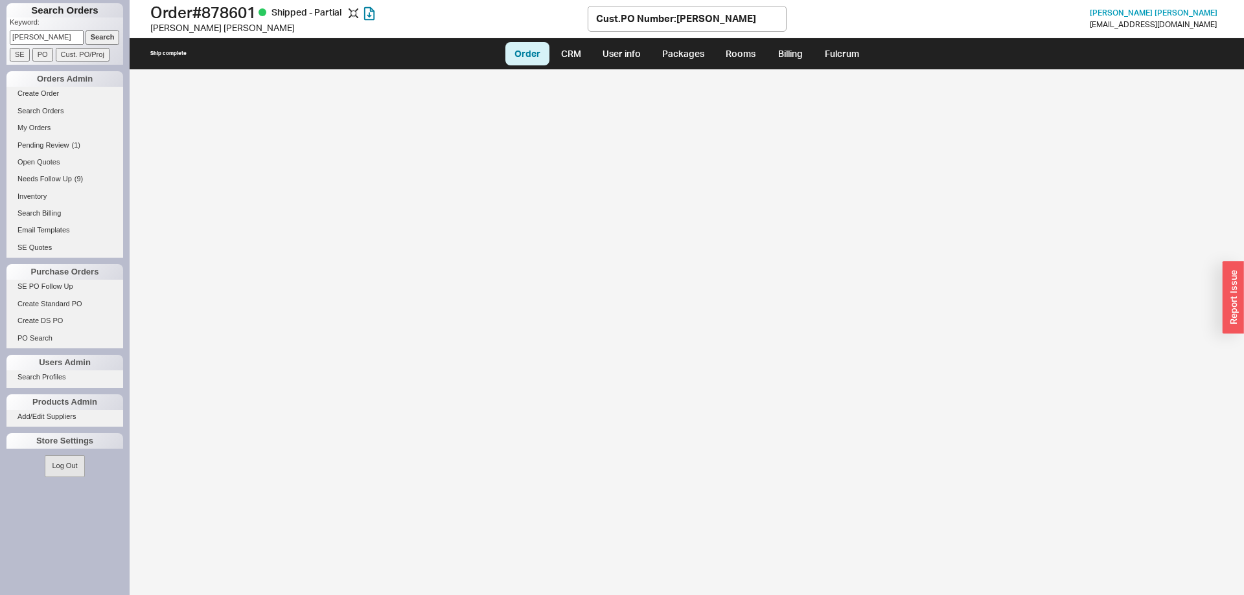
select select "LOW"
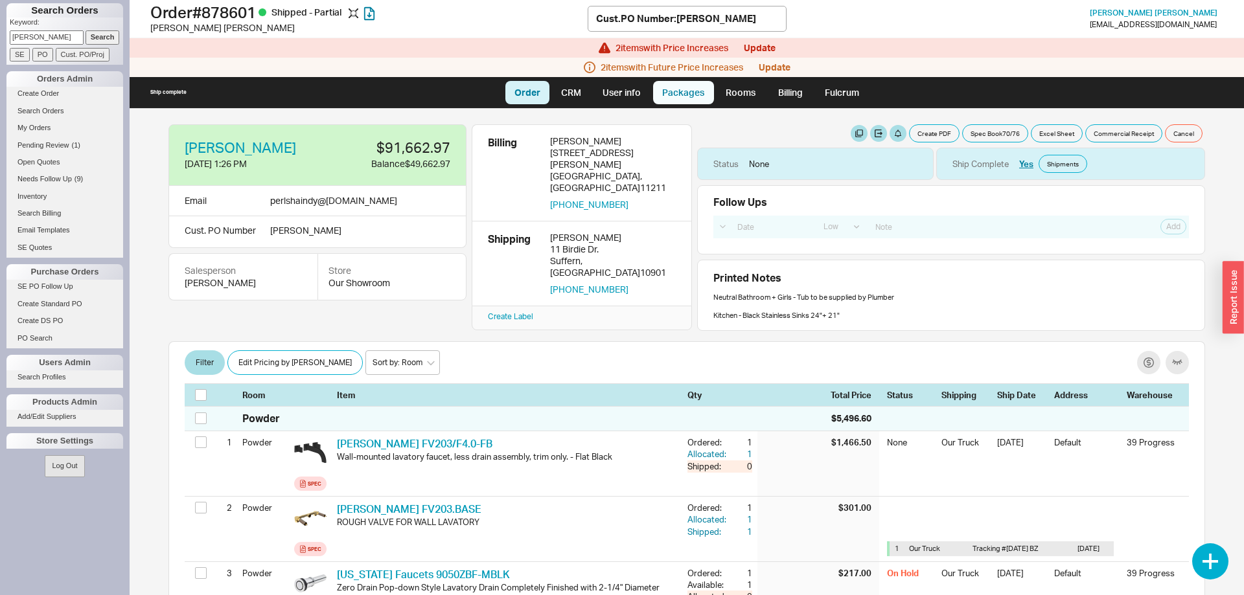
click at [697, 91] on link "Packages" at bounding box center [683, 92] width 61 height 23
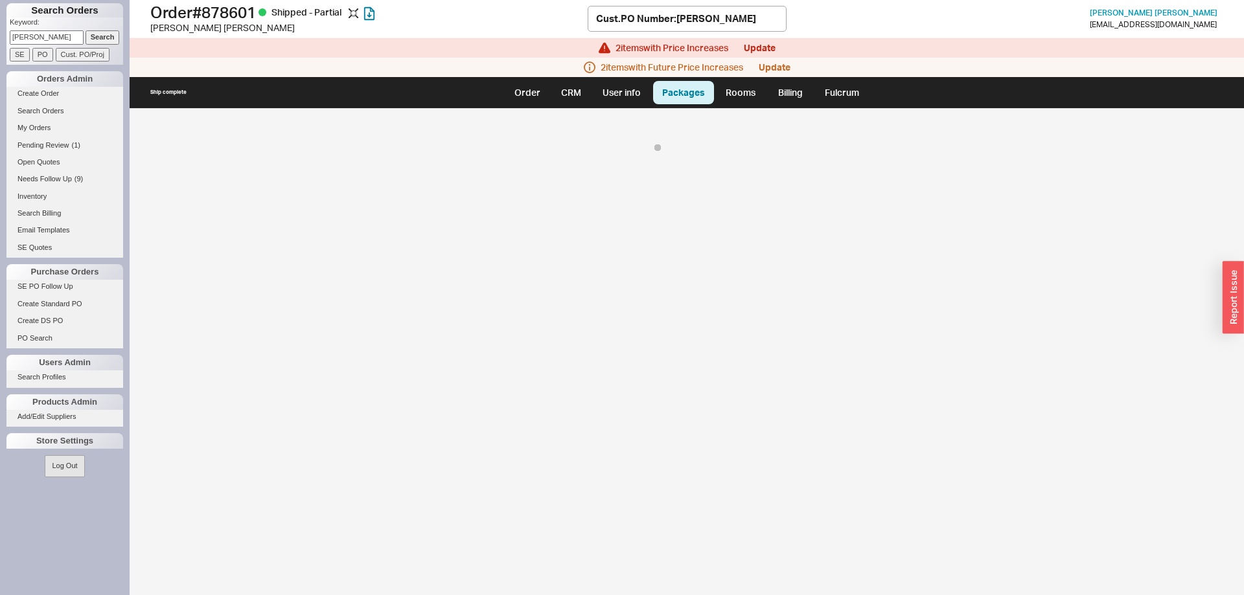
select select "8"
select select "On Hold"
select select "8"
select select "On Hold"
select select "8"
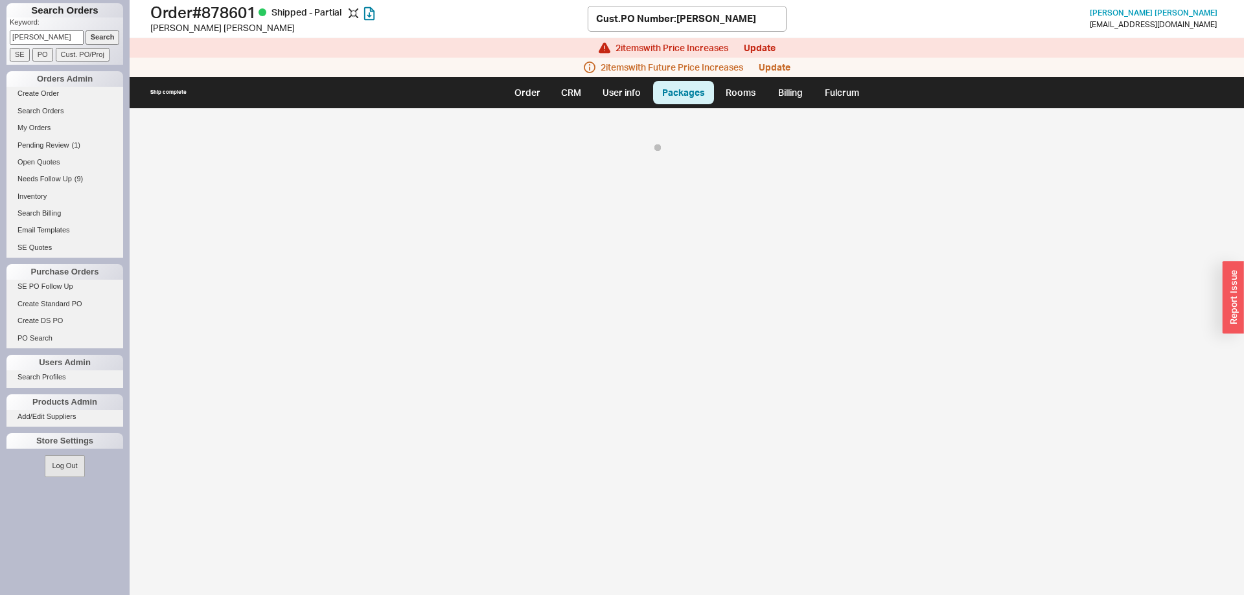
select select "8"
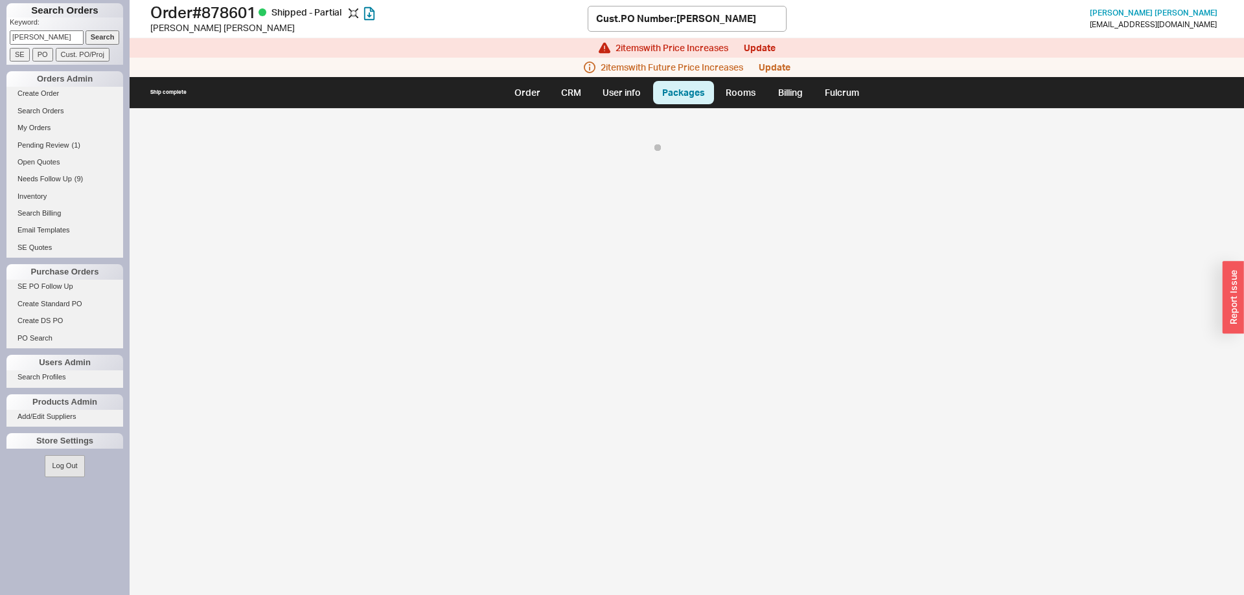
select select "8"
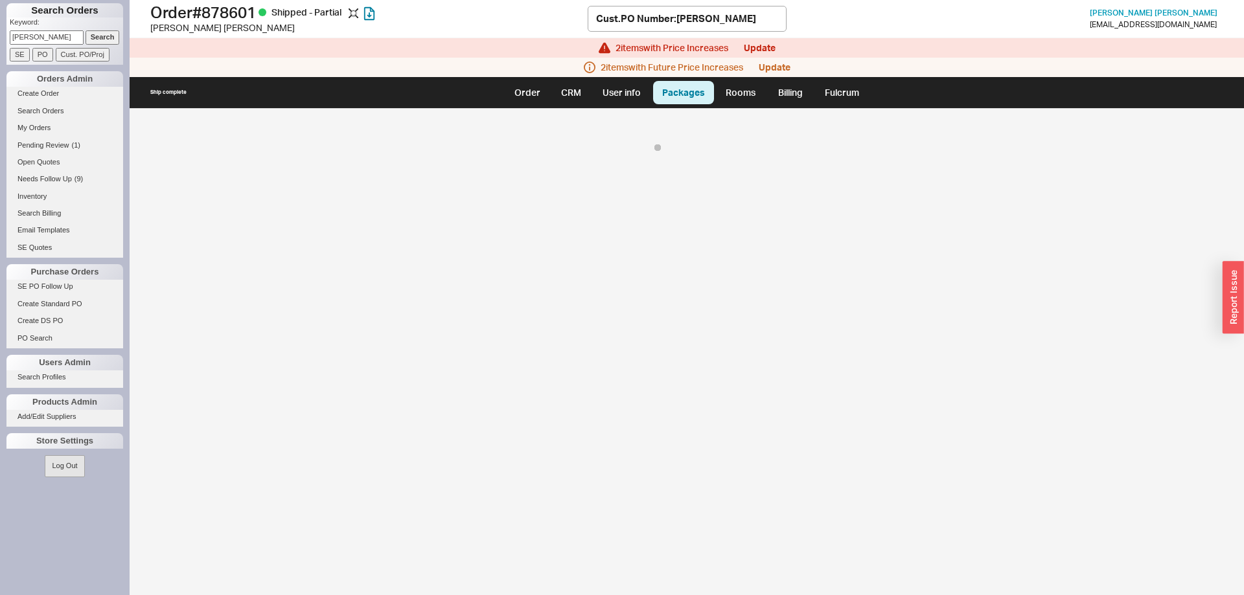
select select "8"
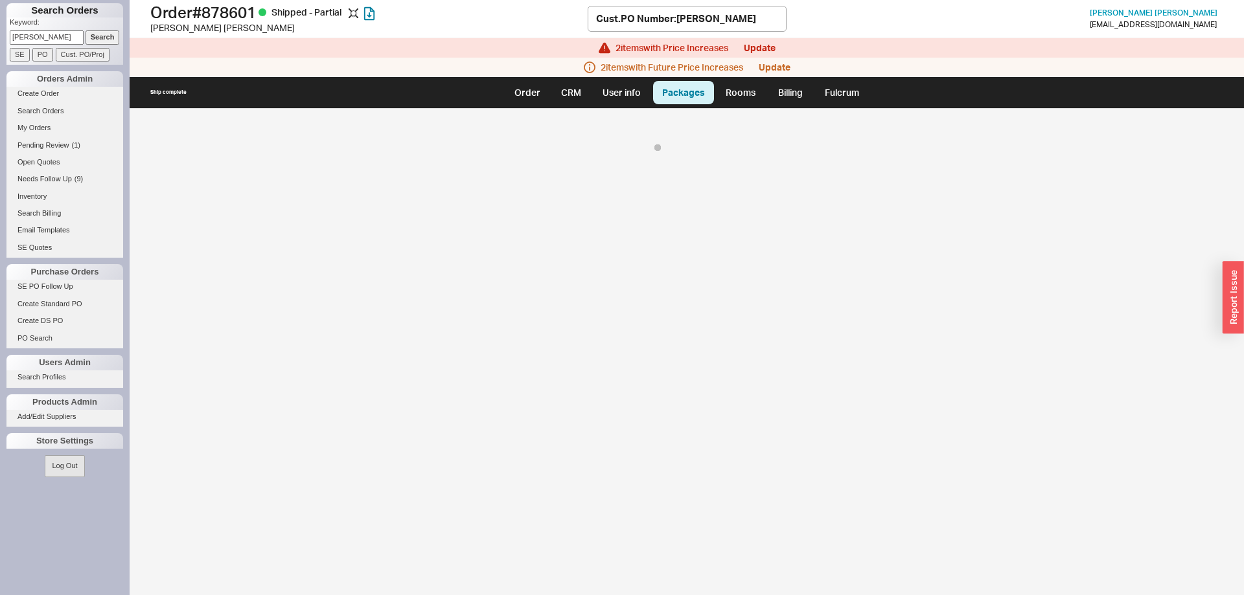
select select "8"
select select "On Hold"
select select "8"
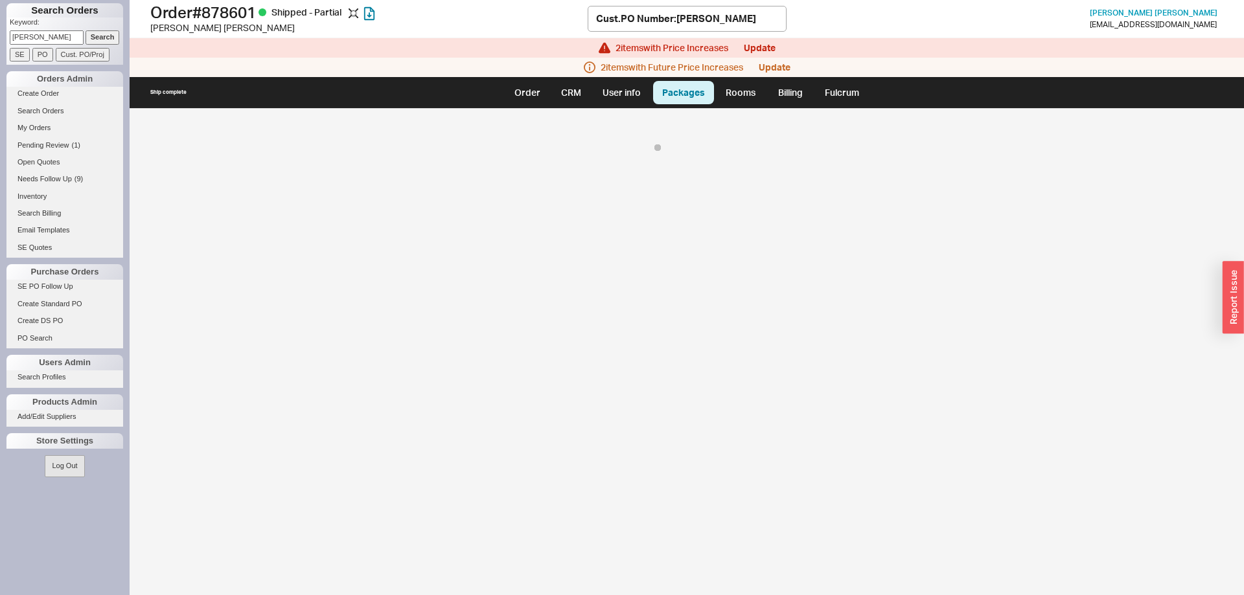
select select "8"
select select "On Hold"
select select "8"
select select "On Hold"
select select "8"
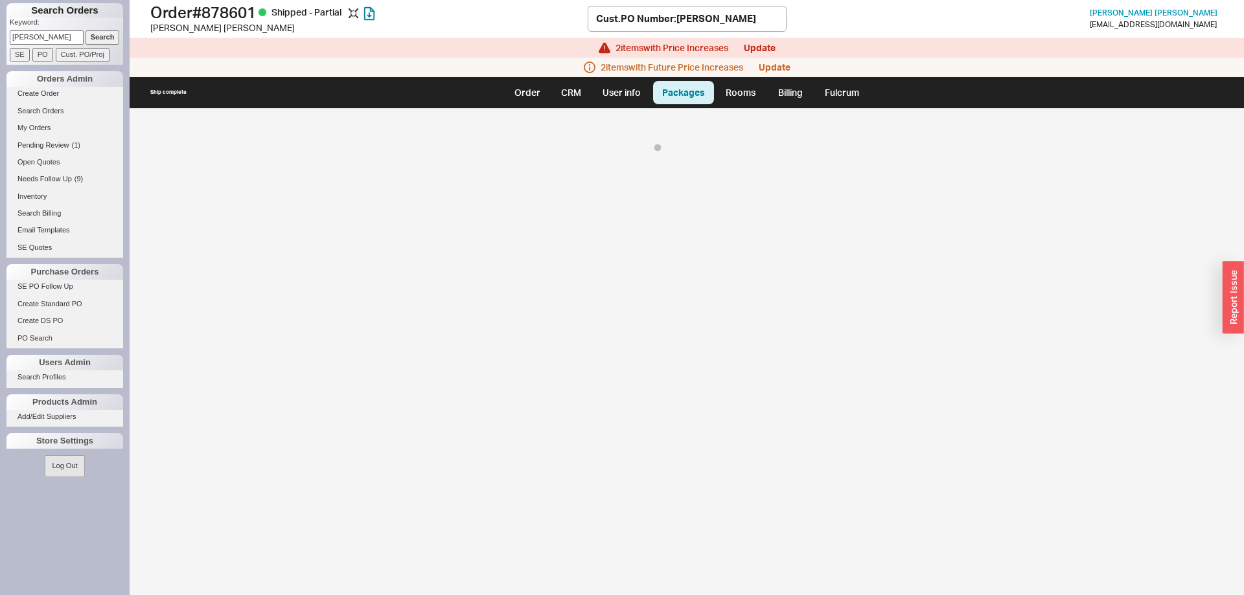
select select "On Hold"
select select "8"
select select "On Hold"
select select "8"
select select "On Hold"
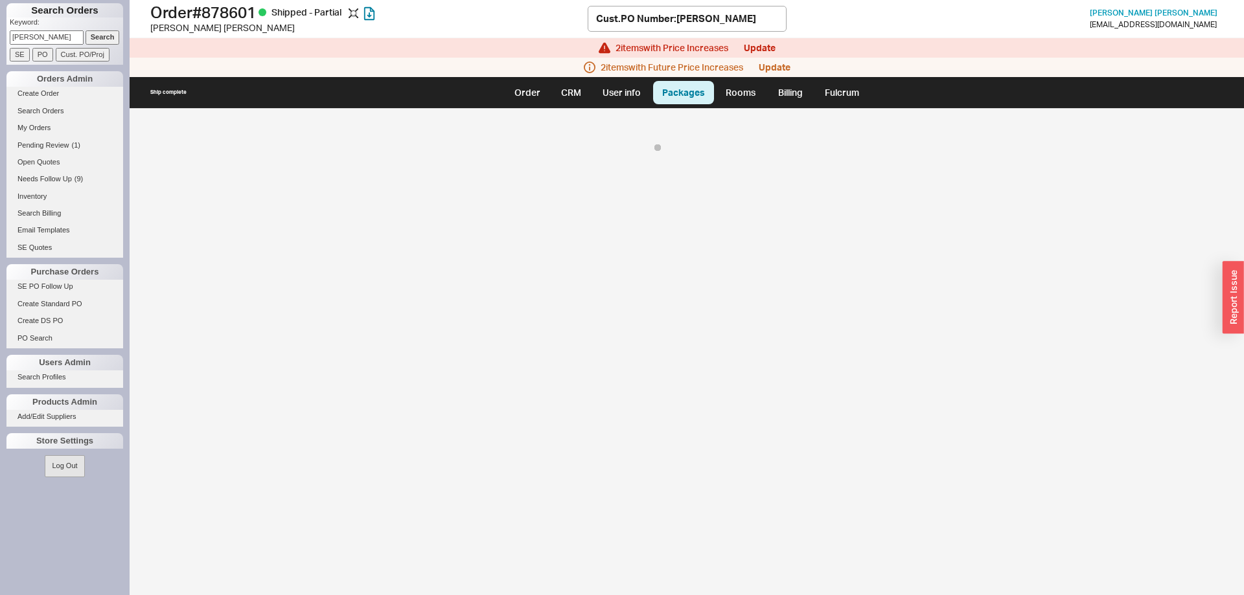
select select "8"
select select "On Hold"
select select "8"
select select "On Hold"
select select "8"
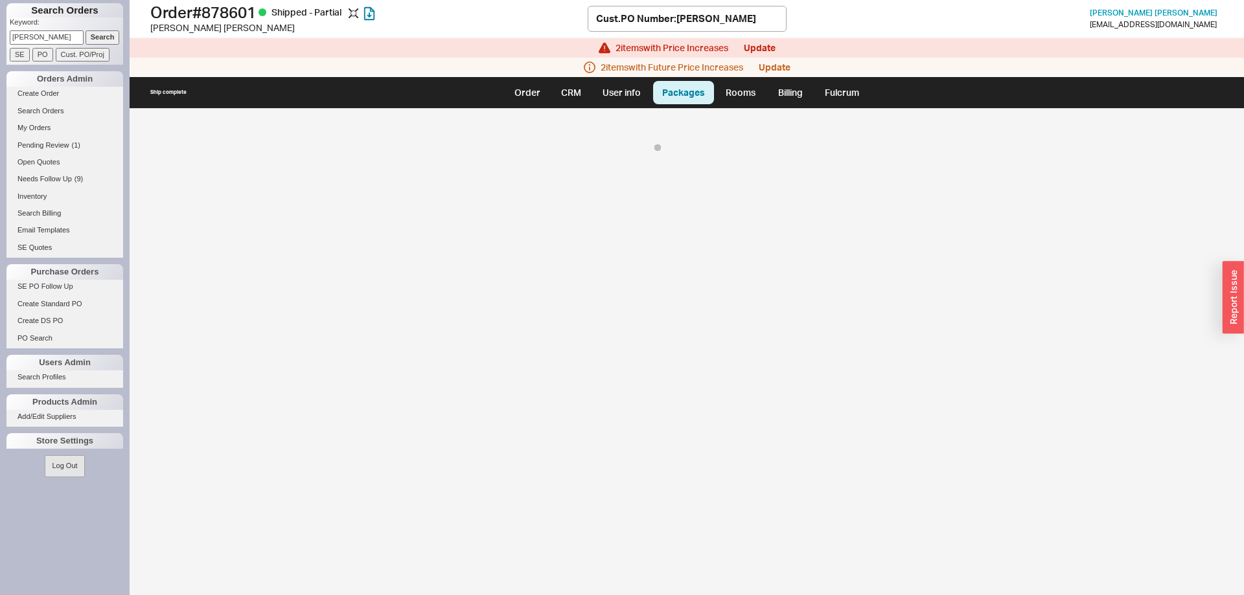
select select "On Hold"
select select "8"
select select "On Hold"
select select "8"
select select "On Hold"
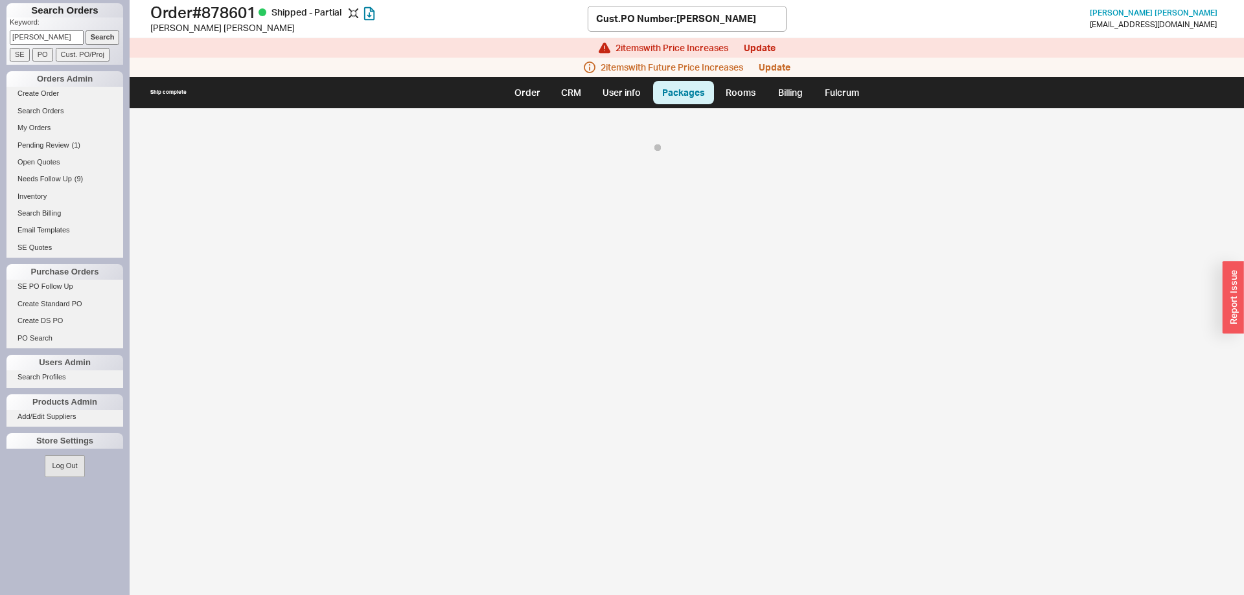
select select "8"
select select "On Hold"
select select "8"
select select "On Hold"
select select "8"
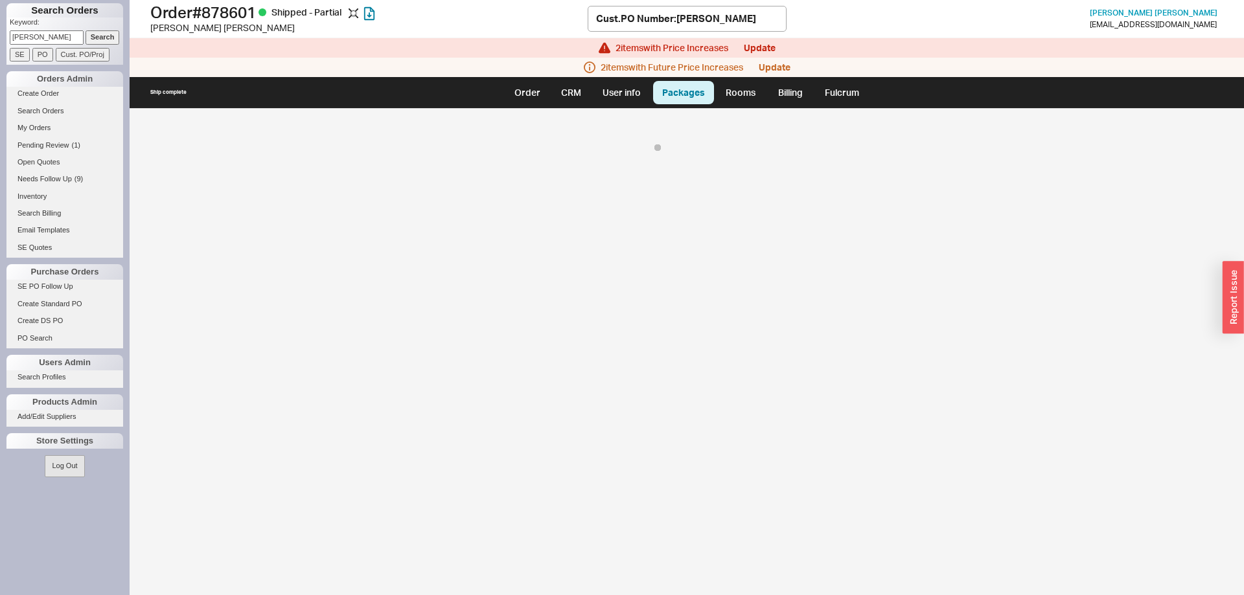
select select "8"
select select "On Hold"
select select "8"
select select "On Hold"
select select "8"
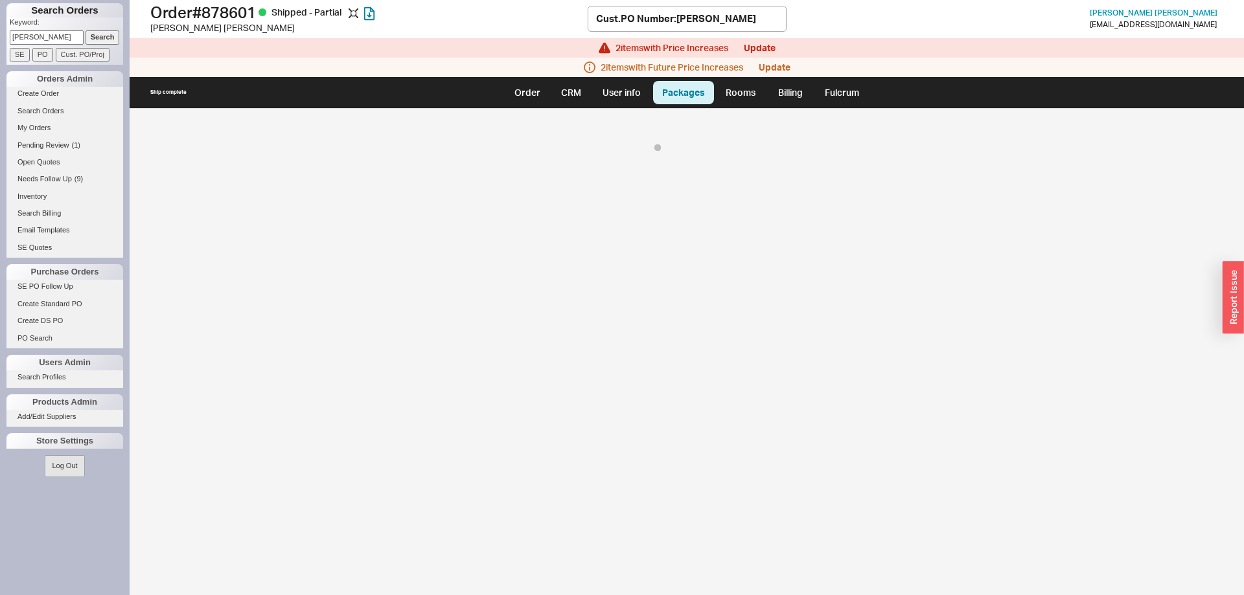
select select "On Hold"
select select "8"
select select "On Hold"
select select "8"
select select "On Hold"
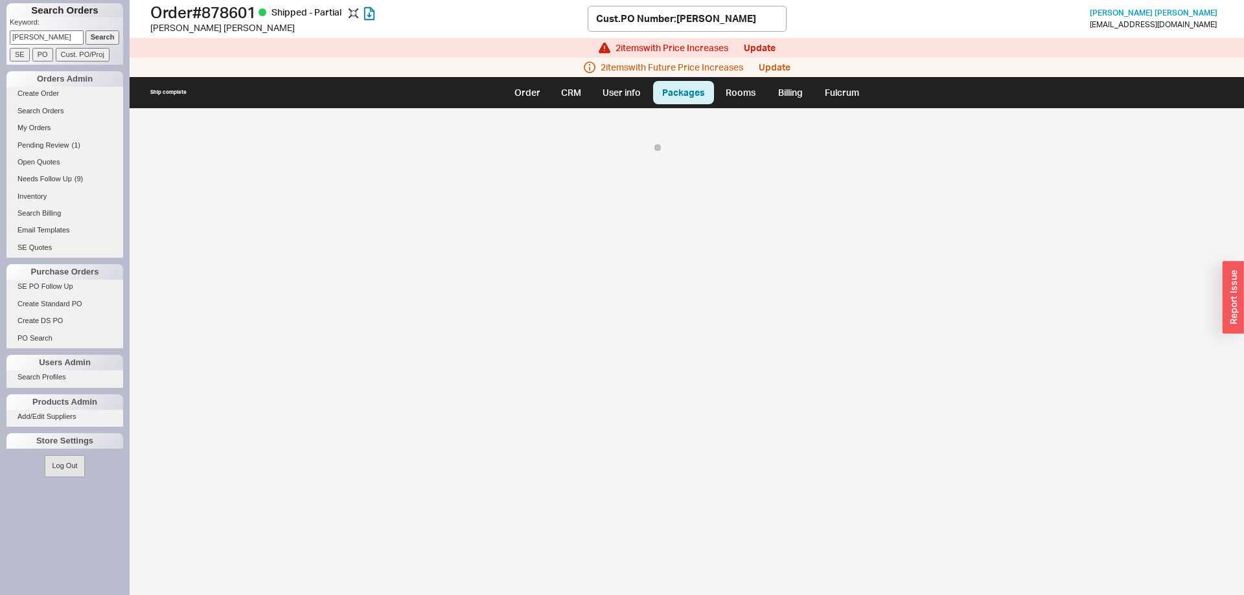
select select "8"
select select "On Hold"
select select "8"
select select "On Hold"
select select "8"
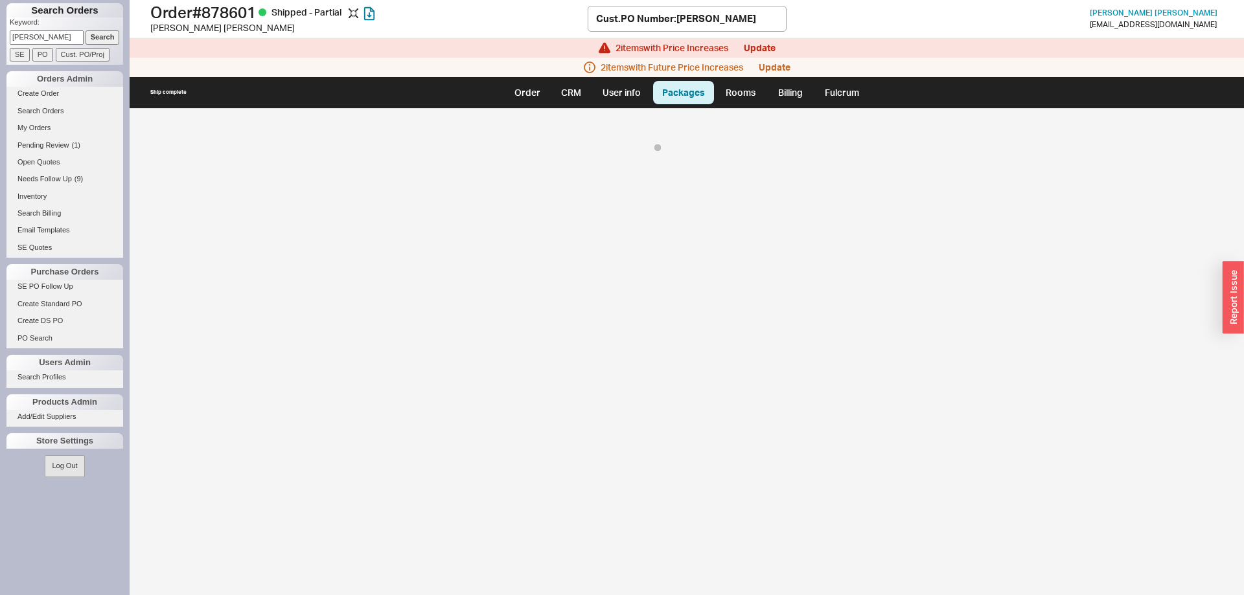
select select "On Hold"
select select "8"
select select "On Hold"
select select "8"
select select "On Hold"
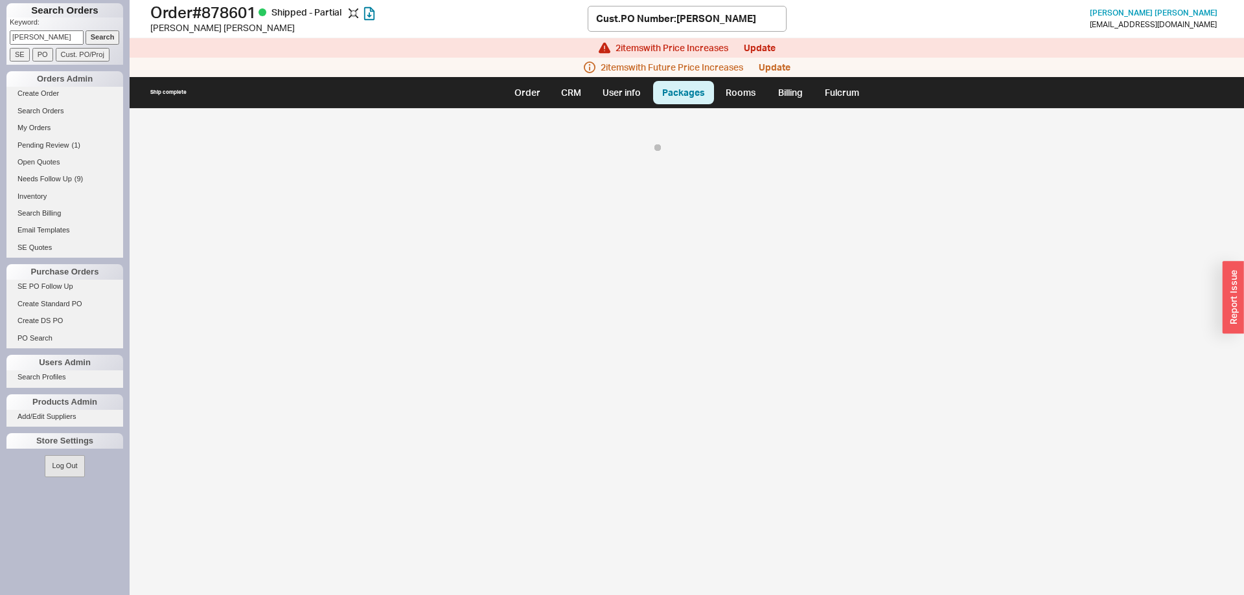
select select "8"
select select "On Hold"
select select "8"
select select "On Hold"
select select "8"
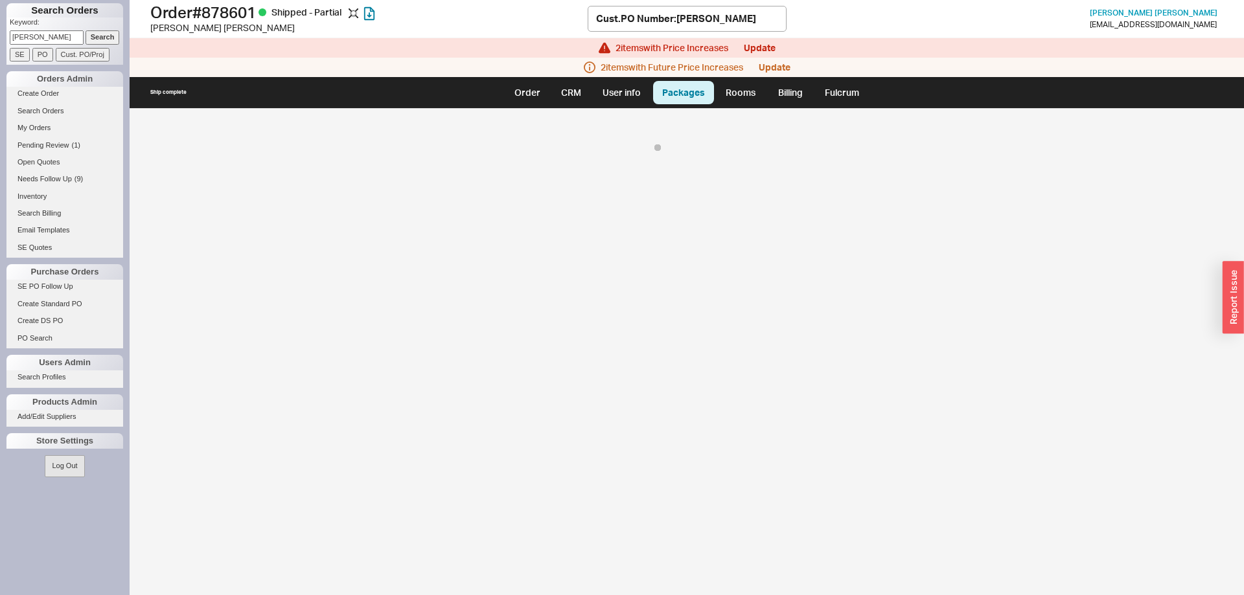
select select "On Hold"
select select "8"
select select "On Hold"
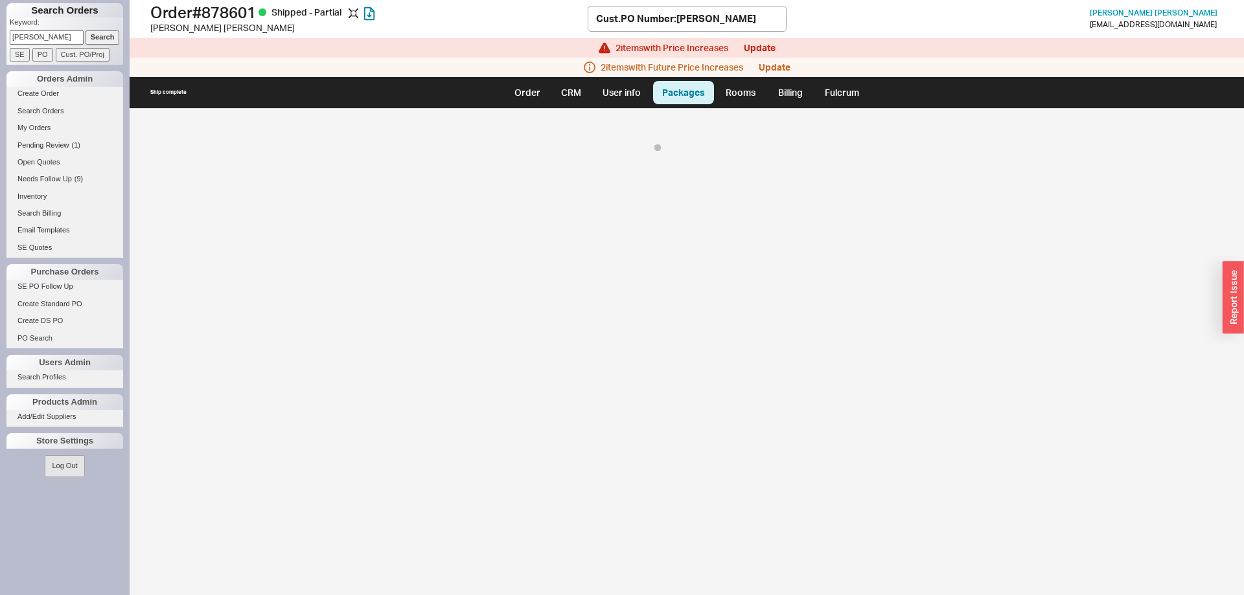
select select "8"
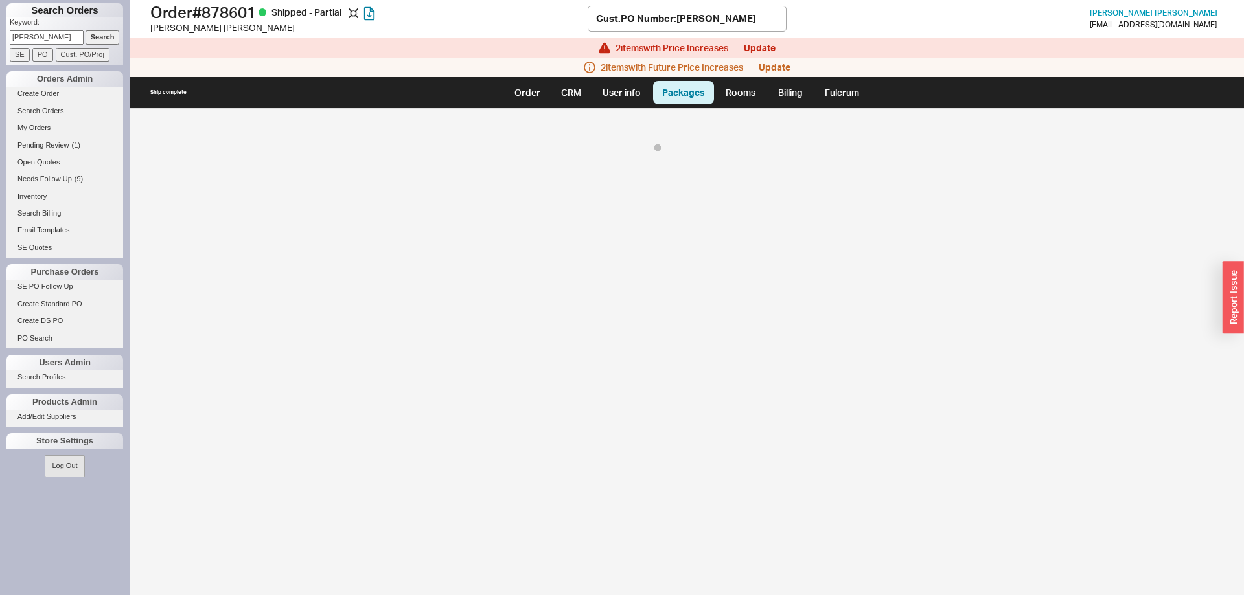
select select "On Hold"
select select "8"
select select "On Hold"
select select "8"
select select "On Hold"
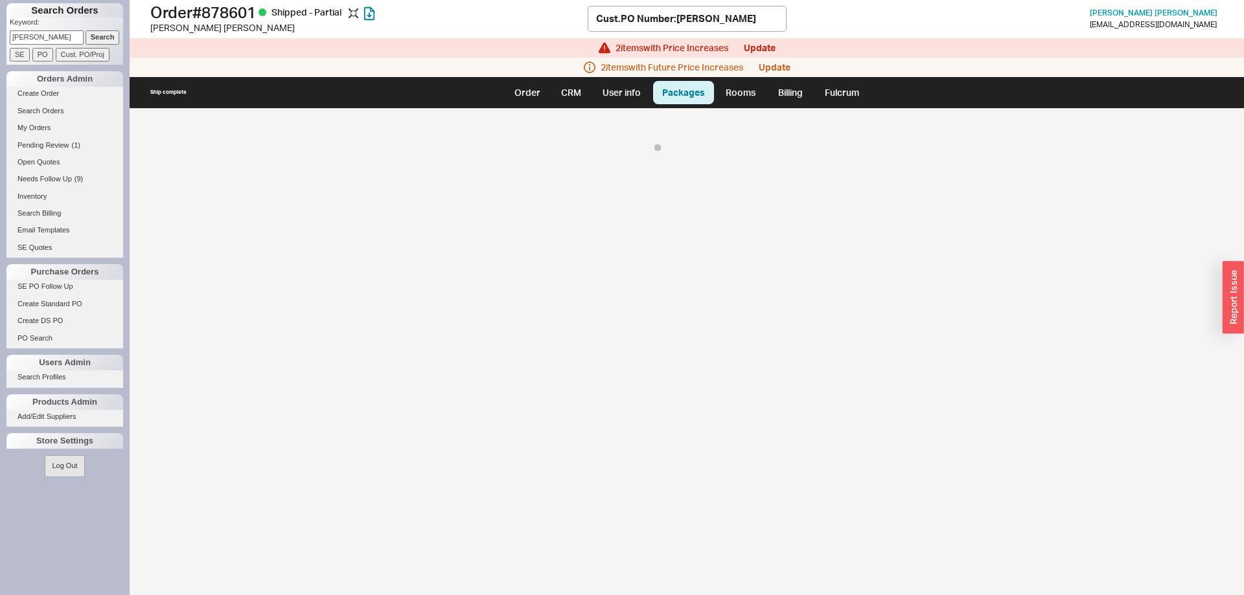
select select "8"
select select "On Hold"
select select "8"
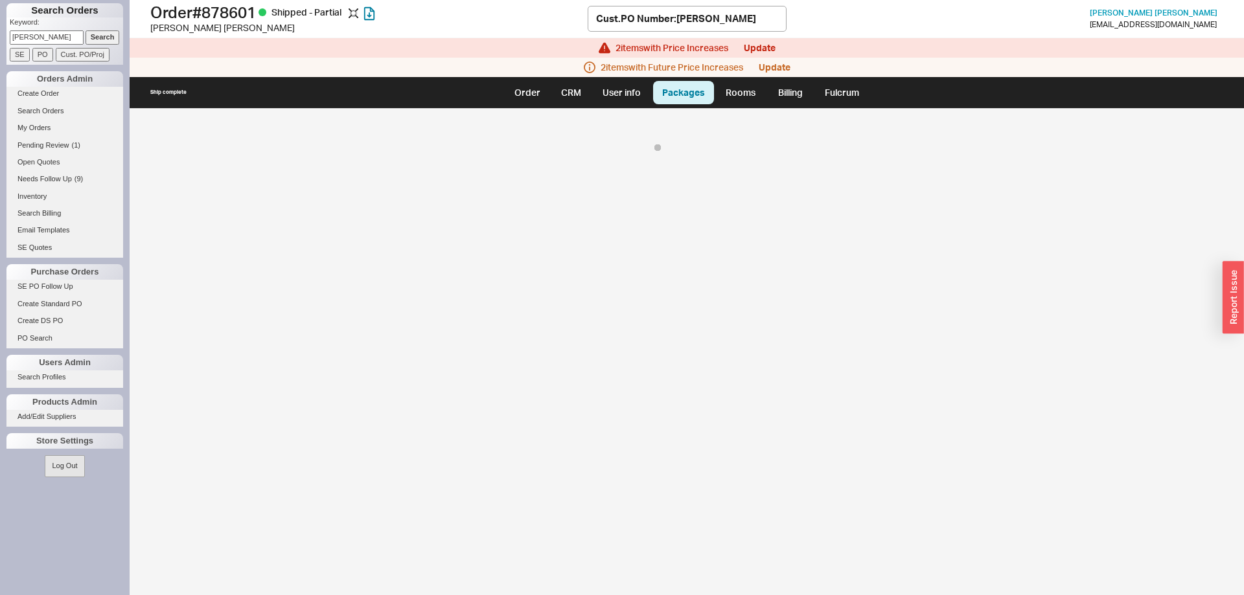
select select "On Hold"
select select "8"
select select "On Hold"
select select "8"
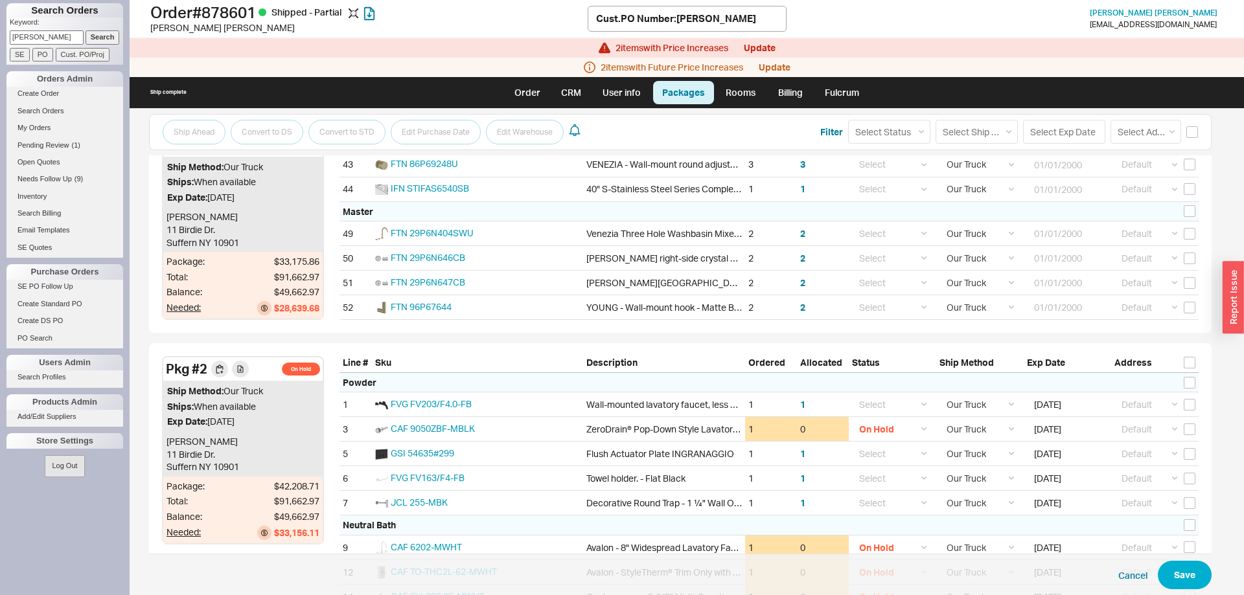
scroll to position [661, 0]
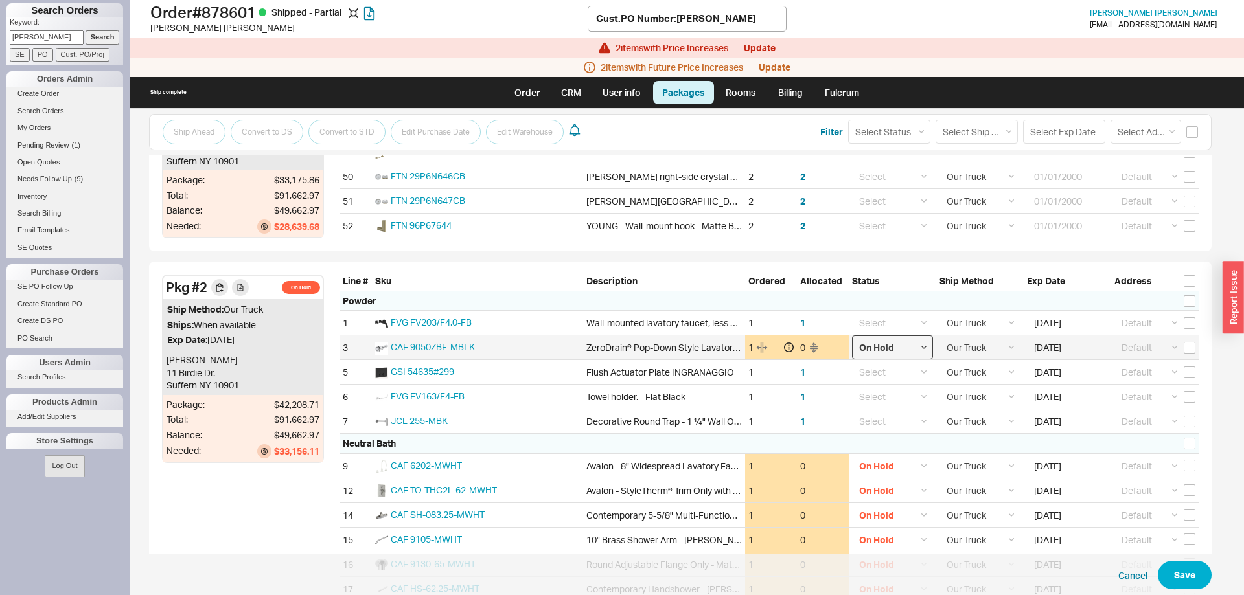
click at [852, 336] on select "Select On Hold Call Before Ship Hold for Balance Wait For Cust. Call Waiting fo…" at bounding box center [892, 348] width 81 height 24
select select
click option "Select" at bounding box center [0, 0] width 0 height 0
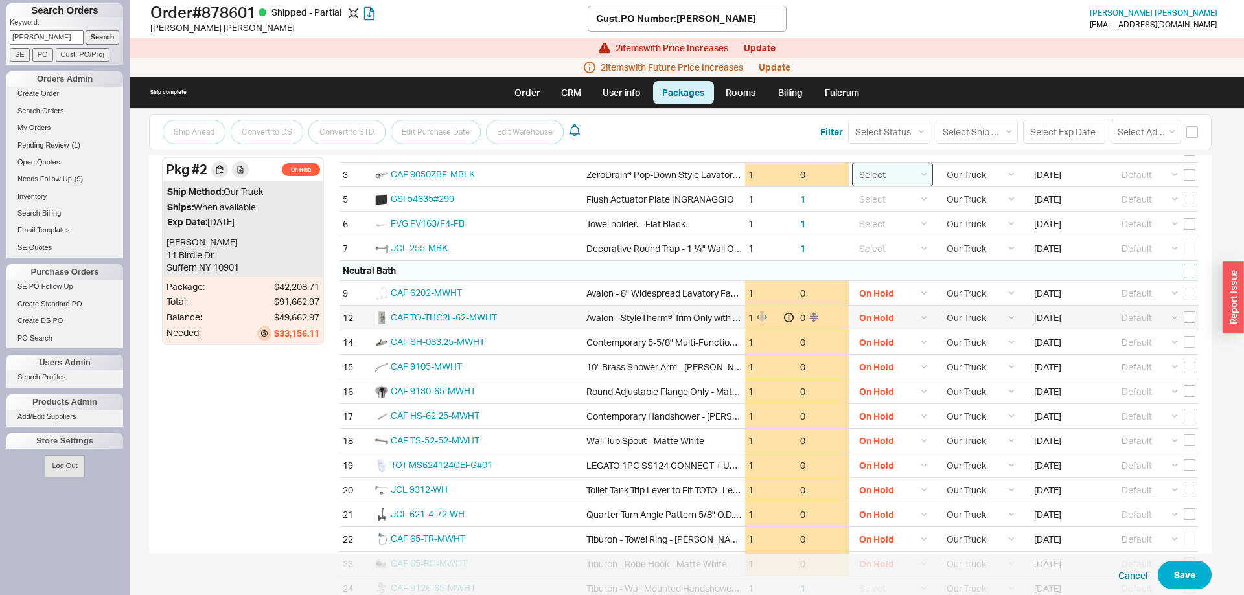
scroll to position [859, 0]
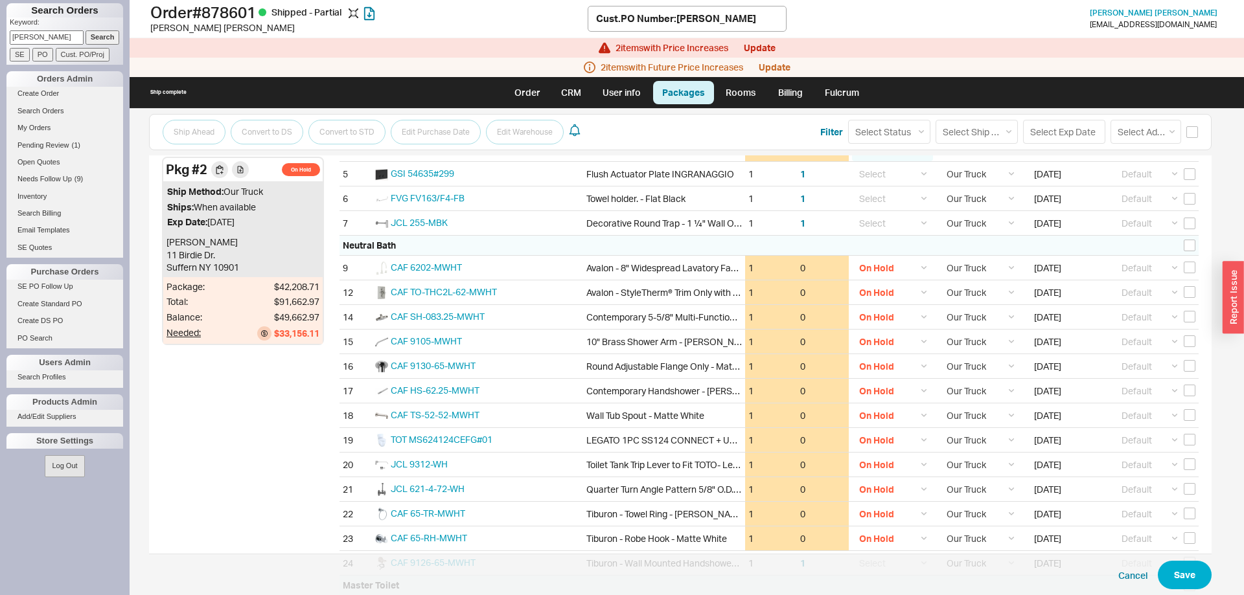
click at [1195, 244] on div "Neutral Bath" at bounding box center [769, 246] width 859 height 20
click at [1193, 244] on input "checkbox" at bounding box center [1190, 246] width 12 height 12
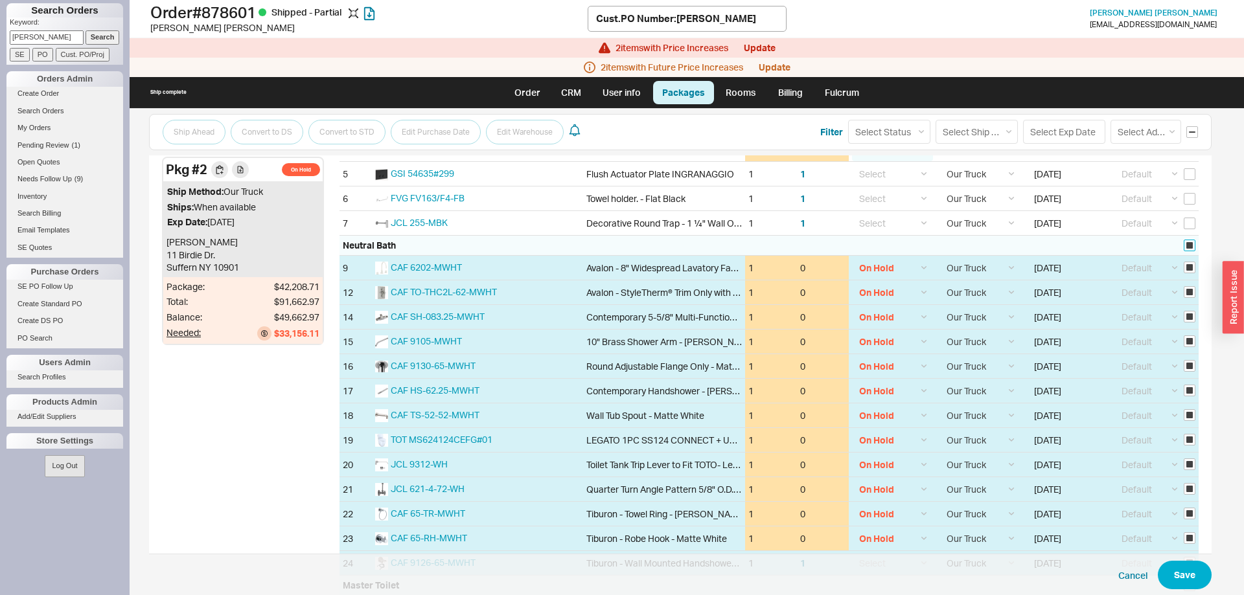
checkbox input "true"
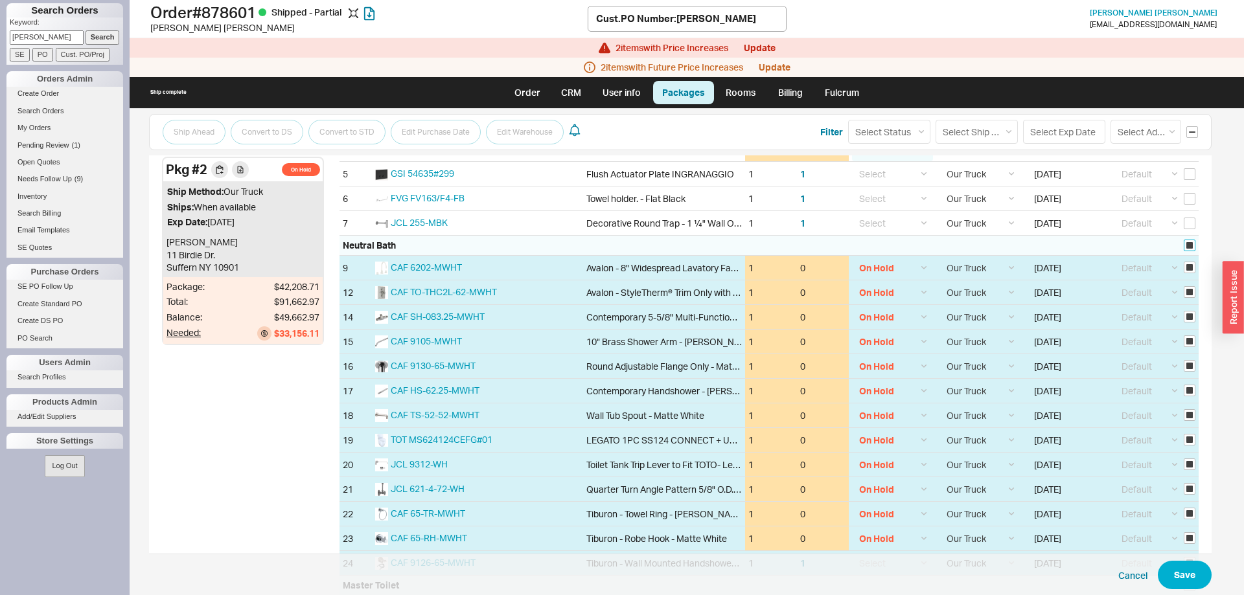
checkbox input "true"
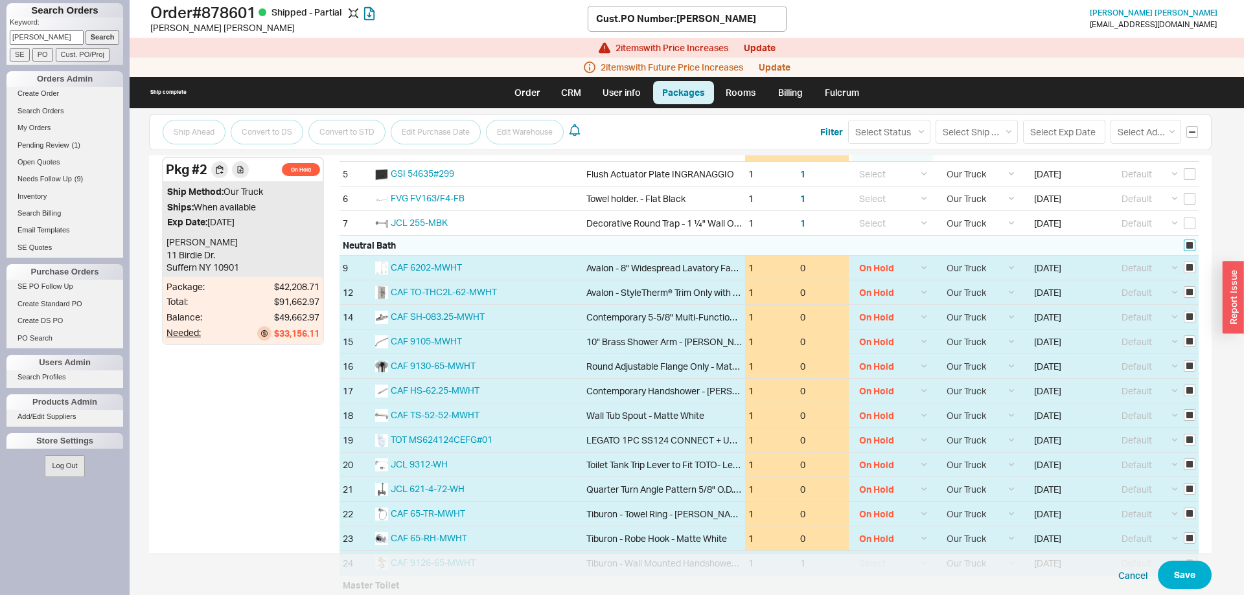
checkbox input "true"
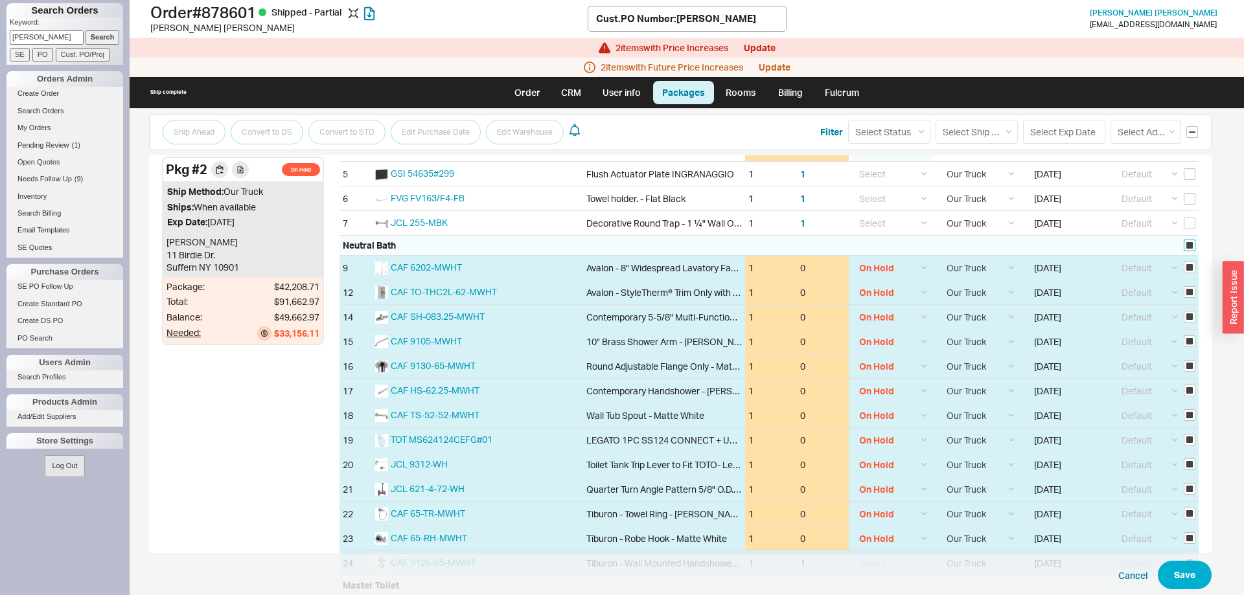
checkbox input "true"
click at [848, 120] on select "Select Status (none) On Hold Call Before Ship Hold for Balance Wait For Cust. C…" at bounding box center [889, 132] width 82 height 24
select select
click option "(none)" at bounding box center [0, 0] width 0 height 0
select select
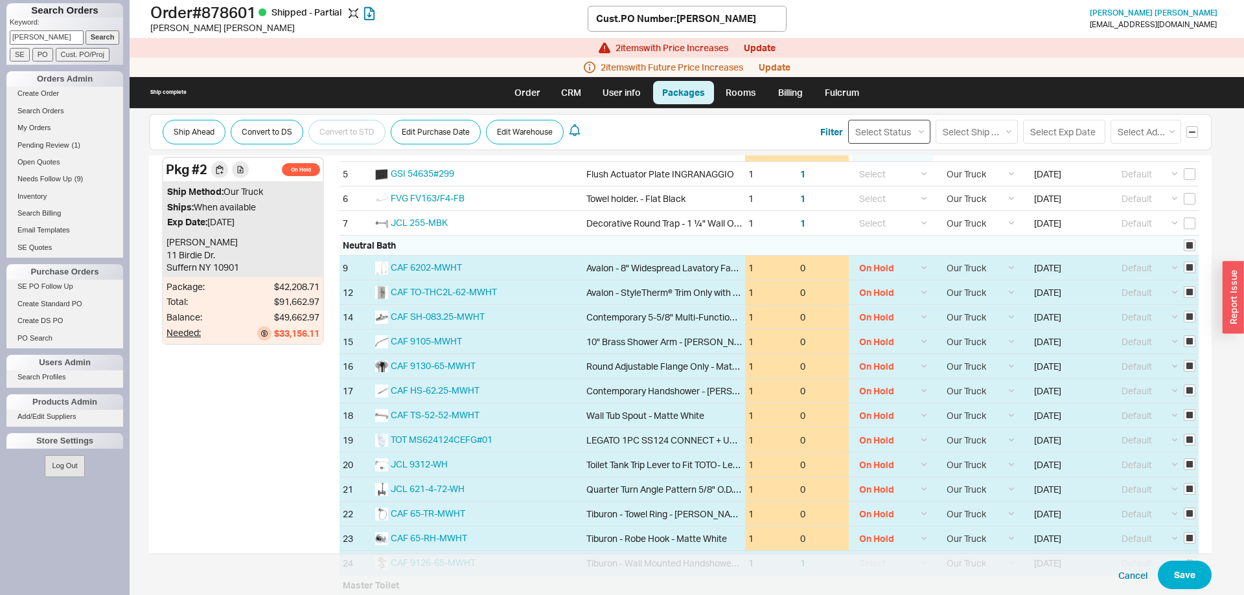
select select
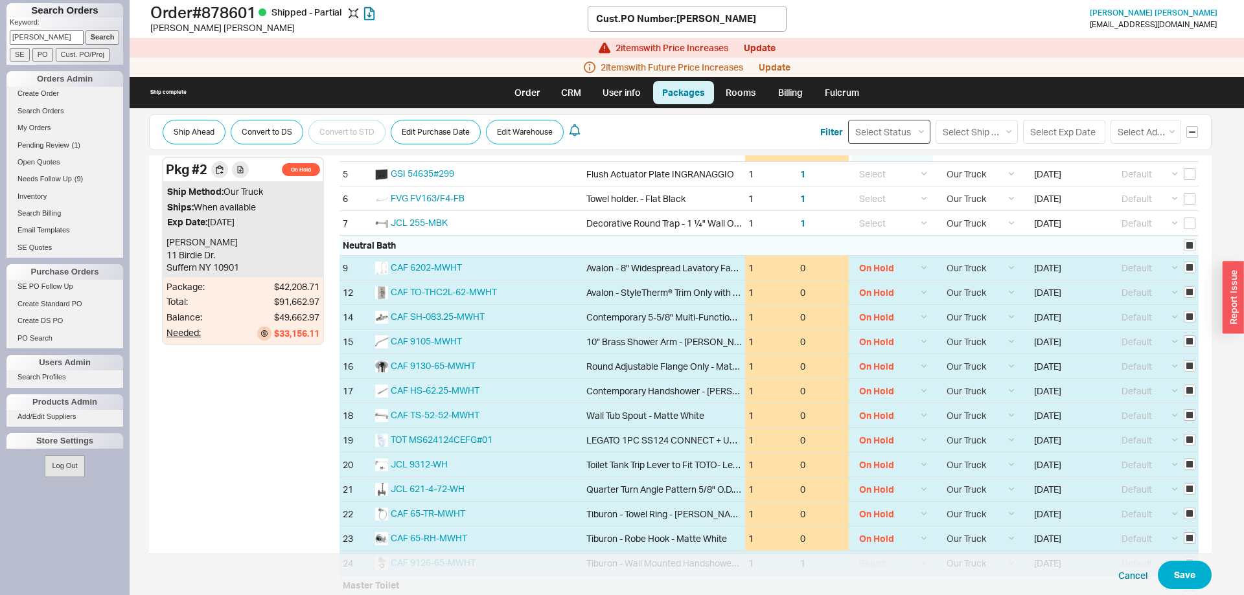
select select
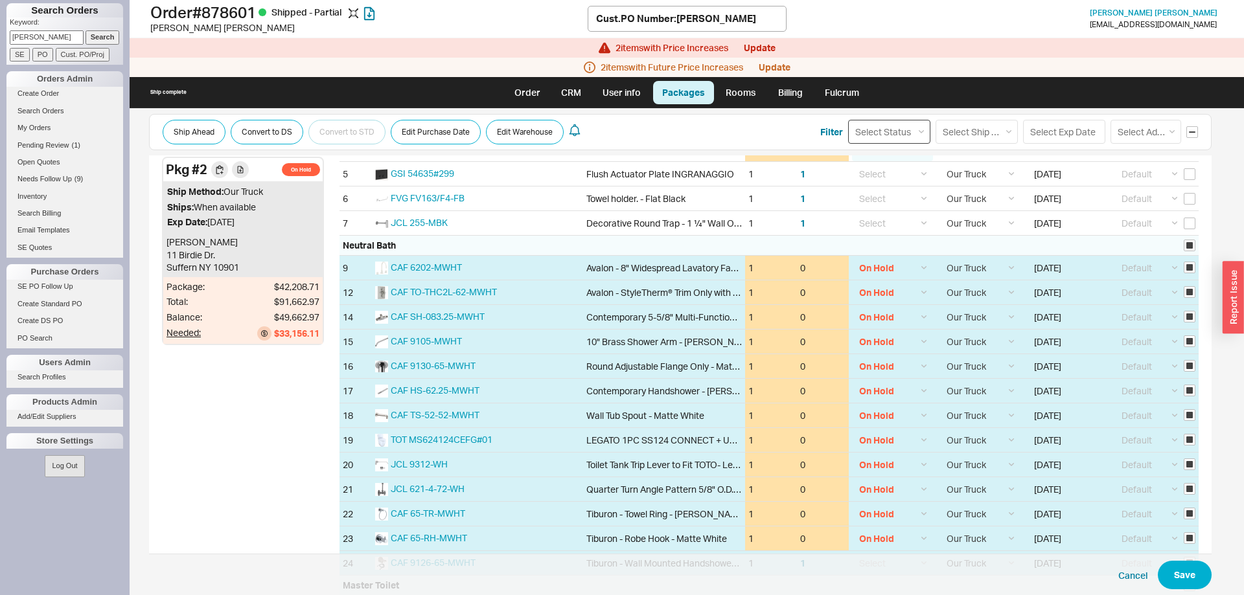
select select
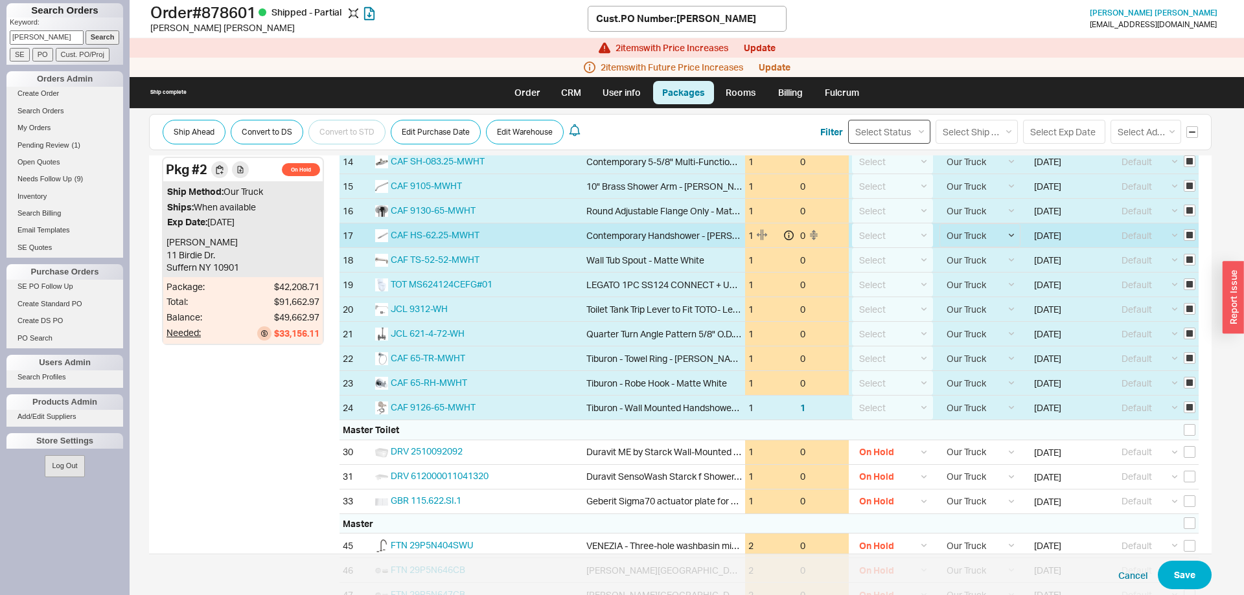
scroll to position [1057, 0]
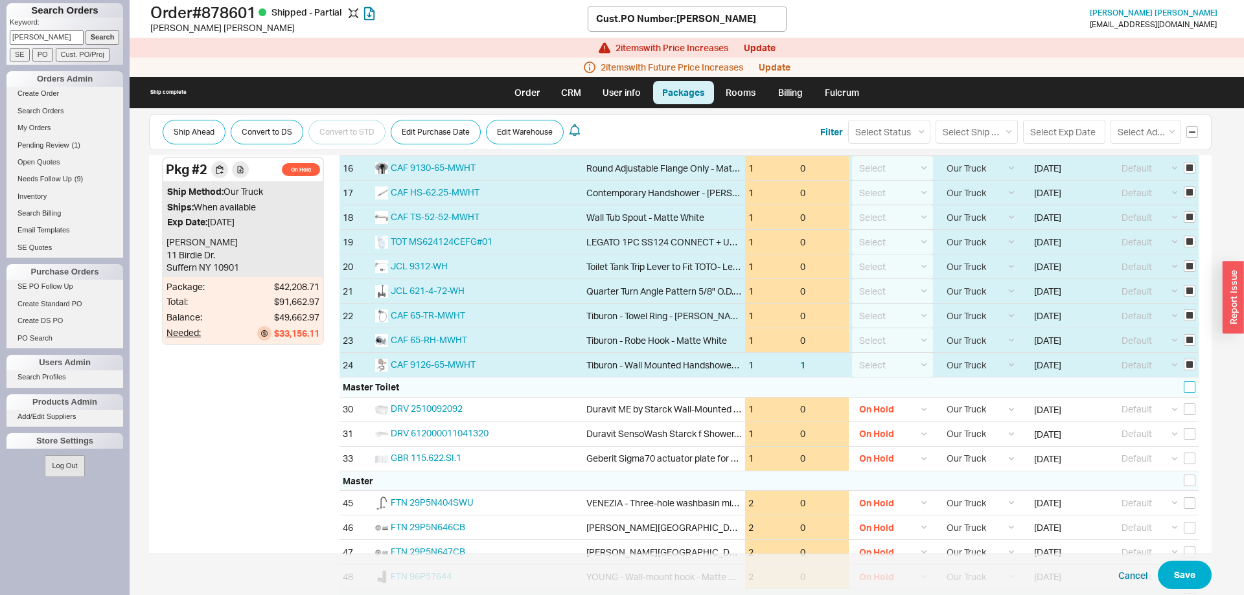
click at [1187, 387] on input "checkbox" at bounding box center [1190, 388] width 12 height 12
checkbox input "true"
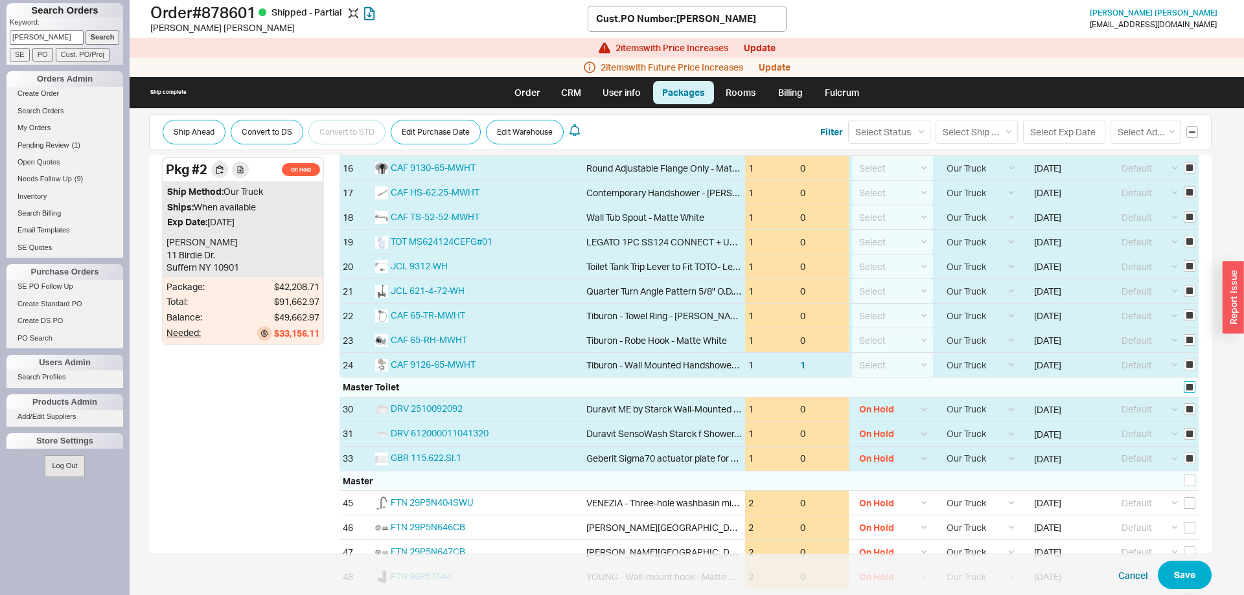
checkbox input "true"
click at [848, 120] on select "Select Status (none) On Hold Call Before Ship Hold for Balance Wait For Cust. C…" at bounding box center [889, 132] width 82 height 24
select select
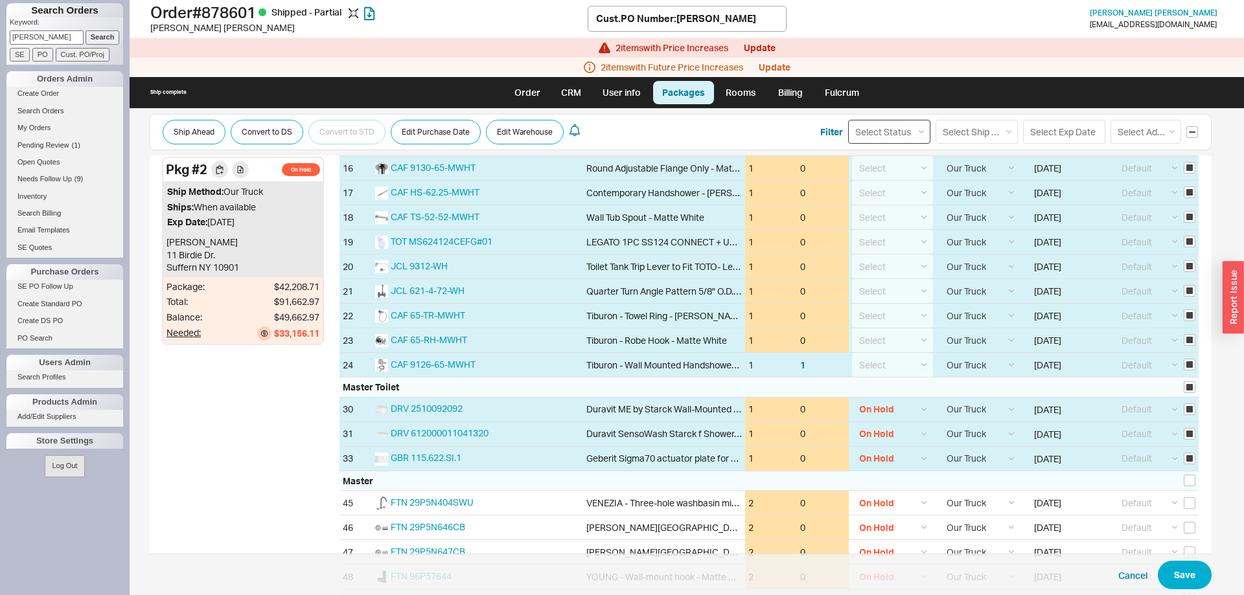
click option "(none)" at bounding box center [0, 0] width 0 height 0
select select
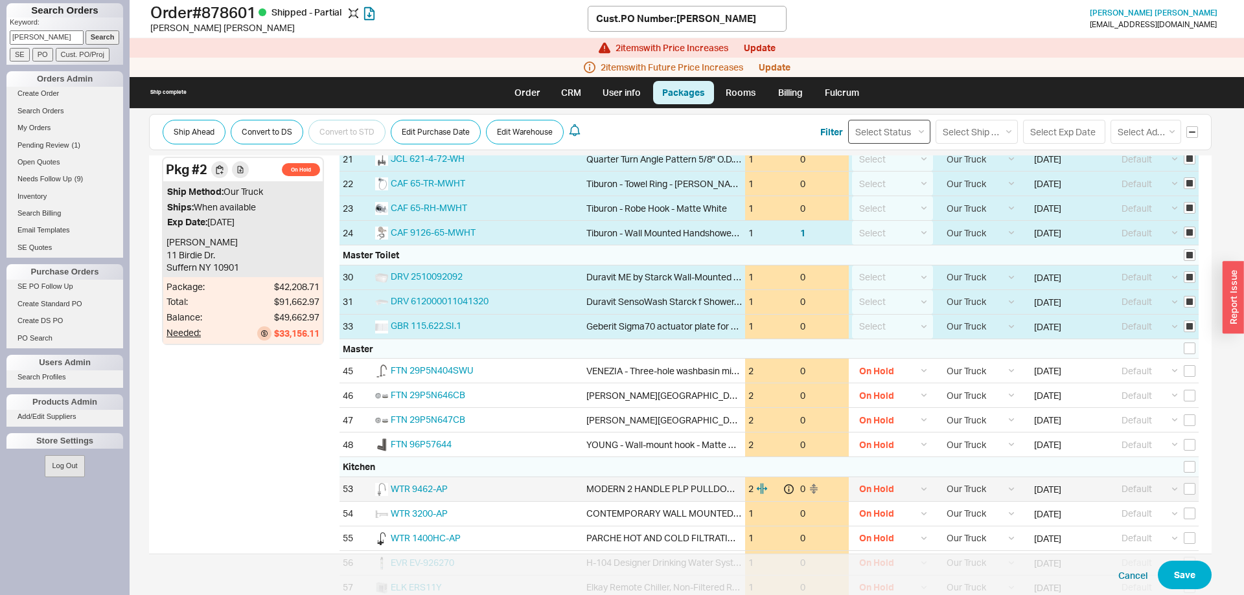
scroll to position [1322, 0]
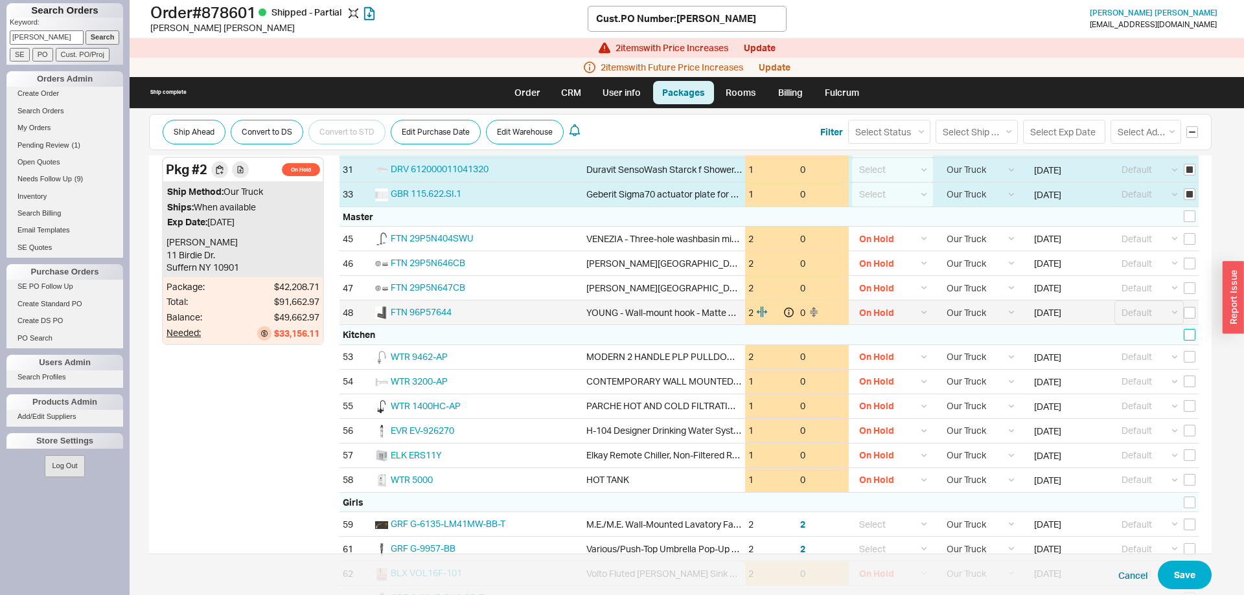
click at [1190, 336] on input "checkbox" at bounding box center [1190, 335] width 12 height 12
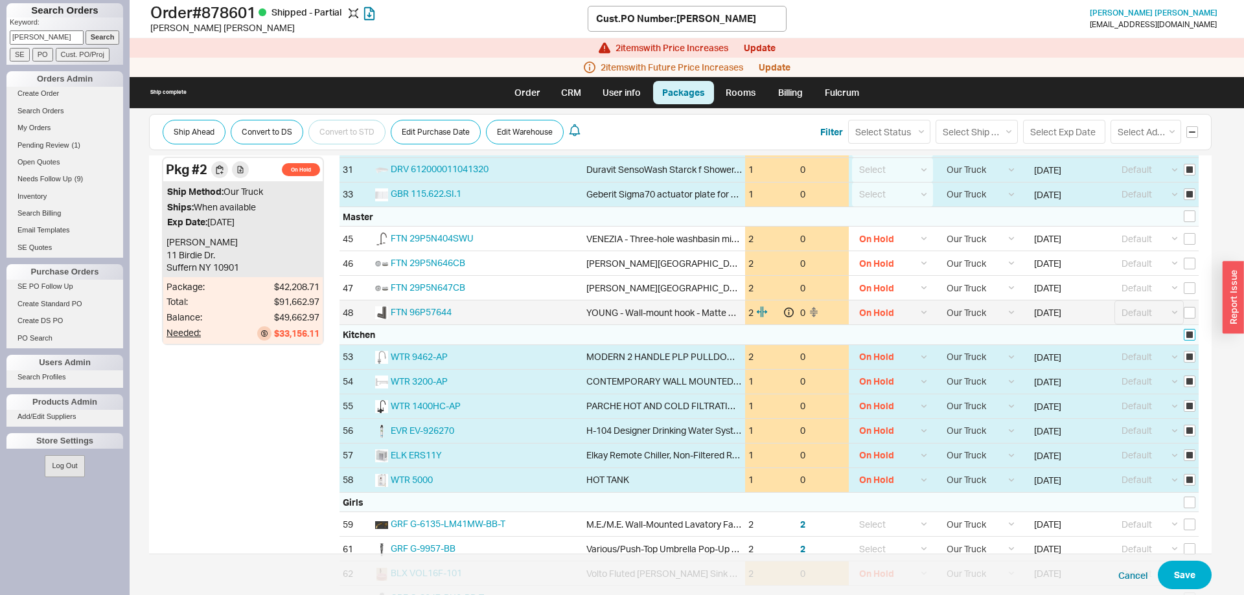
checkbox input "true"
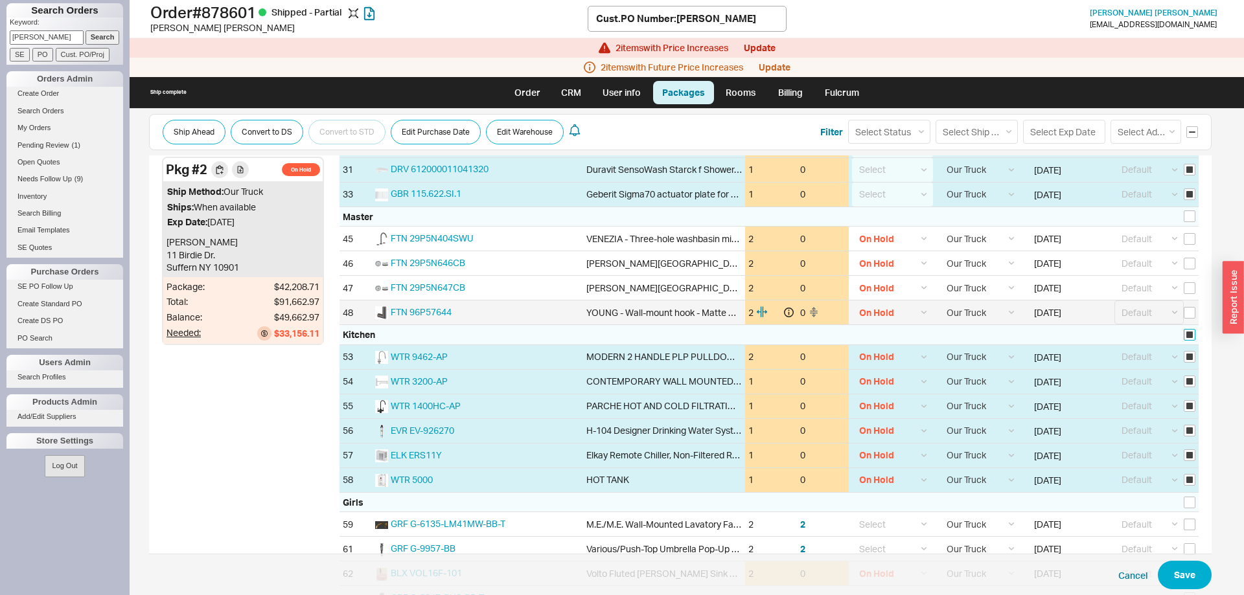
checkbox input "true"
click at [848, 120] on select "Select Status (none) On Hold Call Before Ship Hold for Balance Wait For Cust. C…" at bounding box center [889, 132] width 82 height 24
select select
click option "(none)" at bounding box center [0, 0] width 0 height 0
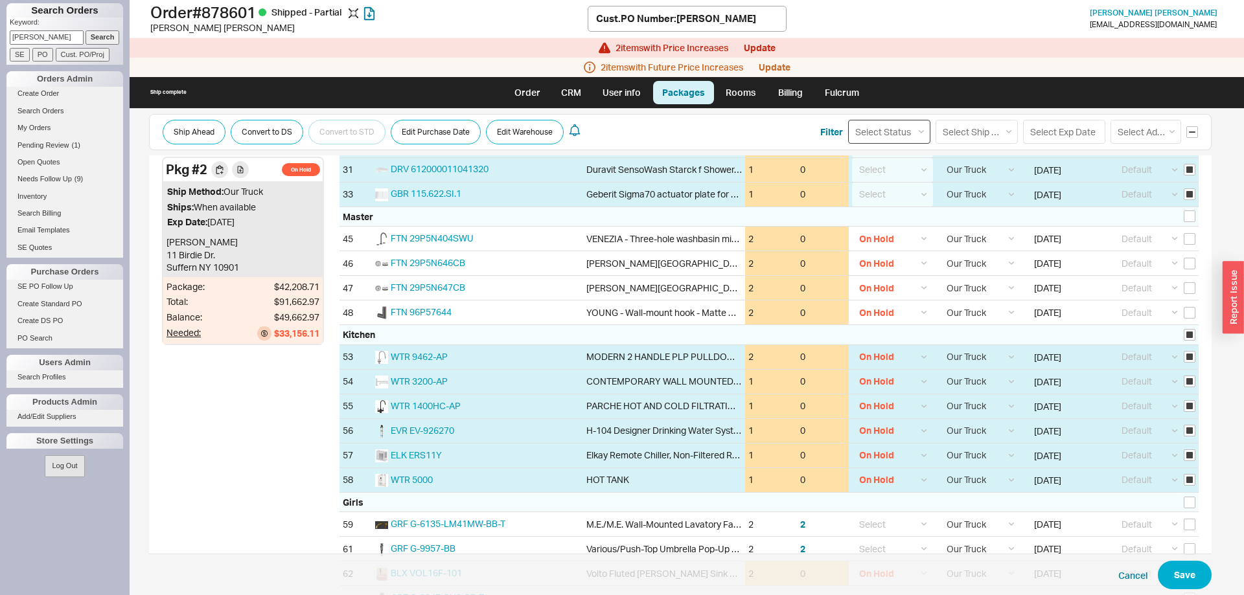
select select
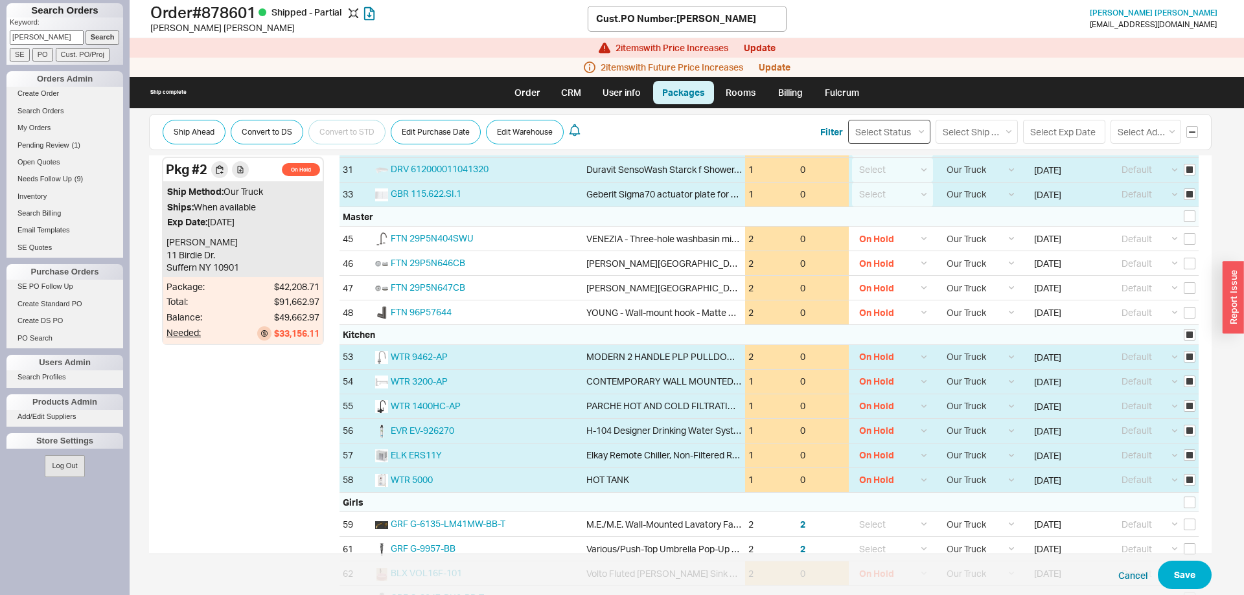
select select
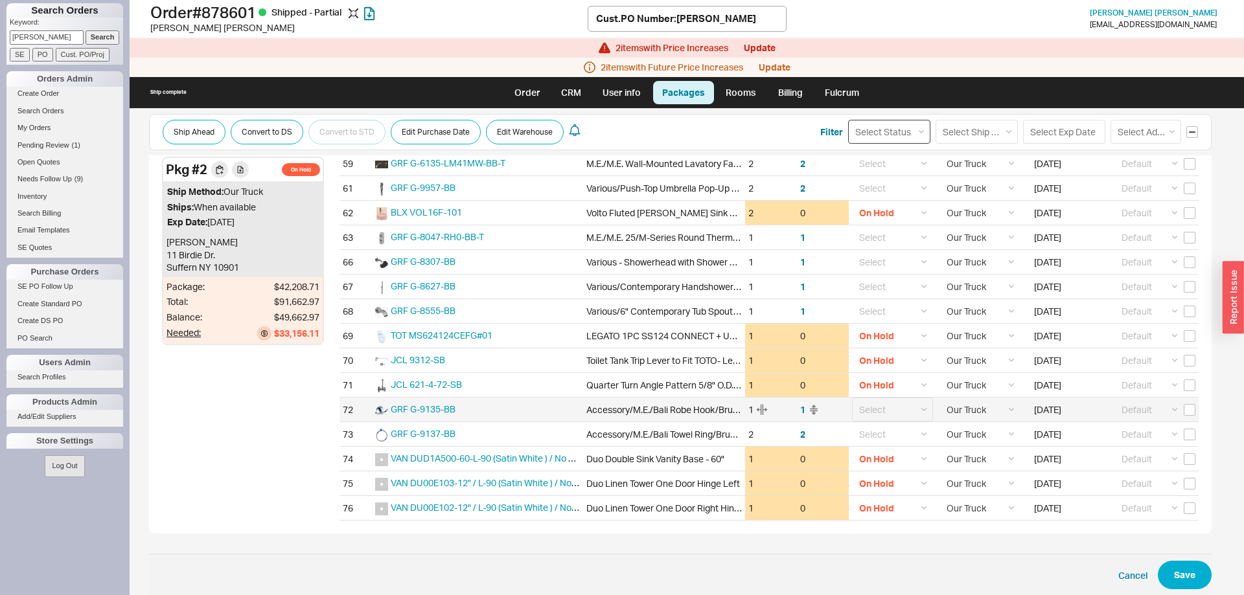
scroll to position [1697, 0]
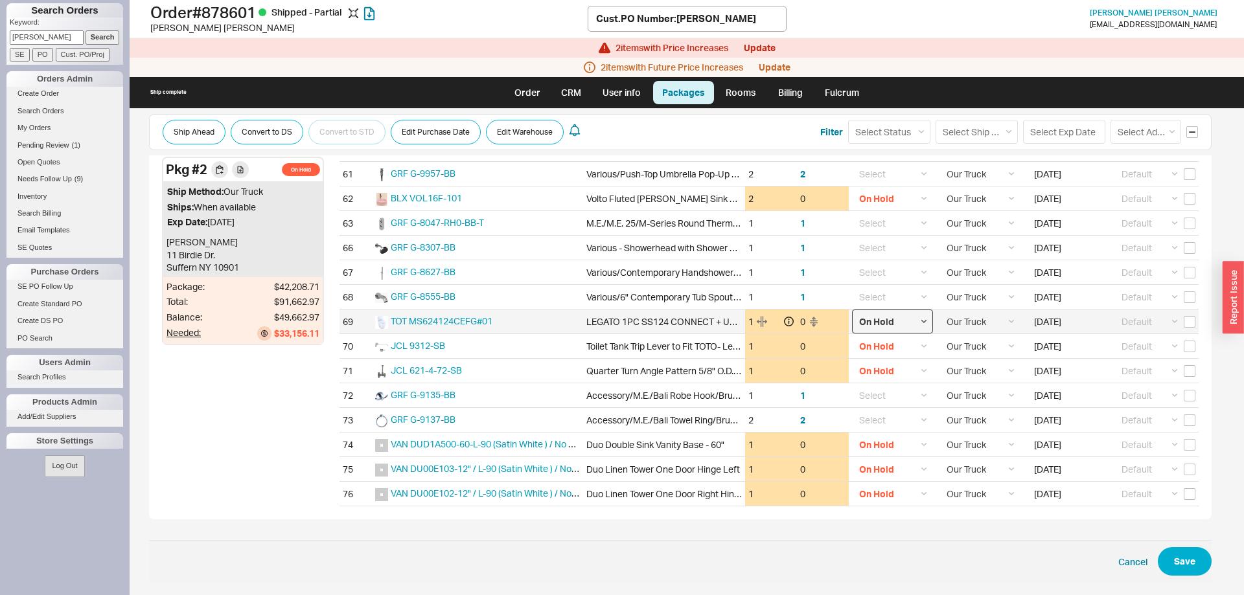
click at [852, 310] on select "Select On Hold Call Before Ship Hold for Balance Wait For Cust. Call Waiting fo…" at bounding box center [892, 322] width 81 height 24
select select
click option "Select" at bounding box center [0, 0] width 0 height 0
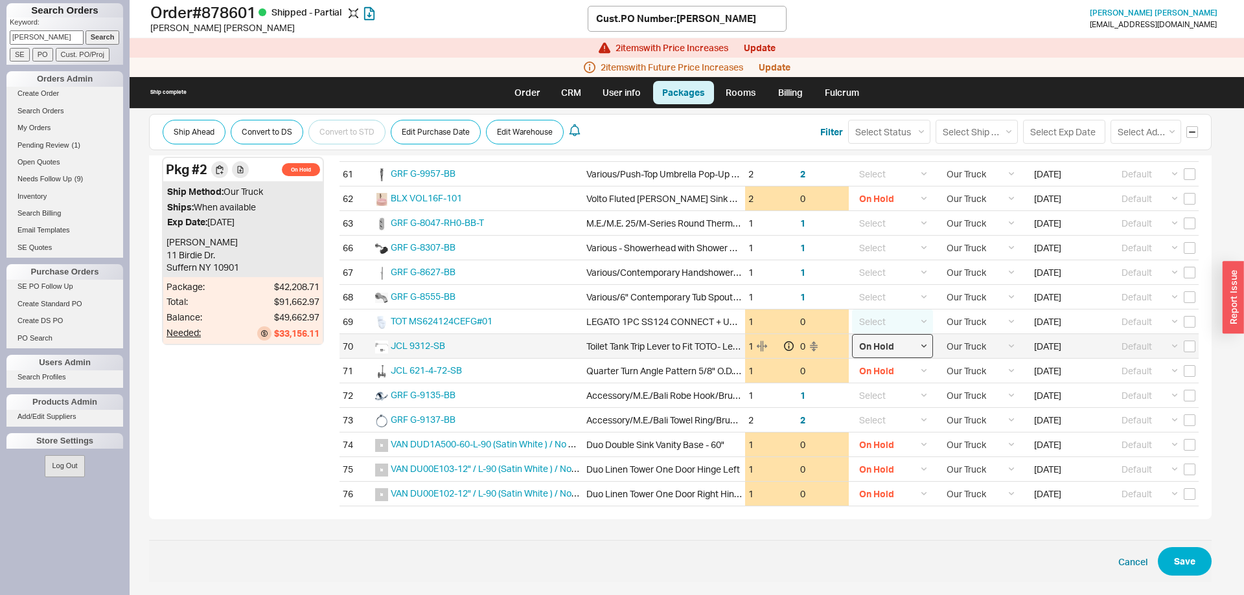
click at [852, 334] on select "Select On Hold Call Before Ship Hold for Balance Wait For Cust. Call Waiting fo…" at bounding box center [892, 346] width 81 height 24
select select
click option "Select" at bounding box center [0, 0] width 0 height 0
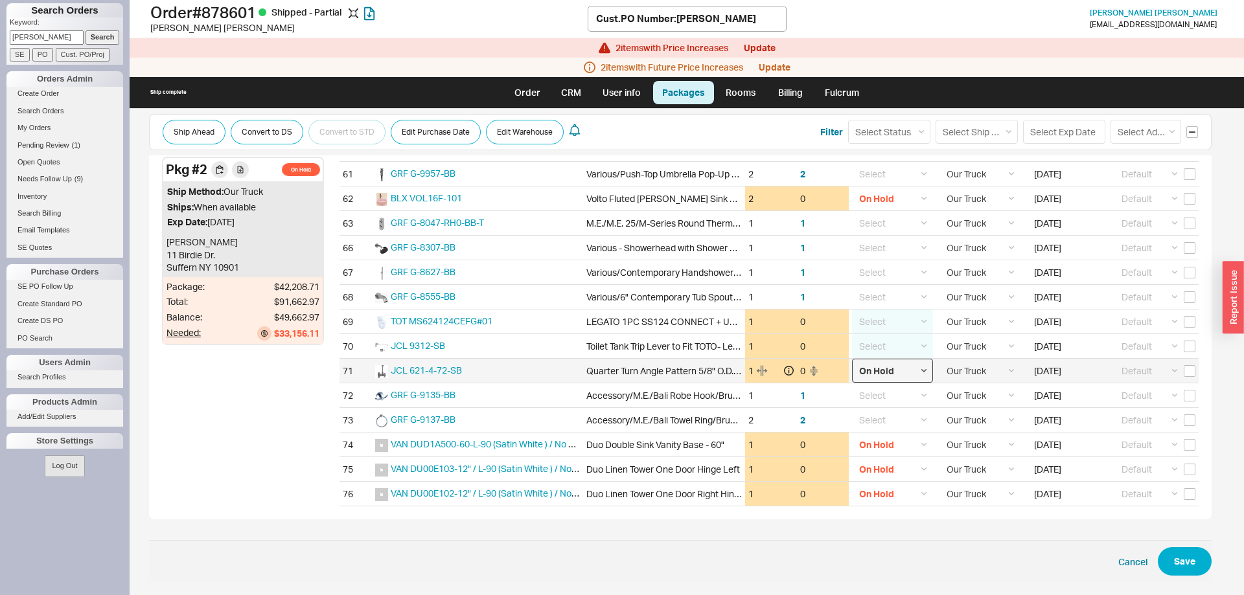
click at [852, 359] on select "Select On Hold Call Before Ship Hold for Balance Wait For Cust. Call Waiting fo…" at bounding box center [892, 371] width 81 height 24
select select
click option "Select" at bounding box center [0, 0] width 0 height 0
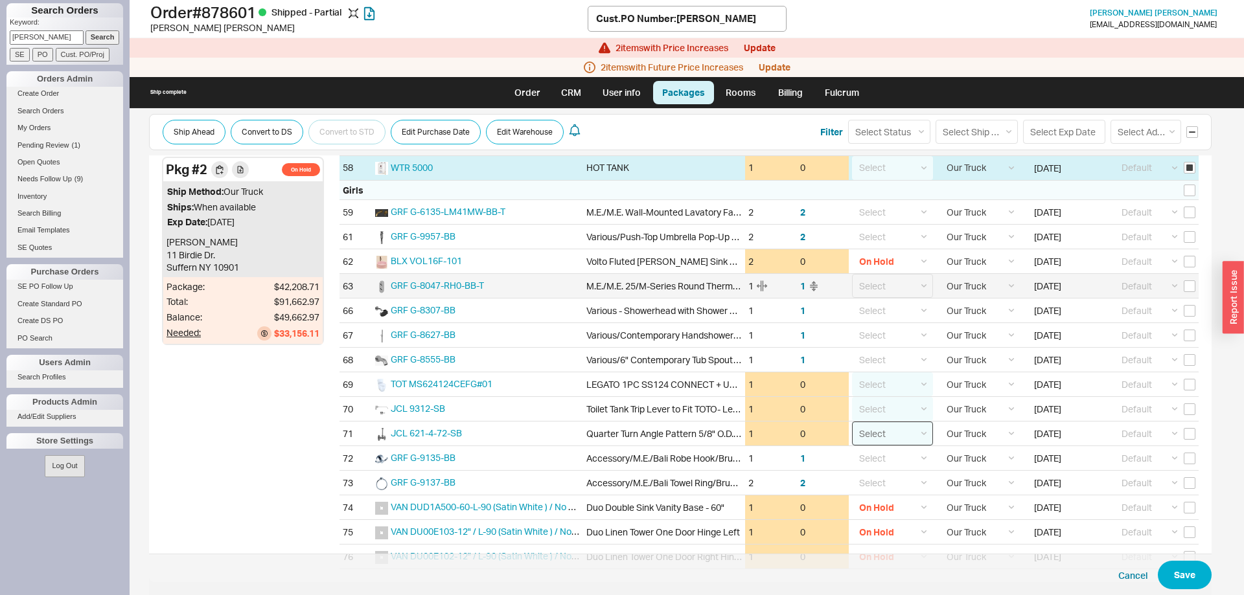
scroll to position [1565, 0]
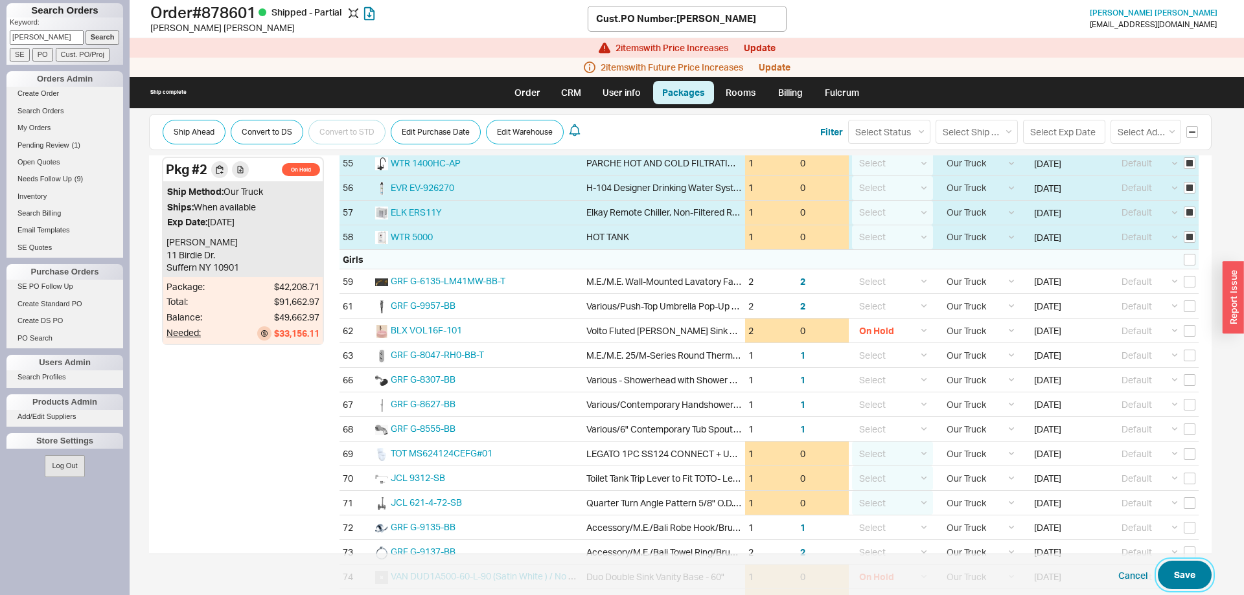
click at [1179, 568] on button "Save" at bounding box center [1185, 575] width 54 height 29
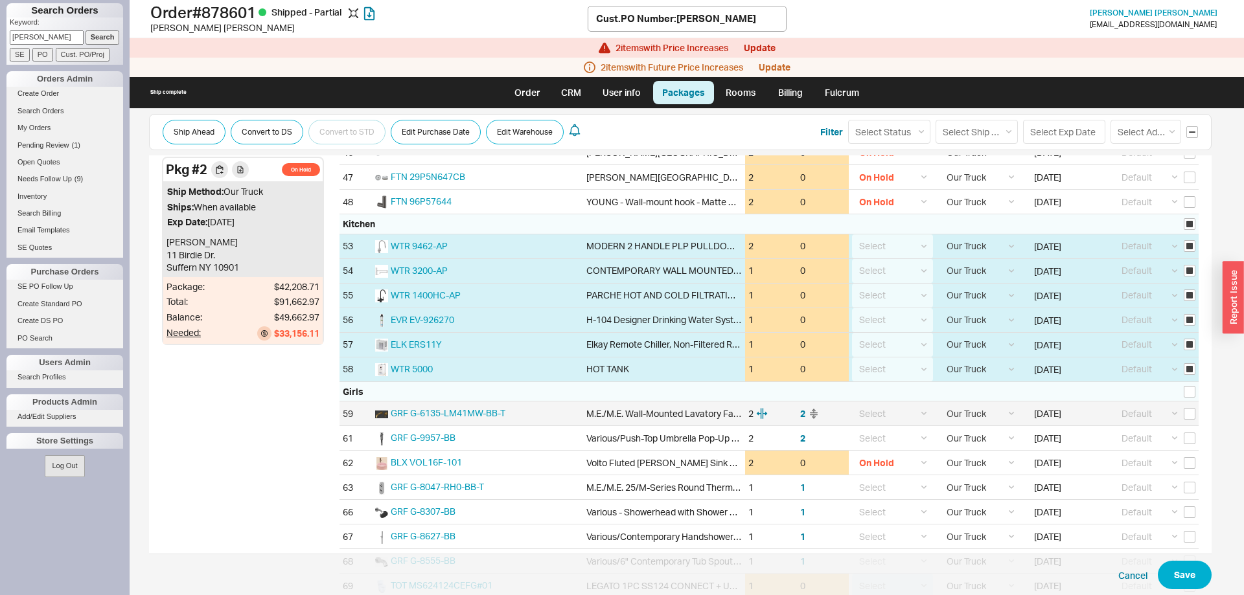
scroll to position [1366, 0]
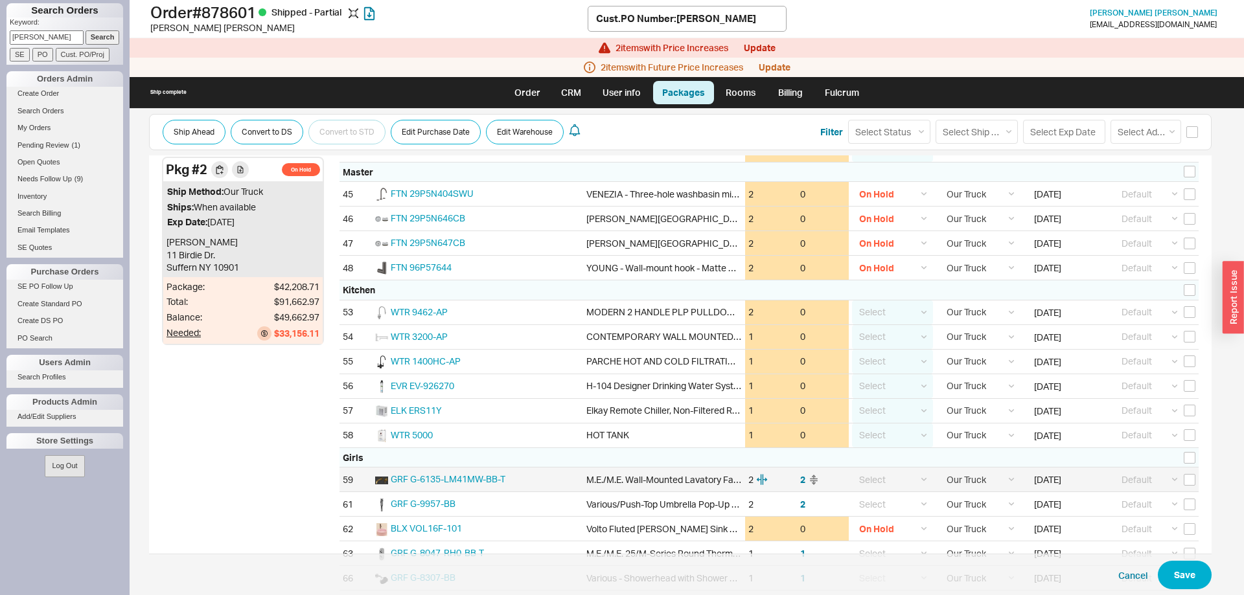
checkbox input "false"
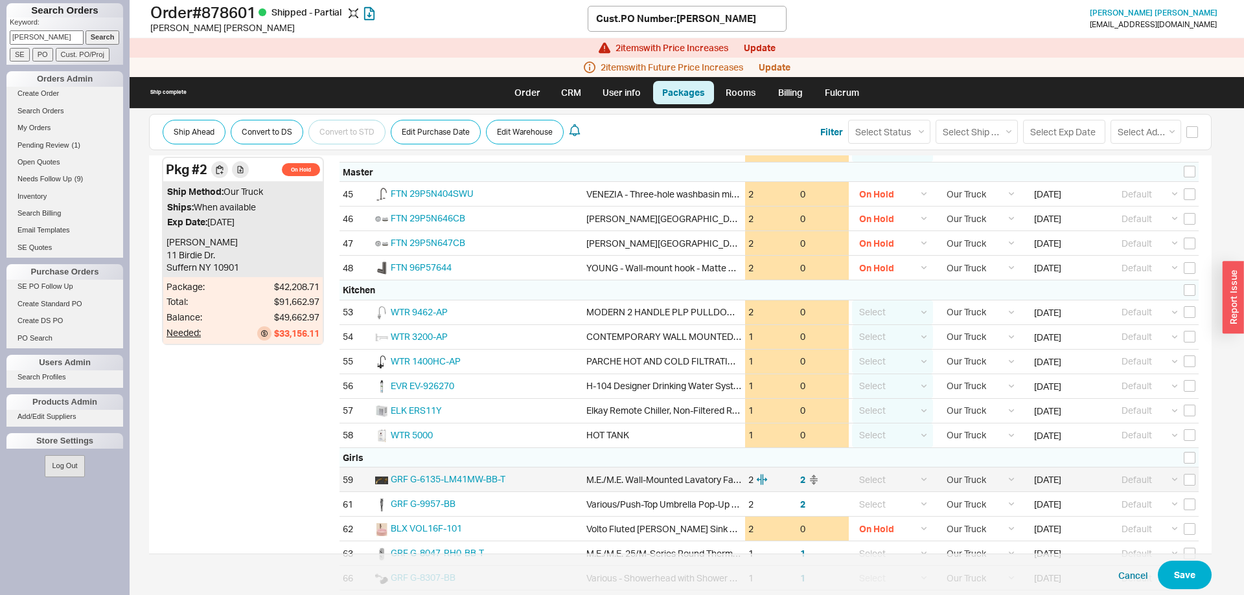
checkbox input "false"
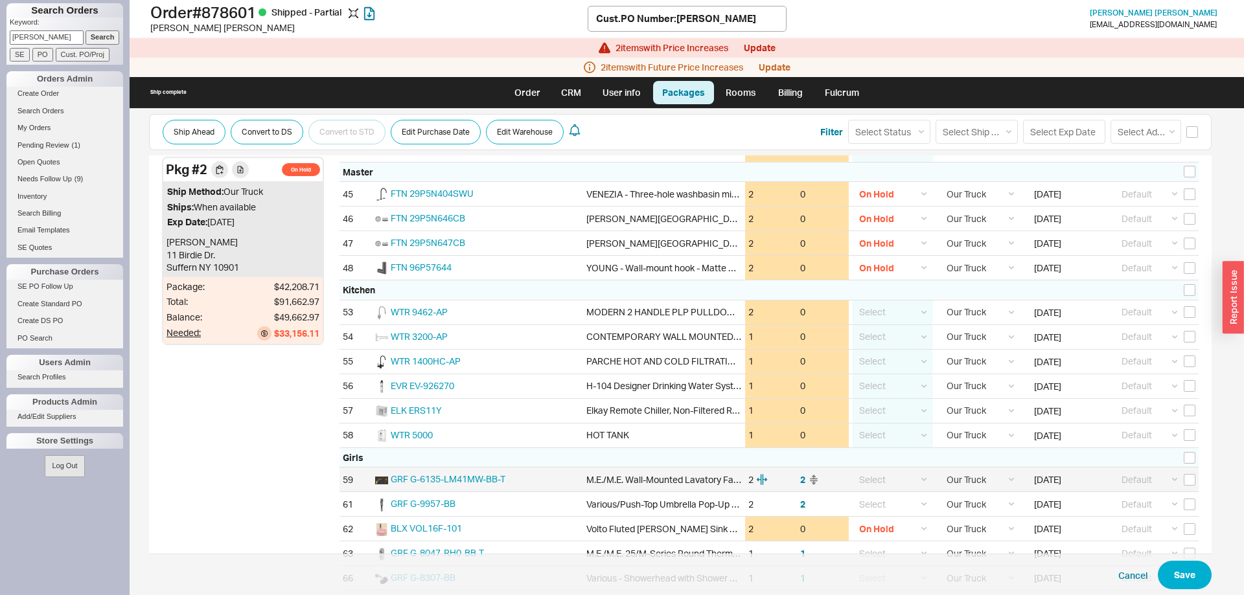
checkbox input "false"
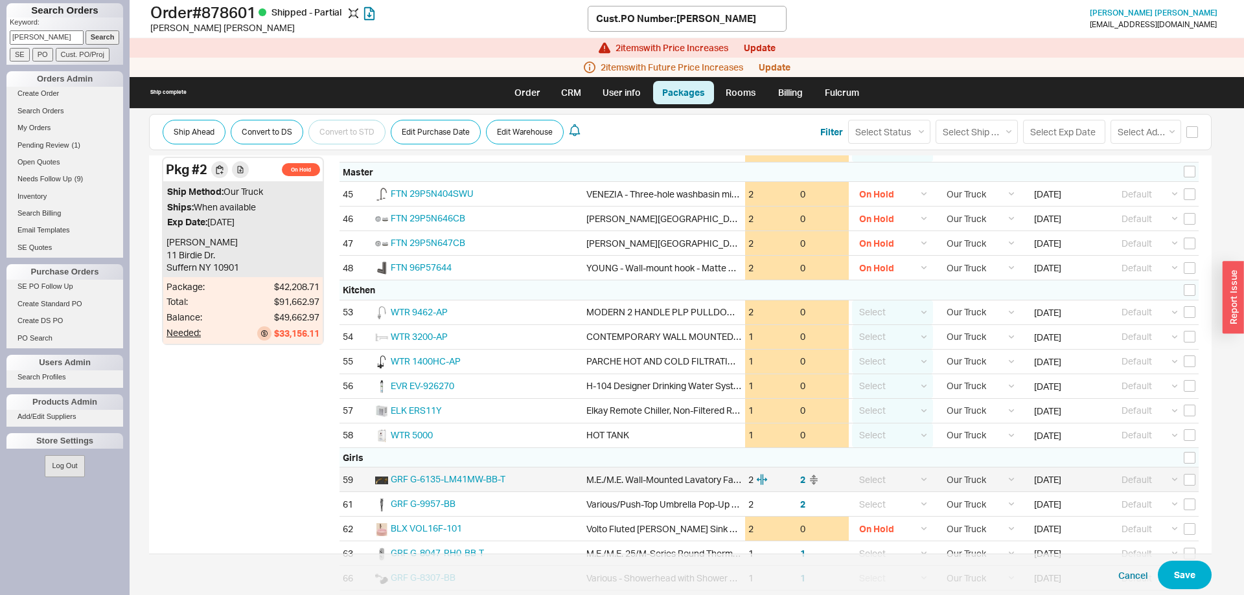
checkbox input "false"
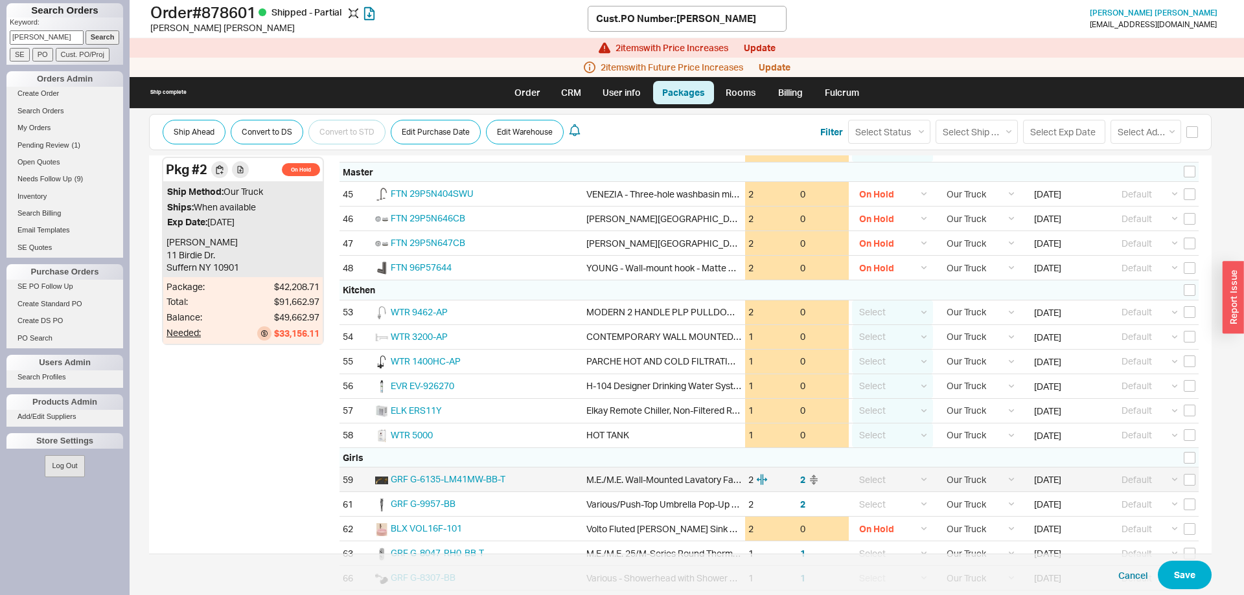
checkbox input "false"
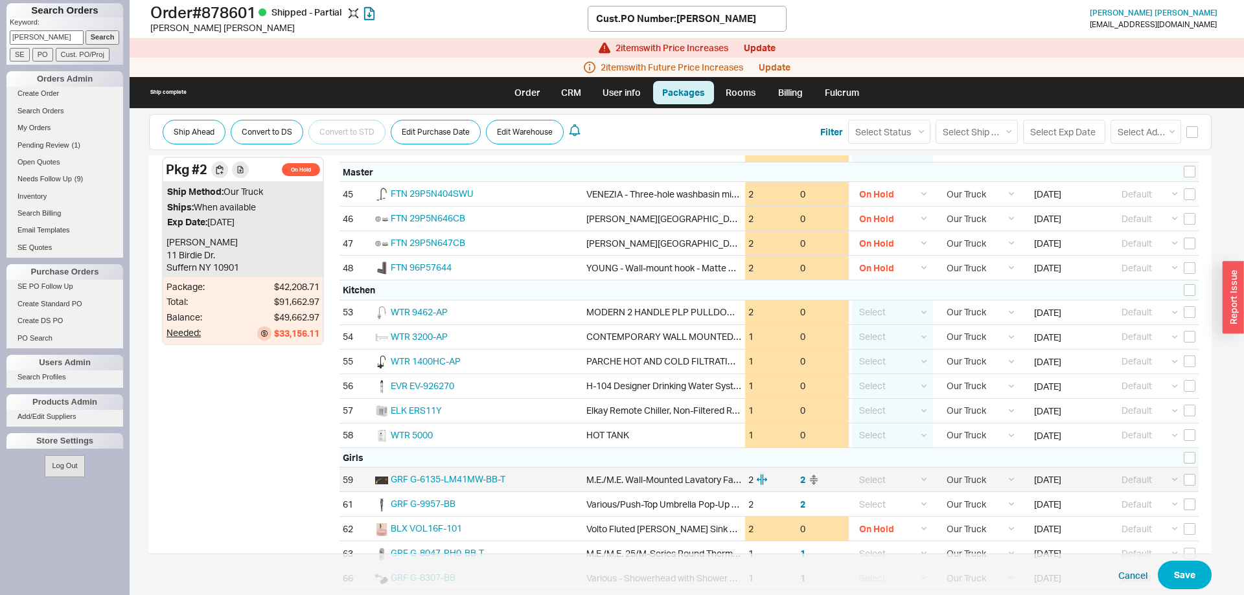
checkbox input "false"
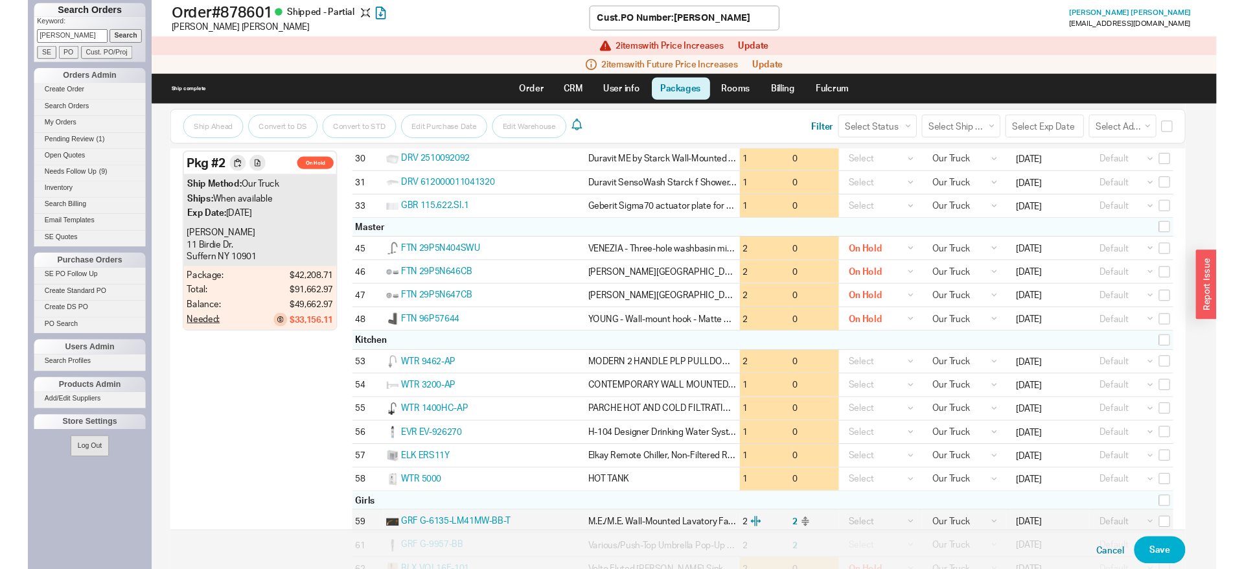
scroll to position [1300, 0]
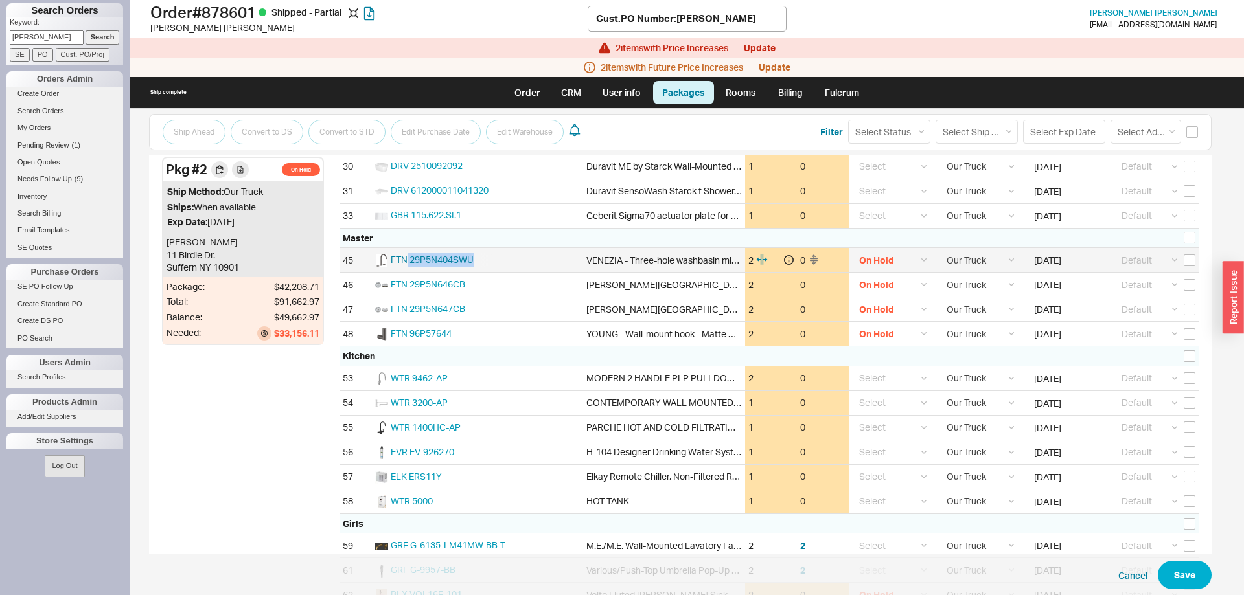
drag, startPoint x: 503, startPoint y: 254, endPoint x: 406, endPoint y: 255, distance: 97.2
click at [406, 255] on div "FTN 29P5N404SWU" at bounding box center [477, 260] width 211 height 24
copy span "29P5N404SWU"
click at [533, 88] on link "Order" at bounding box center [527, 92] width 44 height 23
select select "LOW"
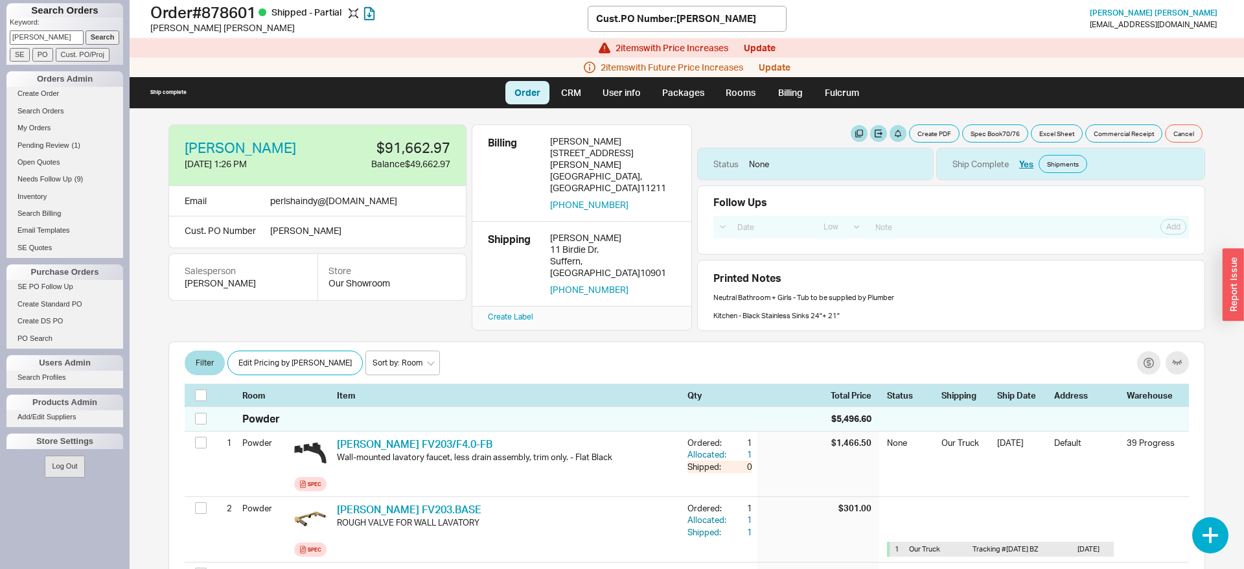
scroll to position [3157, 0]
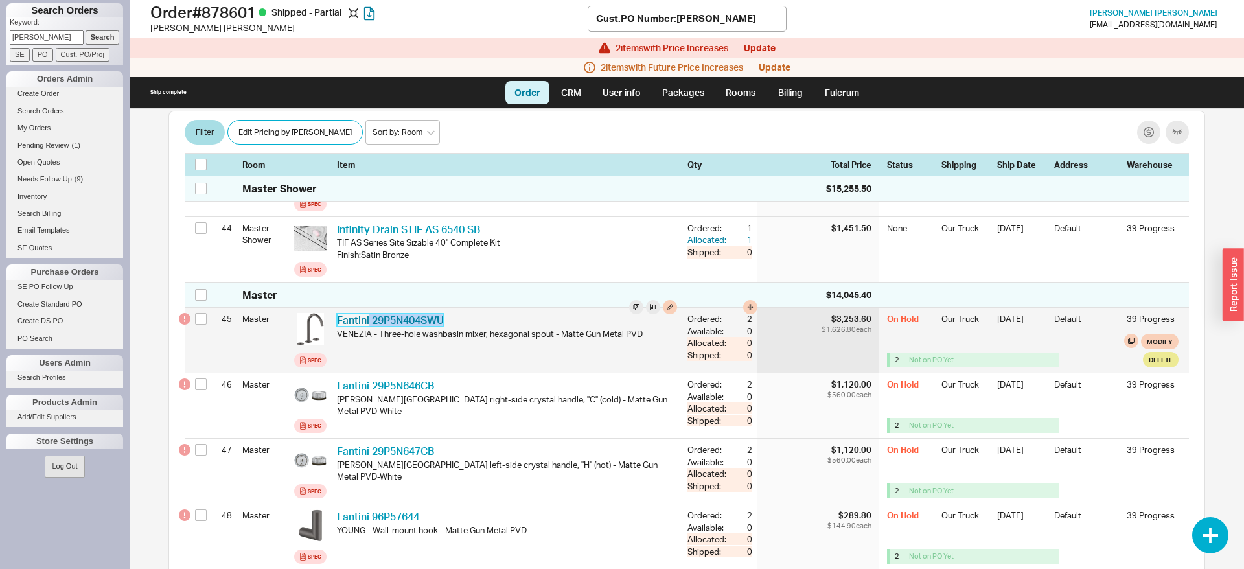
click at [397, 327] on link "Fantini 29P5N404SWU" at bounding box center [390, 320] width 107 height 13
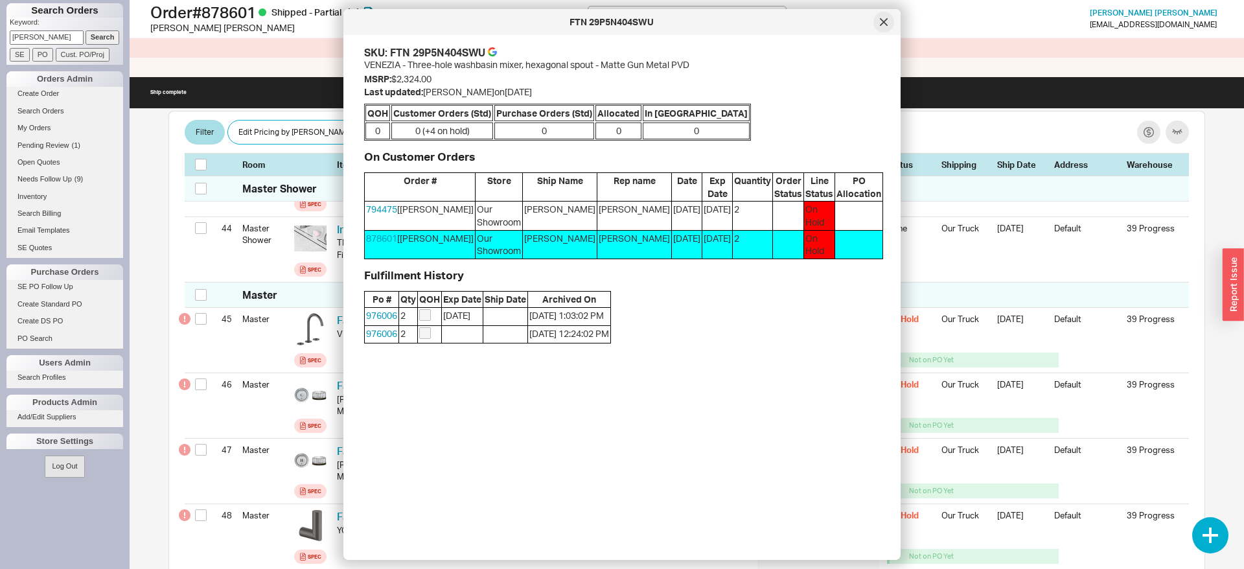
click at [885, 21] on icon at bounding box center [884, 22] width 6 height 6
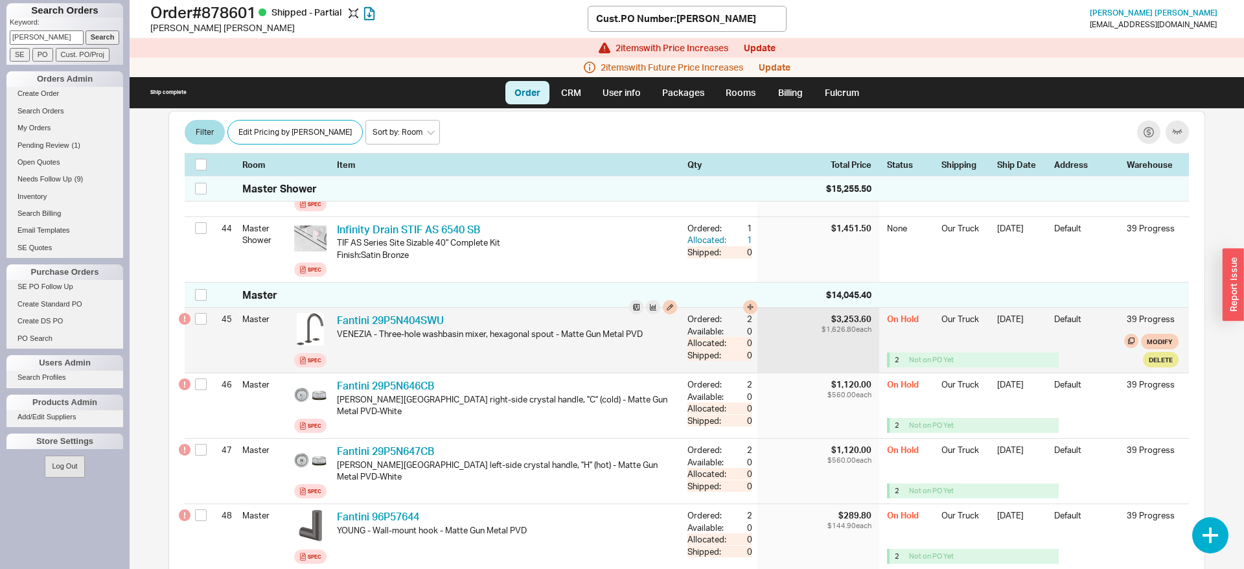
click at [207, 332] on div at bounding box center [203, 320] width 16 height 25
click at [204, 325] on input "checkbox" at bounding box center [201, 319] width 12 height 12
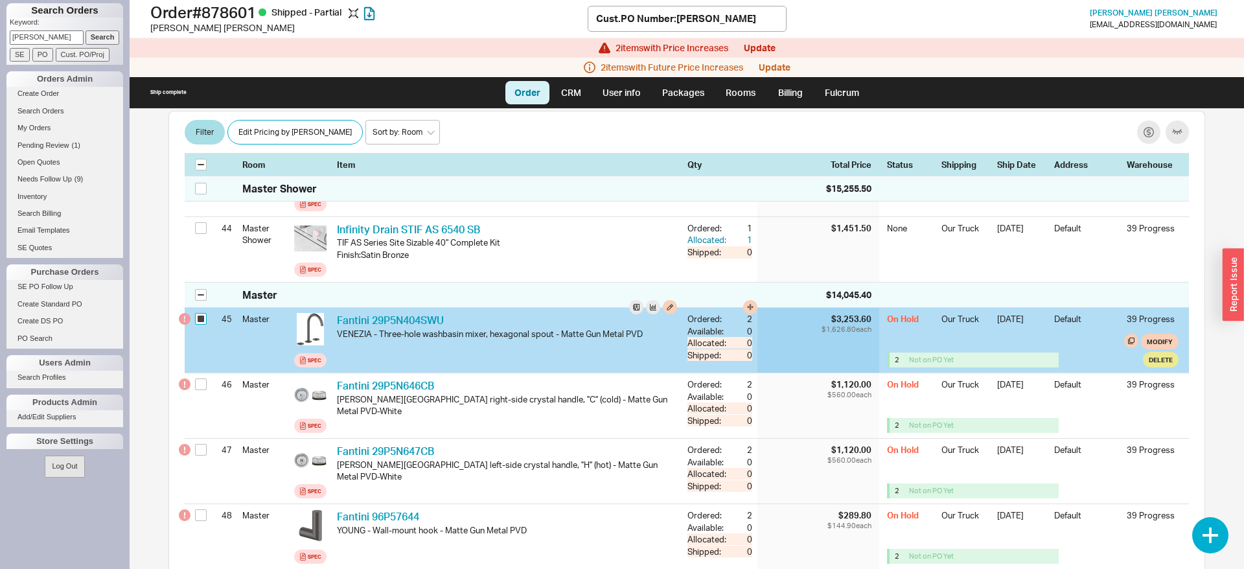
checkbox input "true"
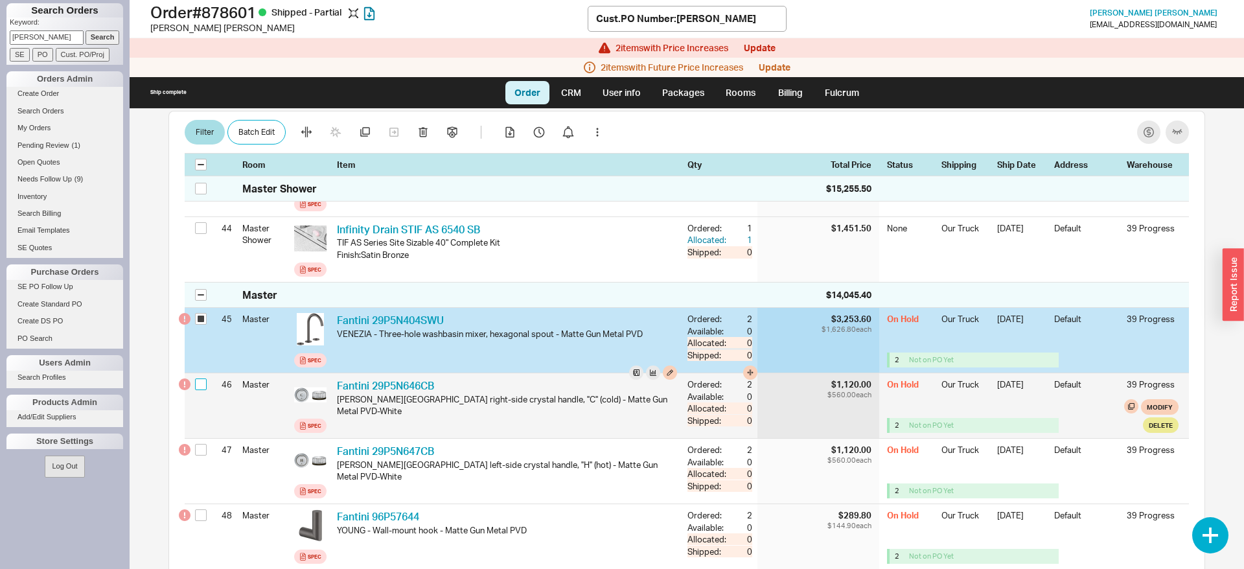
click at [205, 390] on input "checkbox" at bounding box center [201, 384] width 12 height 12
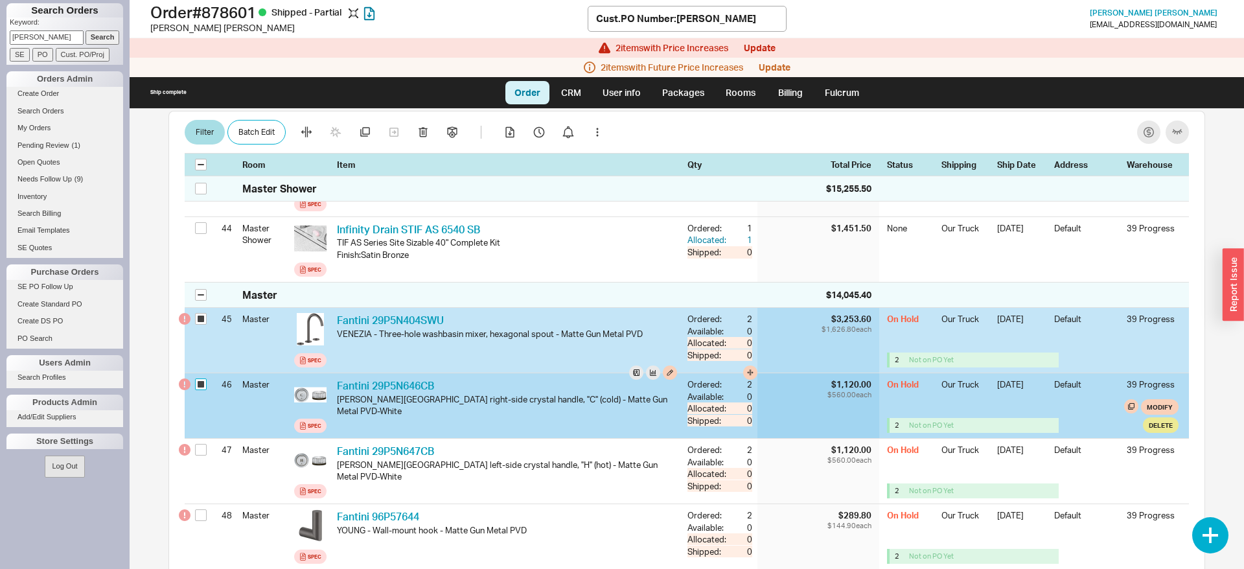
checkbox input "true"
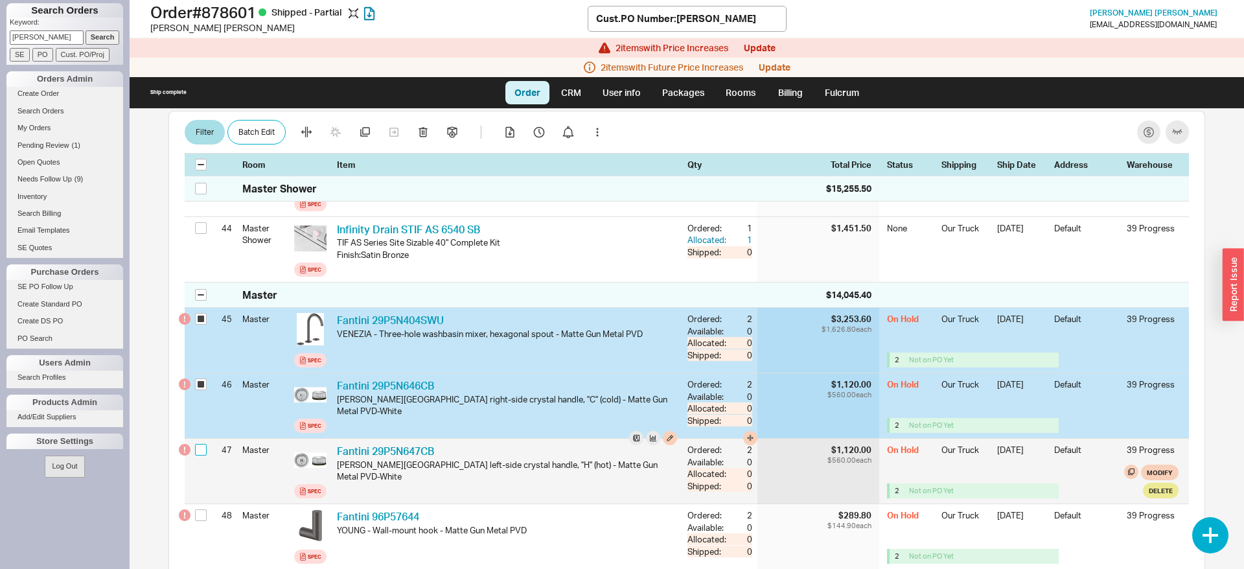
drag, startPoint x: 202, startPoint y: 470, endPoint x: 229, endPoint y: 463, distance: 28.0
click at [202, 455] on input "checkbox" at bounding box center [201, 450] width 12 height 12
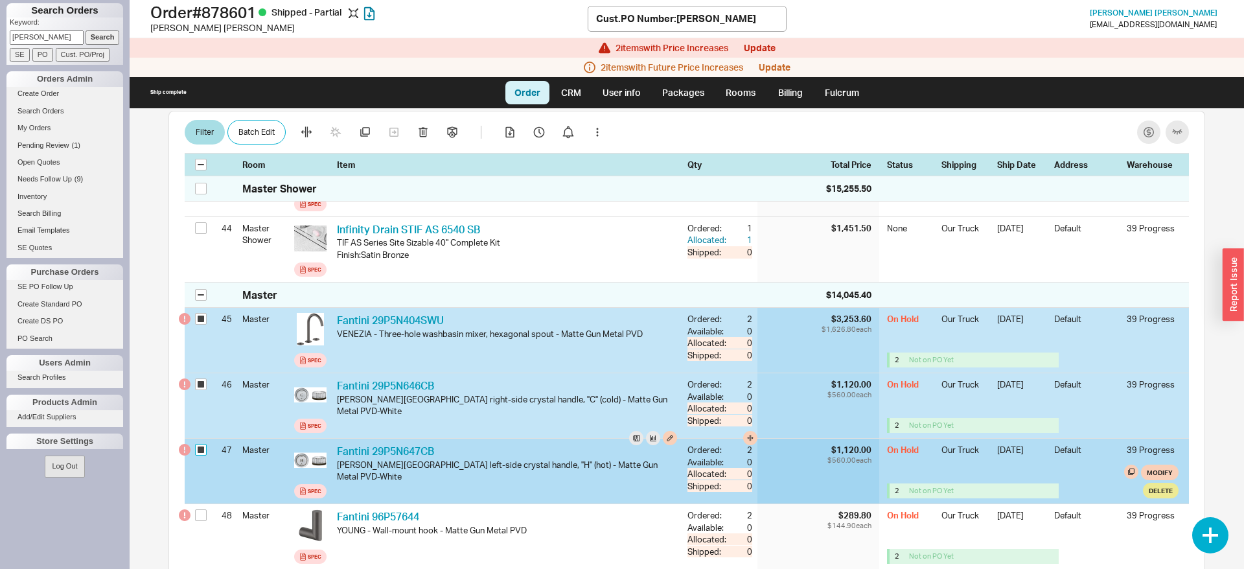
checkbox input "true"
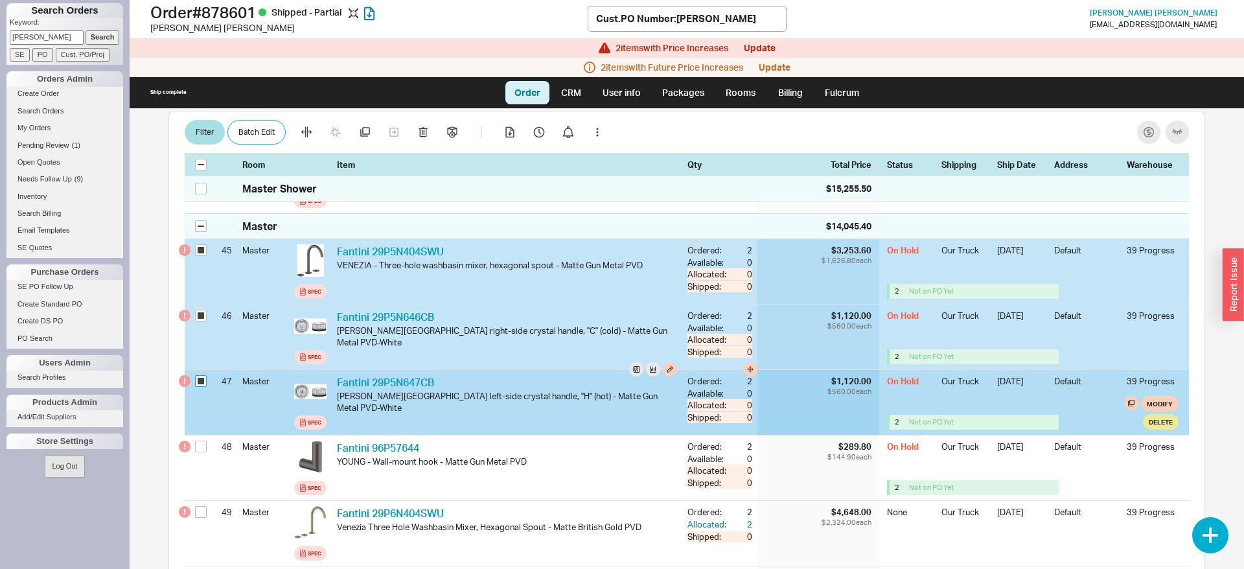
scroll to position [3289, 0]
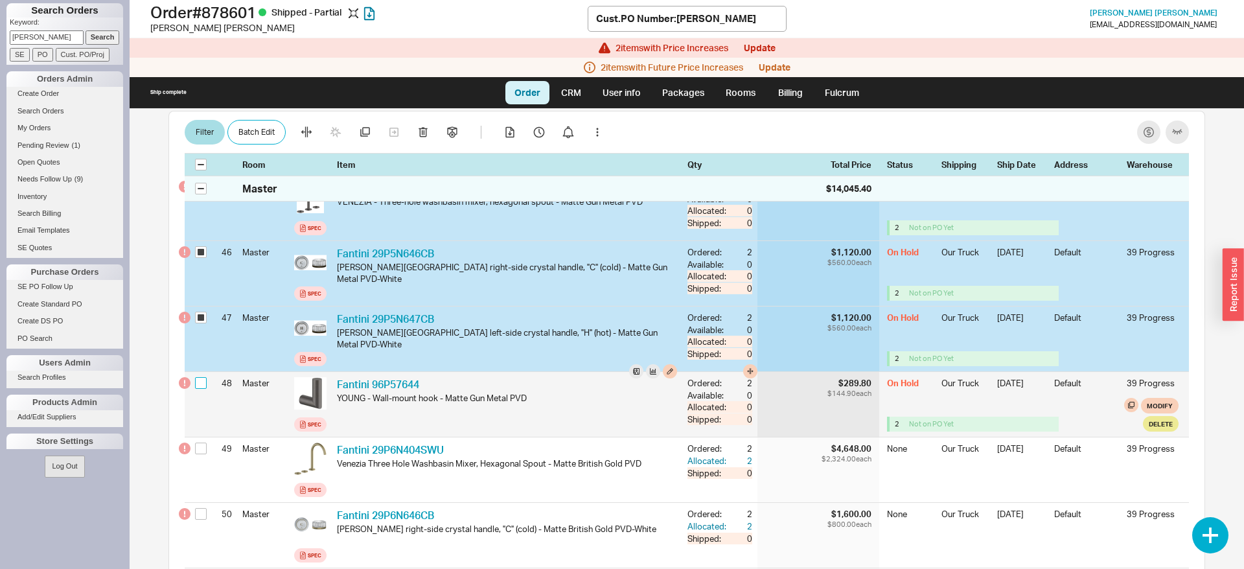
click at [200, 389] on input "checkbox" at bounding box center [201, 383] width 12 height 12
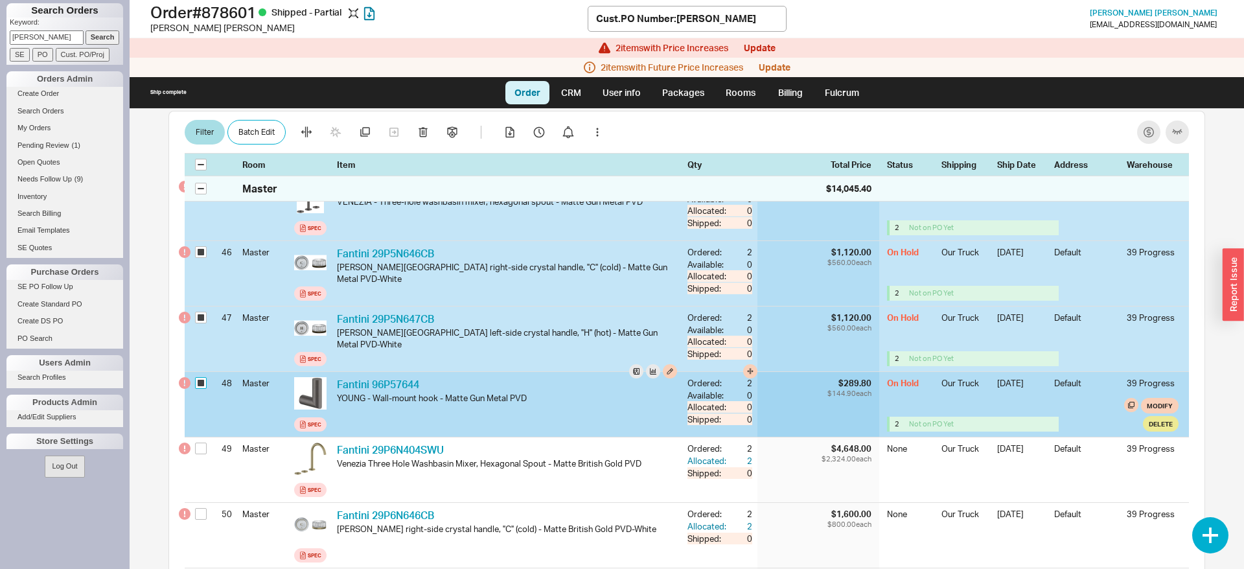
checkbox input "true"
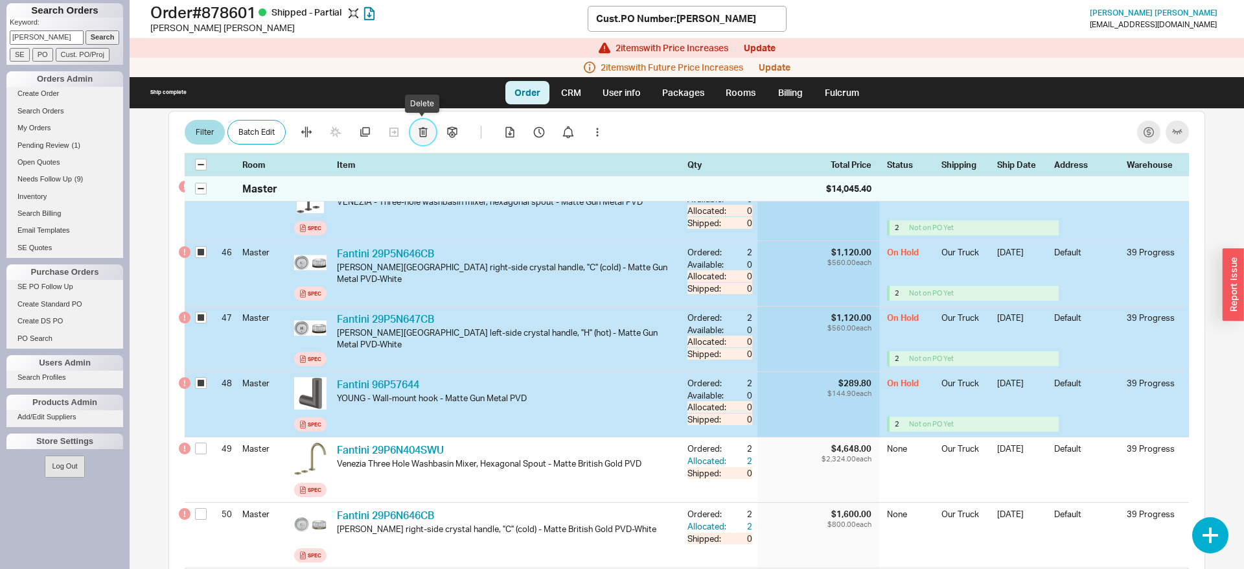
click at [428, 132] on button "button" at bounding box center [423, 132] width 26 height 26
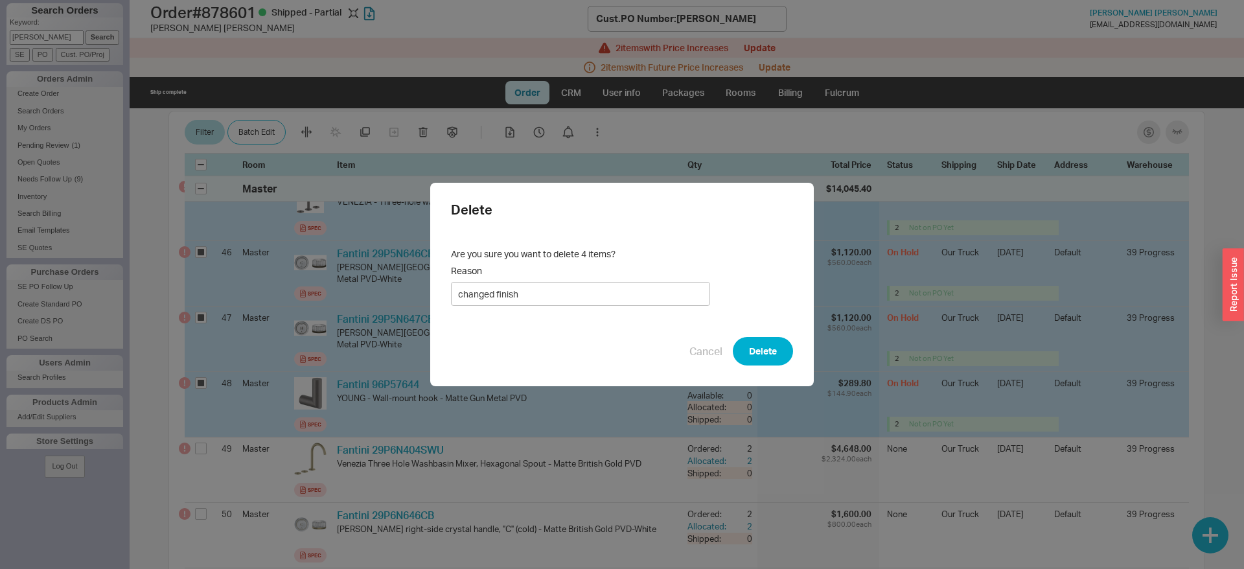
type input "changed finish"
click at [410, 119] on button "button" at bounding box center [423, 132] width 26 height 26
click at [549, 292] on input "Reason" at bounding box center [580, 294] width 259 height 24
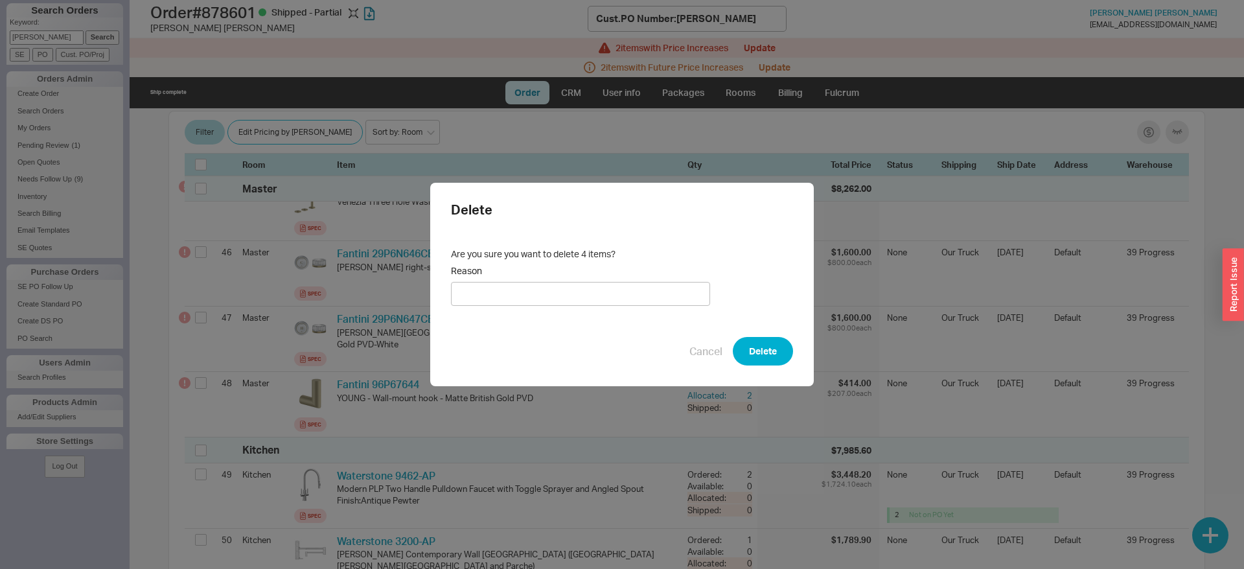
click at [779, 214] on h2 "Delete" at bounding box center [622, 209] width 342 height 13
click at [697, 351] on button "Cancel" at bounding box center [705, 351] width 33 height 14
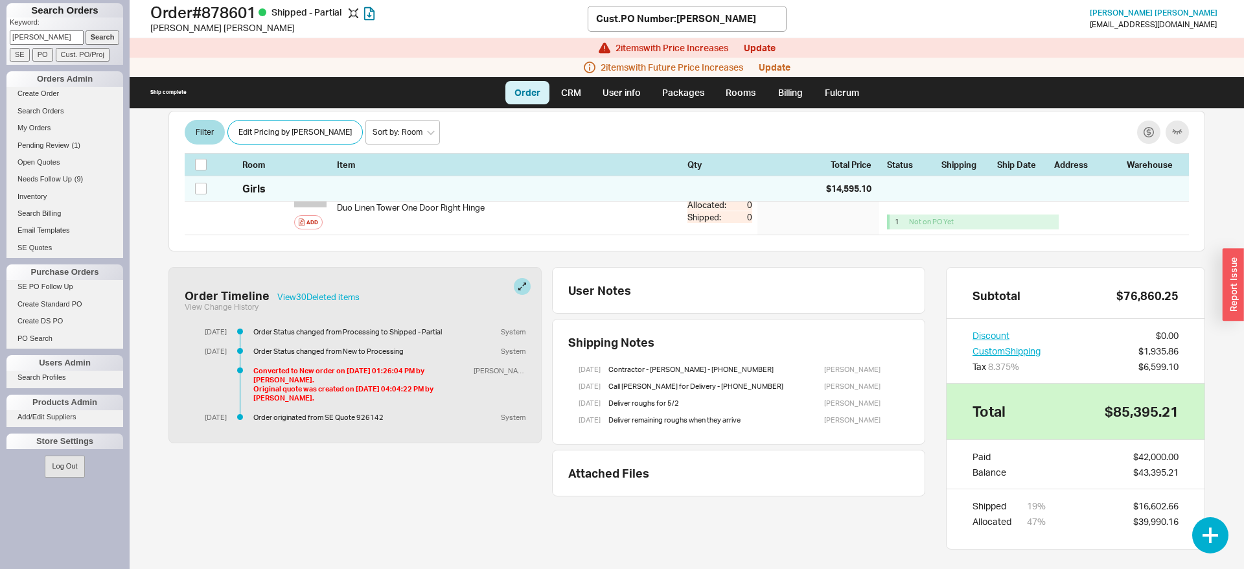
scroll to position [5164, 0]
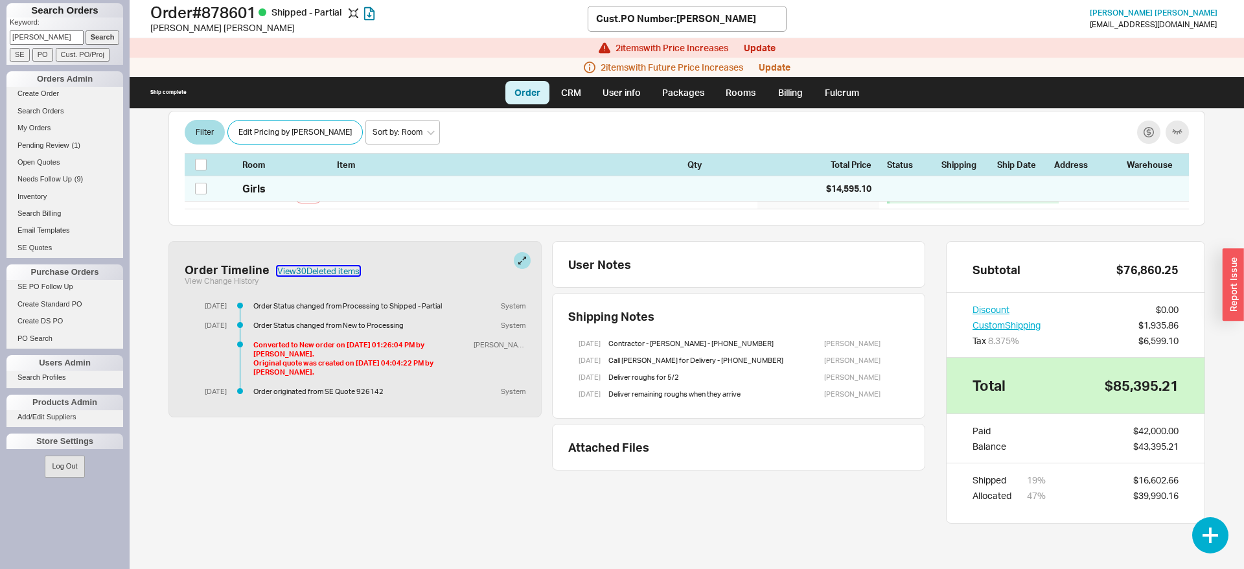
click at [319, 273] on button "View 30 Deleted item s" at bounding box center [318, 270] width 82 height 9
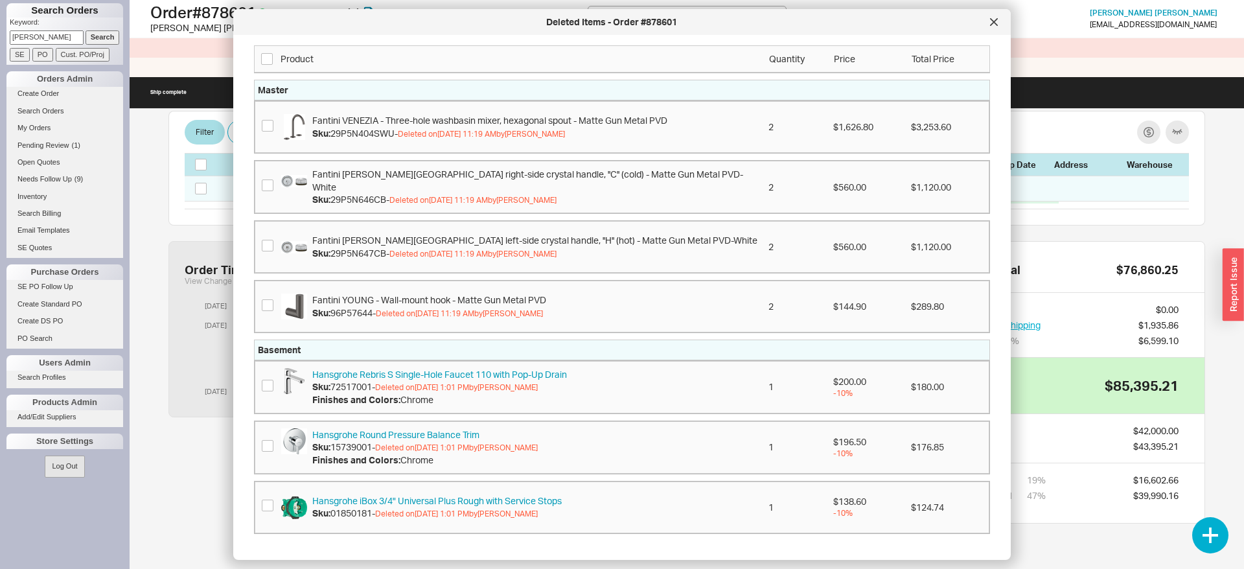
scroll to position [1342, 0]
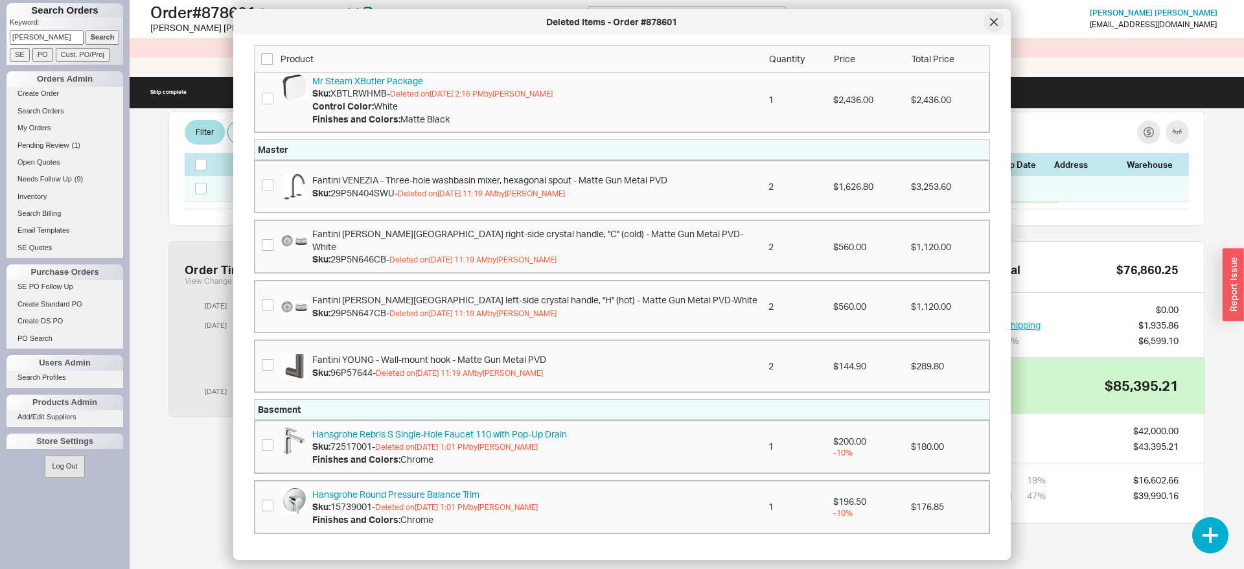
click at [992, 27] on div at bounding box center [994, 22] width 21 height 21
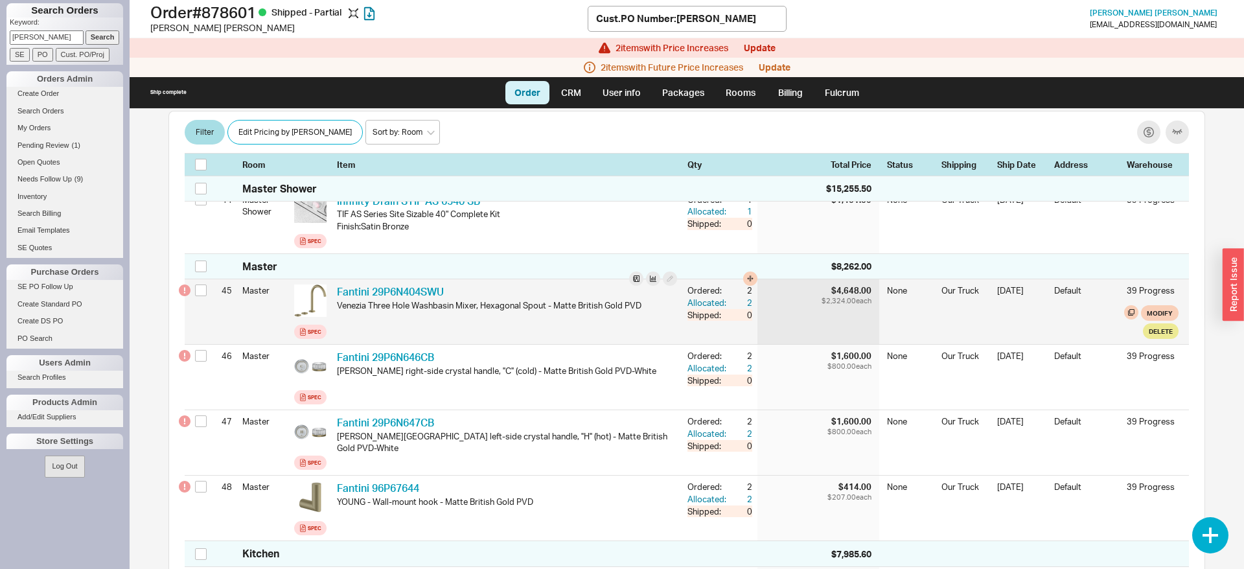
scroll to position [3247, 0]
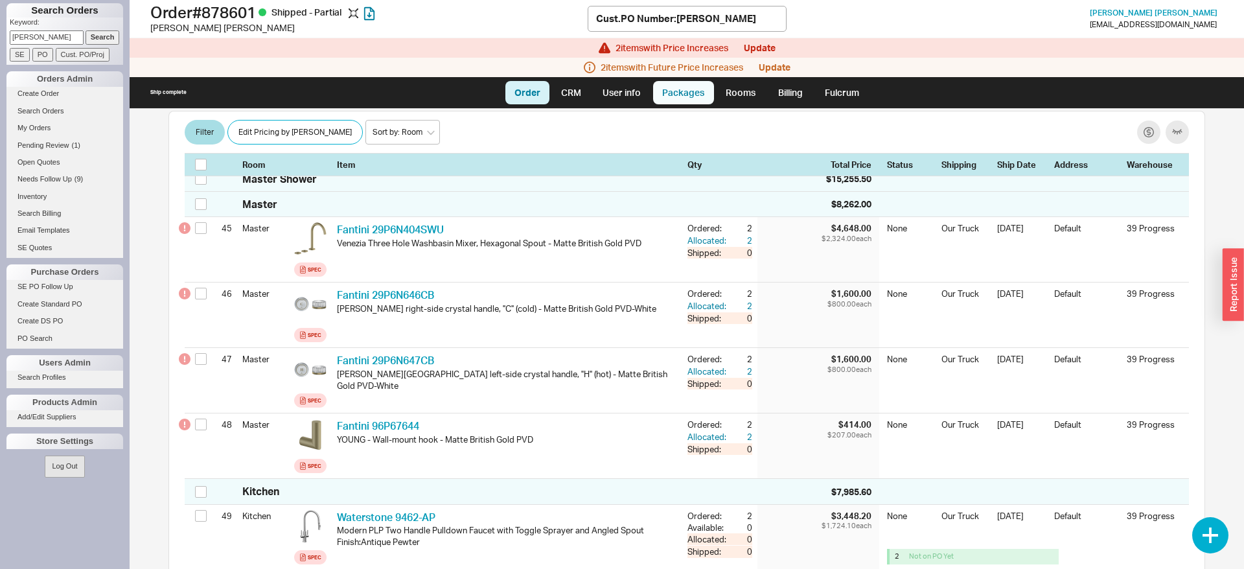
click at [679, 100] on link "Packages" at bounding box center [683, 92] width 61 height 23
select select "8"
select select "On Hold"
select select "8"
select select "On Hold"
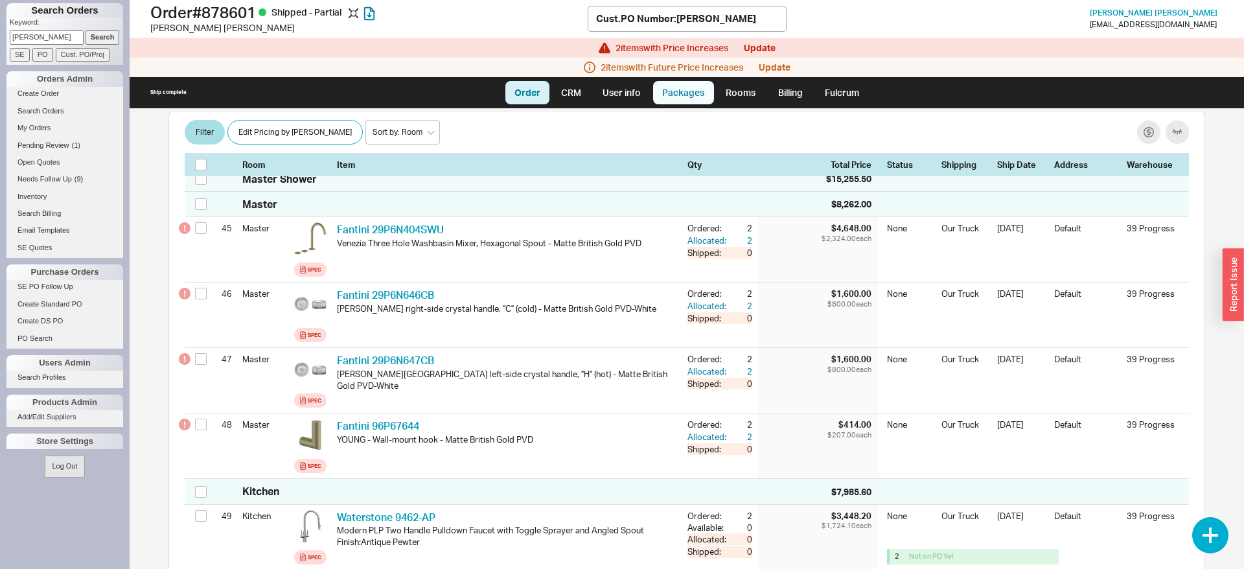
select select "8"
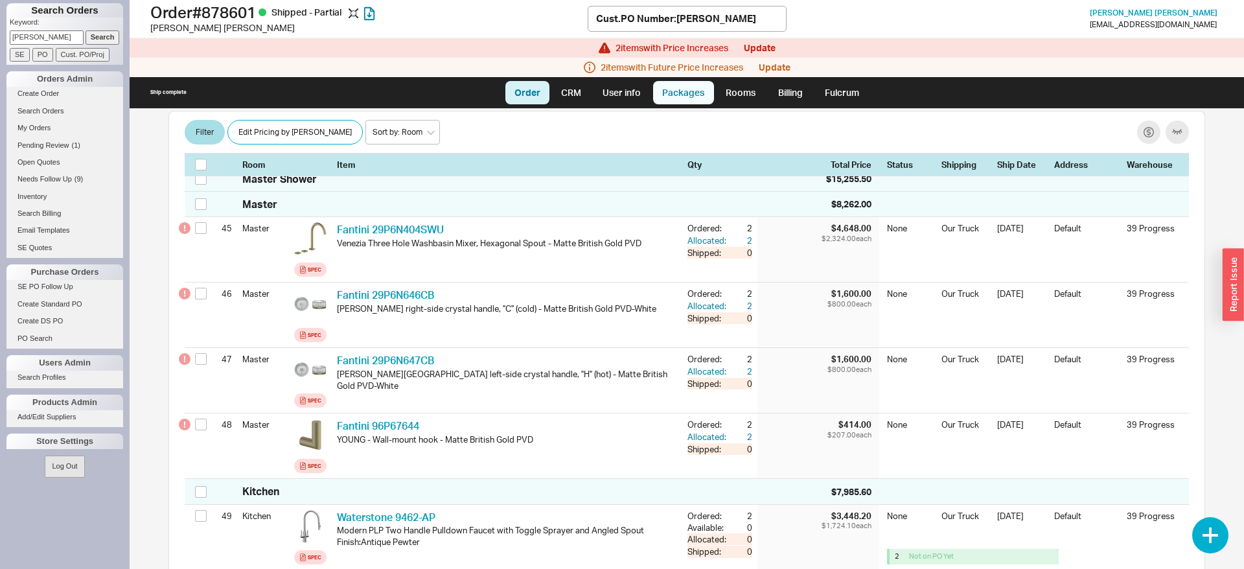
select select "8"
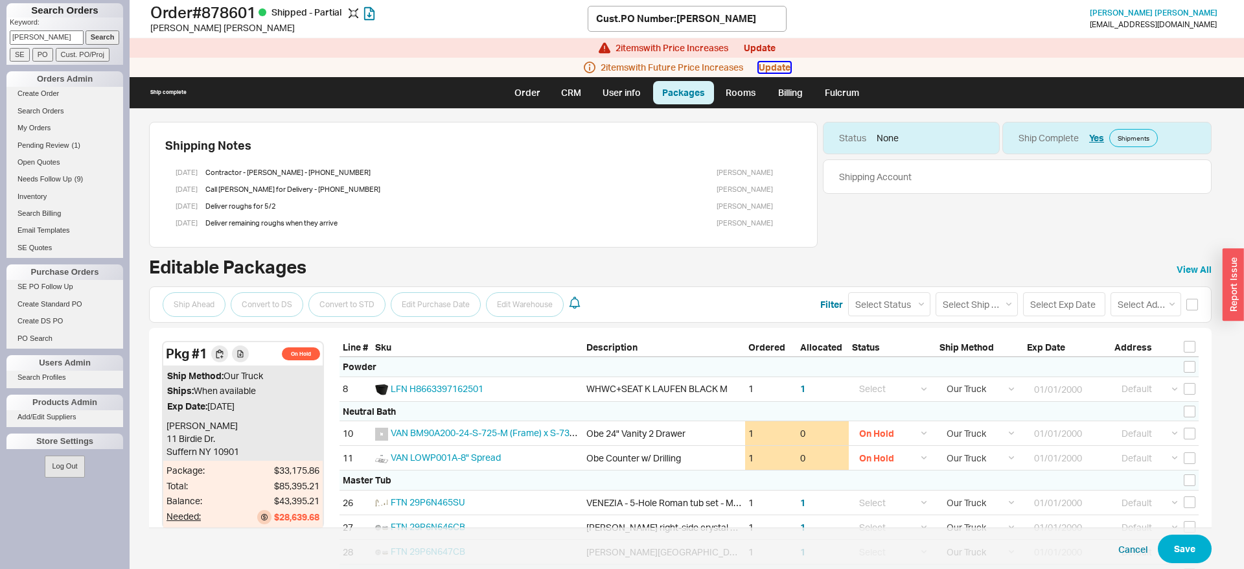
click at [780, 67] on button "Update" at bounding box center [775, 67] width 32 height 10
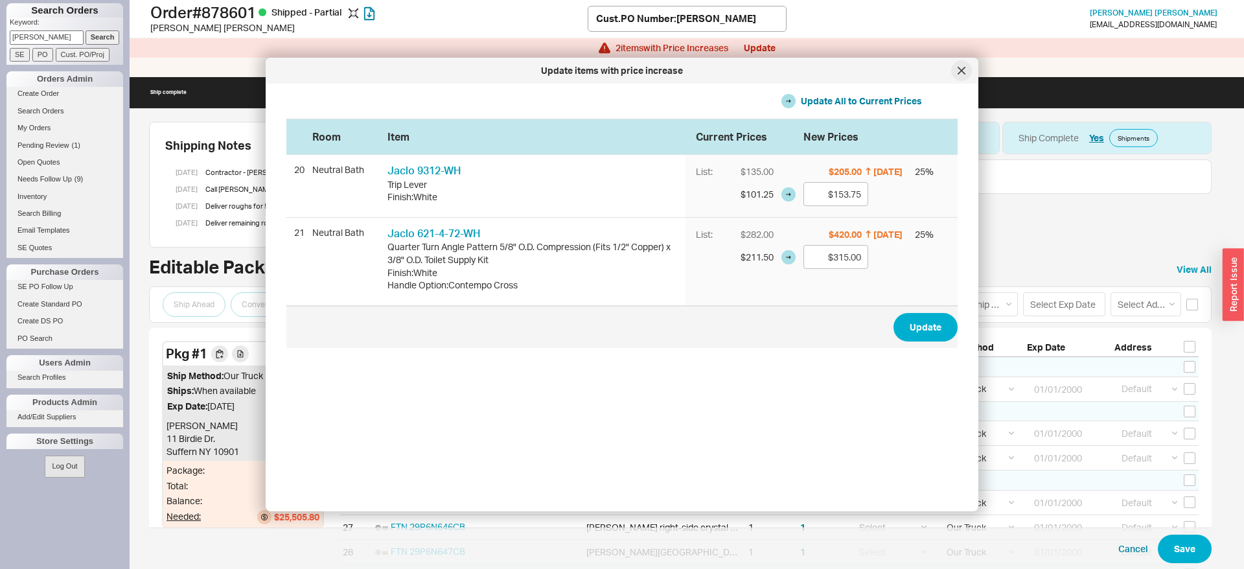
click at [962, 72] on icon at bounding box center [962, 71] width 8 height 8
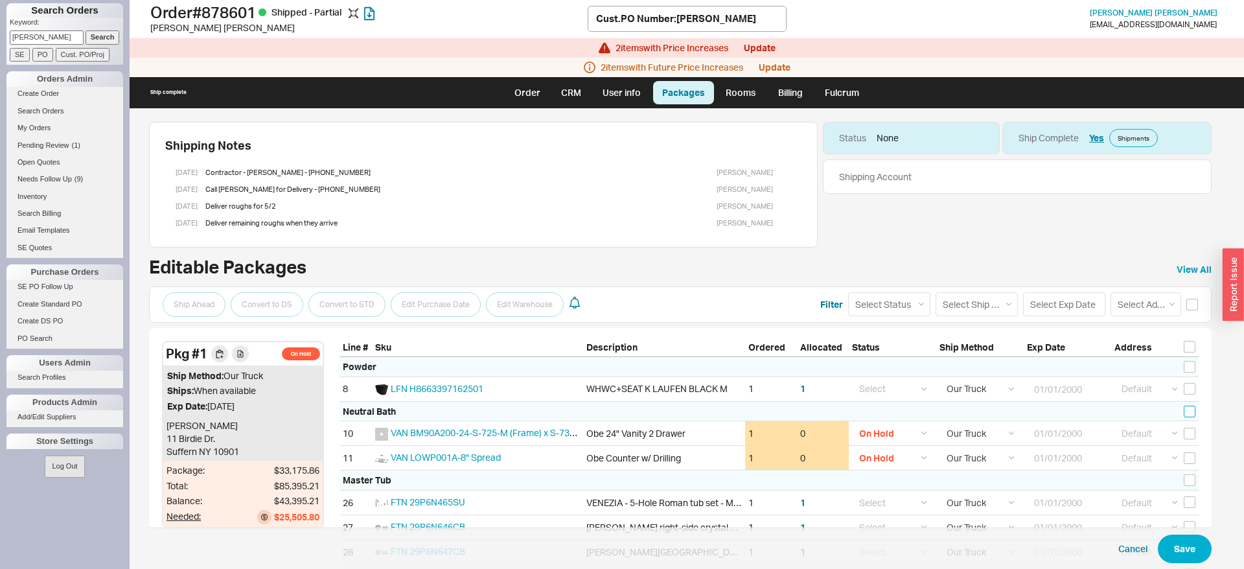
click at [1188, 412] on input "checkbox" at bounding box center [1190, 412] width 12 height 12
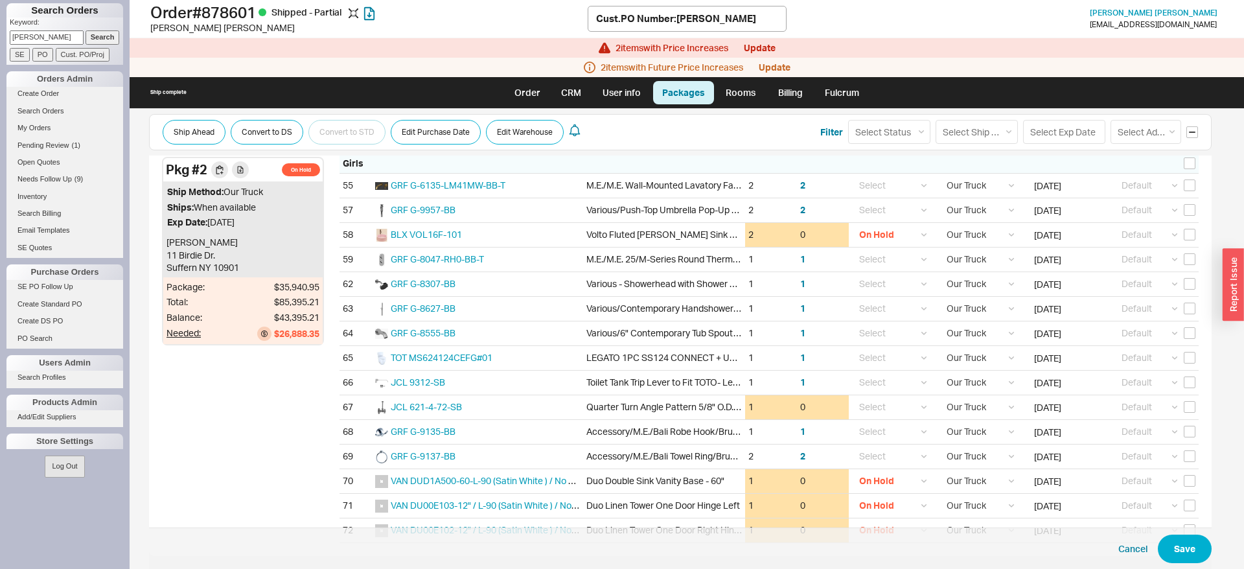
scroll to position [1586, 0]
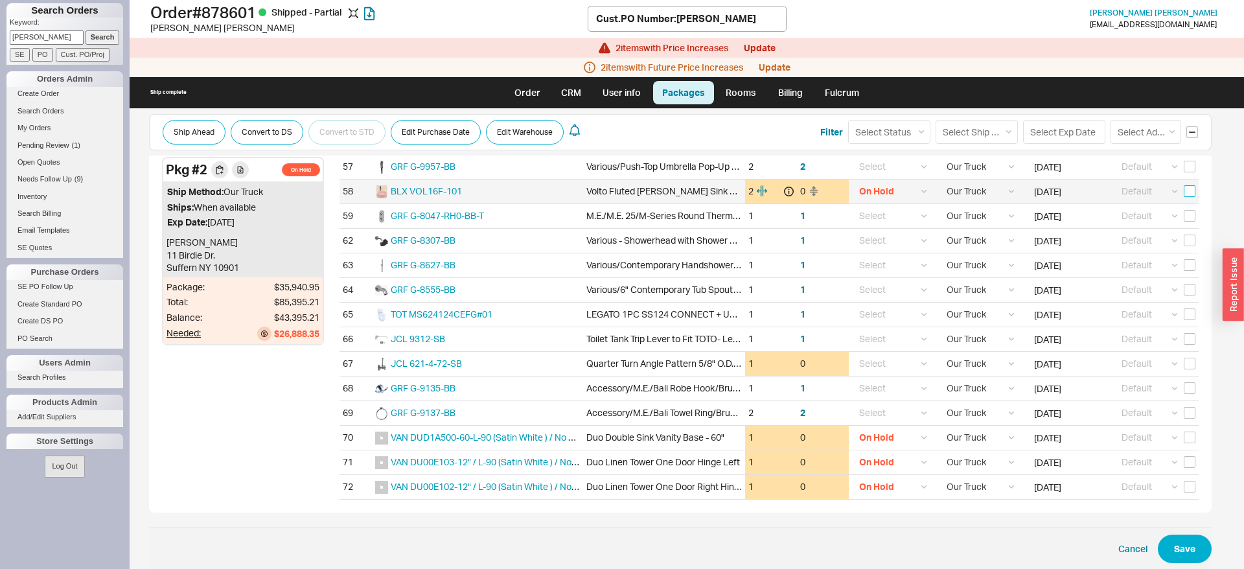
click at [1193, 190] on input "checkbox" at bounding box center [1190, 191] width 12 height 12
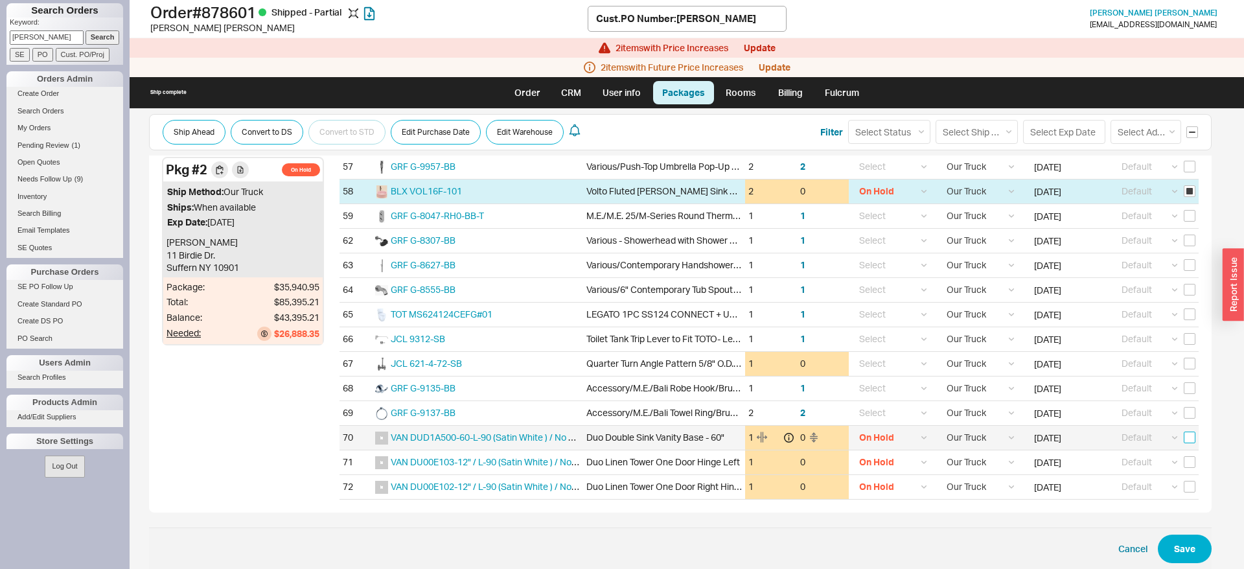
click at [1192, 433] on input "checkbox" at bounding box center [1190, 438] width 12 height 12
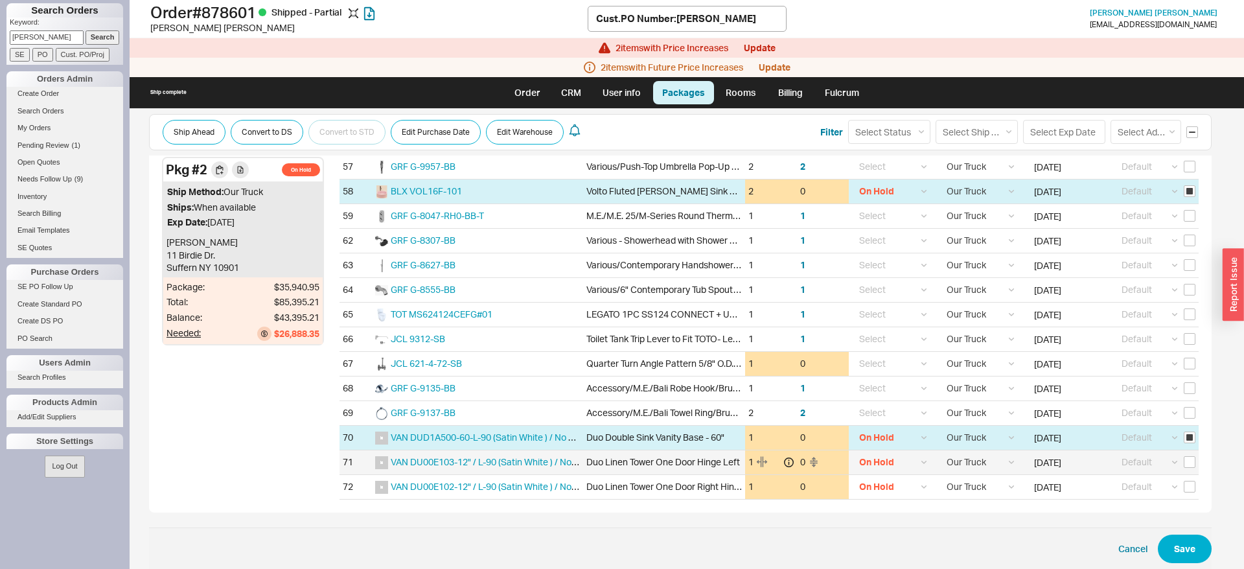
click at [1192, 455] on div "Default ----- Add New Address Select" at bounding box center [1154, 462] width 87 height 24
click at [1192, 460] on input "checkbox" at bounding box center [1190, 462] width 12 height 12
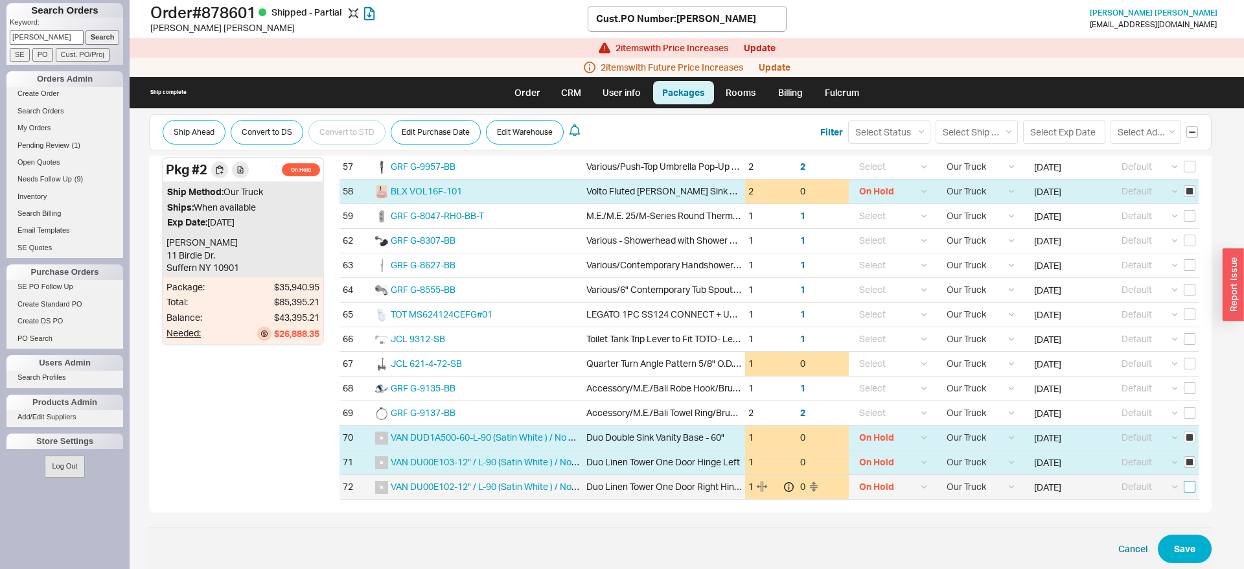
click at [1193, 485] on input "checkbox" at bounding box center [1190, 487] width 12 height 12
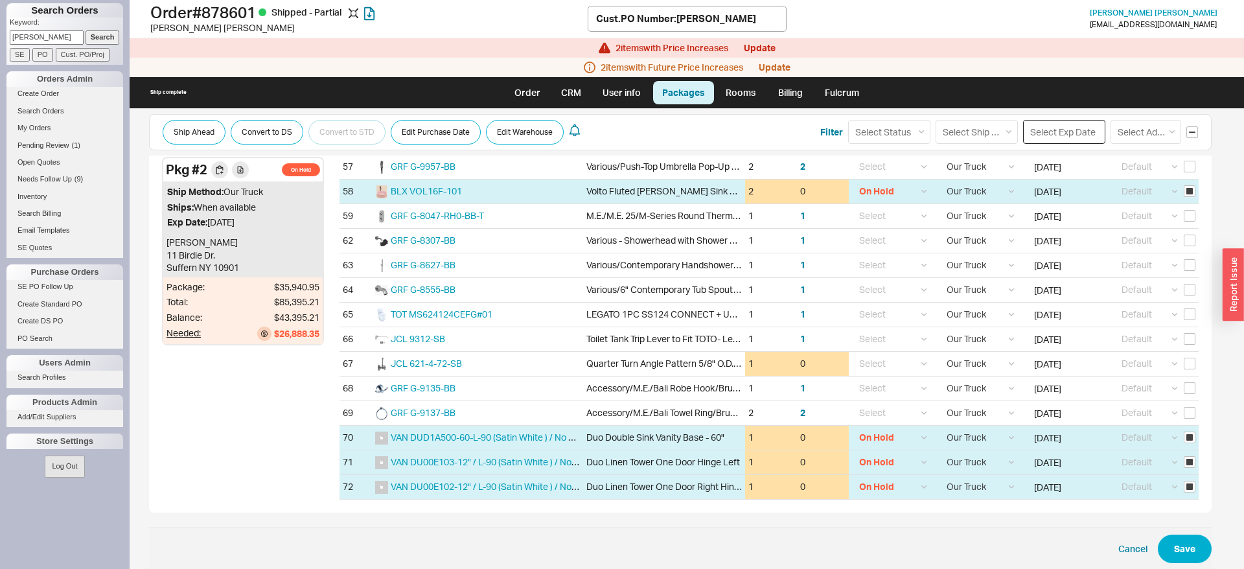
click at [1057, 137] on input at bounding box center [1064, 132] width 82 height 24
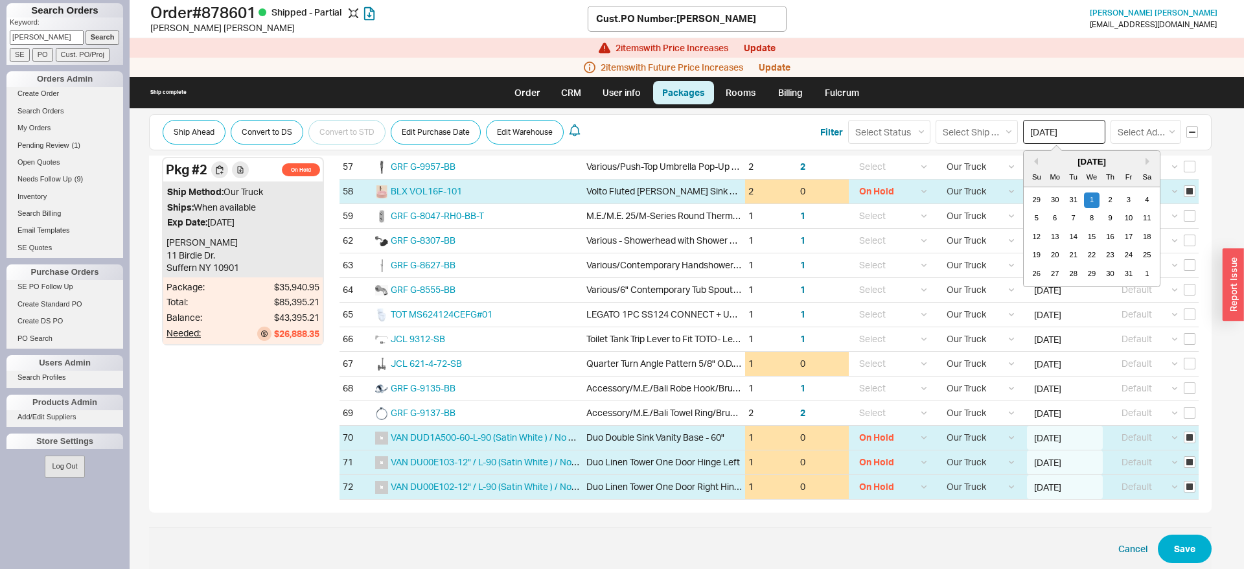
drag, startPoint x: 1075, startPoint y: 126, endPoint x: 1022, endPoint y: 127, distance: 53.1
click at [1023, 127] on input "01/01/20" at bounding box center [1064, 132] width 82 height 24
click at [1065, 132] on input at bounding box center [1064, 132] width 82 height 24
click at [1178, 546] on button "Save" at bounding box center [1185, 549] width 54 height 29
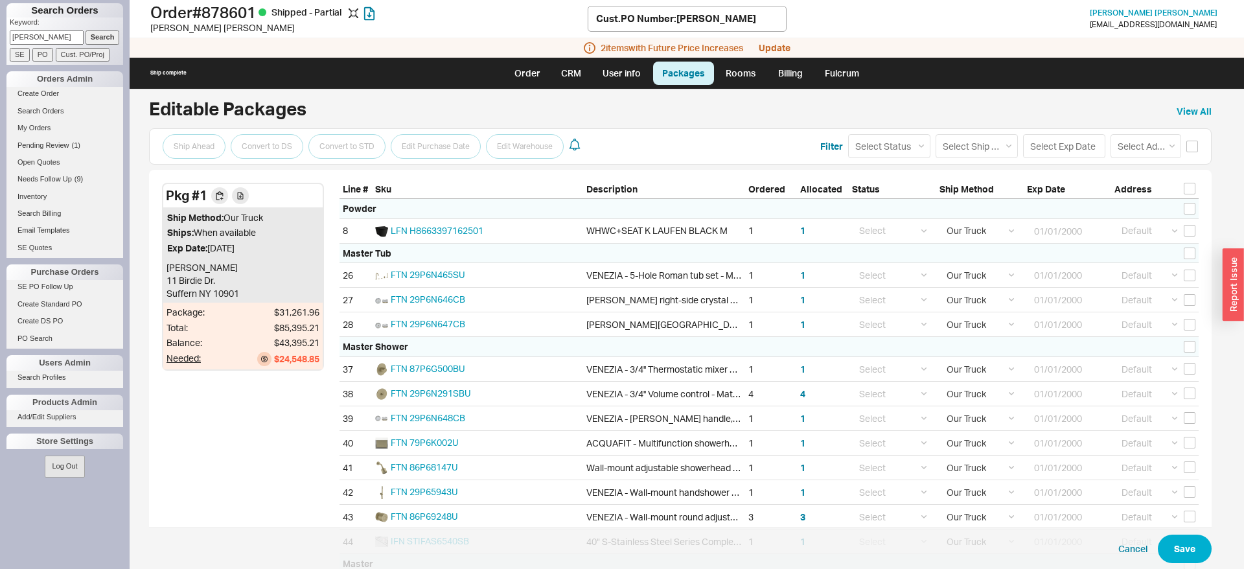
scroll to position [0, 0]
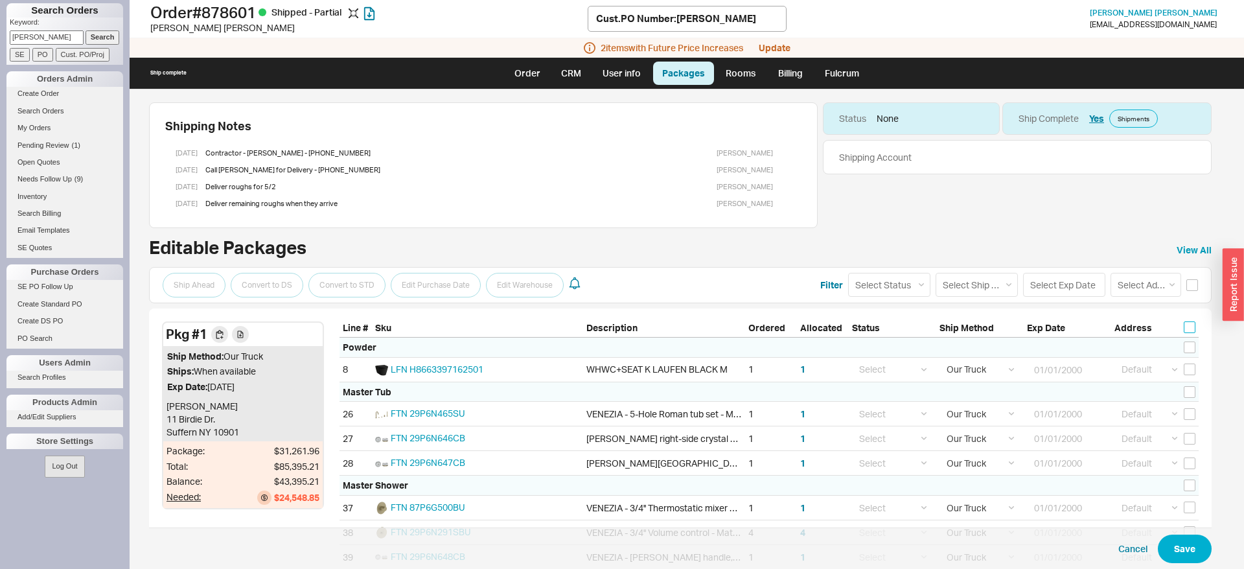
click at [1190, 324] on input "checkbox" at bounding box center [1190, 327] width 12 height 12
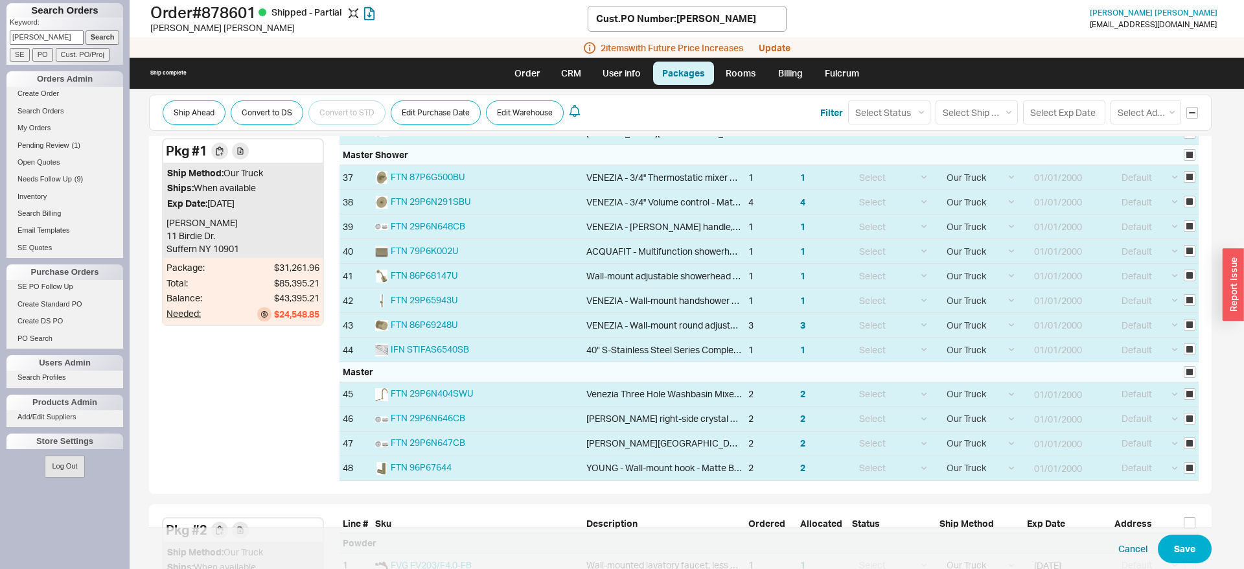
scroll to position [463, 0]
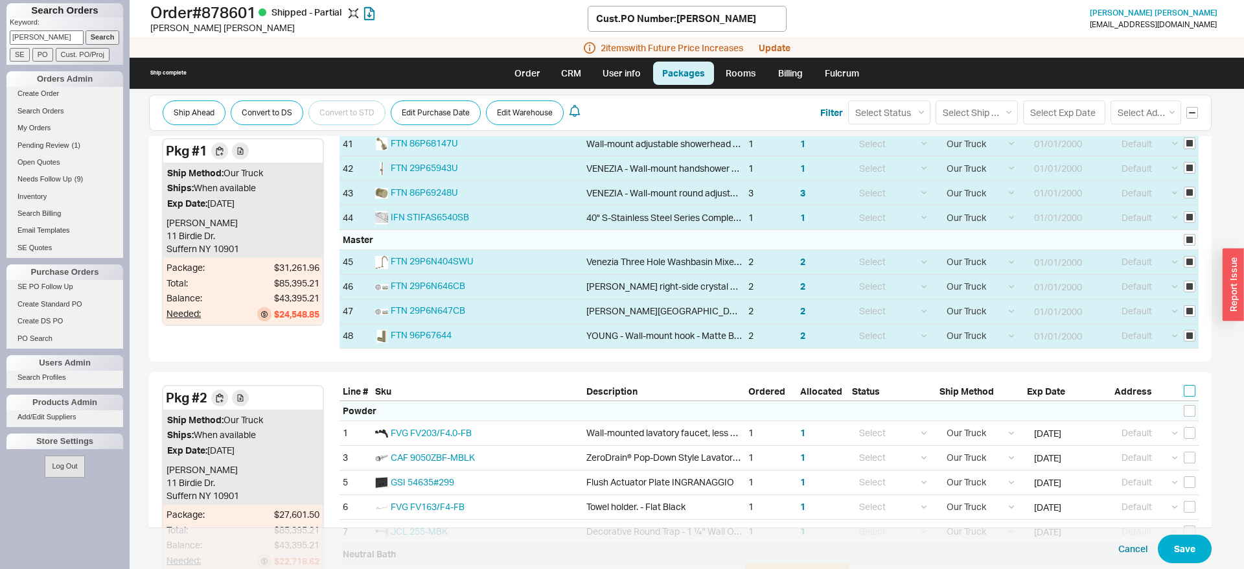
click at [1190, 389] on input "checkbox" at bounding box center [1190, 391] width 12 height 12
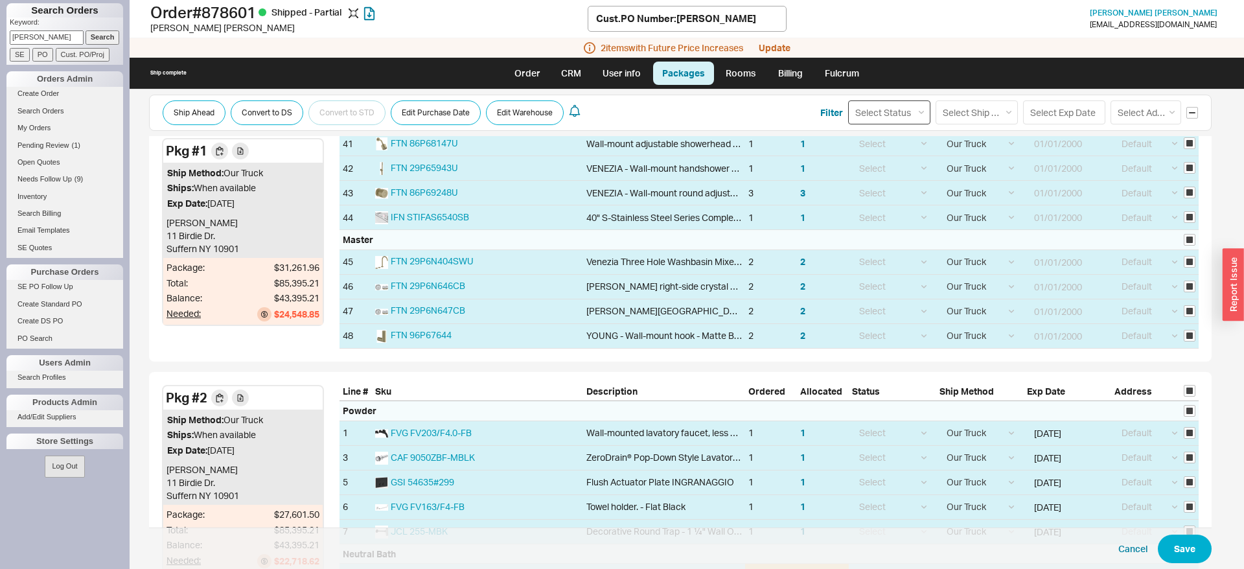
click at [848, 100] on select "Select Status (none) On Hold Call Before Ship Hold for Balance Wait For Cust. C…" at bounding box center [889, 112] width 82 height 24
click at [912, 115] on select "Select Status (none) On Hold Call Before Ship Hold for Balance Wait For Cust. C…" at bounding box center [889, 112] width 82 height 24
click at [1193, 394] on input "checkbox" at bounding box center [1190, 391] width 12 height 12
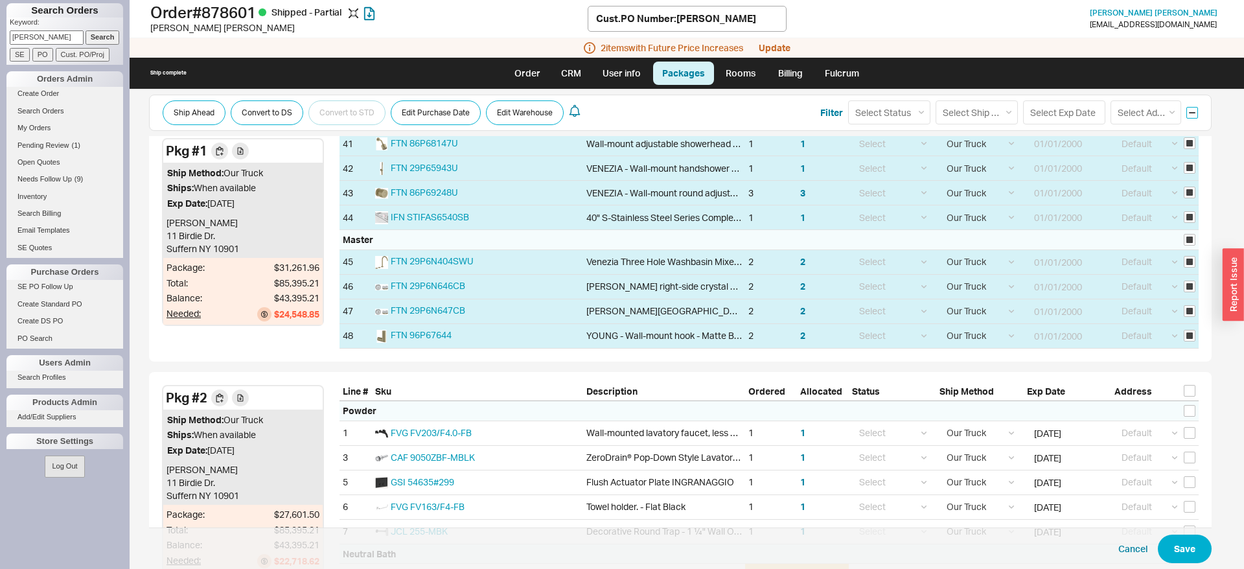
click at [1190, 113] on input "checkbox" at bounding box center [1192, 113] width 12 height 12
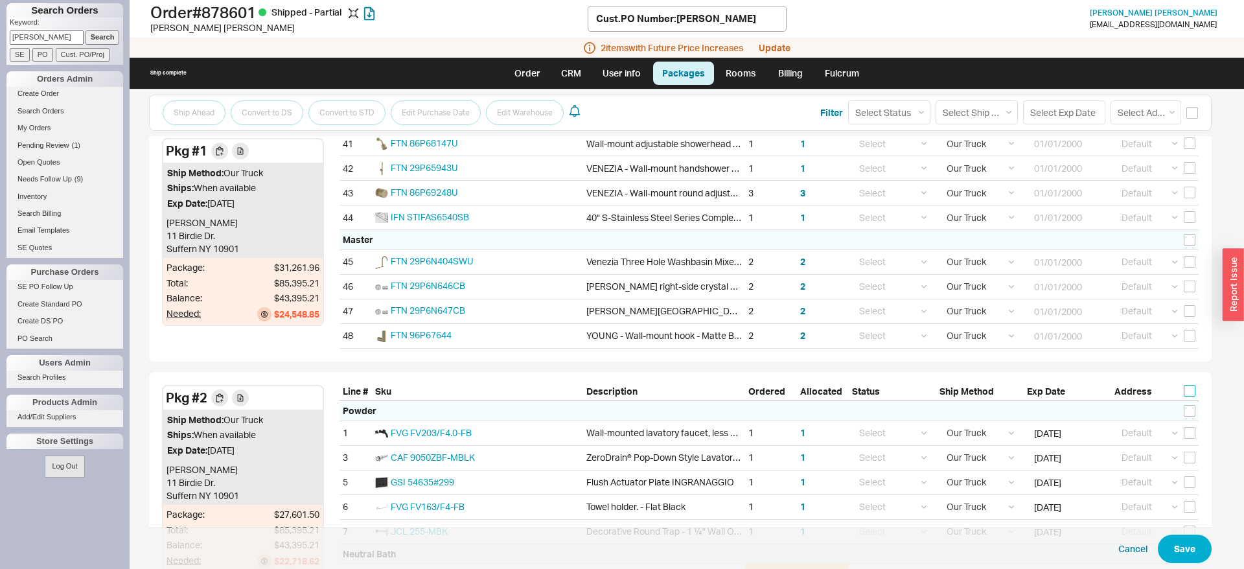
click at [1186, 391] on input "checkbox" at bounding box center [1190, 391] width 12 height 12
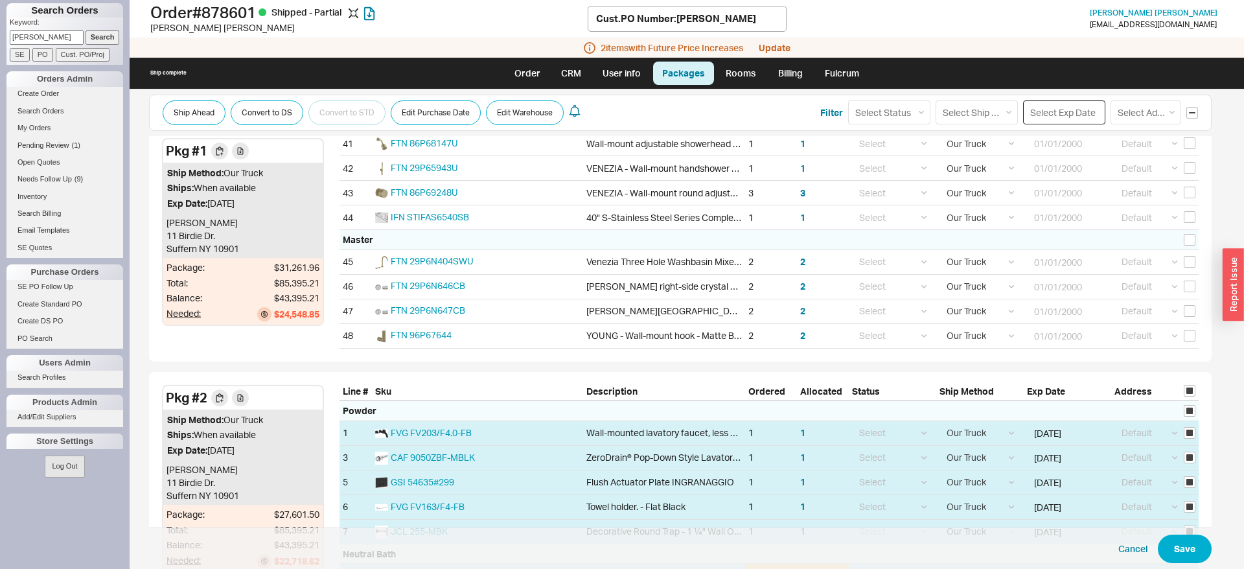
click at [1045, 115] on input at bounding box center [1064, 112] width 82 height 24
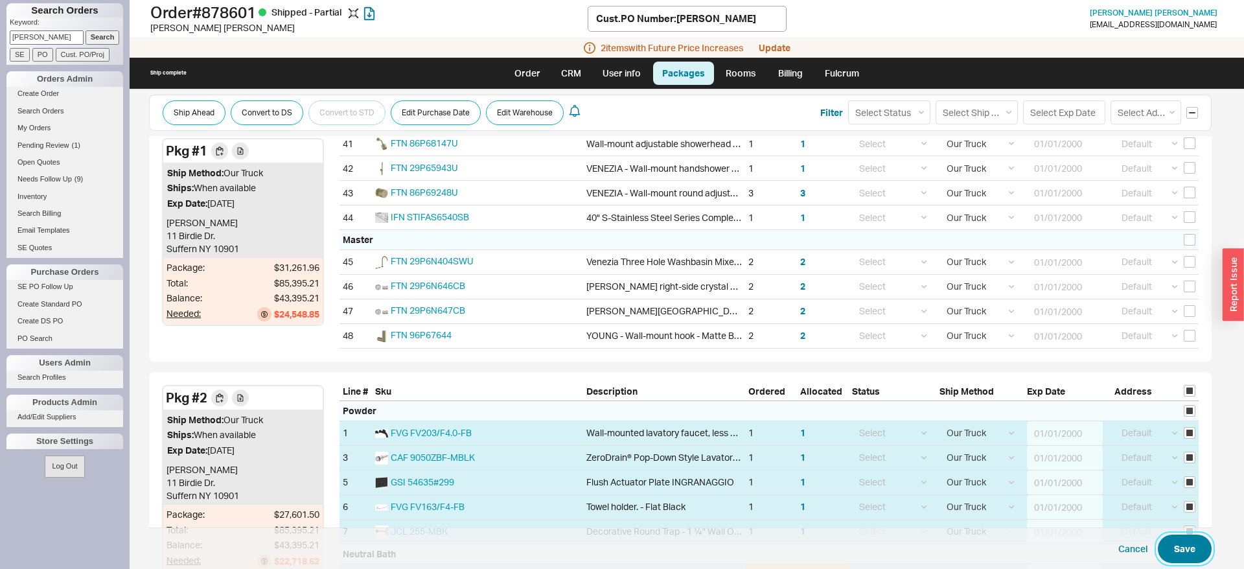
click at [1180, 551] on button "Save" at bounding box center [1185, 549] width 54 height 29
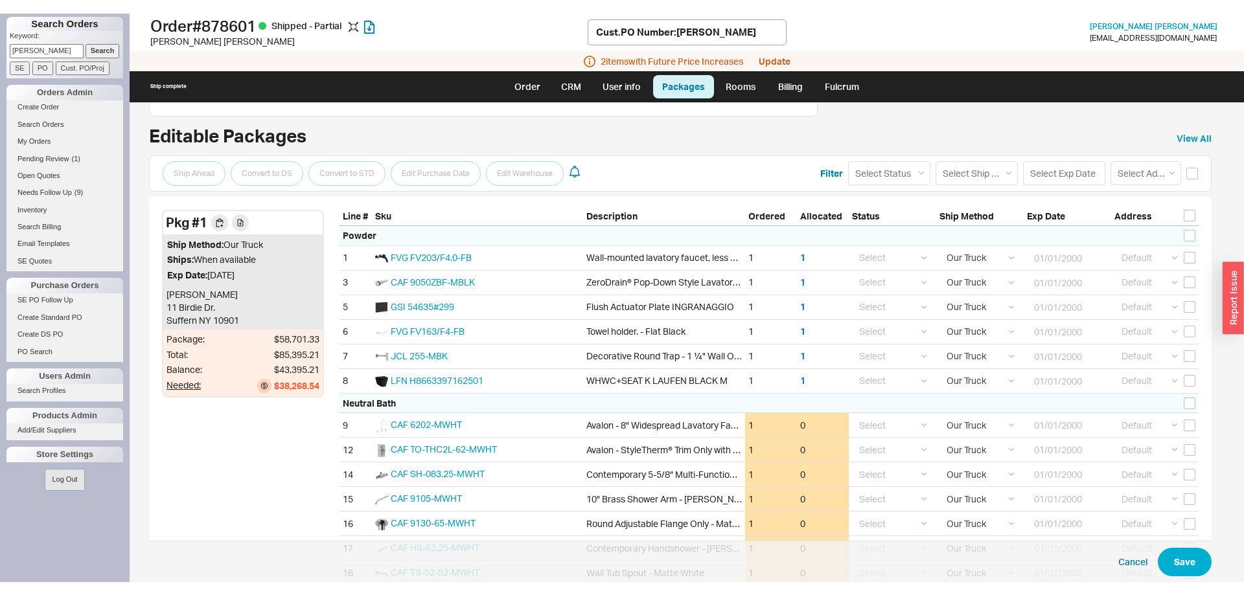
scroll to position [0, 0]
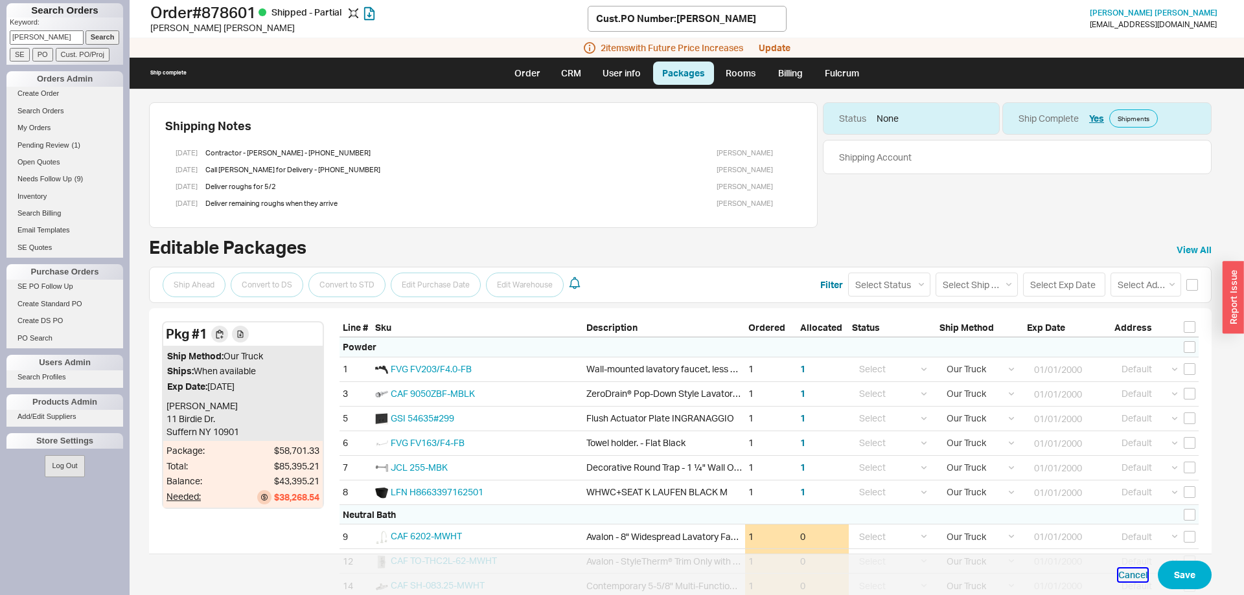
click at [1127, 578] on button "Cancel" at bounding box center [1132, 575] width 29 height 13
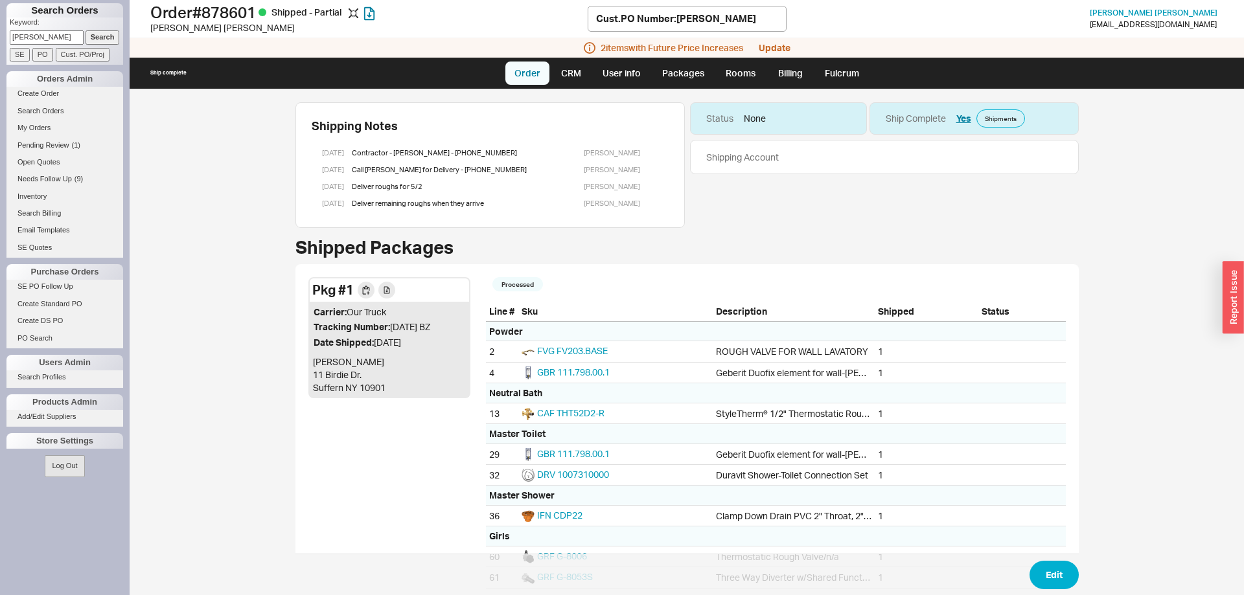
click at [538, 72] on link "Order" at bounding box center [527, 73] width 44 height 23
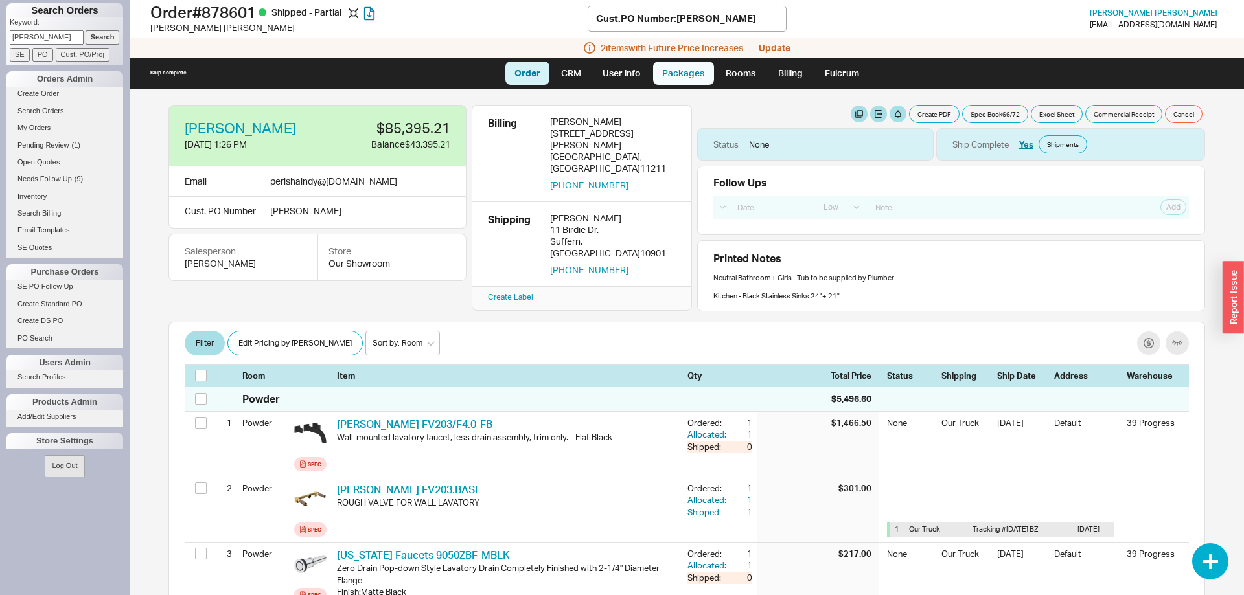
click at [696, 74] on link "Packages" at bounding box center [683, 73] width 61 height 23
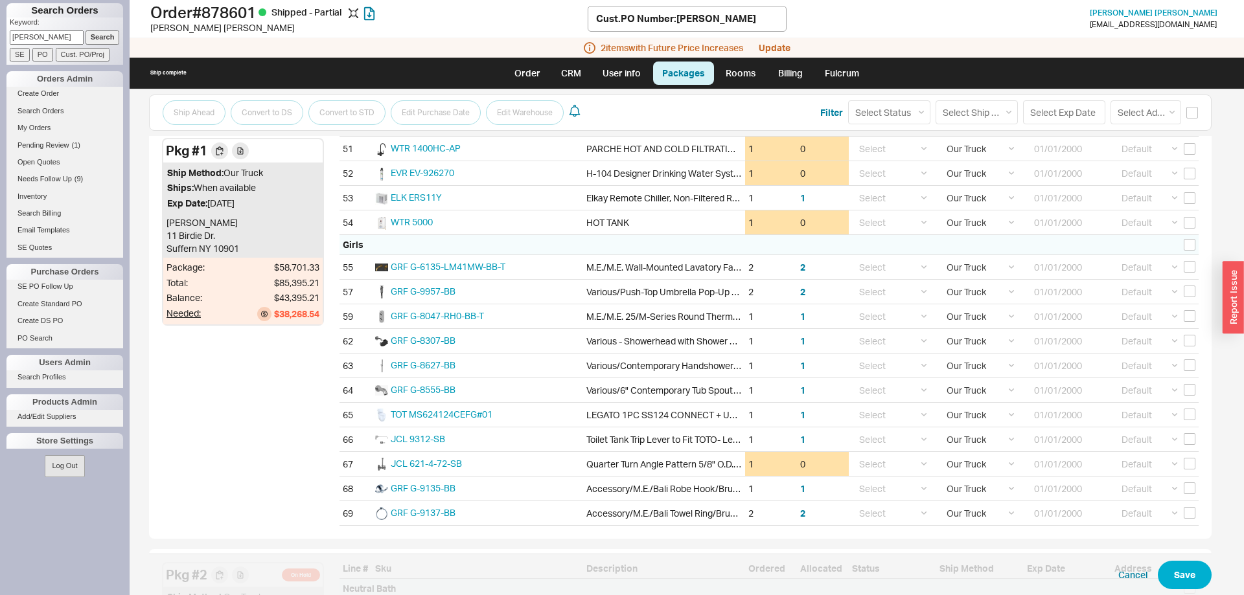
scroll to position [1295, 0]
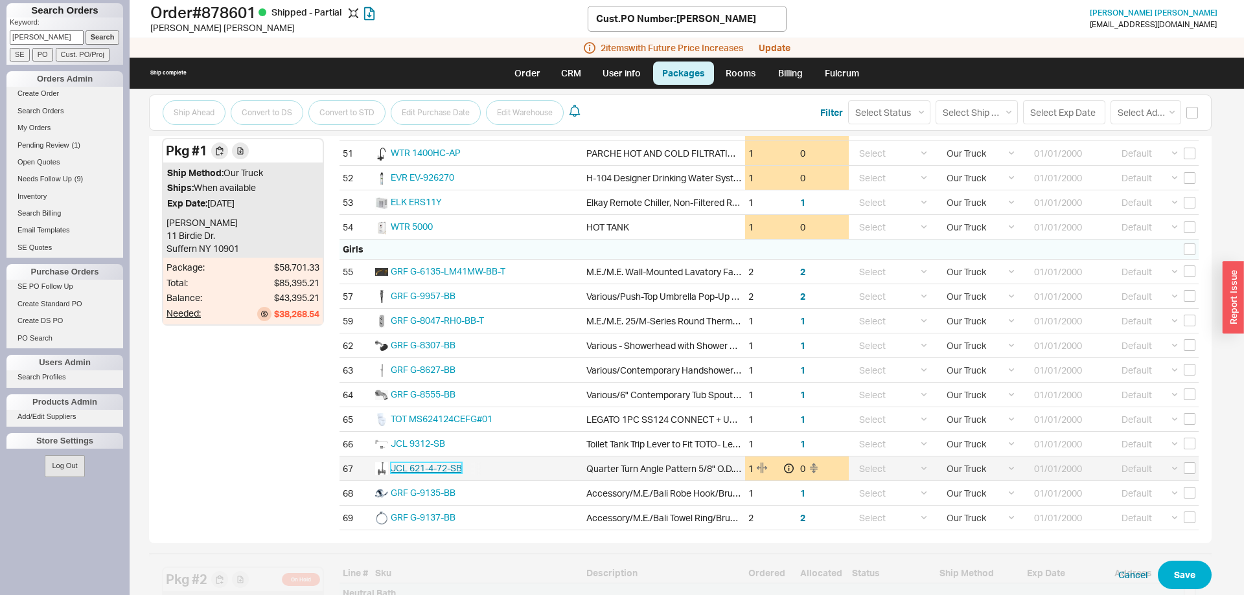
click at [450, 468] on span "JCL 621-4-72-SB" at bounding box center [426, 468] width 71 height 11
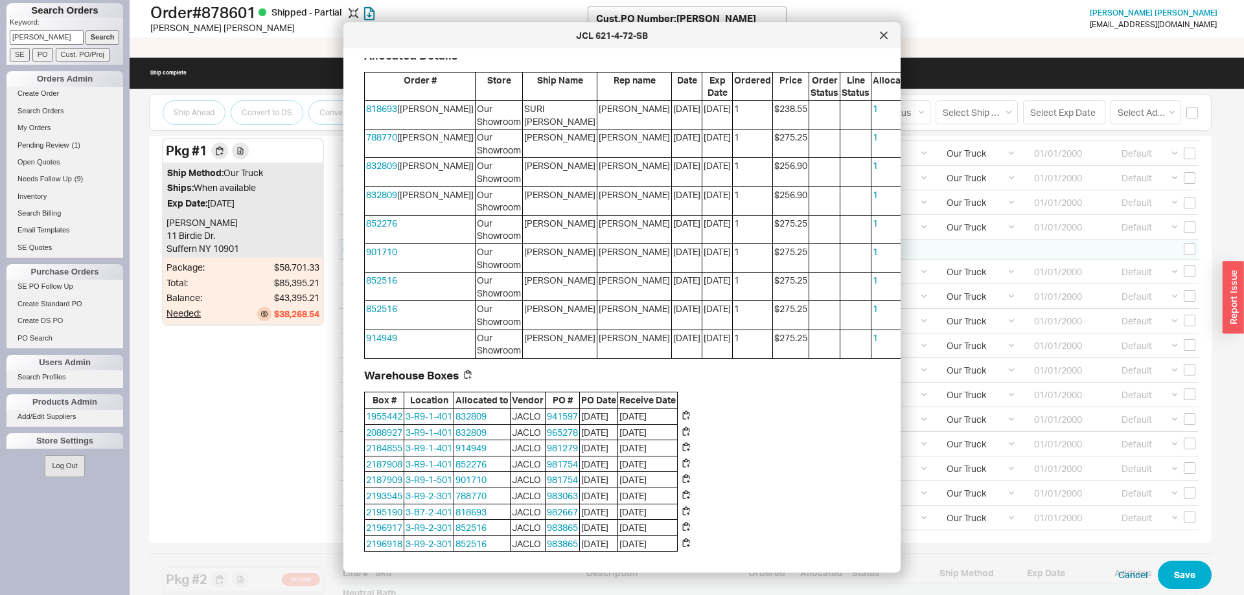
scroll to position [0, 0]
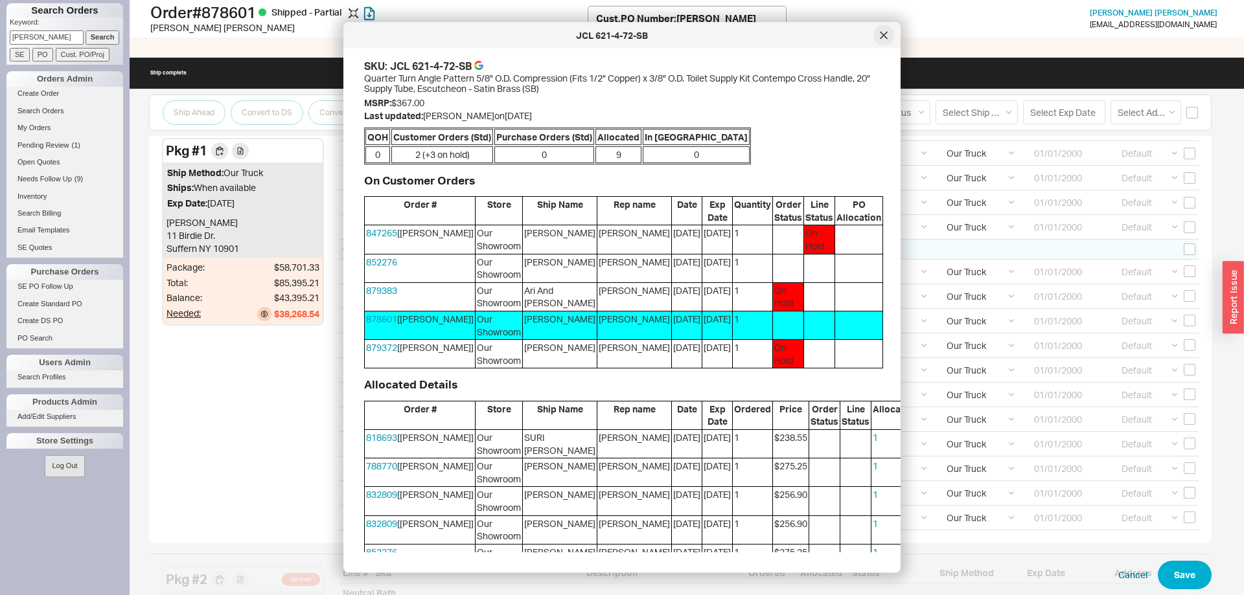
click at [884, 35] on icon at bounding box center [884, 36] width 8 height 8
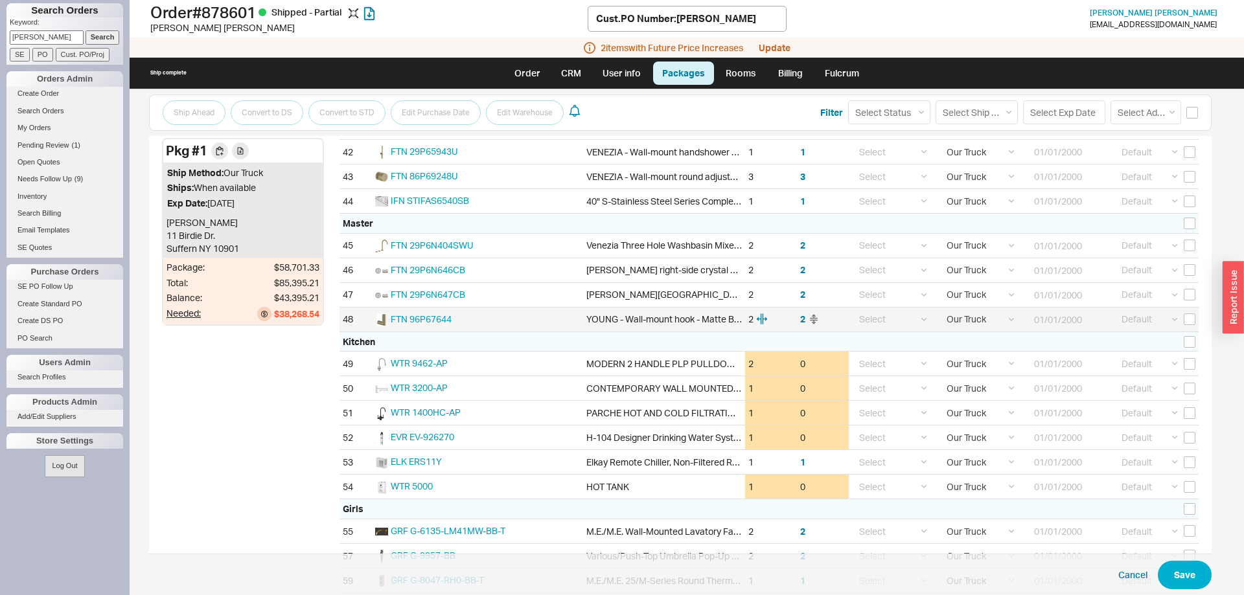
scroll to position [1031, 0]
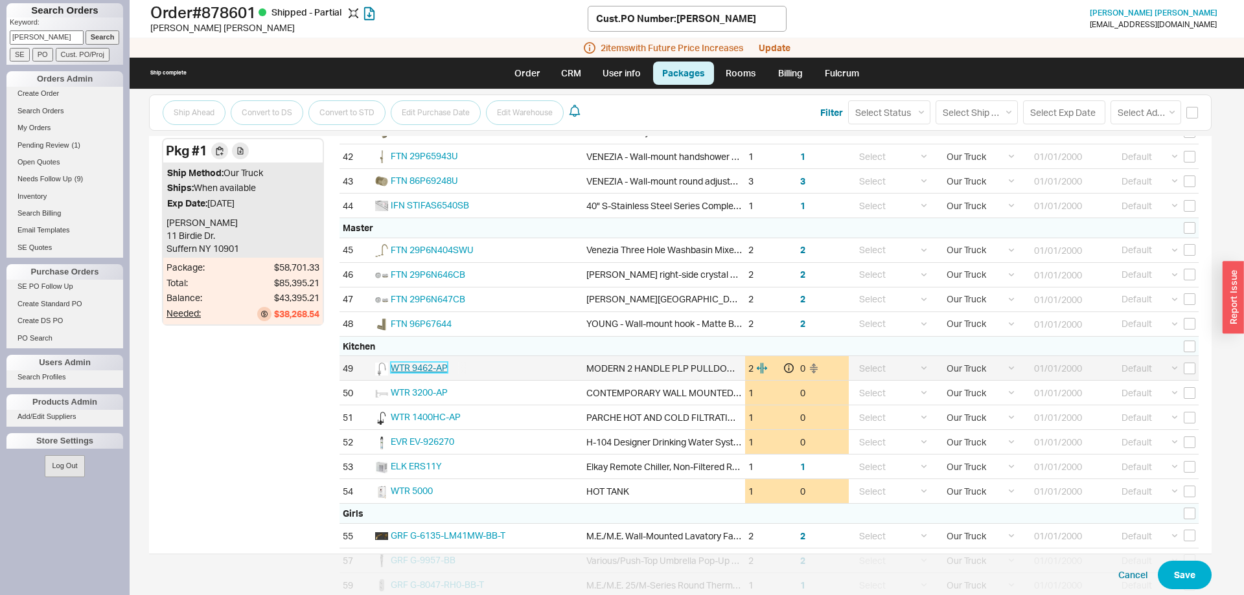
click at [439, 367] on span "WTR 9462-AP" at bounding box center [419, 367] width 57 height 11
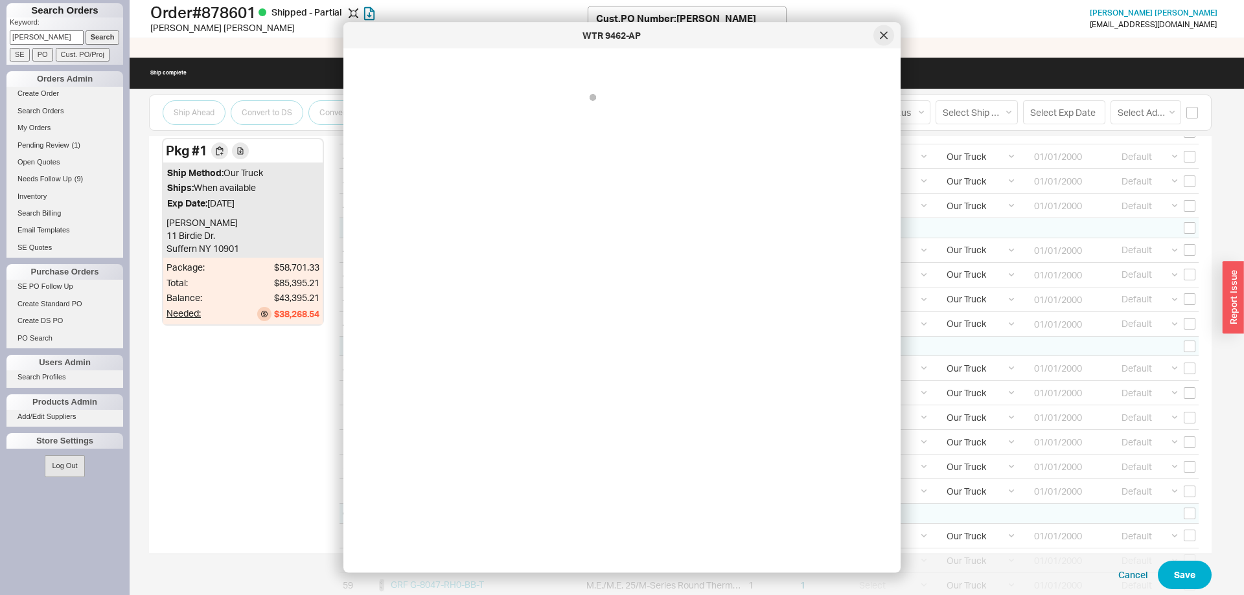
click at [886, 34] on icon at bounding box center [884, 36] width 8 height 8
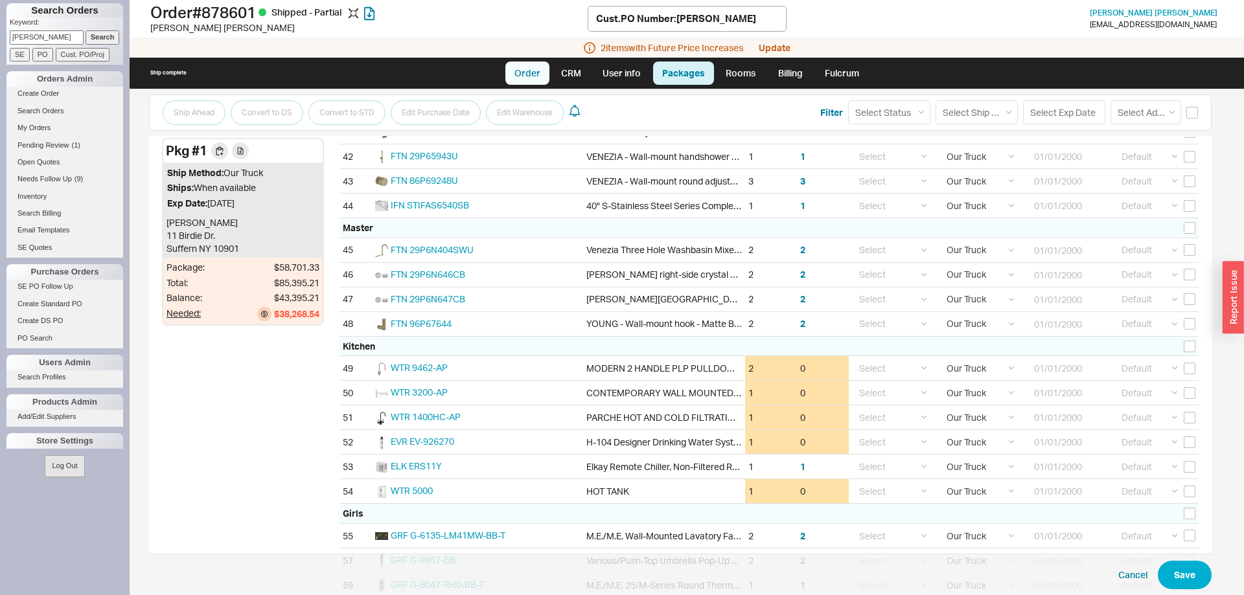
click at [525, 68] on link "Order" at bounding box center [527, 73] width 44 height 23
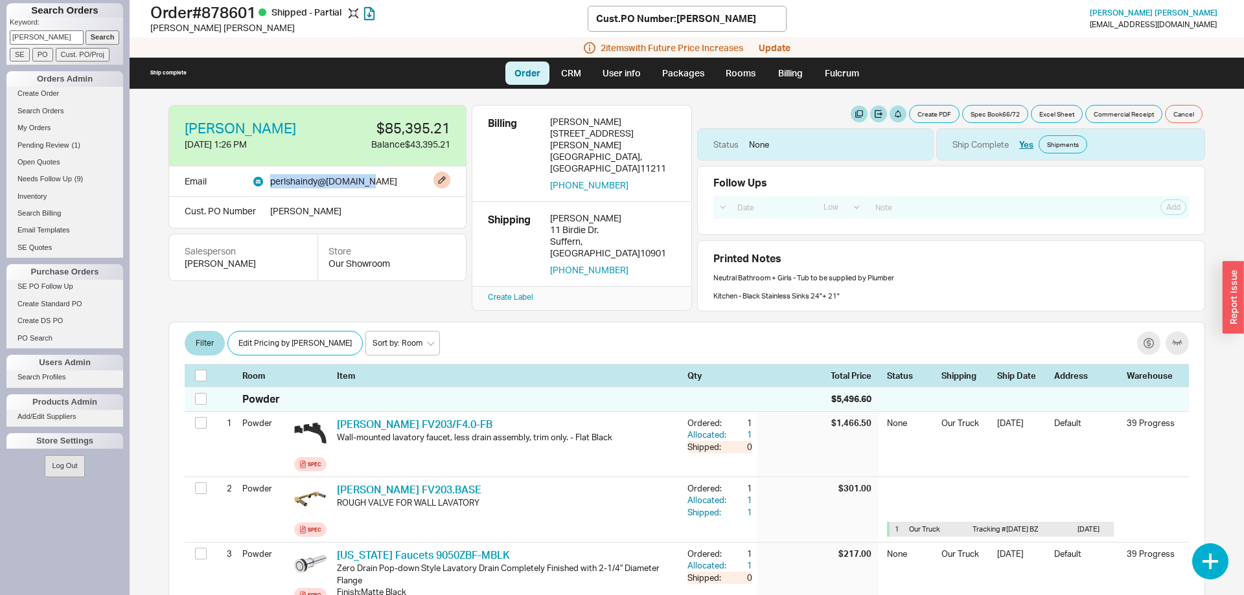
drag, startPoint x: 268, startPoint y: 181, endPoint x: 370, endPoint y: 183, distance: 102.4
click at [370, 183] on div "Email perlshaindy @ gmail.com" at bounding box center [317, 182] width 298 height 30
copy div "perlshaindy @ gmail.com"
click at [566, 295] on div "Shaindy Weinberger 4/23/25 1:26 PM $85,395.21 Balance $43,395.21 Email perlshai…" at bounding box center [686, 208] width 1037 height 207
click at [660, 69] on link "Packages" at bounding box center [683, 73] width 61 height 23
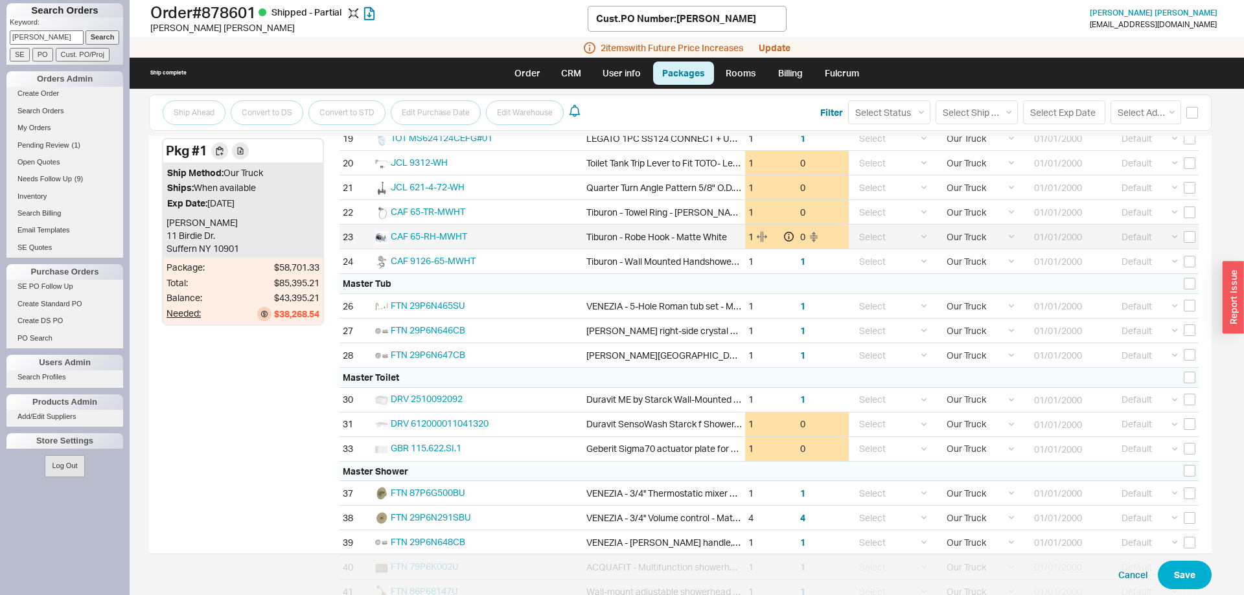
scroll to position [529, 0]
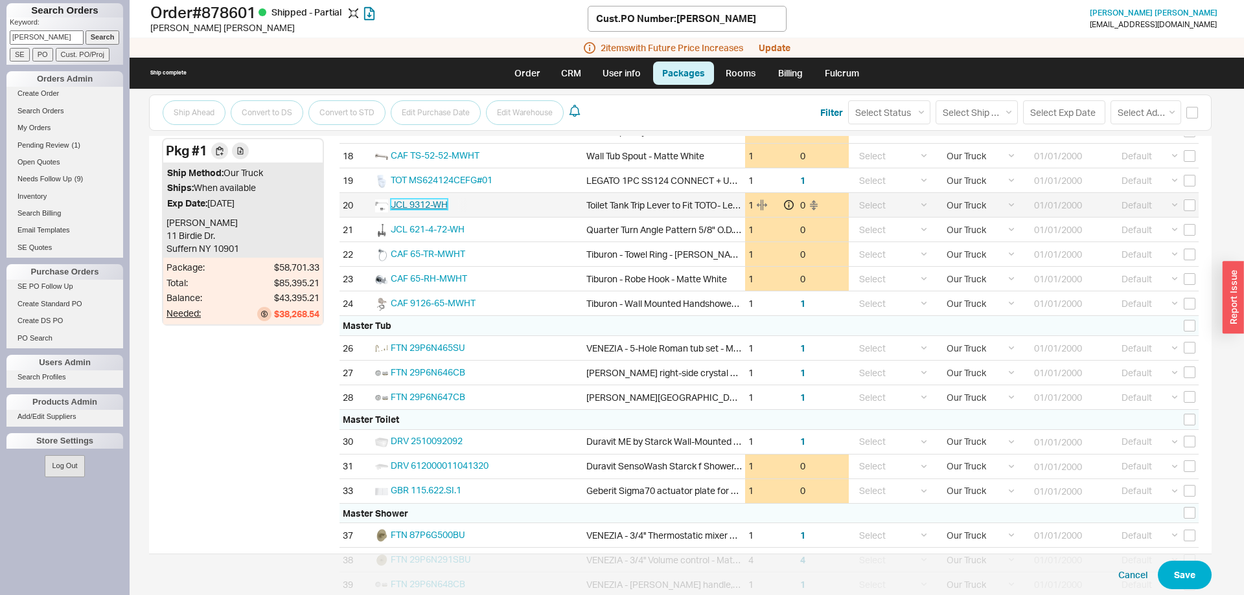
click at [424, 205] on span "JCL 9312-WH" at bounding box center [419, 204] width 57 height 11
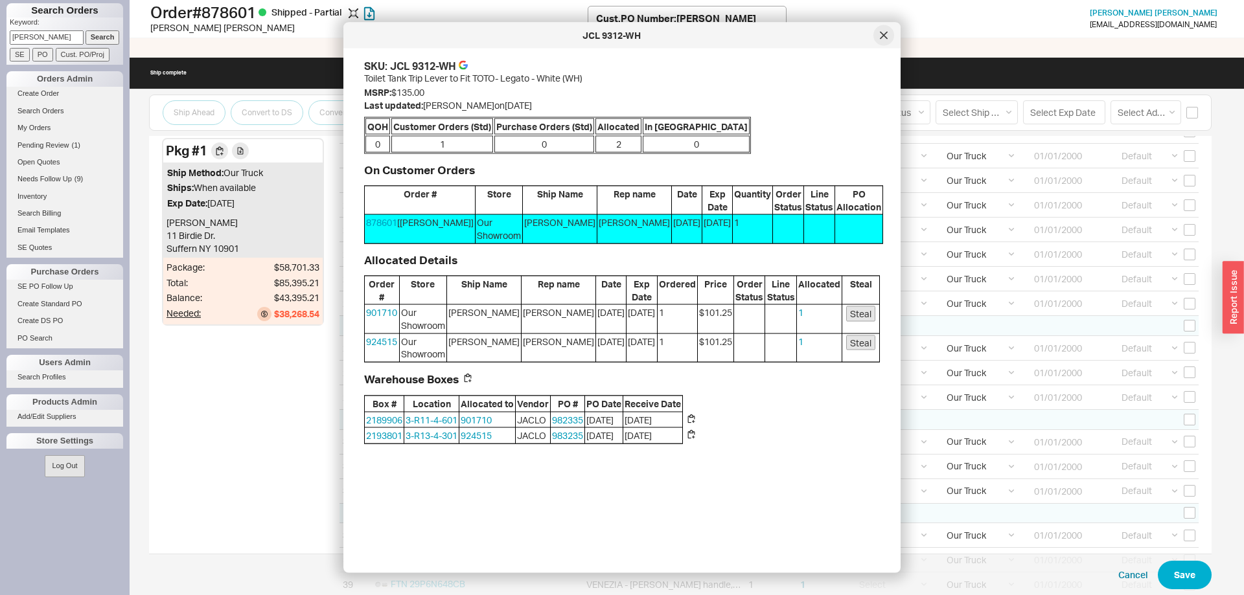
click at [889, 35] on div at bounding box center [883, 35] width 21 height 21
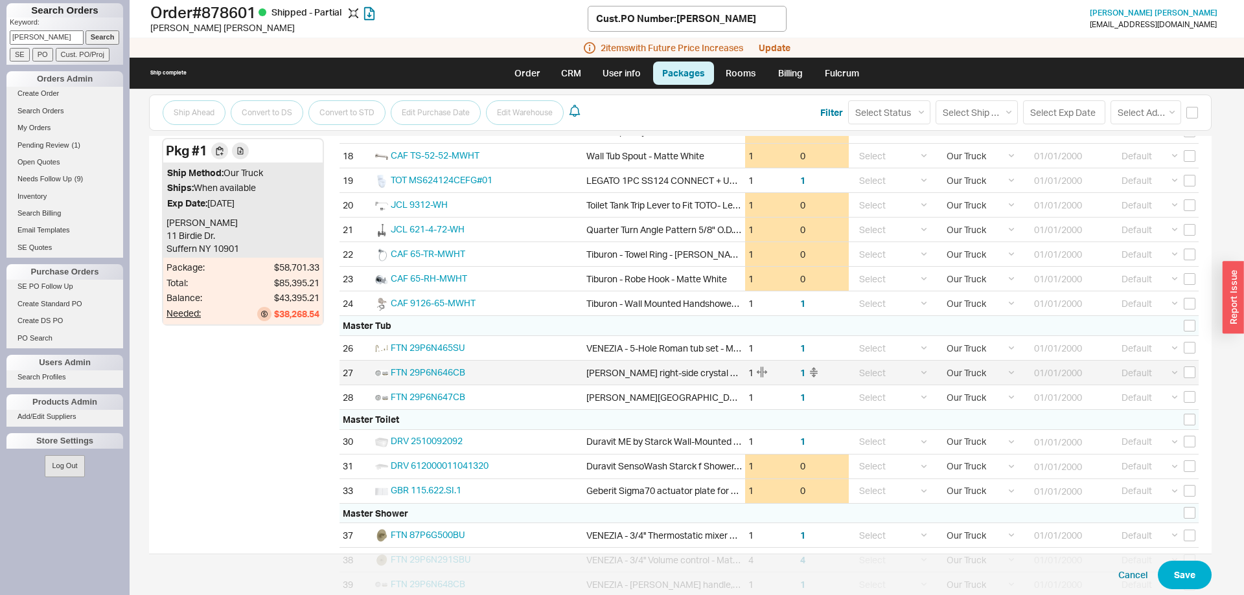
scroll to position [595, 0]
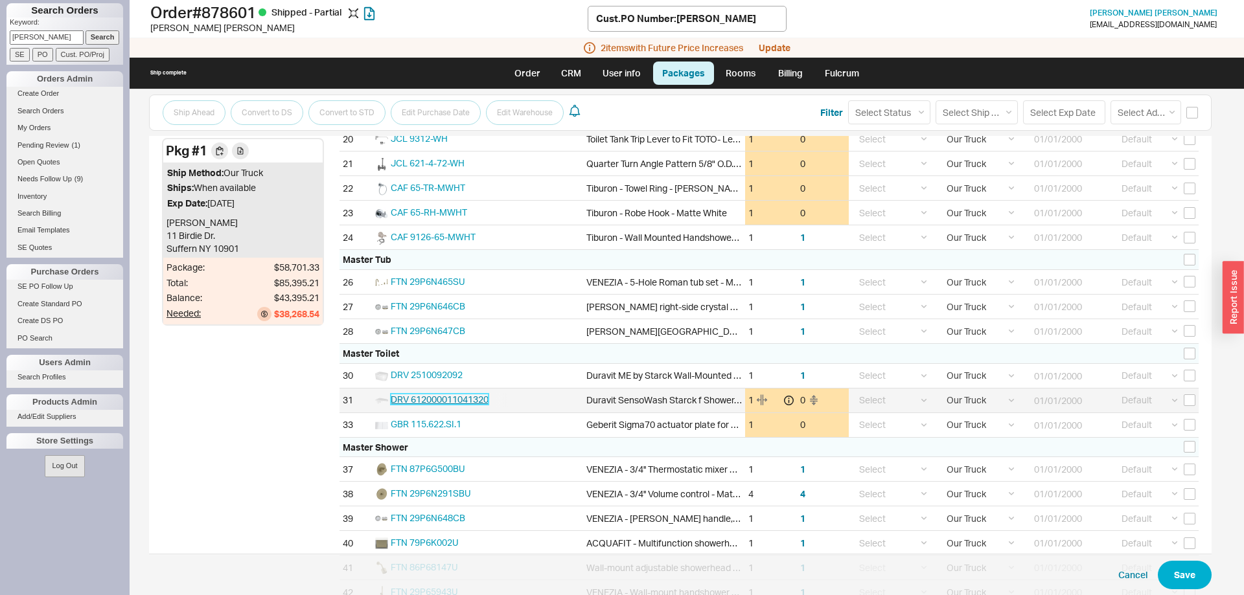
click at [456, 400] on span "DRV 612000011041320" at bounding box center [440, 399] width 98 height 11
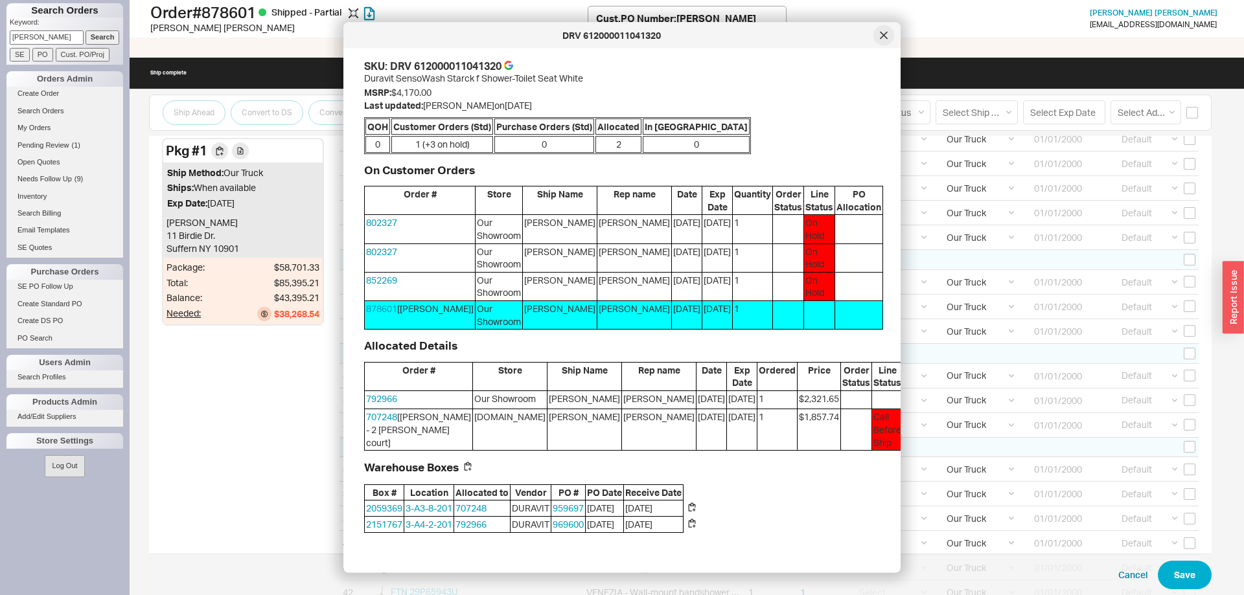
click at [886, 34] on icon at bounding box center [884, 36] width 8 height 8
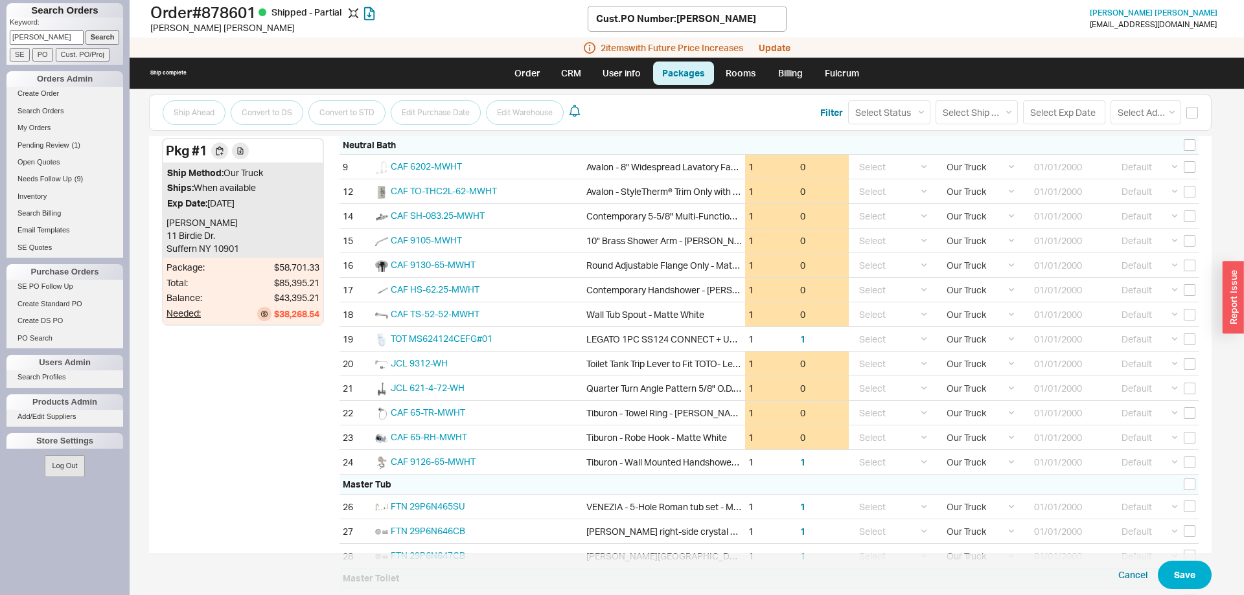
scroll to position [0, 0]
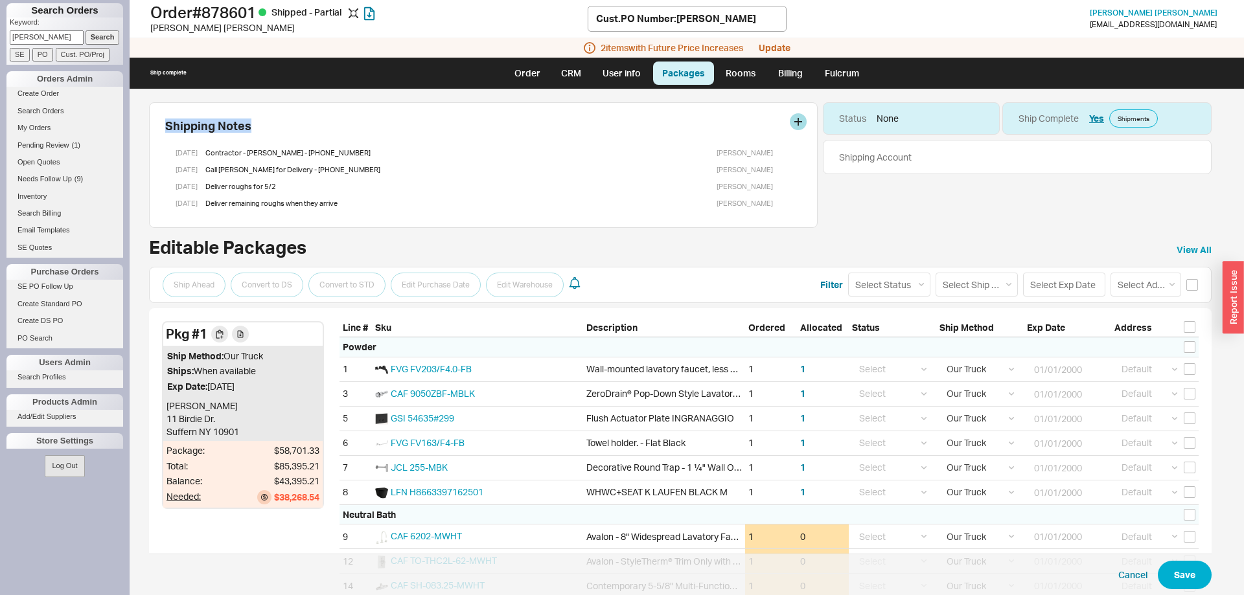
drag, startPoint x: 374, startPoint y: 148, endPoint x: 376, endPoint y: 134, distance: 13.7
click at [376, 134] on div "Shipping Notes 4/23/25 Contractor - Pinny kohn - 845 499 5241 Rachelli Staniesk…" at bounding box center [483, 165] width 669 height 126
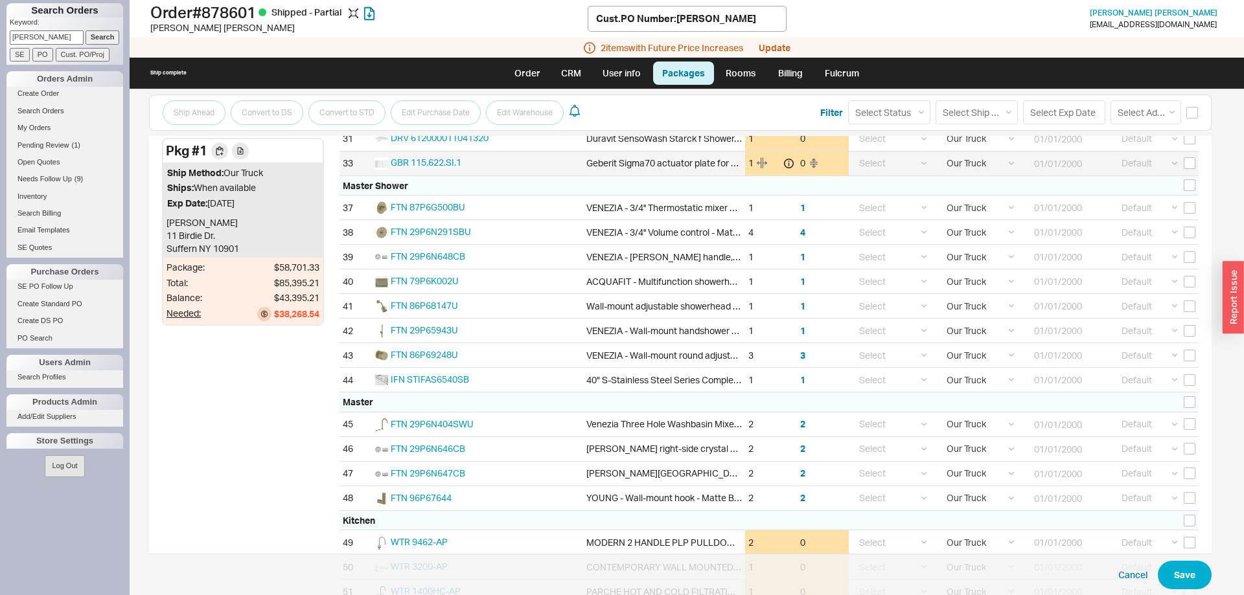
scroll to position [859, 0]
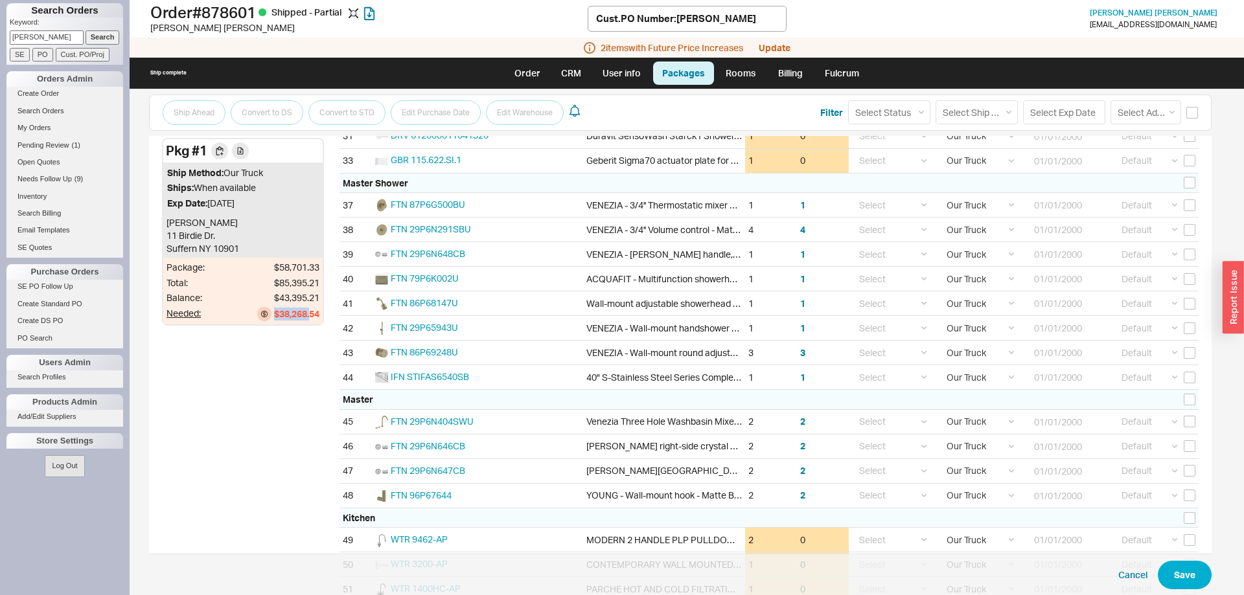
drag, startPoint x: 321, startPoint y: 382, endPoint x: 247, endPoint y: 402, distance: 76.5
click at [247, 402] on div "Pkg # 1 Ship Method: Our Truck Ships: When available Exp Date: 01/01/2000 Shain…" at bounding box center [680, 214] width 1063 height 1530
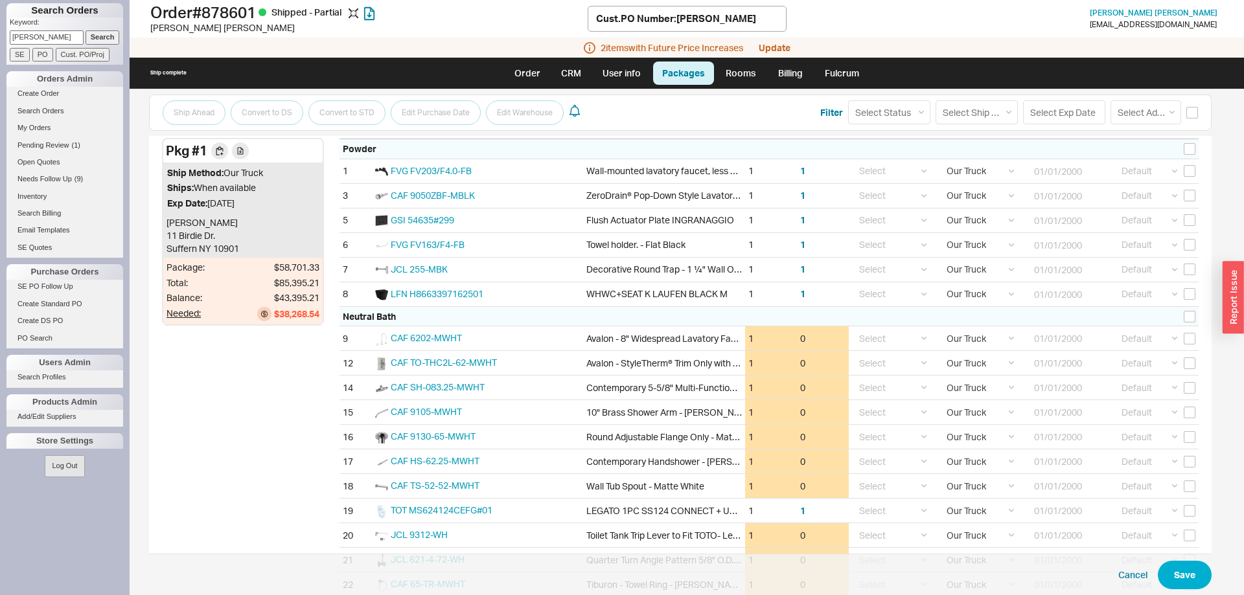
scroll to position [0, 0]
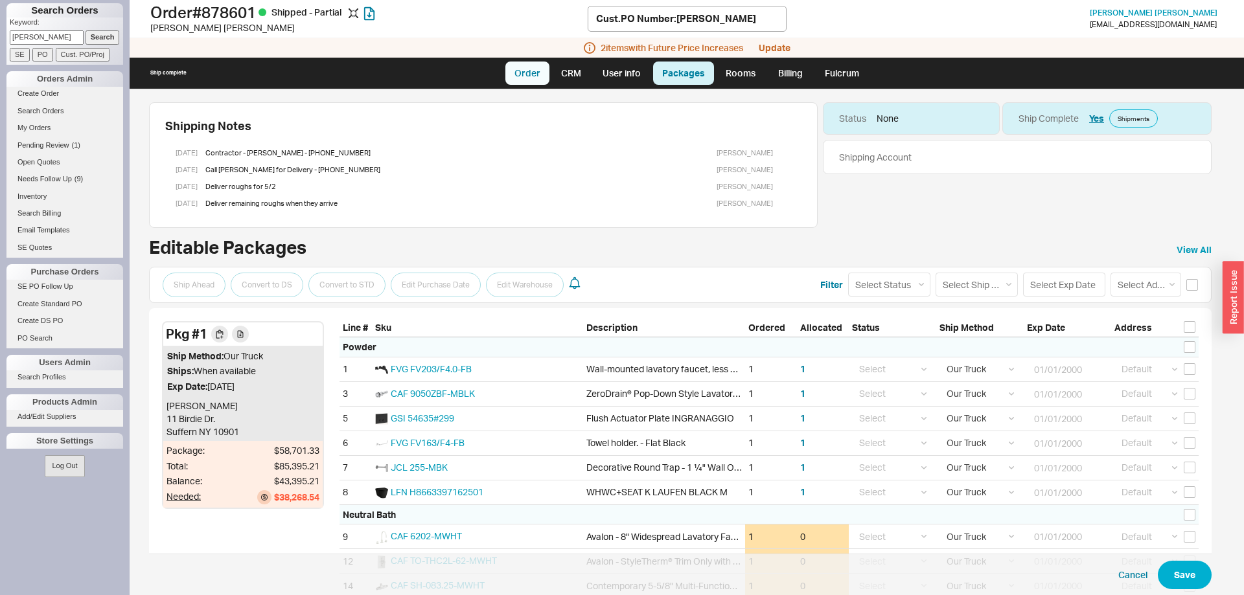
click at [543, 71] on link "Order" at bounding box center [527, 73] width 44 height 23
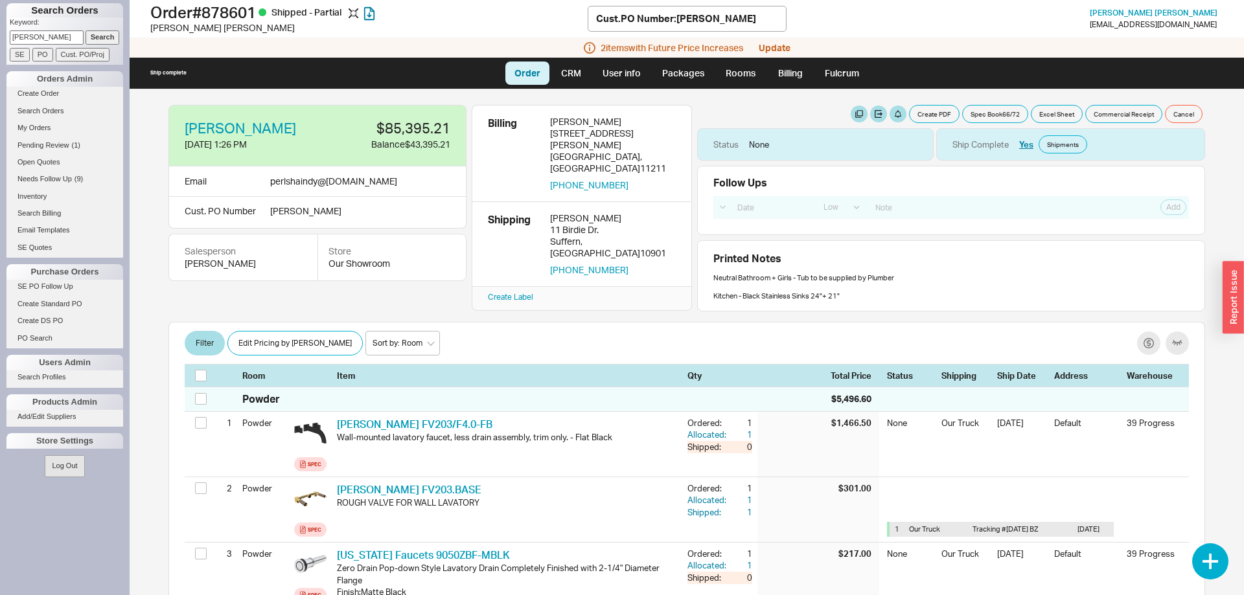
drag, startPoint x: 181, startPoint y: 115, endPoint x: 656, endPoint y: 341, distance: 526.6
click at [656, 341] on div "Shaindy Weinberger 4/23/25 1:26 PM $85,395.21 Balance $43,395.21 Email perlshai…" at bounding box center [687, 342] width 1063 height 506
click at [656, 341] on div "Filter Edit Pricing by Brand Sort by: Room Sort by: Brand Sort by: Date Room It…" at bounding box center [686, 354] width 1037 height 65
click at [685, 77] on link "Packages" at bounding box center [683, 73] width 61 height 23
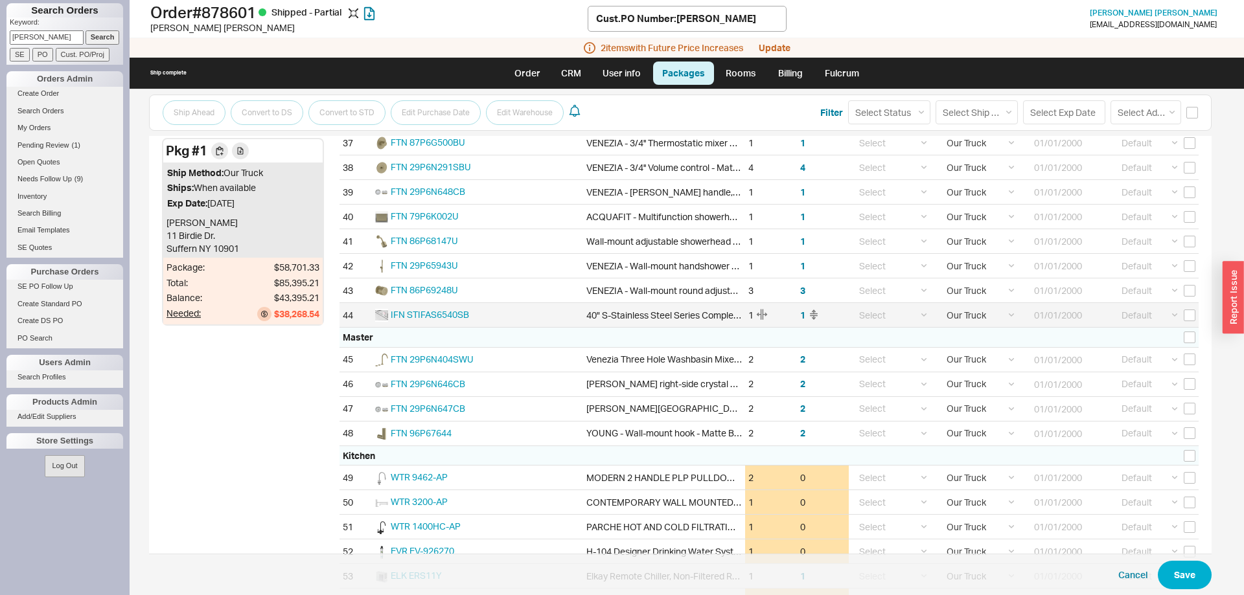
scroll to position [991, 0]
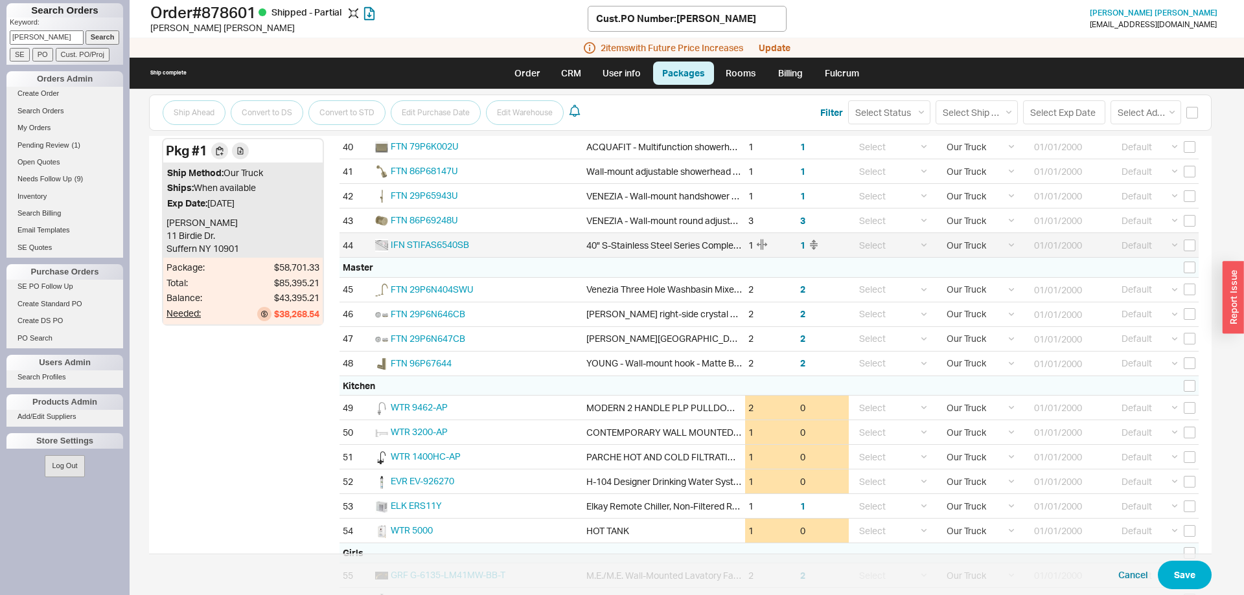
click at [340, 243] on div "44" at bounding box center [356, 245] width 32 height 24
drag, startPoint x: 325, startPoint y: 242, endPoint x: 540, endPoint y: 242, distance: 214.5
click at [540, 242] on div "Pkg # 1 Ship Method: Our Truck Ships: When available Exp Date: 01/01/2000 Shain…" at bounding box center [680, 82] width 1063 height 1530
click at [511, 262] on div "Master" at bounding box center [769, 268] width 859 height 20
drag, startPoint x: 332, startPoint y: 242, endPoint x: 345, endPoint y: 242, distance: 13.0
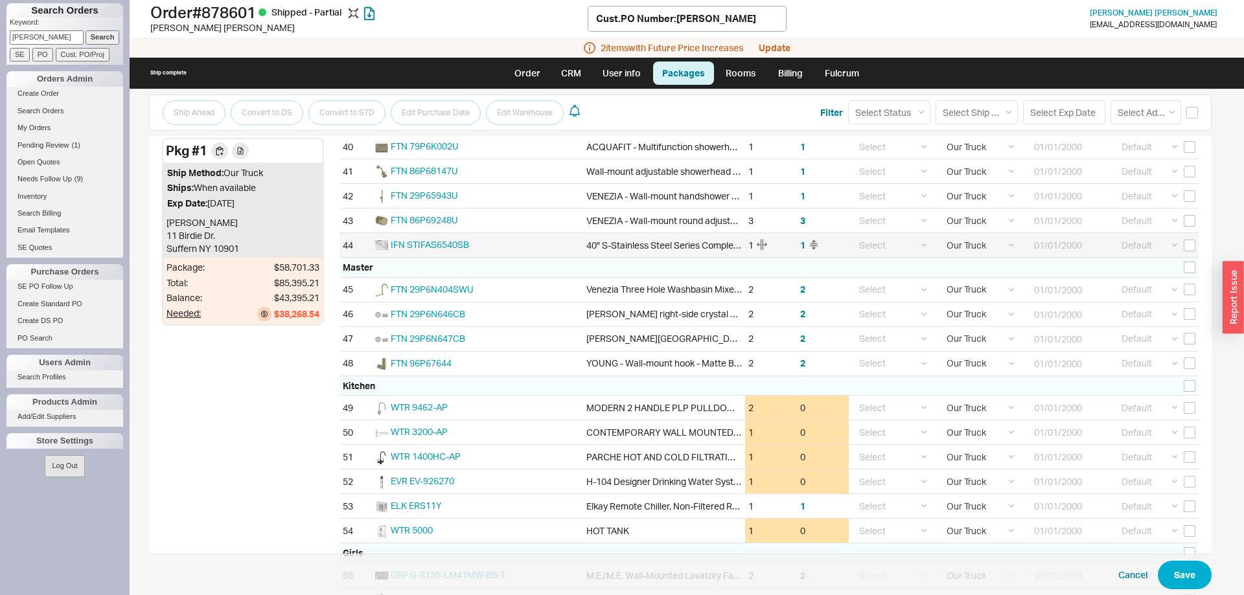
click at [345, 242] on div "Pkg # 1 Ship Method: Our Truck Ships: When available Exp Date: 01/01/2000 Shain…" at bounding box center [680, 82] width 1063 height 1530
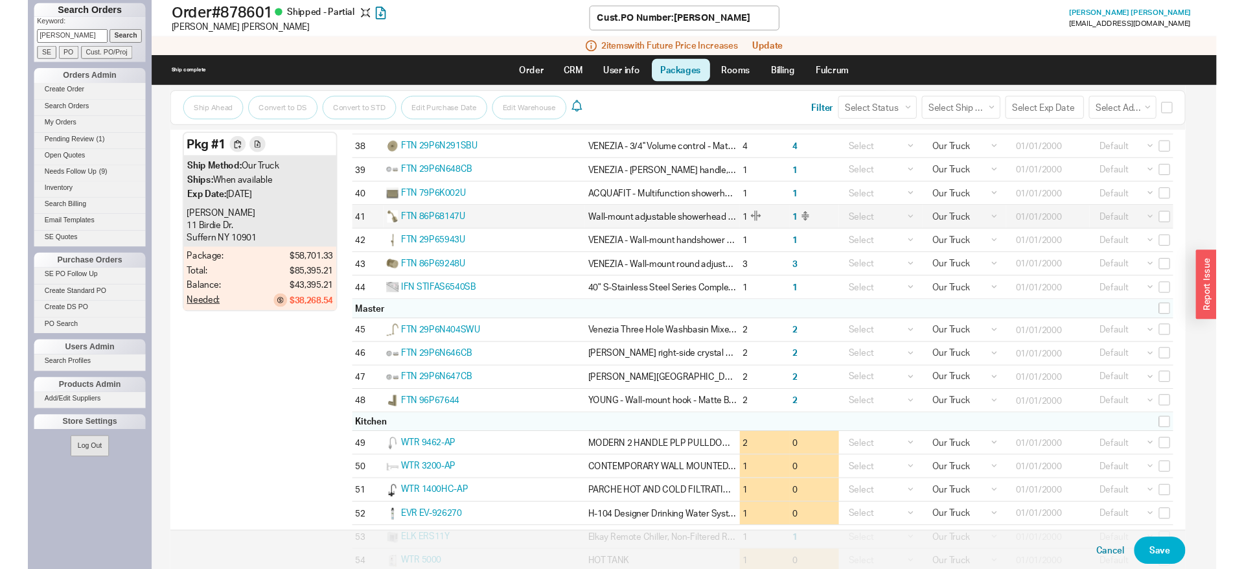
scroll to position [859, 0]
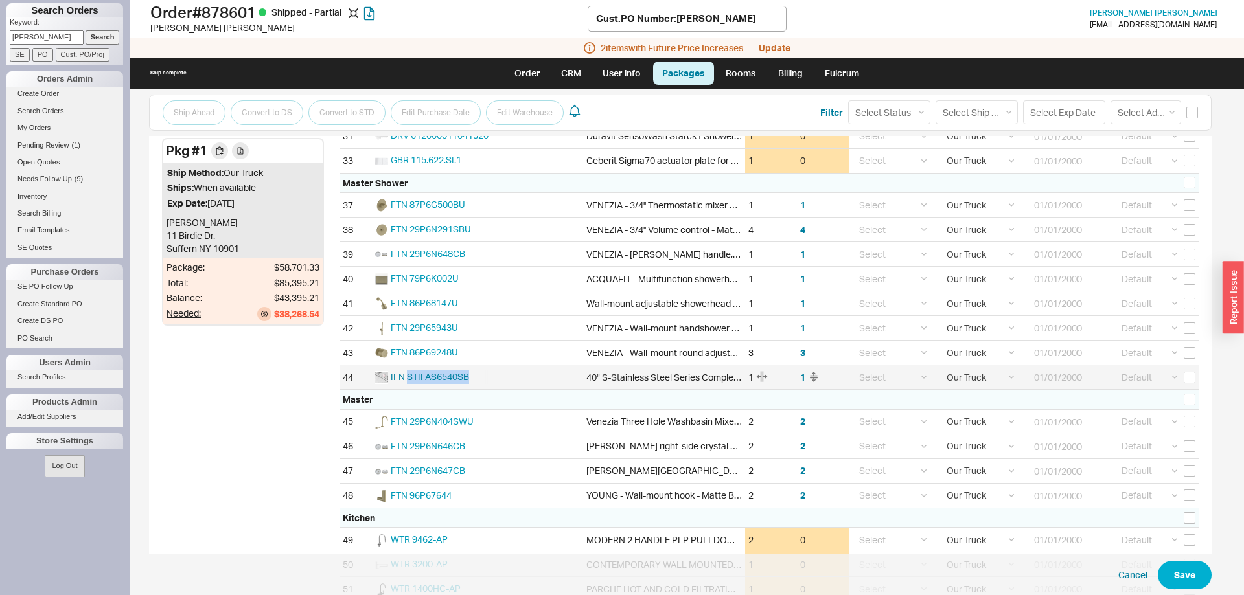
drag, startPoint x: 490, startPoint y: 376, endPoint x: 406, endPoint y: 376, distance: 84.2
click at [406, 376] on div "IFN STIFAS6540SB" at bounding box center [477, 377] width 211 height 24
click at [426, 376] on span "IFN STIFAS6540SB" at bounding box center [430, 376] width 78 height 11
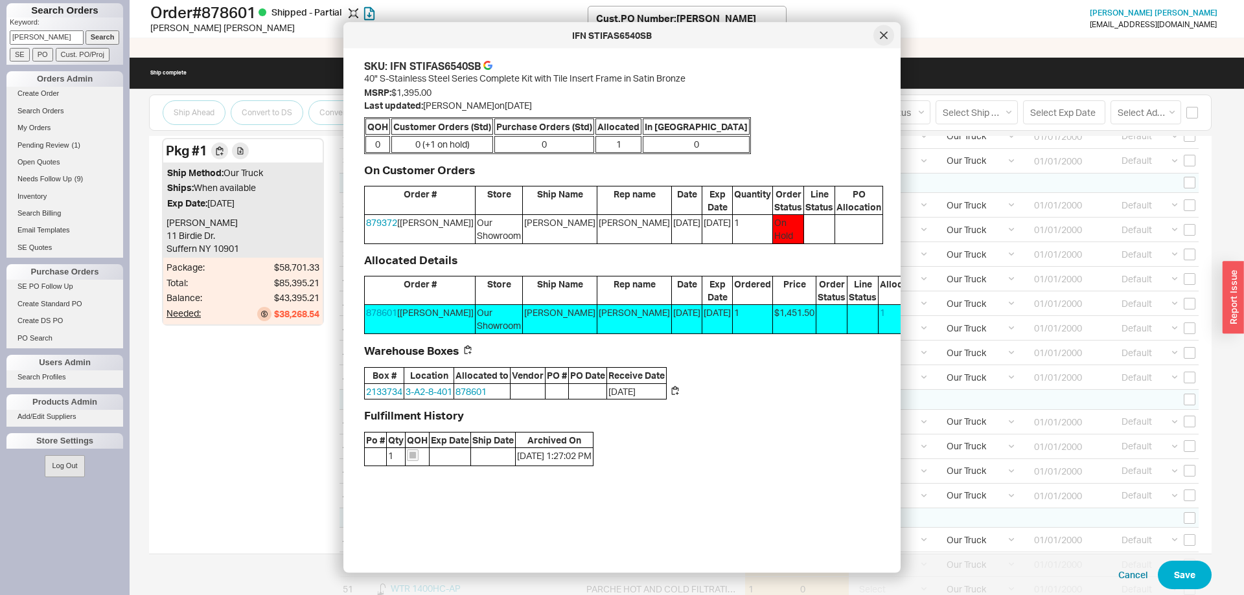
click at [875, 39] on div at bounding box center [883, 35] width 21 height 21
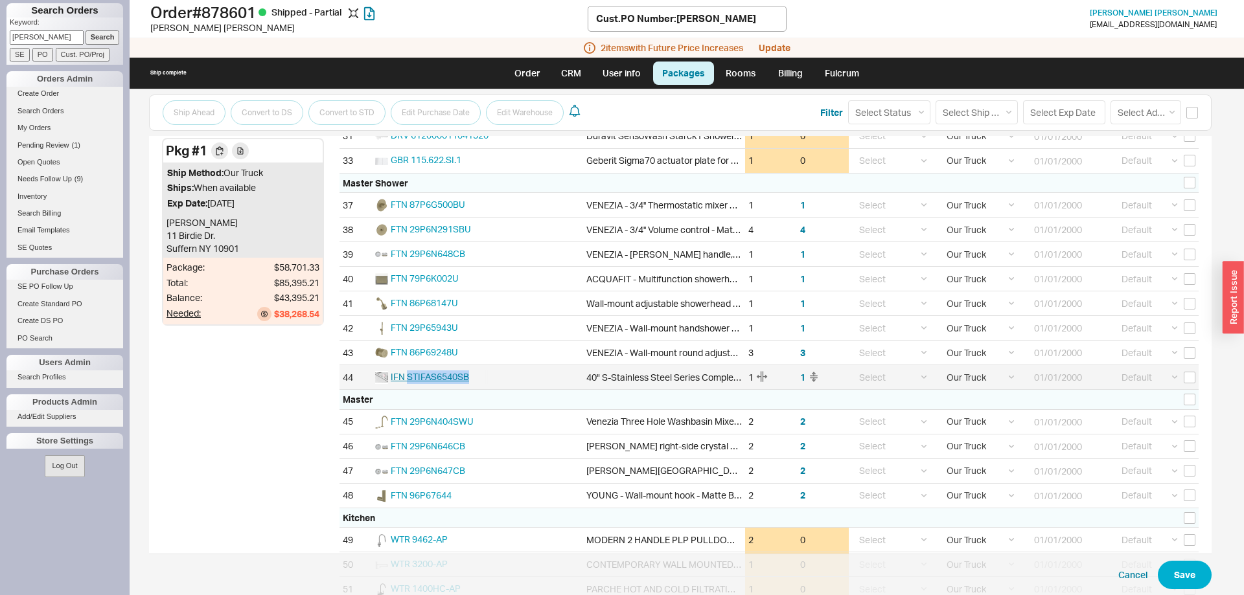
drag, startPoint x: 468, startPoint y: 379, endPoint x: 406, endPoint y: 380, distance: 62.2
click at [406, 380] on div "IFN STIFAS6540SB" at bounding box center [477, 377] width 211 height 24
copy span "STIFAS6540SB"
click at [529, 70] on link "Order" at bounding box center [527, 73] width 44 height 23
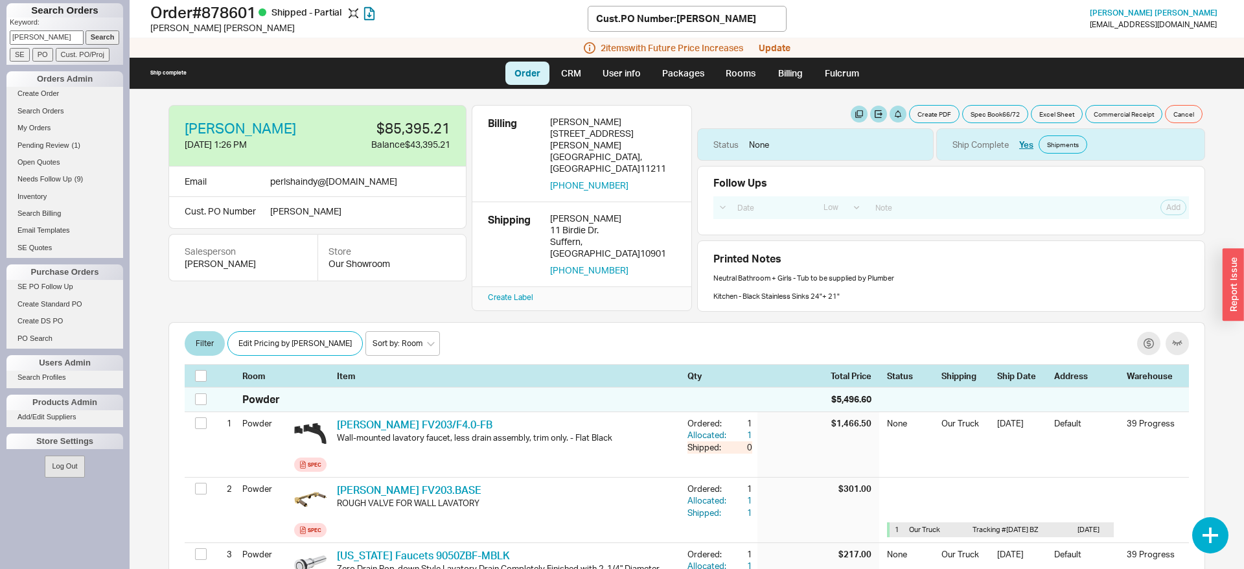
scroll to position [3045, 0]
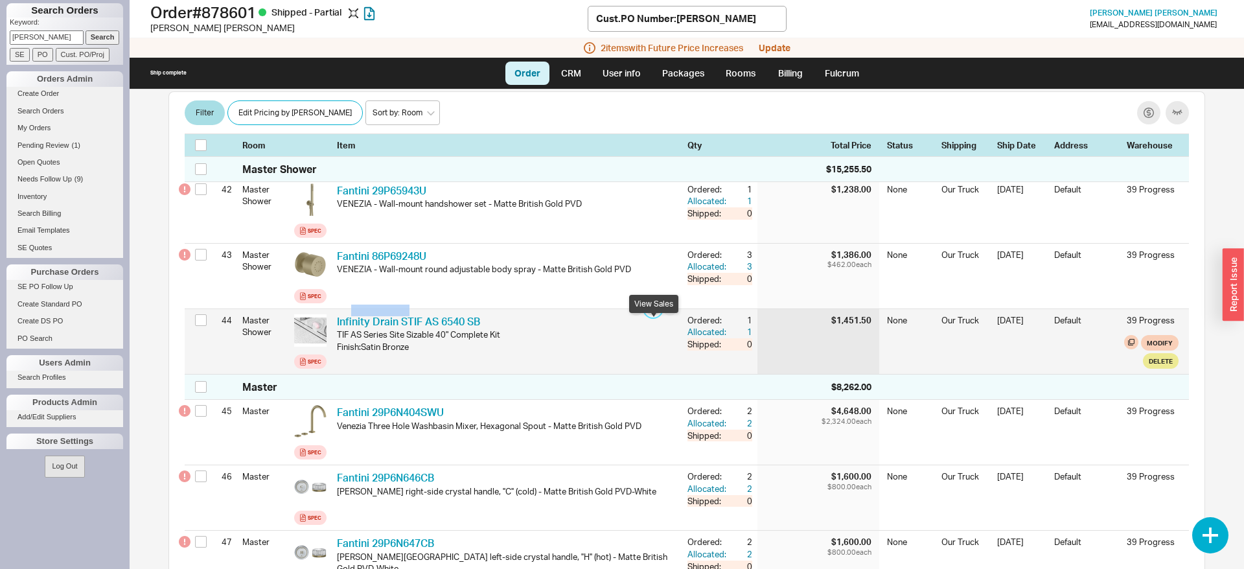
click at [651, 316] on button "button" at bounding box center [653, 308] width 14 height 14
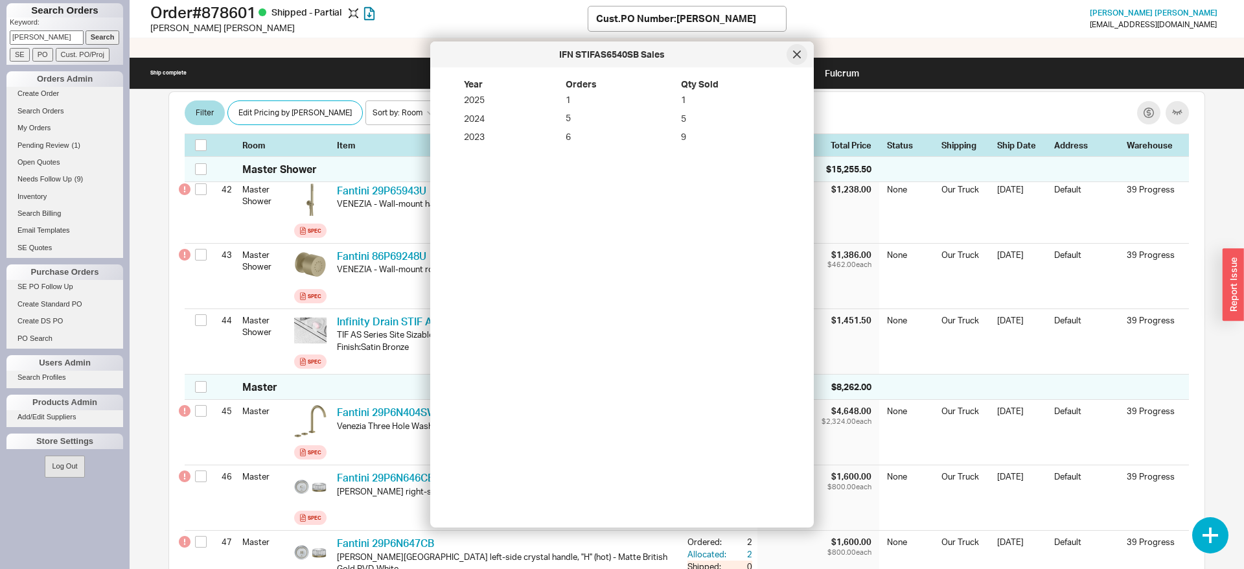
click at [807, 52] on div at bounding box center [797, 54] width 21 height 21
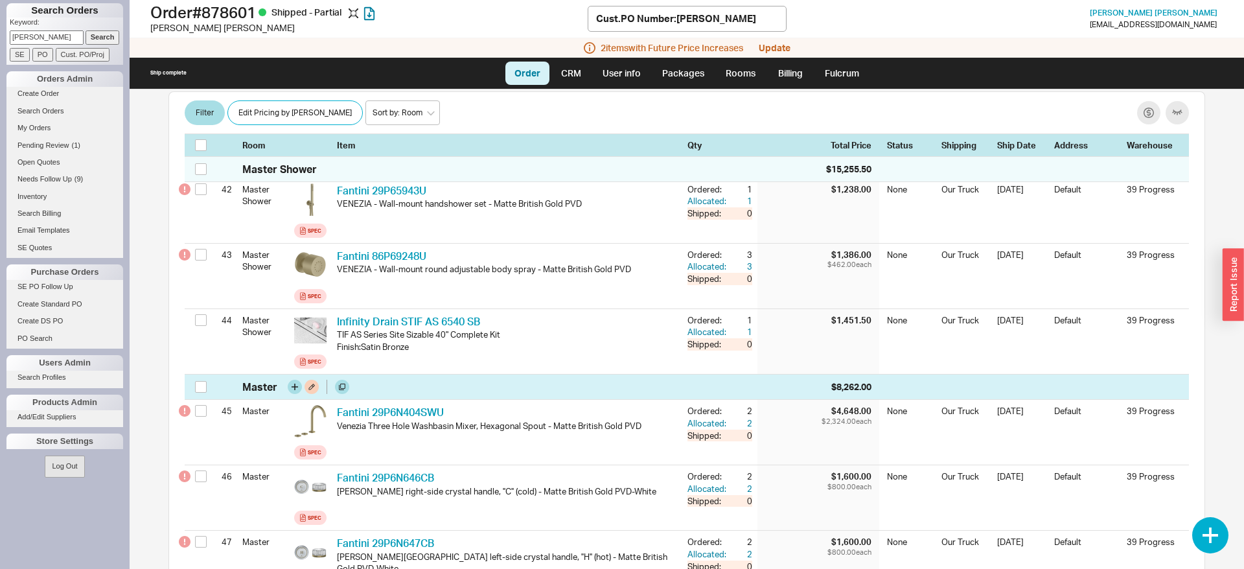
scroll to position [3244, 0]
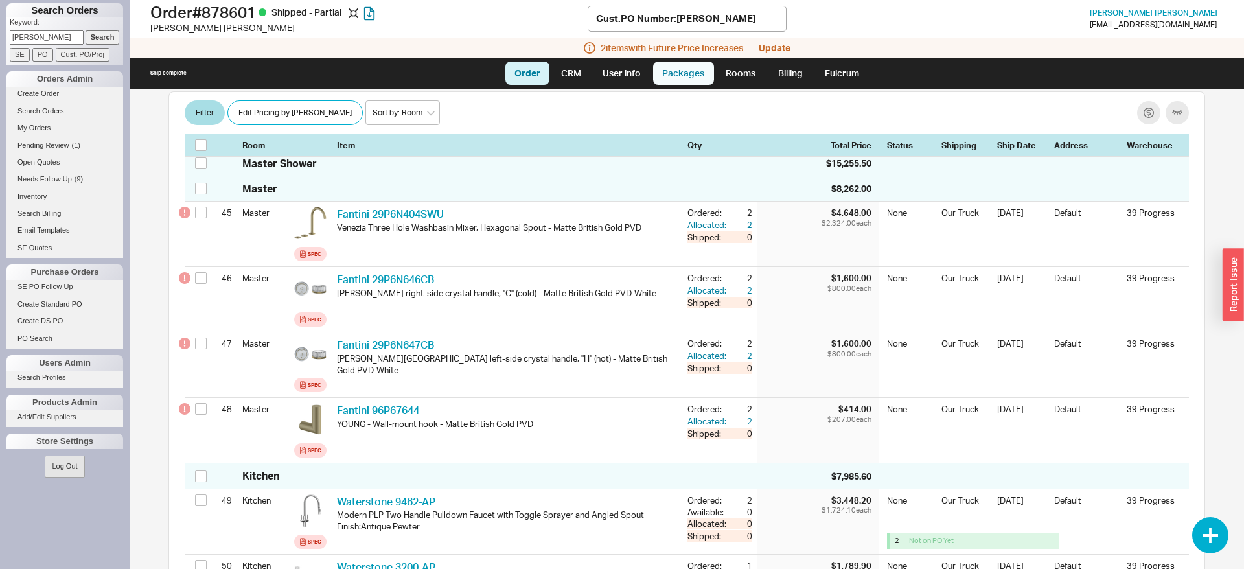
click at [680, 76] on link "Packages" at bounding box center [683, 73] width 61 height 23
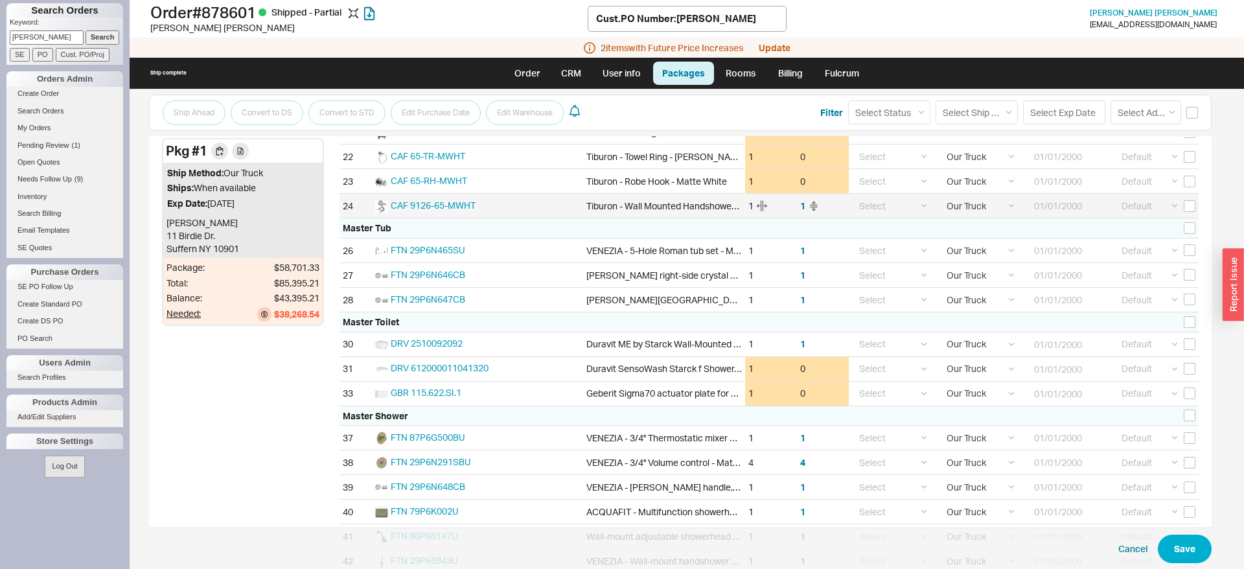
scroll to position [661, 0]
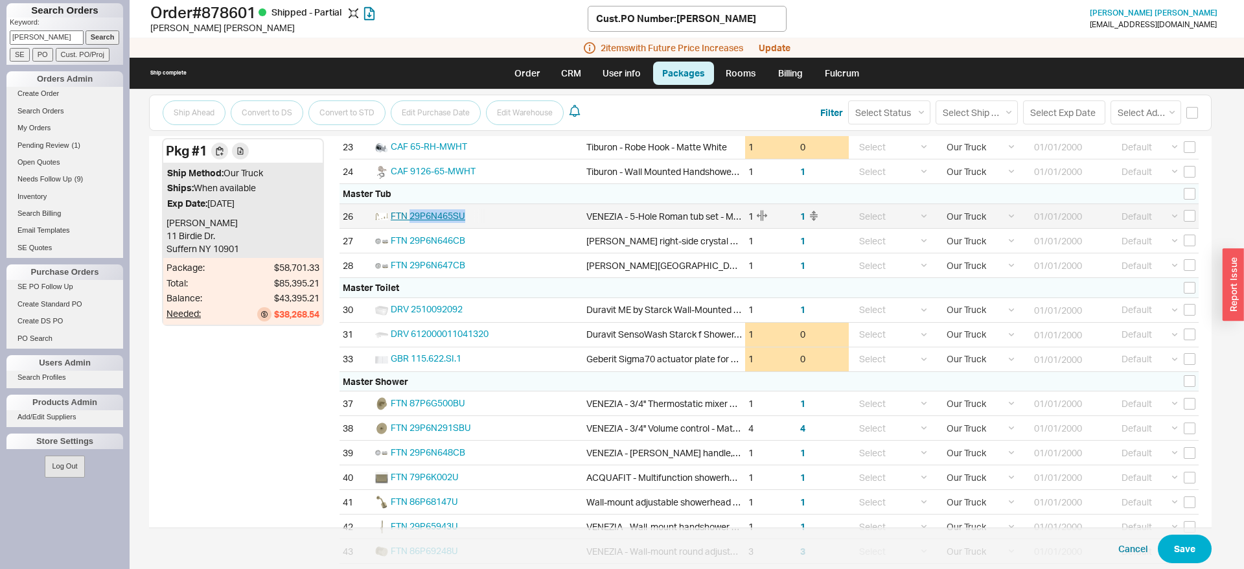
drag, startPoint x: 485, startPoint y: 211, endPoint x: 411, endPoint y: 212, distance: 73.9
click at [411, 212] on div "FTN 29P6N465SU" at bounding box center [477, 216] width 211 height 24
copy span "29P6N465SU"
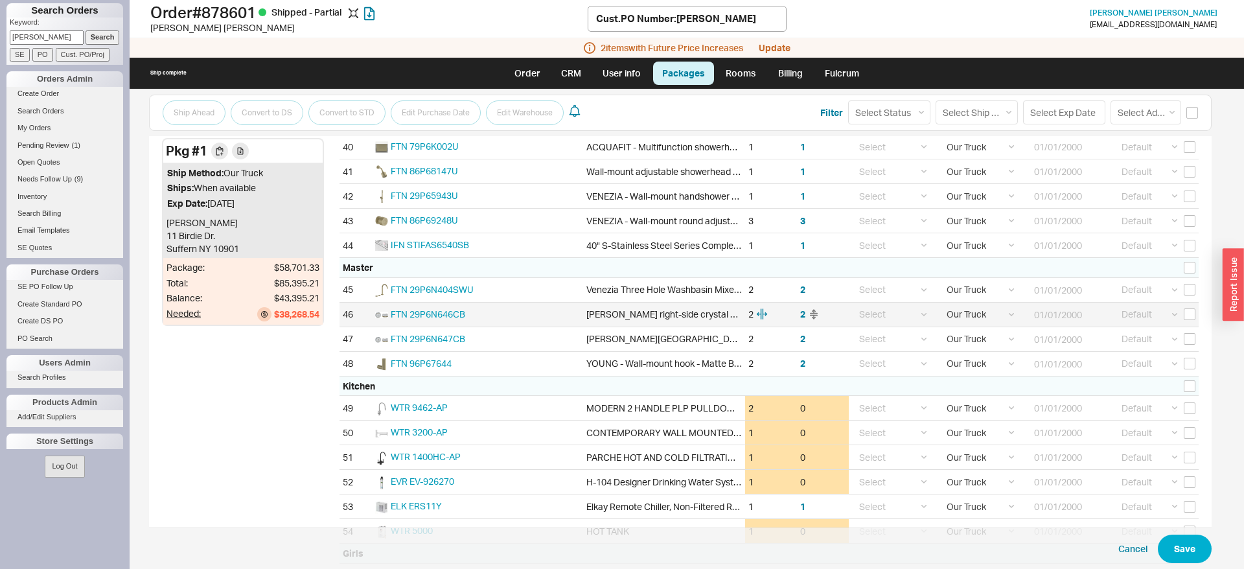
scroll to position [925, 0]
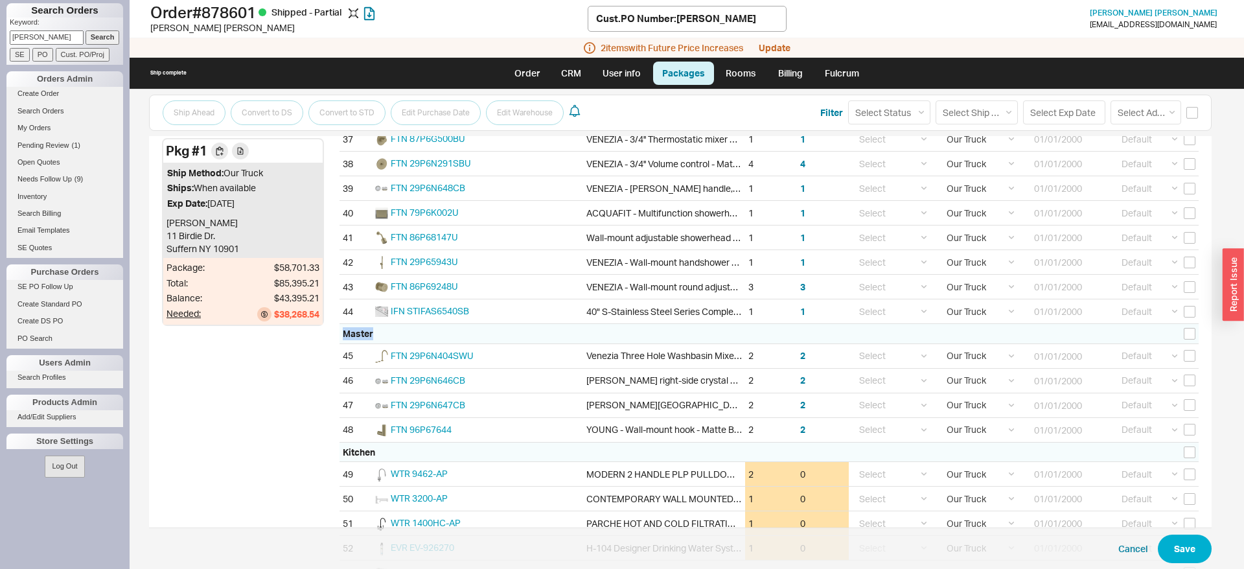
drag, startPoint x: 339, startPoint y: 312, endPoint x: 655, endPoint y: 327, distance: 316.5
click at [655, 327] on div "Pkg # 1 Ship Method: Our Truck Ships: When available Exp Date: 01/01/2000 Shain…" at bounding box center [680, 148] width 1063 height 1530
click at [655, 327] on div "Master" at bounding box center [769, 334] width 859 height 20
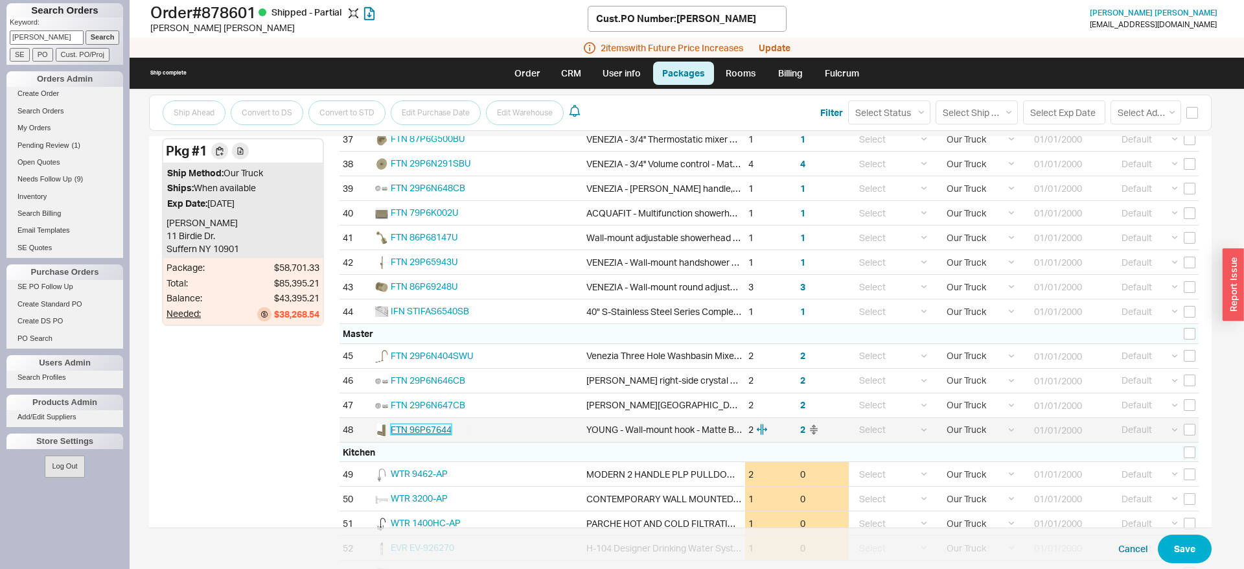
click at [418, 432] on span "FTN 96P67644" at bounding box center [421, 429] width 61 height 11
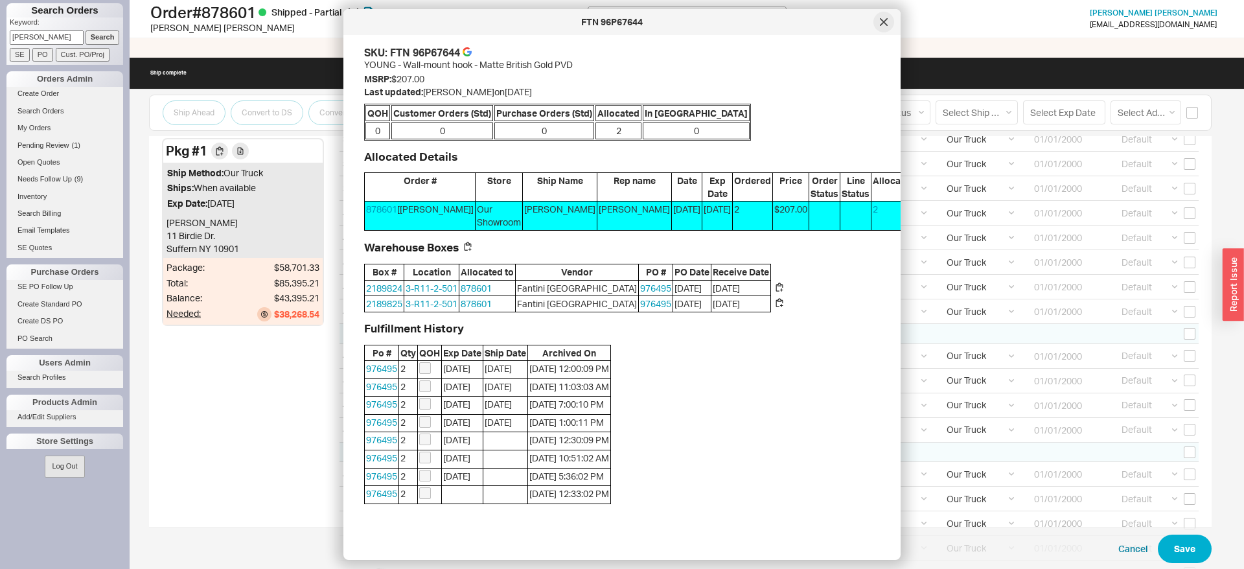
click at [888, 22] on div at bounding box center [883, 22] width 21 height 21
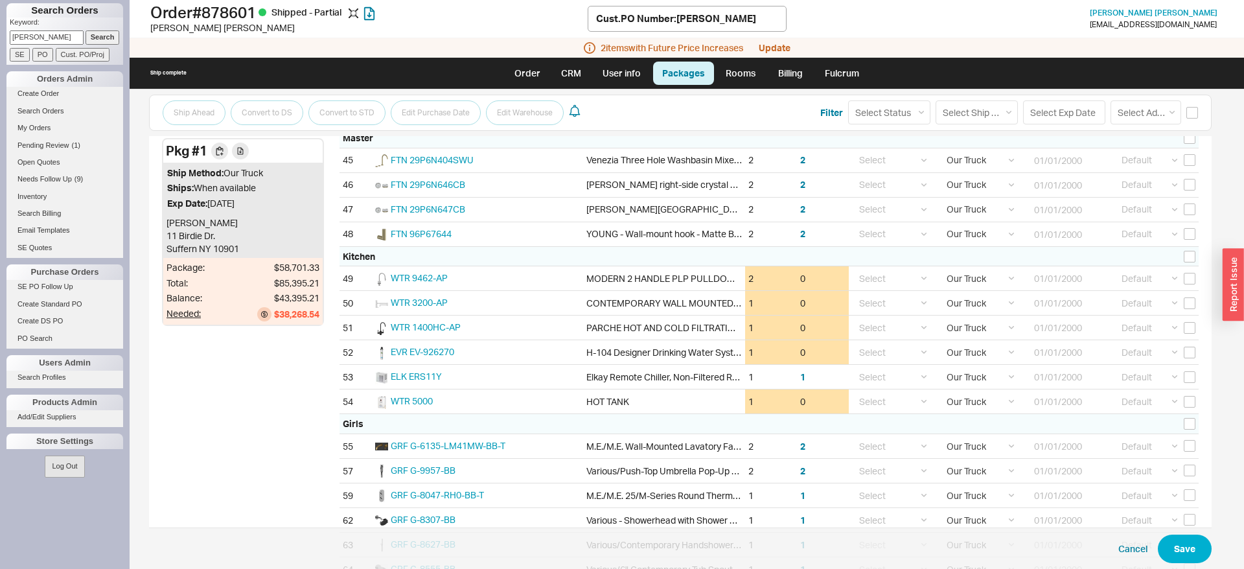
scroll to position [1123, 0]
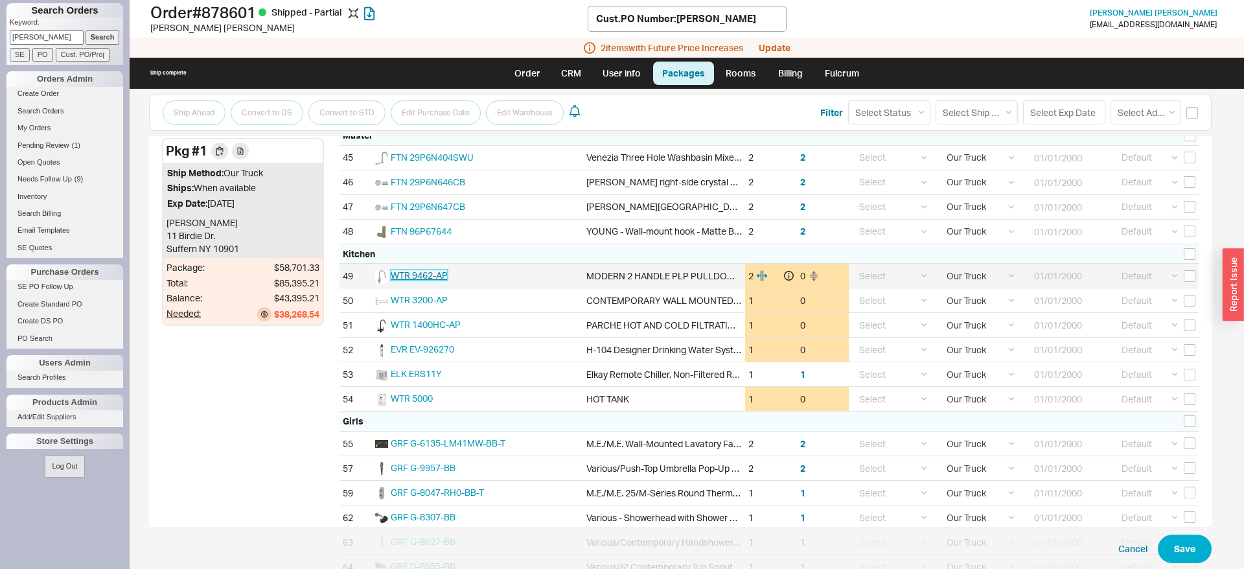
click at [431, 273] on span "WTR 9462-AP" at bounding box center [419, 275] width 57 height 11
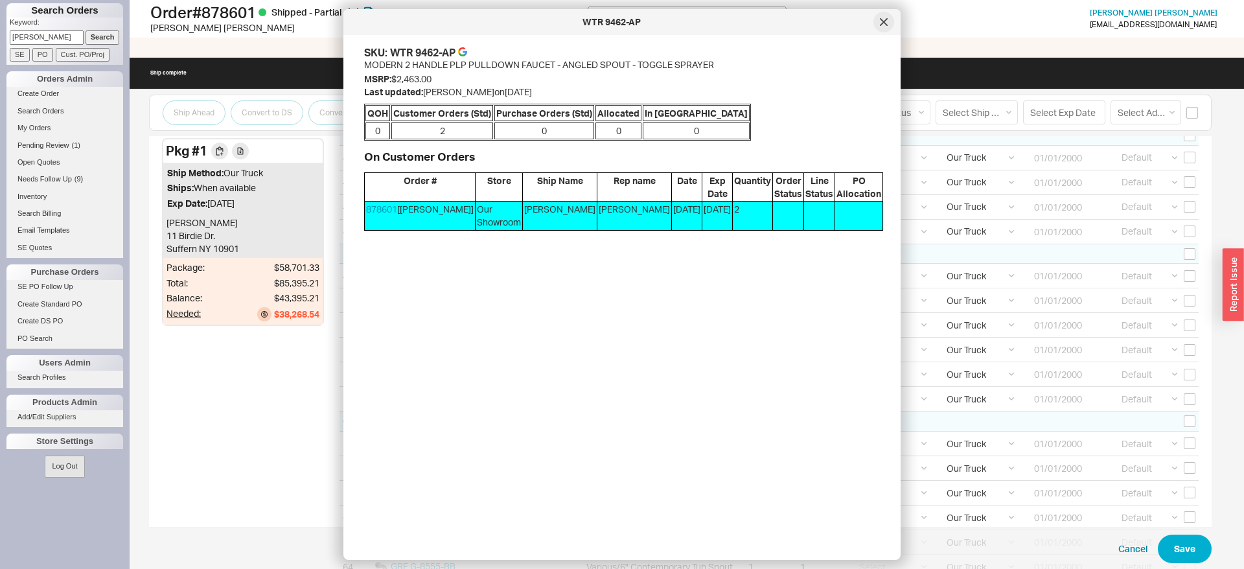
click at [888, 23] on div at bounding box center [883, 22] width 21 height 21
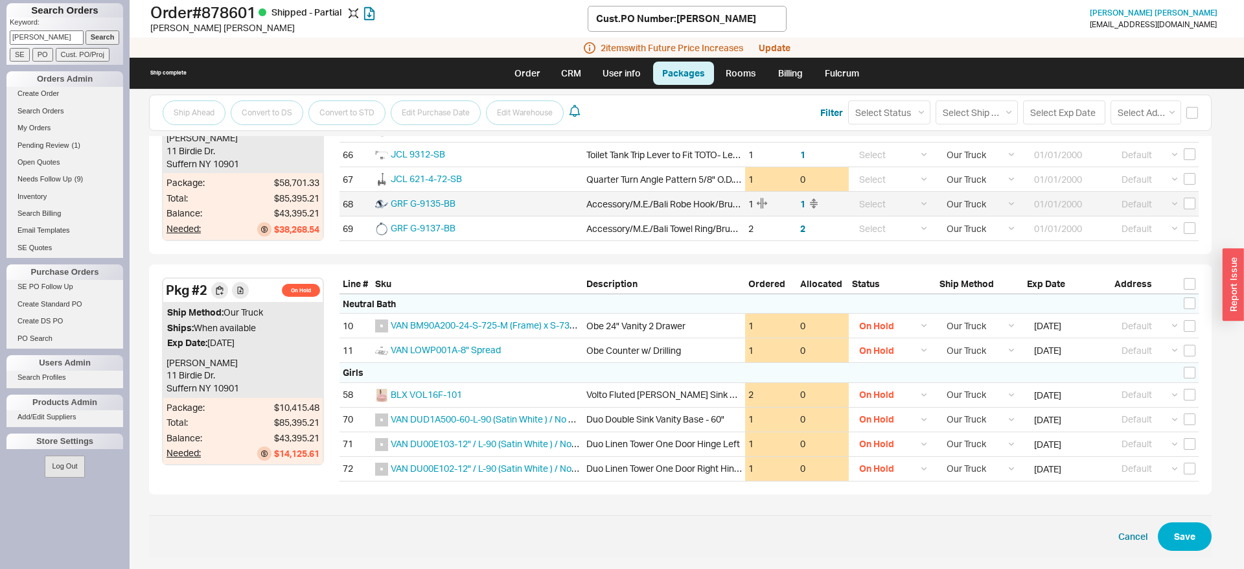
scroll to position [1586, 0]
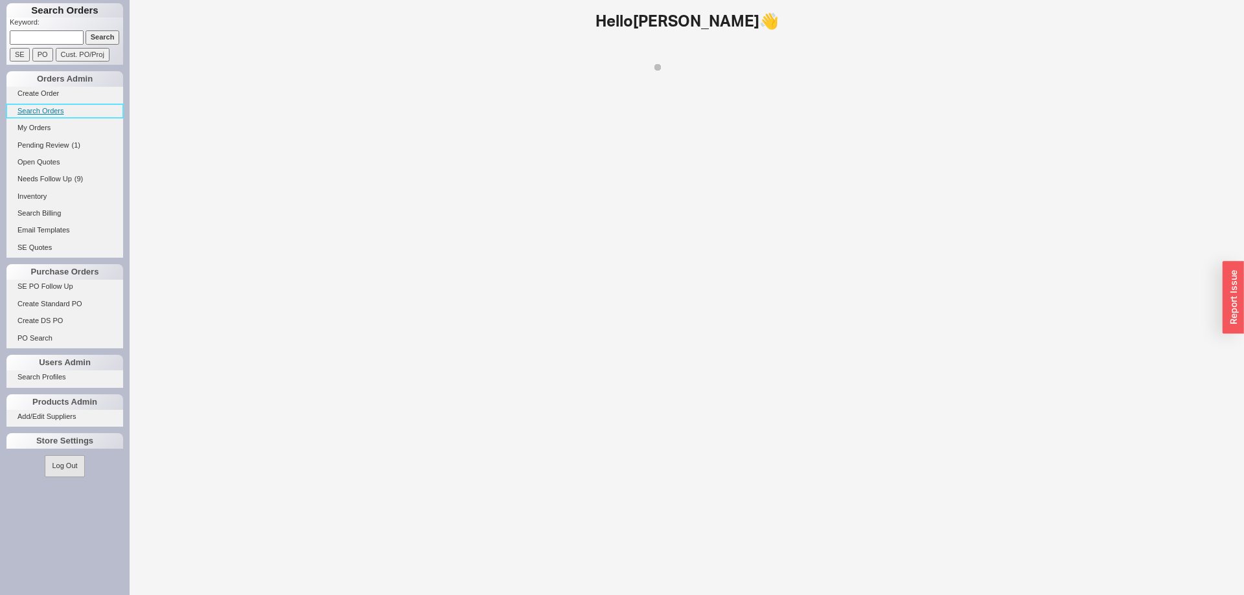
click at [51, 113] on link "Search Orders" at bounding box center [64, 111] width 117 height 14
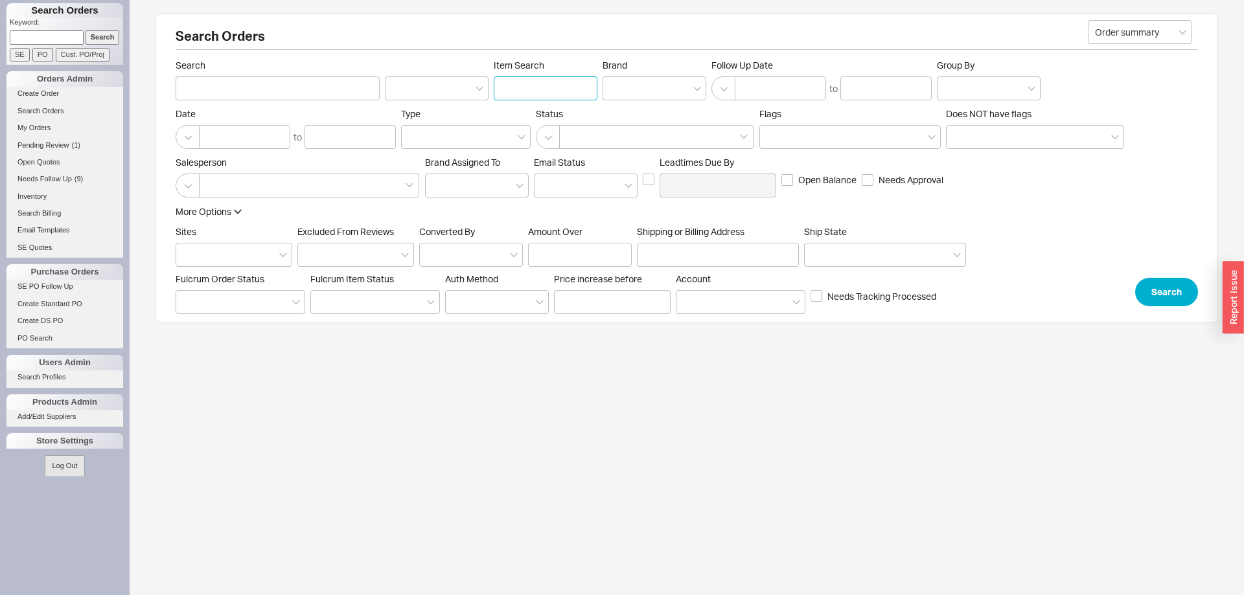
paste input "29P6N465SU"
type input "29P6N465SU"
click at [266, 181] on div at bounding box center [309, 186] width 220 height 24
click at [215, 181] on input at bounding box center [210, 185] width 9 height 15
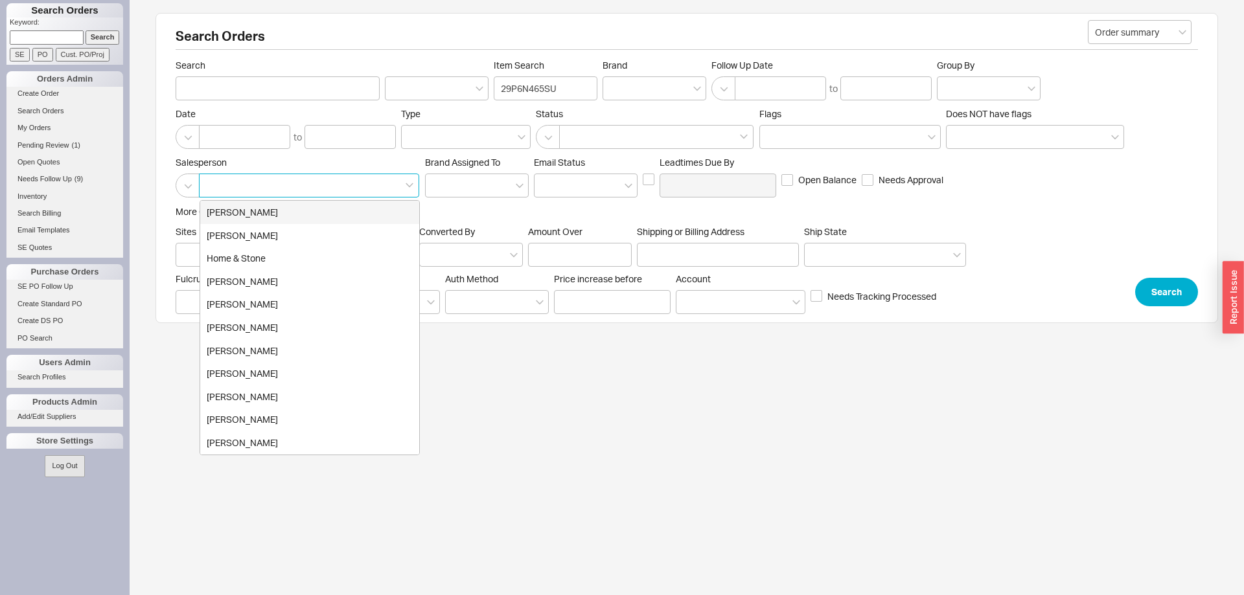
click at [264, 207] on div "[PERSON_NAME]" at bounding box center [309, 212] width 219 height 23
click at [784, 220] on div "More Options Sites Excluded From Reviews Converted By Amount Over Shipping or B…" at bounding box center [571, 255] width 790 height 101
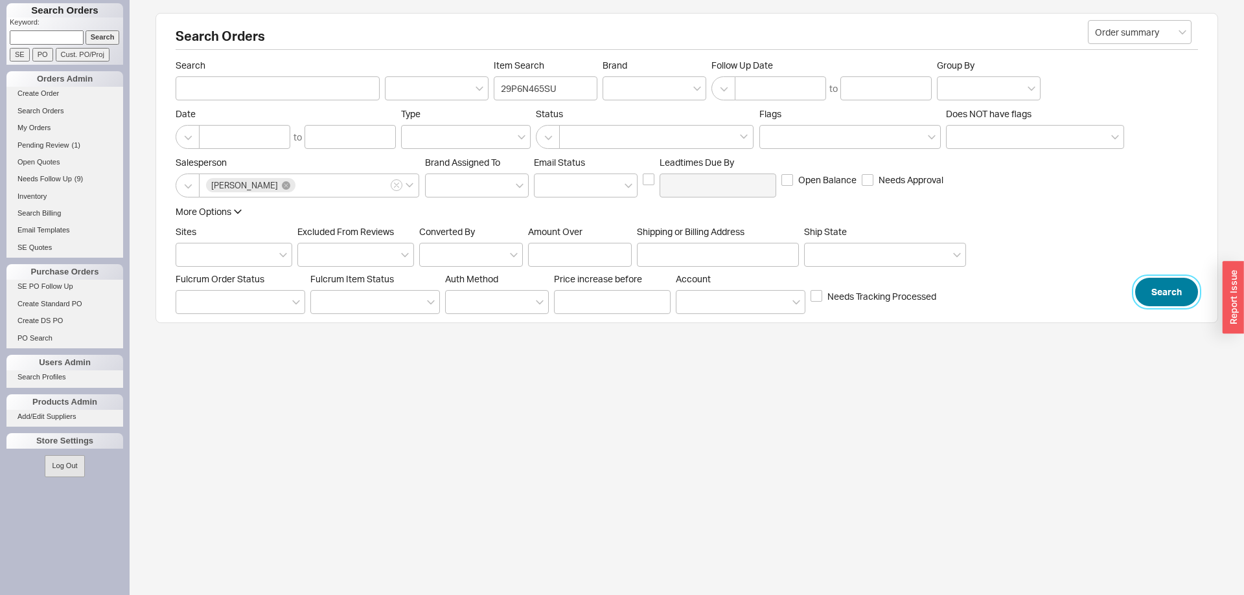
click at [1151, 288] on button "Search" at bounding box center [1166, 292] width 63 height 29
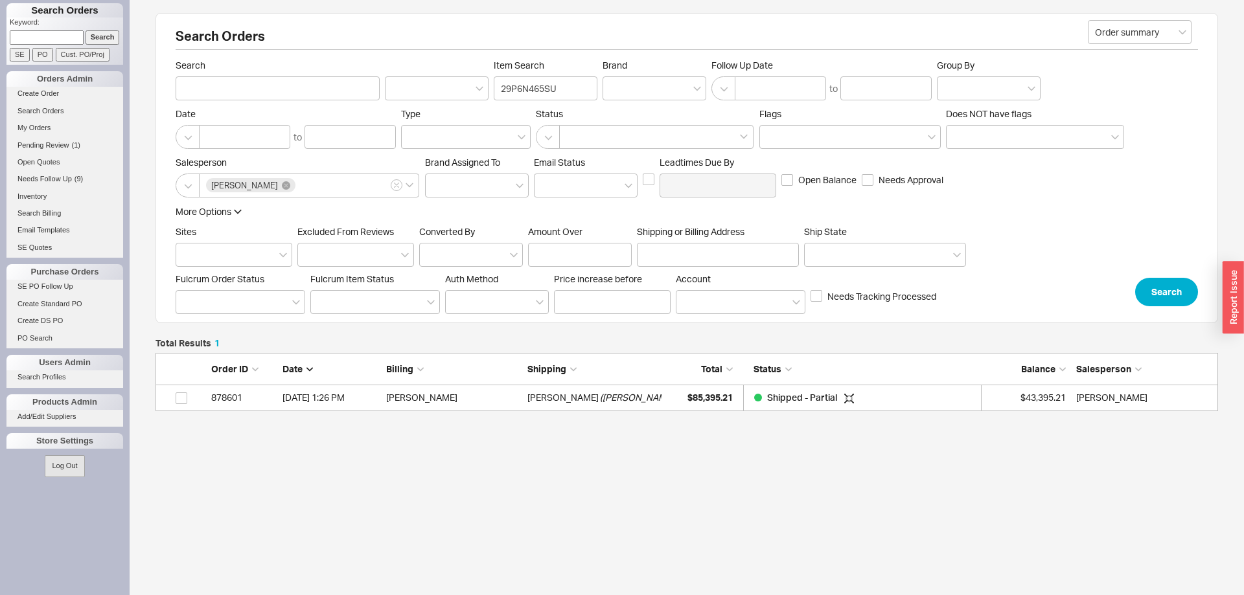
scroll to position [58, 1063]
click at [563, 92] on input "29P6N465SU" at bounding box center [546, 88] width 104 height 24
type input "29P6N46"
click at [1171, 297] on button "Search" at bounding box center [1166, 292] width 63 height 29
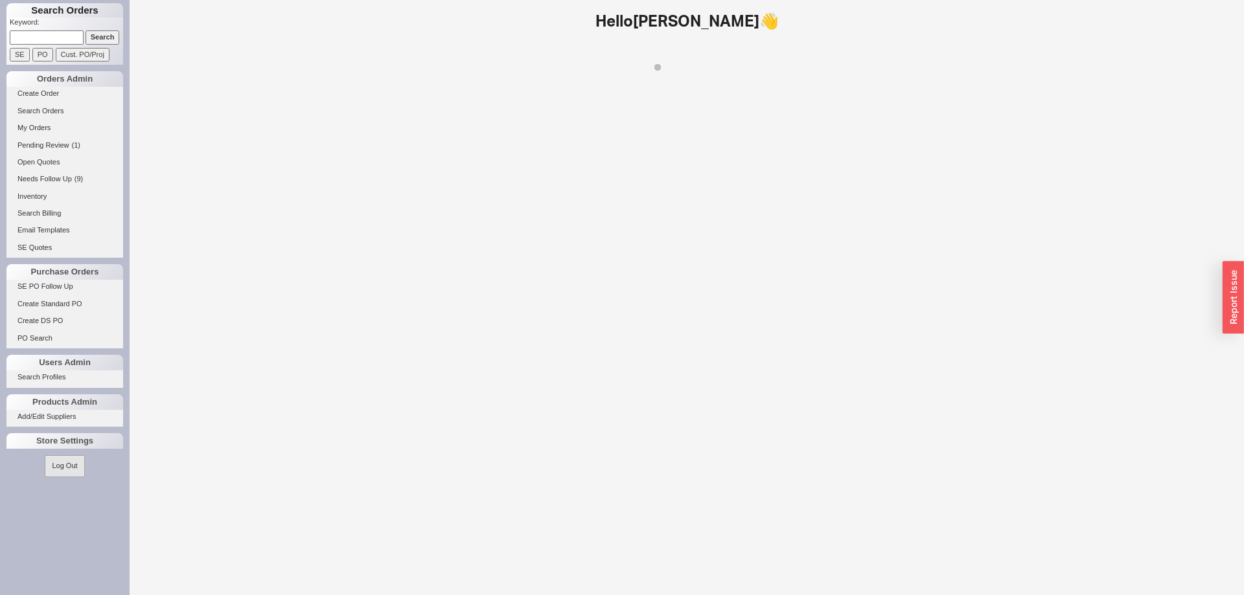
click at [33, 34] on input at bounding box center [47, 37] width 74 height 14
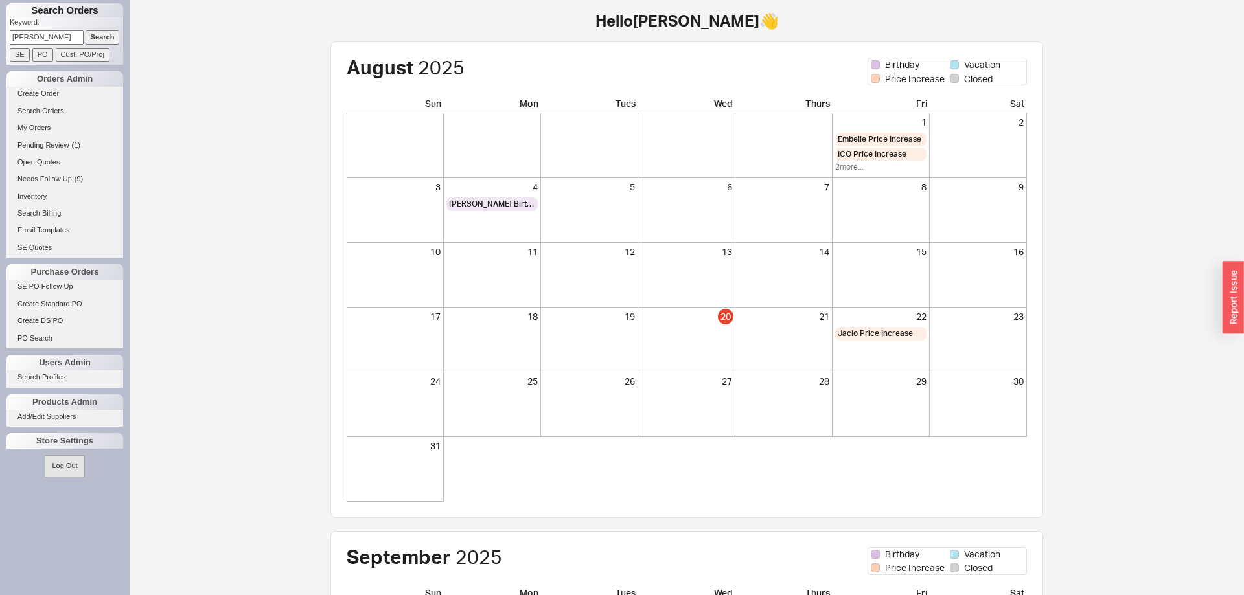
type input "[PERSON_NAME]"
click at [86, 30] on input "Search" at bounding box center [103, 37] width 34 height 14
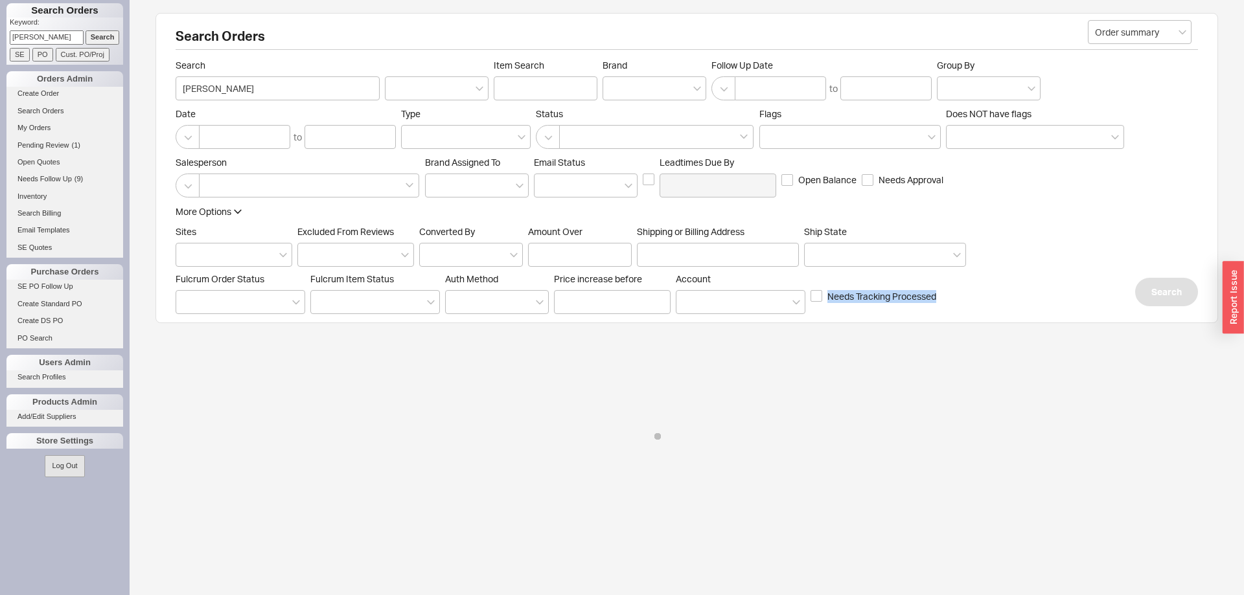
drag, startPoint x: 177, startPoint y: 38, endPoint x: 953, endPoint y: 306, distance: 821.3
click at [953, 306] on div "Search Orders Order summary Search rivky katz Item Search Brand Follow Up Date …" at bounding box center [687, 168] width 1063 height 310
click at [958, 305] on div "Fulcrum Order Status Fulcrum Item Status Auth Method Price increase before Acco…" at bounding box center [571, 293] width 790 height 41
drag, startPoint x: 986, startPoint y: 303, endPoint x: 15, endPoint y: 6, distance: 1015.4
click at [15, 6] on div "Search Orders Keyword: rivky katz Search SE PO Cust. PO/Proj Orders Admin Creat…" at bounding box center [622, 236] width 1244 height 473
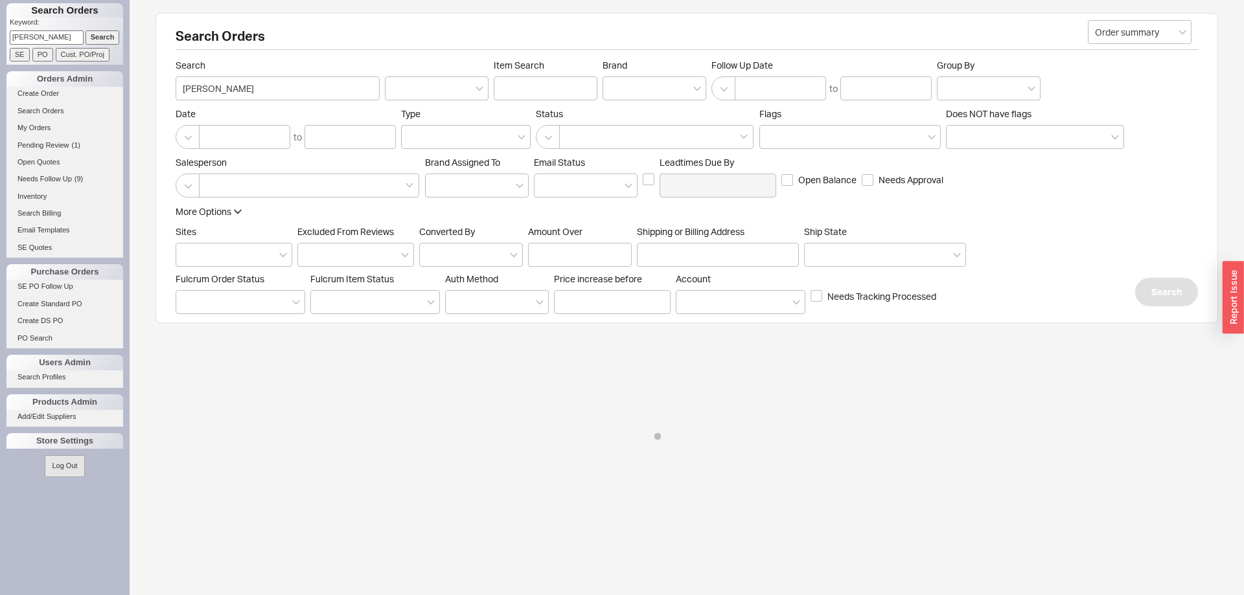
click at [15, 7] on h1 "Search Orders" at bounding box center [64, 10] width 117 height 14
drag, startPoint x: 15, startPoint y: 9, endPoint x: 941, endPoint y: 310, distance: 974.3
click at [130, 310] on div "Search Orders Keyword: rivky katz Search SE PO Cust. PO/Proj Orders Admin Creat…" at bounding box center [65, 297] width 130 height 595
click at [941, 310] on div "Fulcrum Order Status Fulcrum Item Status Auth Method Price increase before Acco…" at bounding box center [571, 293] width 790 height 41
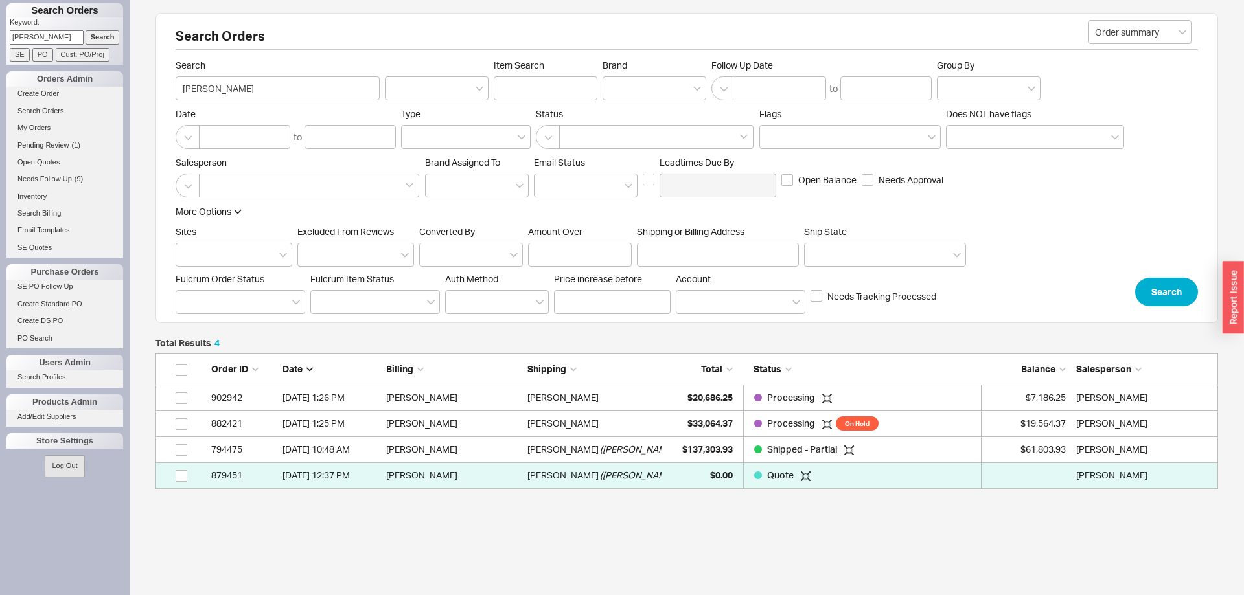
scroll to position [1, 1]
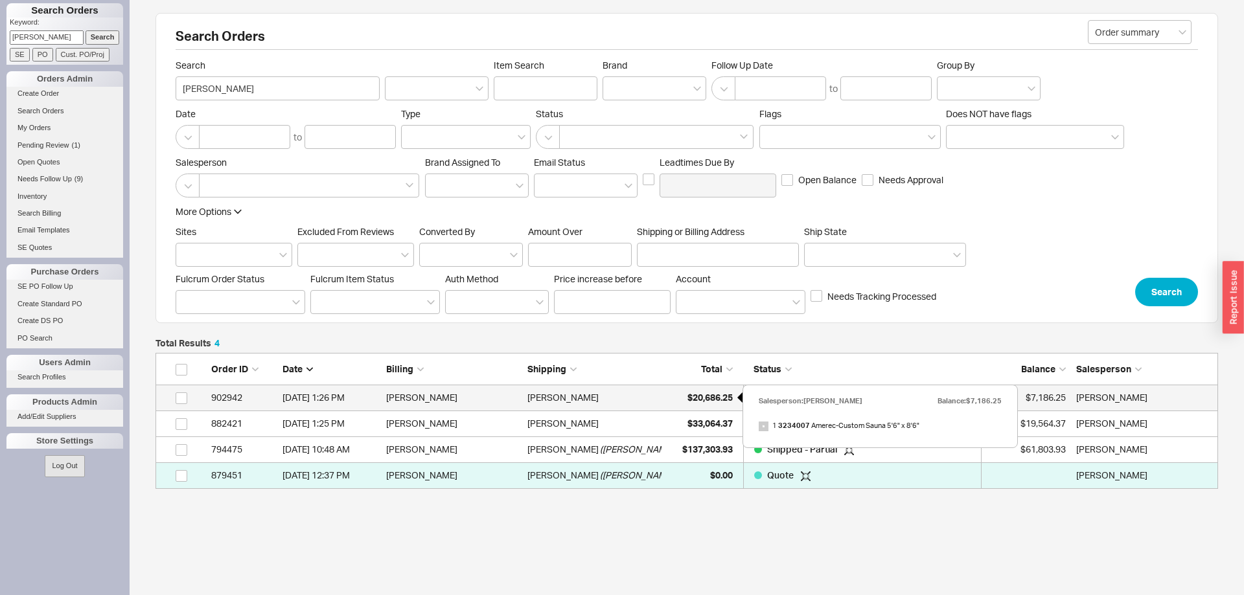
click at [719, 404] on div "$20,686.25" at bounding box center [700, 398] width 65 height 26
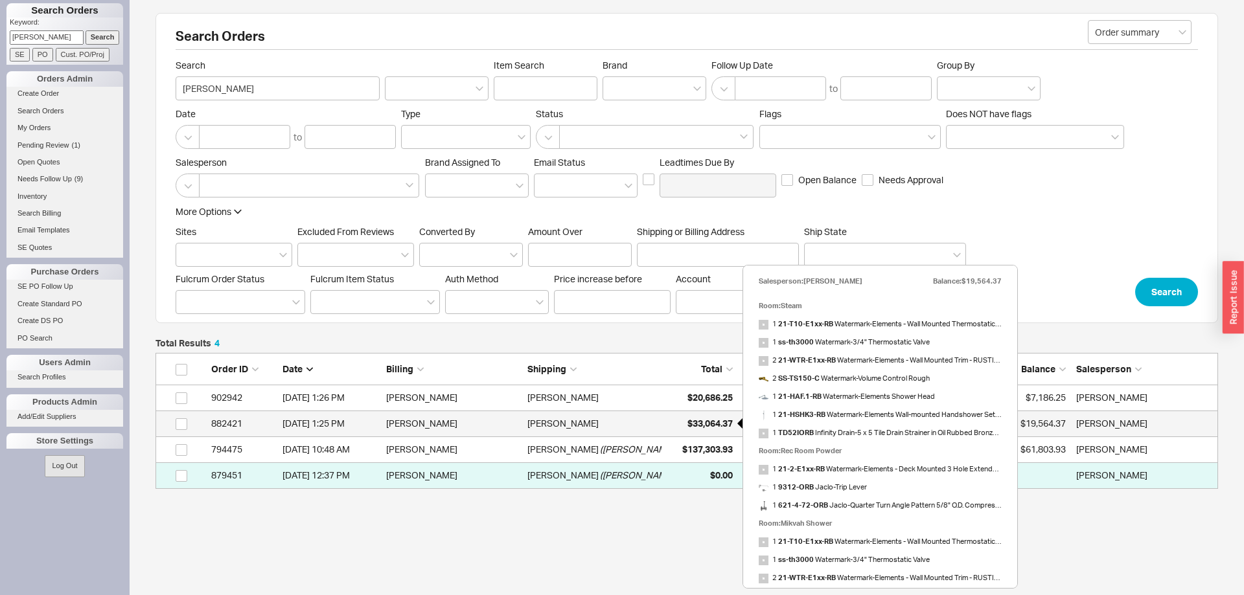
click at [712, 421] on span "$33,064.37" at bounding box center [709, 423] width 45 height 11
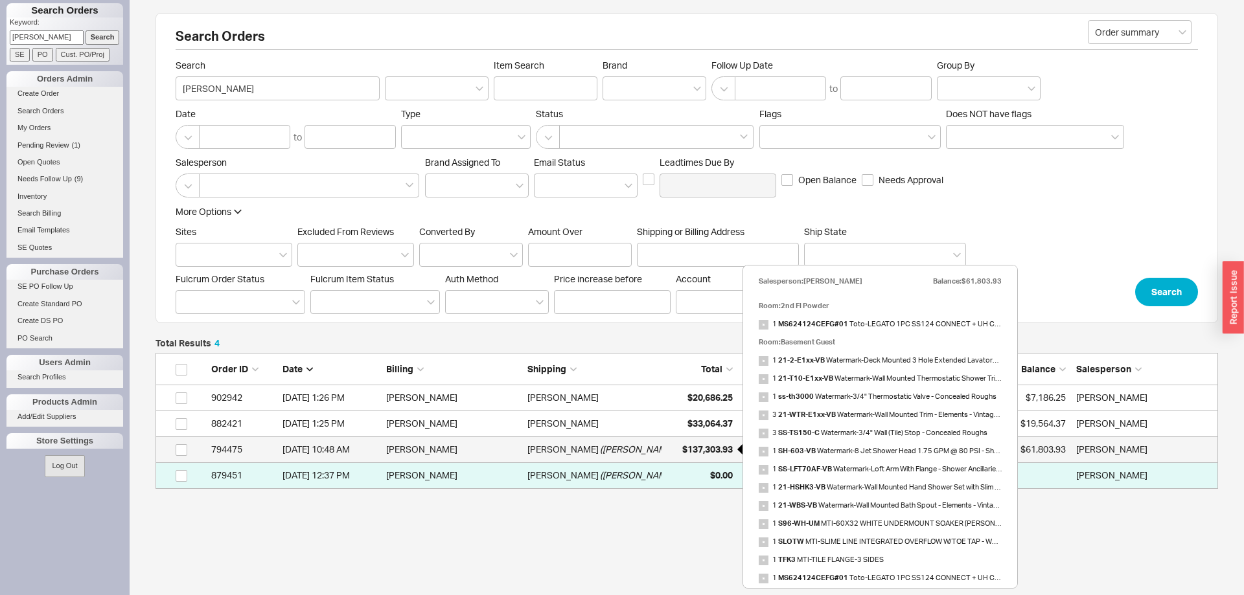
click at [716, 442] on div "$137,303.93" at bounding box center [700, 450] width 65 height 26
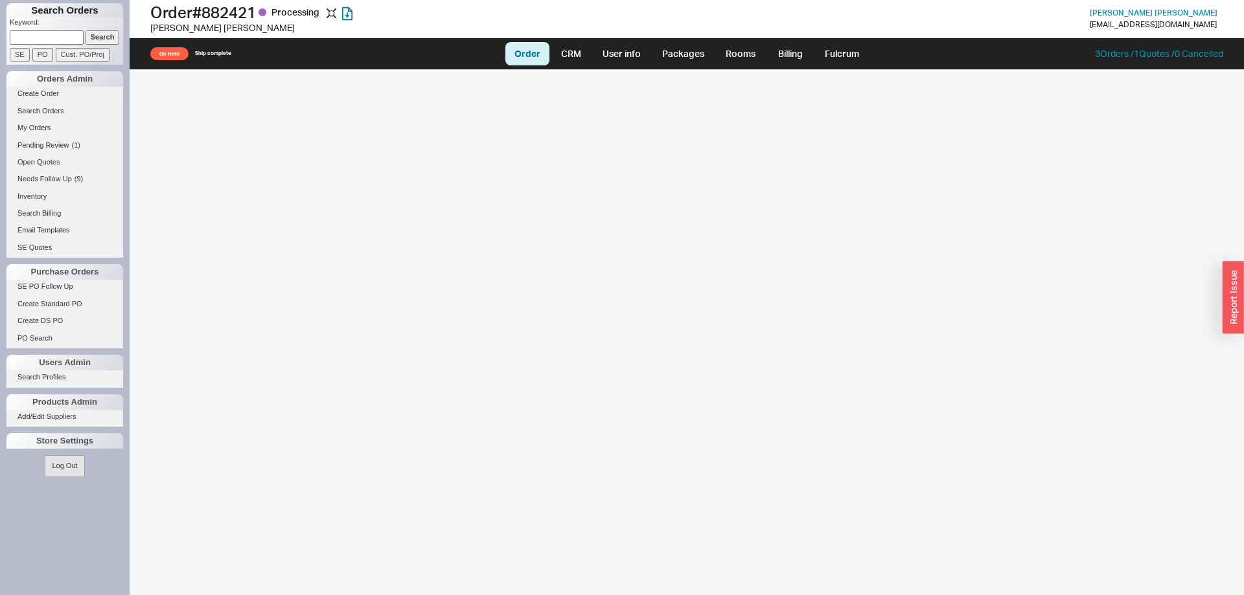
select select "LOW"
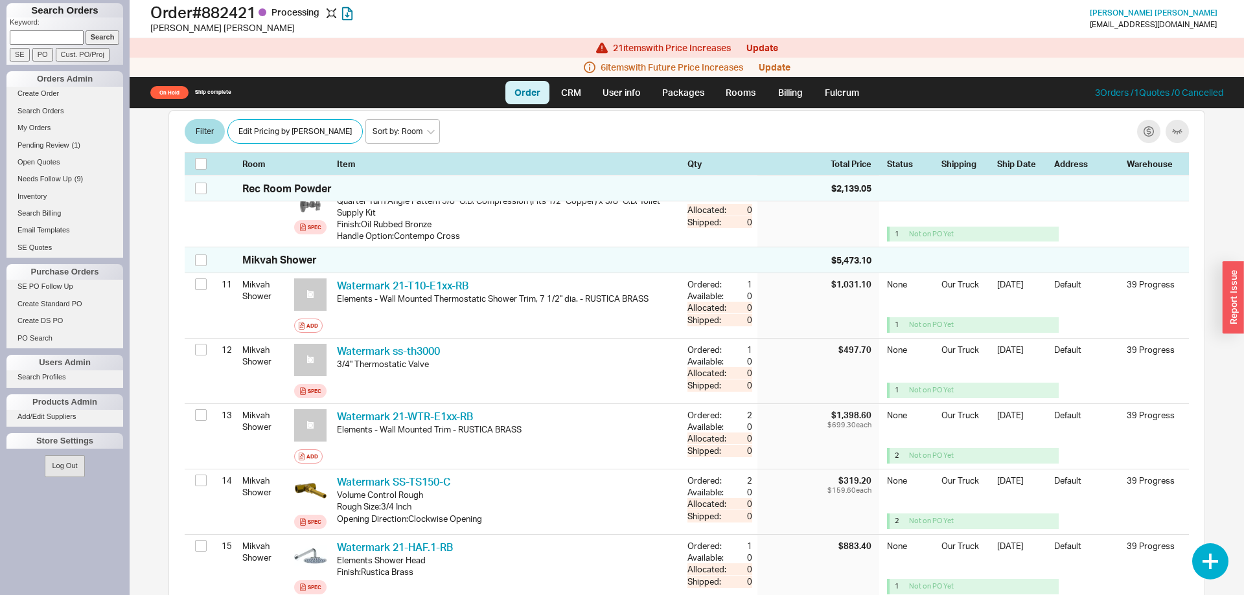
scroll to position [1256, 0]
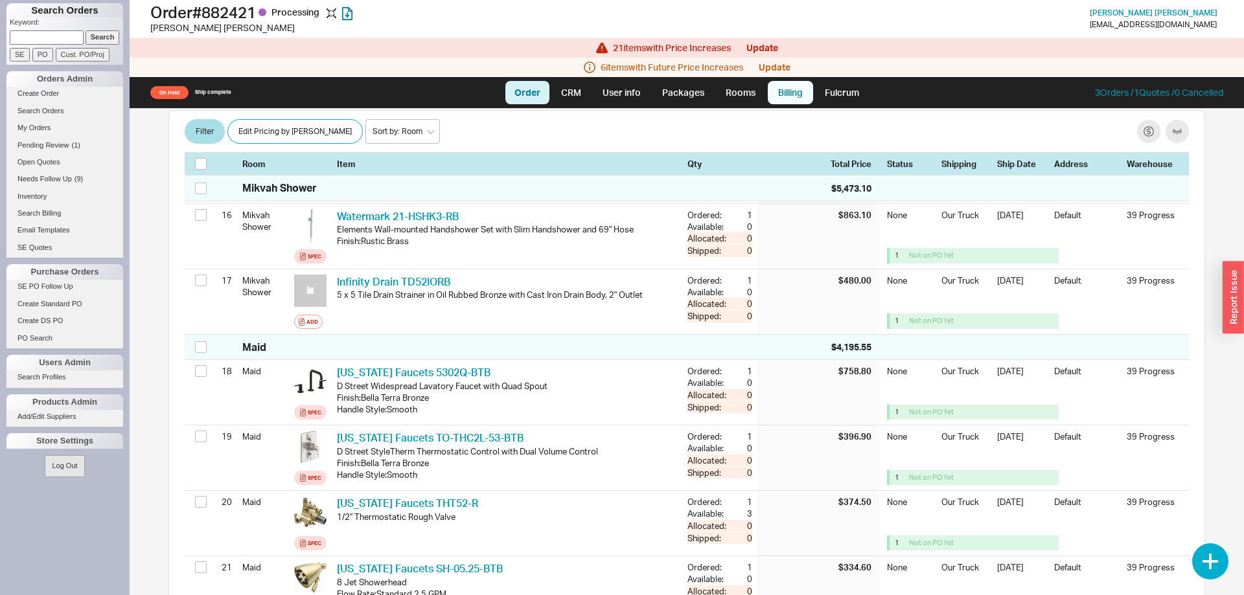
click at [808, 87] on link "Billing" at bounding box center [790, 92] width 45 height 23
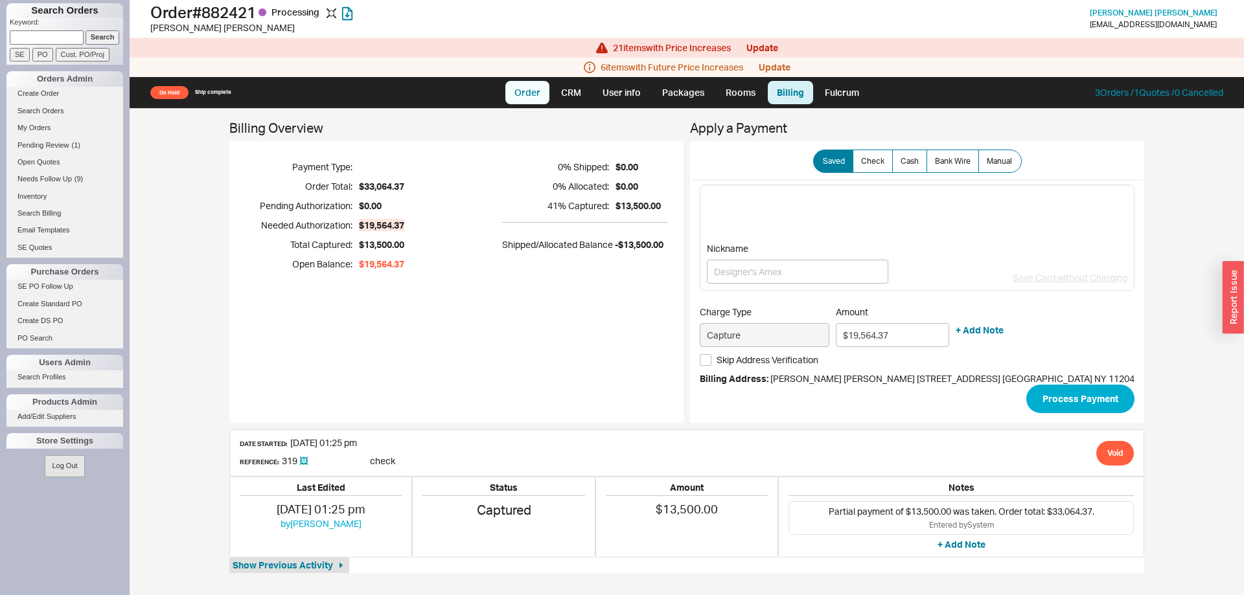
click at [535, 91] on link "Order" at bounding box center [527, 92] width 44 height 23
select select "LOW"
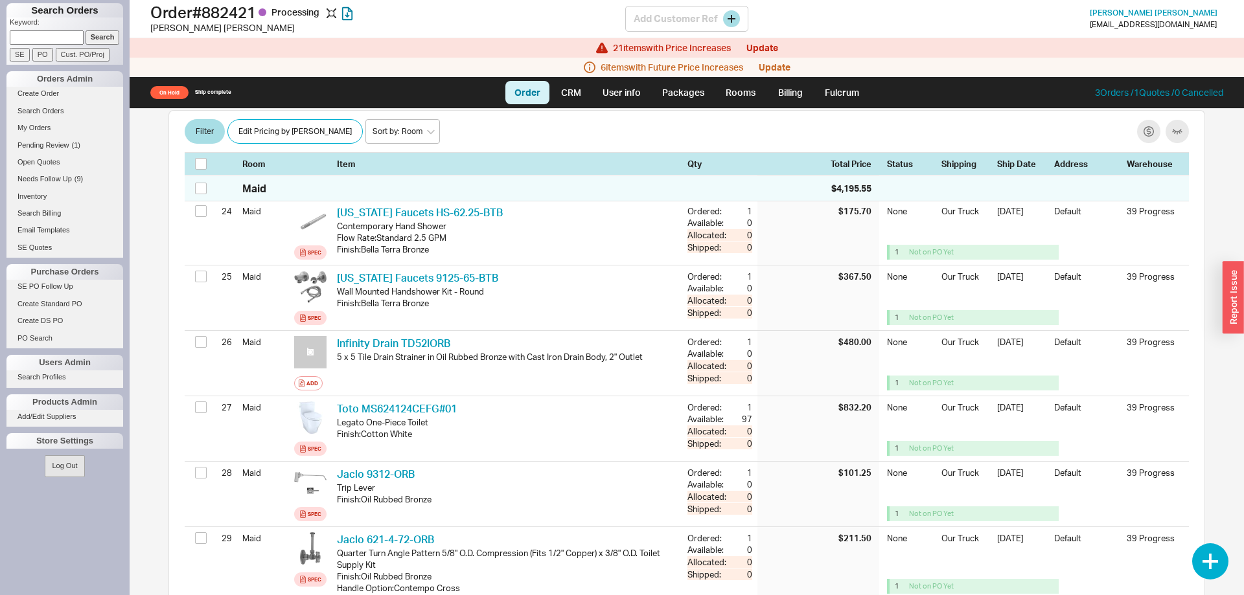
scroll to position [1610, 0]
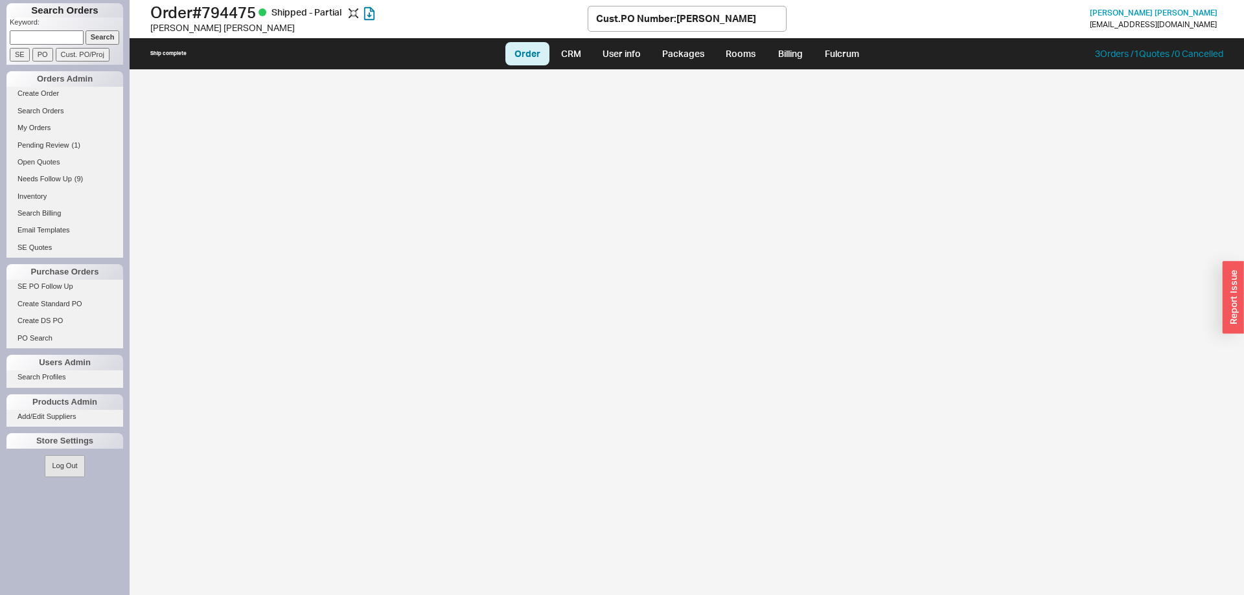
select select "LOW"
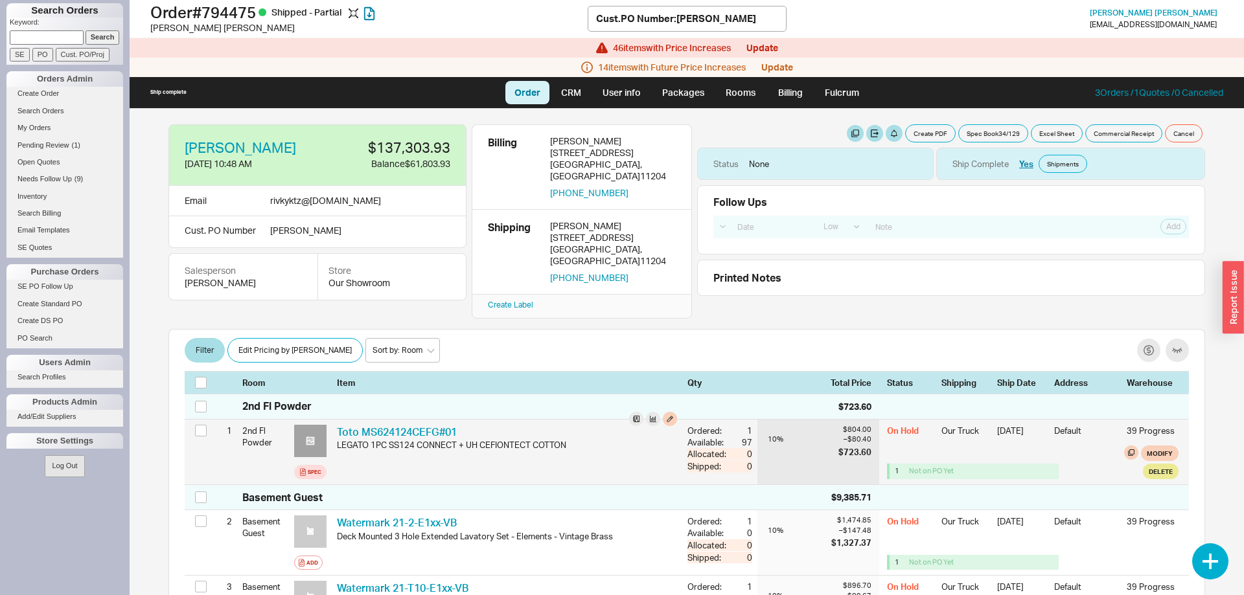
click at [312, 437] on icon at bounding box center [310, 441] width 8 height 8
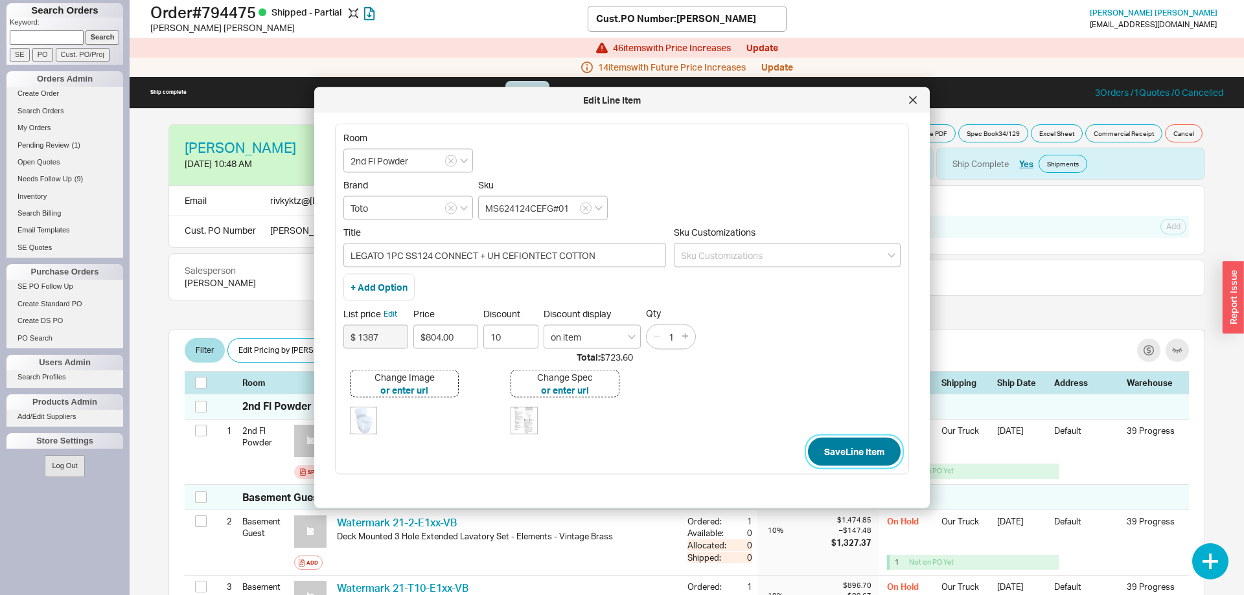
click at [851, 452] on button "Save Line Item" at bounding box center [854, 452] width 93 height 29
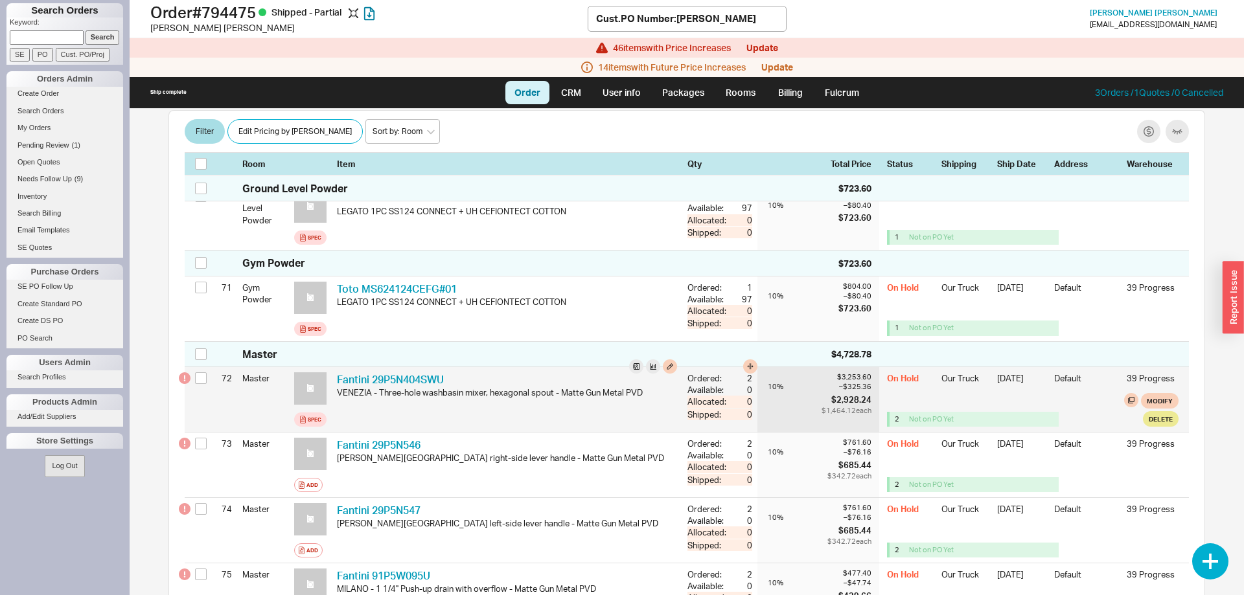
scroll to position [4957, 0]
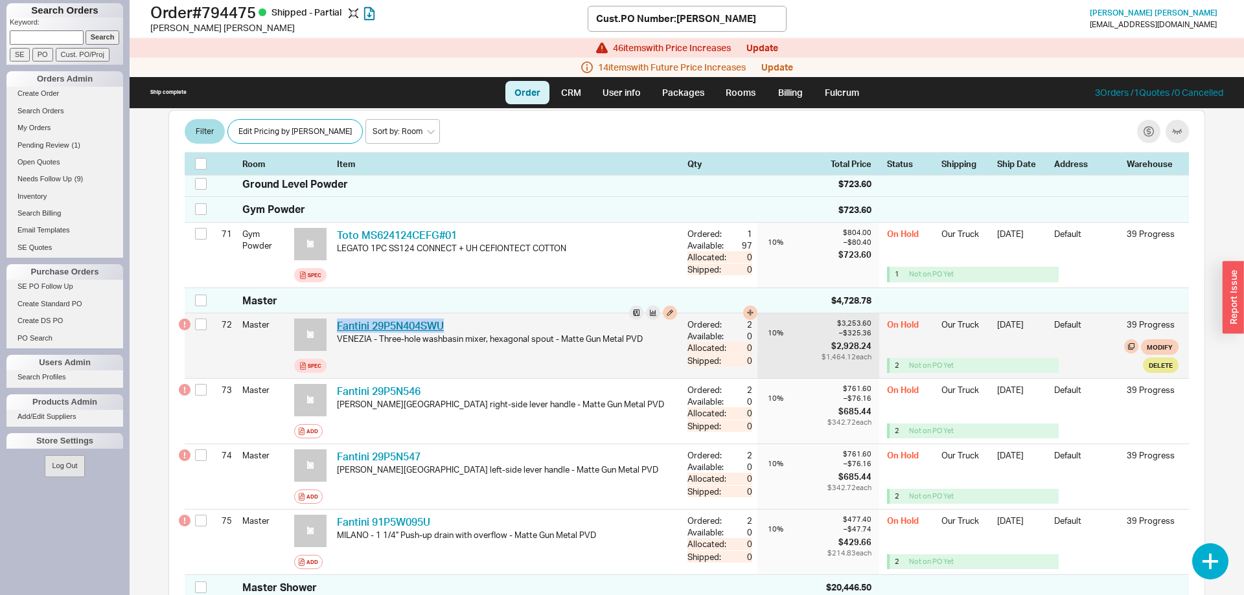
drag, startPoint x: 461, startPoint y: 304, endPoint x: 338, endPoint y: 310, distance: 123.2
click at [338, 319] on div "Fantini 29P5N404SWU FTN 29P5N404SWU" at bounding box center [507, 326] width 340 height 14
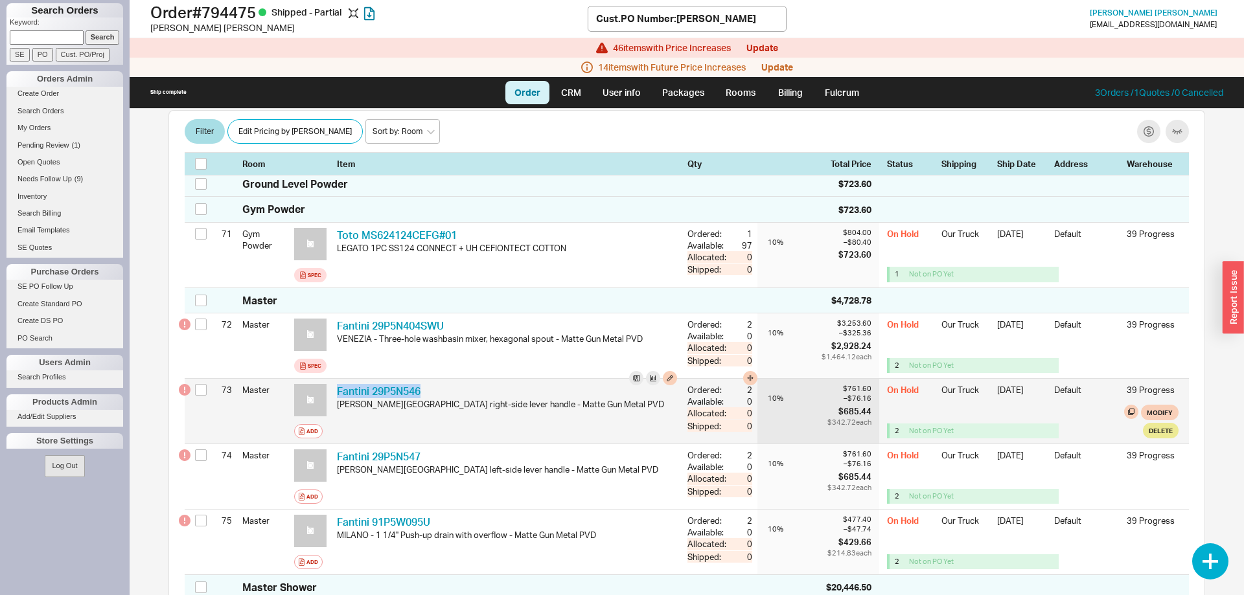
drag, startPoint x: 459, startPoint y: 369, endPoint x: 335, endPoint y: 371, distance: 124.4
click at [335, 379] on div "Fantini 29P5N546 FTN 29P5N546 [GEOGRAPHIC_DATA][PERSON_NAME][GEOGRAPHIC_DATA] r…" at bounding box center [507, 411] width 351 height 65
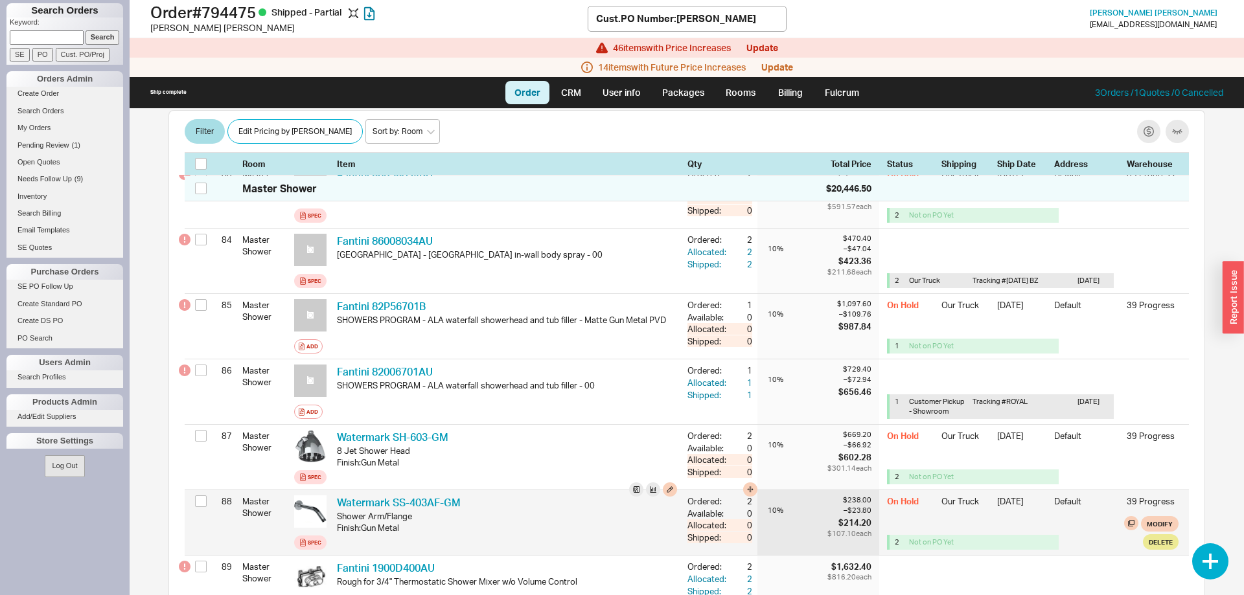
scroll to position [5882, 0]
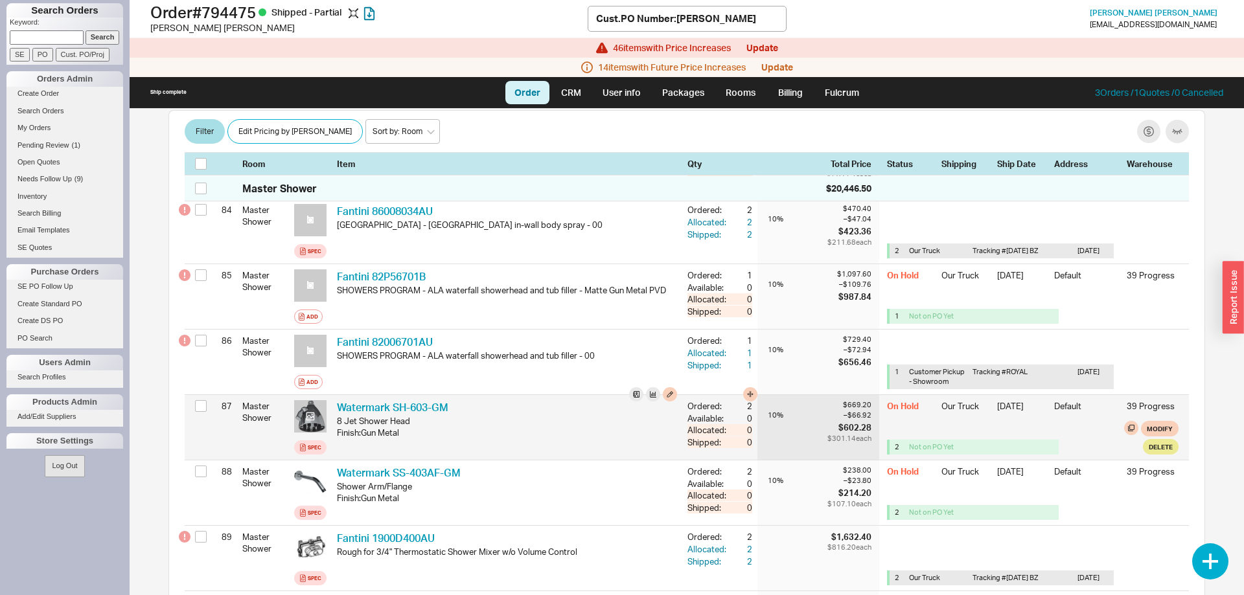
click at [311, 412] on icon at bounding box center [311, 417] width 10 height 10
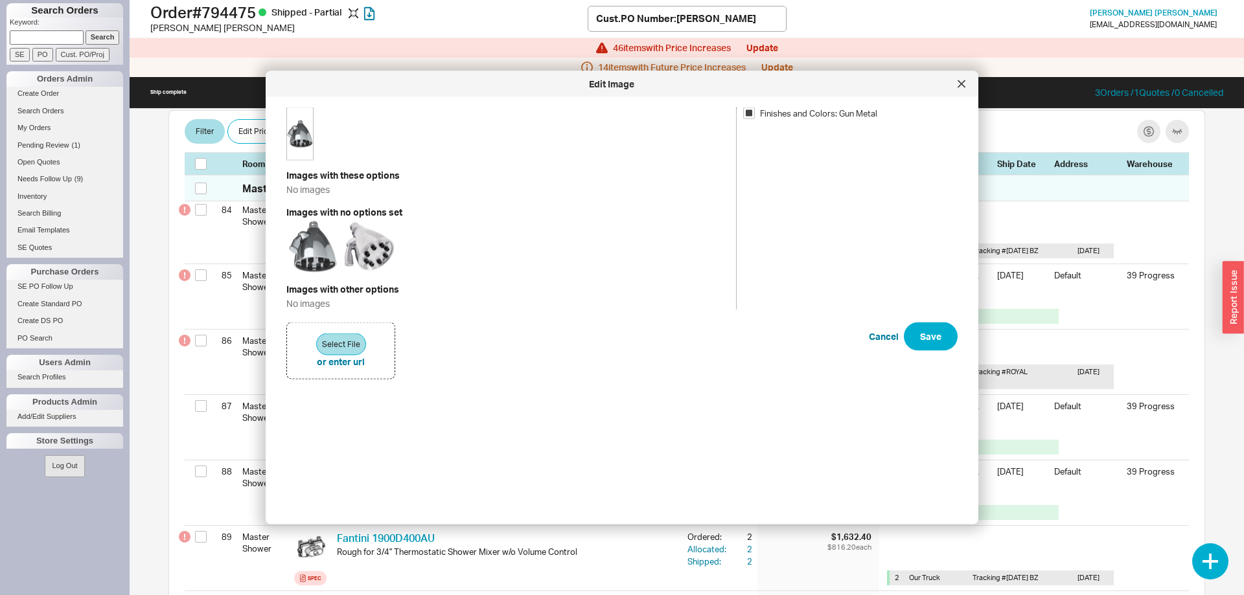
click at [969, 75] on div "Edit Image" at bounding box center [622, 84] width 713 height 26
click at [959, 82] on icon at bounding box center [962, 84] width 8 height 8
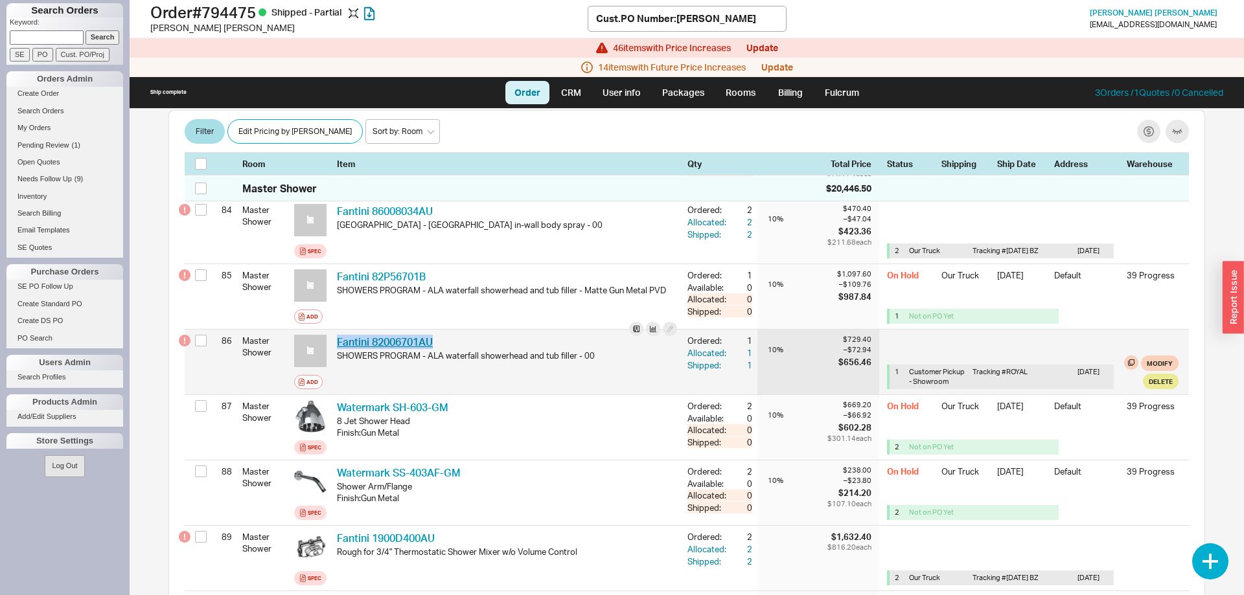
drag, startPoint x: 443, startPoint y: 321, endPoint x: 337, endPoint y: 327, distance: 105.8
click at [337, 335] on div "Fantini 82006701AU FTN 82006701AU" at bounding box center [507, 342] width 340 height 14
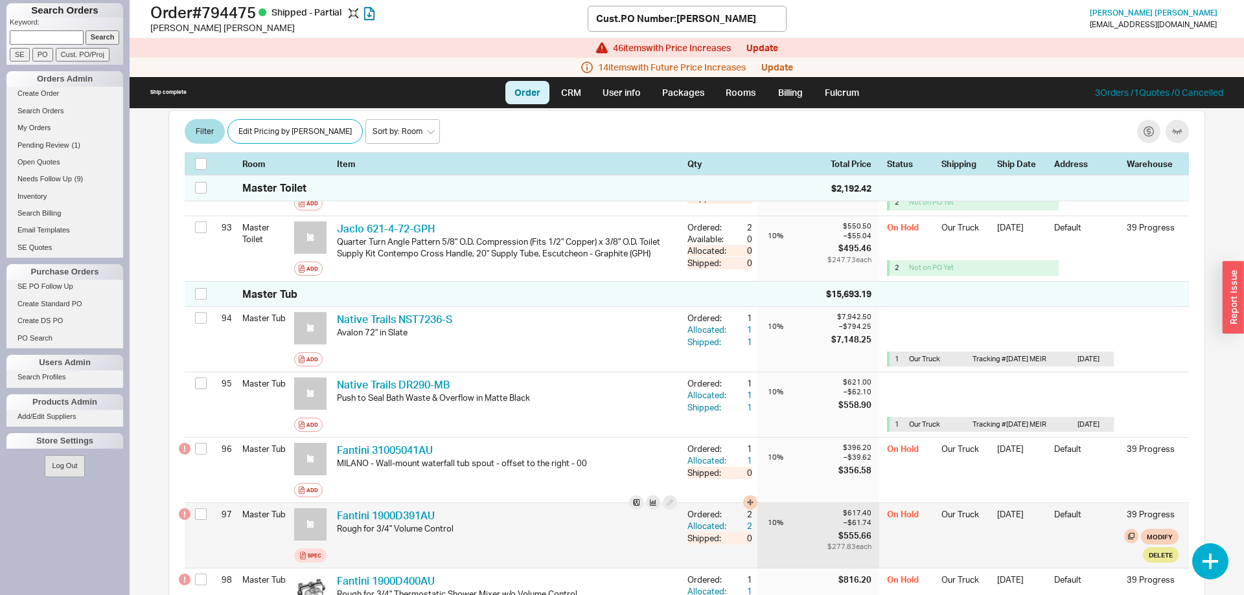
scroll to position [6411, 0]
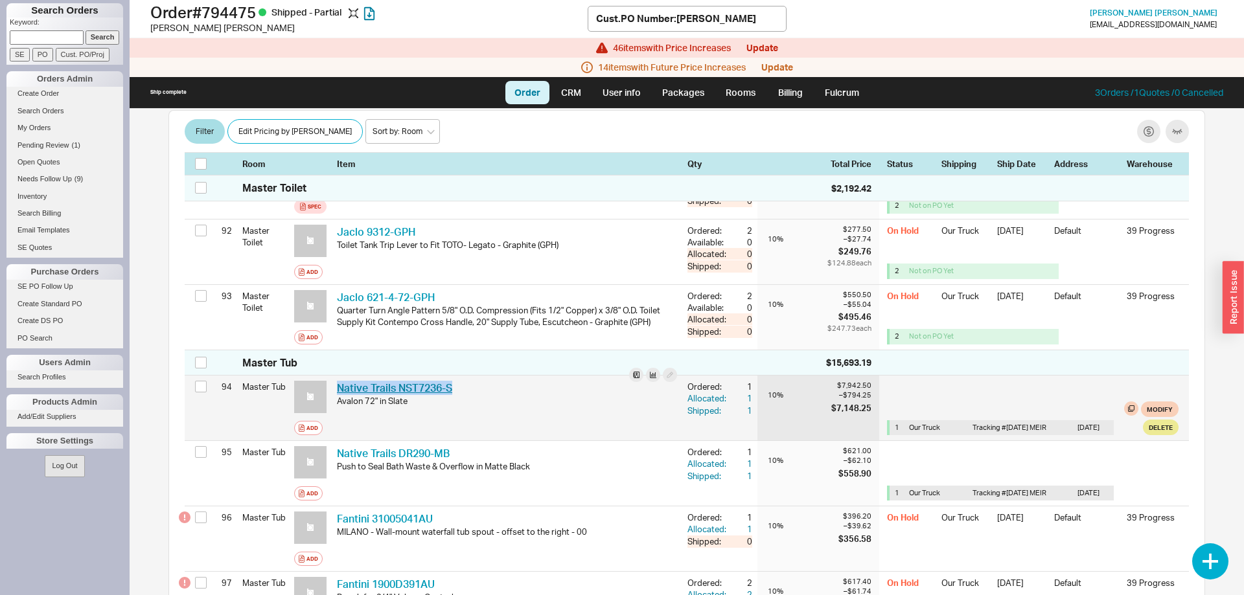
drag, startPoint x: 455, startPoint y: 365, endPoint x: 347, endPoint y: 371, distance: 108.4
click at [342, 381] on div "Native Trails NST7236-S NAT NST7236-S" at bounding box center [507, 388] width 340 height 14
click at [519, 395] on div "Avalon 72" in Slate" at bounding box center [507, 401] width 340 height 12
drag, startPoint x: 455, startPoint y: 370, endPoint x: 338, endPoint y: 367, distance: 116.7
click at [338, 381] on div "Native Trails NST7236-S NAT NST7236-S" at bounding box center [507, 388] width 340 height 14
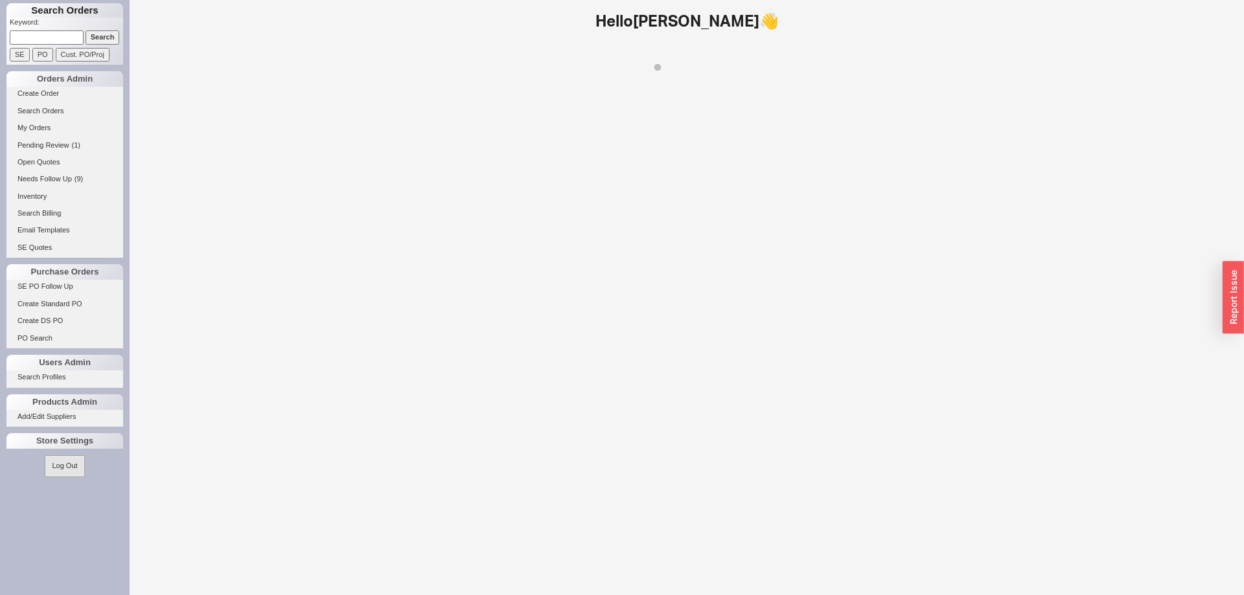
click at [45, 40] on input at bounding box center [47, 37] width 74 height 14
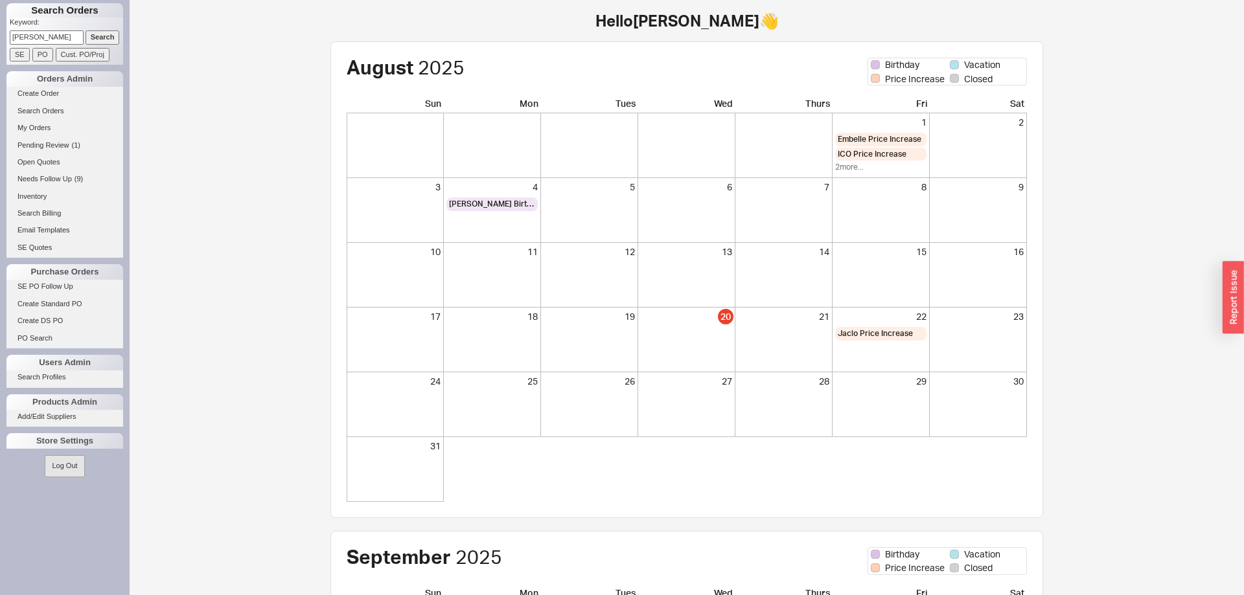
type input "[PERSON_NAME]"
click at [86, 30] on input "Search" at bounding box center [103, 37] width 34 height 14
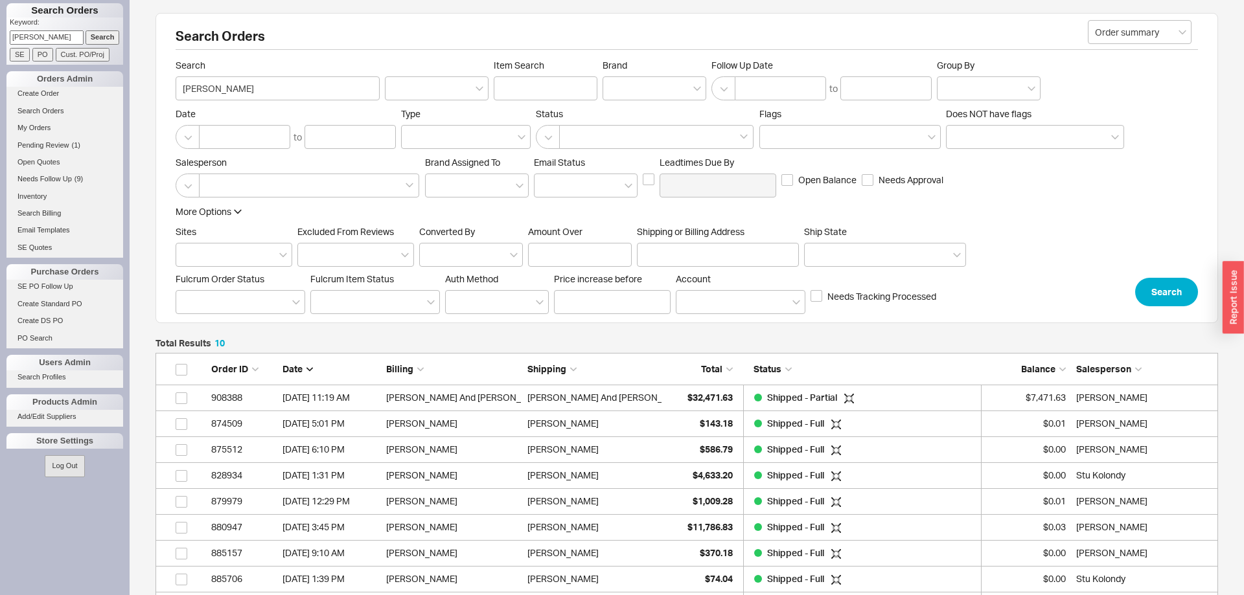
scroll to position [292, 1063]
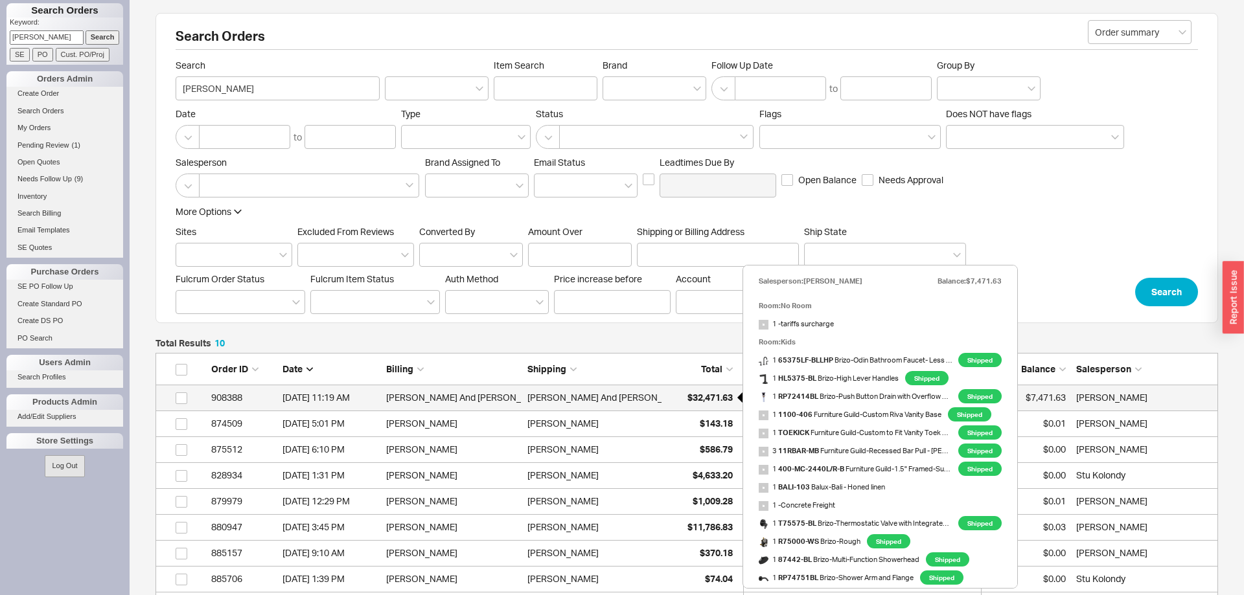
click at [692, 397] on span "$32,471.63" at bounding box center [709, 397] width 45 height 11
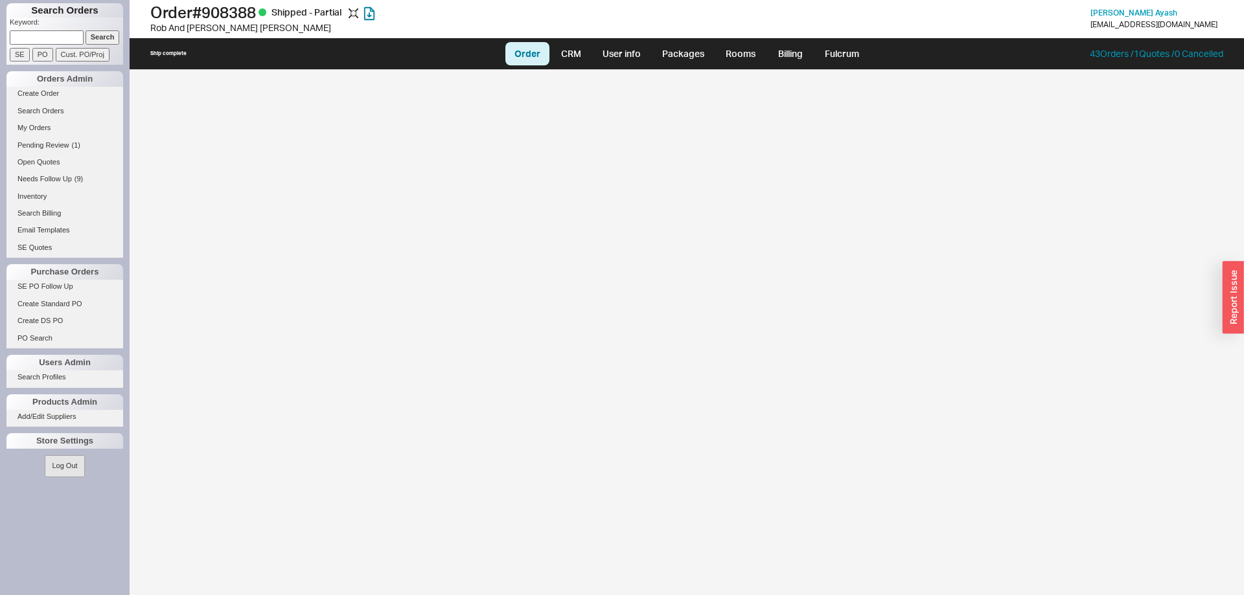
select select "LOW"
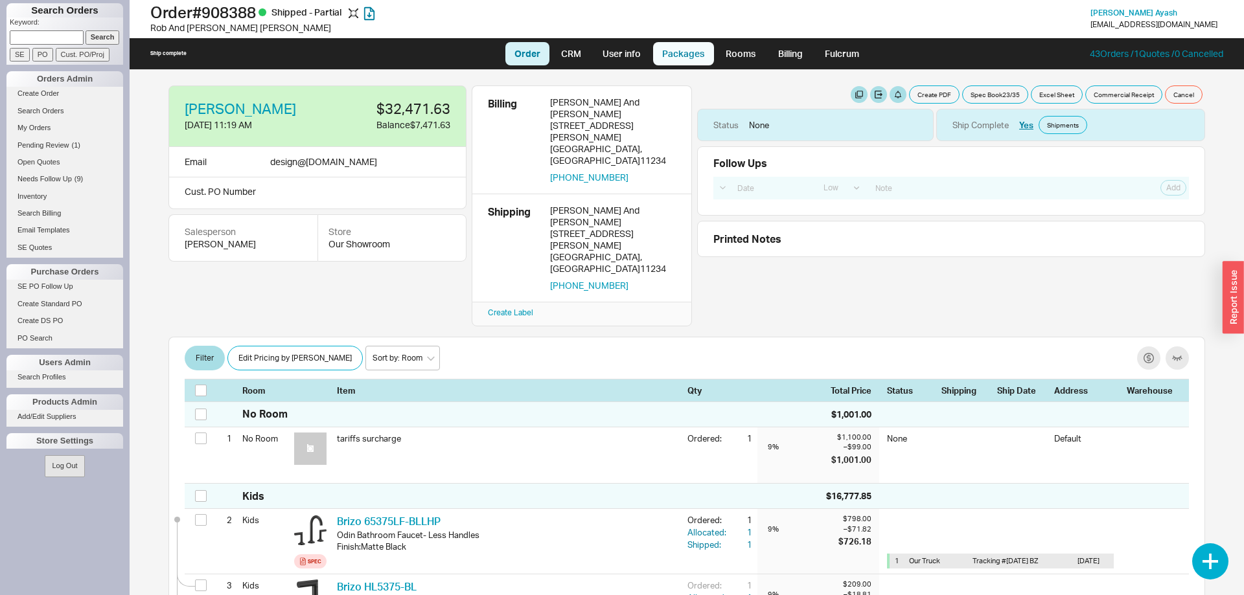
click at [689, 59] on link "Packages" at bounding box center [683, 53] width 61 height 23
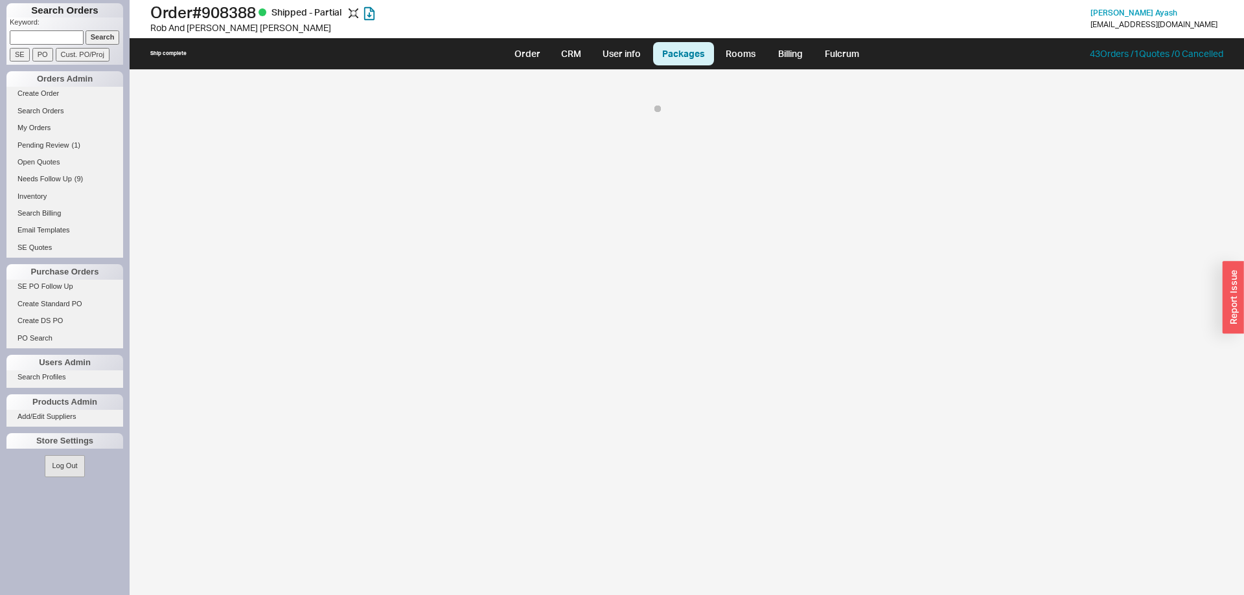
select select "8"
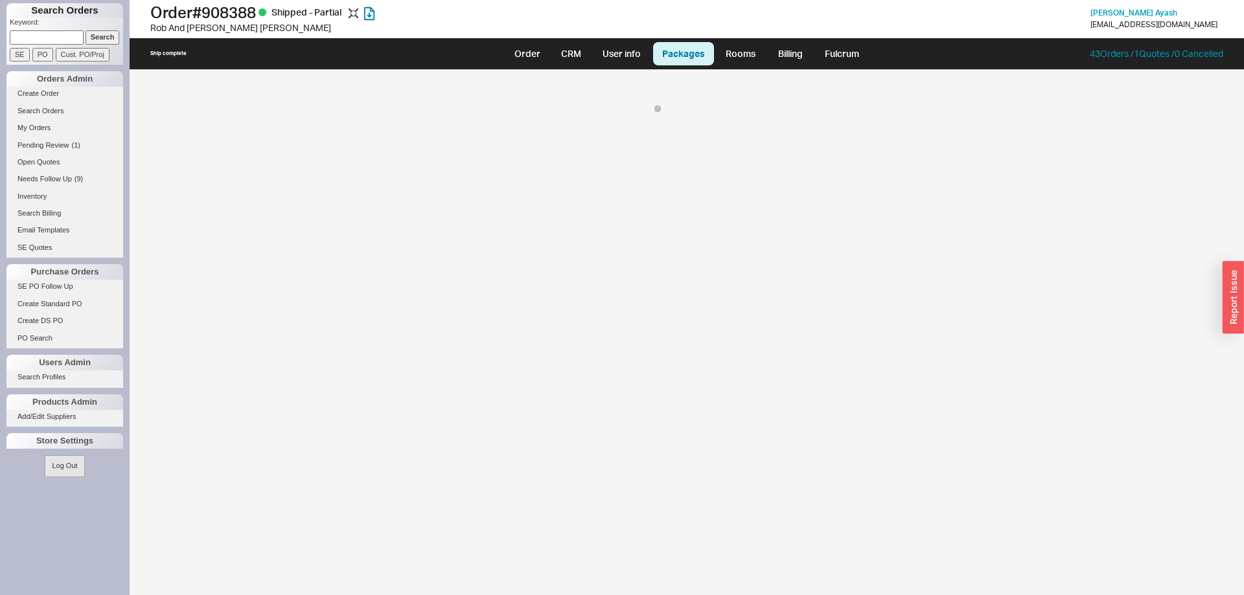
select select "8"
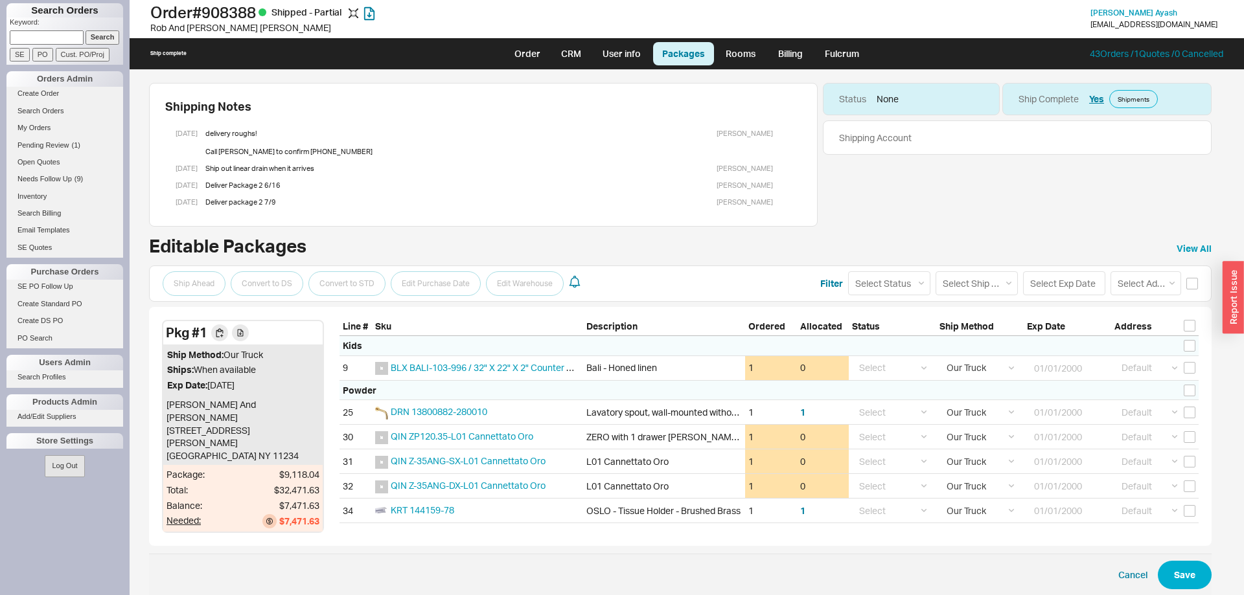
scroll to position [17, 0]
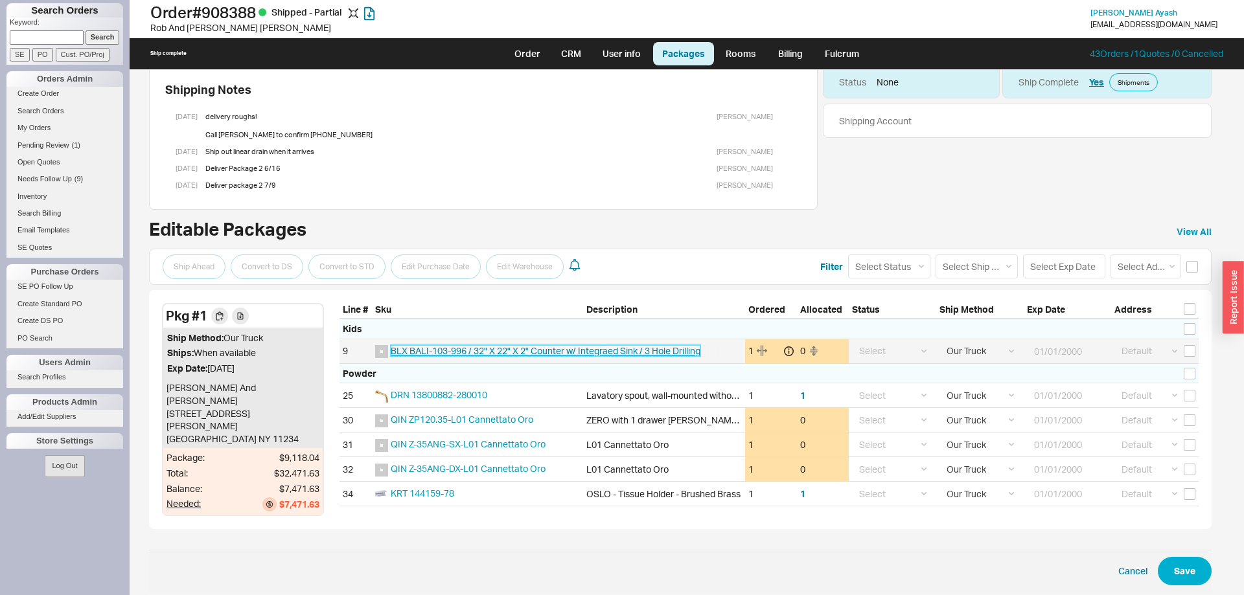
click at [503, 351] on span "BLX BALI-103-996 / 32" X 22" X 2" Counter w/ Integraed Sink / 3 Hole Drilling" at bounding box center [546, 350] width 310 height 11
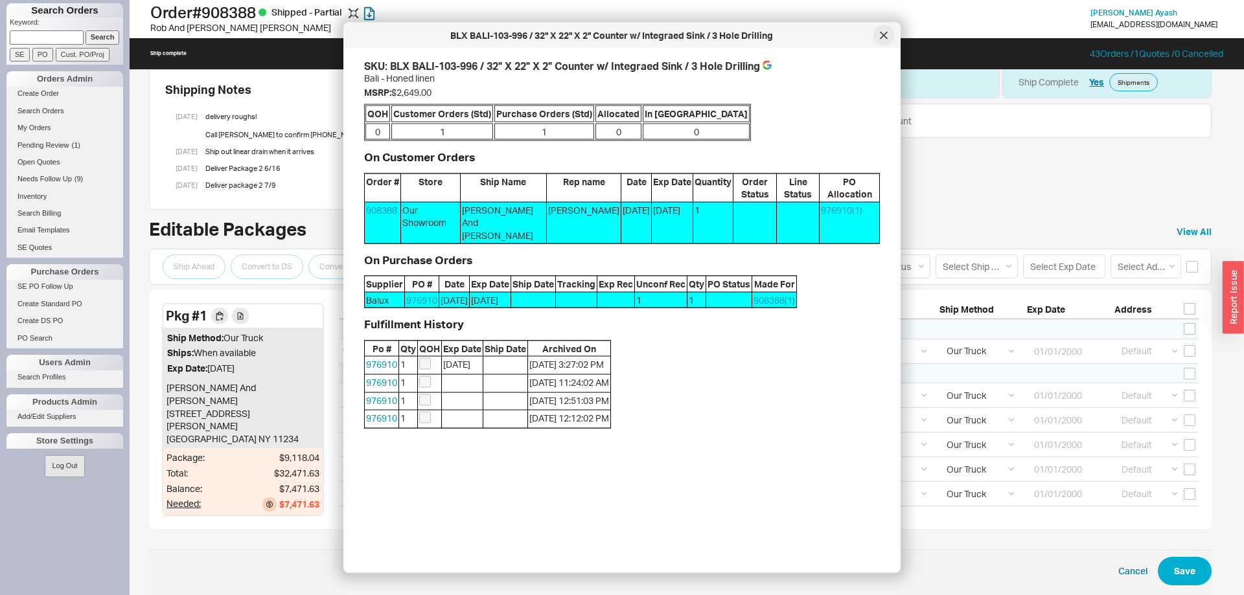
click at [879, 34] on div at bounding box center [883, 35] width 21 height 21
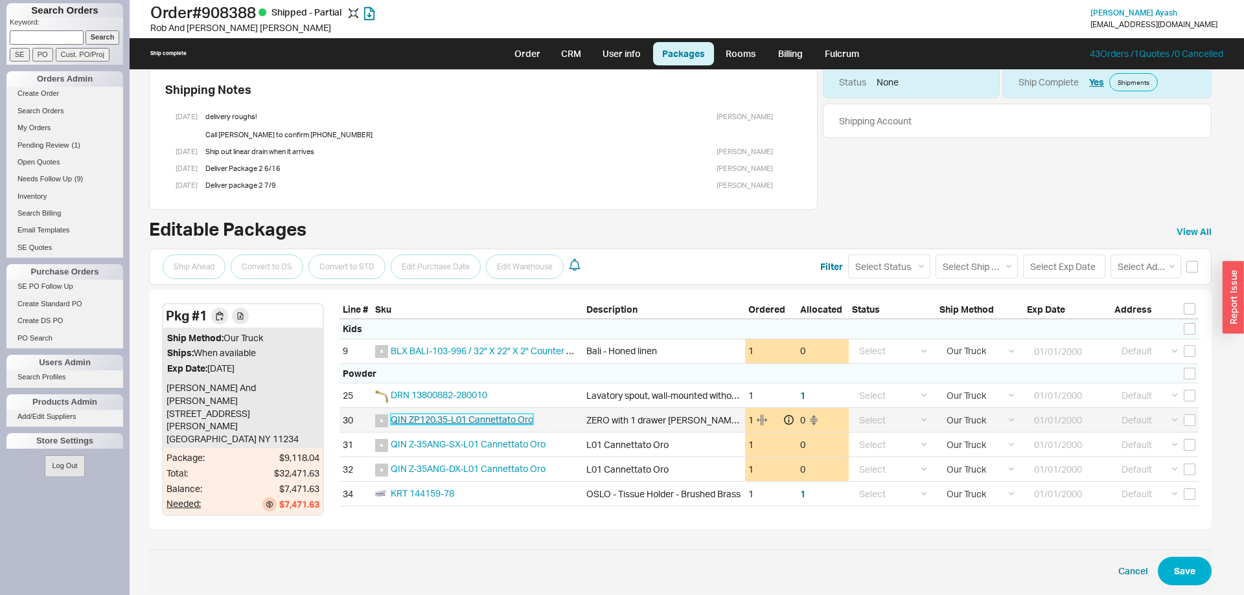
click at [465, 422] on span "QIN ZP120.35-L01 Cannettato Oro" at bounding box center [462, 419] width 143 height 11
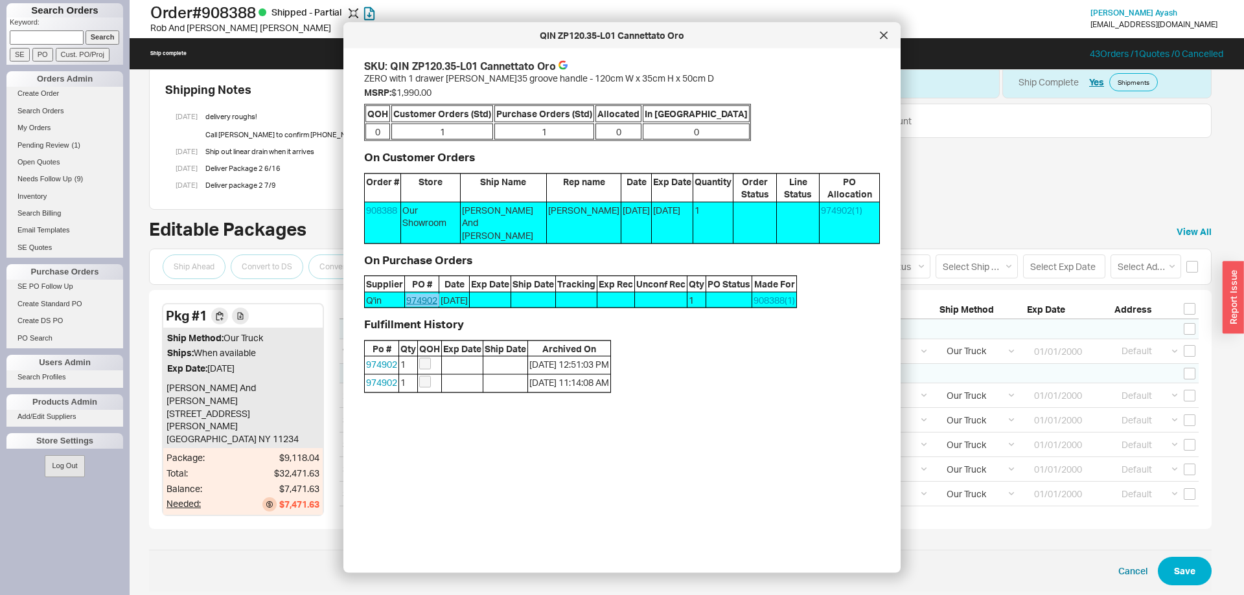
drag, startPoint x: 439, startPoint y: 270, endPoint x: 406, endPoint y: 270, distance: 33.0
click at [0, 0] on div "Q'in 974902 [DATE] 1 908388 ( 1 )" at bounding box center [0, 0] width 0 height 0
copy link "974902"
click at [888, 31] on div at bounding box center [883, 35] width 21 height 21
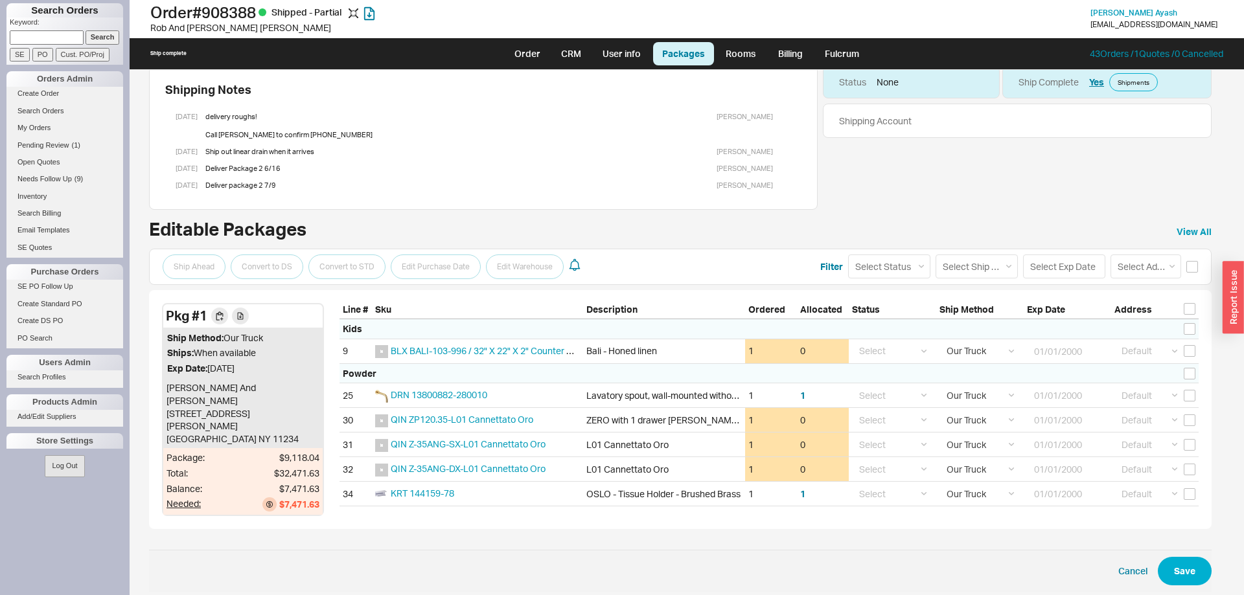
drag, startPoint x: 359, startPoint y: 374, endPoint x: 712, endPoint y: 514, distance: 379.8
click at [712, 514] on div "Pkg # 1 Ship Method: Our Truck Ships: When available Exp Date: [DATE] [PERSON_N…" at bounding box center [680, 410] width 1063 height 240
drag, startPoint x: 555, startPoint y: 518, endPoint x: 408, endPoint y: 531, distance: 147.0
click at [408, 531] on form "Ship Ahead Convert to DS Convert to STD Edit Purchase Date Edit Warehouse Filte…" at bounding box center [680, 418] width 1063 height 349
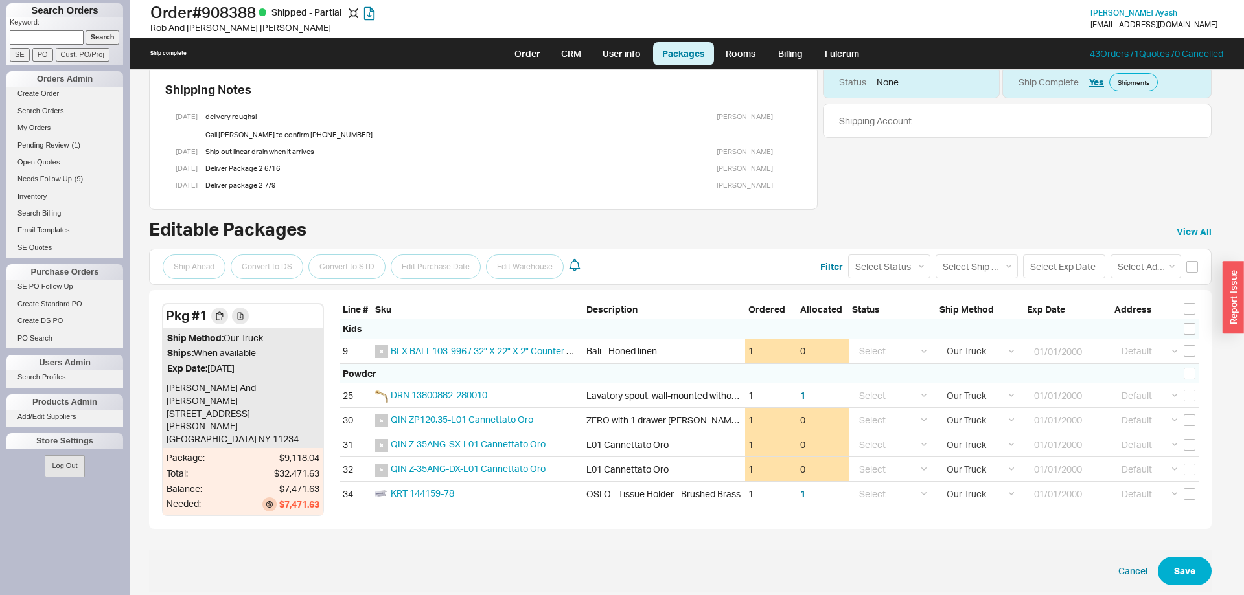
click at [408, 531] on form "Ship Ahead Convert to DS Convert to STD Edit Purchase Date Edit Warehouse Filte…" at bounding box center [680, 418] width 1063 height 349
drag, startPoint x: 341, startPoint y: 373, endPoint x: 566, endPoint y: 522, distance: 269.6
click at [566, 522] on form "Ship Ahead Convert to DS Convert to STD Edit Purchase Date Edit Warehouse Filte…" at bounding box center [680, 418] width 1063 height 349
click at [567, 522] on form "Ship Ahead Convert to DS Convert to STD Edit Purchase Date Edit Warehouse Filte…" at bounding box center [680, 418] width 1063 height 349
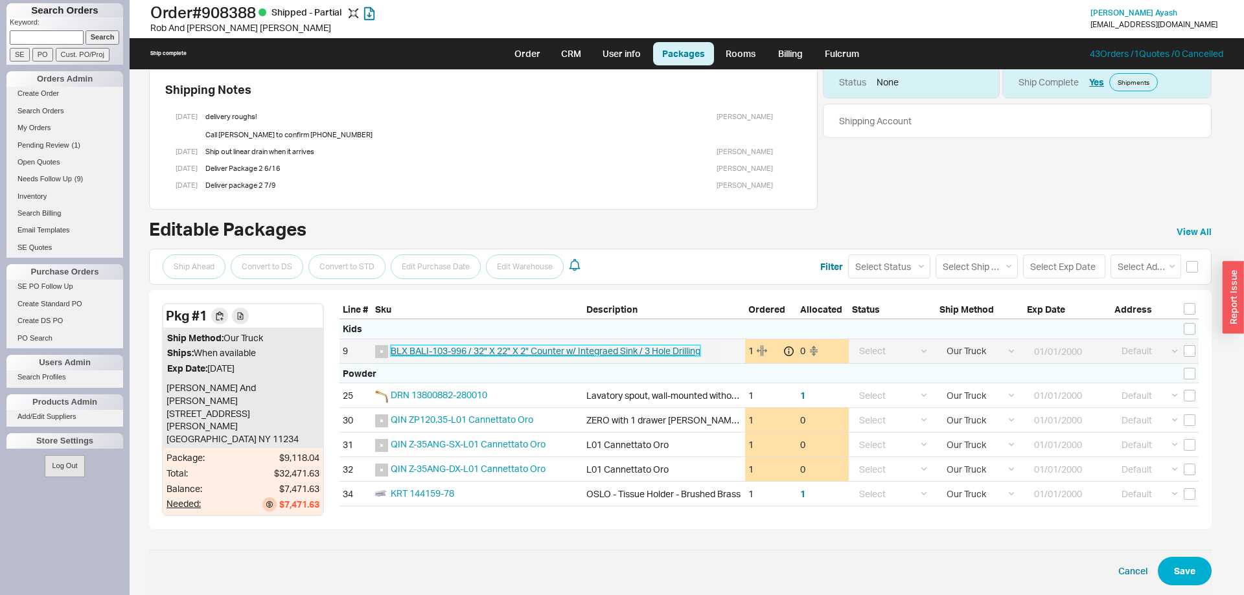
click at [520, 353] on span "BLX BALI-103-996 / 32" X 22" X 2" Counter w/ Integraed Sink / 3 Hole Drilling" at bounding box center [546, 350] width 310 height 11
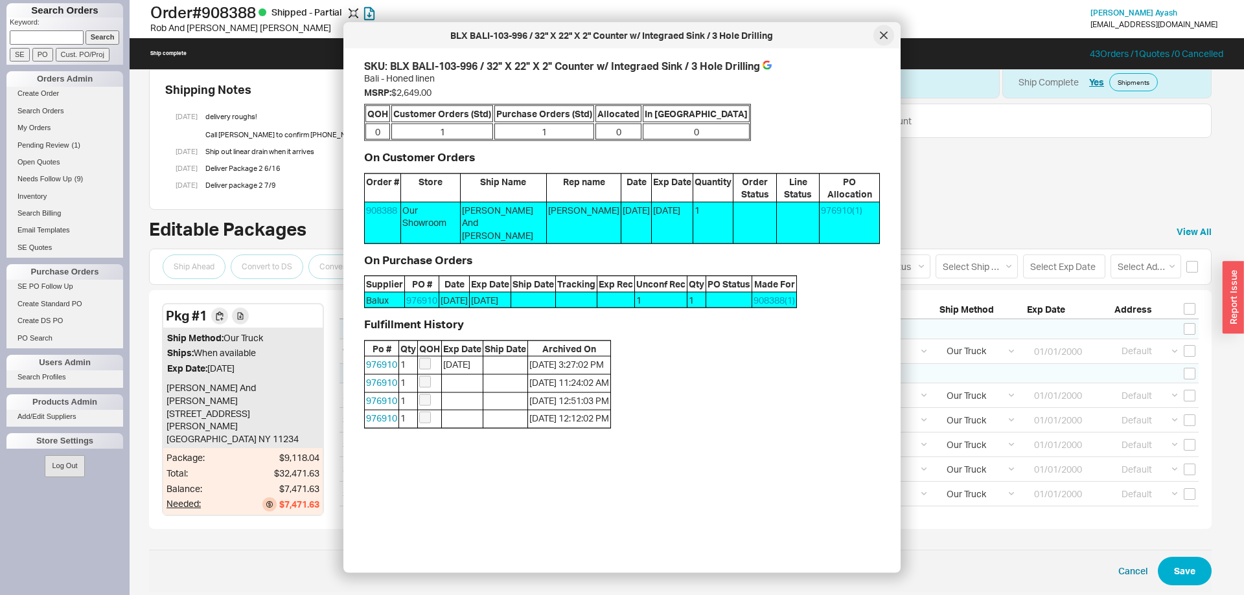
click at [883, 37] on icon at bounding box center [884, 36] width 8 height 8
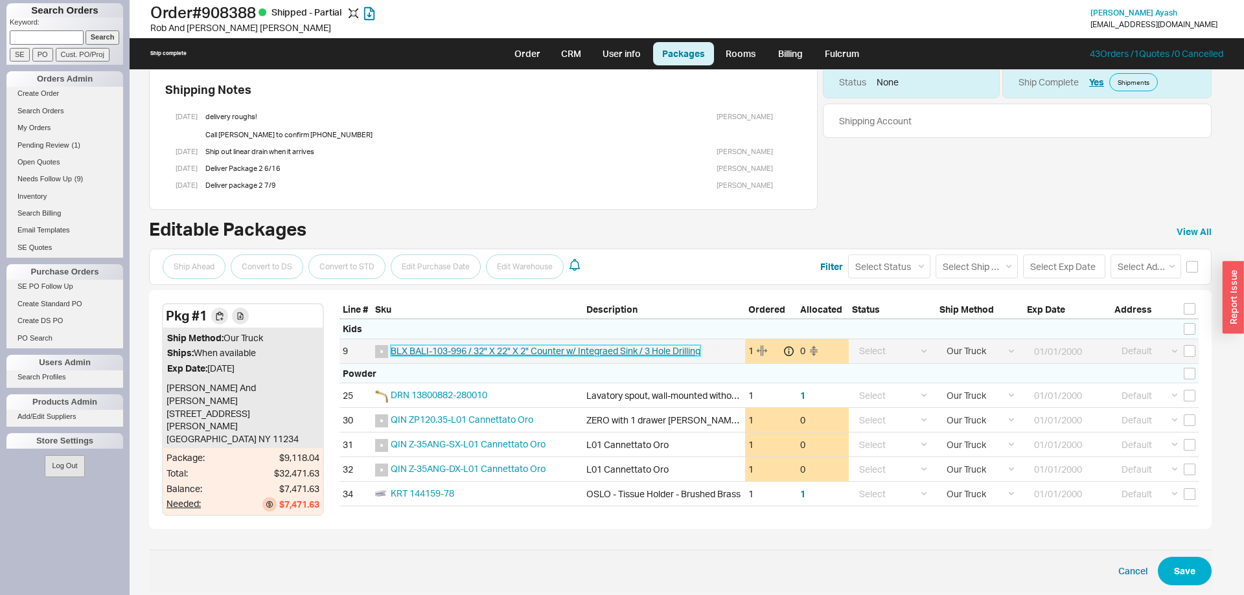
click at [435, 352] on span "BLX BALI-103-996 / 32" X 22" X 2" Counter w/ Integraed Sink / 3 Hole Drilling" at bounding box center [546, 350] width 310 height 11
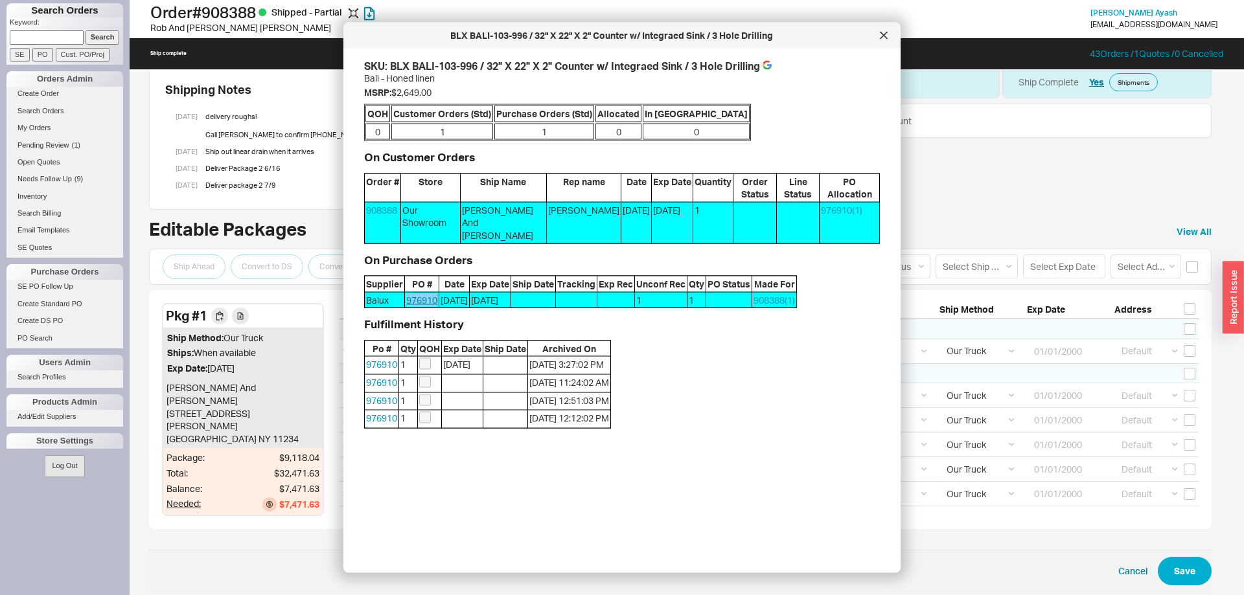
drag, startPoint x: 438, startPoint y: 268, endPoint x: 406, endPoint y: 271, distance: 32.0
click at [406, 292] on span "976910" at bounding box center [422, 300] width 34 height 16
copy link "976910"
click at [882, 43] on div at bounding box center [883, 35] width 21 height 21
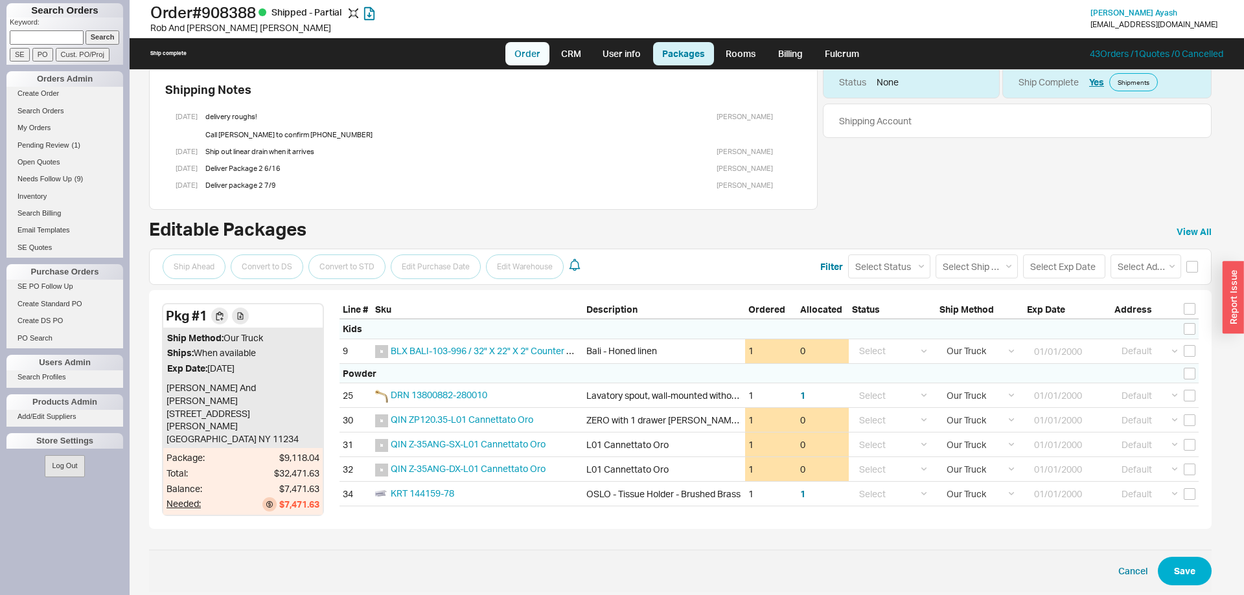
click at [522, 59] on link "Order" at bounding box center [527, 53] width 44 height 23
select select "LOW"
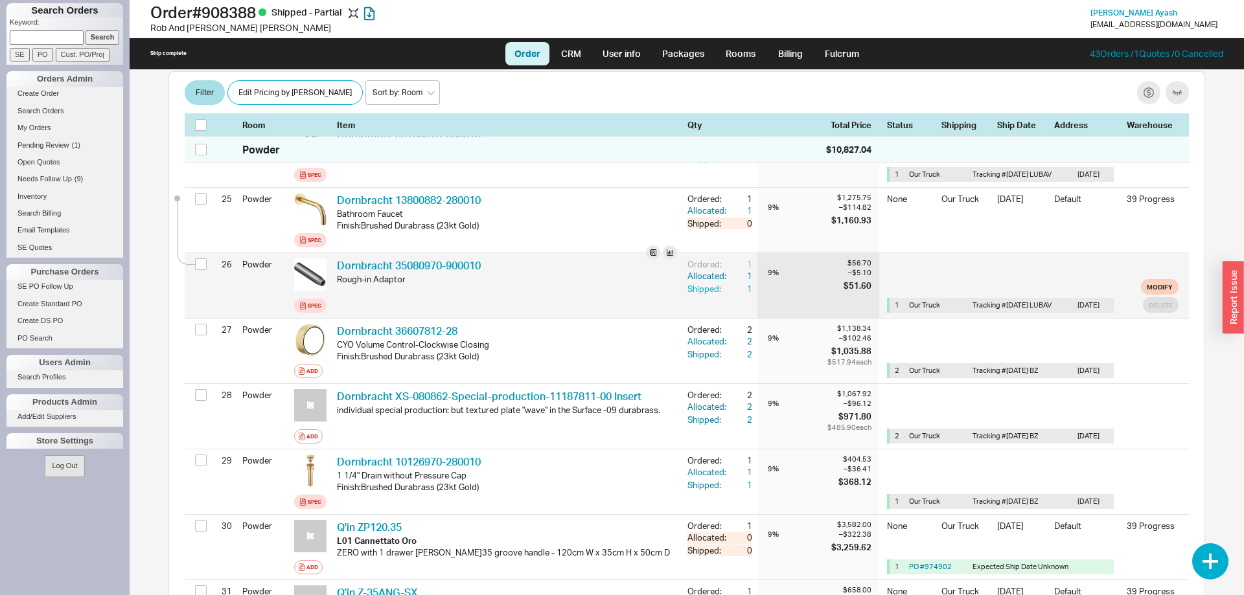
scroll to position [1784, 0]
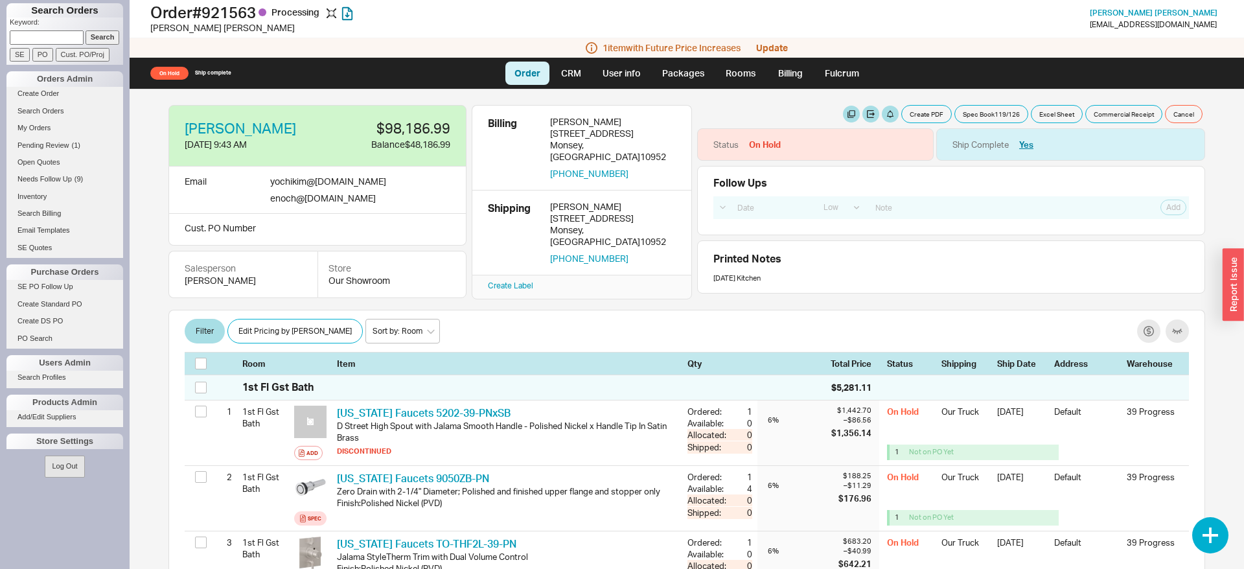
select select "LOW"
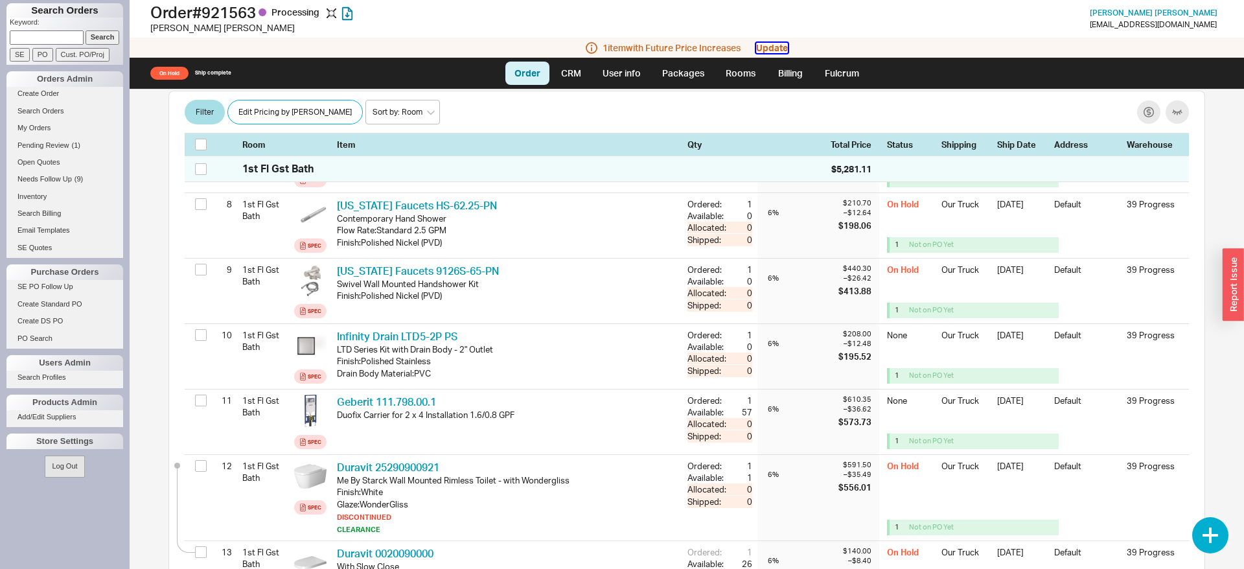
click at [781, 51] on button "Update" at bounding box center [772, 48] width 32 height 10
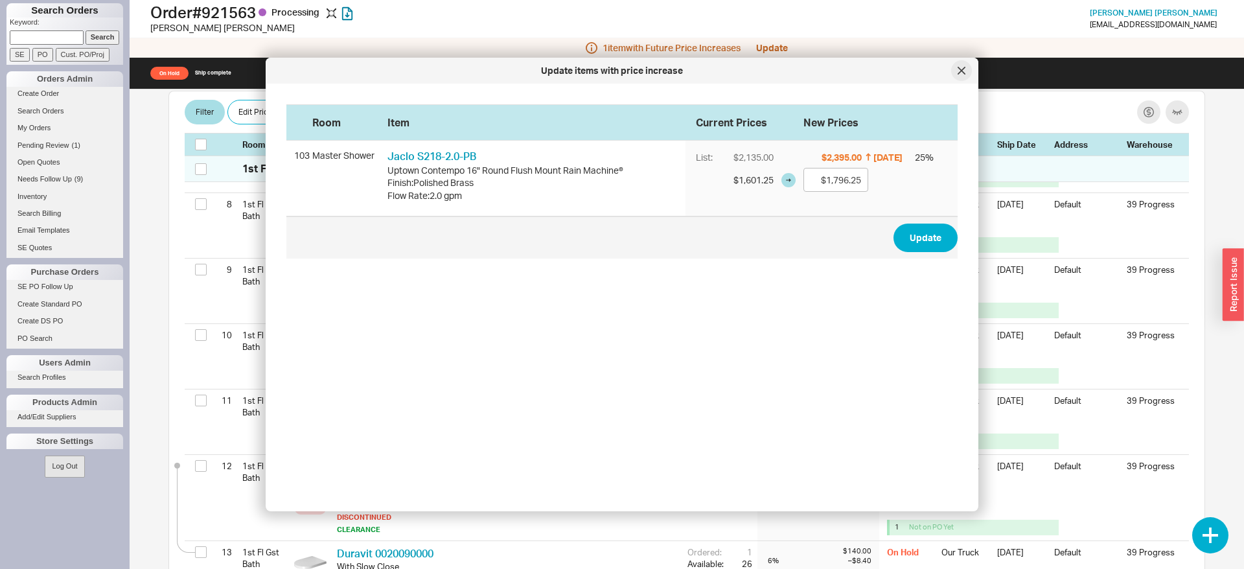
click at [963, 69] on icon at bounding box center [961, 70] width 6 height 6
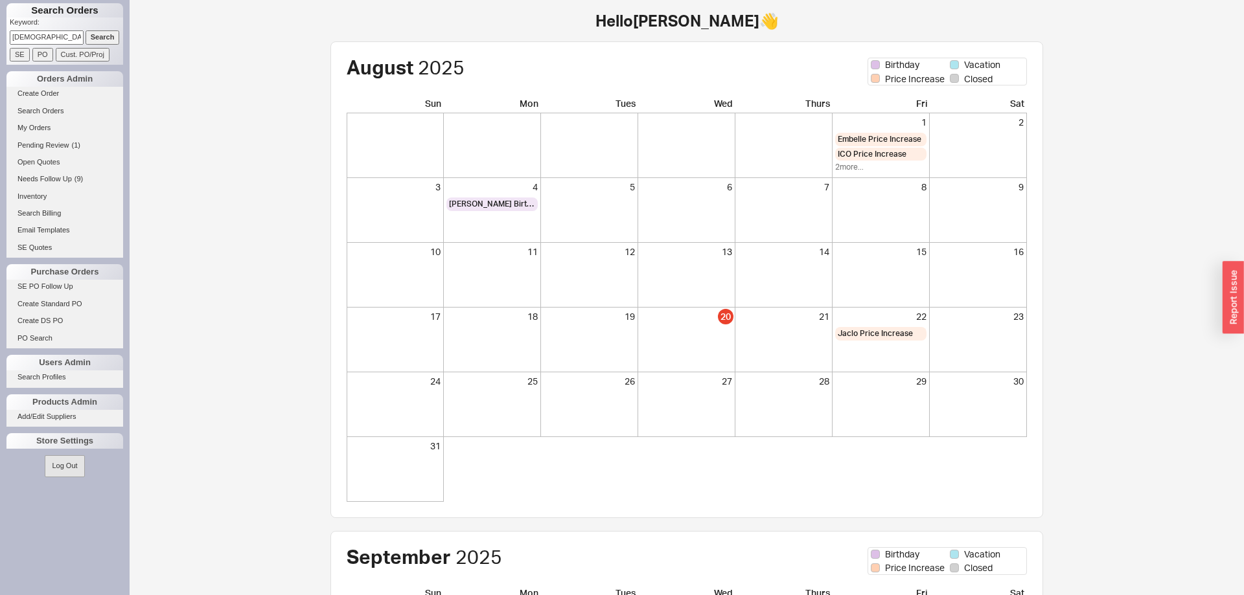
type input "[DEMOGRAPHIC_DATA]"
click at [97, 38] on input "Search" at bounding box center [103, 37] width 34 height 14
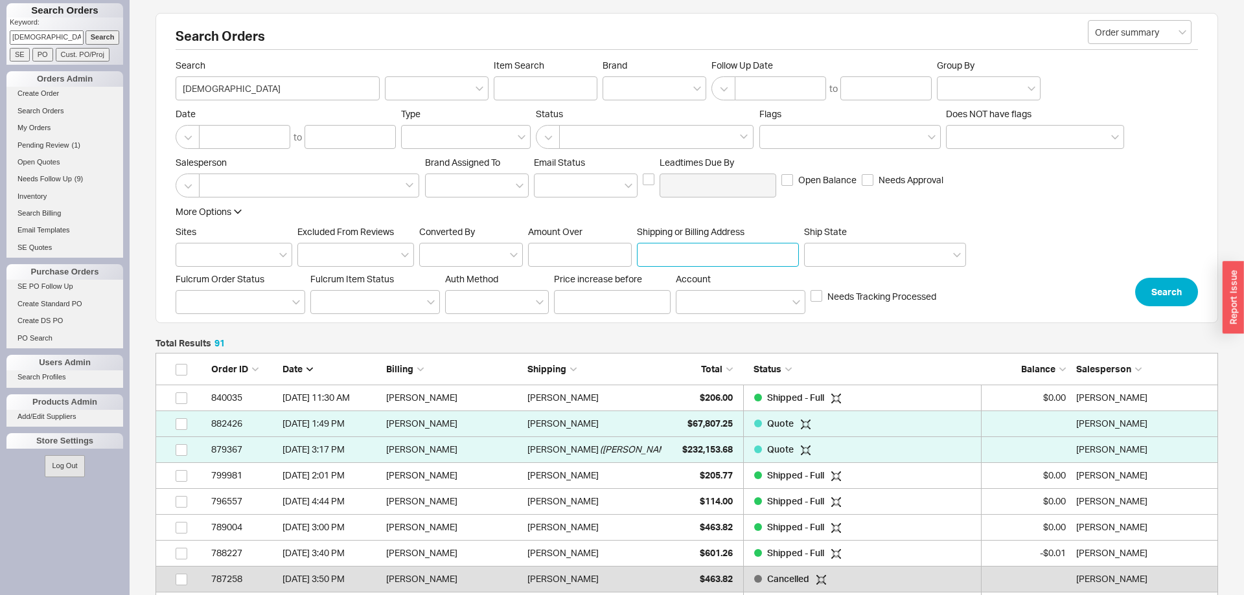
click at [689, 248] on input "Shipping or Billing Address" at bounding box center [718, 255] width 162 height 24
type input "1954"
click at [1160, 295] on button "Search" at bounding box center [1166, 292] width 63 height 29
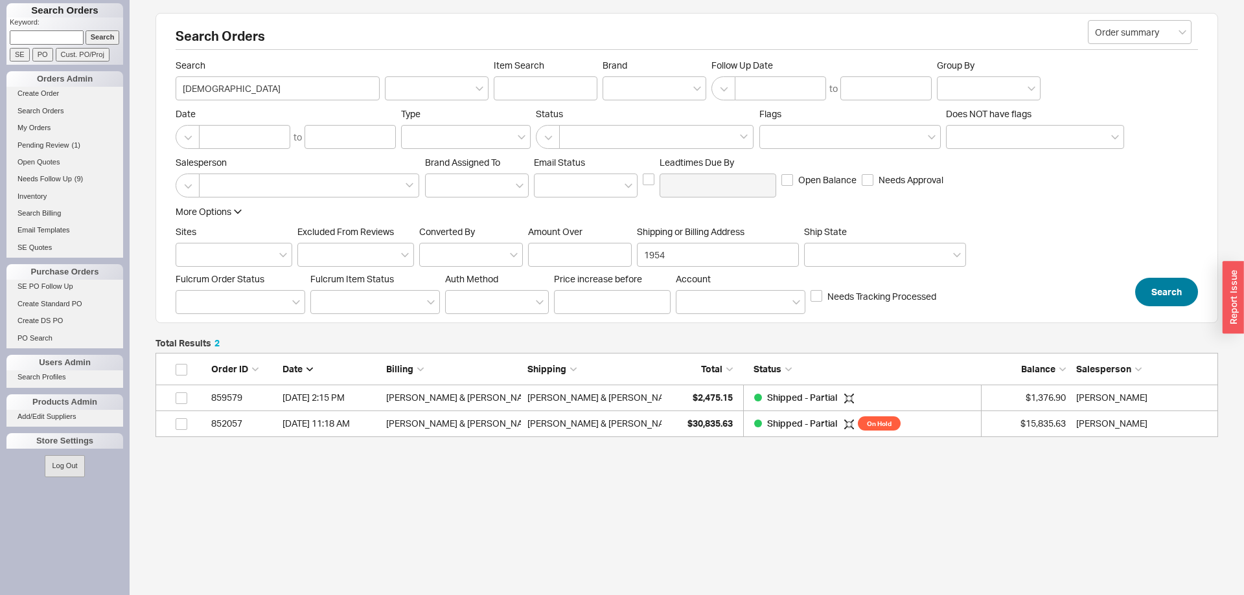
scroll to position [84, 1063]
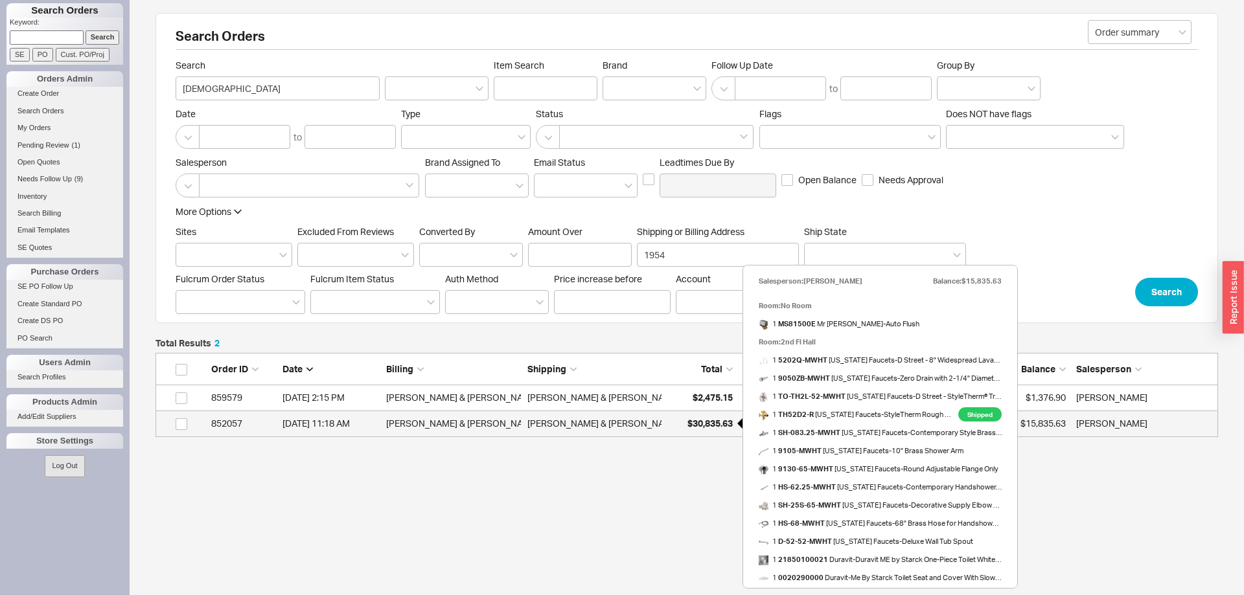
click at [695, 417] on div "$30,835.63" at bounding box center [700, 424] width 65 height 26
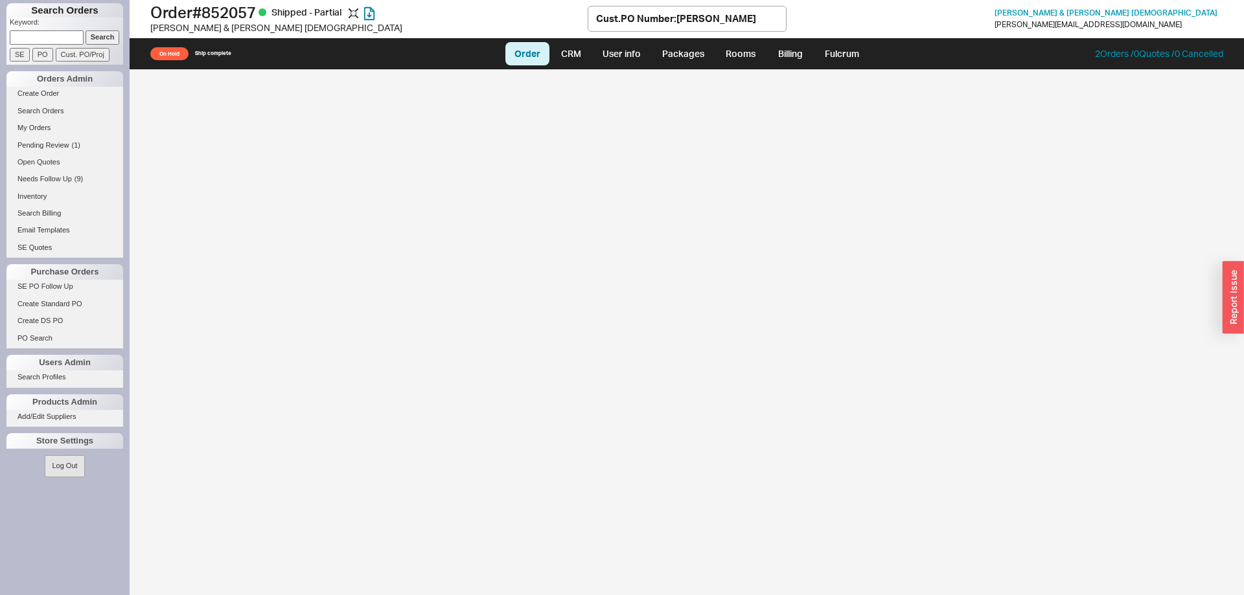
select select "LOW"
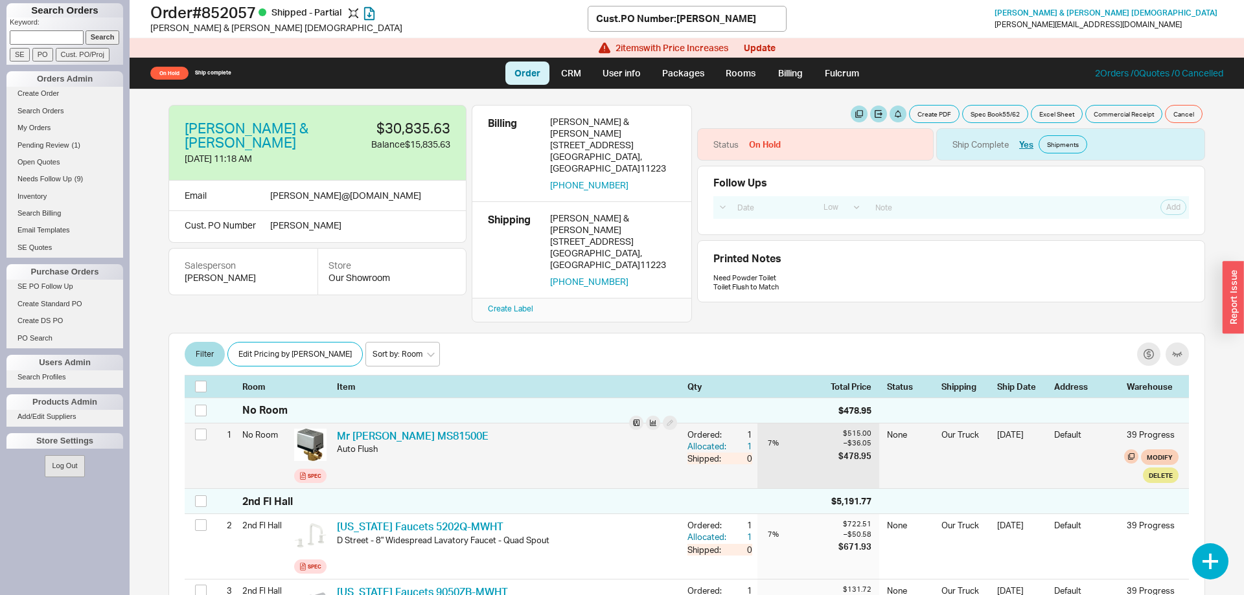
scroll to position [132, 0]
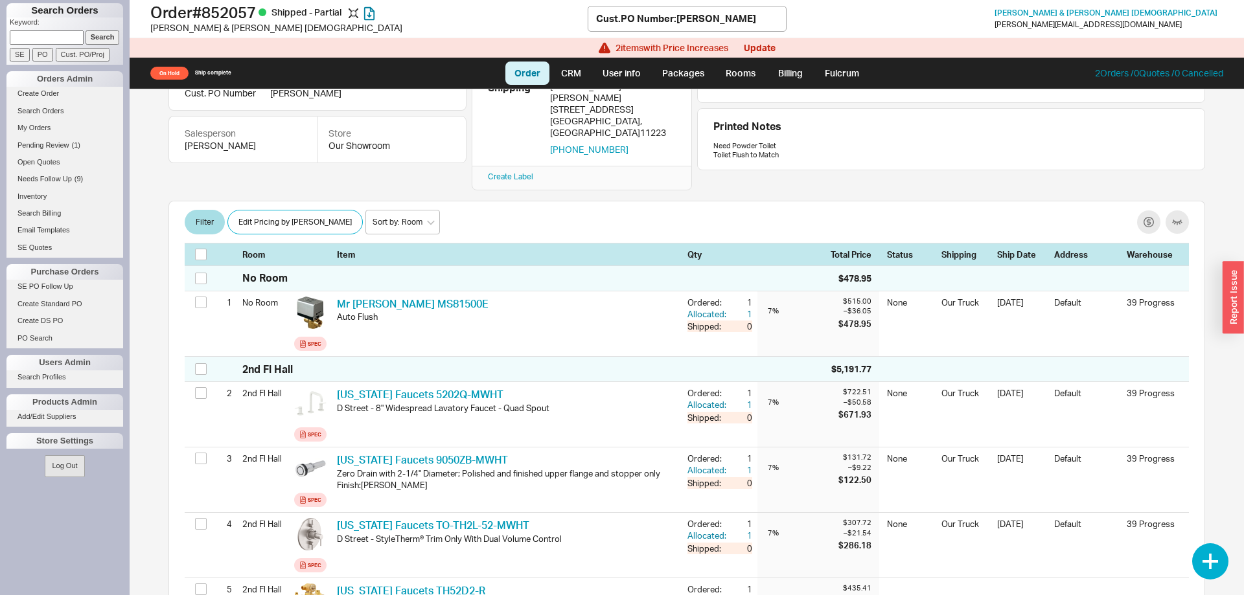
drag, startPoint x: 1218, startPoint y: 146, endPoint x: 1226, endPoint y: 192, distance: 46.0
click at [1226, 193] on div "[PERSON_NAME] & [PERSON_NAME] [DATE] 11:18 AM $30,835.63 Balance $15,835.63 Ema…" at bounding box center [687, 342] width 1114 height 506
click at [1226, 190] on div "[PERSON_NAME] & [PERSON_NAME] [DATE] 11:18 AM $30,835.63 Balance $15,835.63 Ema…" at bounding box center [687, 342] width 1114 height 506
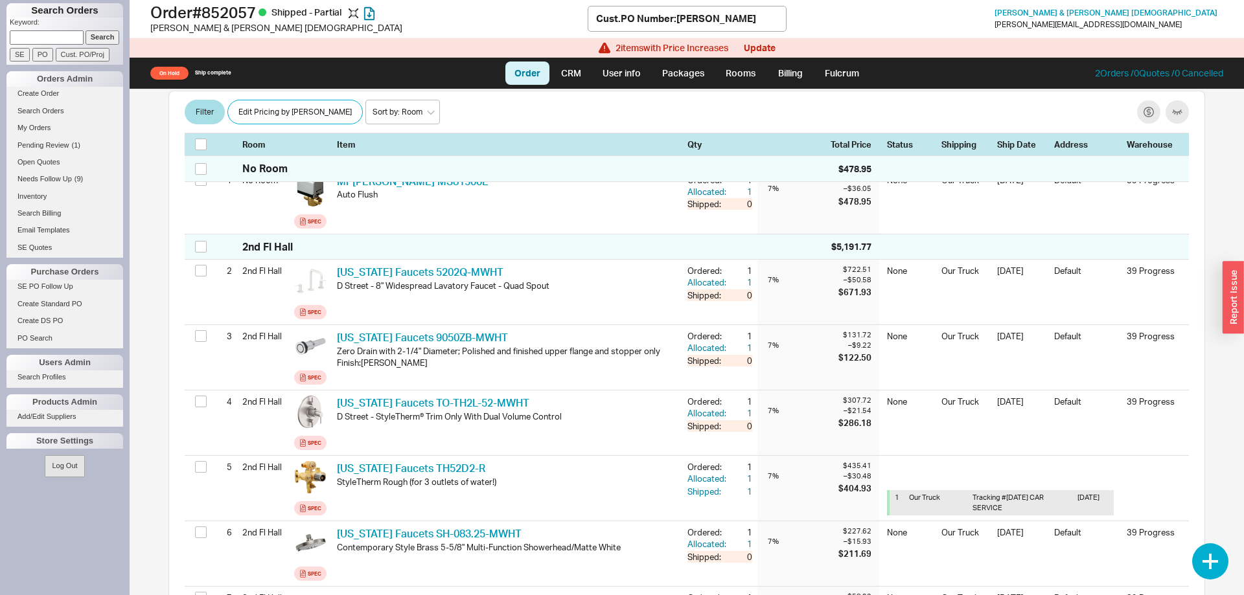
scroll to position [0, 0]
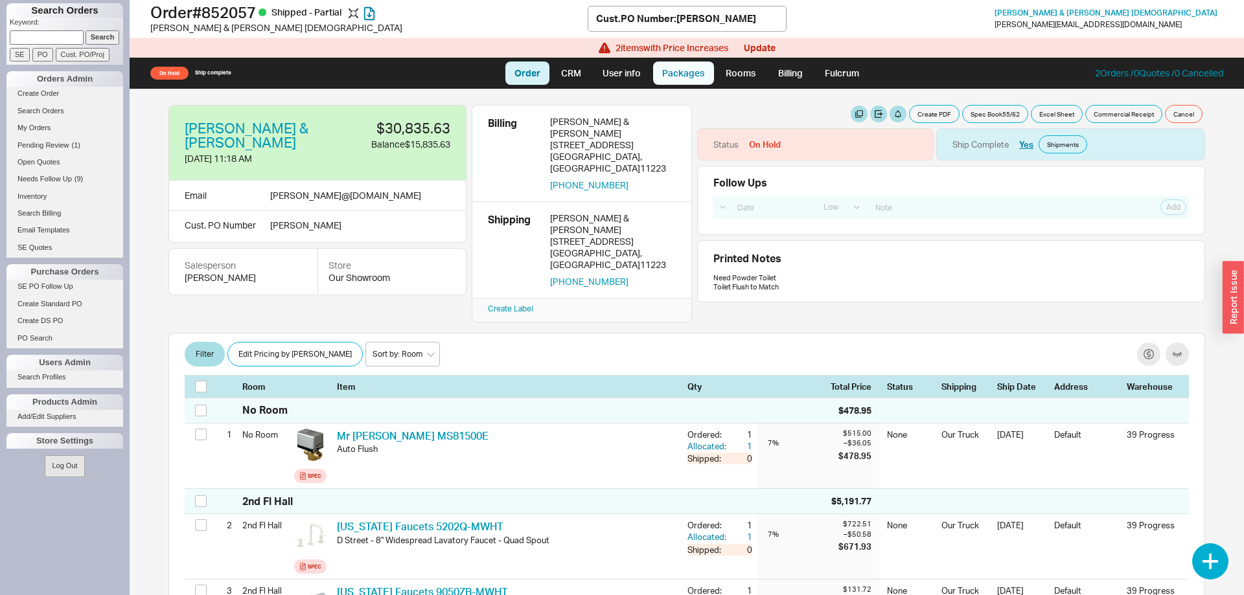
click at [676, 78] on link "Packages" at bounding box center [683, 73] width 61 height 23
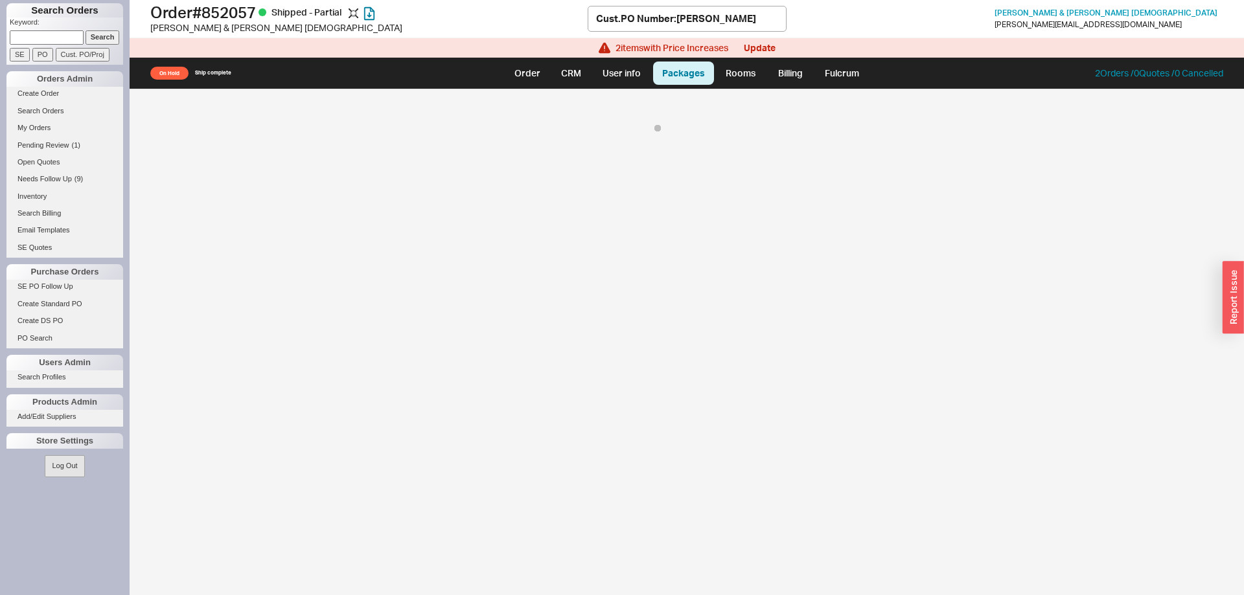
select select "8"
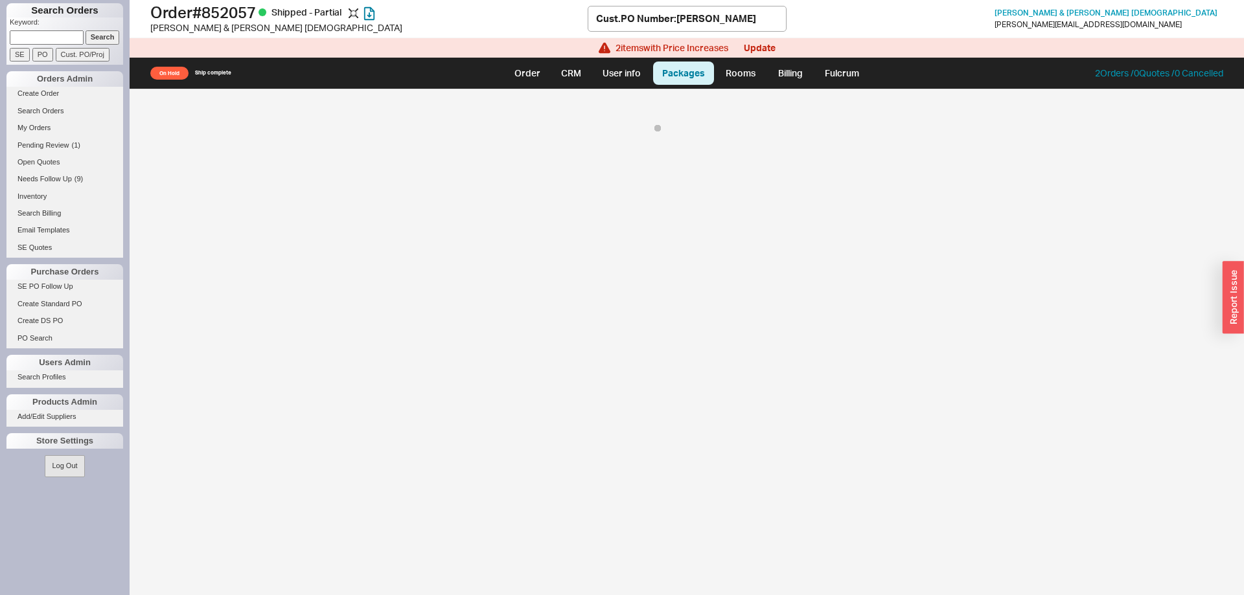
select select "8"
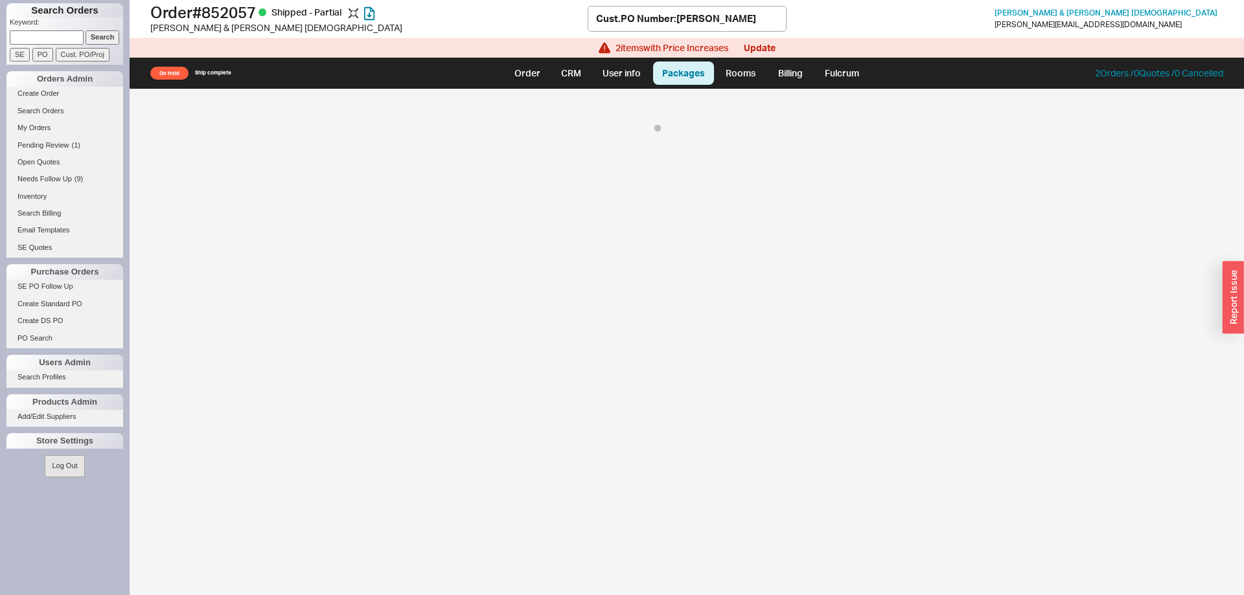
select select "8"
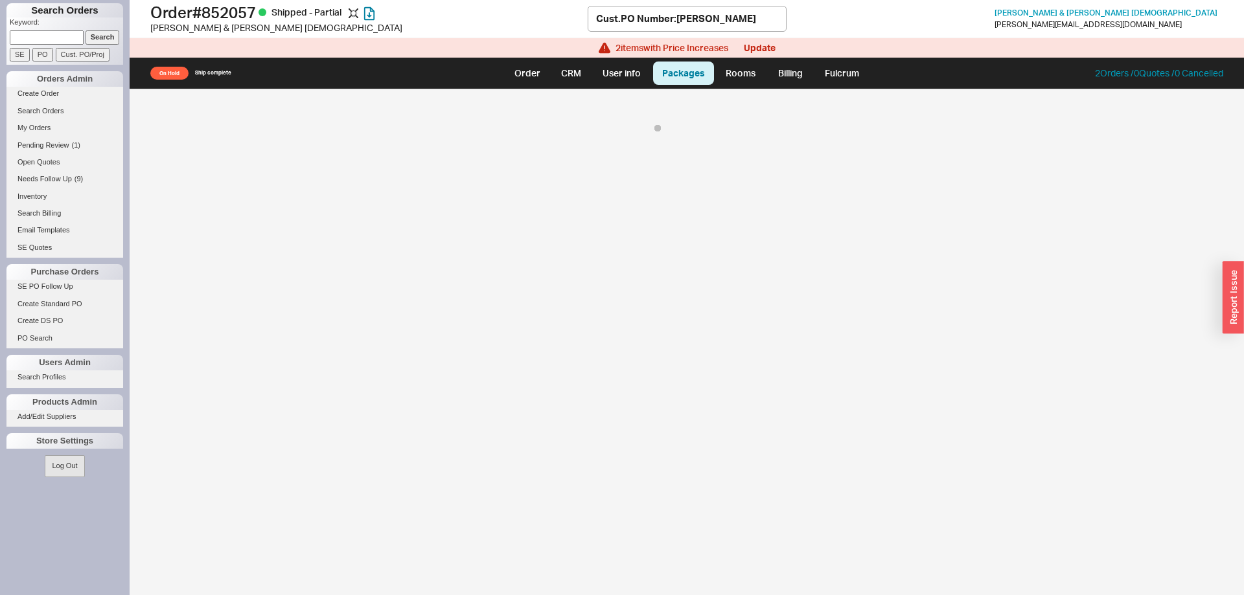
select select "8"
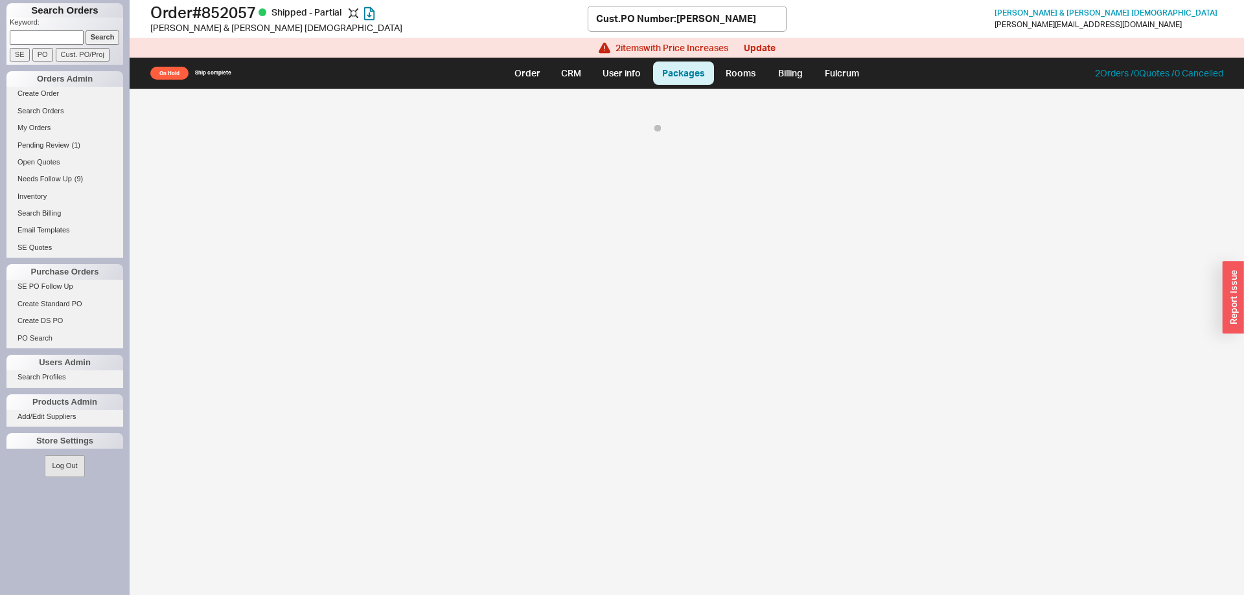
select select "8"
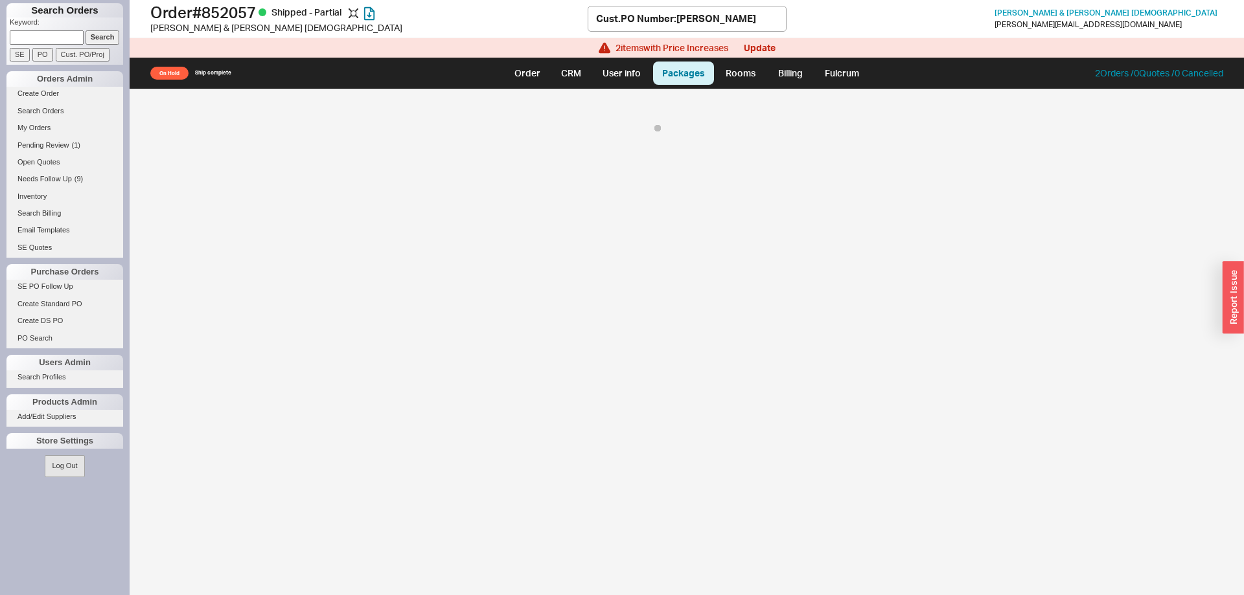
select select "8"
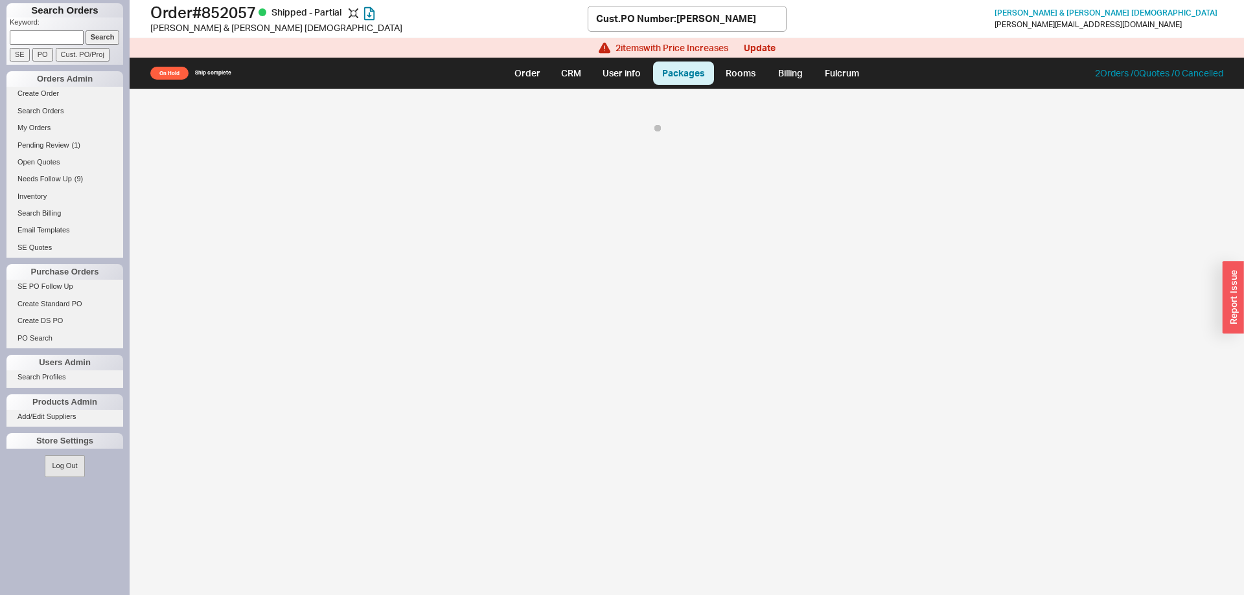
select select "8"
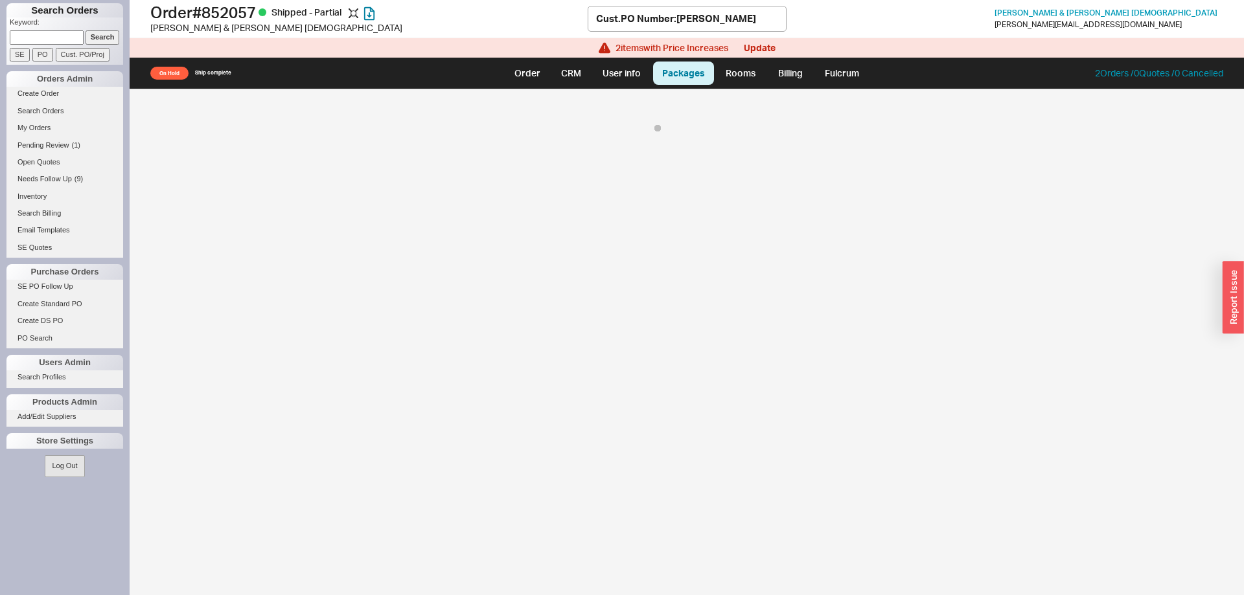
select select "8"
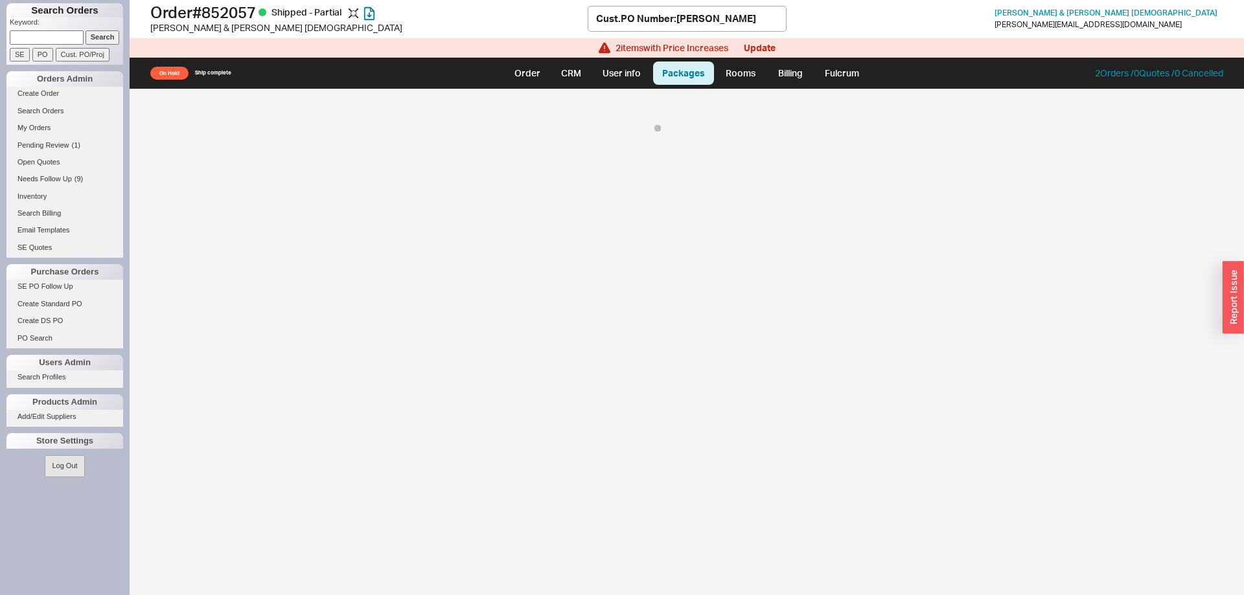
select select "8"
select select "On Hold"
select select "8"
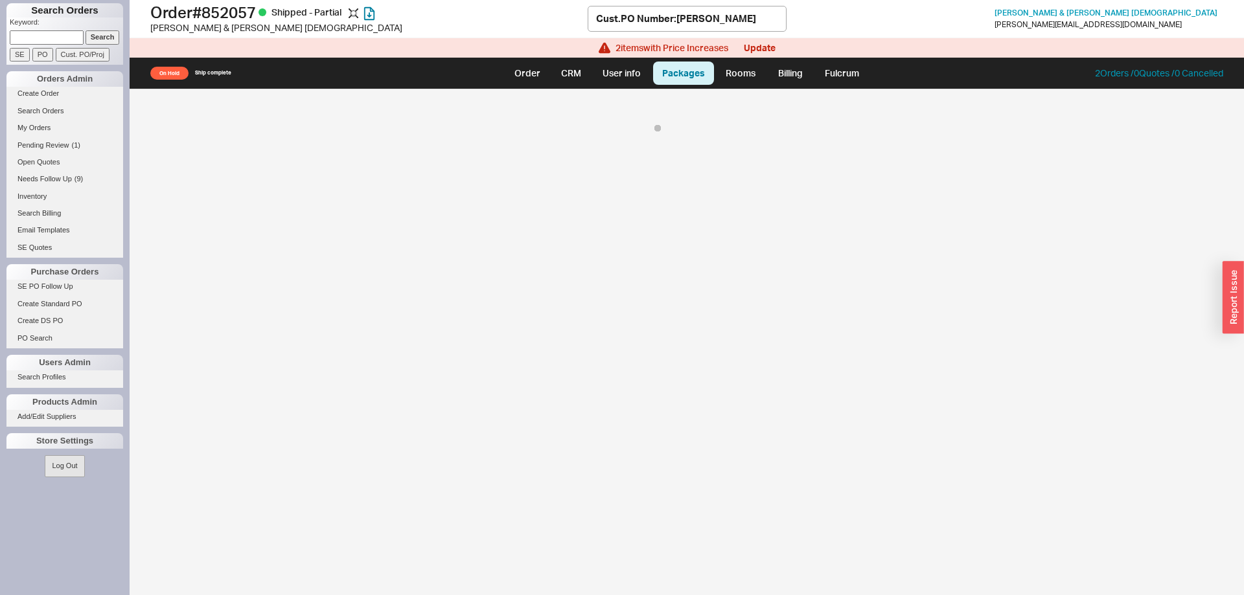
select select "8"
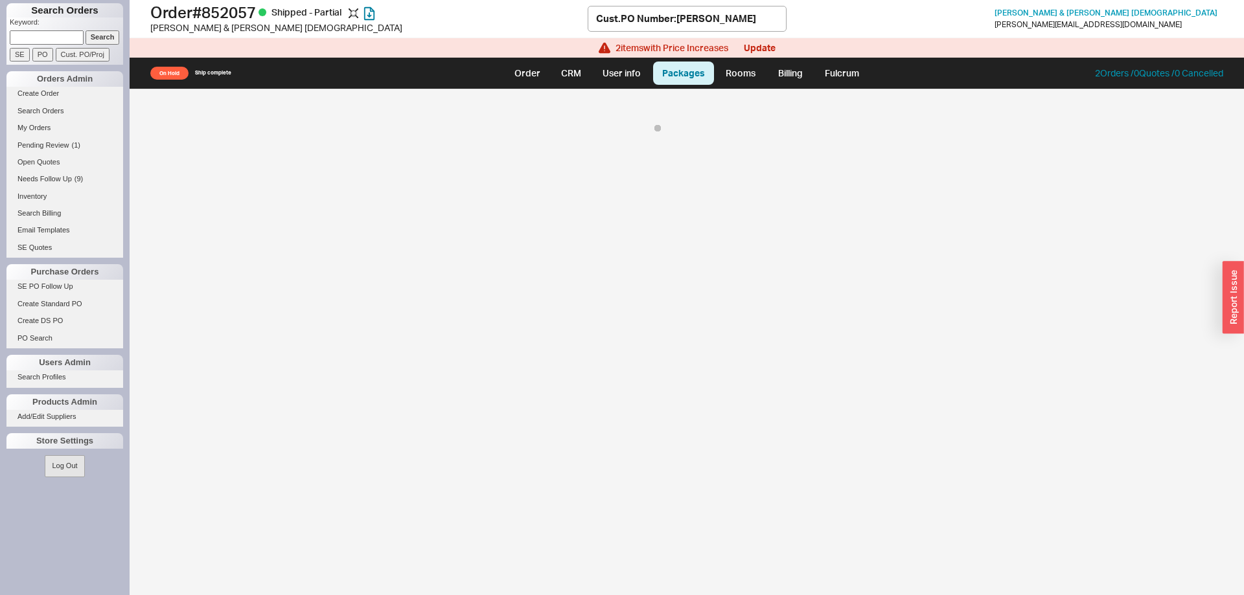
select select "8"
select select "On Hold"
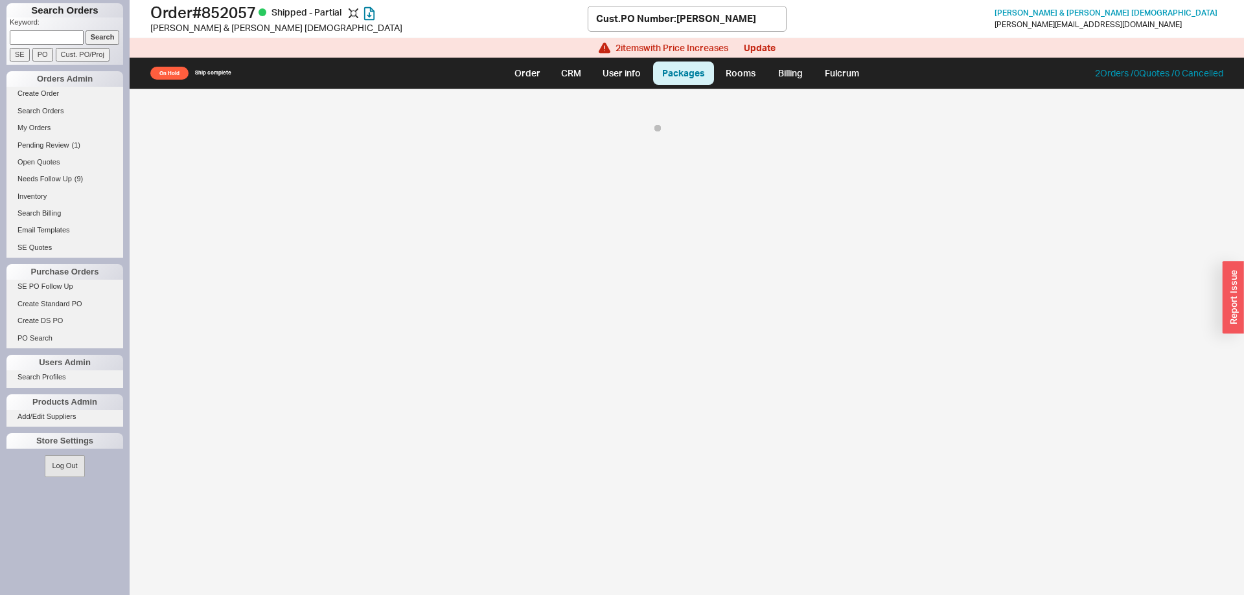
select select "8"
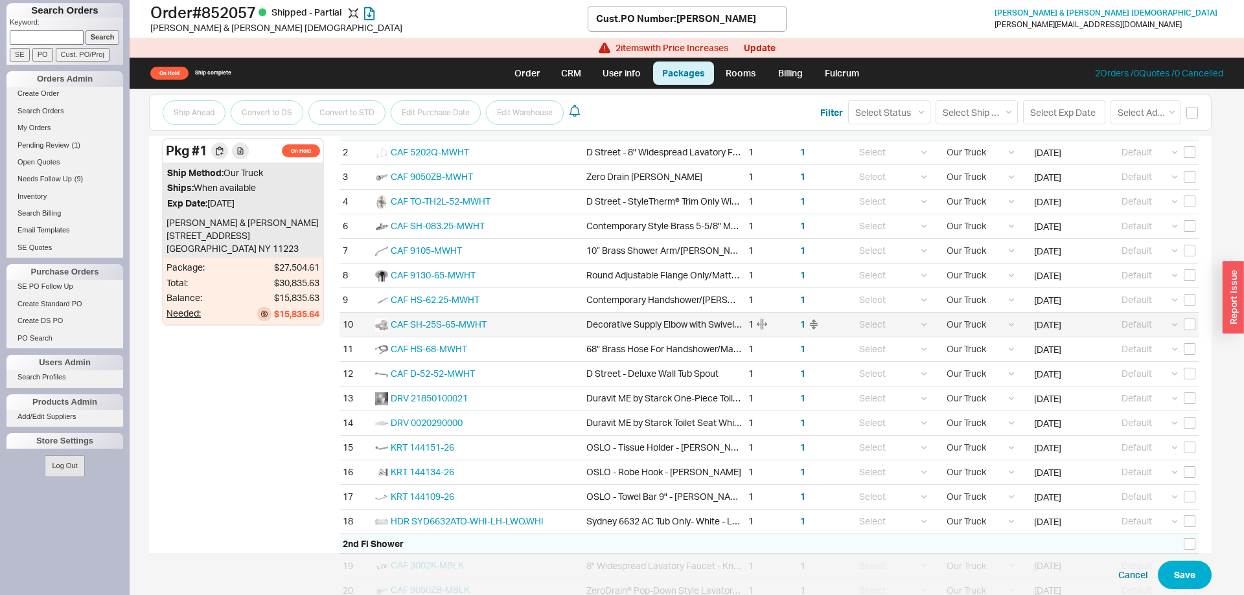
scroll to position [198, 0]
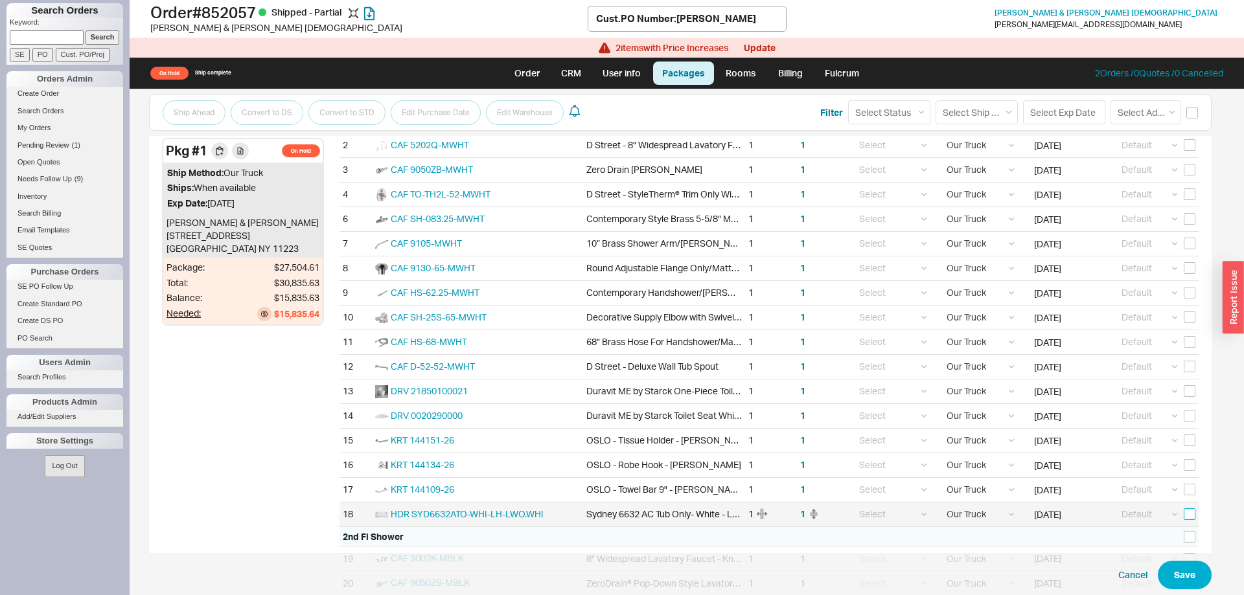
click at [1191, 513] on input "checkbox" at bounding box center [1190, 515] width 12 height 12
checkbox input "true"
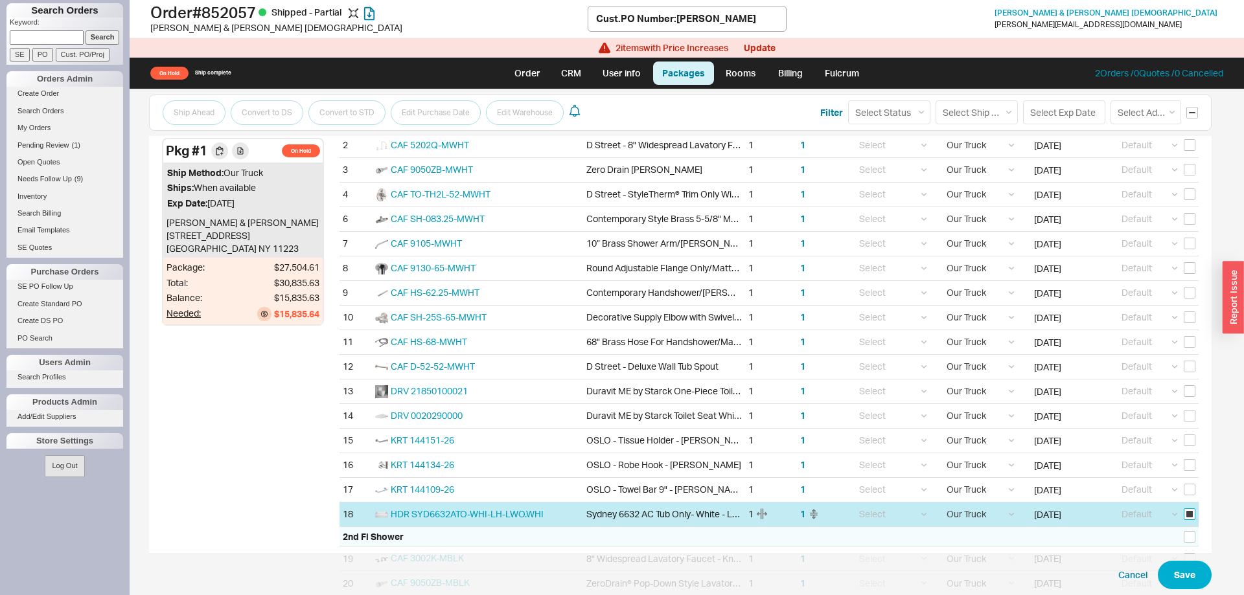
checkbox input "true"
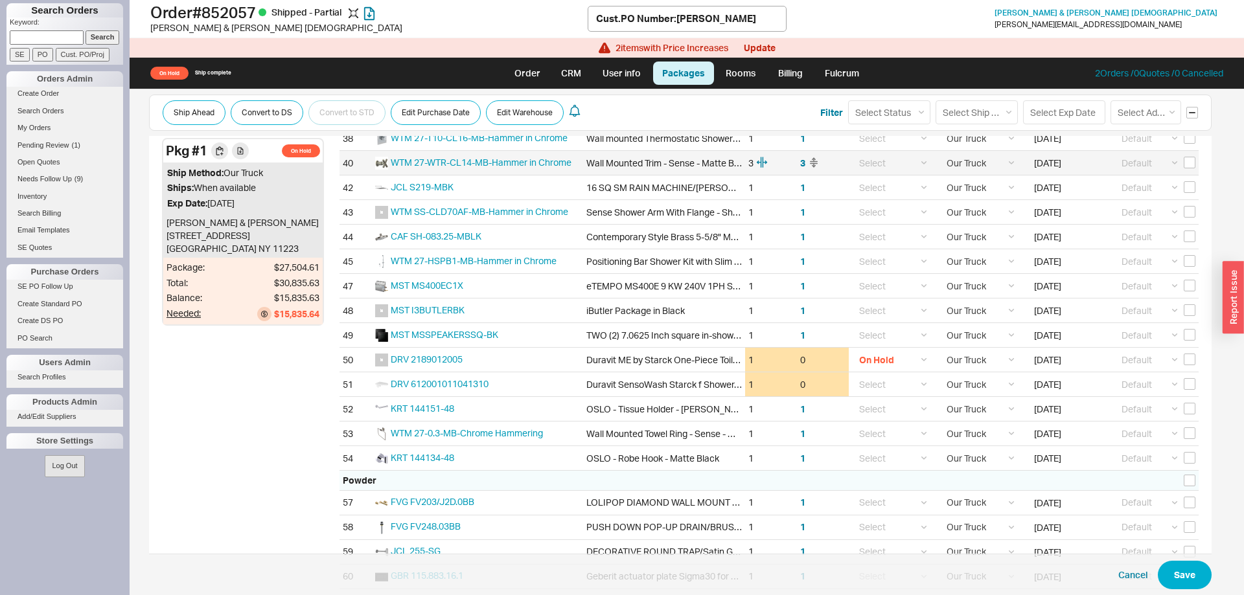
scroll to position [991, 0]
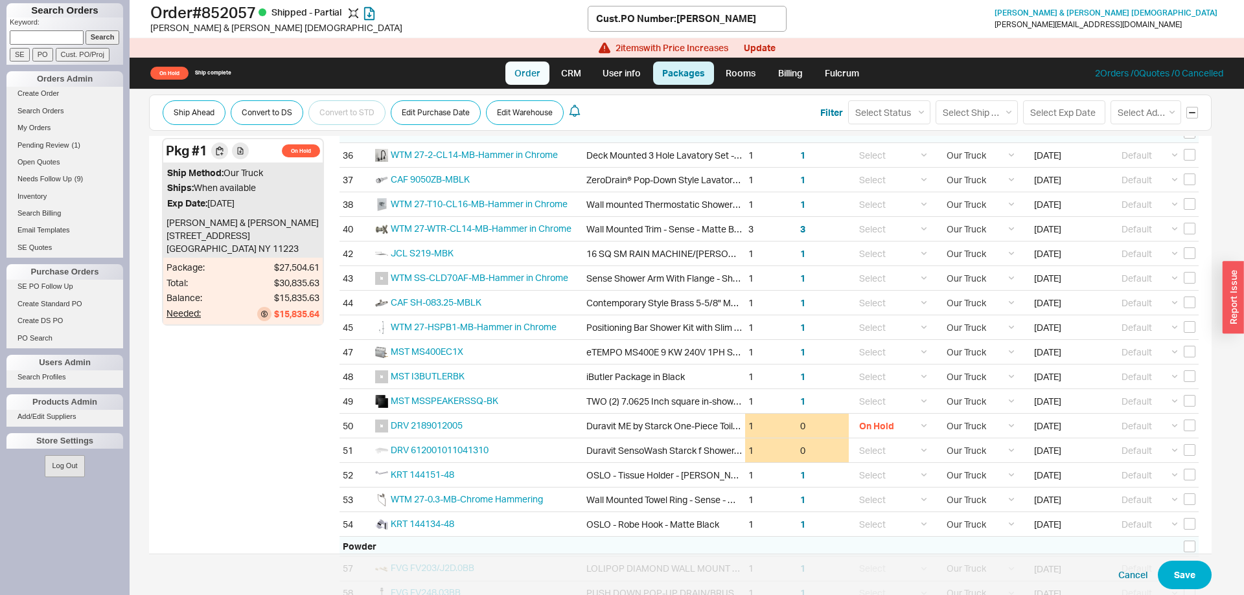
click at [519, 73] on link "Order" at bounding box center [527, 73] width 44 height 23
select select "LOW"
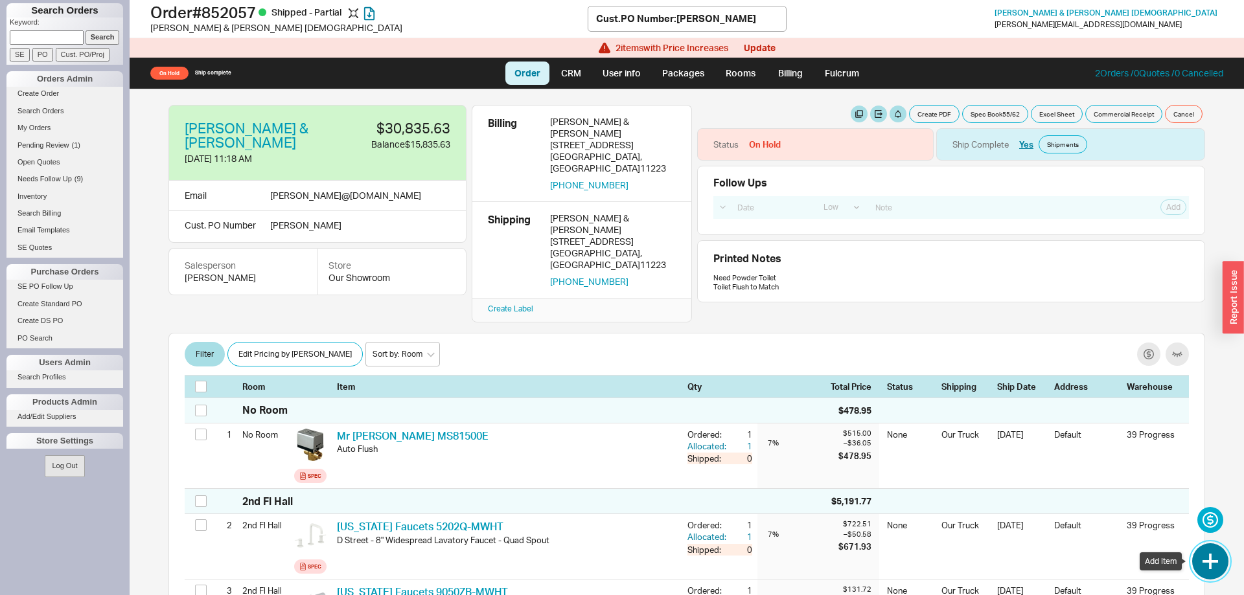
click at [1223, 563] on button "button" at bounding box center [1210, 562] width 36 height 36
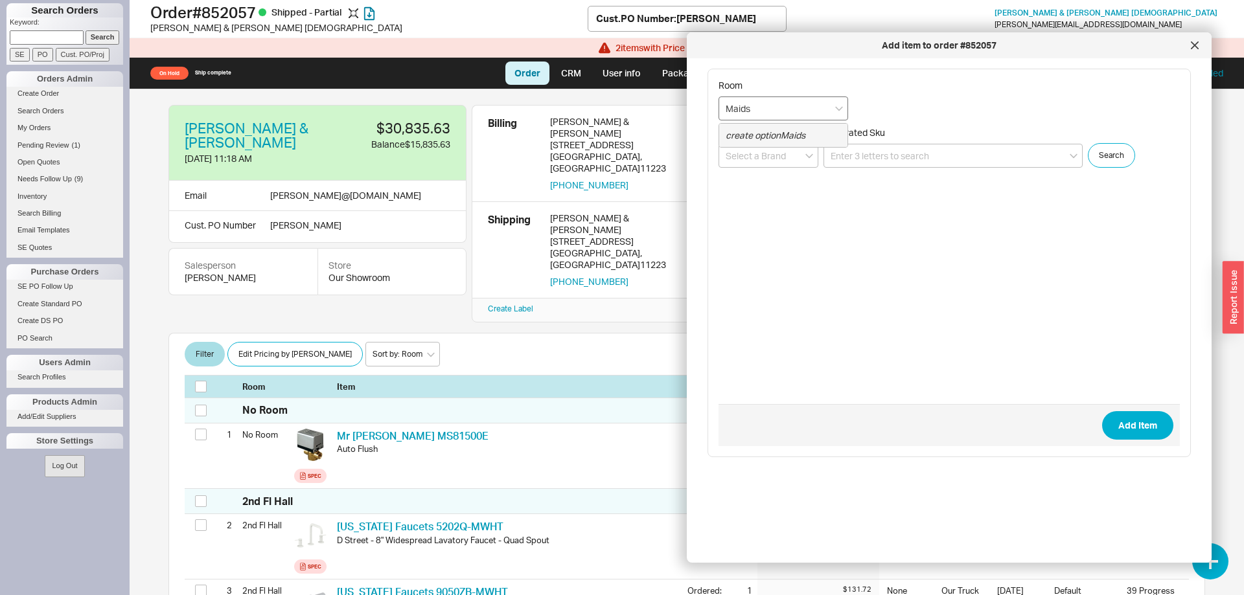
type input "Maids"
type input "Hansgrohe"
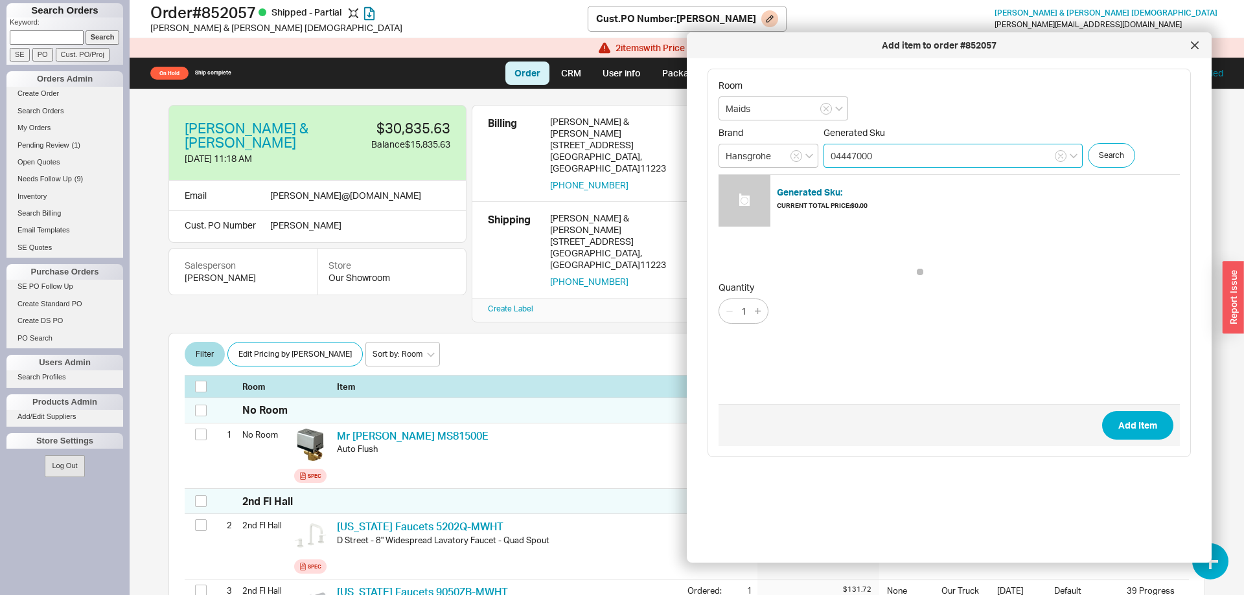
type input "04447000"
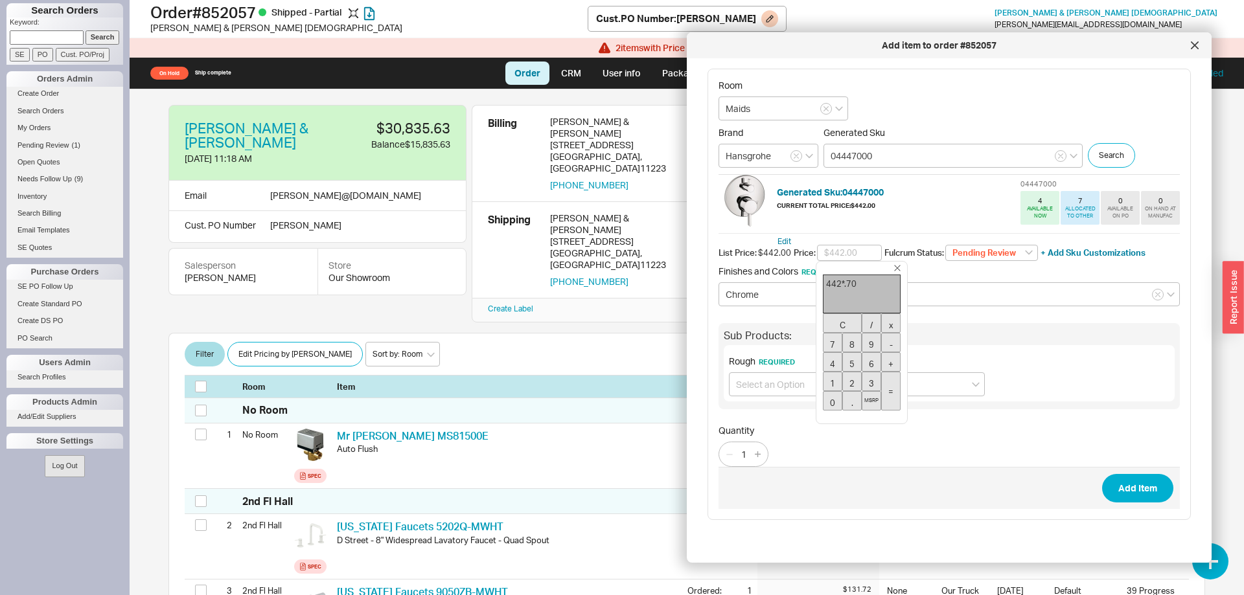
type input "$309.40"
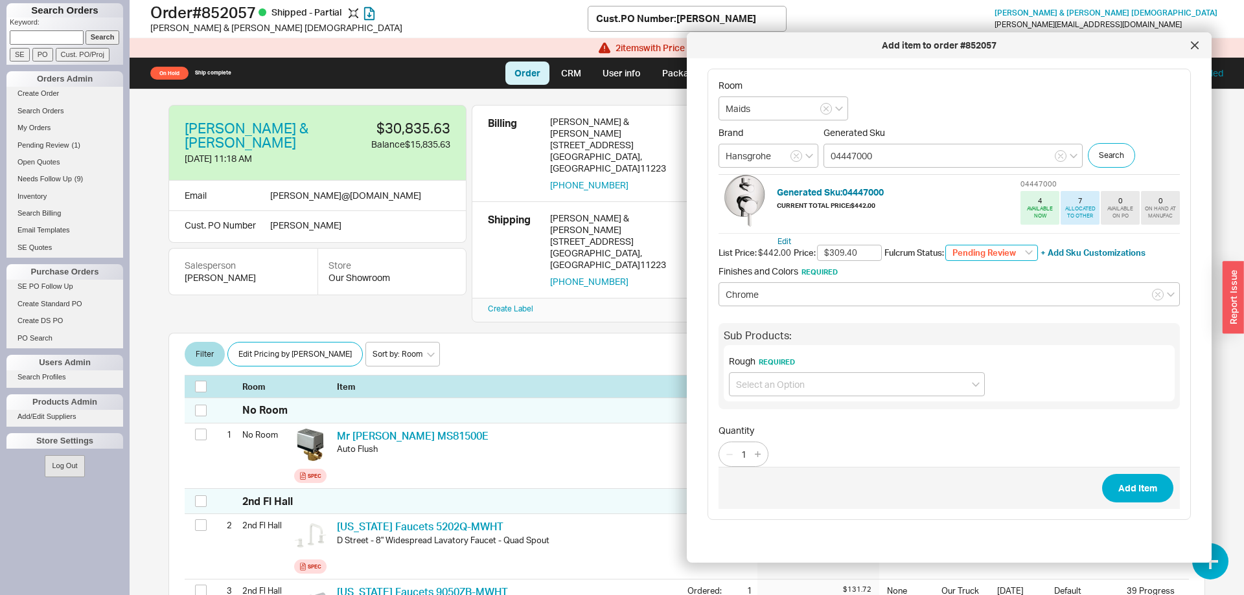
click at [945, 245] on select "Pending Review None On Hold Call Before Ship Hold for Balance Wait For Cust. Ca…" at bounding box center [991, 253] width 93 height 17
select select
click option "None" at bounding box center [0, 0] width 0 height 0
click at [744, 386] on input at bounding box center [857, 385] width 256 height 24
click at [777, 409] on div "iBox Universal Plus (01850181) + $198.00" at bounding box center [857, 411] width 255 height 23
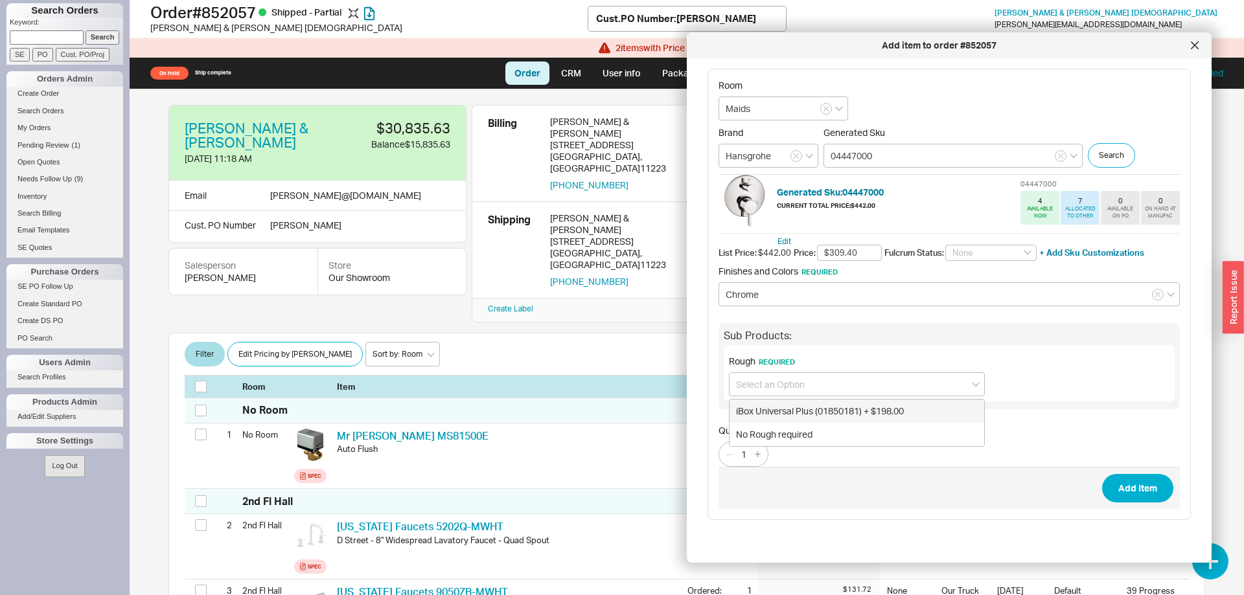
type input "iBox Universal Plus (01850181) + $198.00"
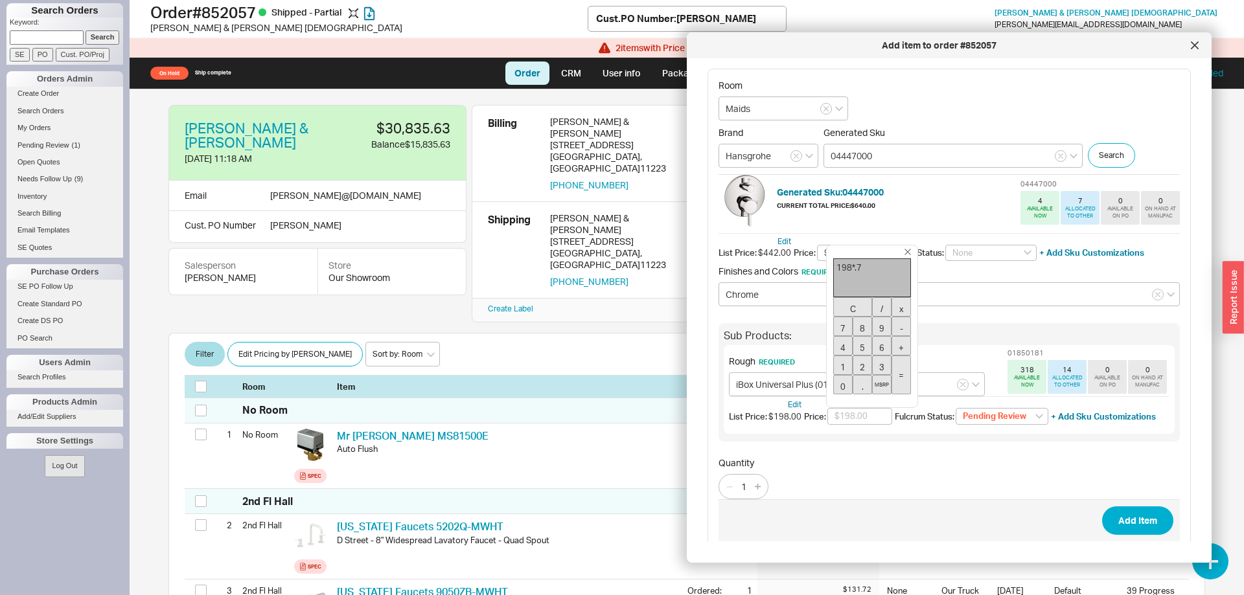
type input "$138.60"
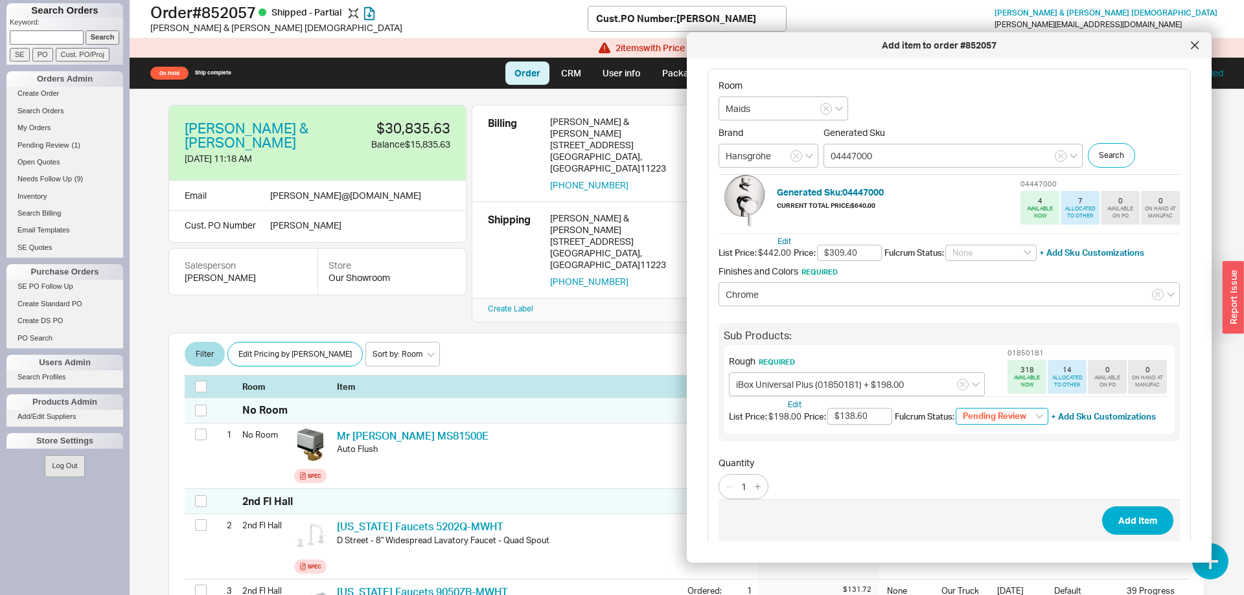
click at [956, 408] on select "Pending Review None On Hold Call Before Ship Hold for Balance Wait For Cust. Ca…" at bounding box center [1002, 416] width 93 height 17
select select
click option "None" at bounding box center [0, 0] width 0 height 0
click at [1135, 522] on button "Add Item" at bounding box center [1137, 521] width 71 height 29
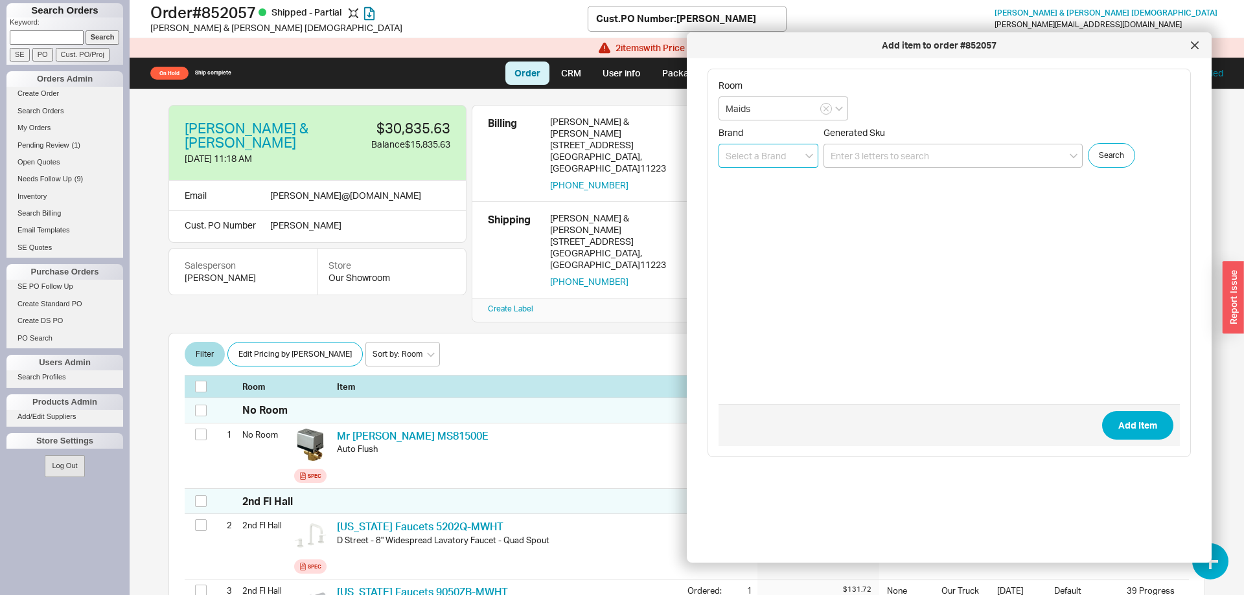
click at [741, 152] on input at bounding box center [769, 156] width 100 height 24
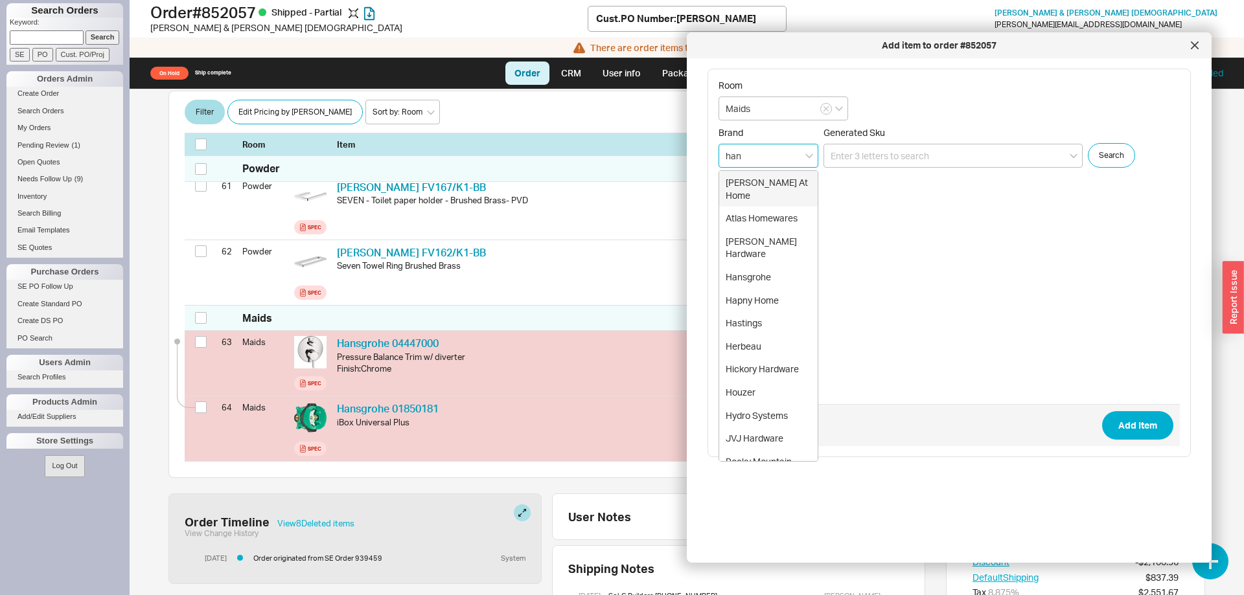
scroll to position [4300, 0]
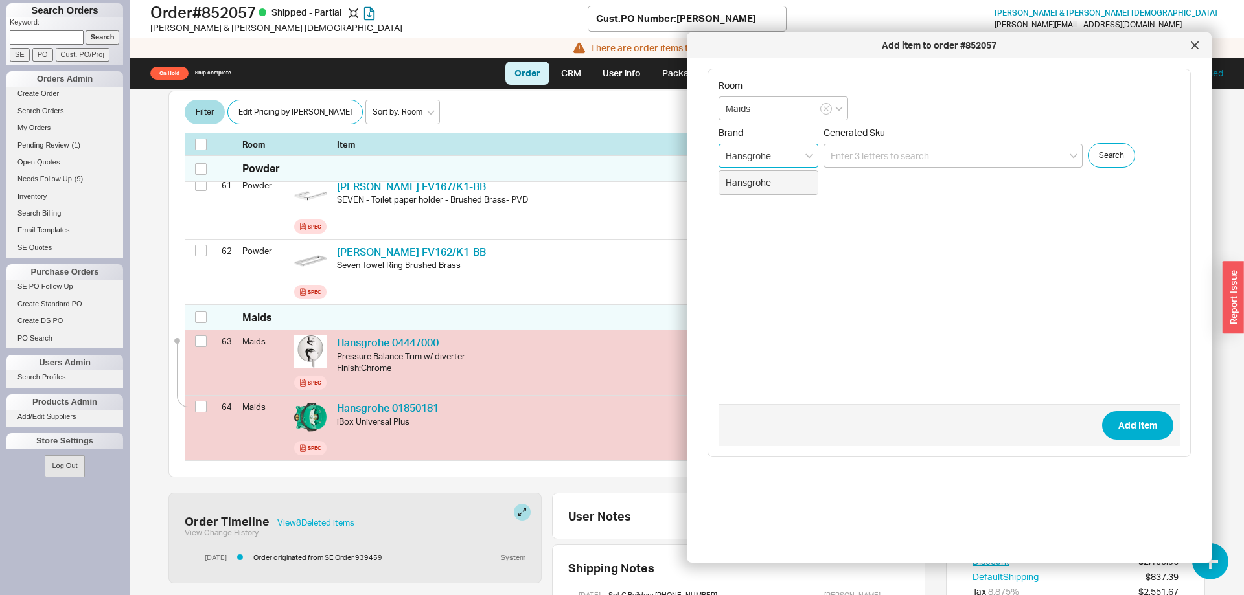
type input "Hansgrohe"
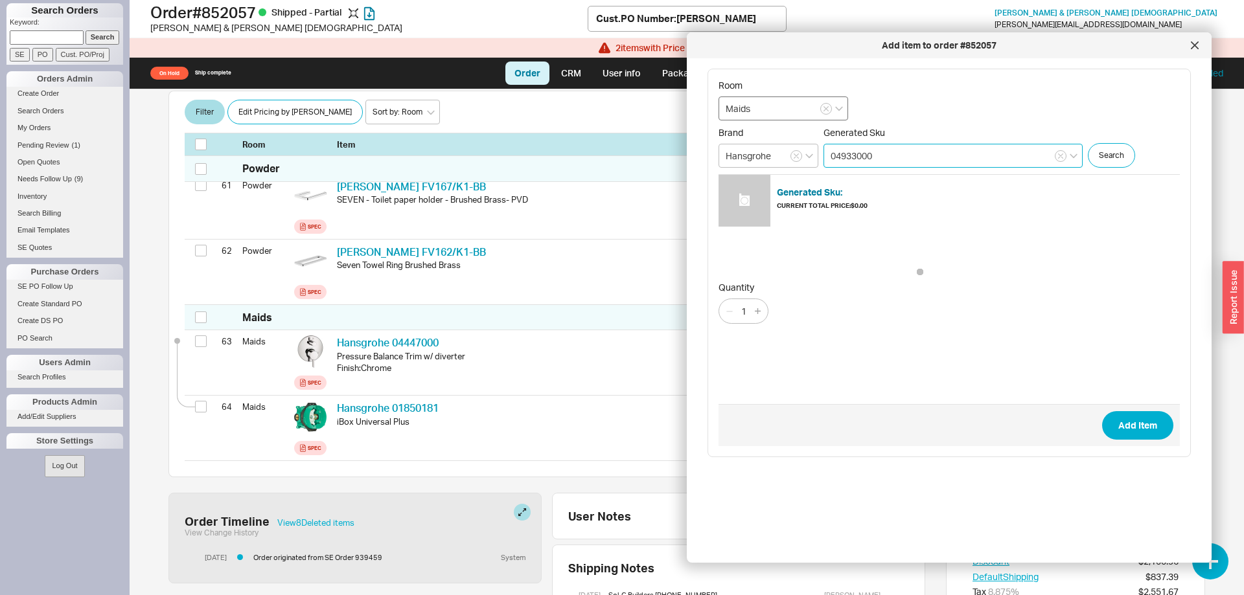
type input "04933000"
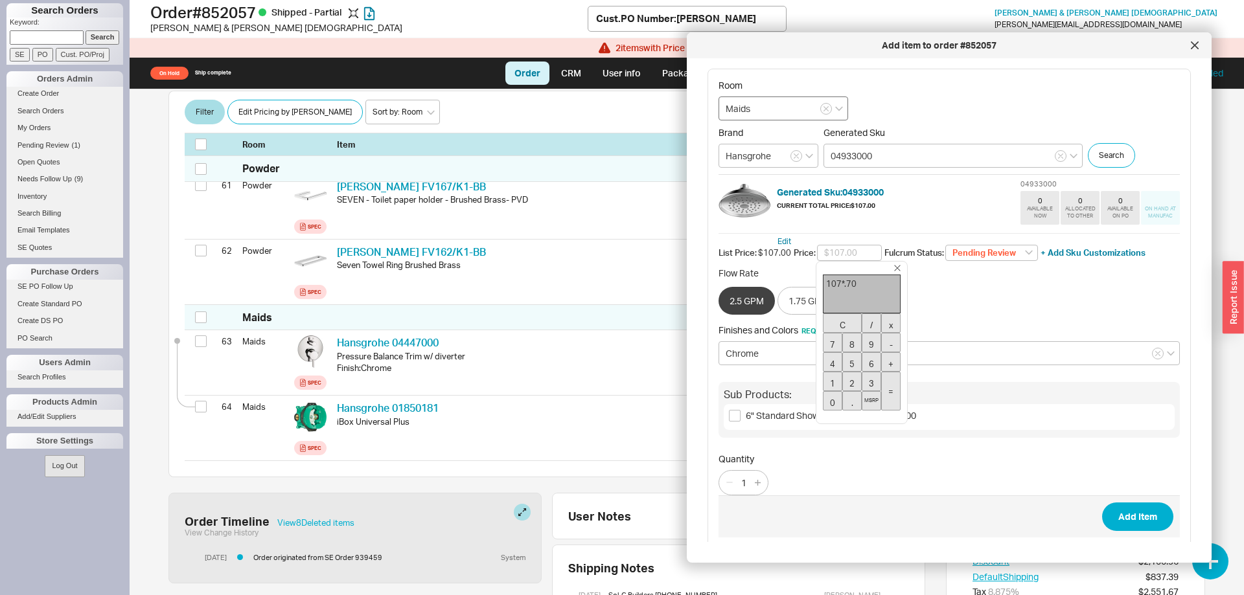
type input "$74.90"
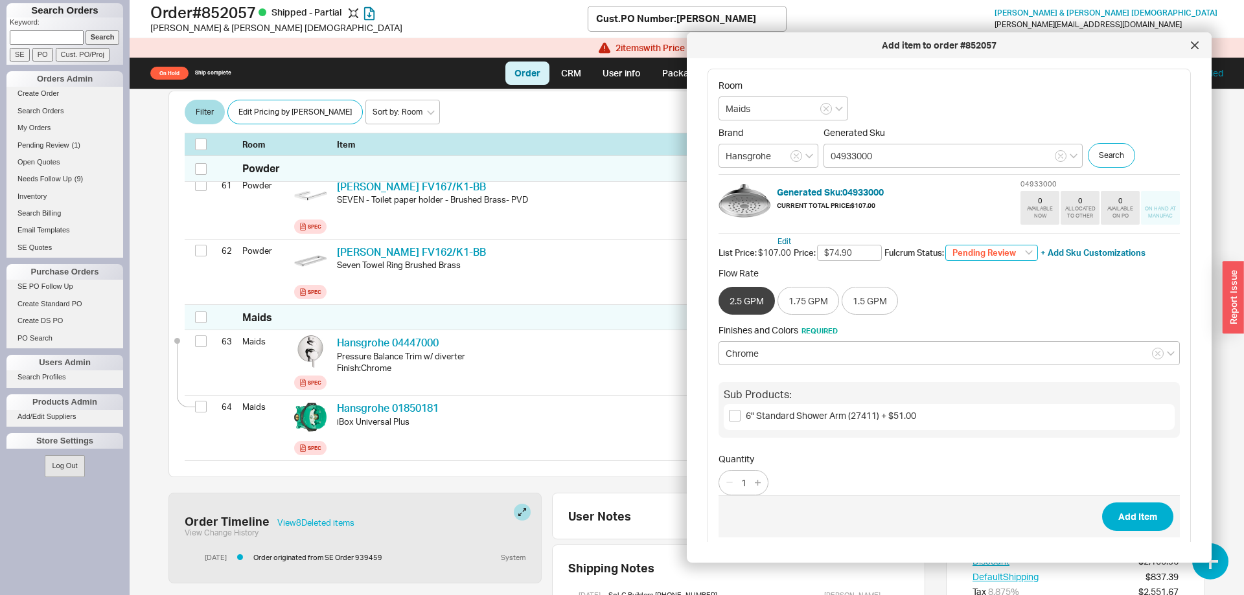
click at [945, 245] on select "Pending Review None On Hold Call Before Ship Hold for Balance Wait For Cust. Ca…" at bounding box center [991, 253] width 93 height 17
select select
click option "None" at bounding box center [0, 0] width 0 height 0
click at [737, 415] on input "6" Standard Shower Arm (27411) + $51.00" at bounding box center [735, 416] width 12 height 12
checkbox input "true"
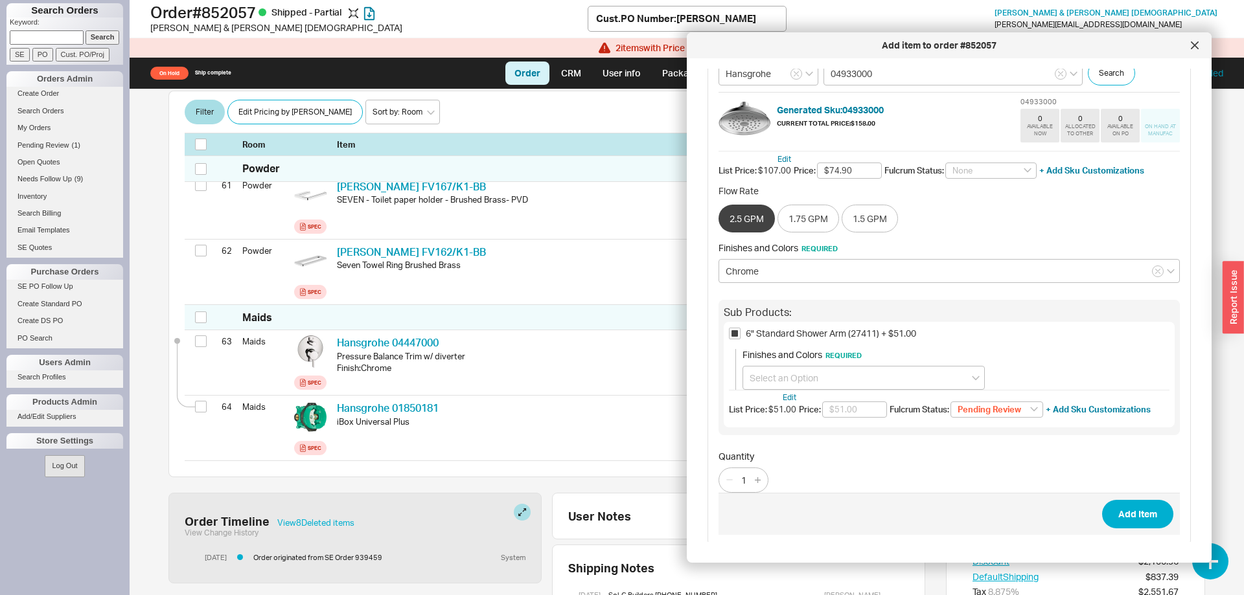
scroll to position [86, 0]
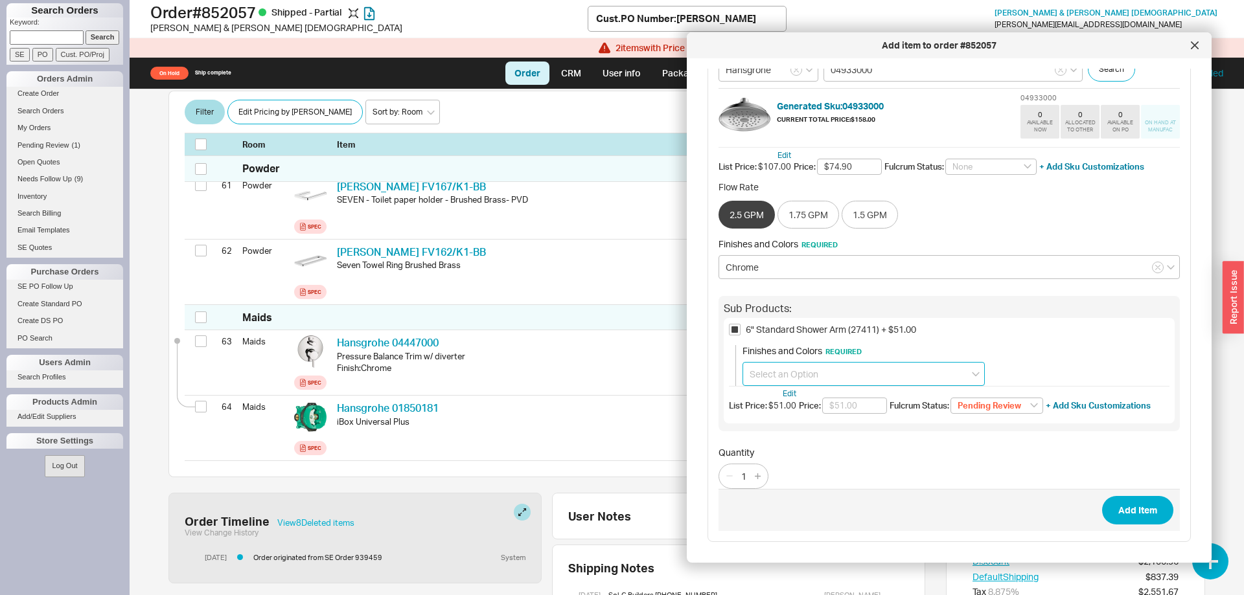
click at [829, 380] on input at bounding box center [864, 374] width 242 height 24
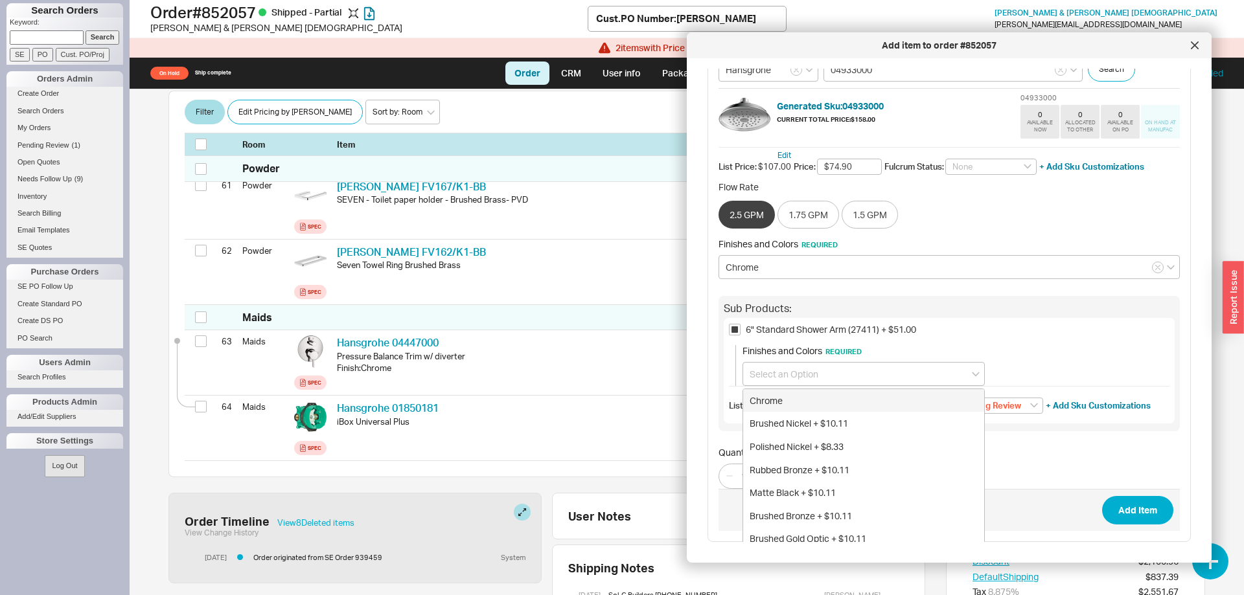
click at [824, 389] on div "Chrome Brushed Nickel + $10.11 Polished Nickel + $8.33 Rubbed Bronze + $10.11 M…" at bounding box center [864, 482] width 242 height 186
click at [838, 402] on div "Chrome" at bounding box center [863, 400] width 241 height 23
type input "Chrome"
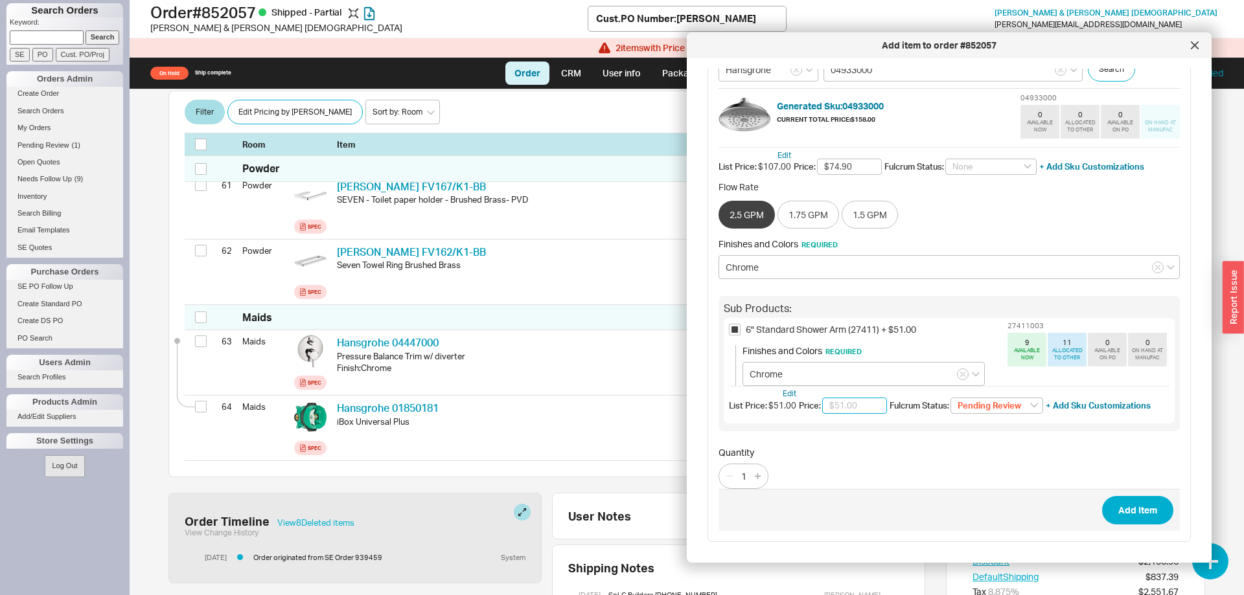
click at [842, 406] on input "text" at bounding box center [854, 406] width 65 height 17
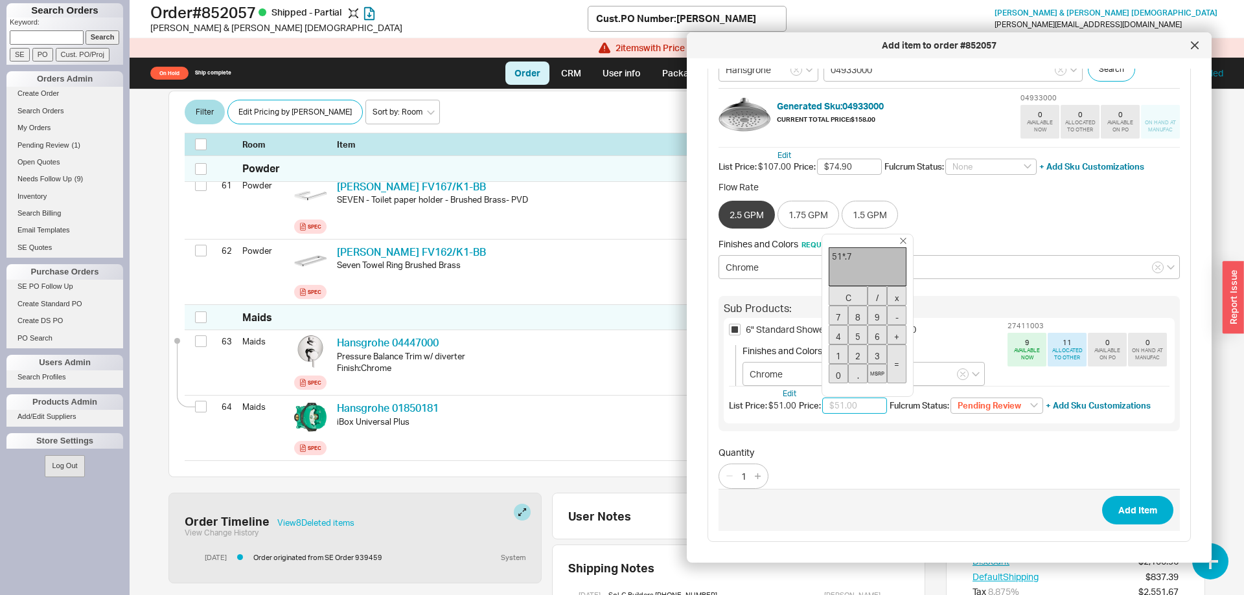
type input "$35.70"
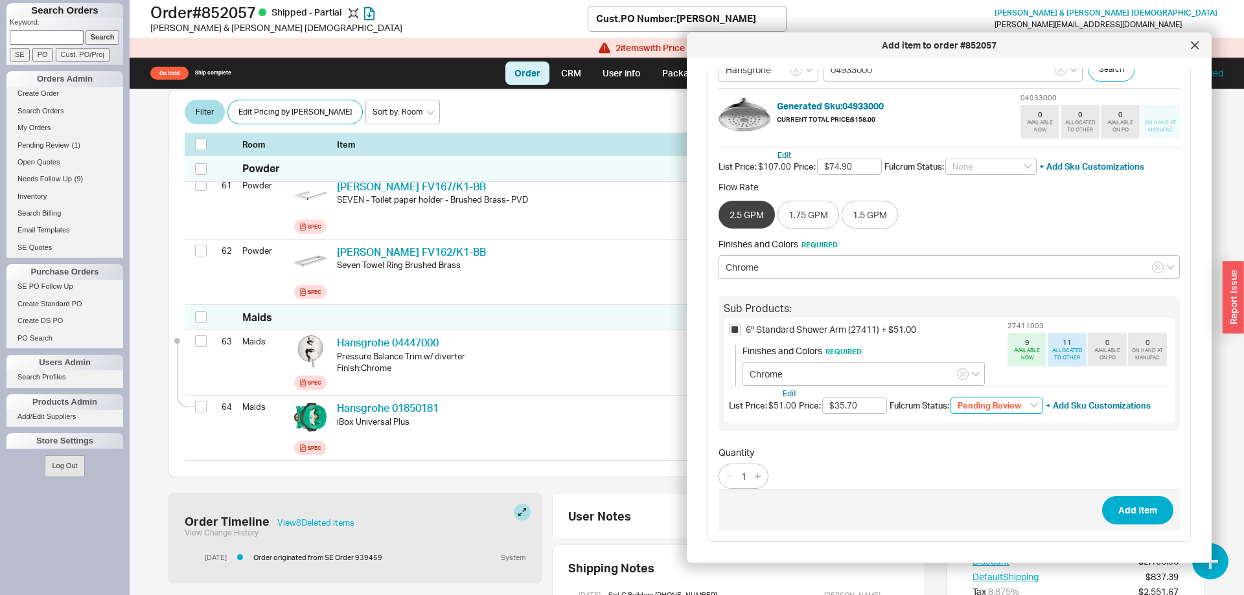
click at [951, 398] on select "Pending Review None On Hold Call Before Ship Hold for Balance Wait For Cust. Ca…" at bounding box center [997, 406] width 93 height 17
select select
click option "None" at bounding box center [0, 0] width 0 height 0
click at [1137, 514] on button "Add Item" at bounding box center [1137, 510] width 71 height 29
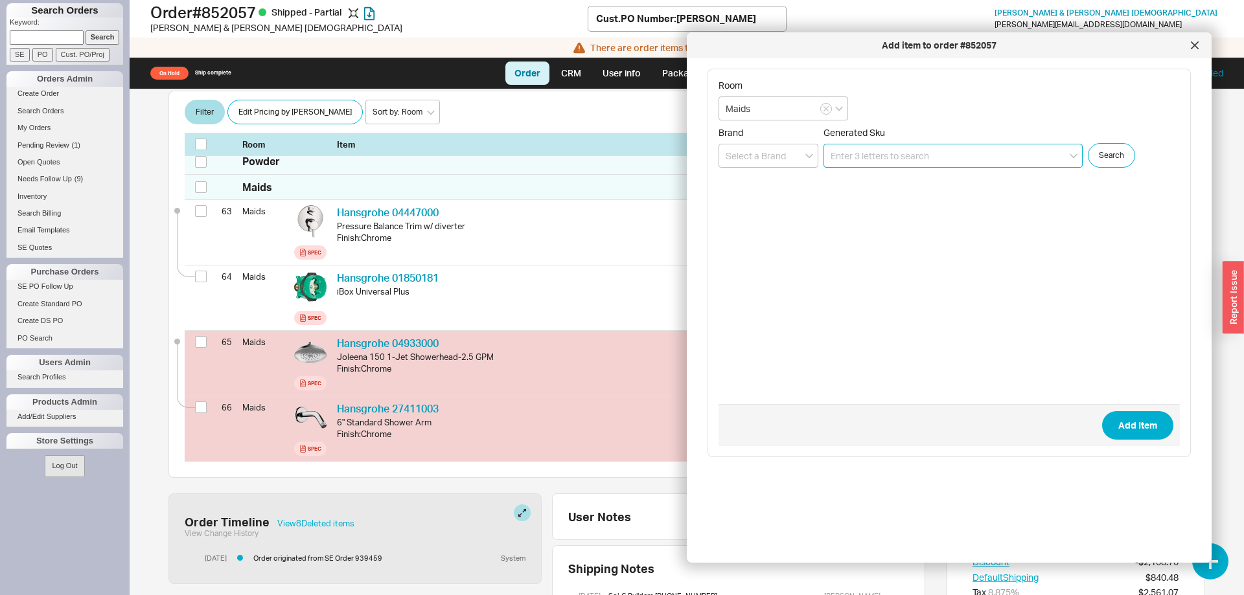
scroll to position [4430, 0]
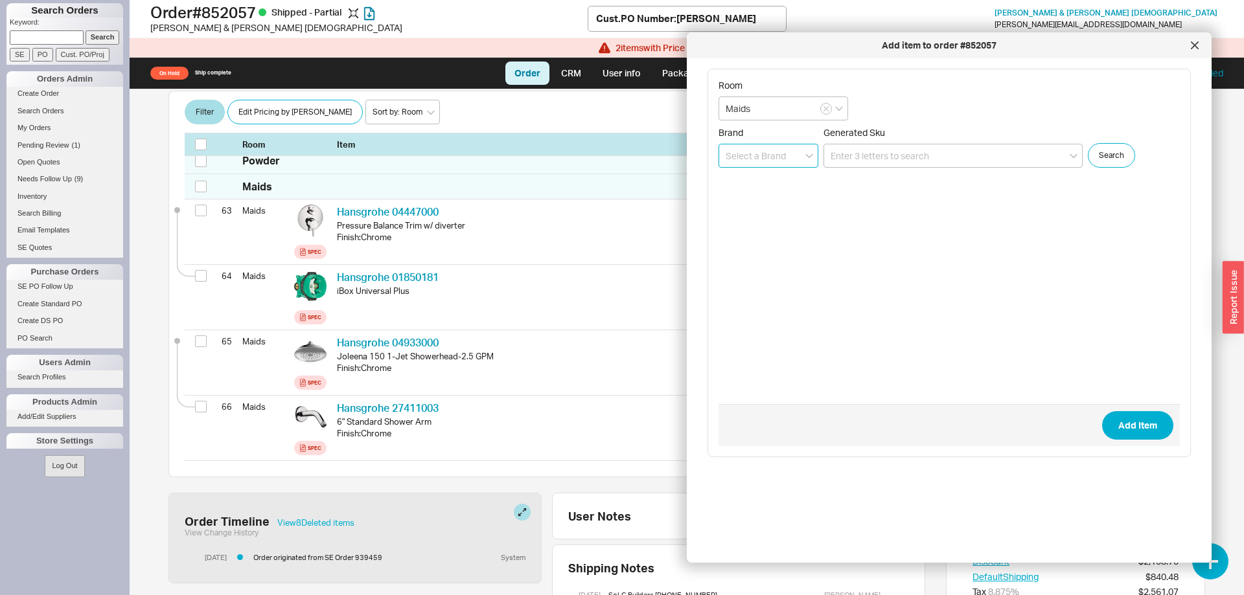
click at [776, 153] on input at bounding box center [769, 156] width 100 height 24
type input "Hansgrohe"
type input "04934000"
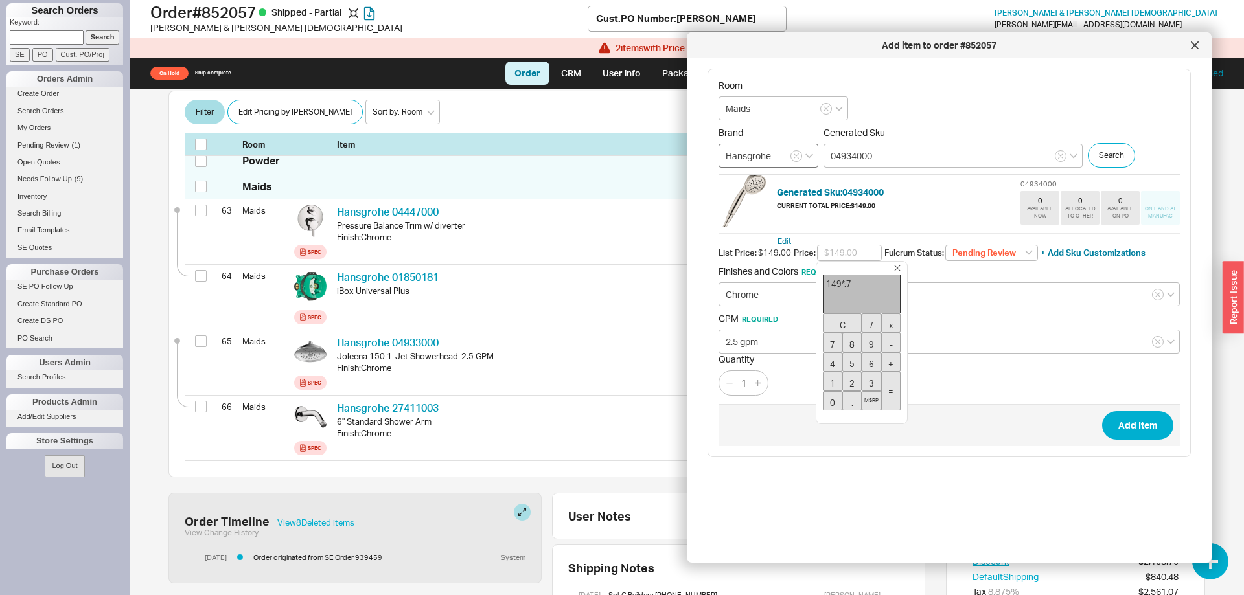
type input "$104.30"
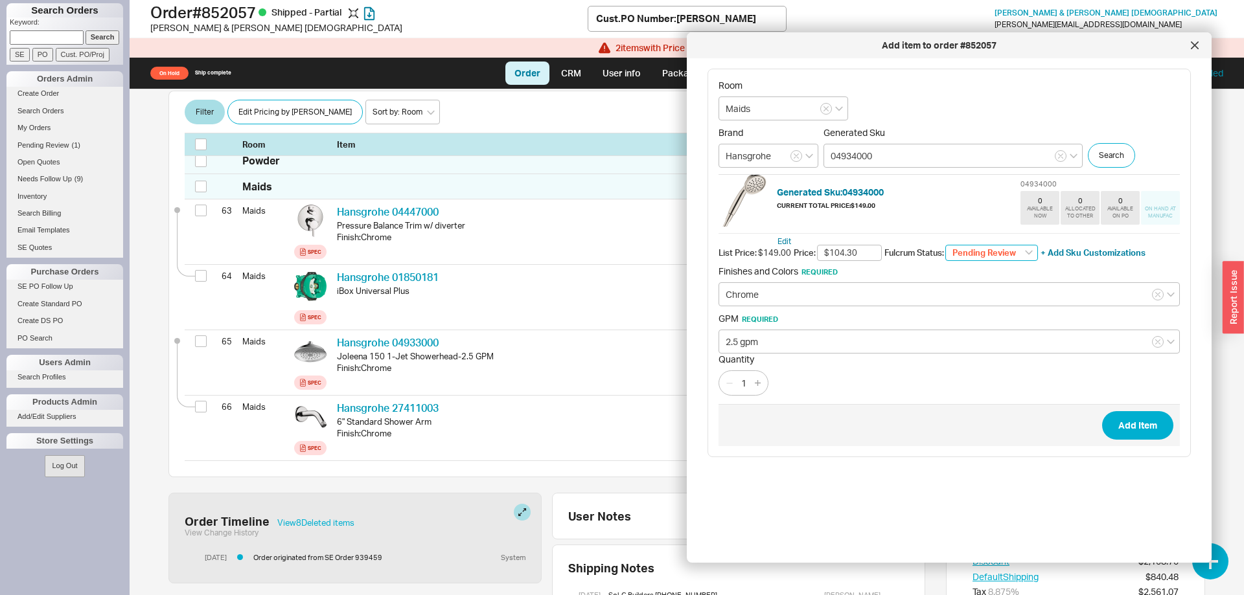
click at [945, 245] on select "Pending Review None On Hold Call Before Ship Hold for Balance Wait For Cust. Ca…" at bounding box center [991, 253] width 93 height 17
select select
click option "None" at bounding box center [0, 0] width 0 height 0
click at [1144, 432] on button "Add Item" at bounding box center [1137, 425] width 71 height 29
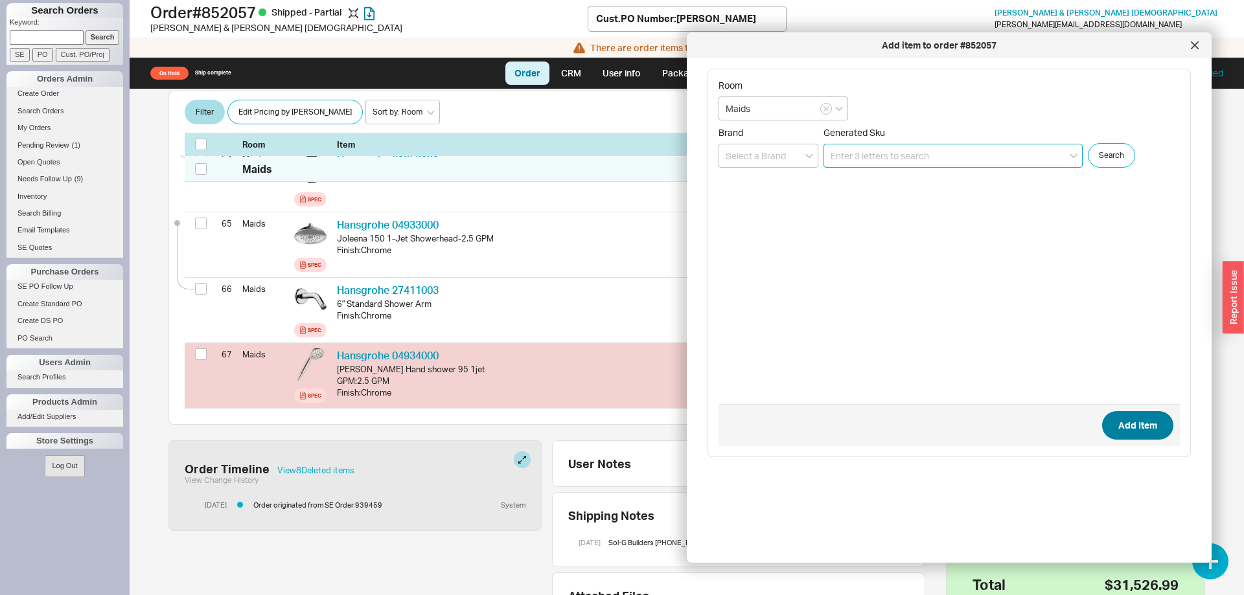
scroll to position [4561, 0]
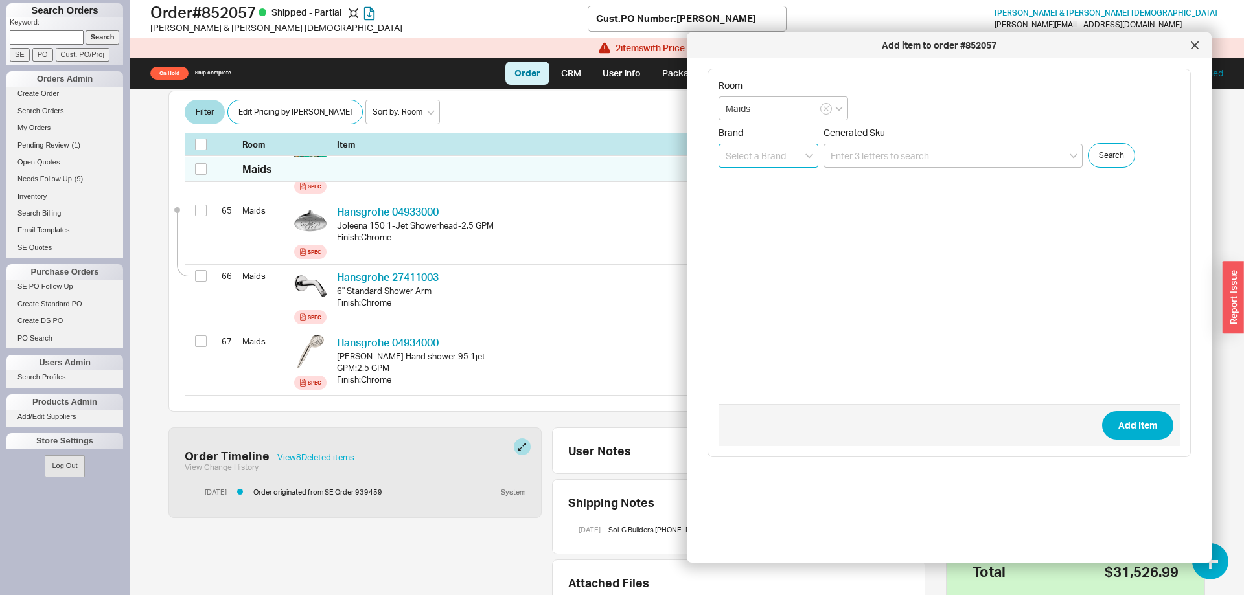
click at [796, 147] on input at bounding box center [769, 156] width 100 height 24
type input "Hansgrohe"
type input "28274000"
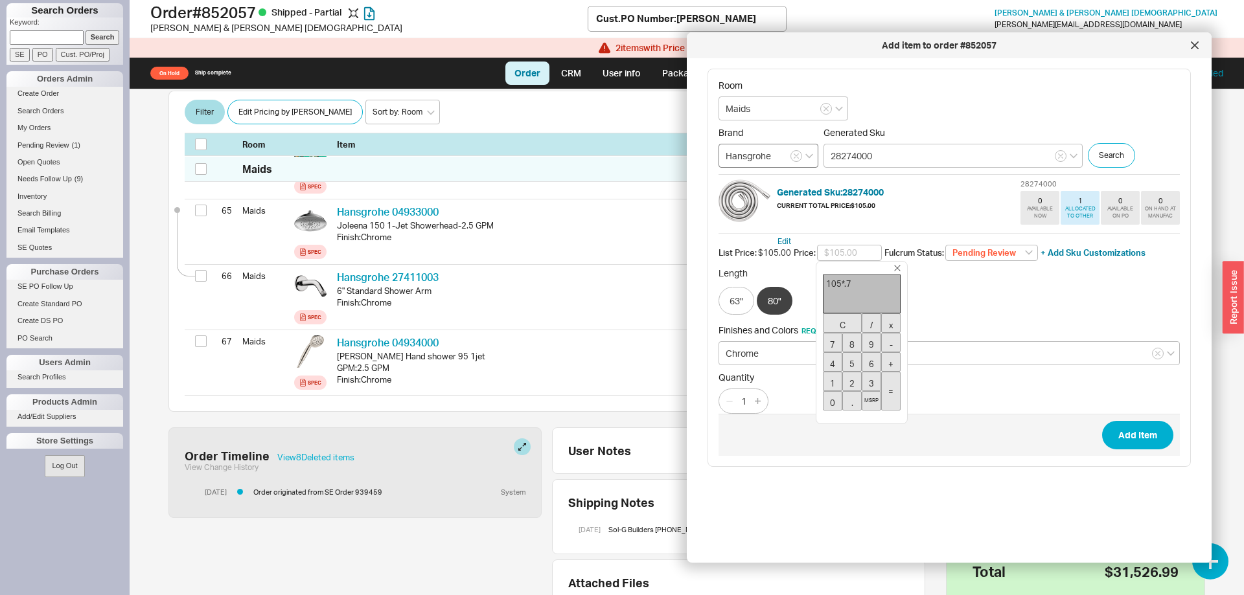
type input "$73.50"
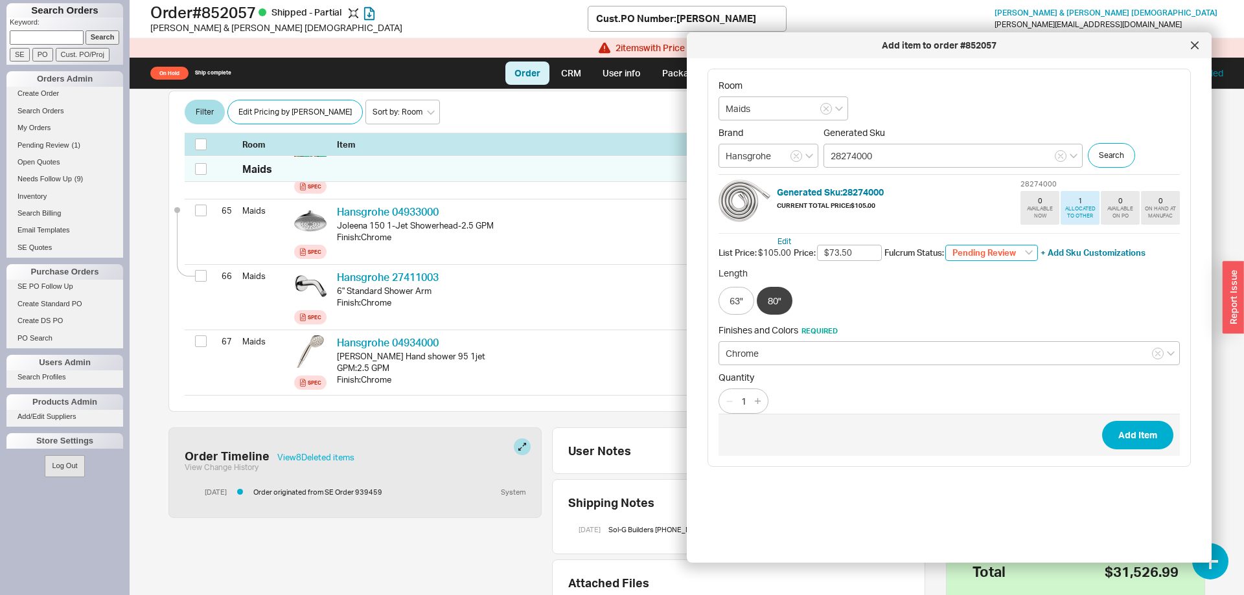
click at [945, 245] on select "Pending Review None On Hold Call Before Ship Hold for Balance Wait For Cust. Ca…" at bounding box center [991, 253] width 93 height 17
select select
click option "None" at bounding box center [0, 0] width 0 height 0
click at [1118, 443] on button "Add Item" at bounding box center [1137, 435] width 71 height 29
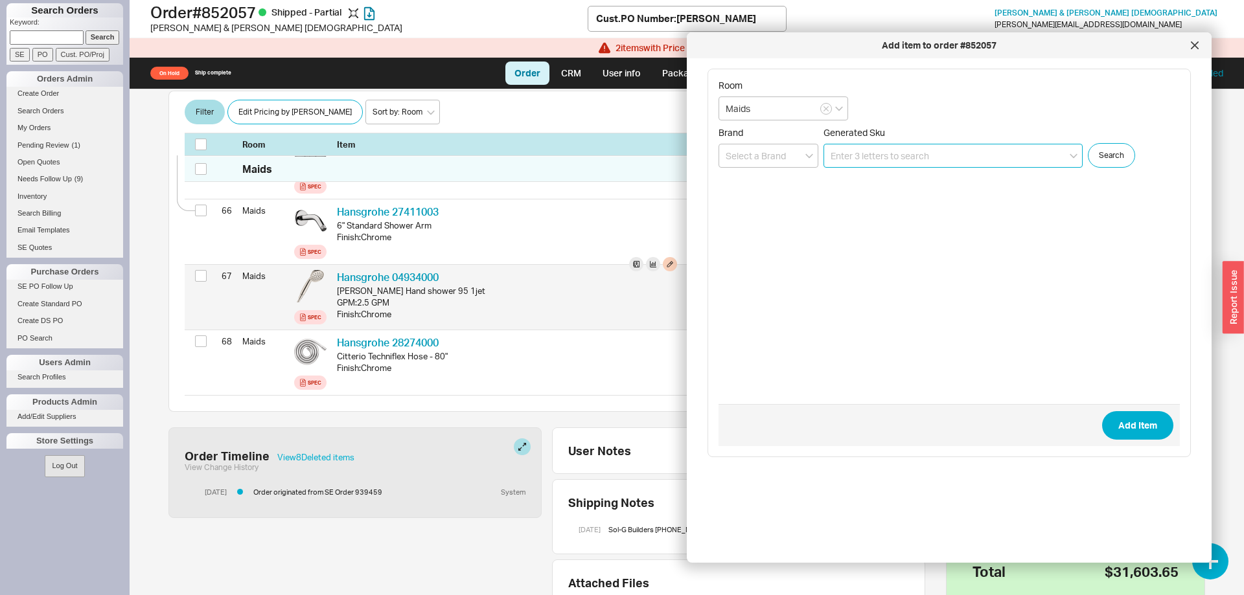
scroll to position [4495, 0]
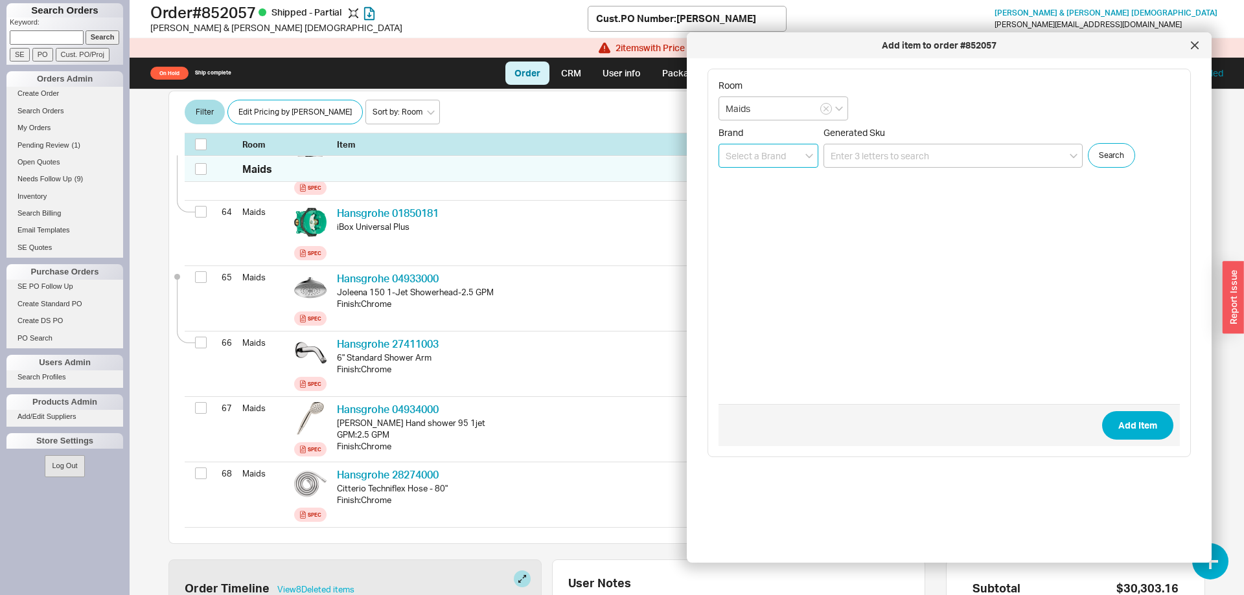
click at [743, 154] on input at bounding box center [769, 156] width 100 height 24
type input "Hansgrohe"
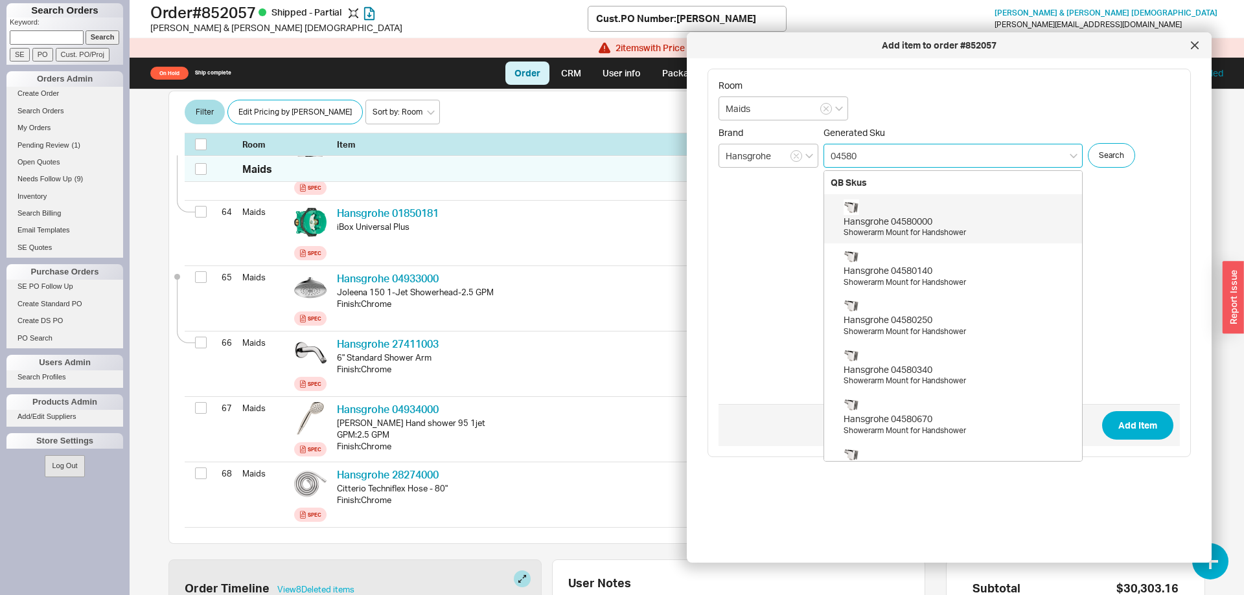
click at [896, 229] on div "Showerarm Mount for Handshower" at bounding box center [960, 232] width 232 height 11
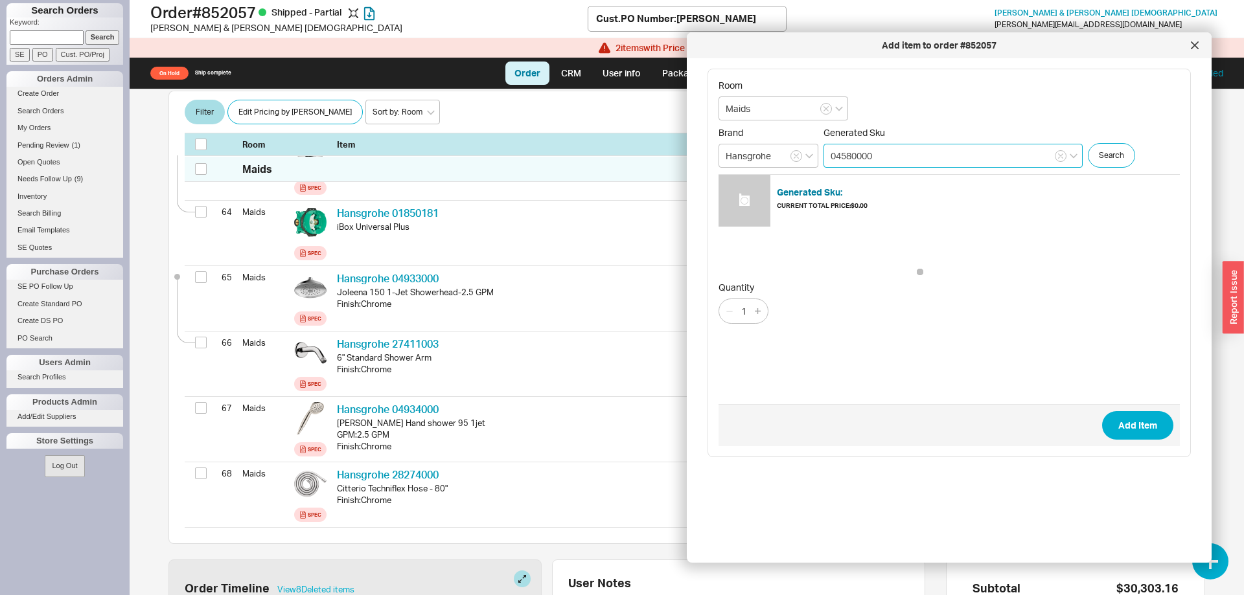
type input "04580000"
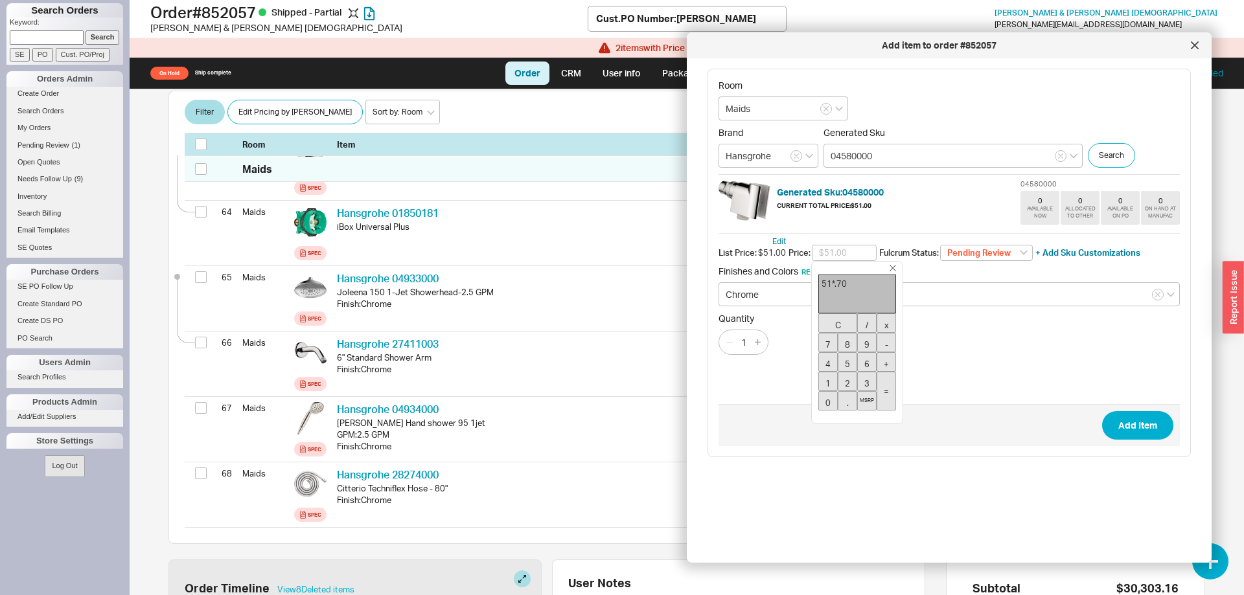
type input "$35.70"
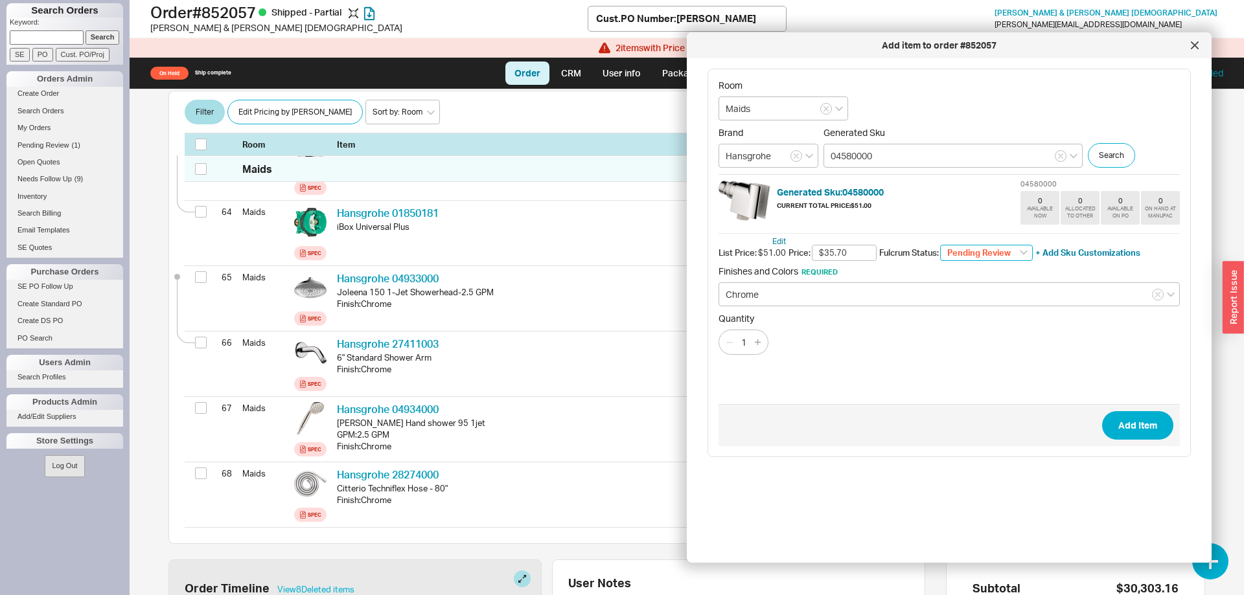
click at [940, 245] on select "Pending Review None On Hold Call Before Ship Hold for Balance Wait For Cust. Ca…" at bounding box center [986, 253] width 93 height 17
select select
click option "None" at bounding box center [0, 0] width 0 height 0
click at [1138, 424] on button "Add Item" at bounding box center [1137, 425] width 71 height 29
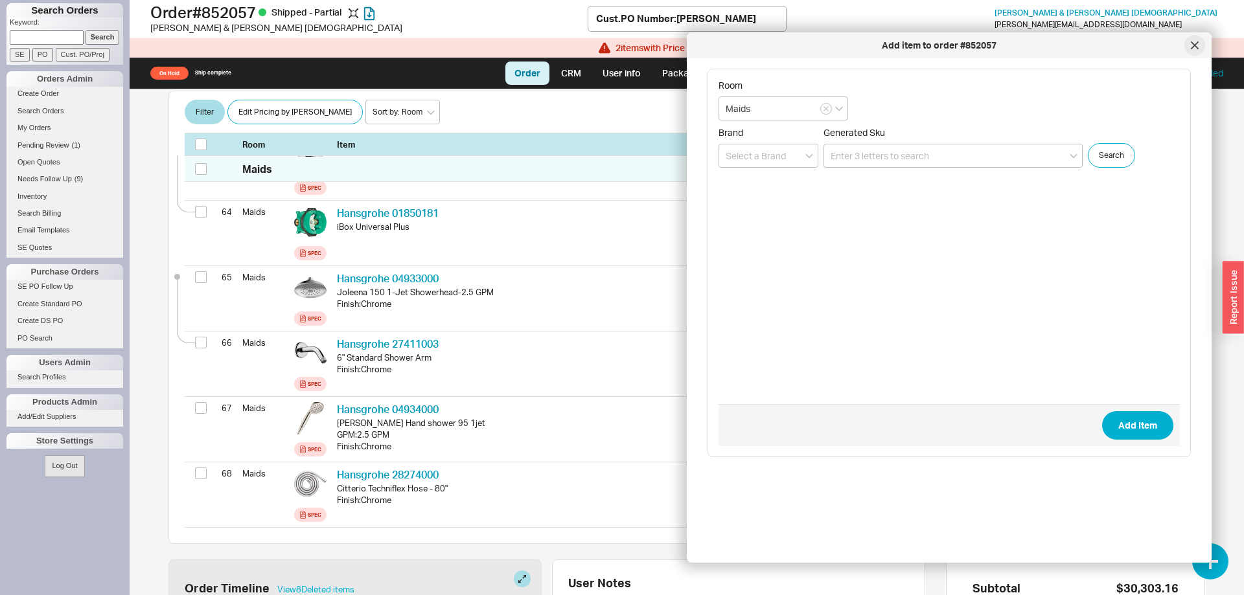
click at [1197, 48] on icon at bounding box center [1195, 45] width 6 height 6
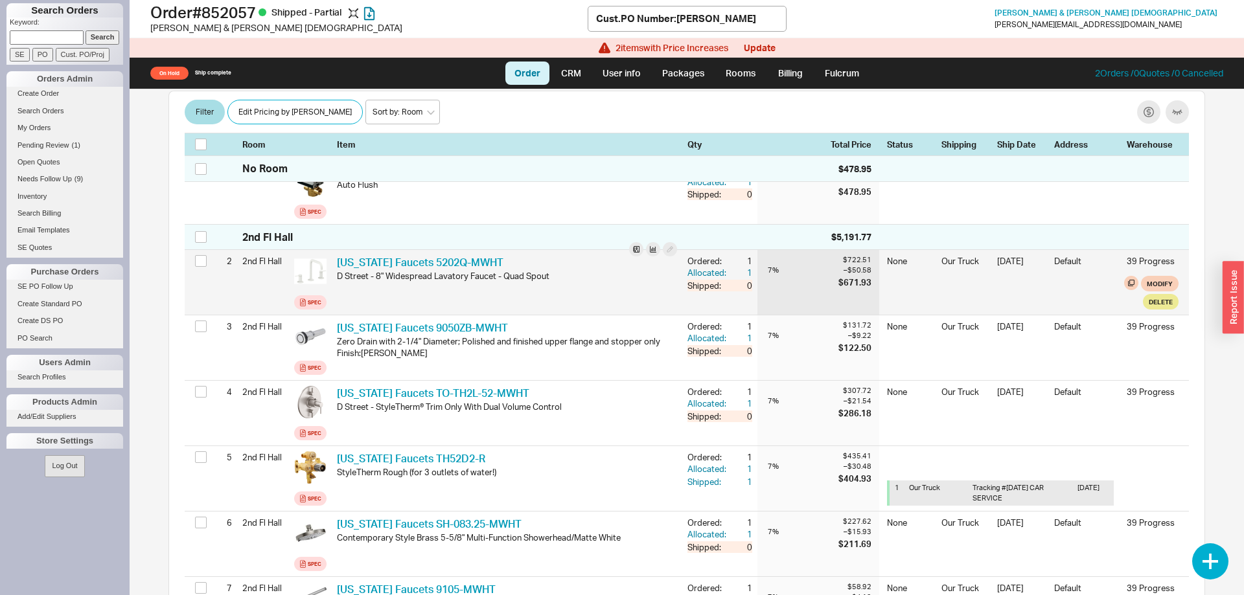
scroll to position [0, 0]
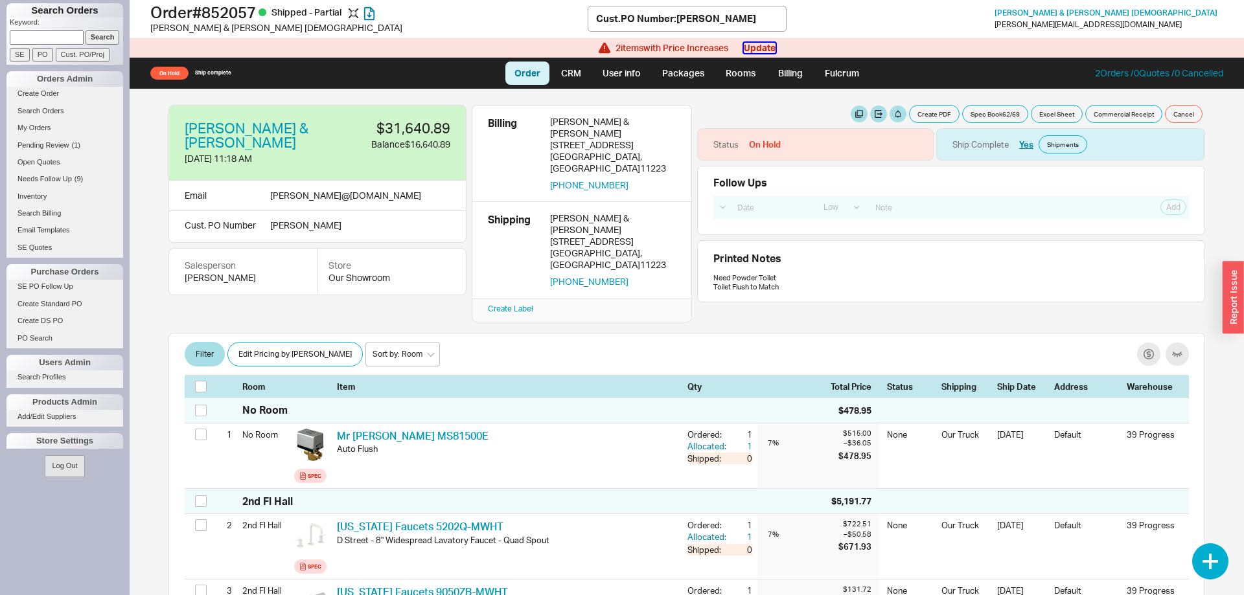
click at [750, 50] on button "Update" at bounding box center [760, 48] width 32 height 10
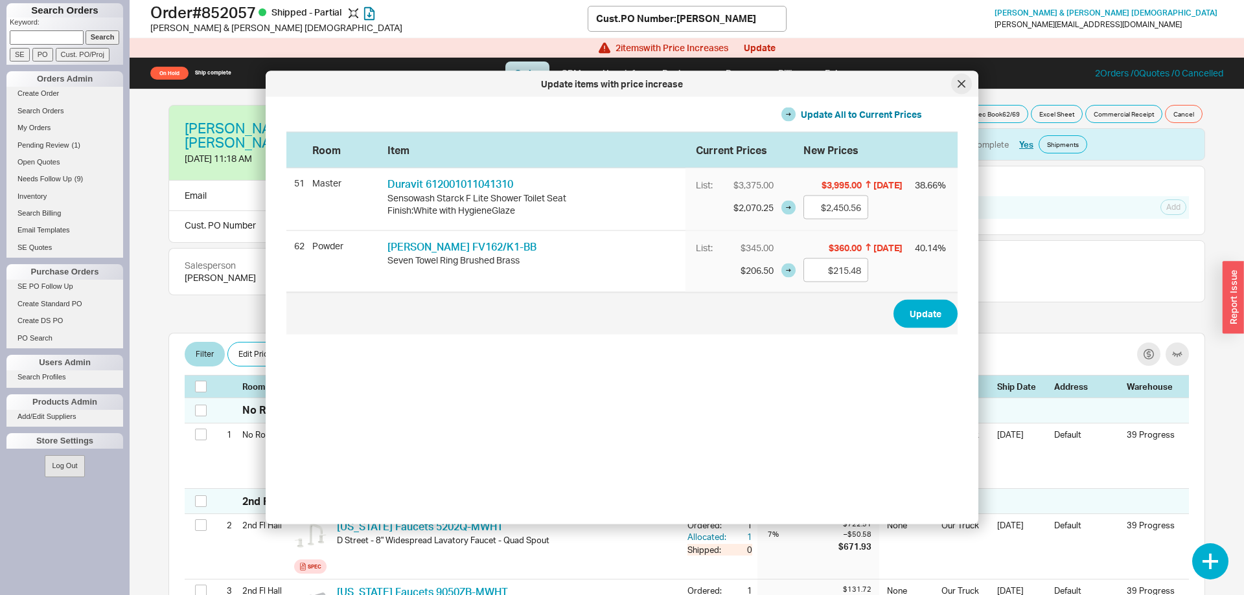
click at [960, 84] on icon at bounding box center [962, 84] width 8 height 8
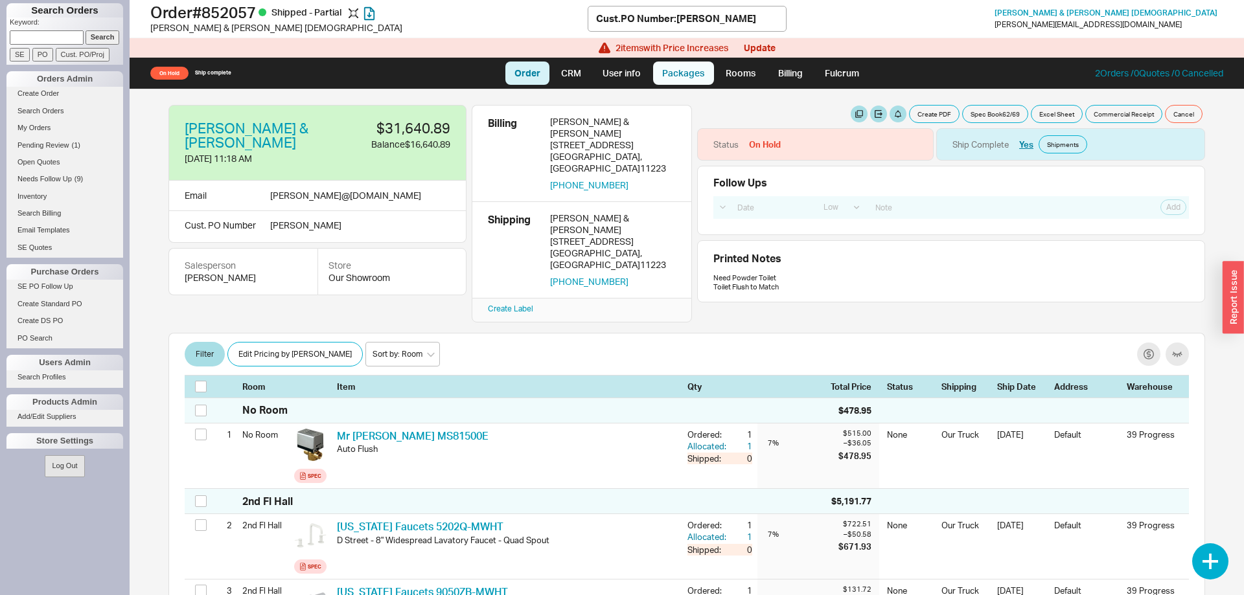
click at [698, 78] on link "Packages" at bounding box center [683, 73] width 61 height 23
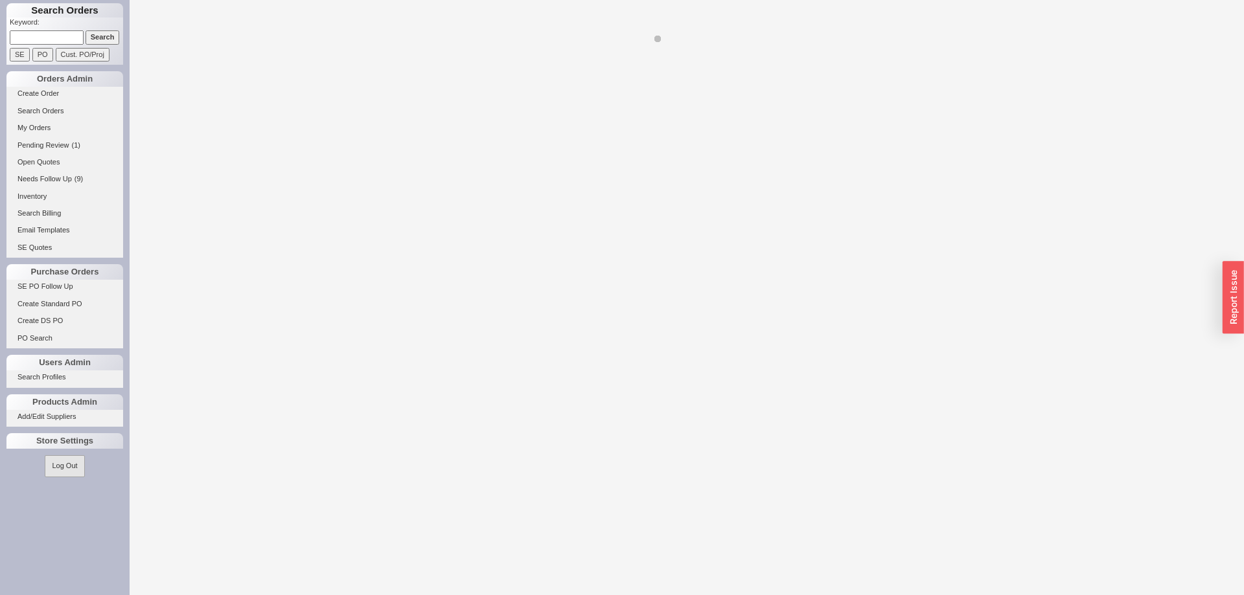
select select "8"
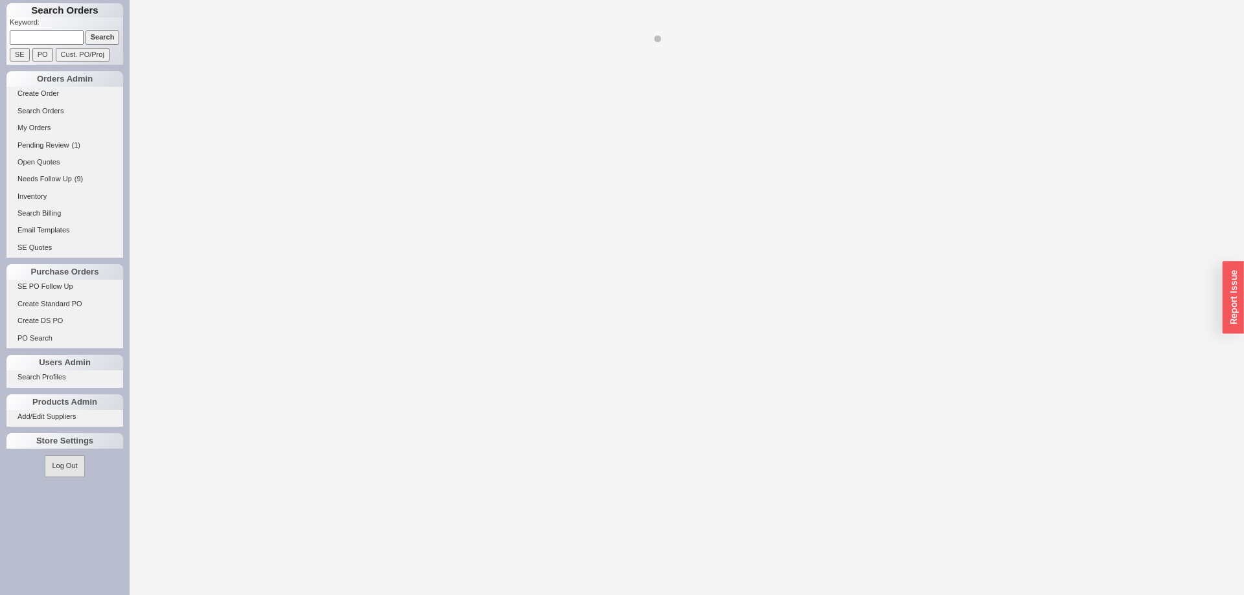
select select "8"
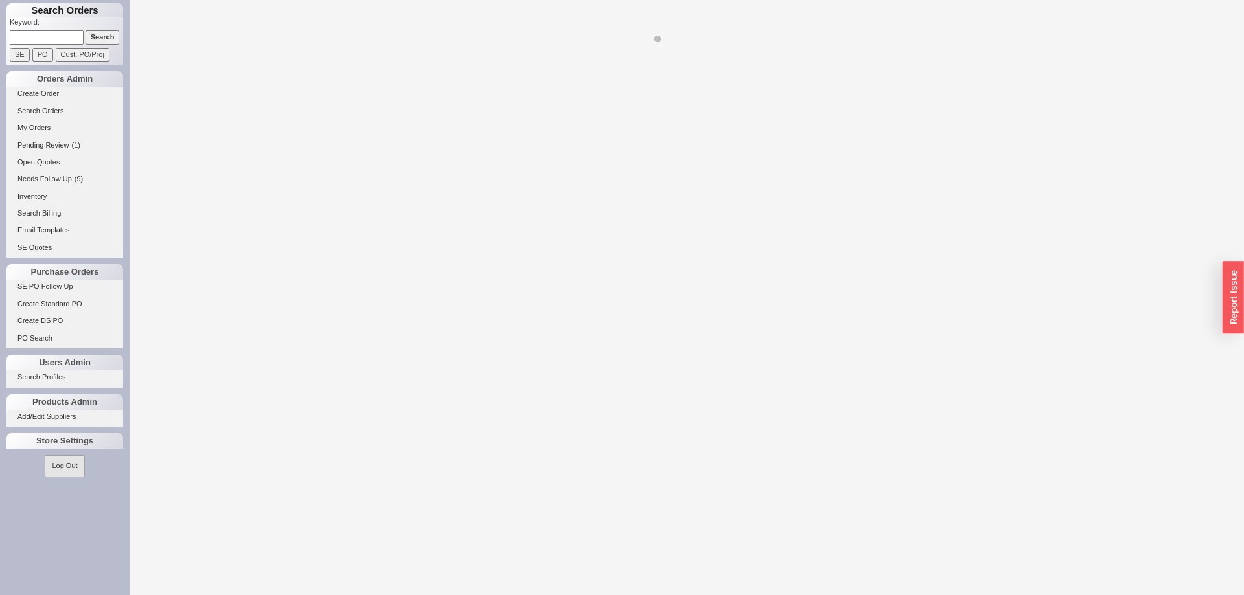
select select "8"
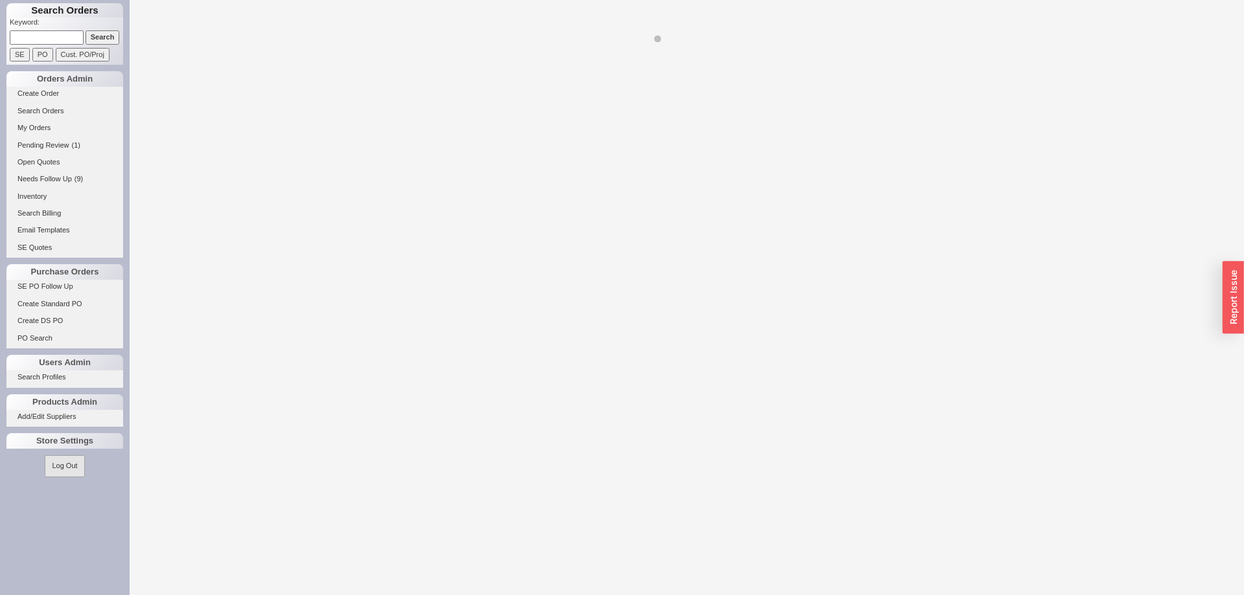
select select "8"
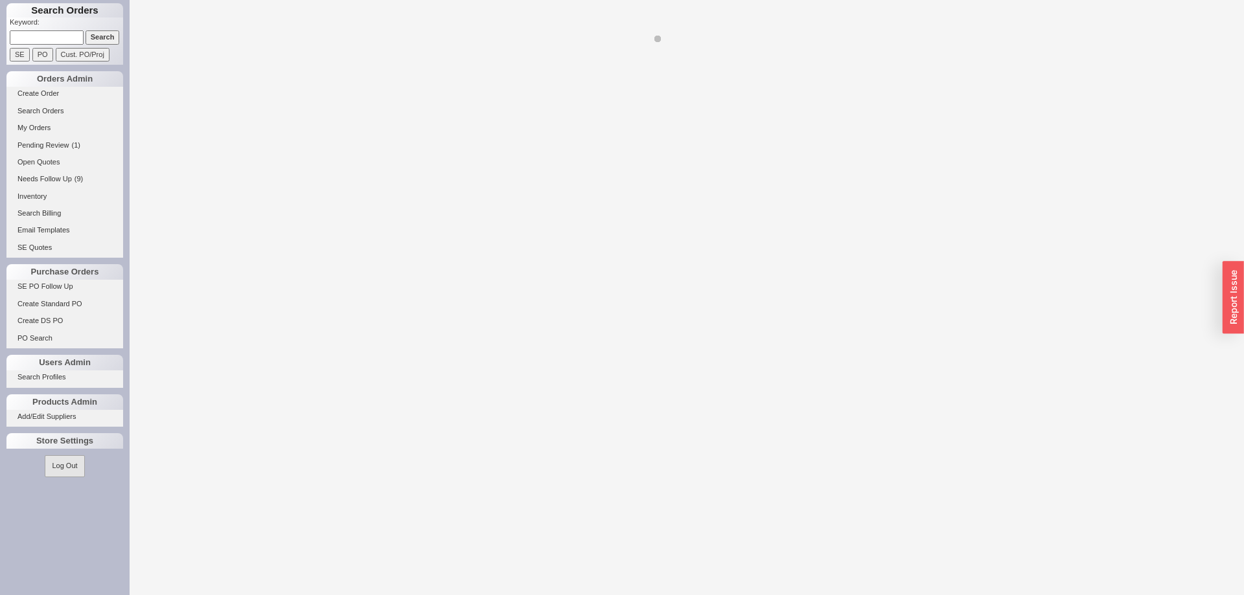
select select "8"
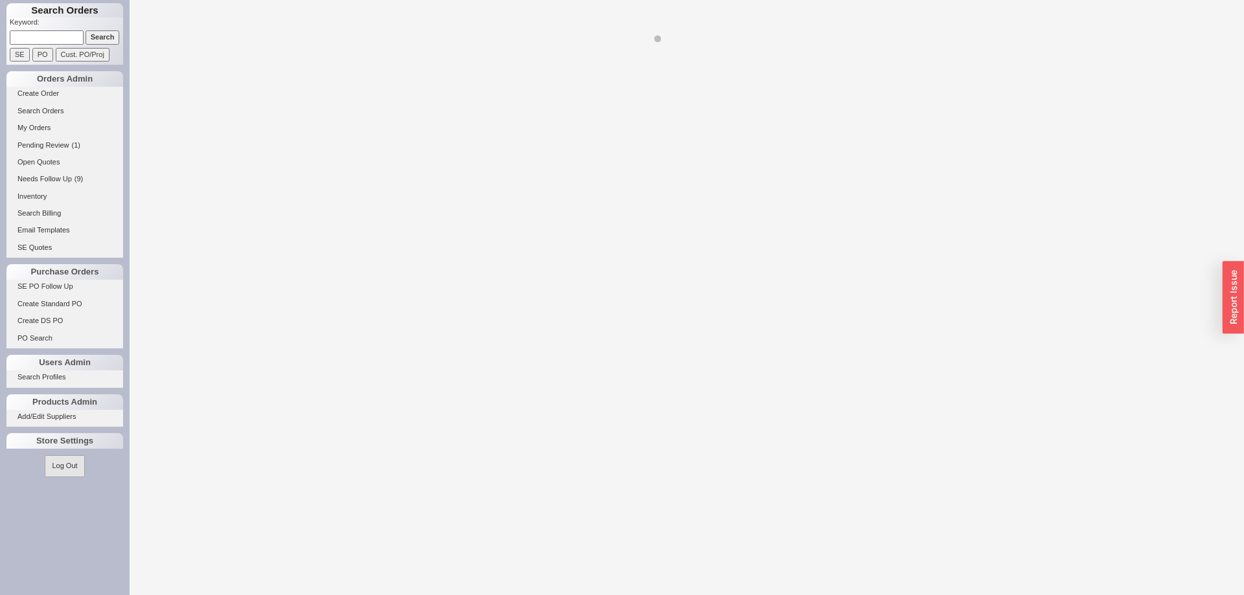
select select "8"
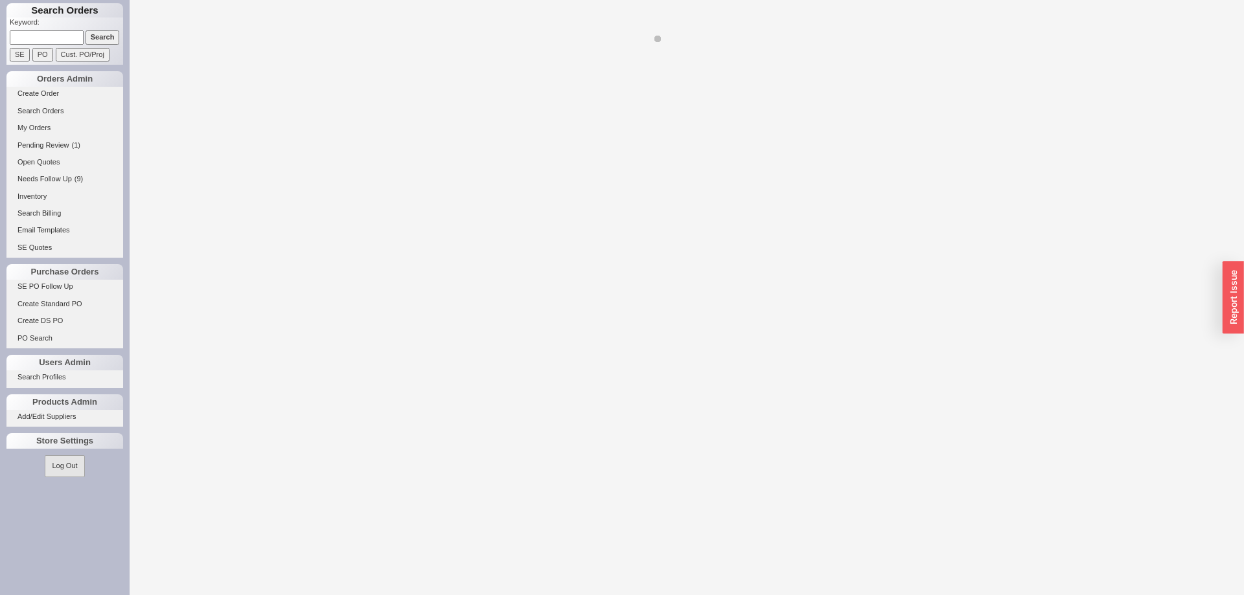
select select "8"
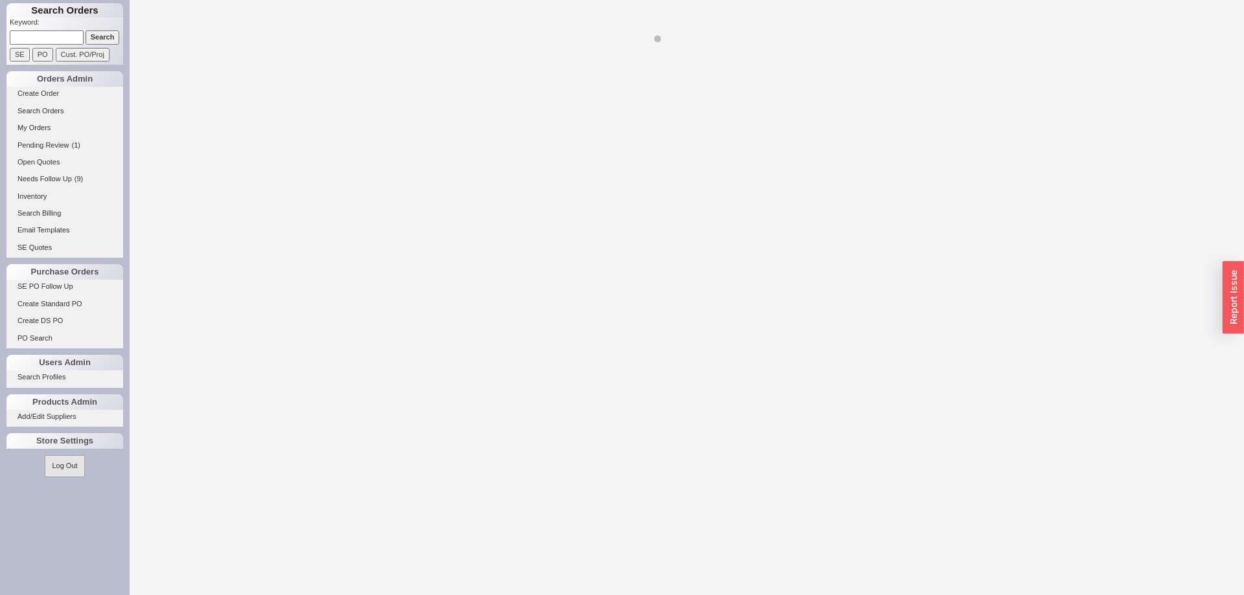
select select "8"
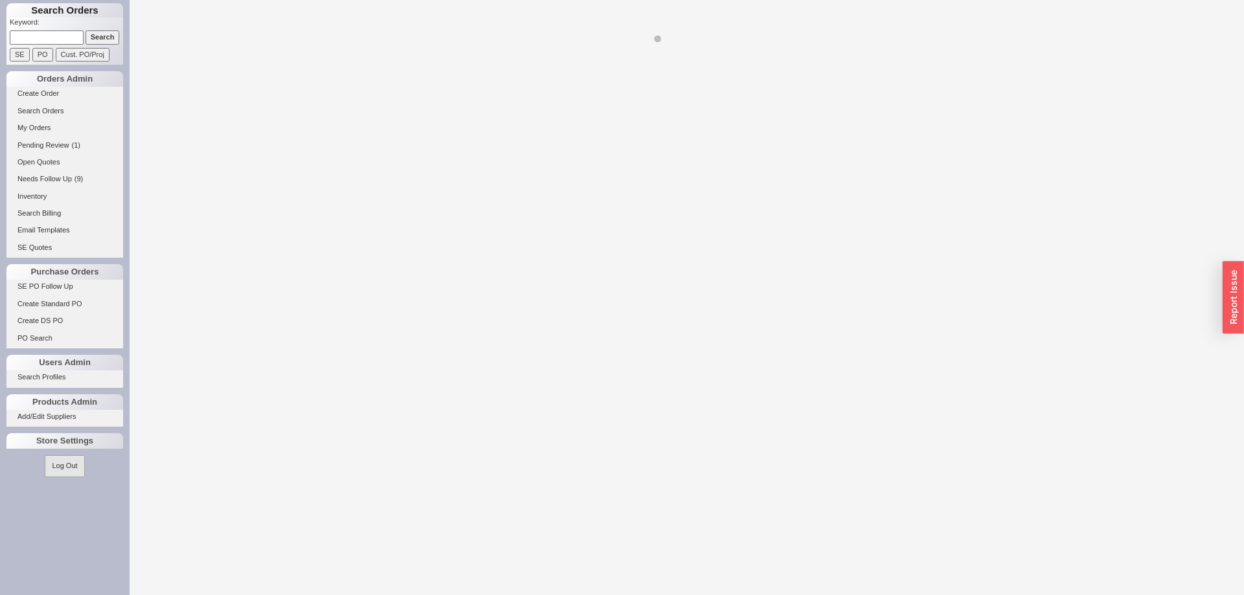
select select "8"
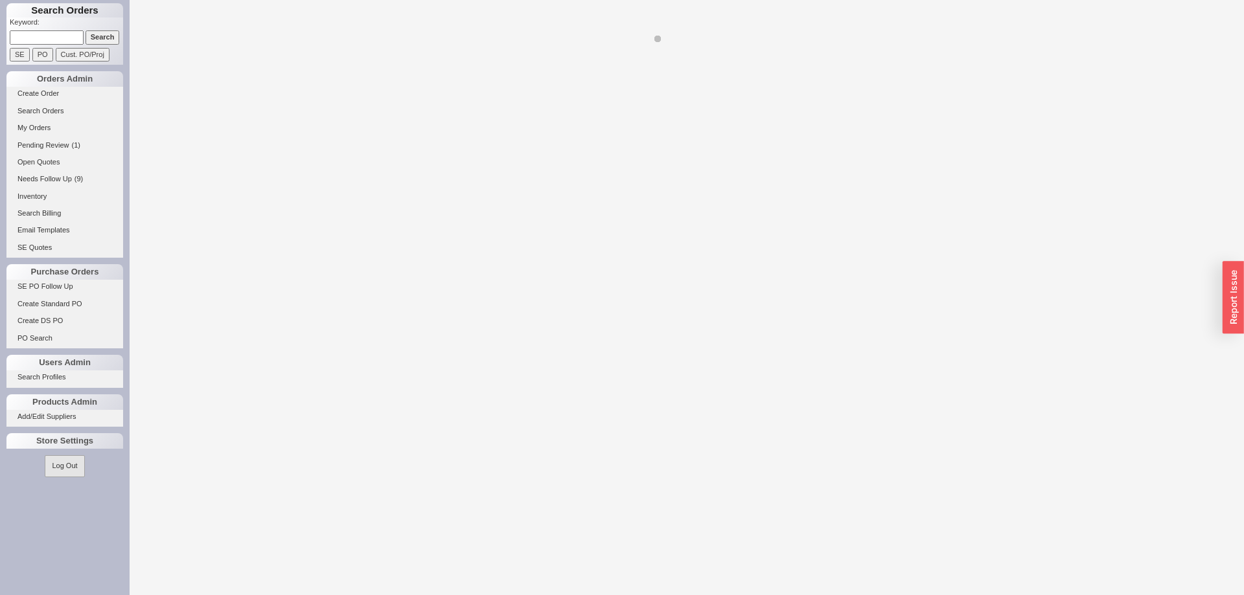
select select "8"
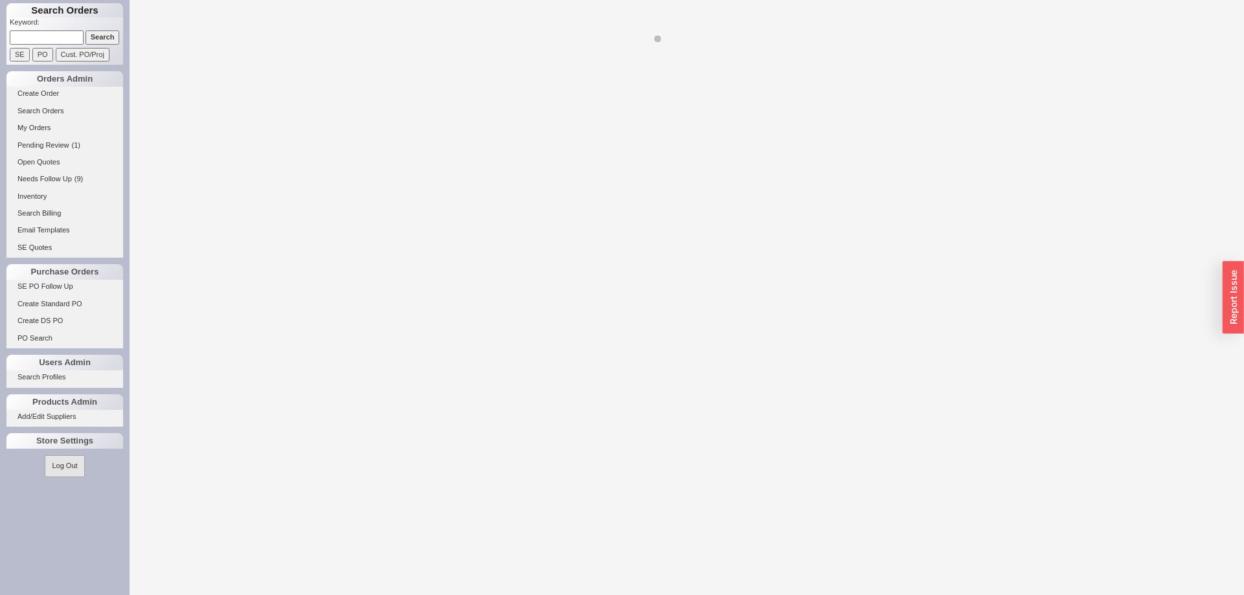
select select "On Hold"
select select "8"
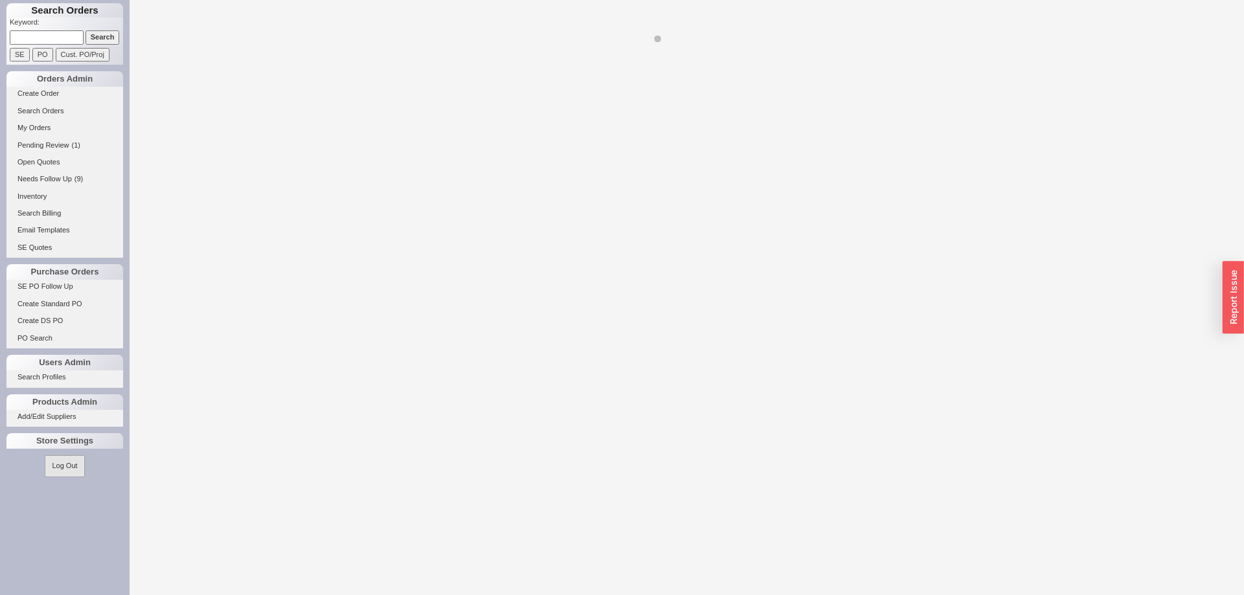
select select "8"
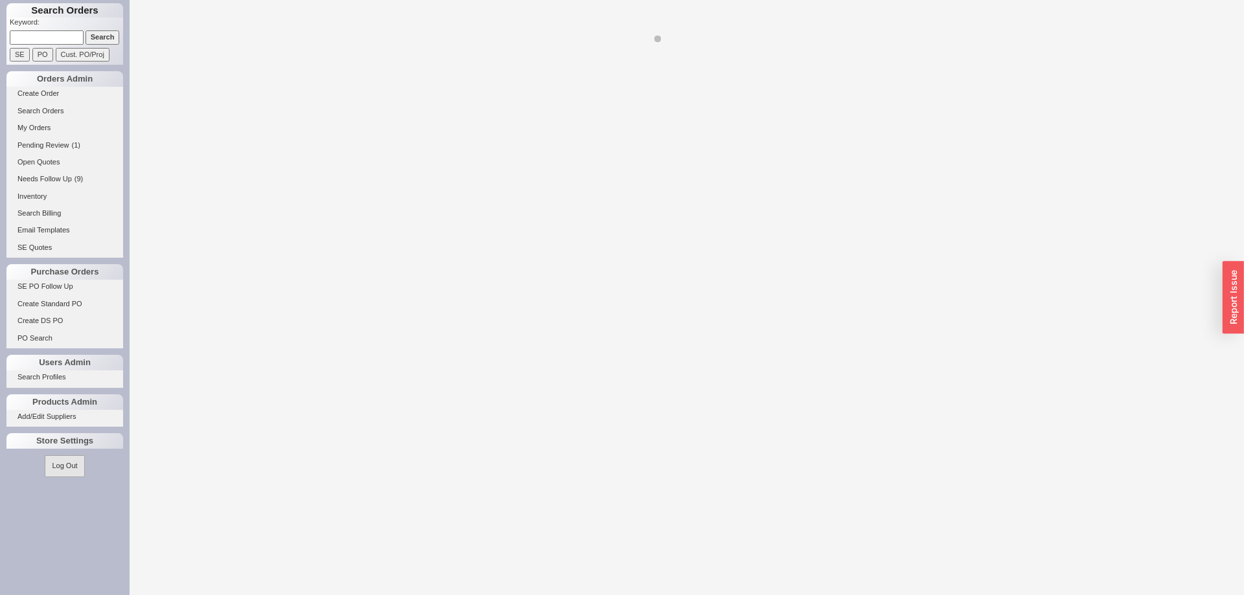
select select "8"
select select "On Hold"
select select "8"
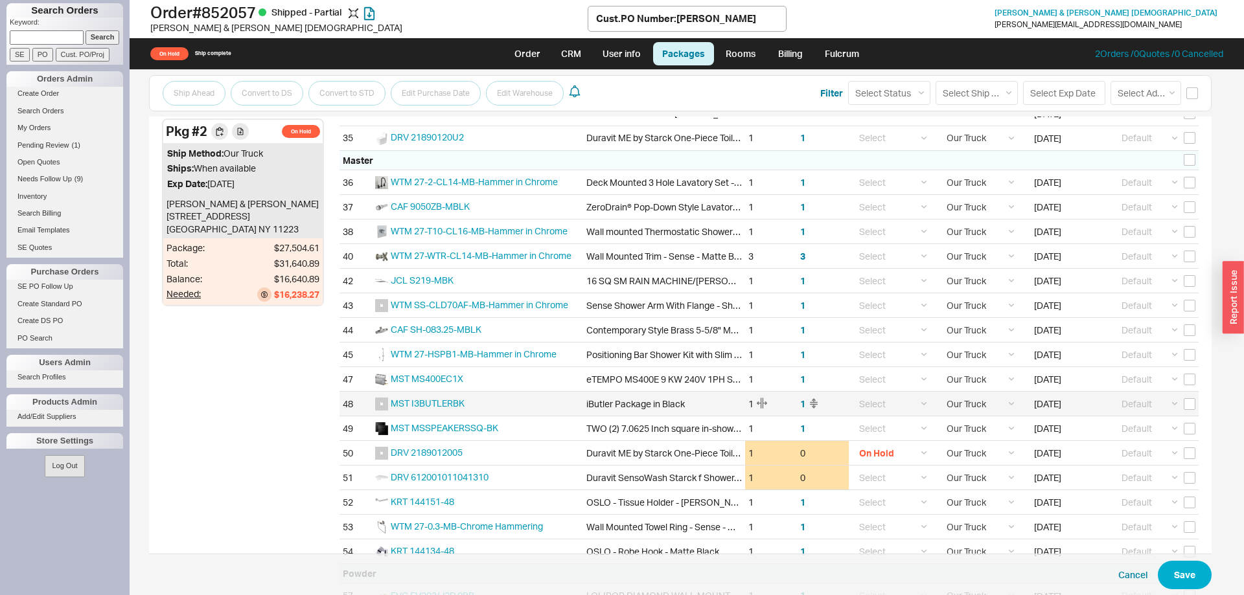
scroll to position [1415, 0]
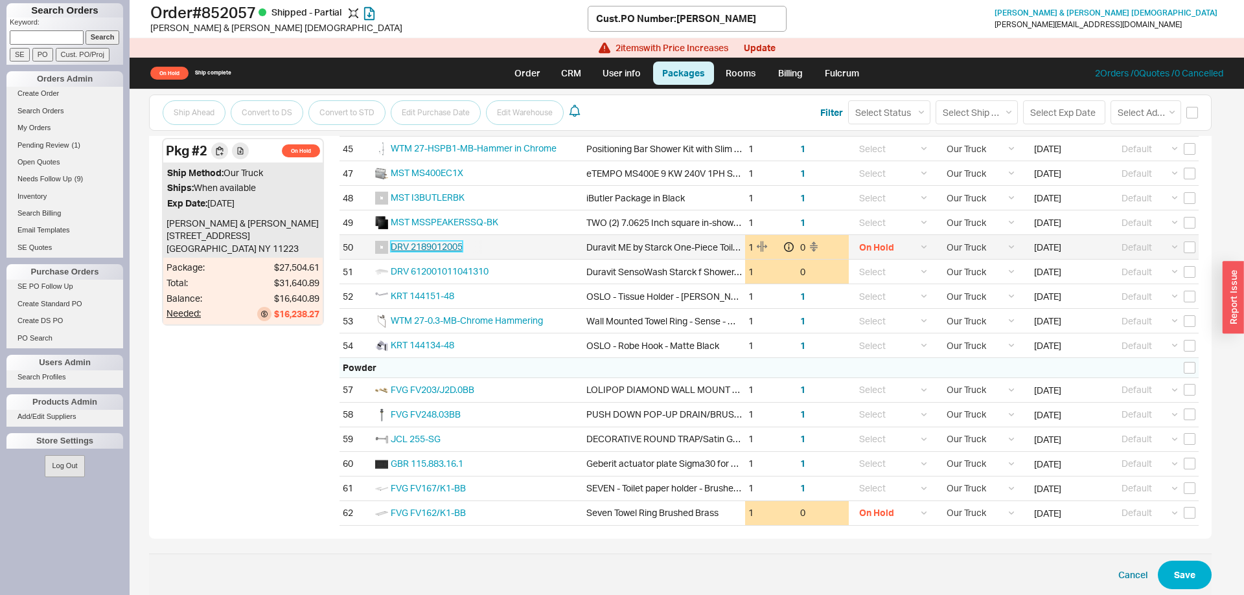
click at [448, 244] on span "DRV 2189012005" at bounding box center [427, 246] width 72 height 11
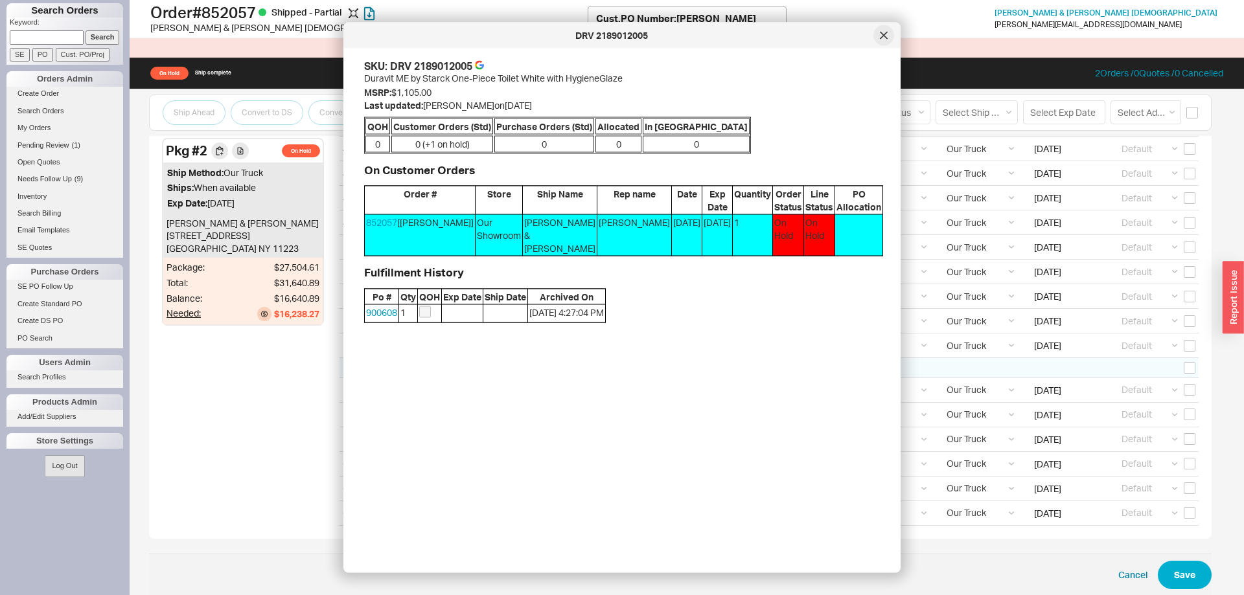
click at [881, 41] on div at bounding box center [883, 35] width 21 height 21
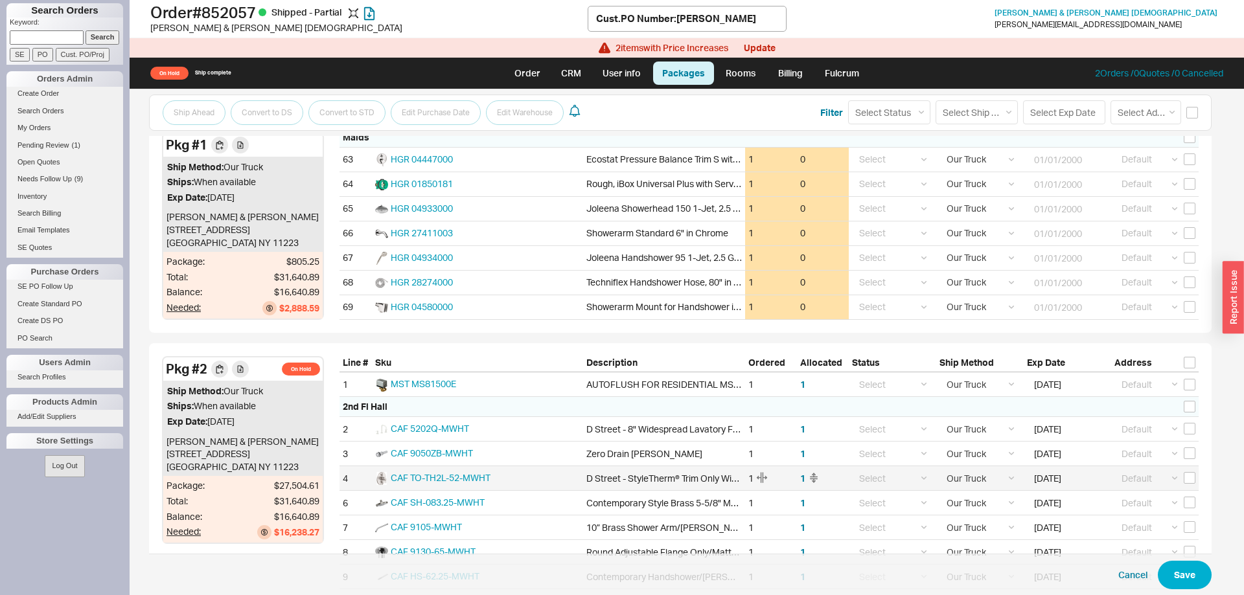
scroll to position [0, 0]
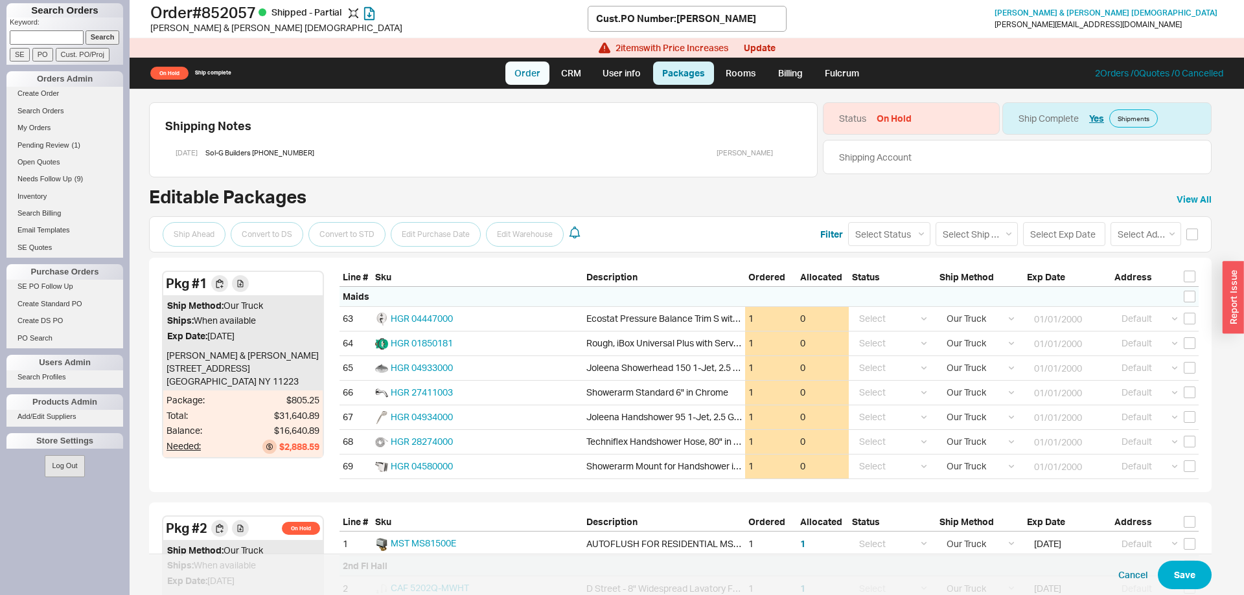
click at [522, 71] on link "Order" at bounding box center [527, 73] width 44 height 23
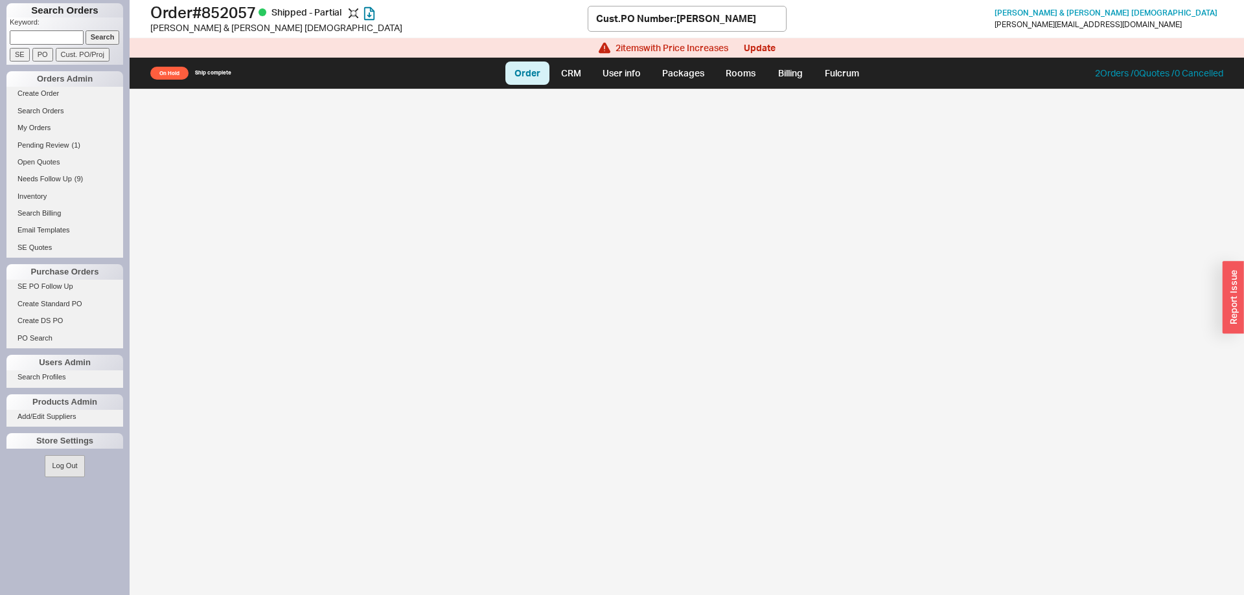
select select "LOW"
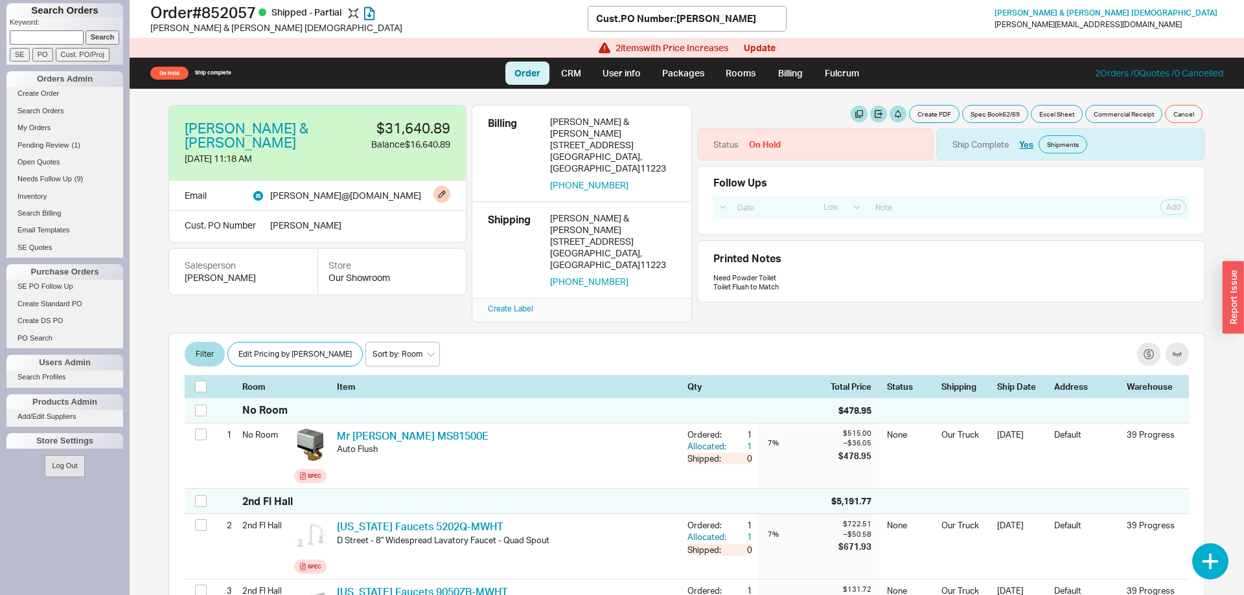
drag, startPoint x: 268, startPoint y: 197, endPoint x: 400, endPoint y: 196, distance: 131.5
click at [400, 196] on div "Email joseph @ ashmanagement.com" at bounding box center [317, 196] width 298 height 30
copy div "joseph @ ashmanagement.com"
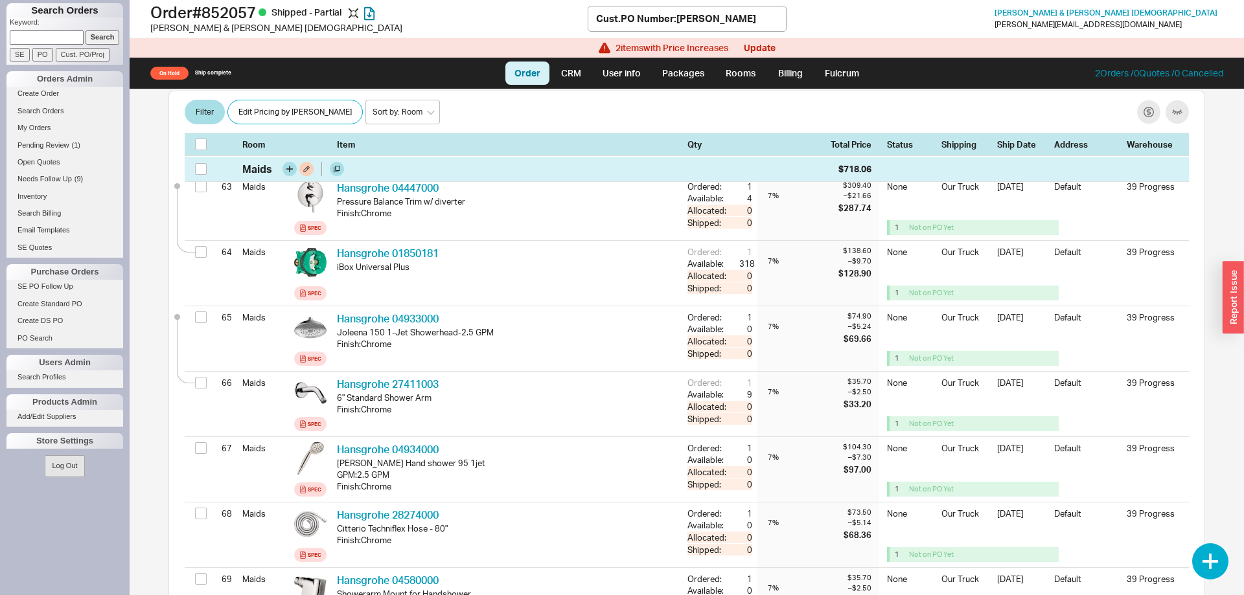
scroll to position [4348, 0]
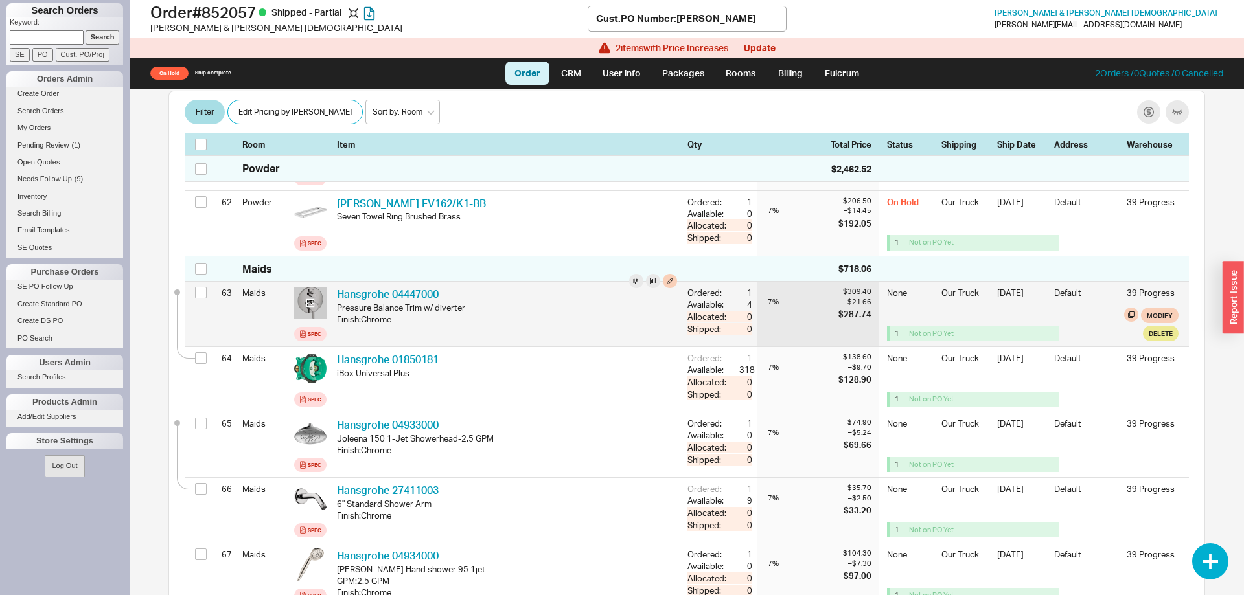
click at [312, 299] on icon at bounding box center [311, 304] width 10 height 10
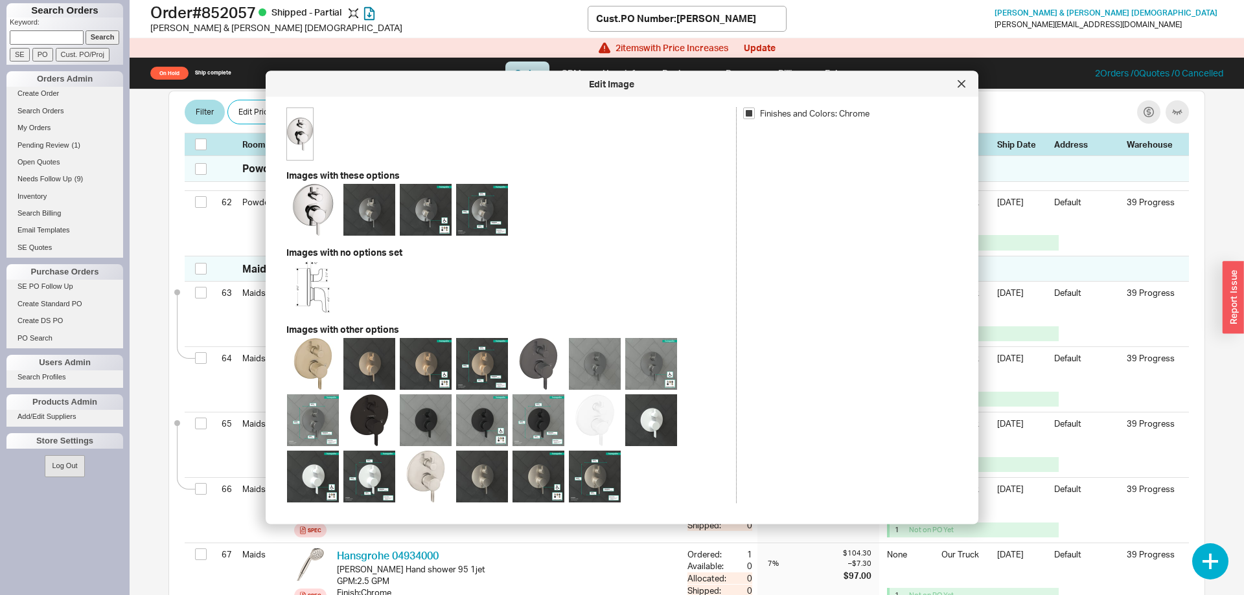
click at [973, 77] on div "Edit Image" at bounding box center [622, 84] width 713 height 26
click at [964, 84] on icon at bounding box center [962, 84] width 8 height 8
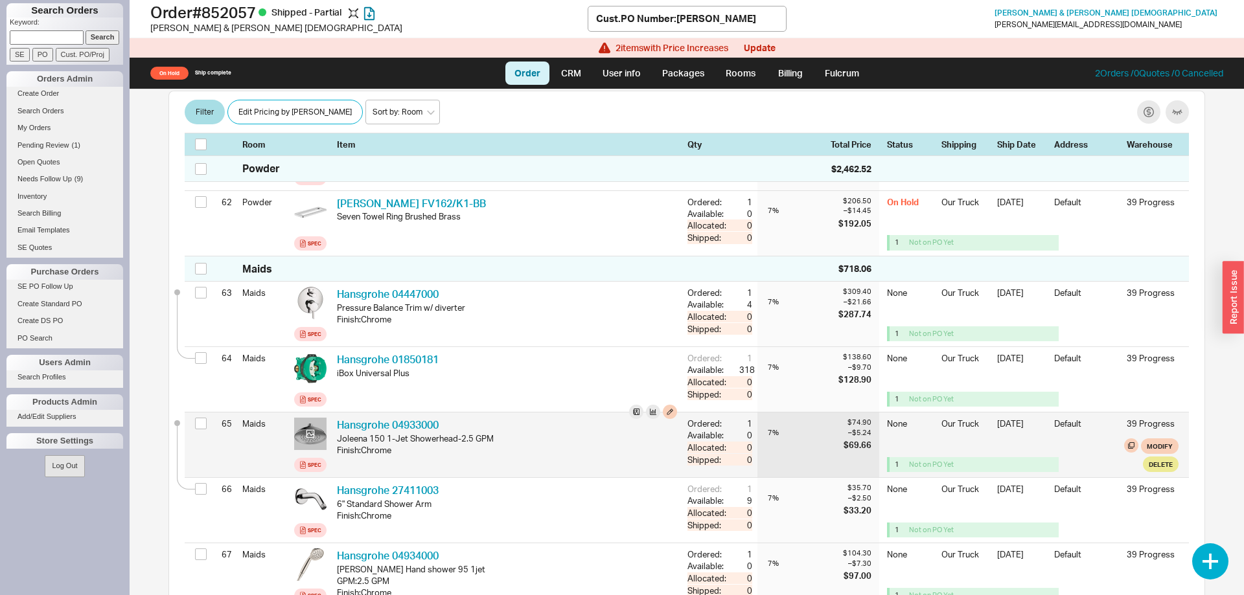
click at [312, 432] on circle at bounding box center [312, 432] width 1 height 1
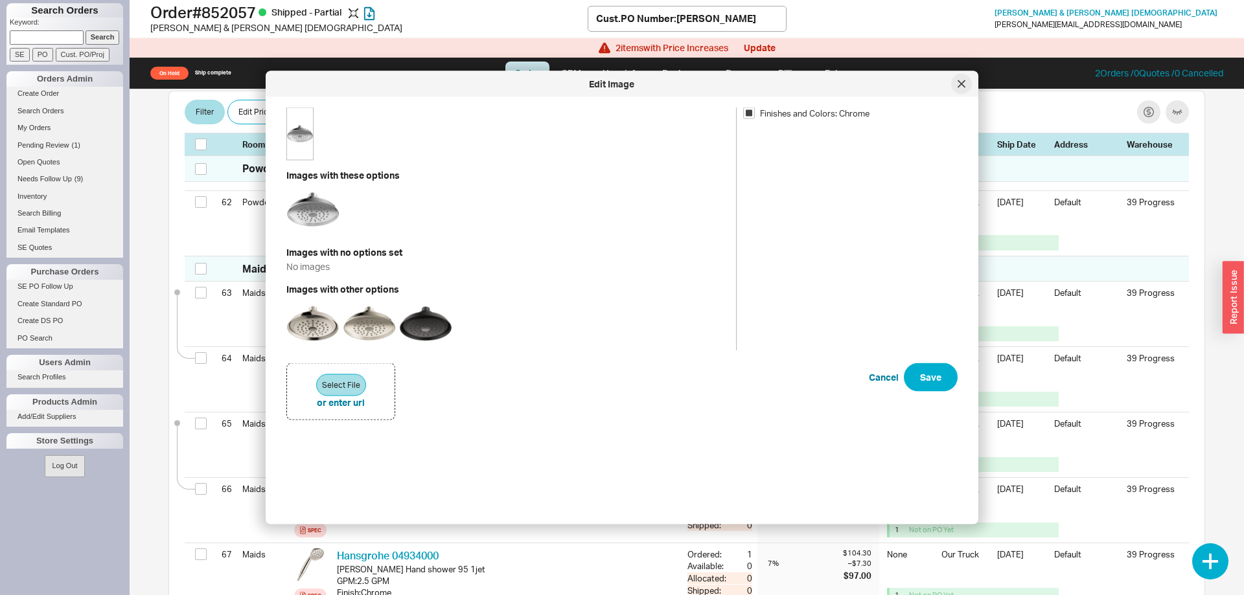
click at [957, 86] on div at bounding box center [961, 84] width 21 height 21
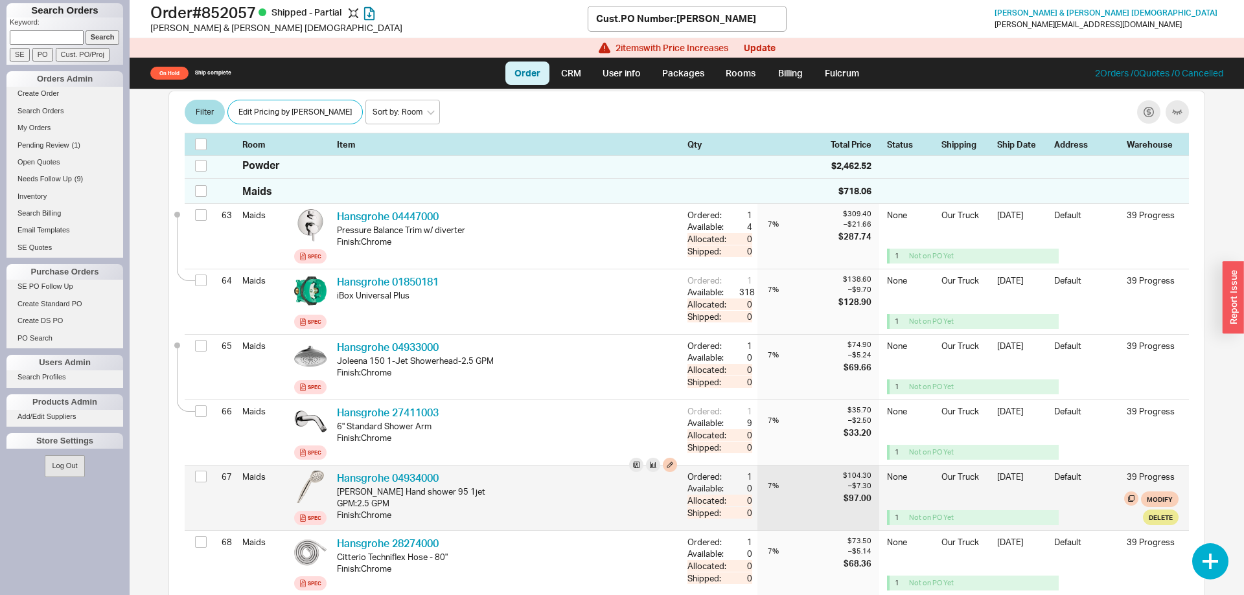
scroll to position [4480, 0]
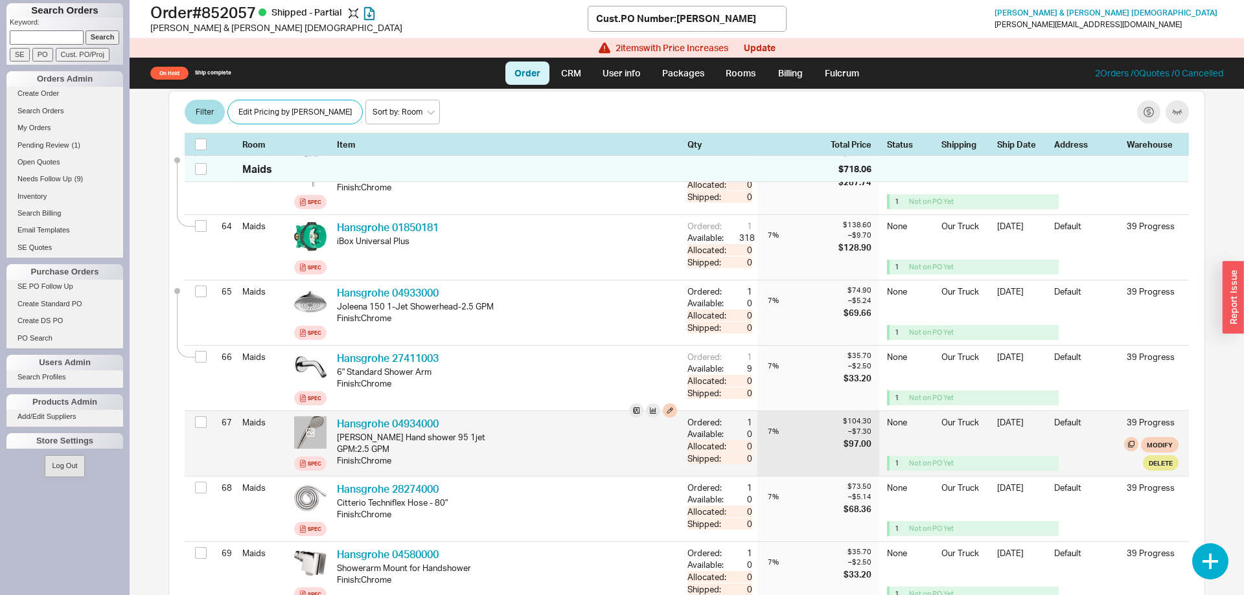
click at [310, 429] on icon at bounding box center [310, 433] width 8 height 8
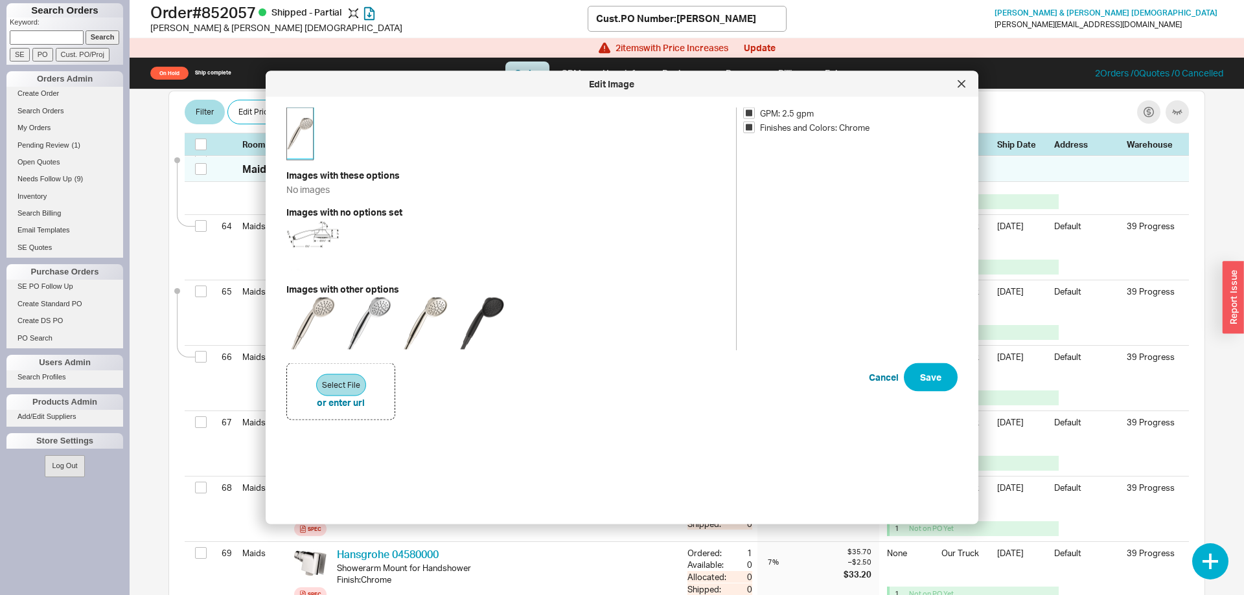
click at [301, 132] on img at bounding box center [300, 134] width 26 height 52
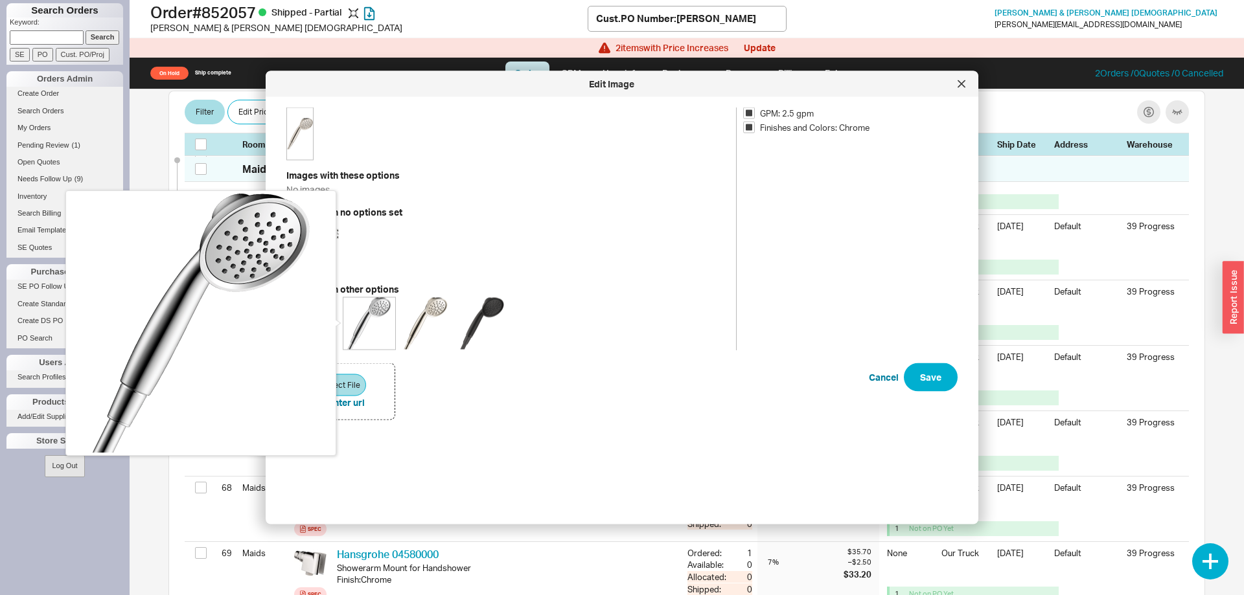
click at [372, 321] on img at bounding box center [369, 323] width 52 height 52
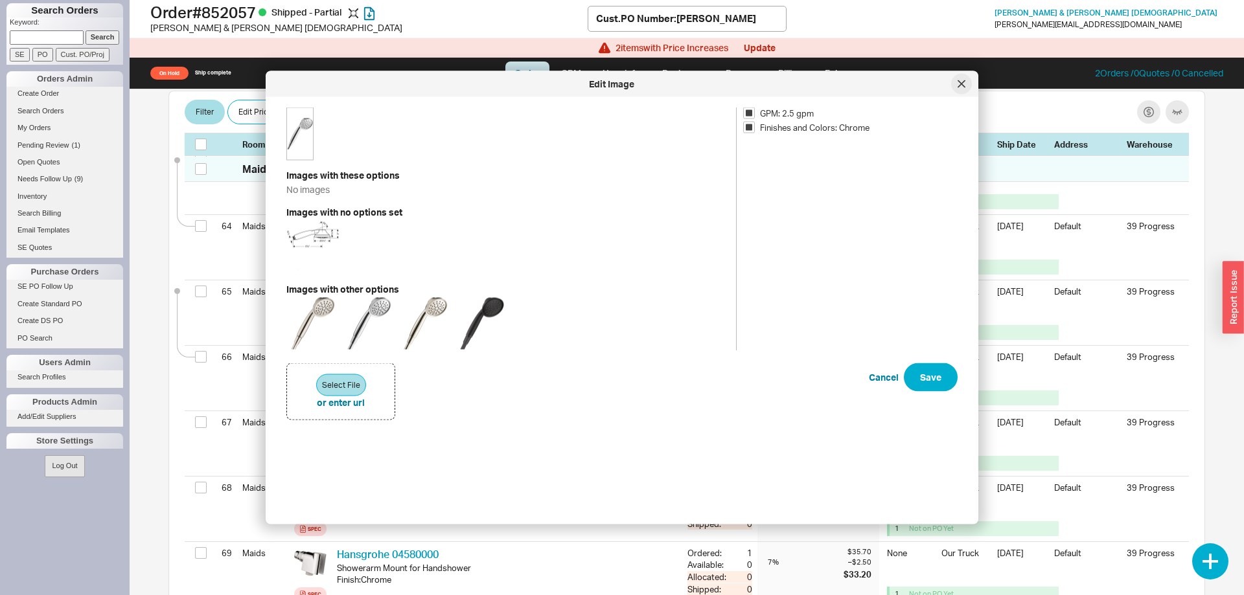
click at [957, 86] on div at bounding box center [961, 84] width 21 height 21
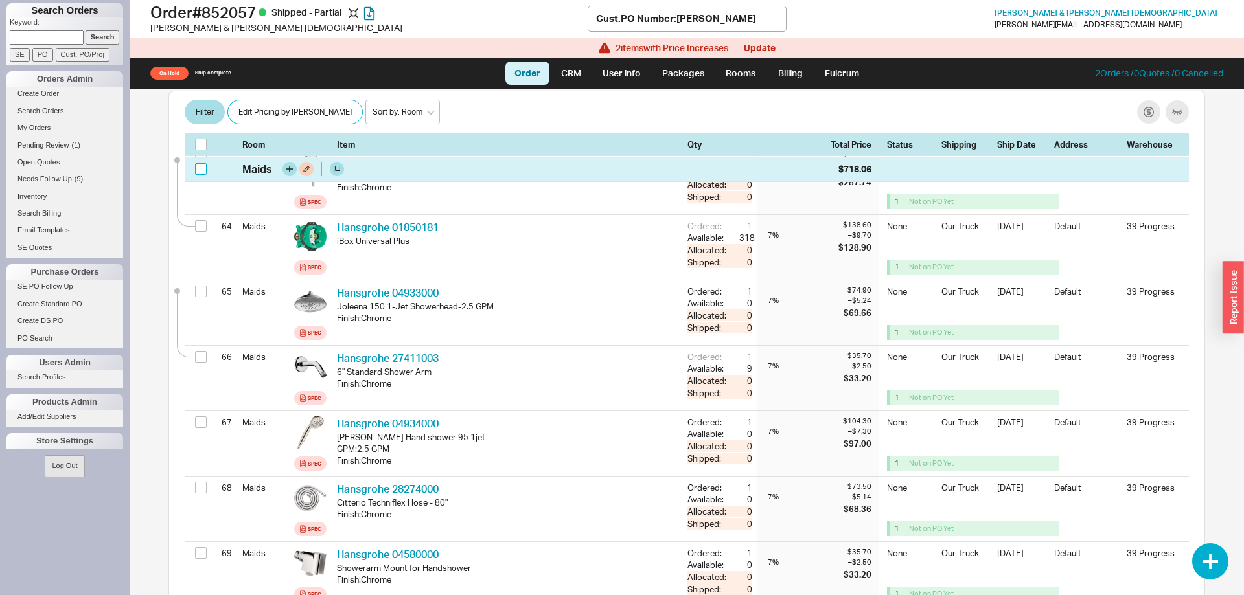
click at [202, 170] on input "checkbox" at bounding box center [201, 169] width 12 height 12
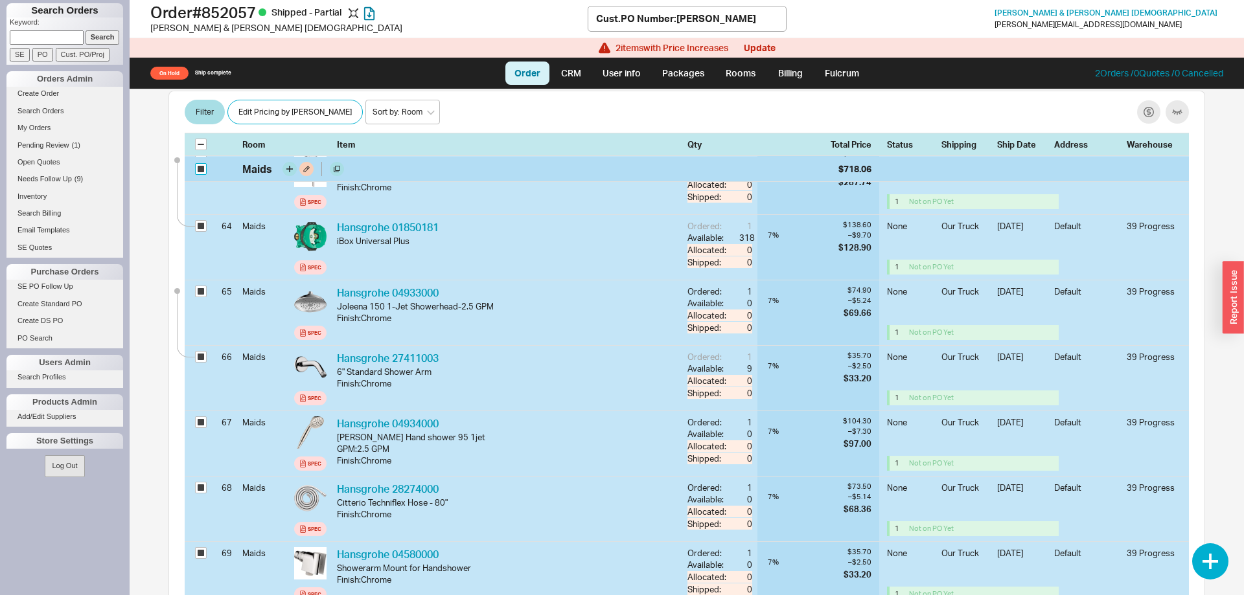
checkbox input "true"
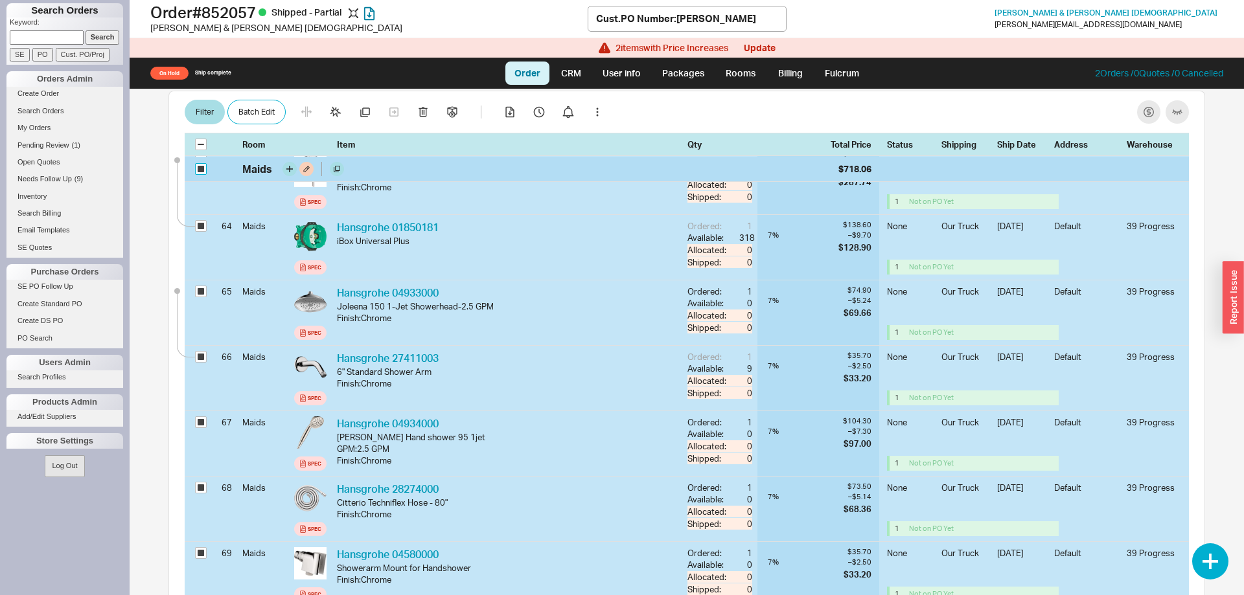
checkbox input "true"
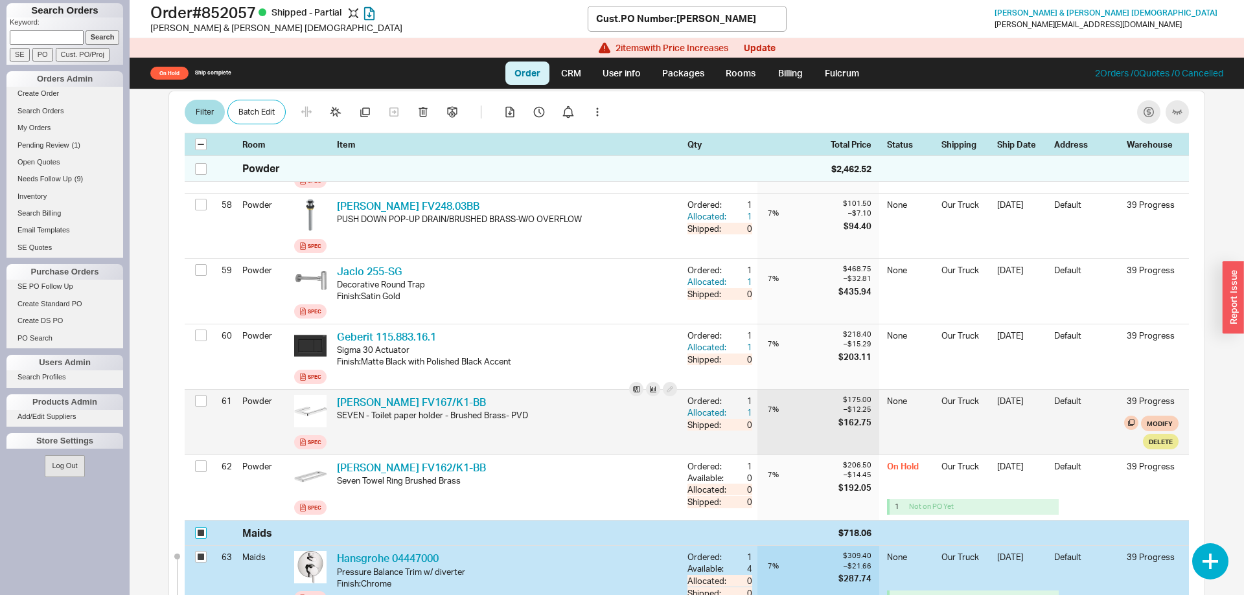
scroll to position [4546, 0]
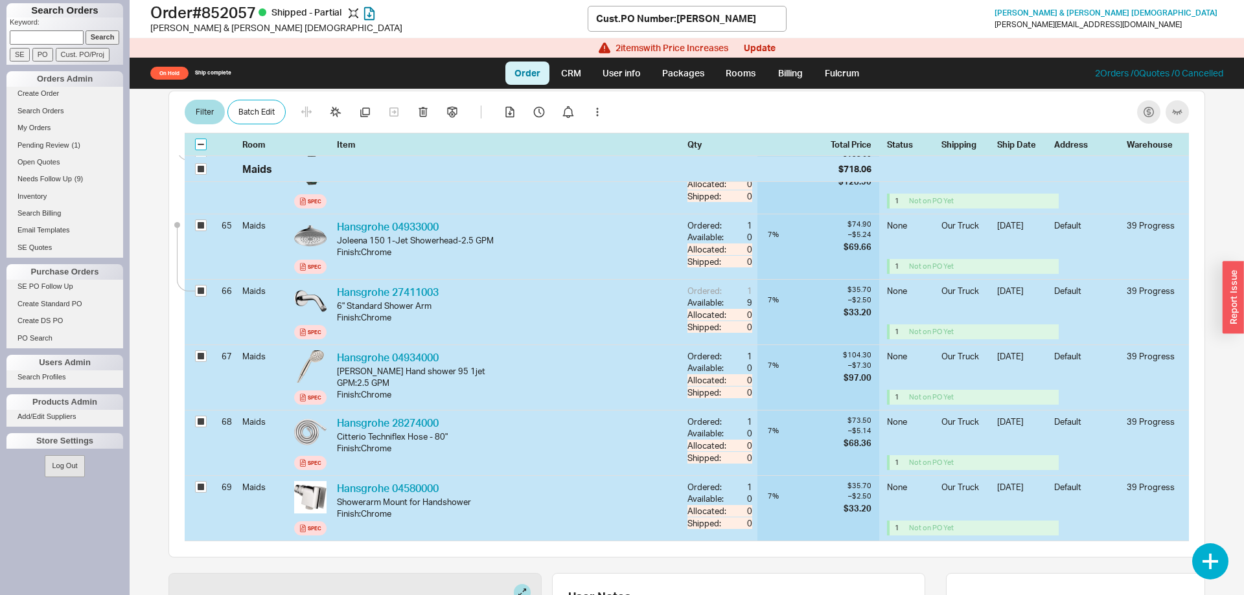
click at [203, 145] on input "checkbox" at bounding box center [201, 145] width 12 height 12
checkbox input "true"
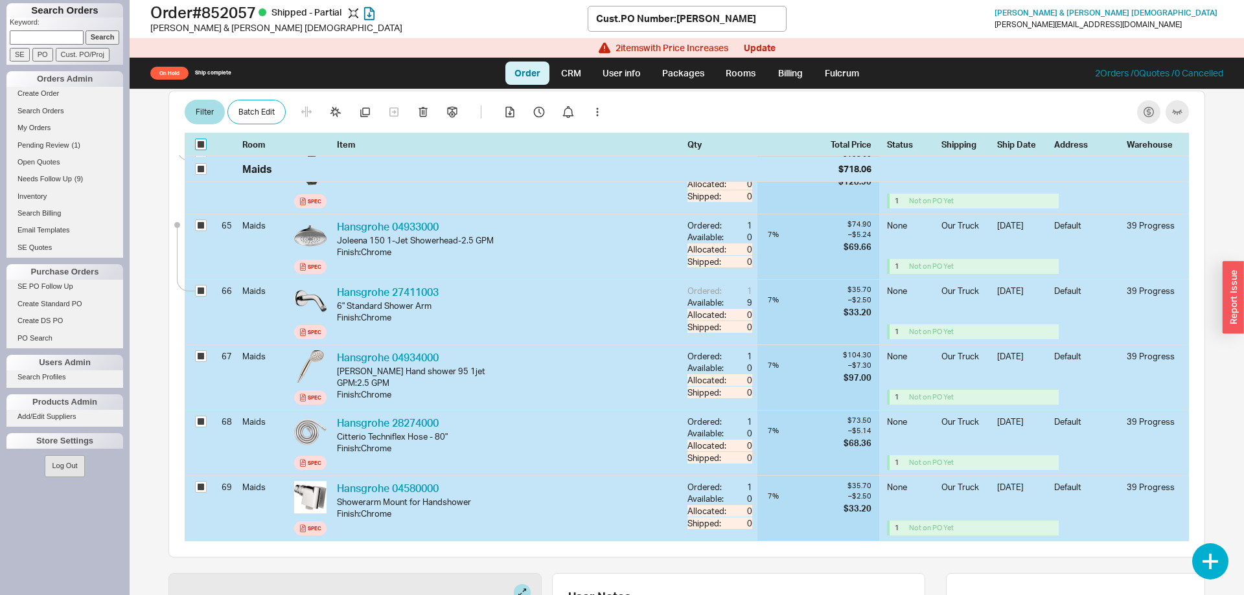
checkbox input "true"
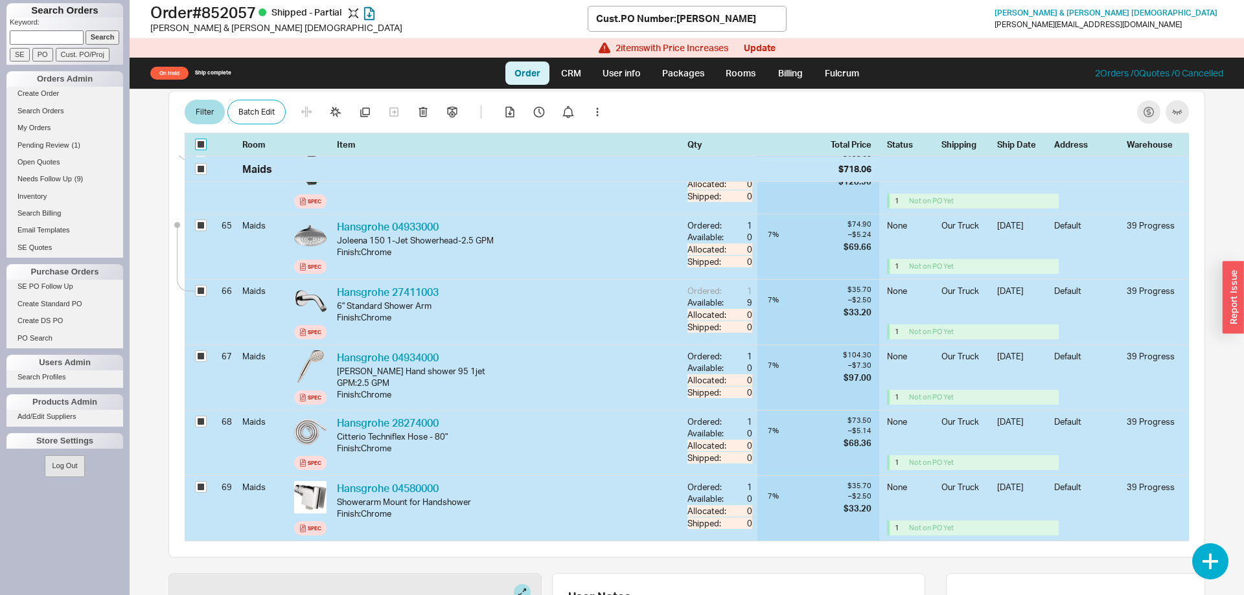
checkbox input "true"
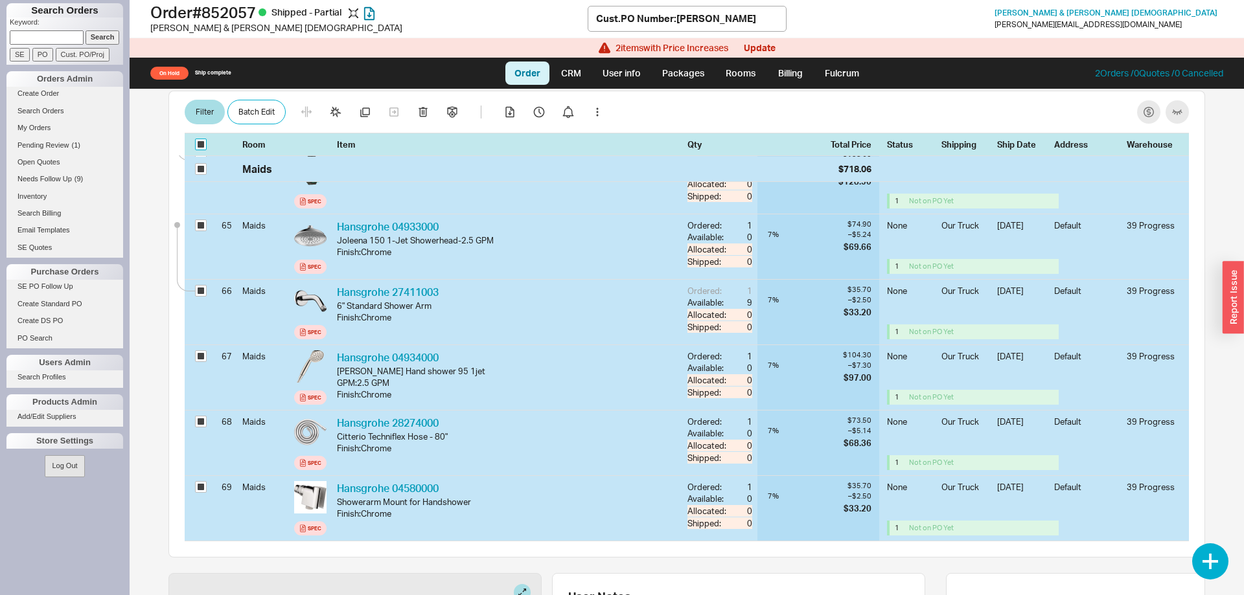
checkbox input "true"
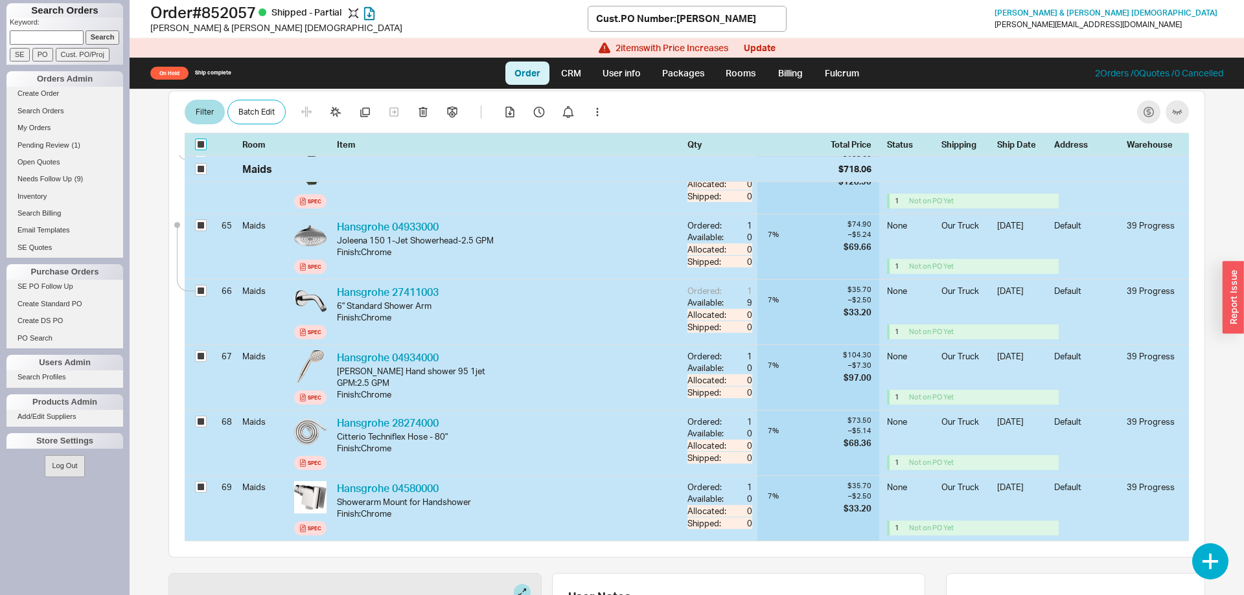
checkbox input "true"
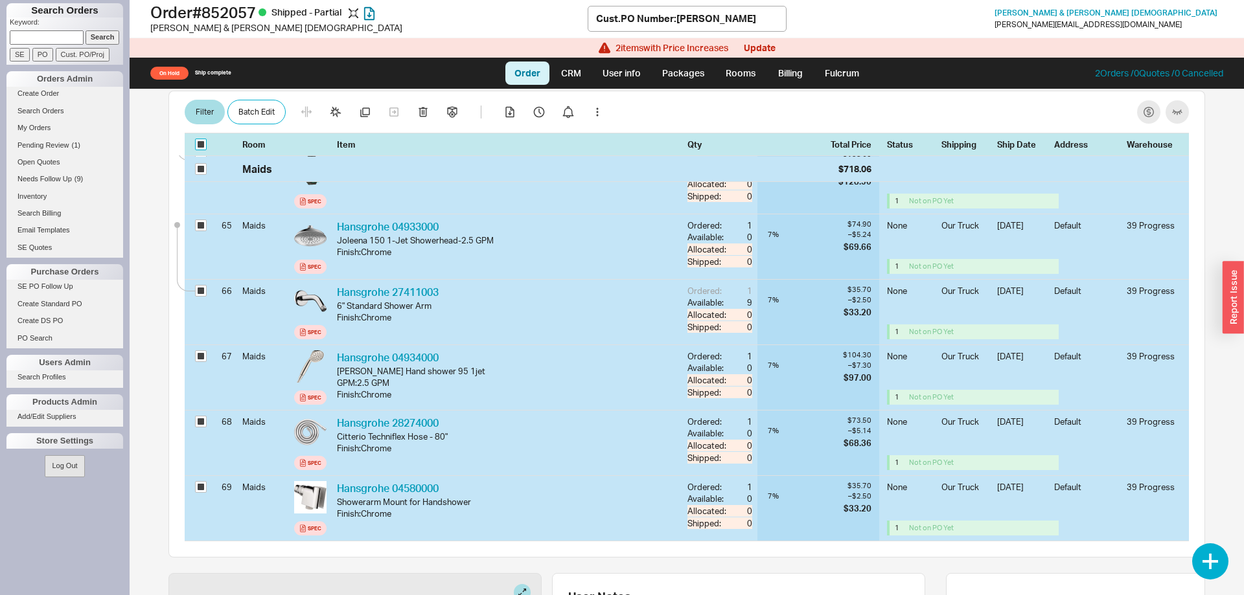
checkbox input "true"
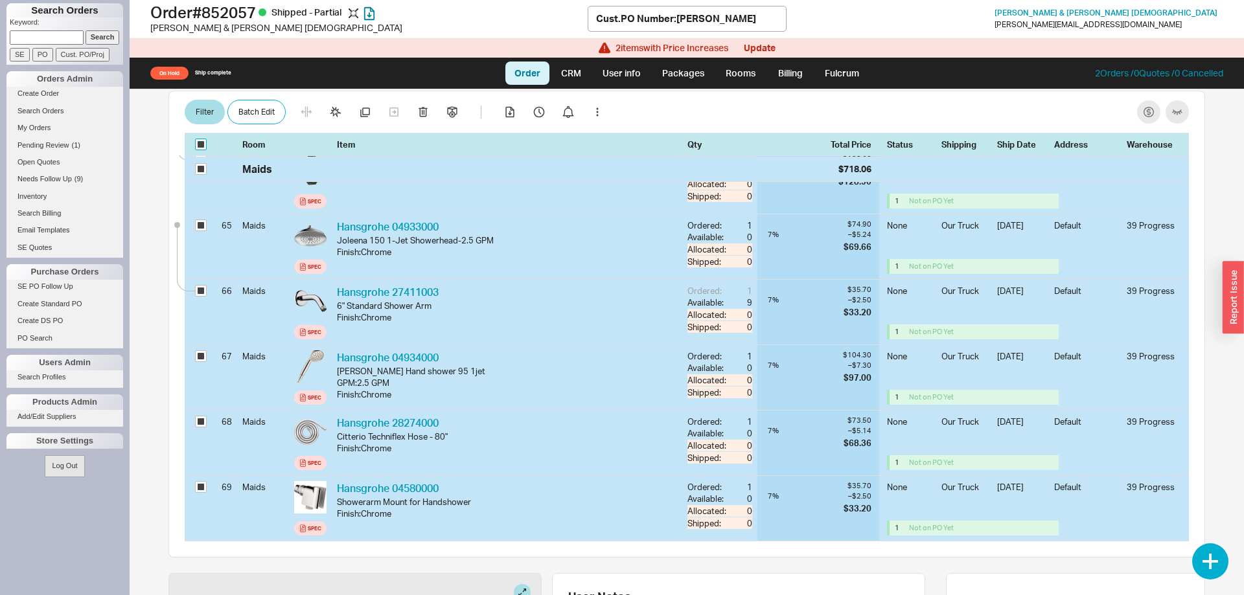
checkbox input "true"
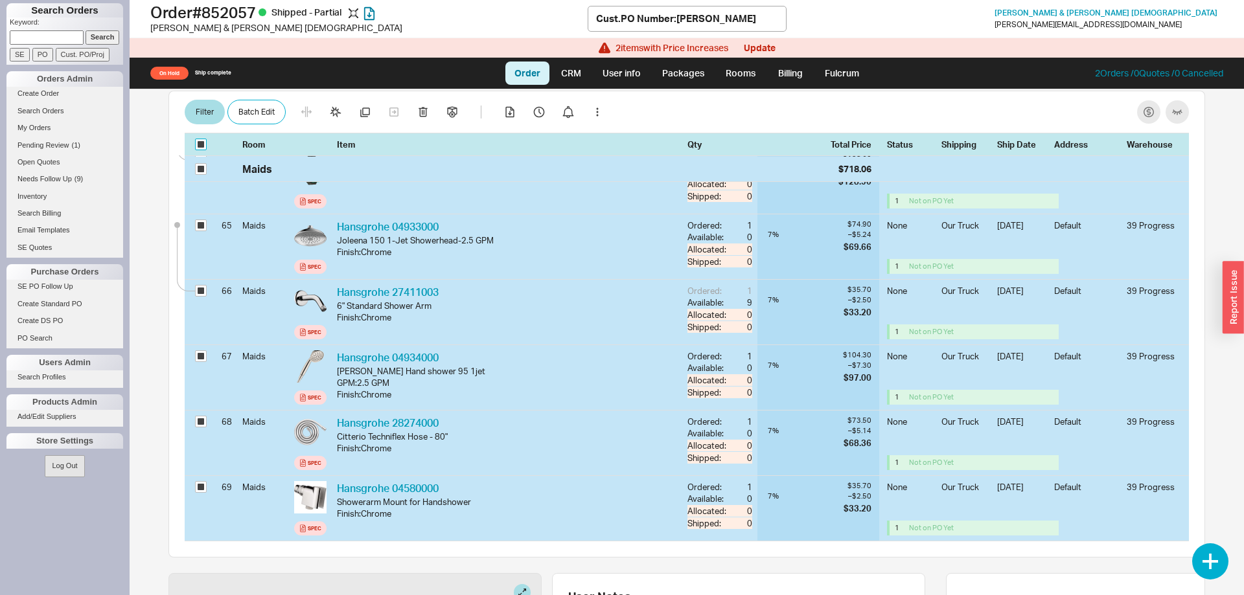
checkbox input "true"
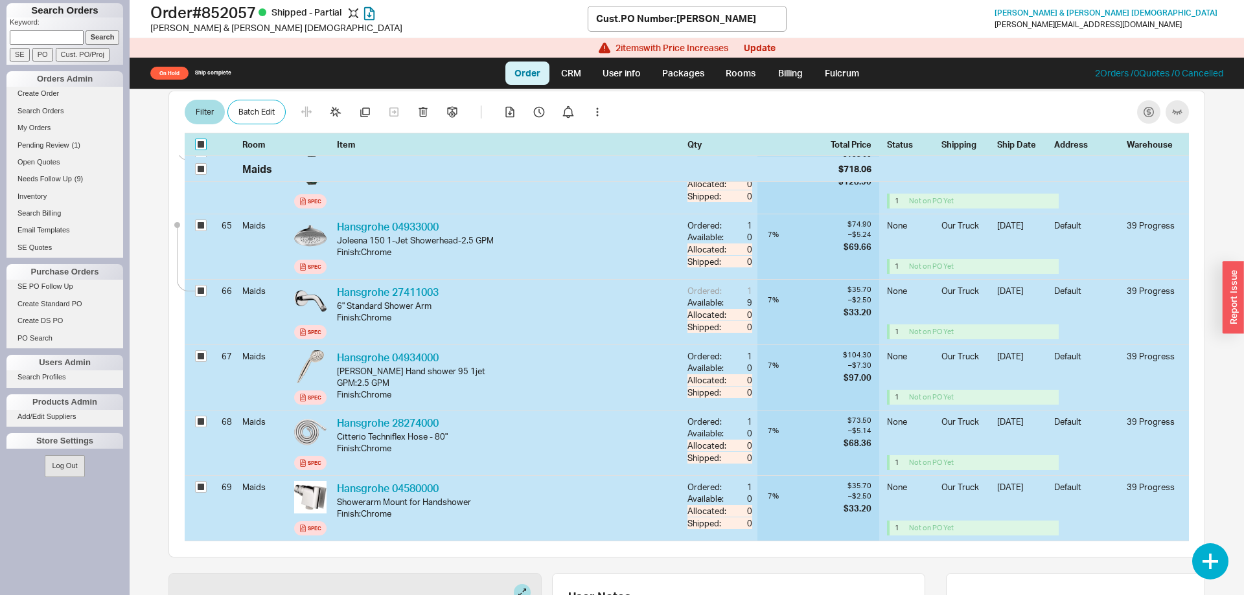
checkbox input "true"
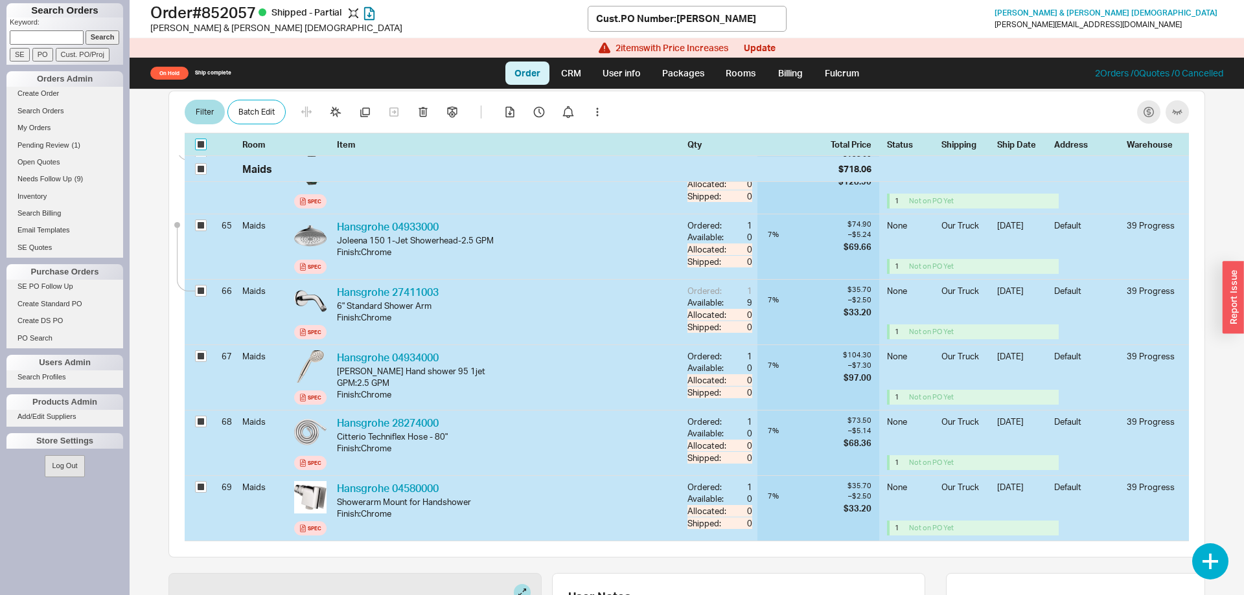
checkbox input "true"
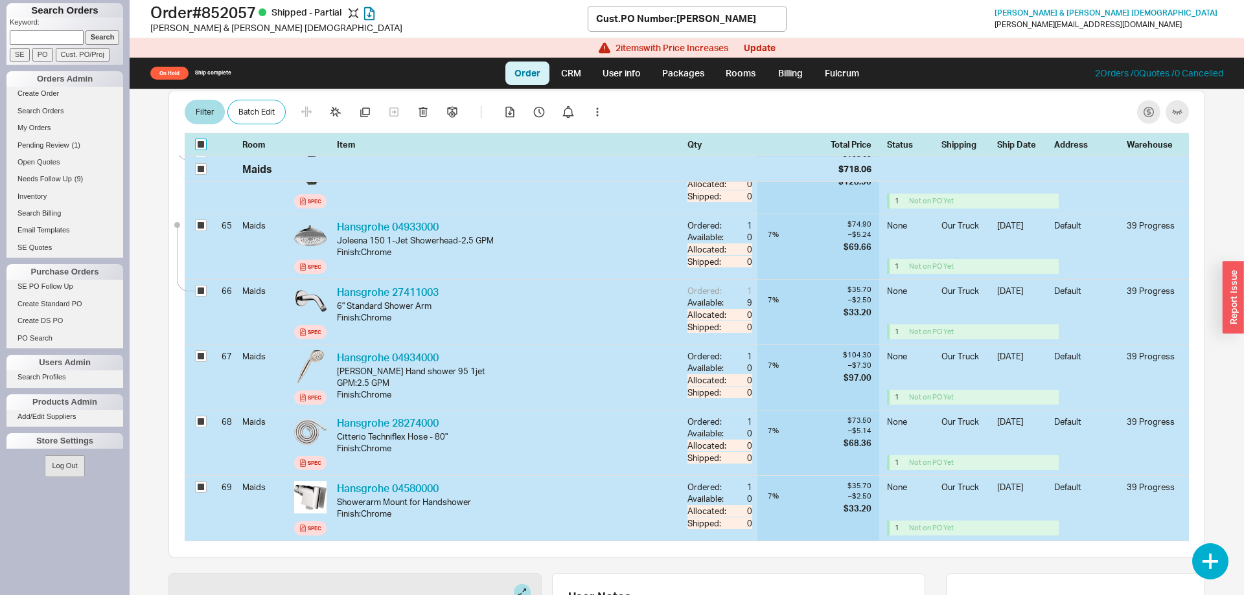
checkbox input "true"
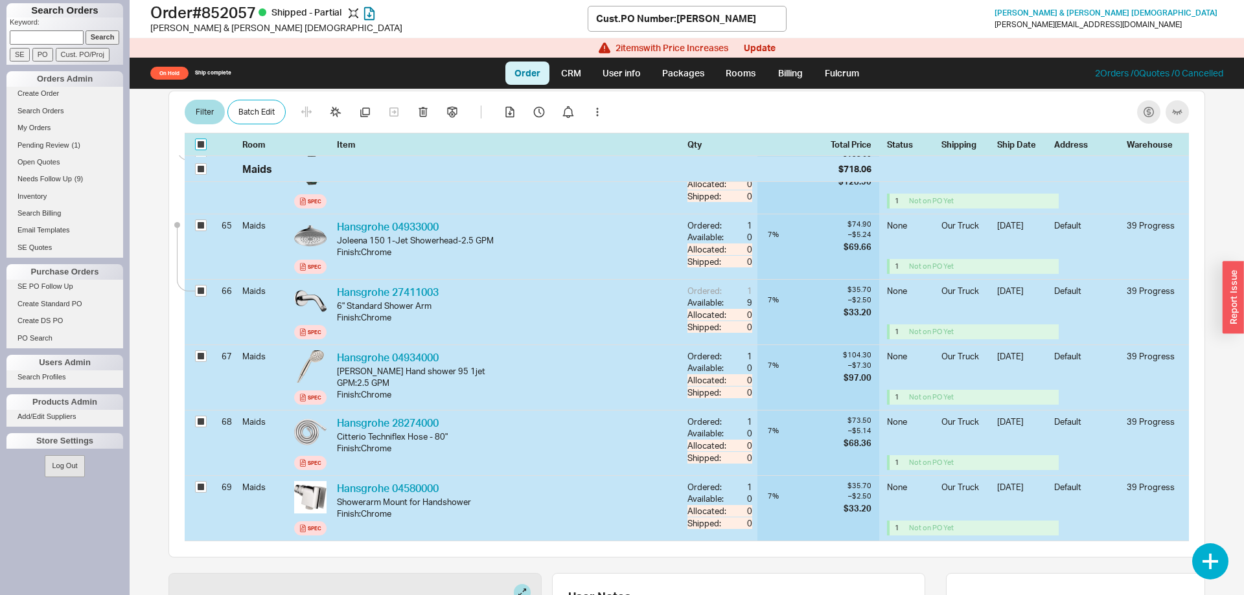
checkbox input "true"
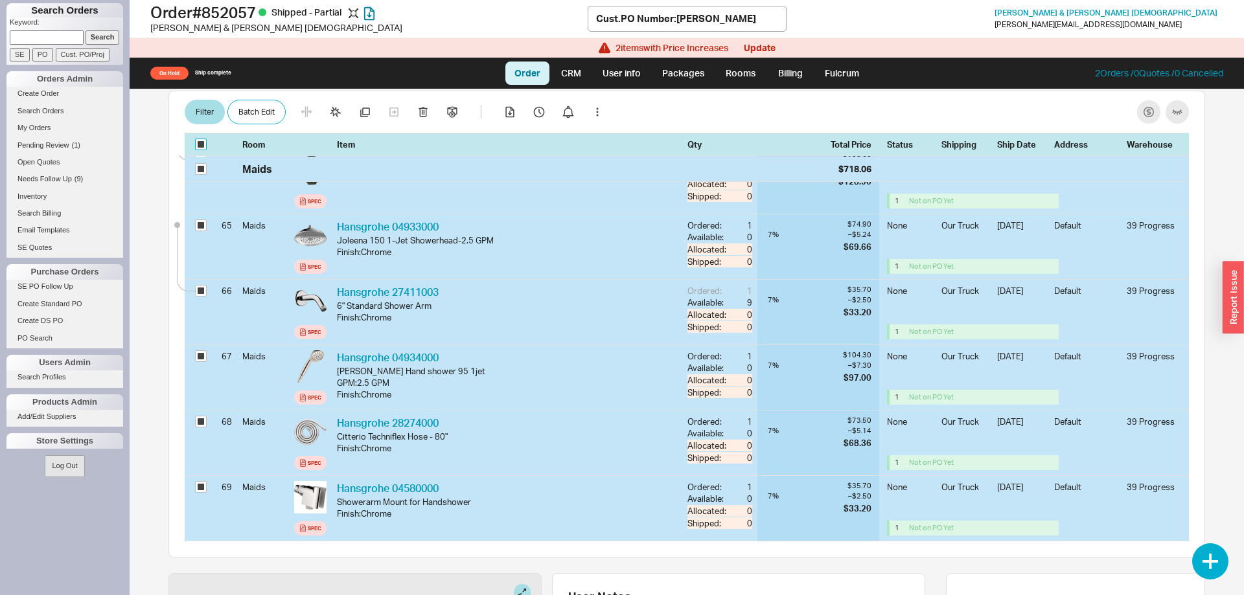
checkbox input "true"
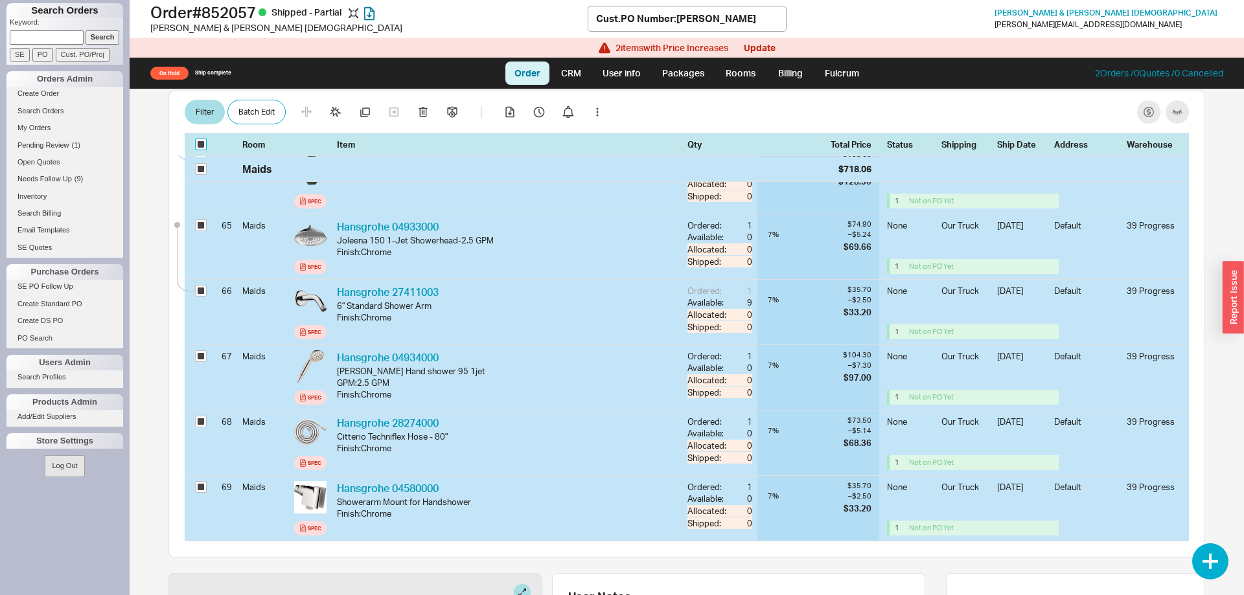
checkbox input "true"
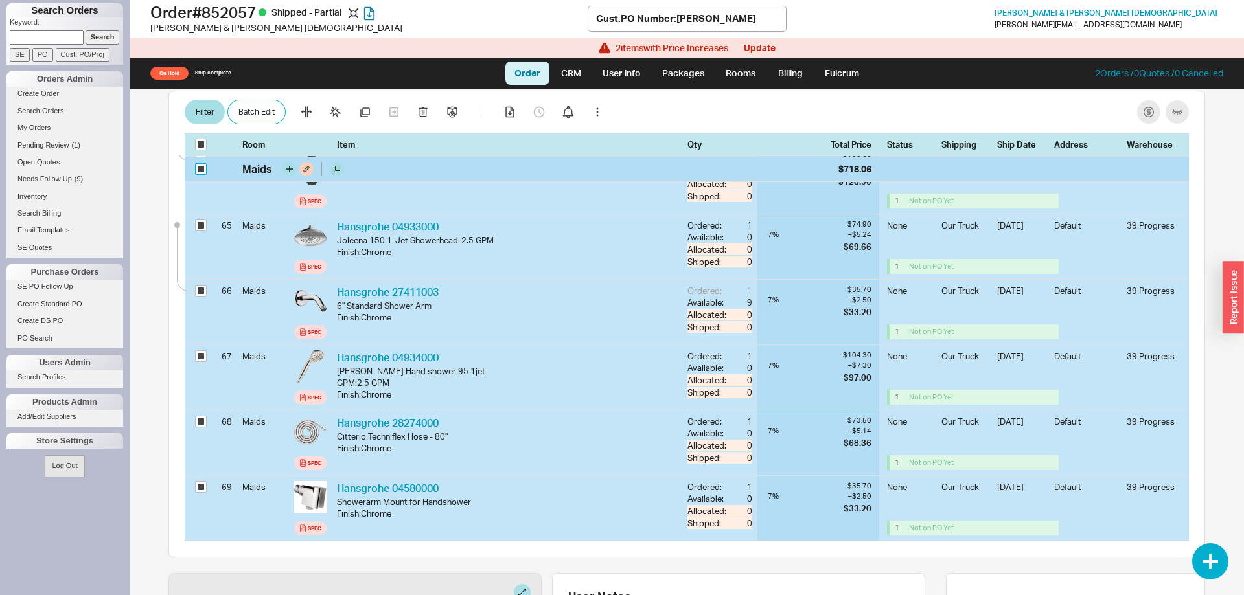
click at [200, 171] on input "checkbox" at bounding box center [201, 169] width 12 height 12
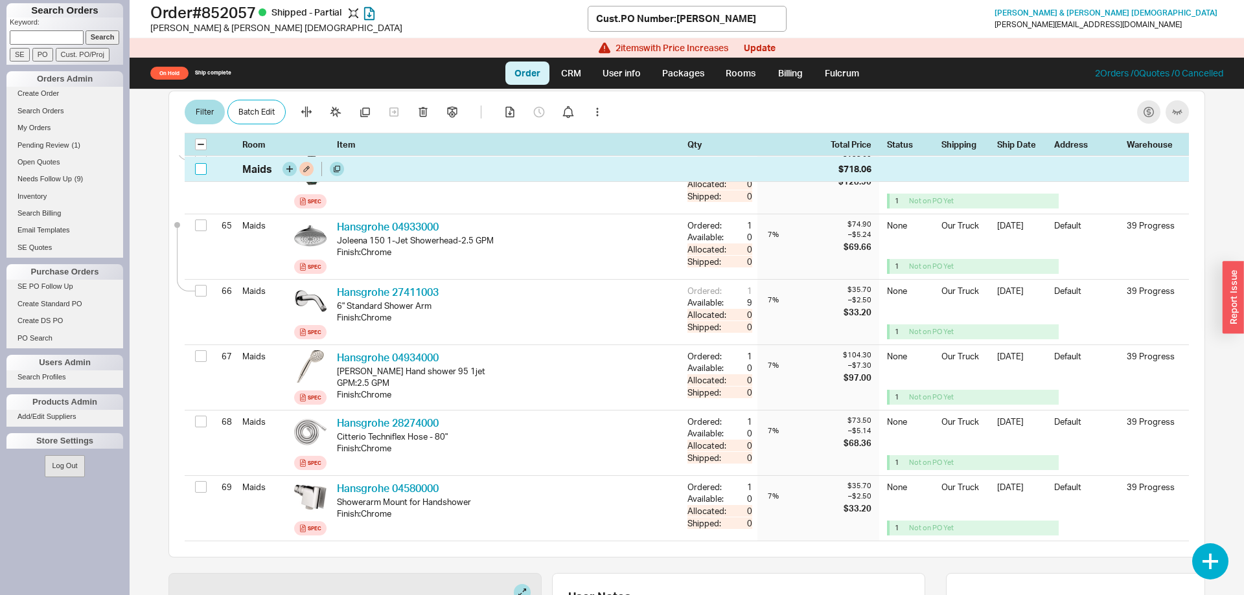
checkbox input "false"
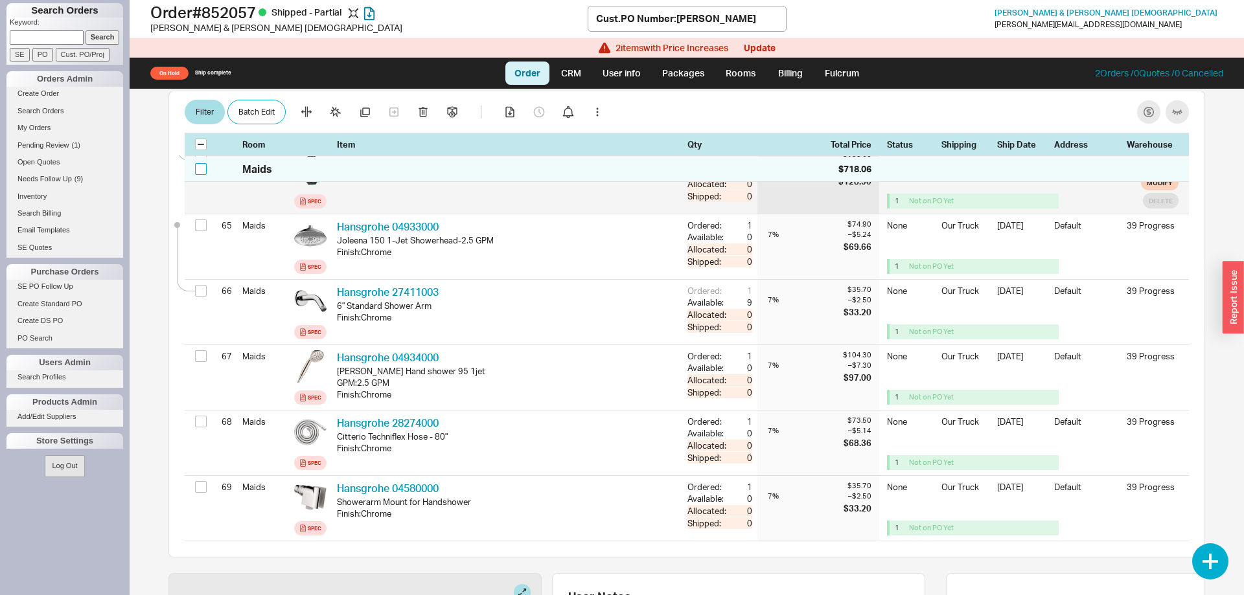
checkbox input "false"
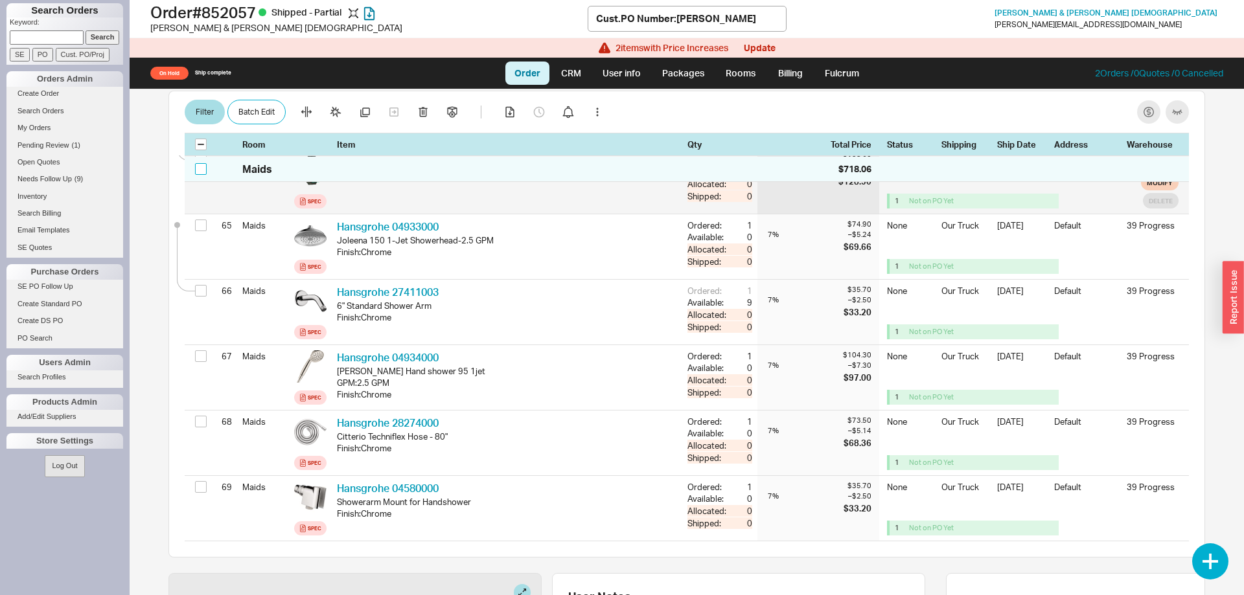
checkbox input "false"
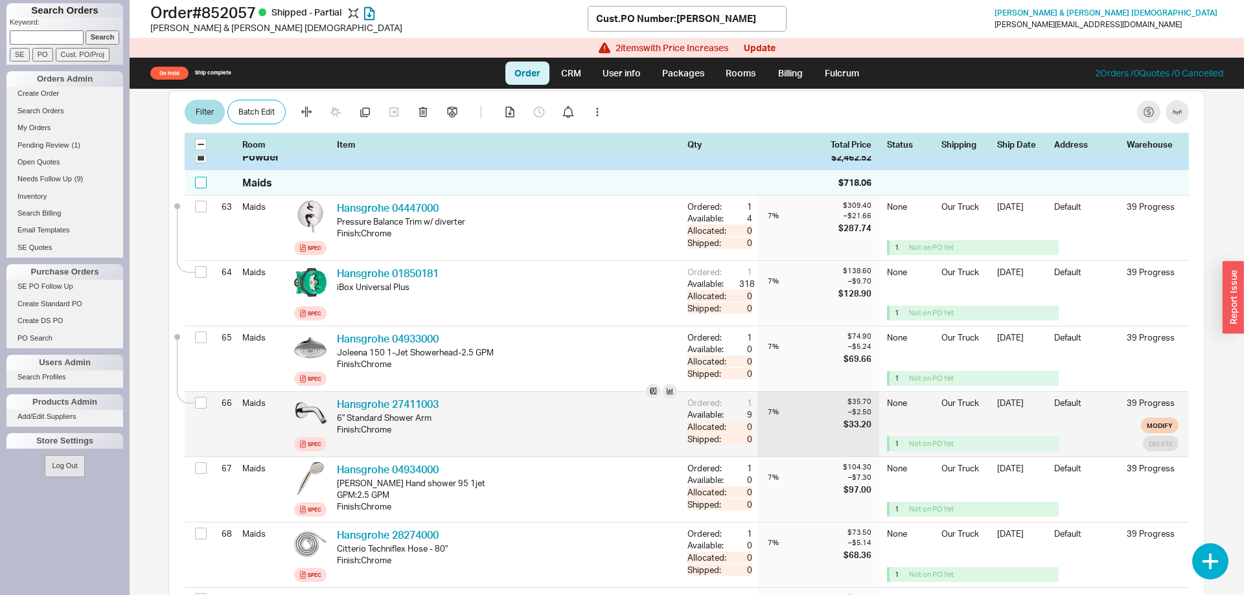
scroll to position [4414, 0]
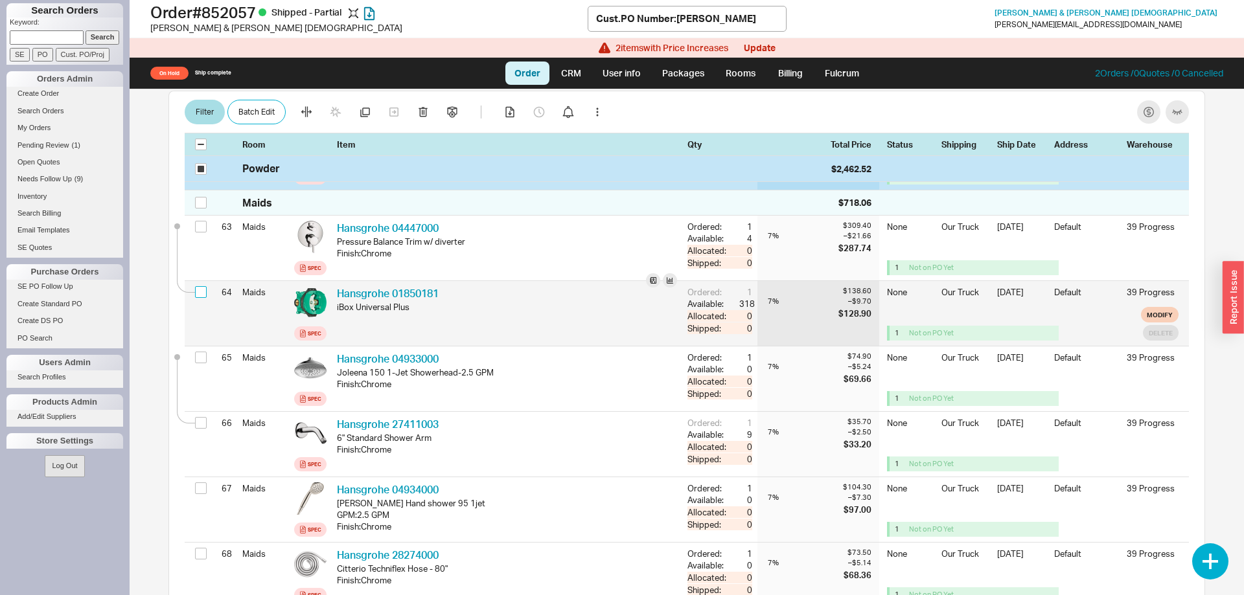
click at [204, 286] on input "checkbox" at bounding box center [201, 292] width 12 height 12
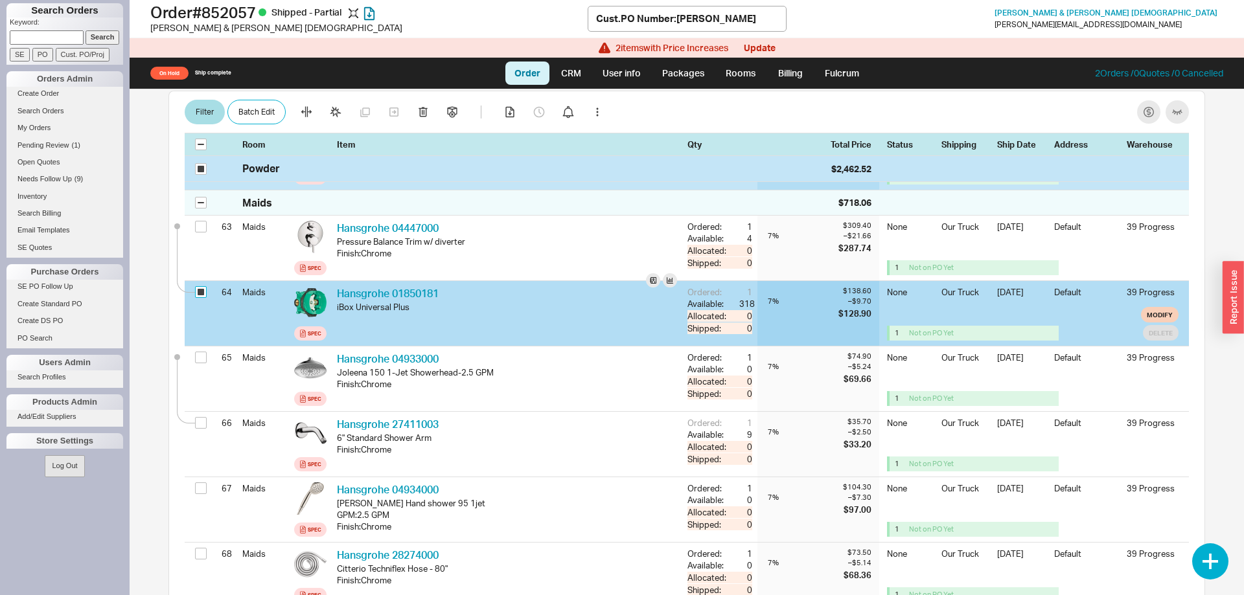
click at [203, 286] on input "checkbox" at bounding box center [201, 292] width 12 height 12
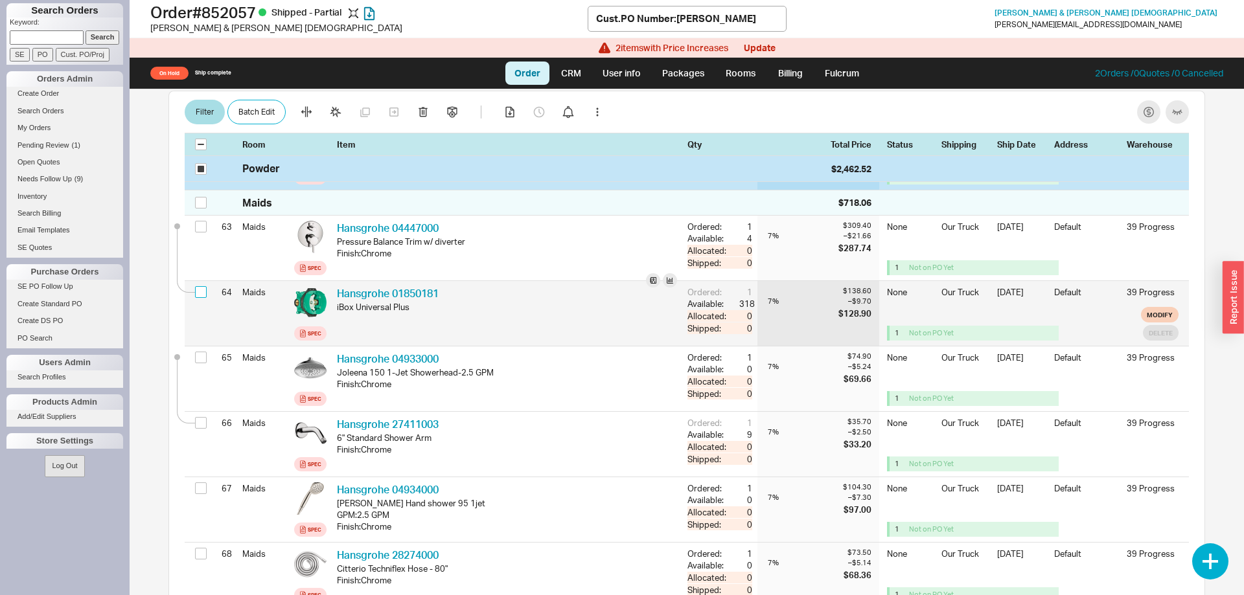
checkbox input "false"
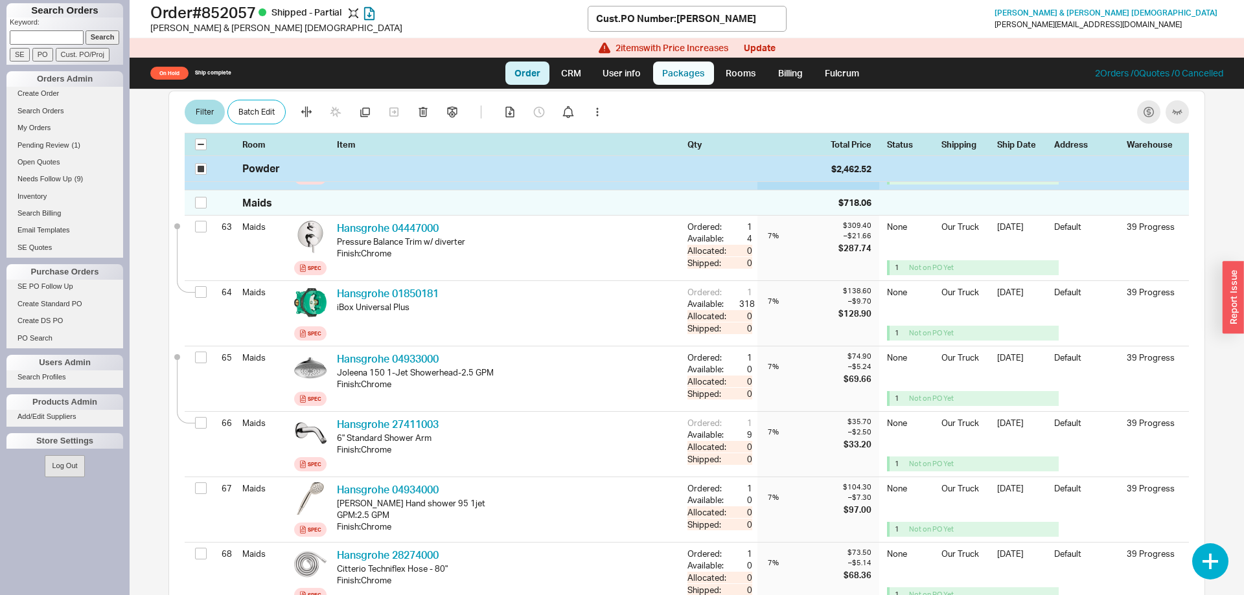
click at [674, 69] on link "Packages" at bounding box center [683, 73] width 61 height 23
select select "8"
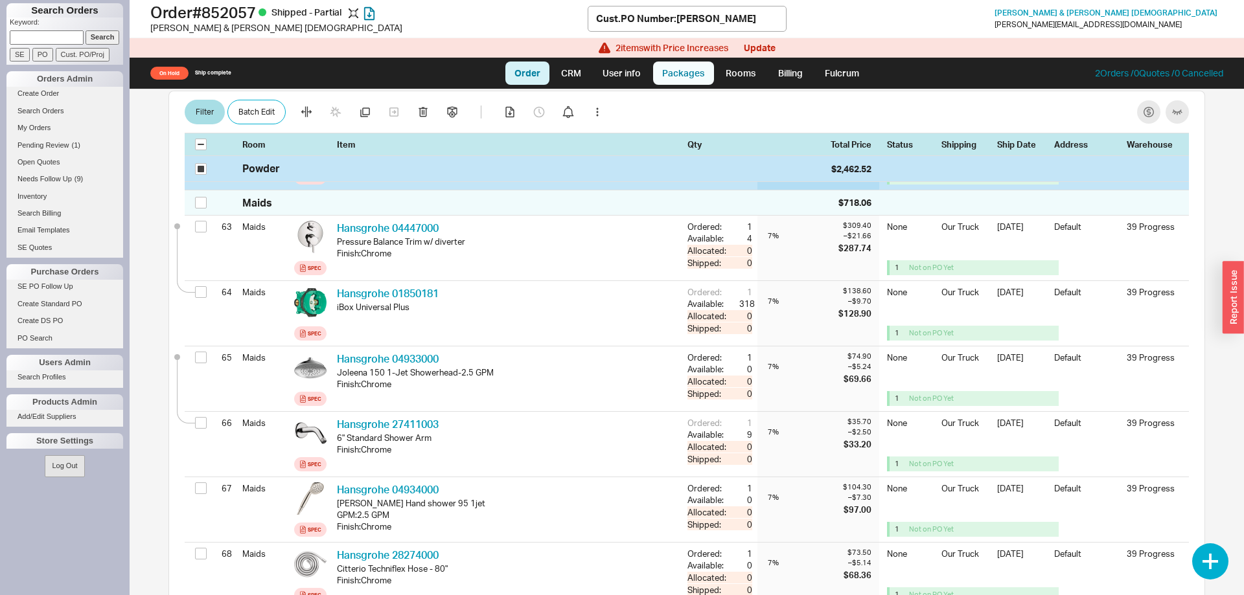
select select "8"
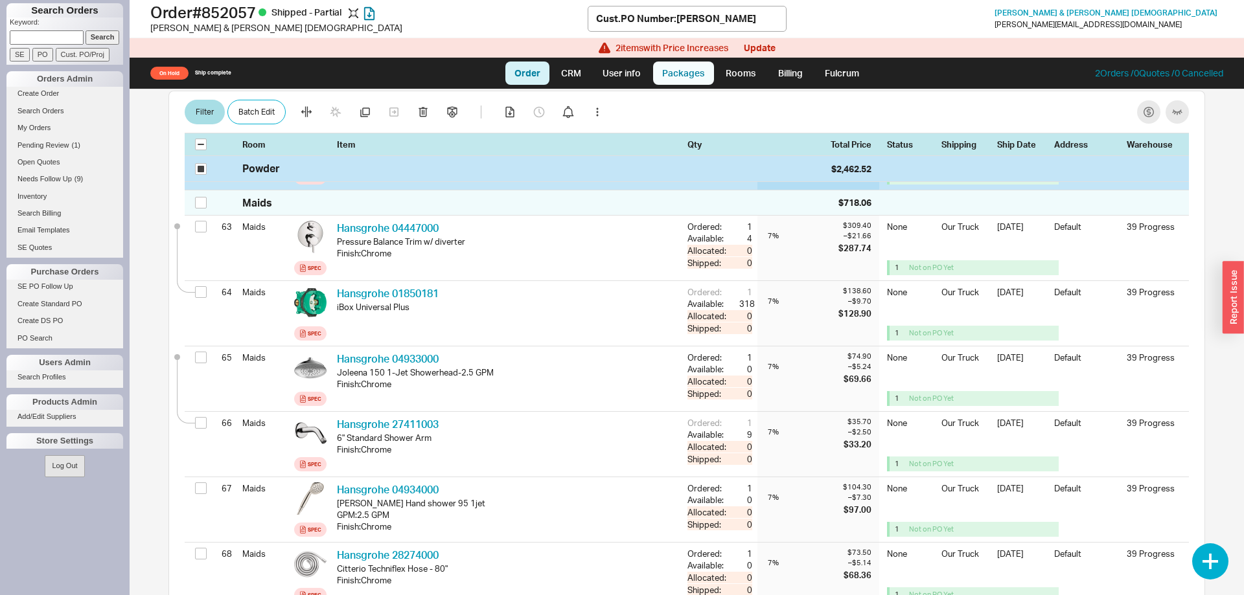
select select "8"
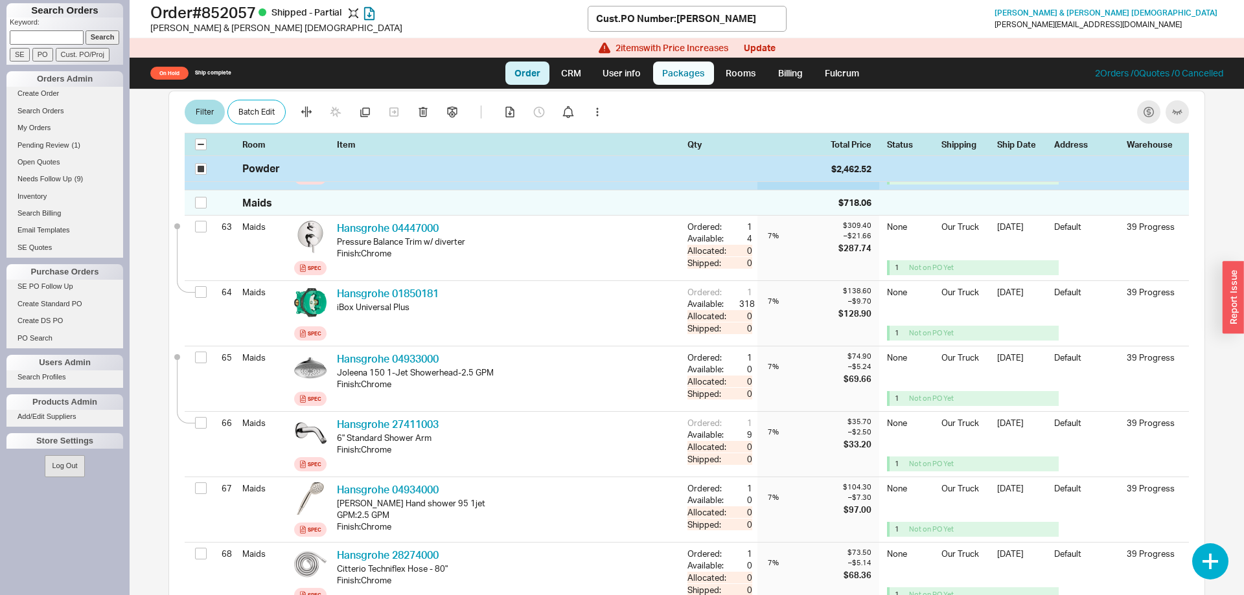
select select "8"
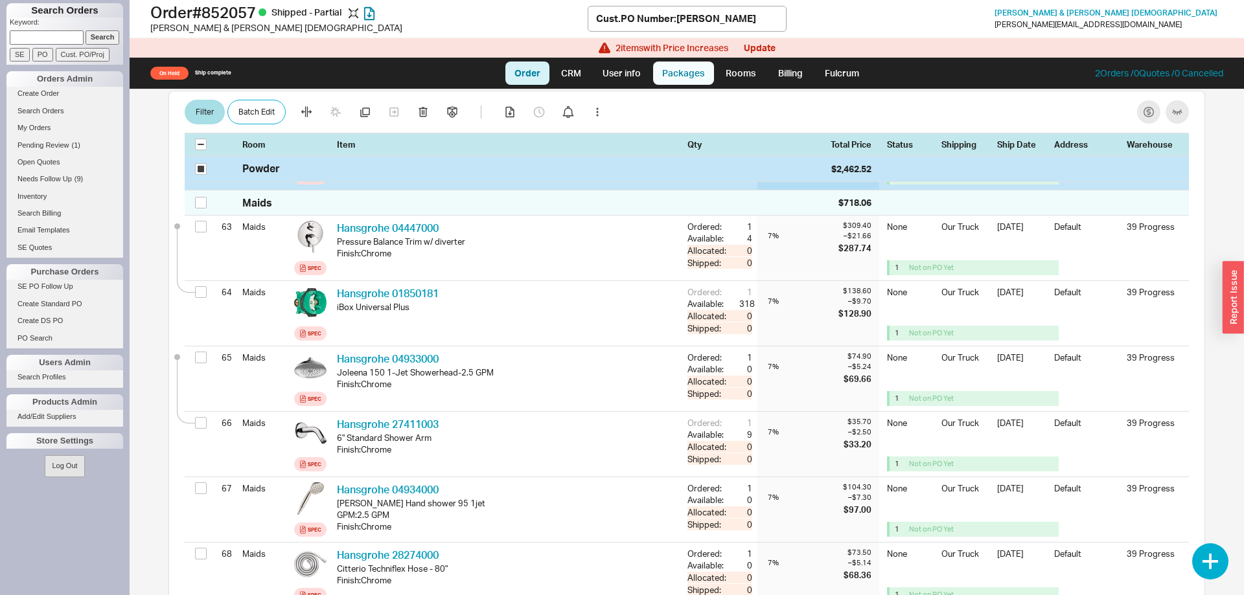
select select "8"
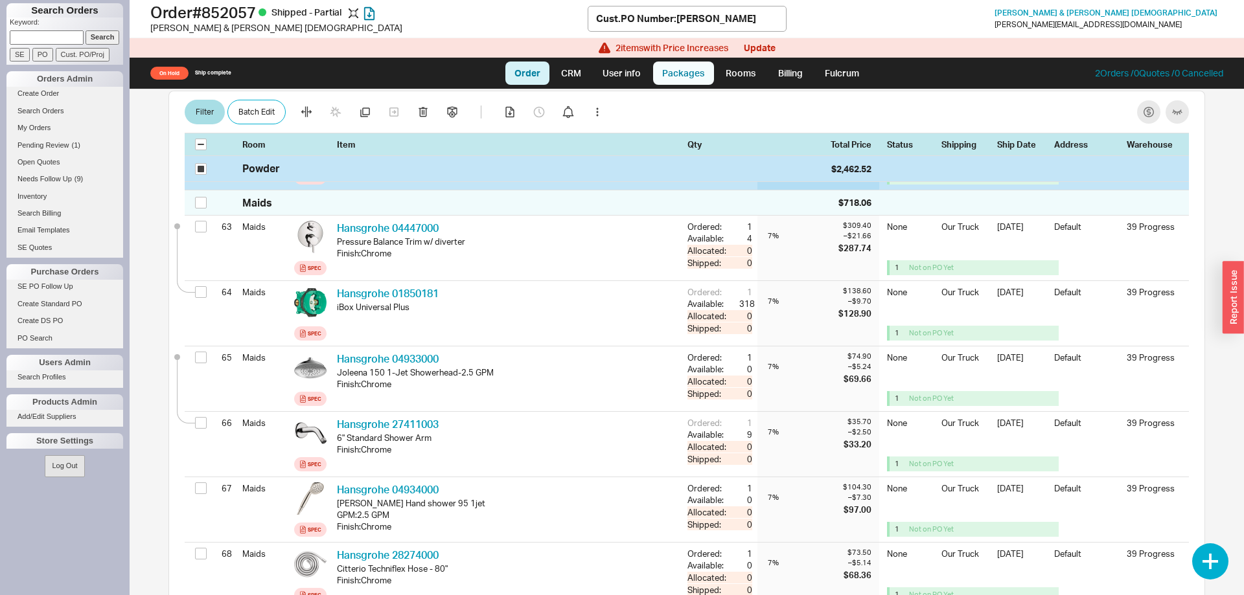
select select "8"
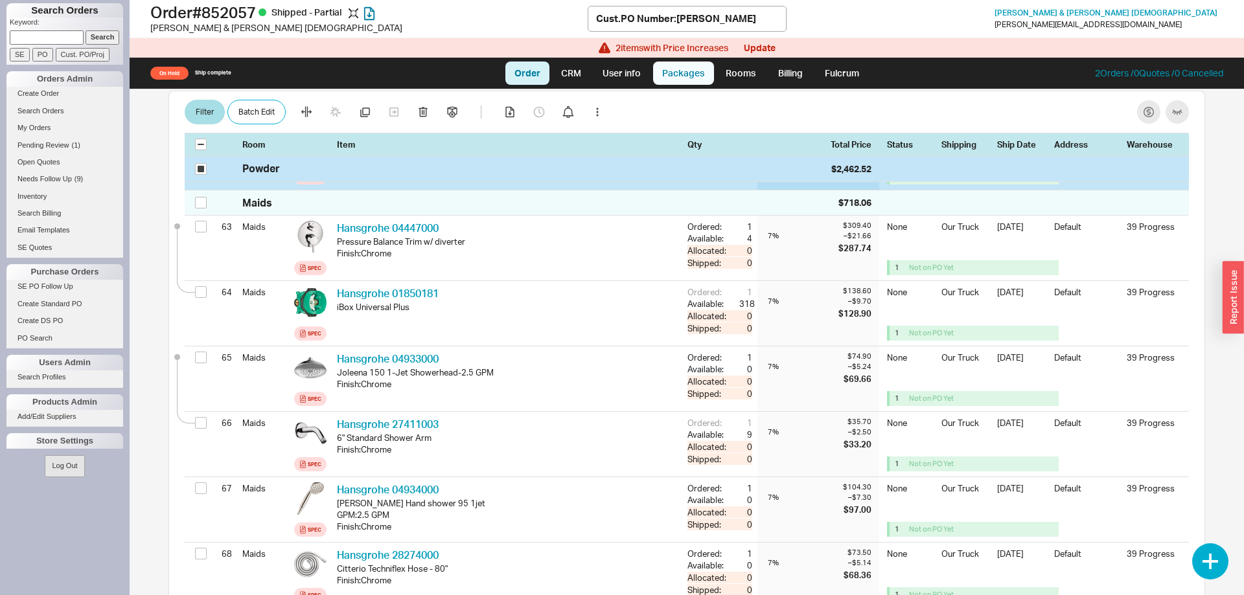
select select "8"
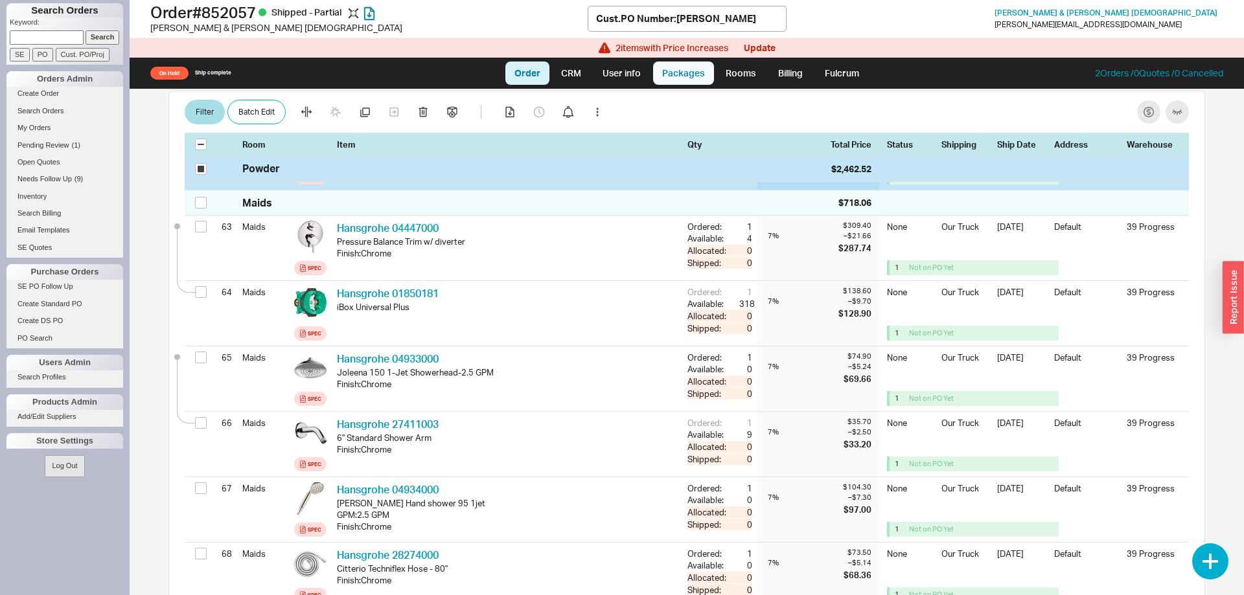
select select "8"
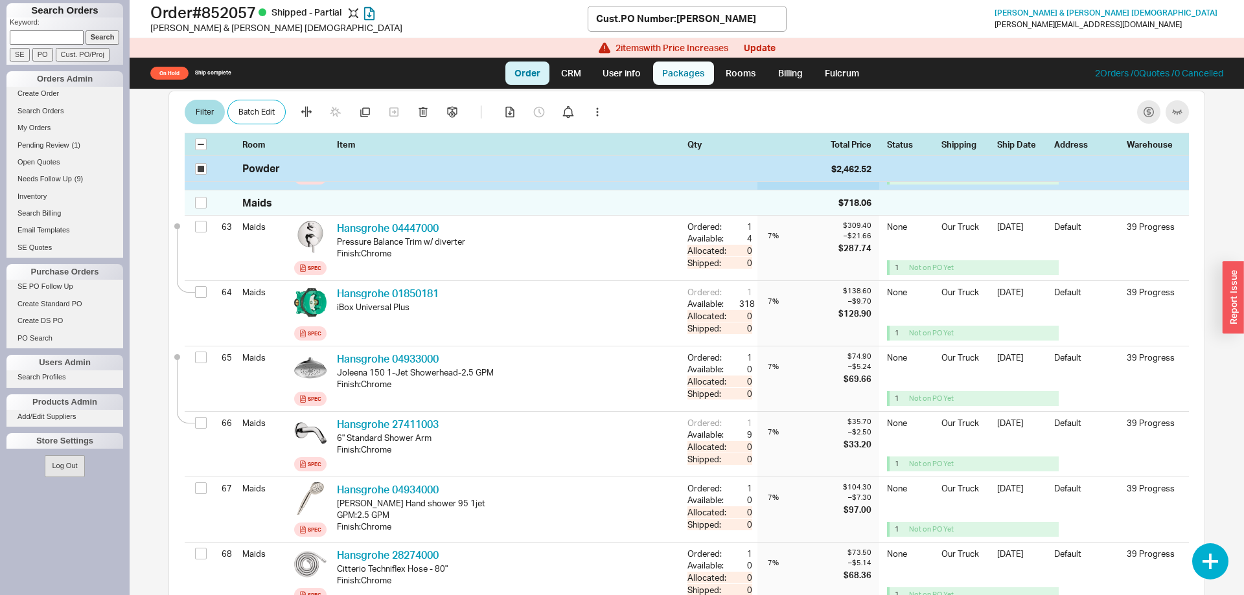
select select "8"
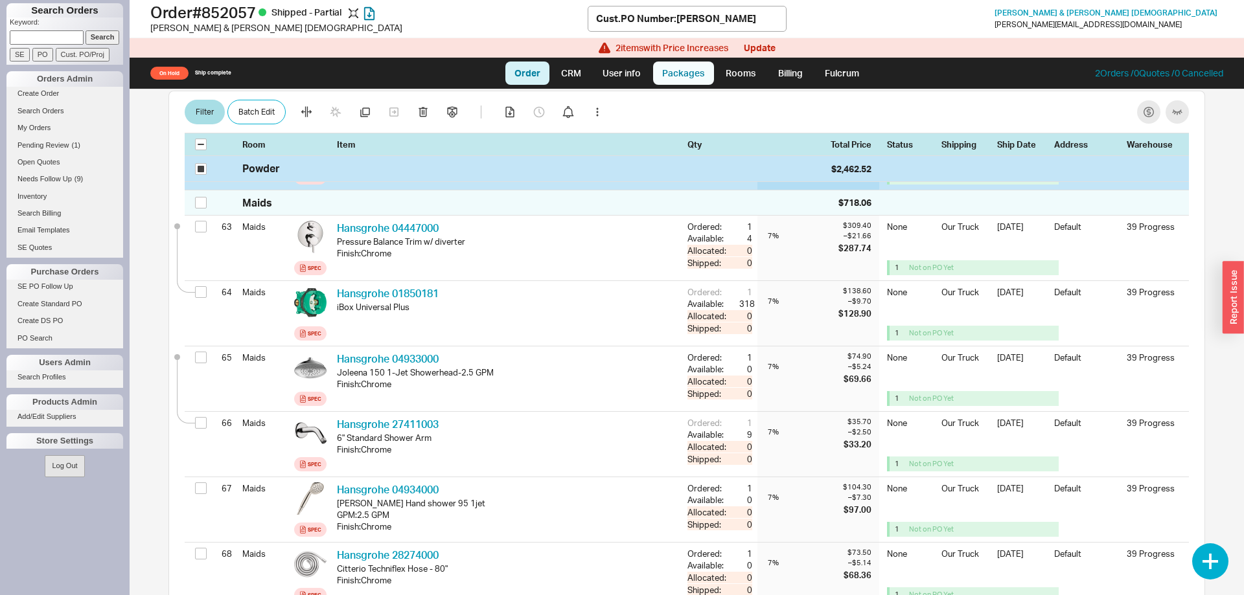
select select "8"
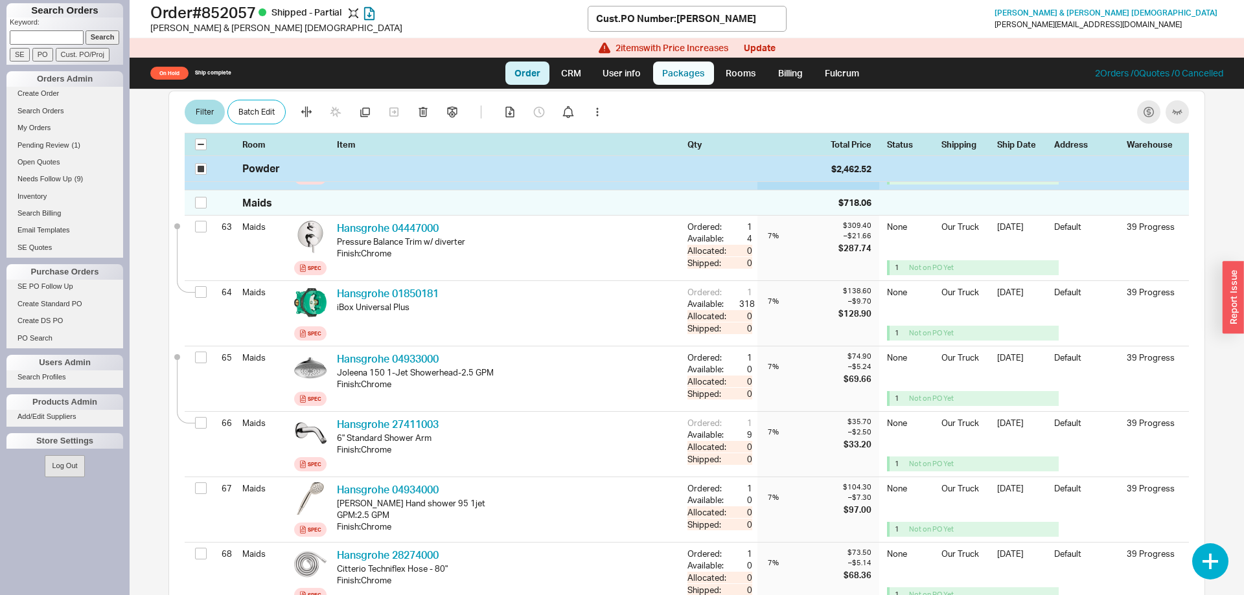
select select "8"
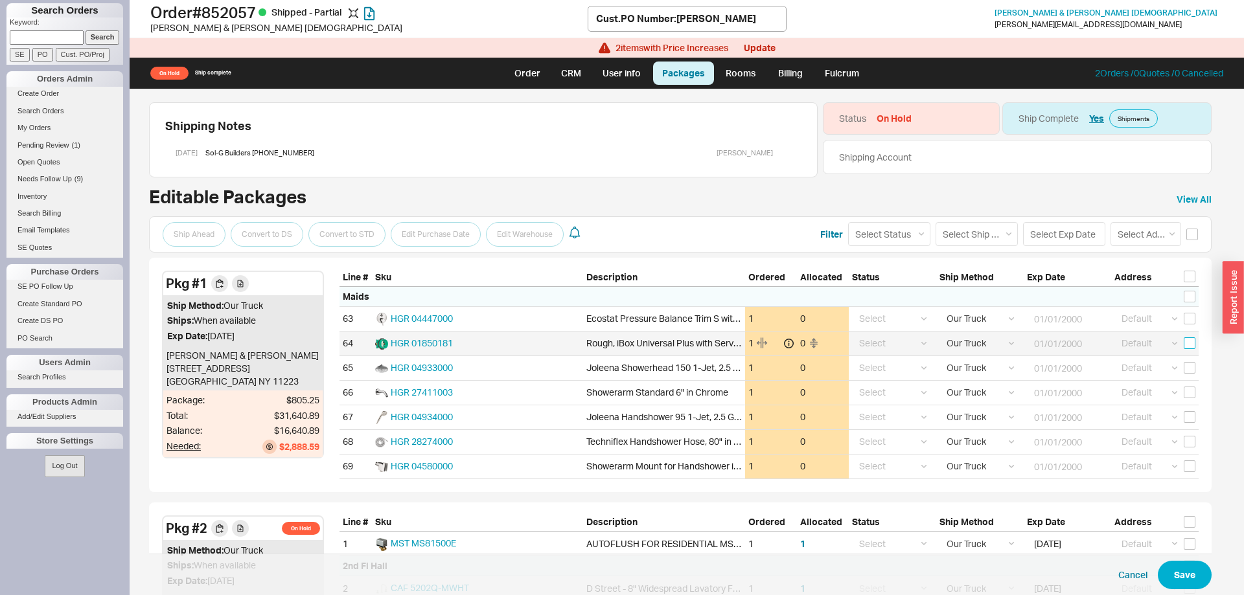
click at [1187, 349] on input "checkbox" at bounding box center [1190, 344] width 12 height 12
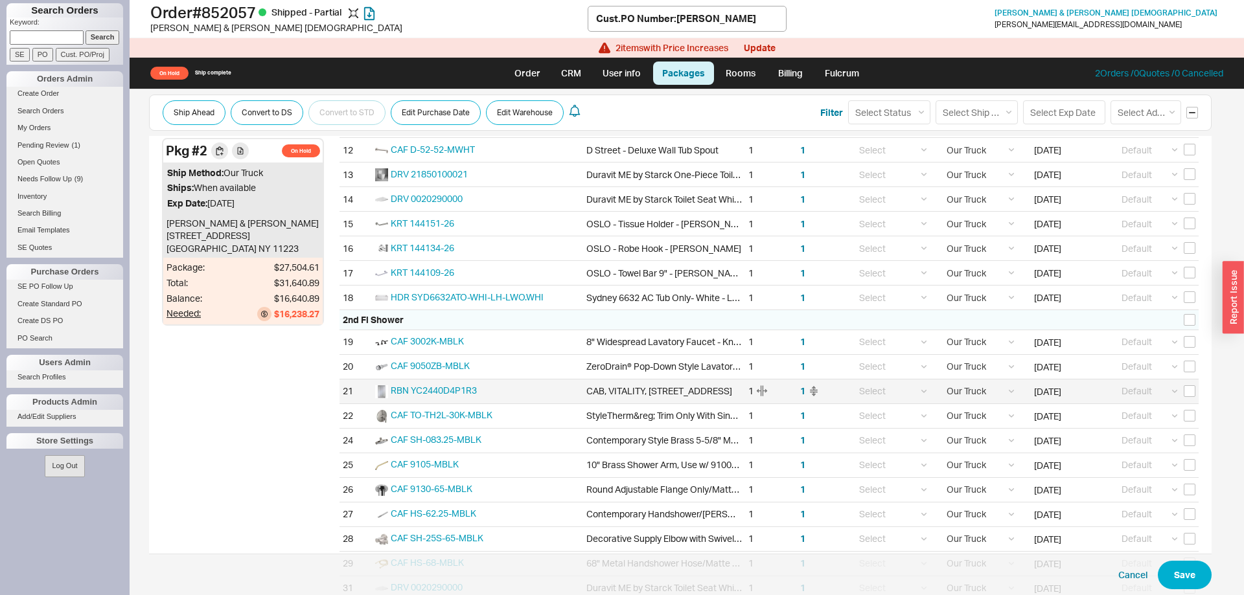
scroll to position [661, 0]
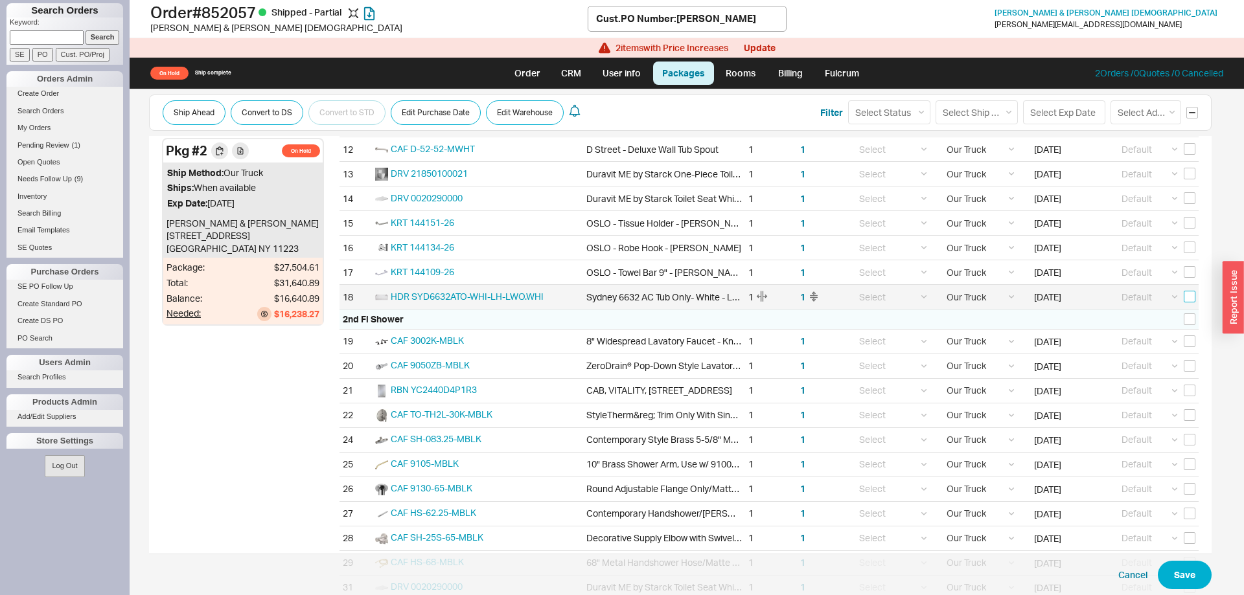
click at [1192, 301] on input "checkbox" at bounding box center [1190, 297] width 12 height 12
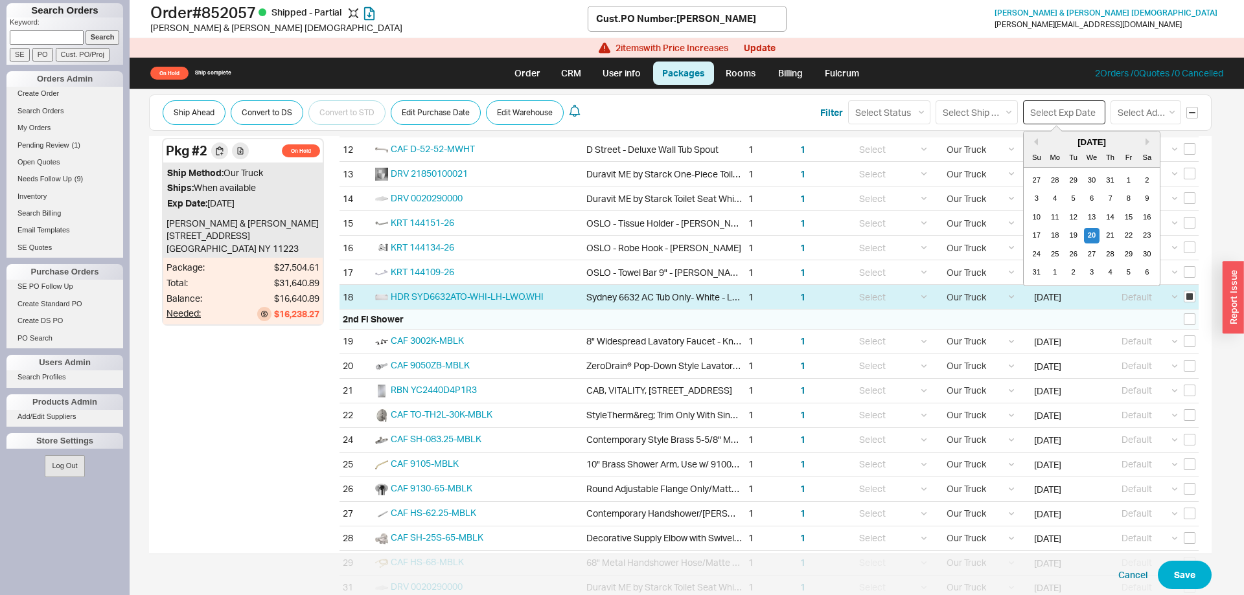
click at [1039, 109] on input at bounding box center [1064, 112] width 82 height 24
click at [1096, 232] on div "20" at bounding box center [1092, 236] width 16 height 16
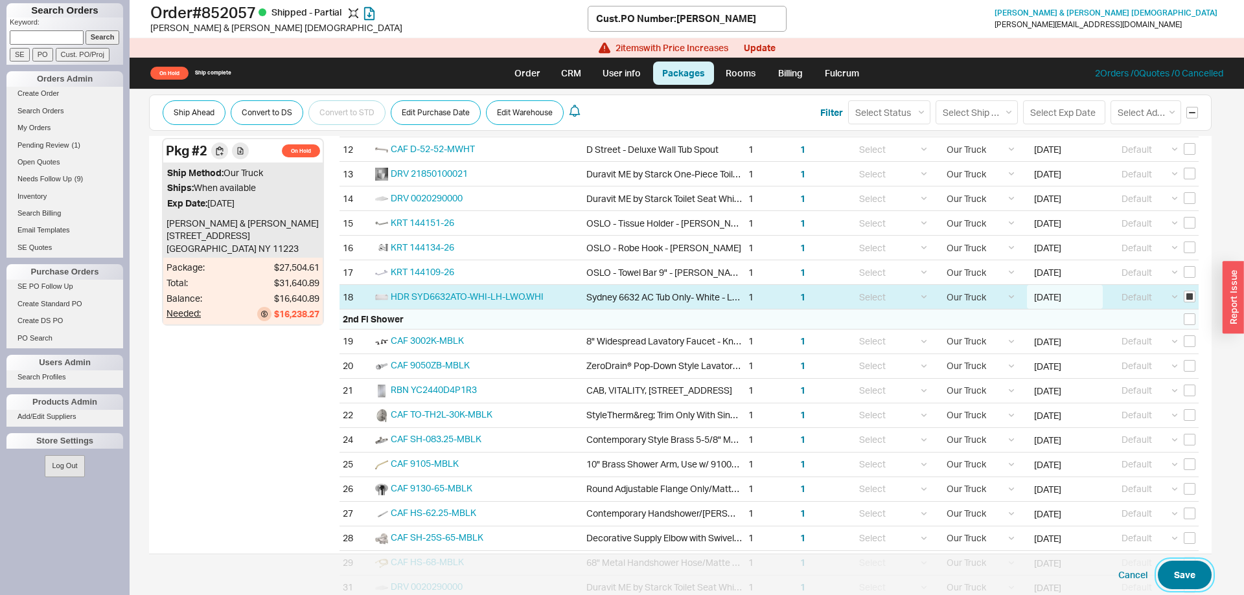
click at [1192, 572] on button "Save" at bounding box center [1185, 575] width 54 height 29
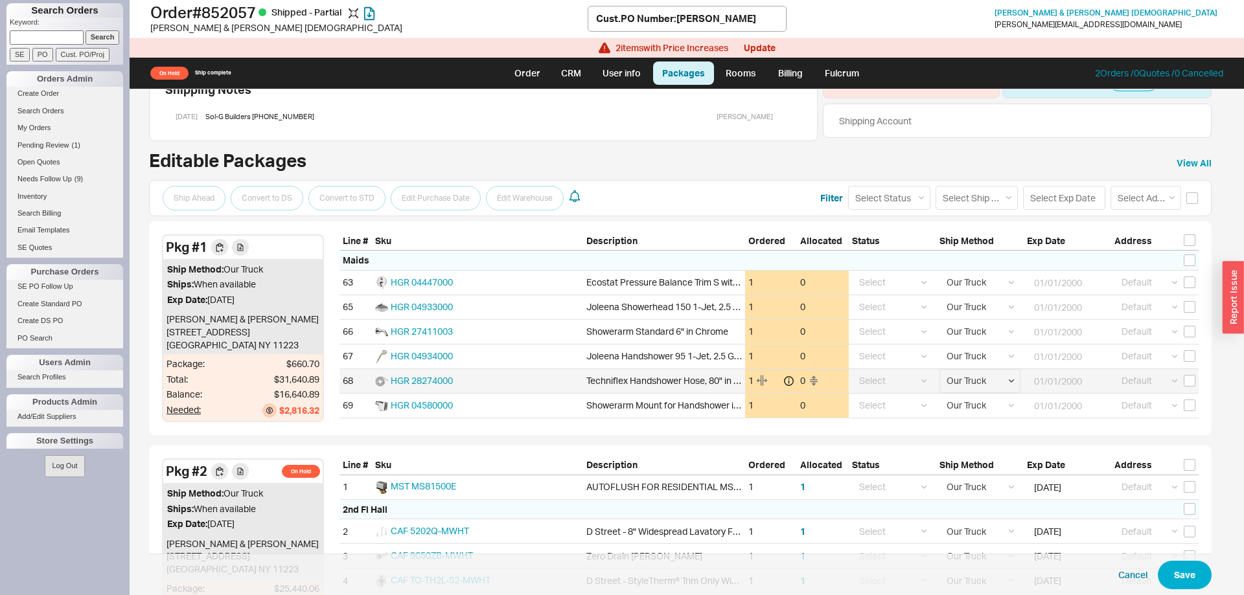
scroll to position [66, 0]
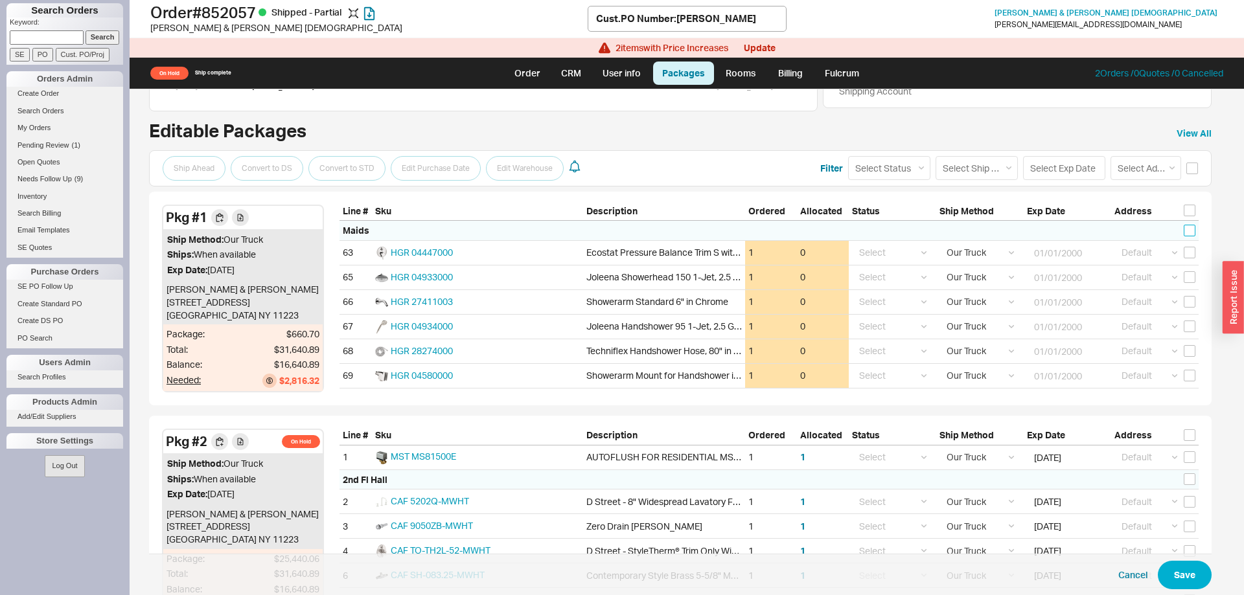
click at [1192, 229] on input "checkbox" at bounding box center [1190, 231] width 12 height 12
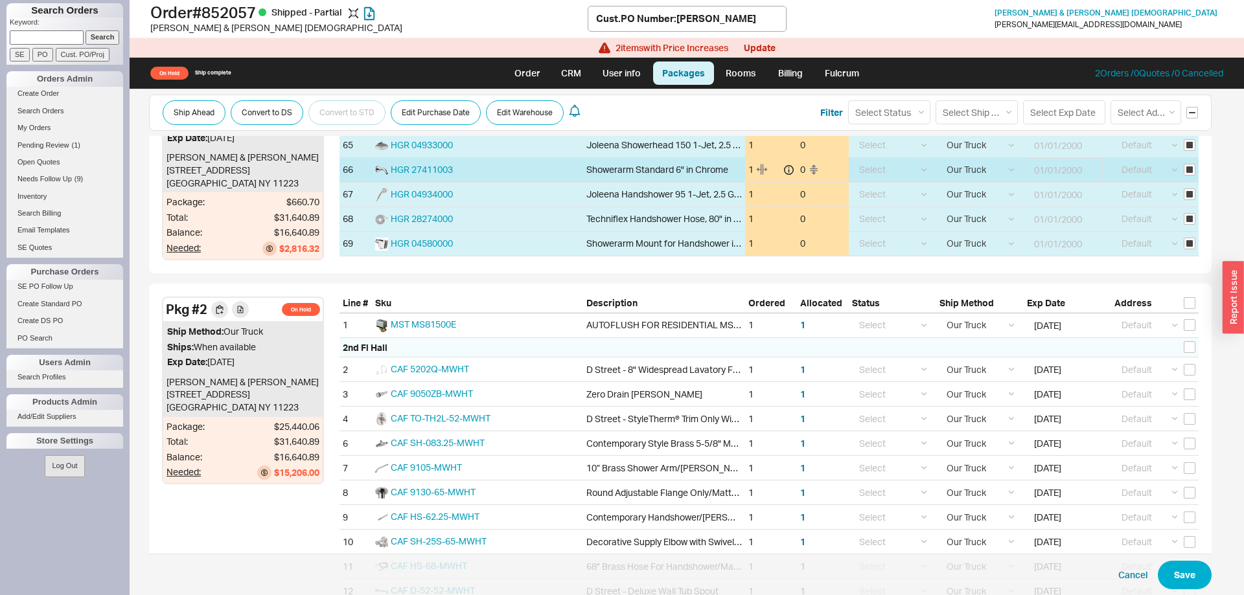
scroll to position [264, 0]
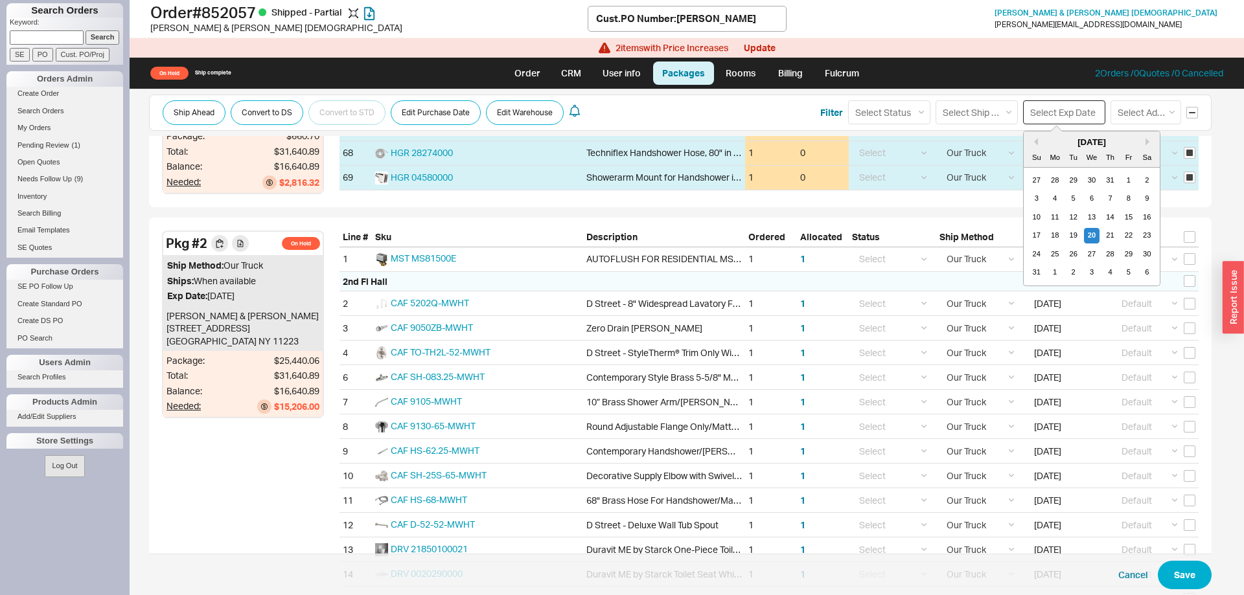
click at [1061, 117] on input at bounding box center [1064, 112] width 82 height 24
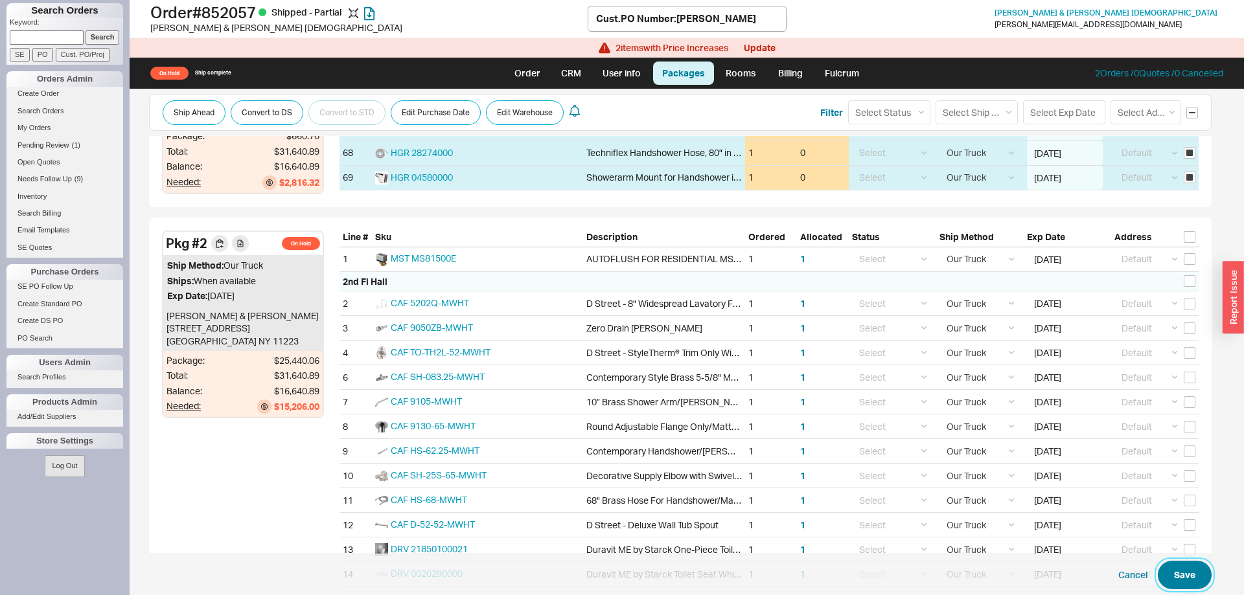
click at [1186, 584] on button "Save" at bounding box center [1185, 575] width 54 height 29
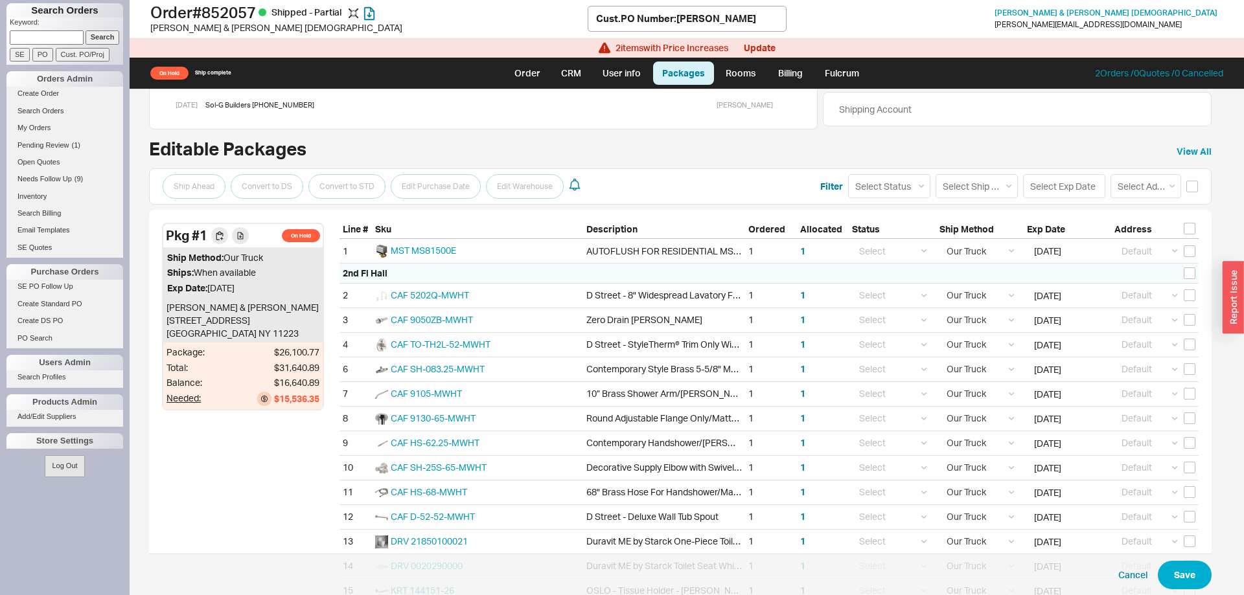
scroll to position [0, 0]
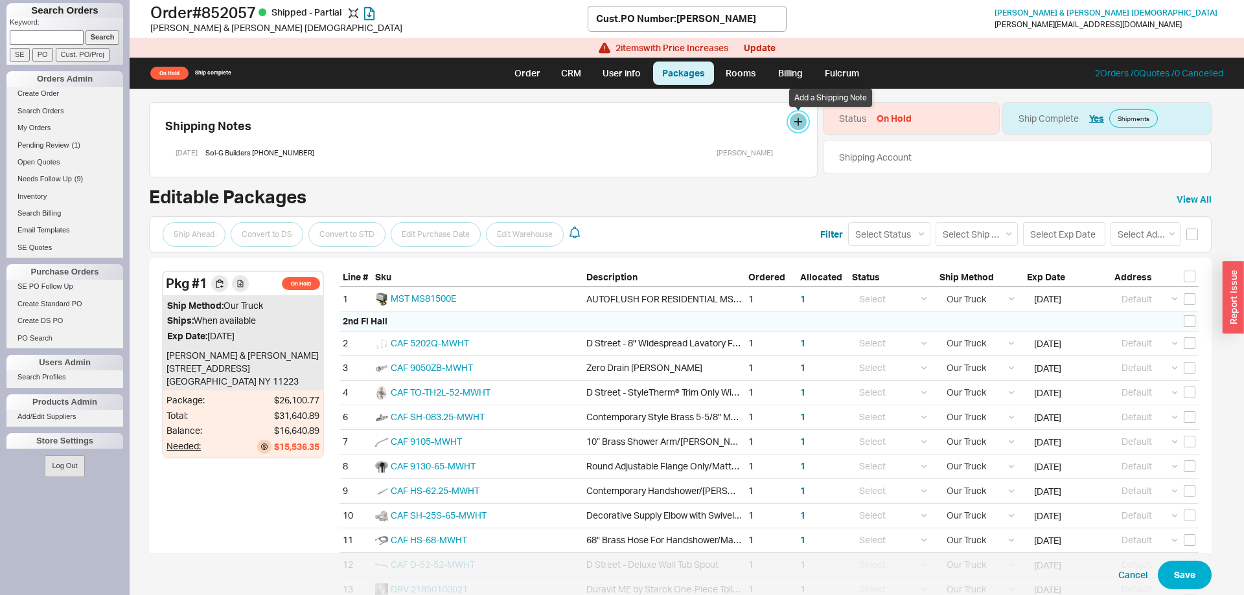
click at [800, 120] on button at bounding box center [798, 121] width 17 height 17
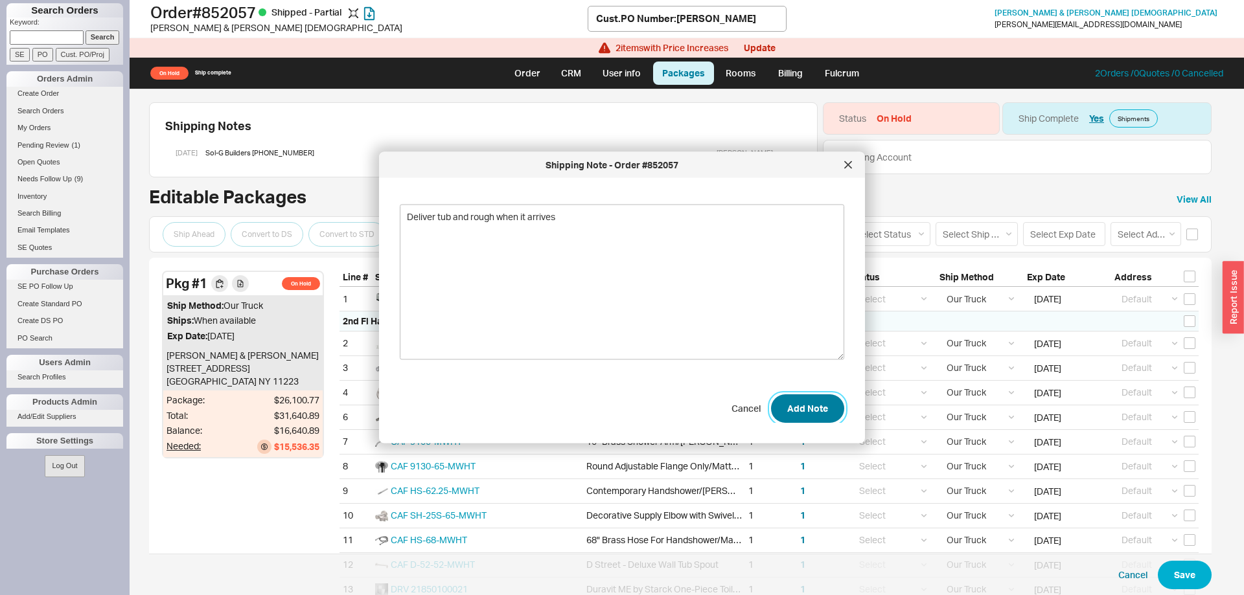
click at [803, 411] on button "Add Note" at bounding box center [807, 408] width 73 height 29
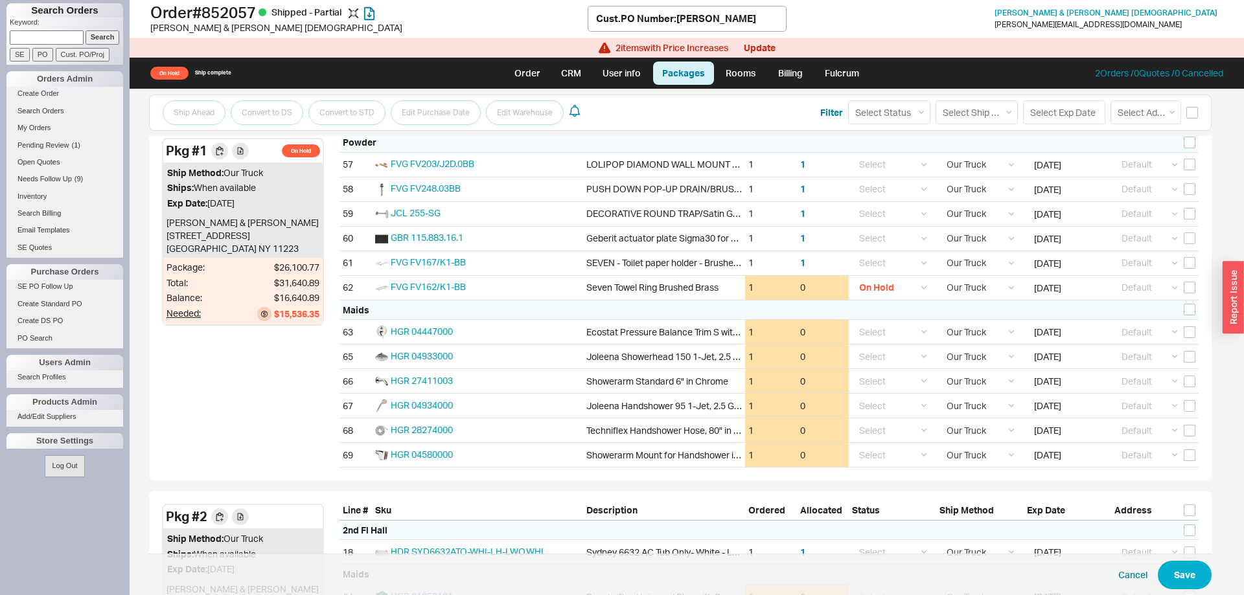
scroll to position [1123, 0]
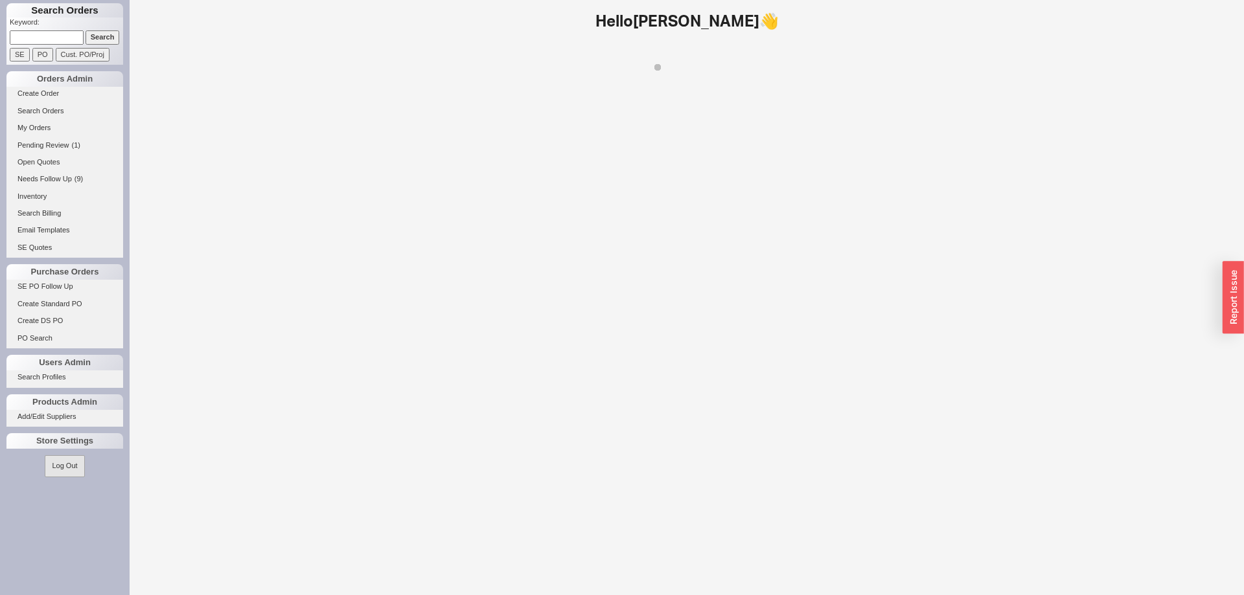
click at [40, 39] on input at bounding box center [47, 37] width 74 height 14
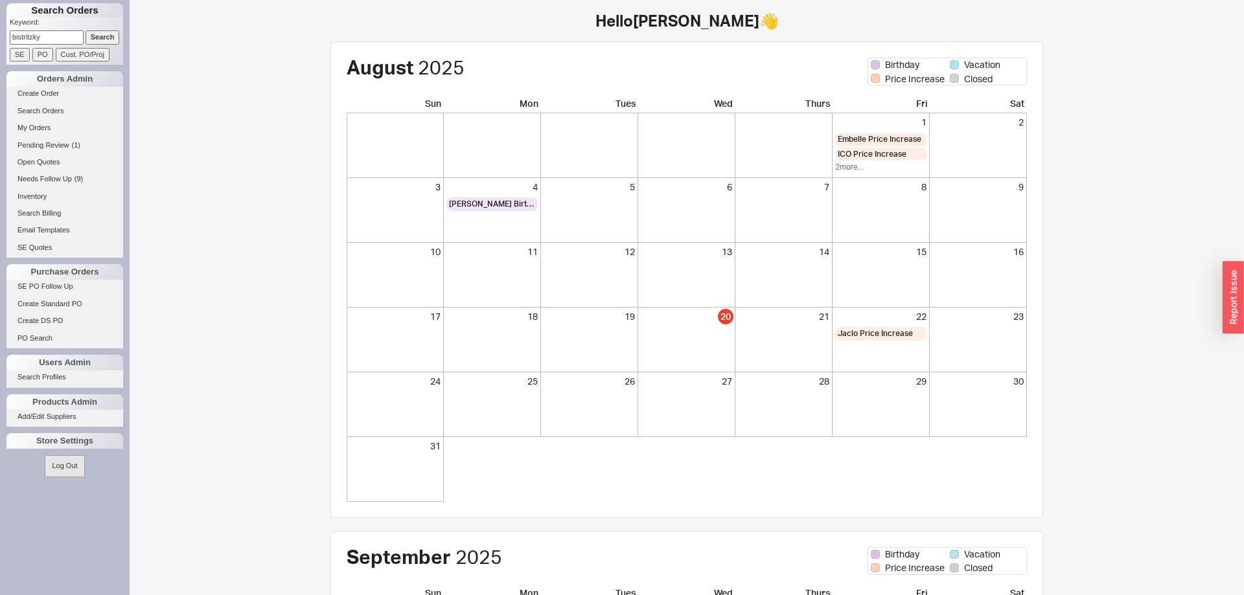
type input "bistritzky"
click at [86, 30] on input "Search" at bounding box center [103, 37] width 34 height 14
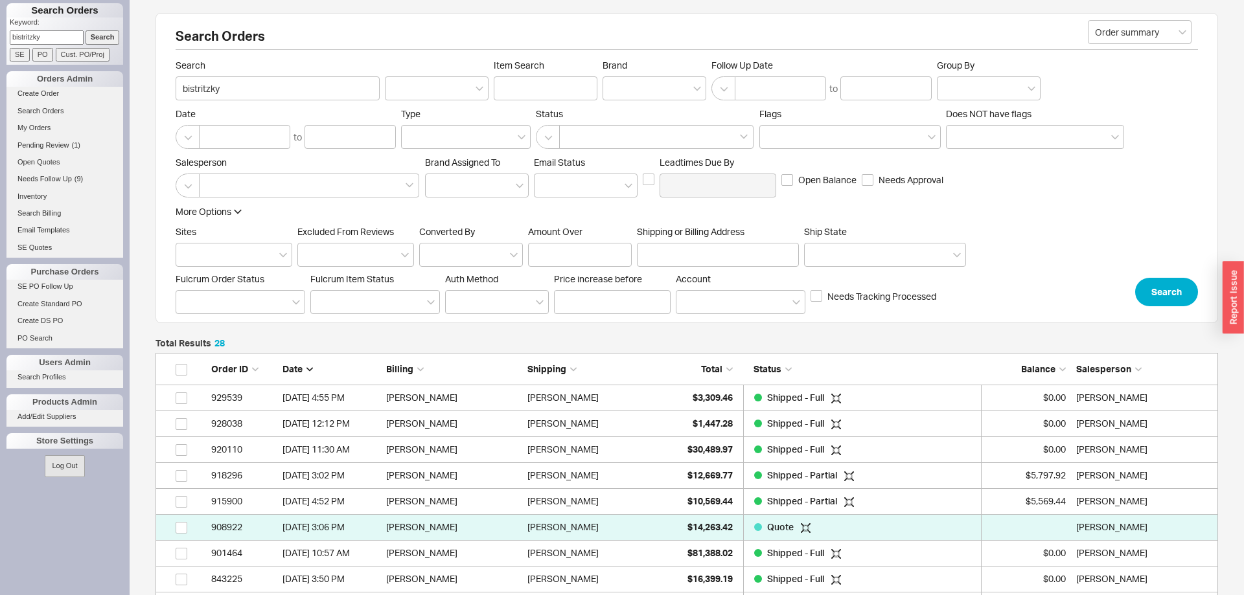
scroll to position [1, 1]
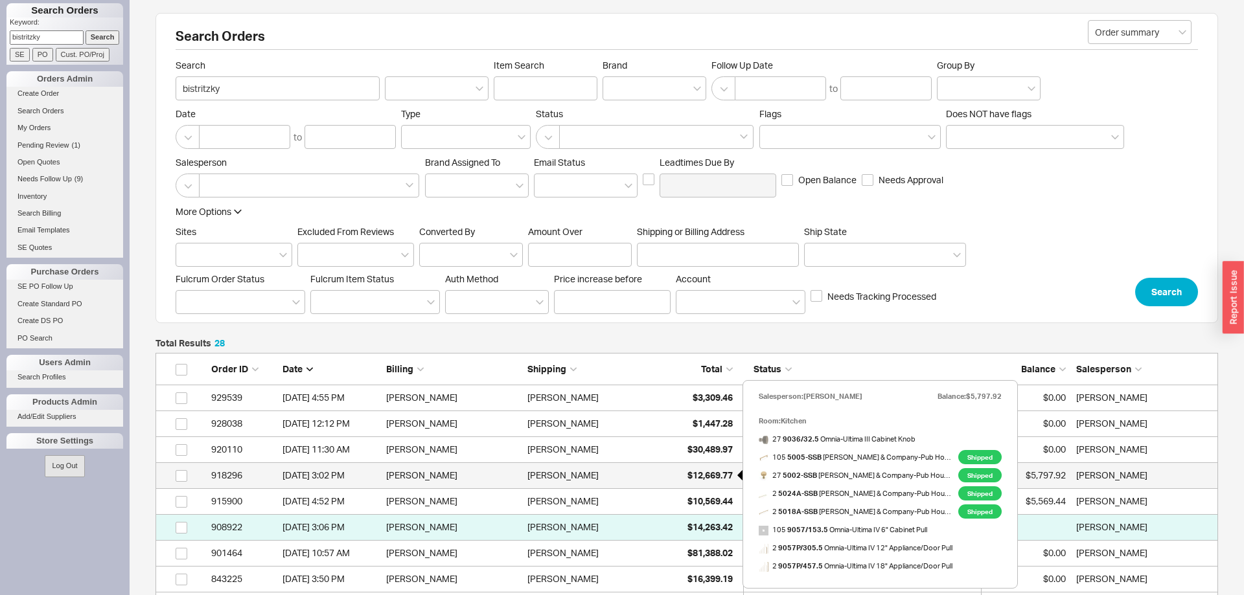
click at [709, 473] on span "$12,669.77" at bounding box center [709, 475] width 45 height 11
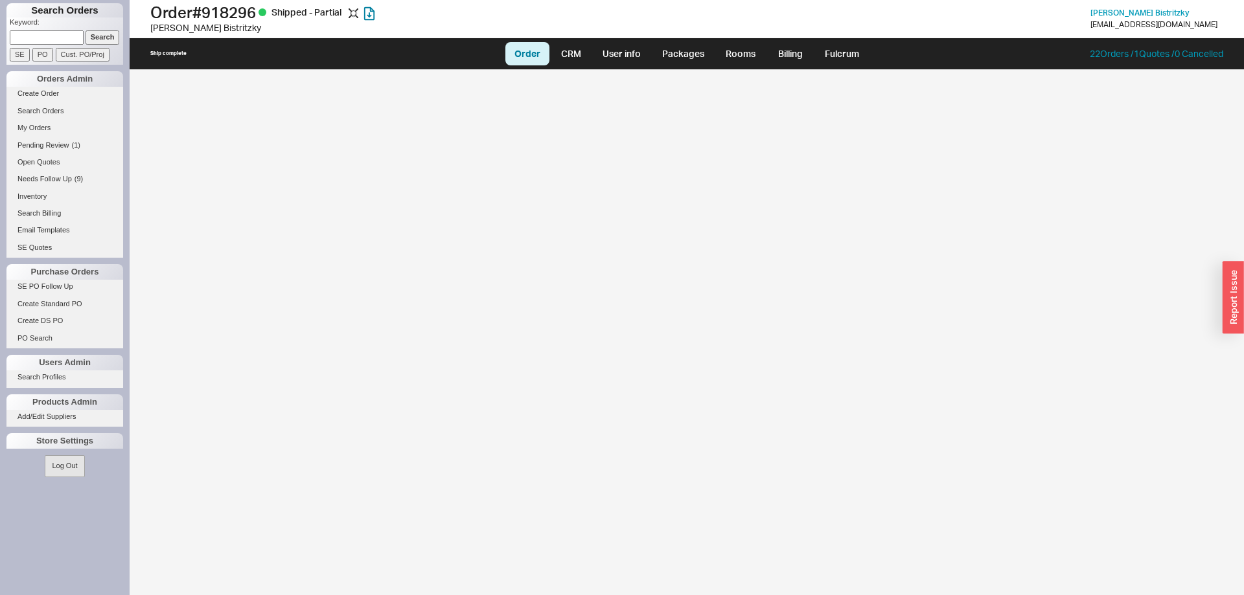
select select "LOW"
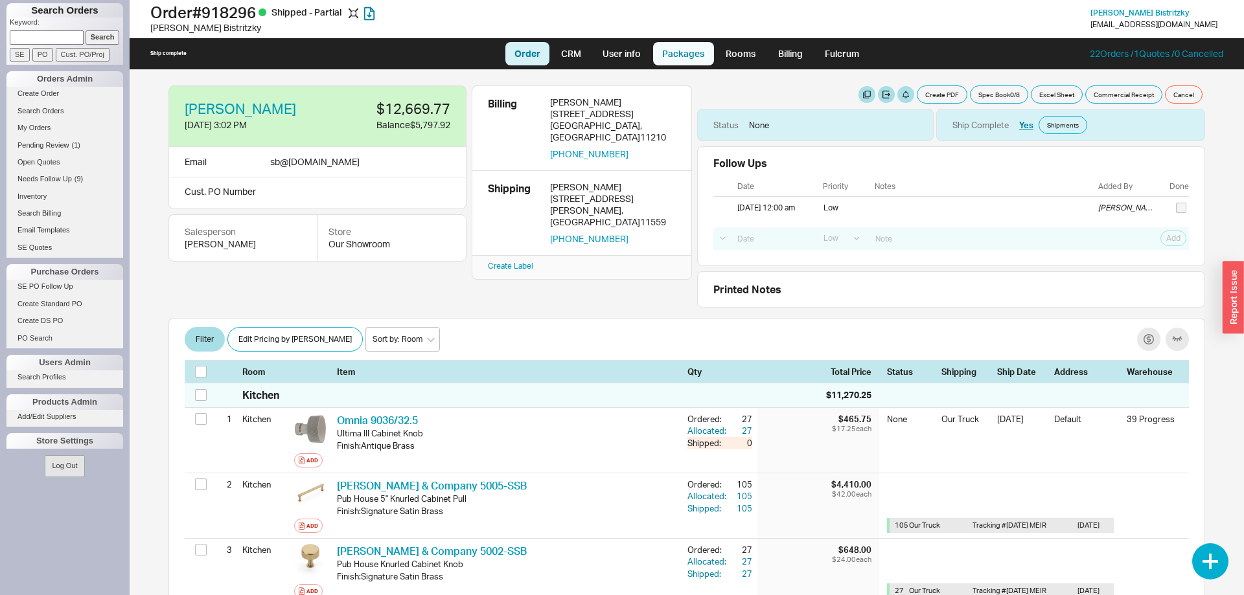
click at [678, 54] on link "Packages" at bounding box center [683, 53] width 61 height 23
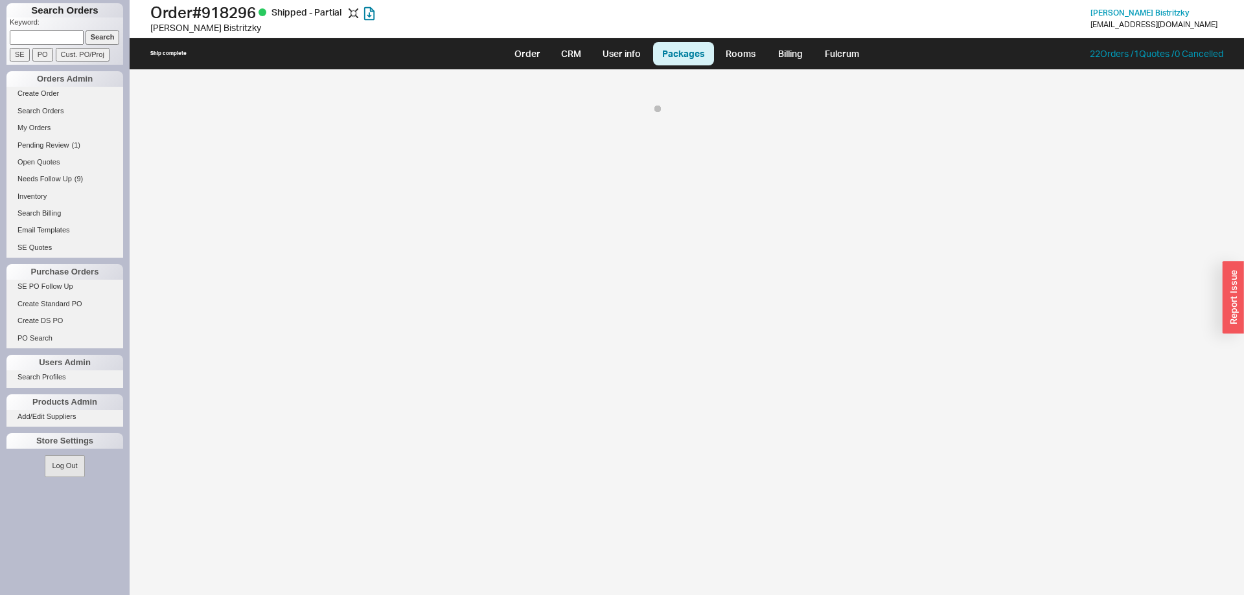
select select "8"
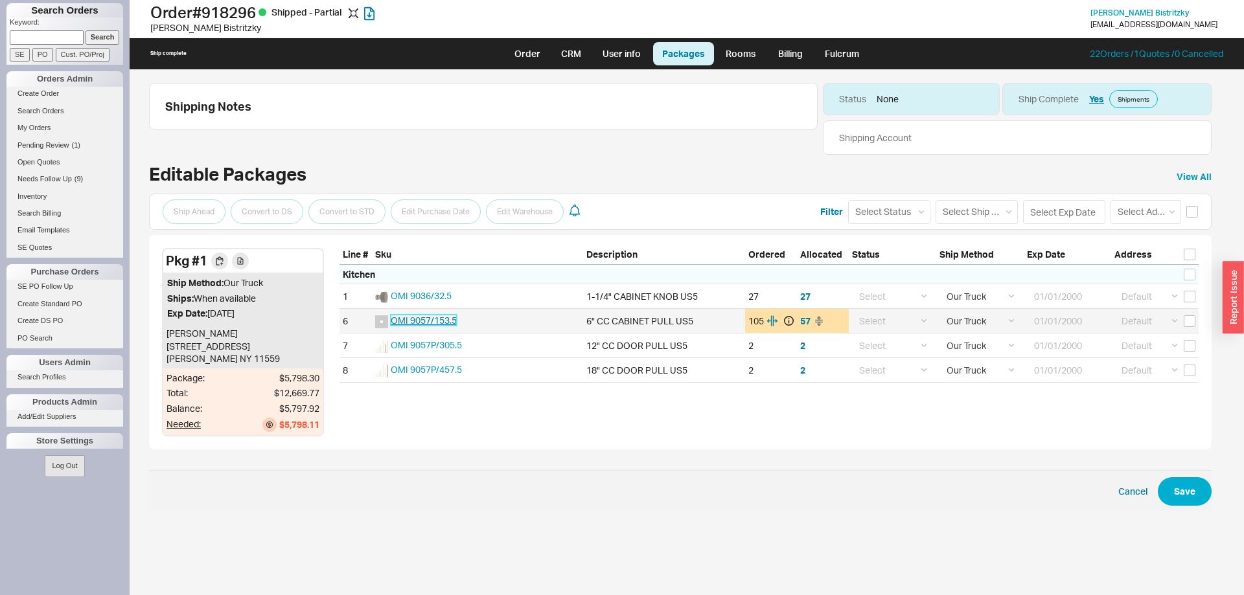
click at [444, 319] on span "OMI 9057/153.5" at bounding box center [424, 320] width 66 height 11
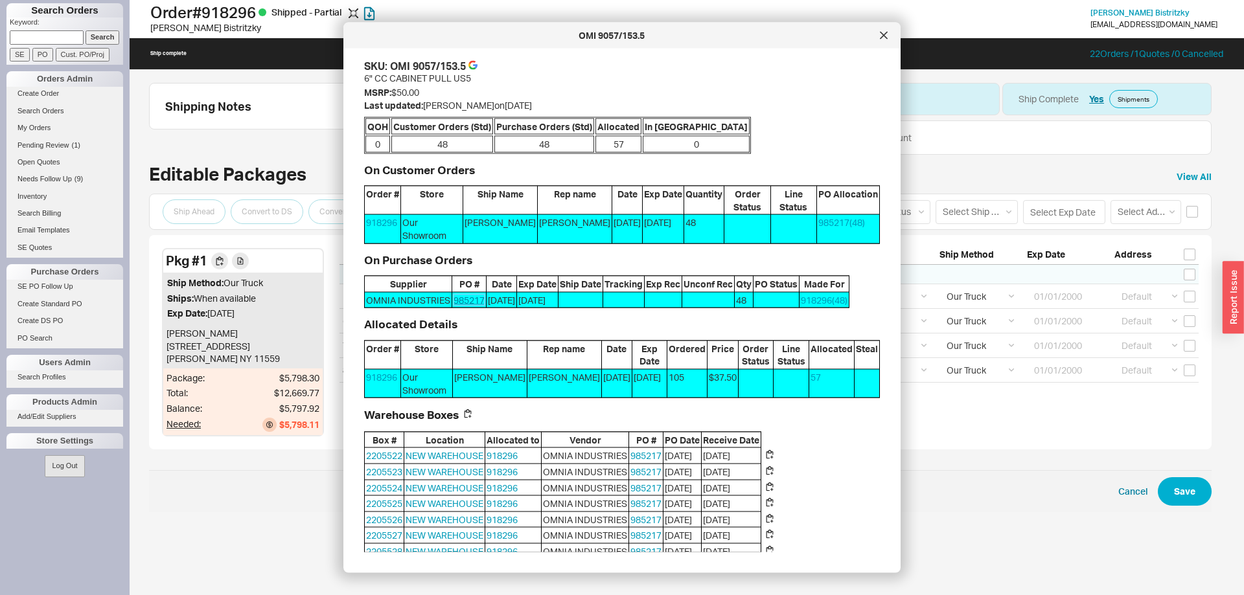
click at [463, 300] on link "985217" at bounding box center [469, 299] width 31 height 11
click at [879, 40] on div at bounding box center [883, 35] width 21 height 21
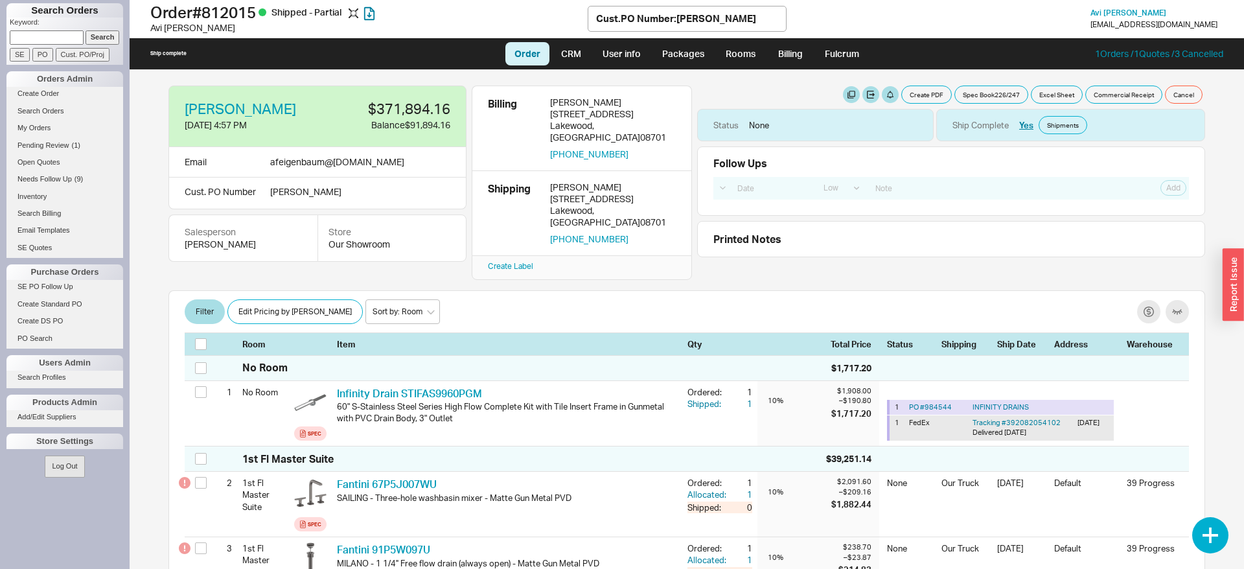
select select "LOW"
